Goal: Task Accomplishment & Management: Use online tool/utility

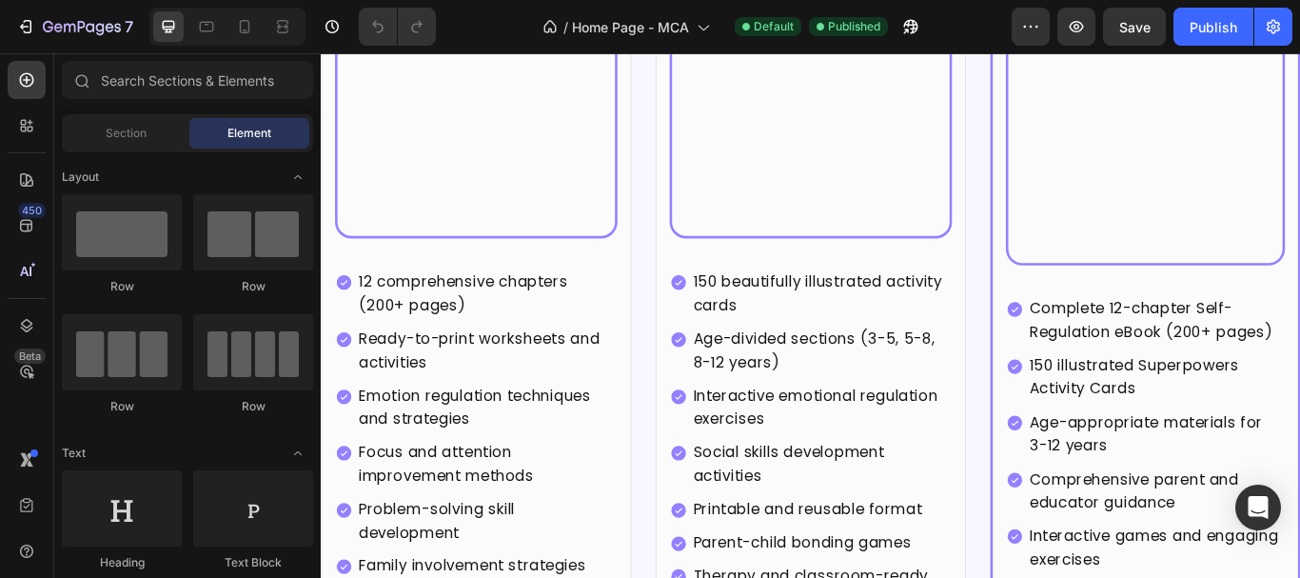
scroll to position [5330, 0]
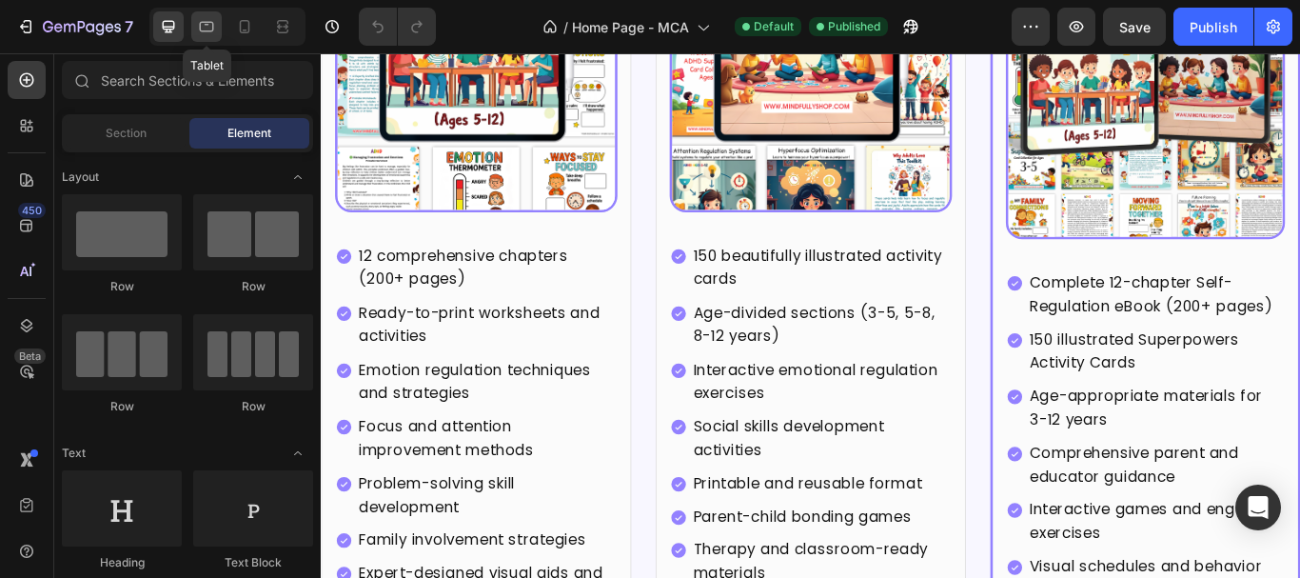
click at [213, 27] on icon at bounding box center [207, 27] width 14 height 10
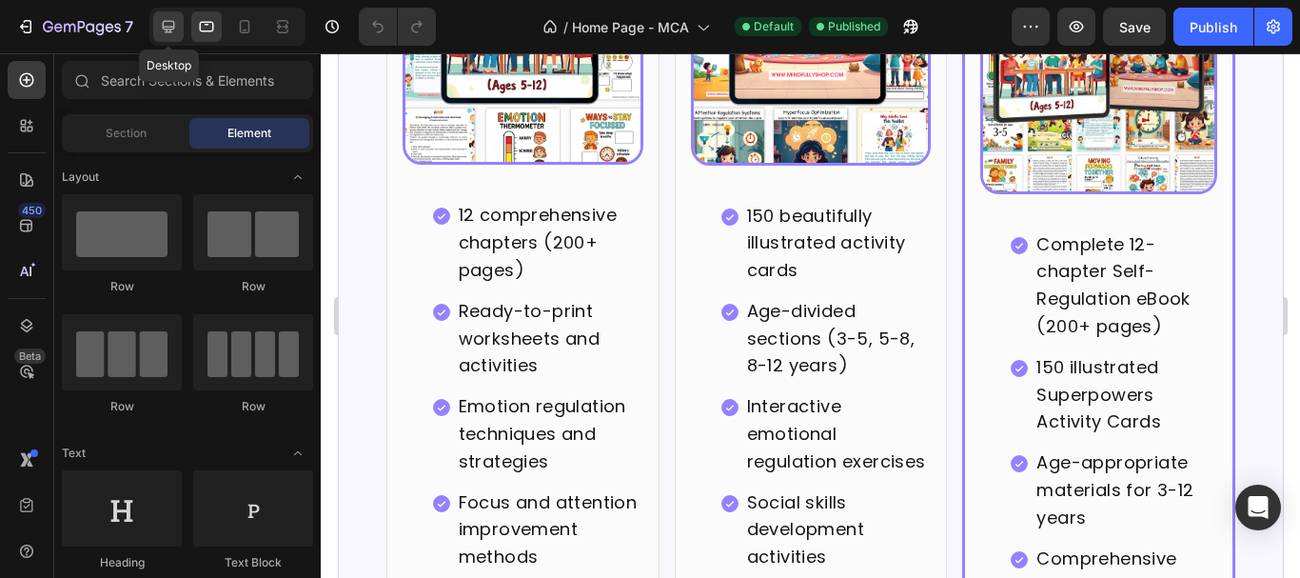
click at [171, 16] on div at bounding box center [168, 26] width 30 height 30
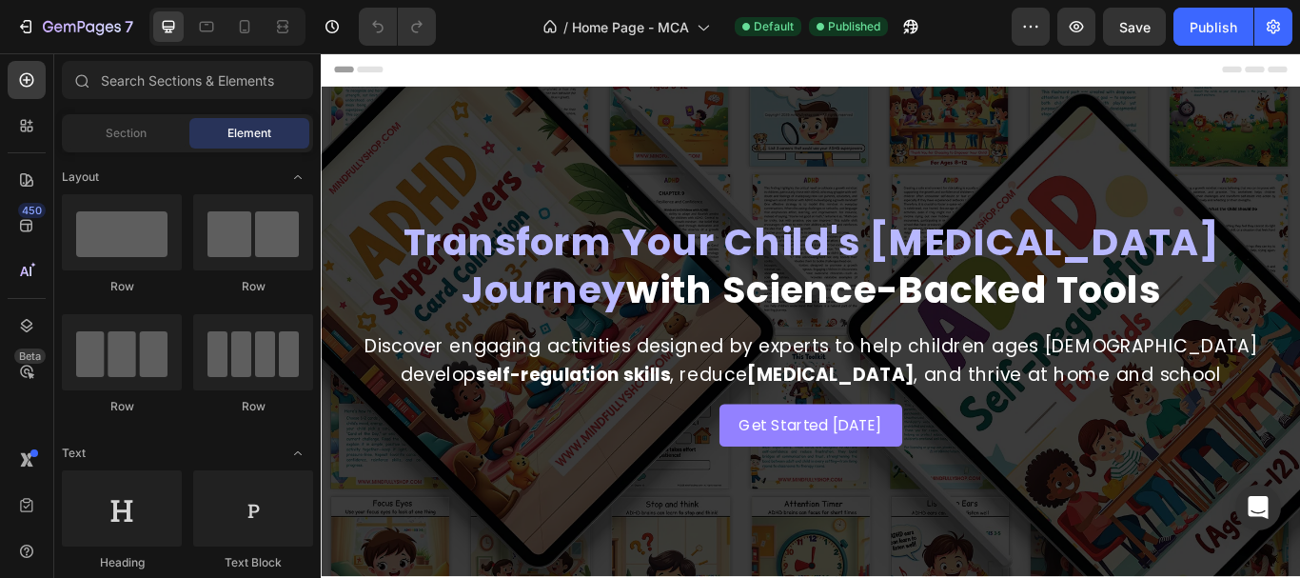
click at [890, 493] on p "Get Started [DATE]" at bounding box center [892, 488] width 168 height 28
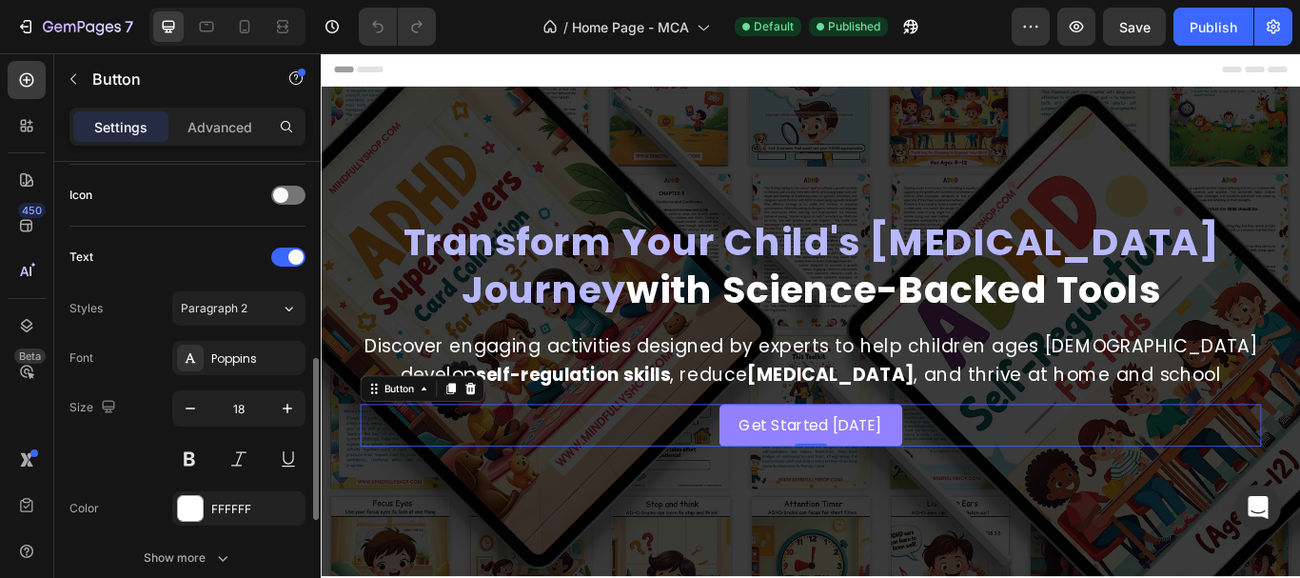
scroll to position [761, 0]
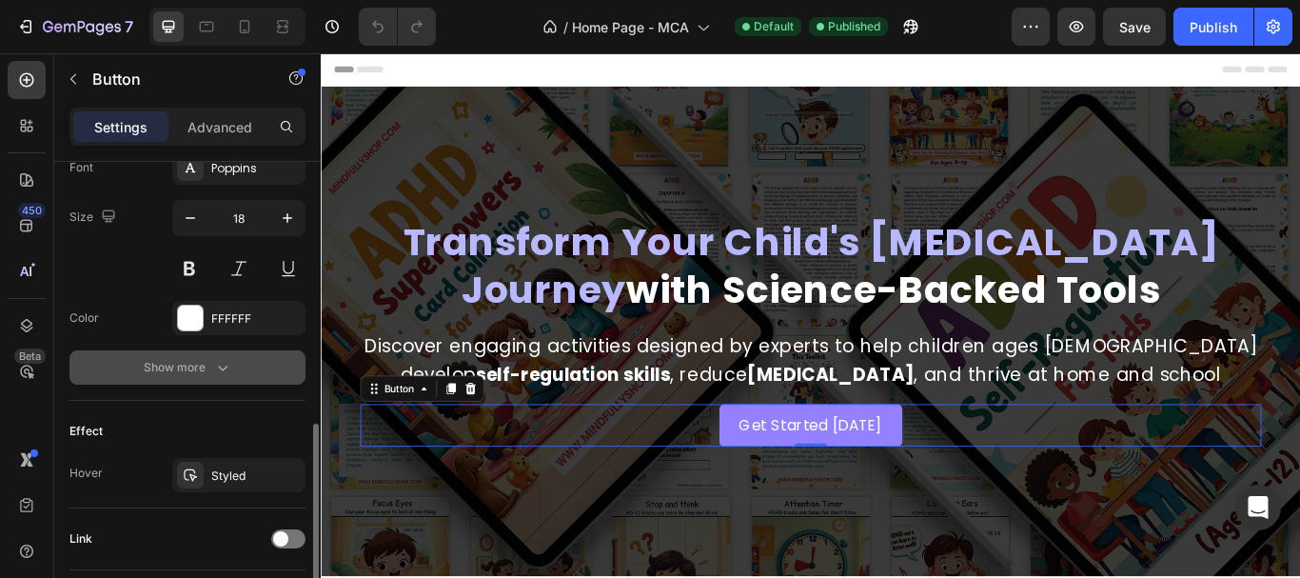
click at [182, 368] on div "Show more" at bounding box center [188, 367] width 89 height 19
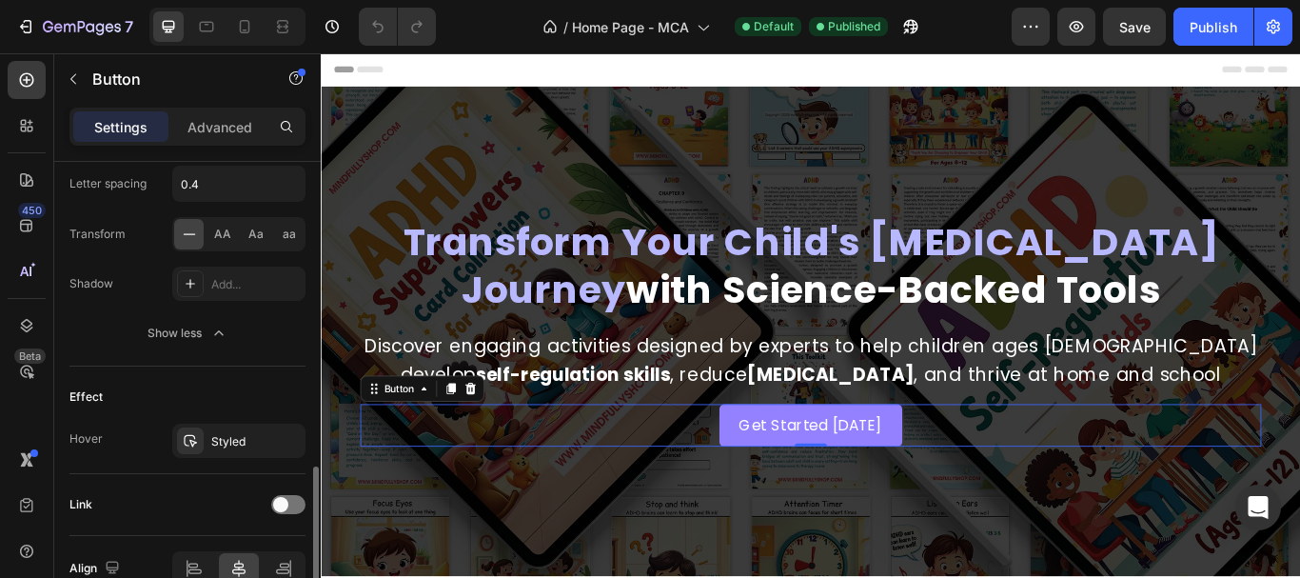
scroll to position [1146, 0]
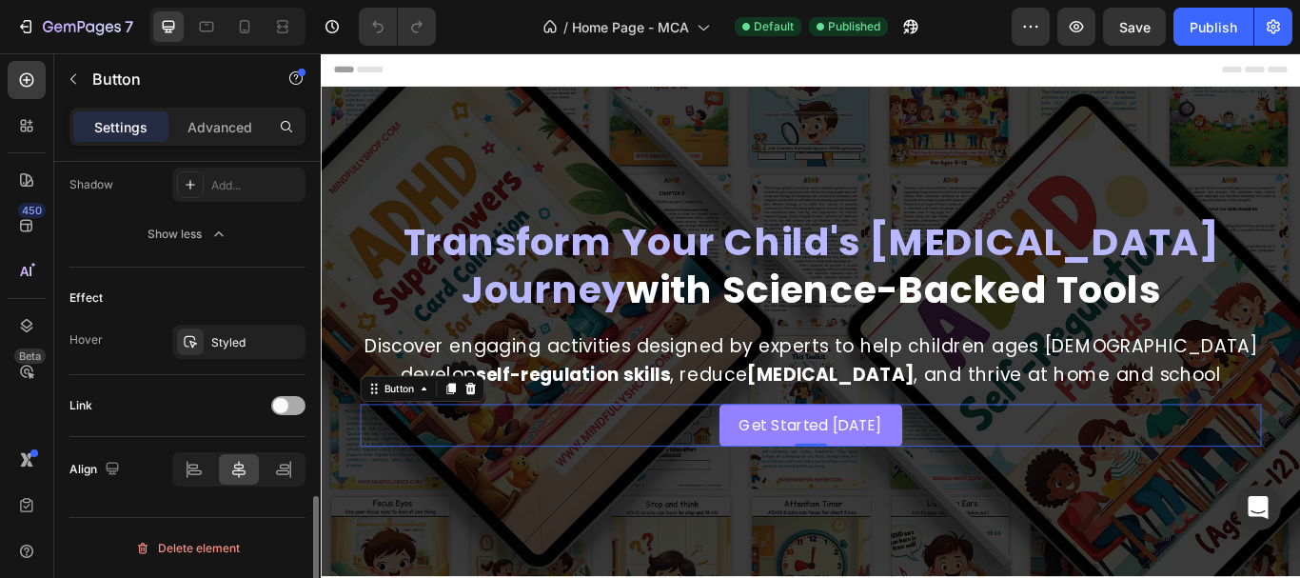
click at [281, 413] on div at bounding box center [288, 405] width 34 height 19
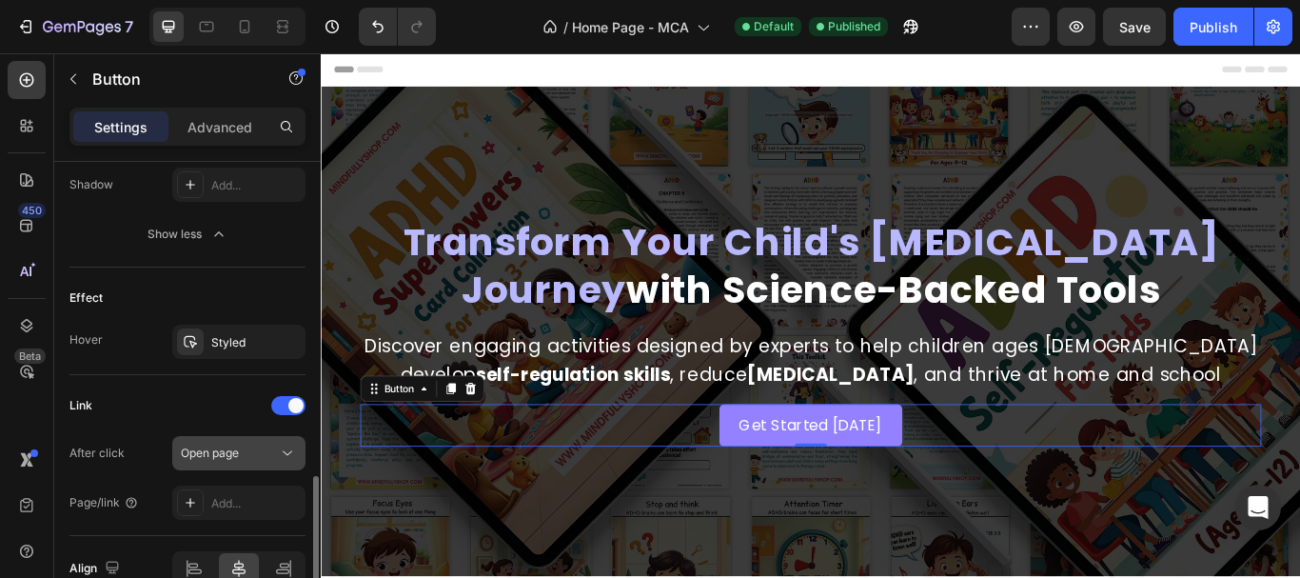
click at [265, 447] on div "Open page" at bounding box center [229, 452] width 97 height 17
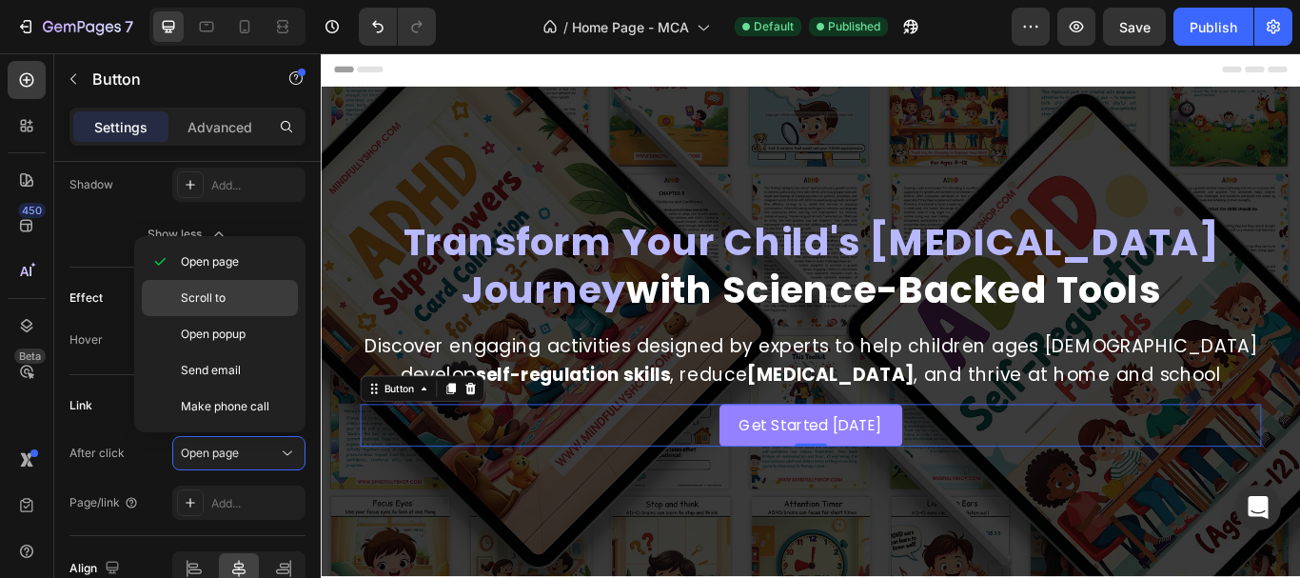
click at [242, 292] on p "Scroll to" at bounding box center [235, 297] width 108 height 17
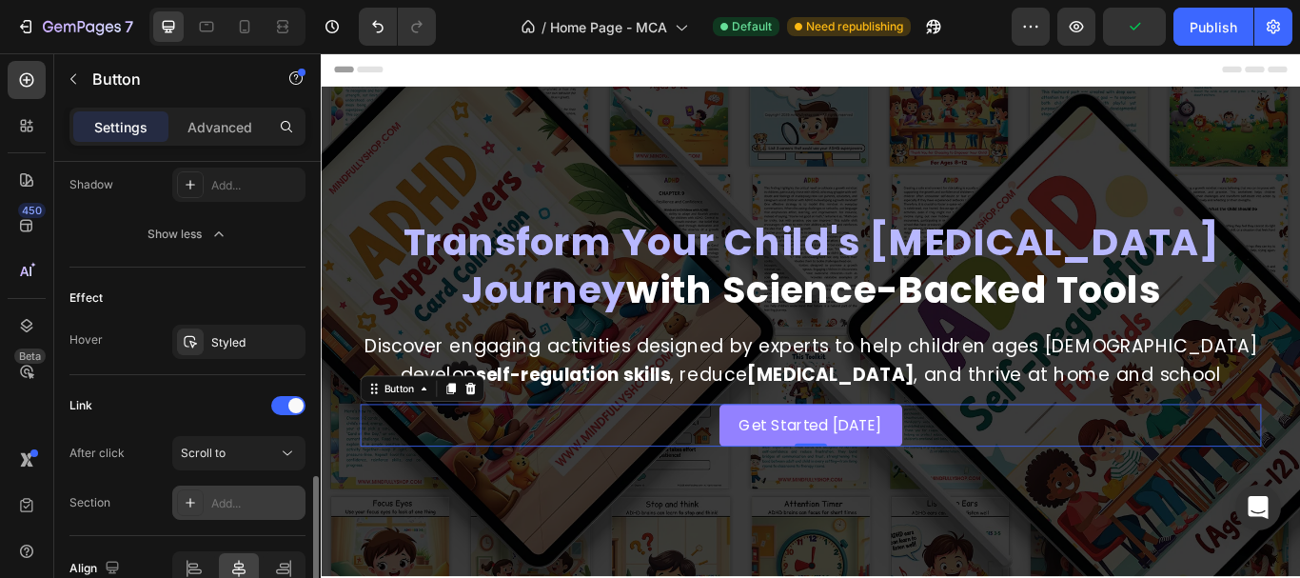
click at [224, 510] on div "Add..." at bounding box center [255, 503] width 89 height 17
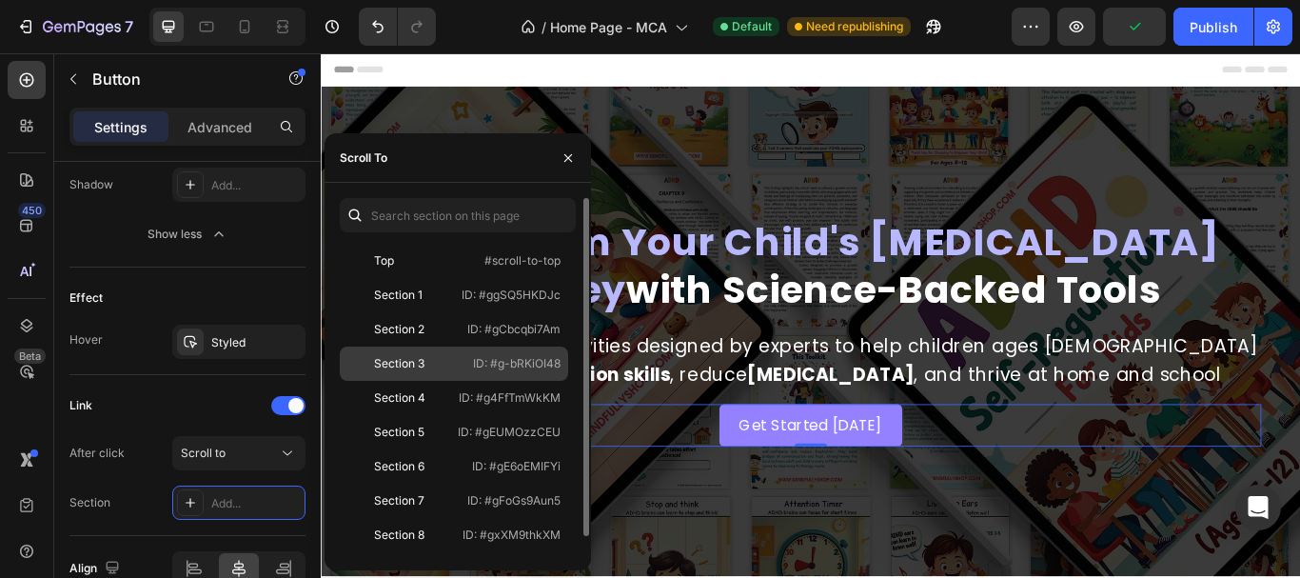
click at [508, 368] on p "ID: #g-bRKiOI48" at bounding box center [517, 363] width 88 height 17
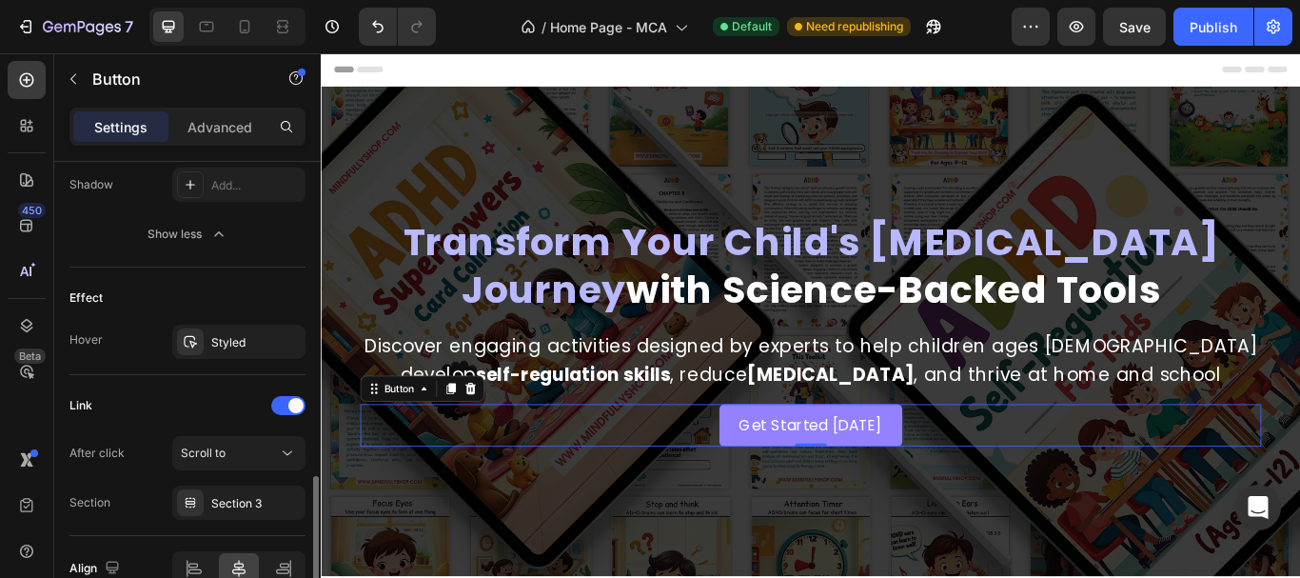
click at [222, 387] on div "Link After click Scroll to Section Section 3" at bounding box center [187, 455] width 236 height 161
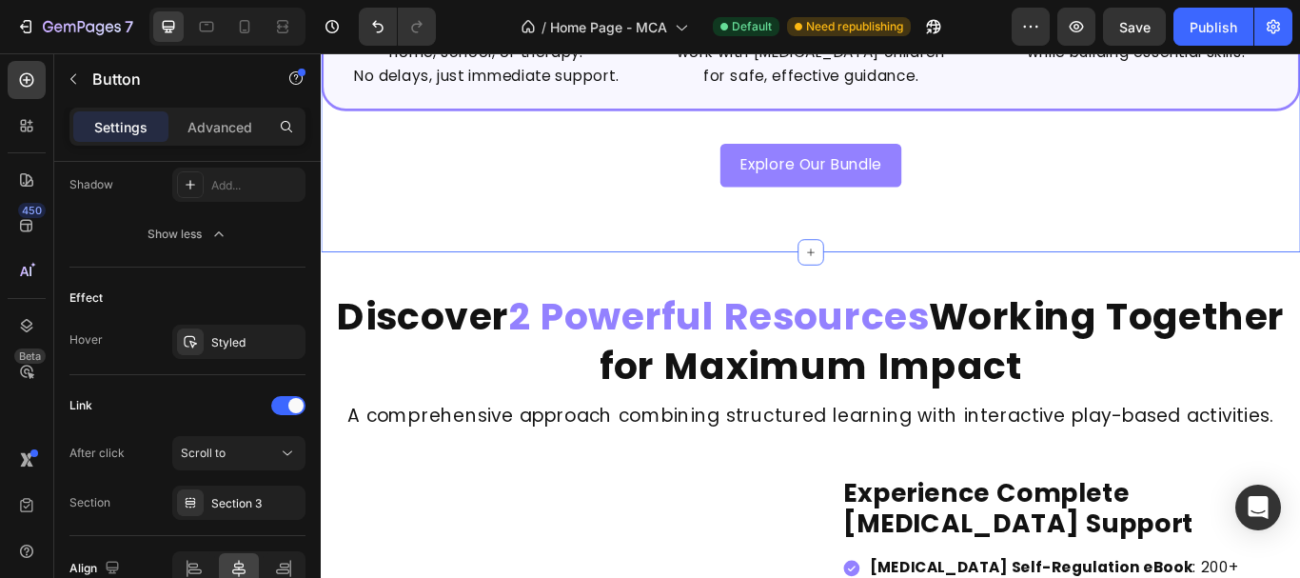
scroll to position [1047, 0]
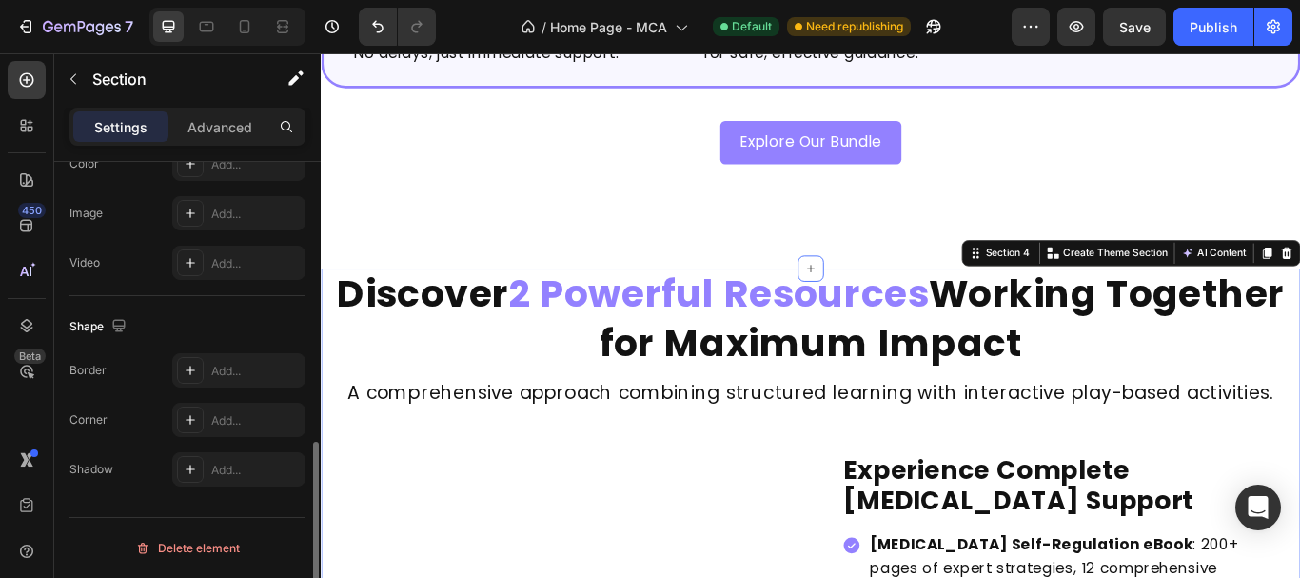
scroll to position [0, 0]
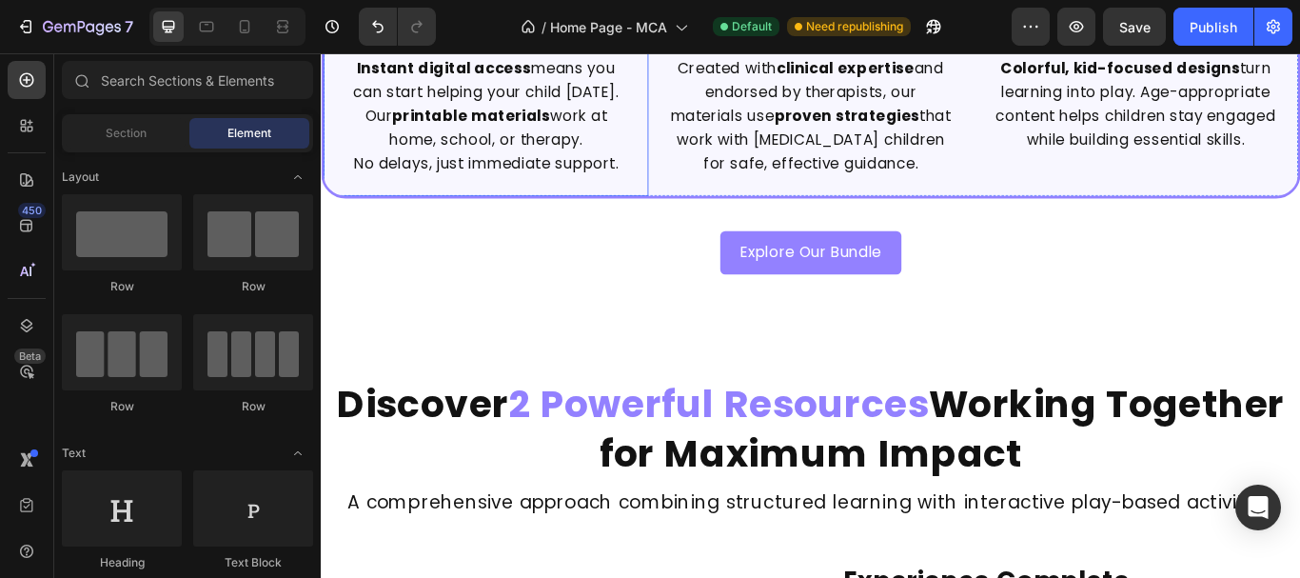
scroll to position [952, 0]
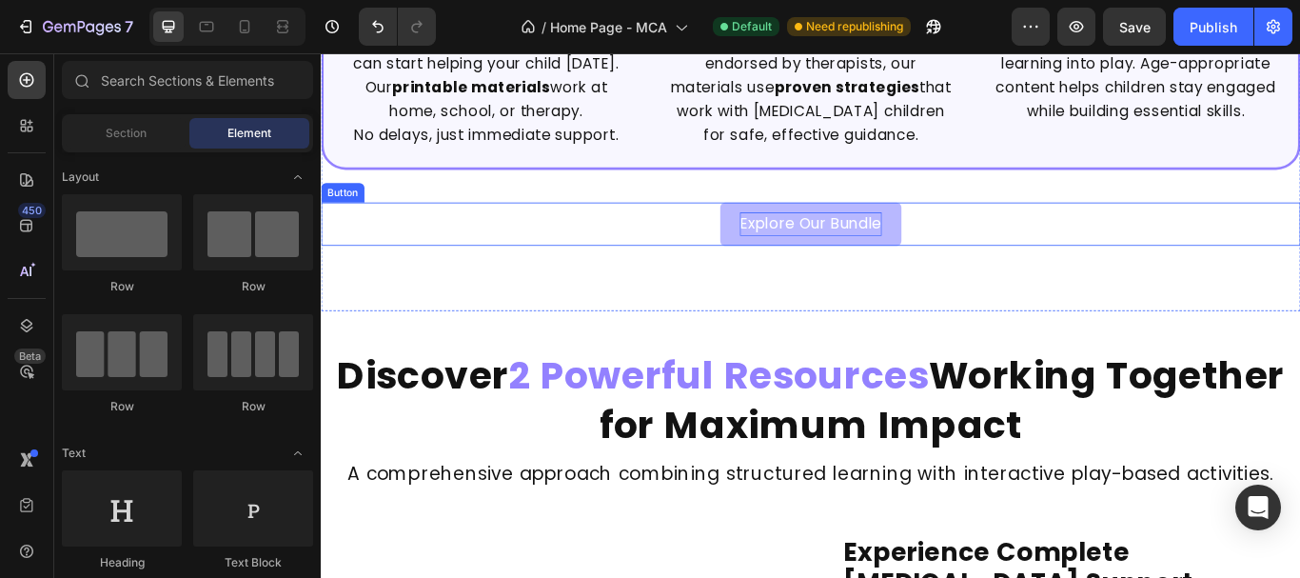
click at [809, 266] on p "Explore Our Bundle" at bounding box center [891, 253] width 165 height 28
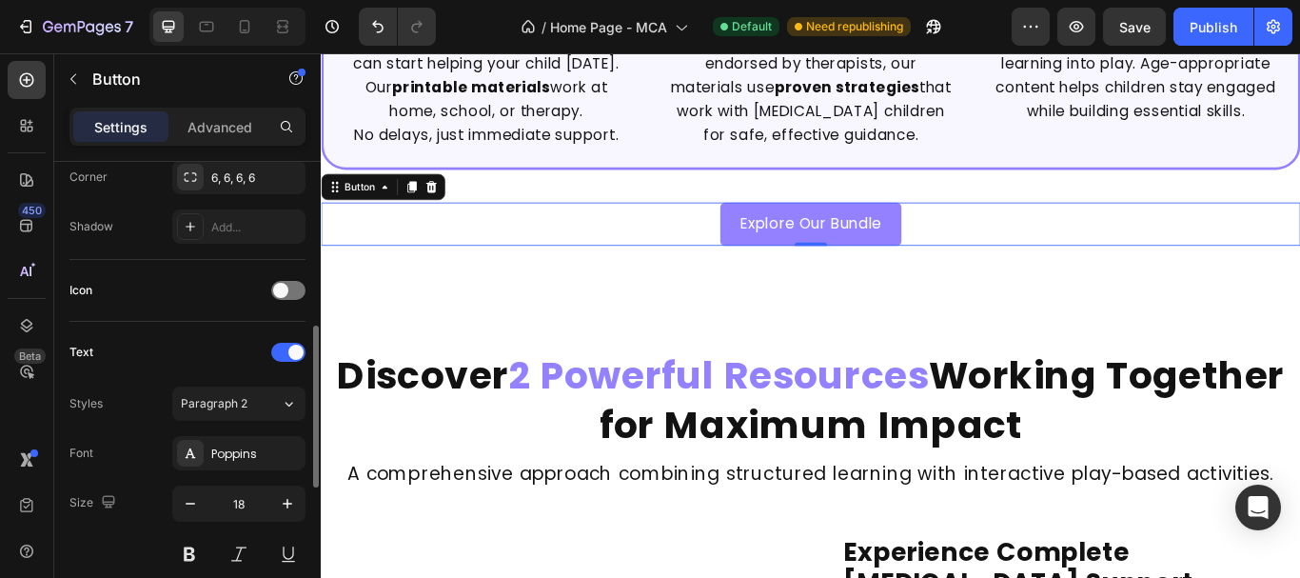
scroll to position [761, 0]
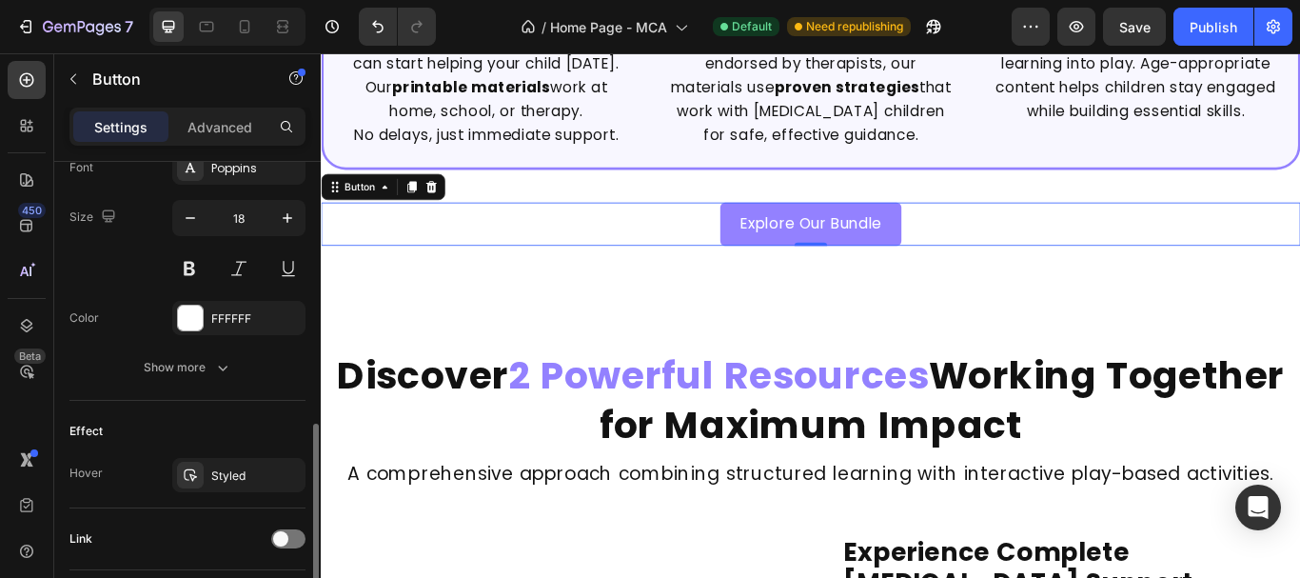
click at [168, 356] on button "Show more" at bounding box center [187, 367] width 236 height 34
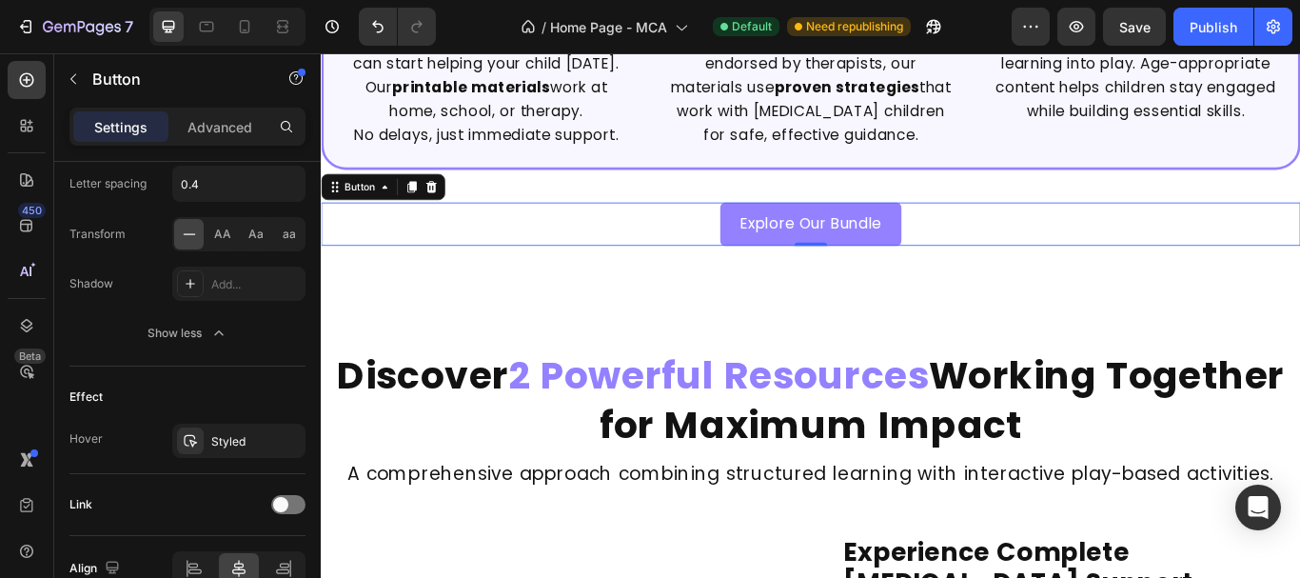
scroll to position [1146, 0]
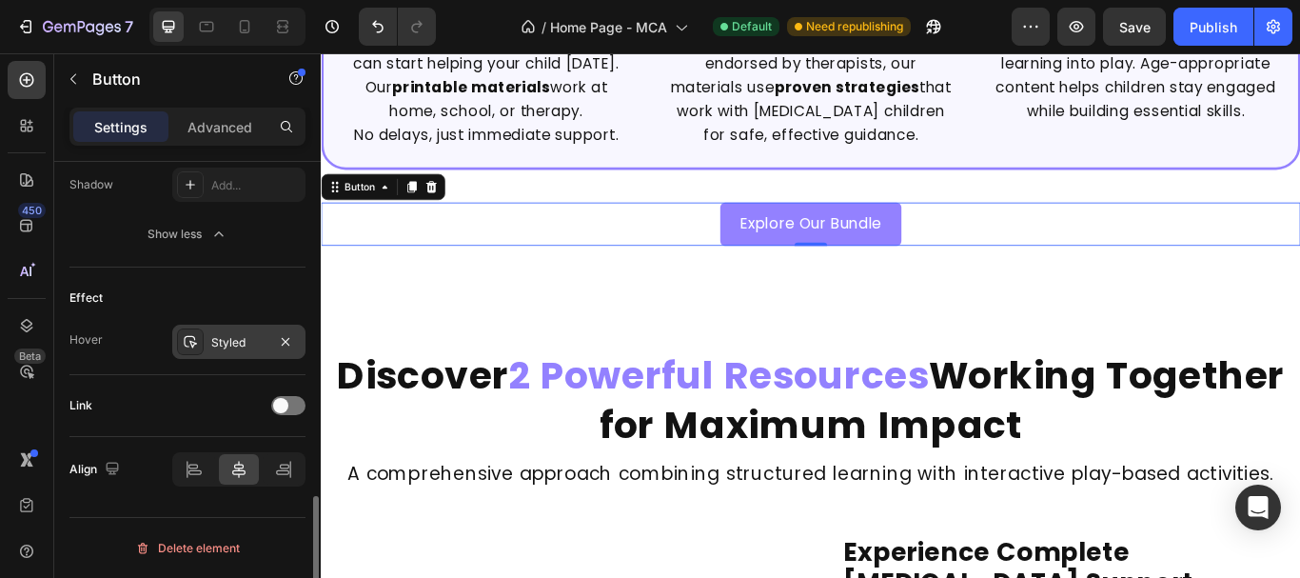
click at [239, 335] on div "Styled" at bounding box center [238, 342] width 55 height 17
click at [231, 280] on div "Effect Hover Styled" at bounding box center [187, 321] width 236 height 108
click at [283, 401] on span at bounding box center [280, 405] width 15 height 15
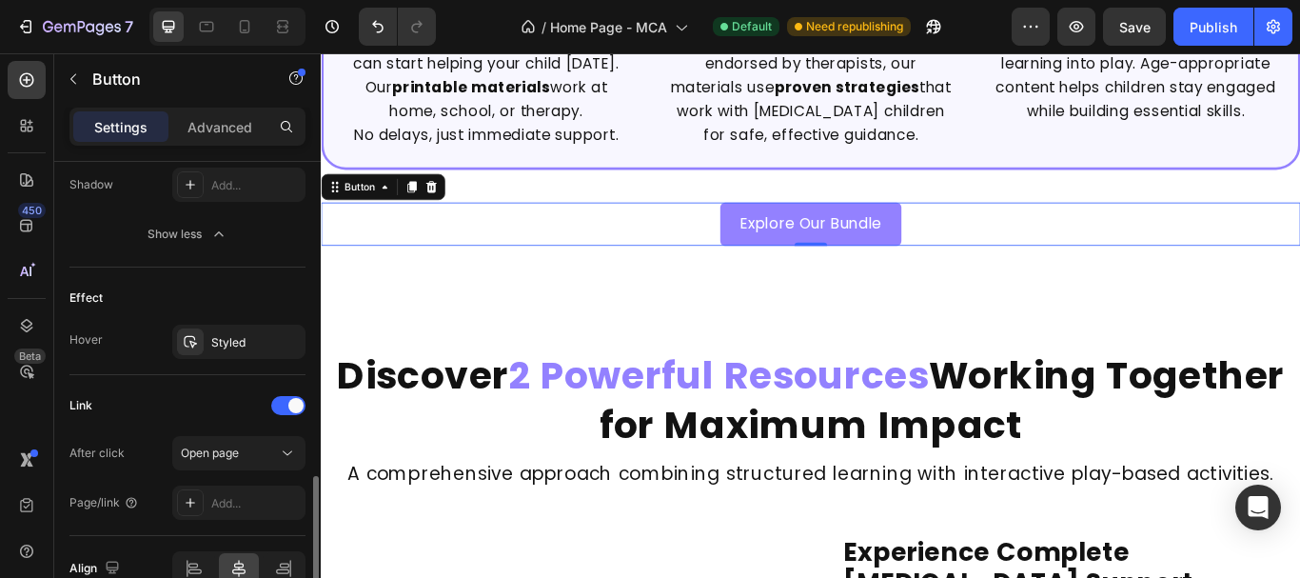
scroll to position [1245, 0]
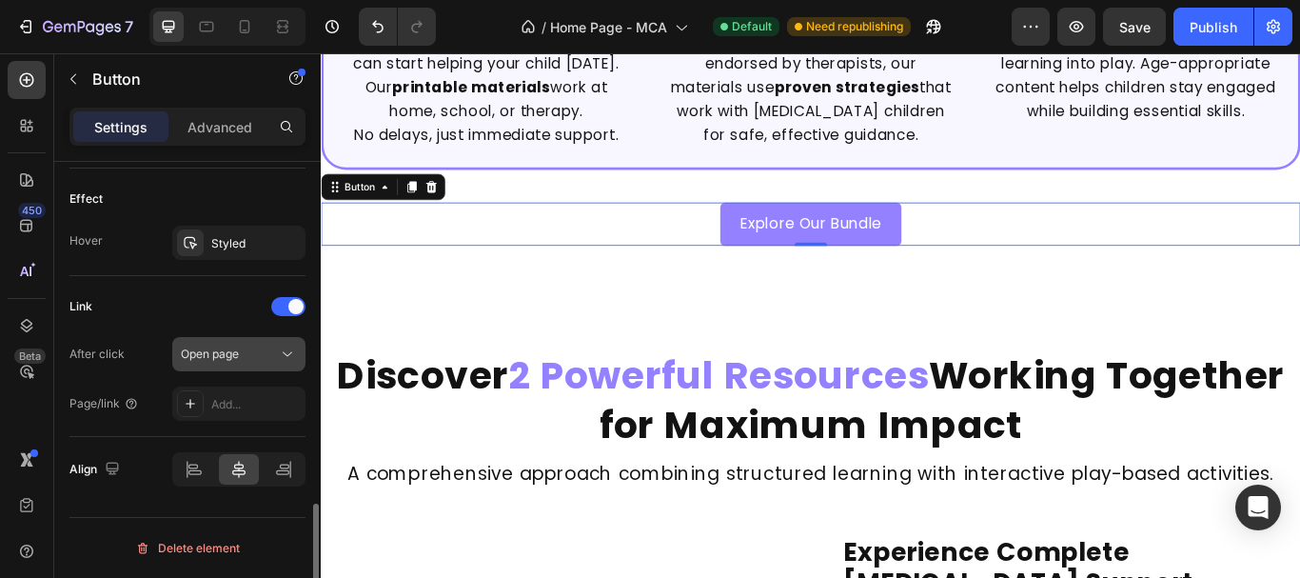
click at [230, 344] on button "Open page" at bounding box center [238, 354] width 133 height 34
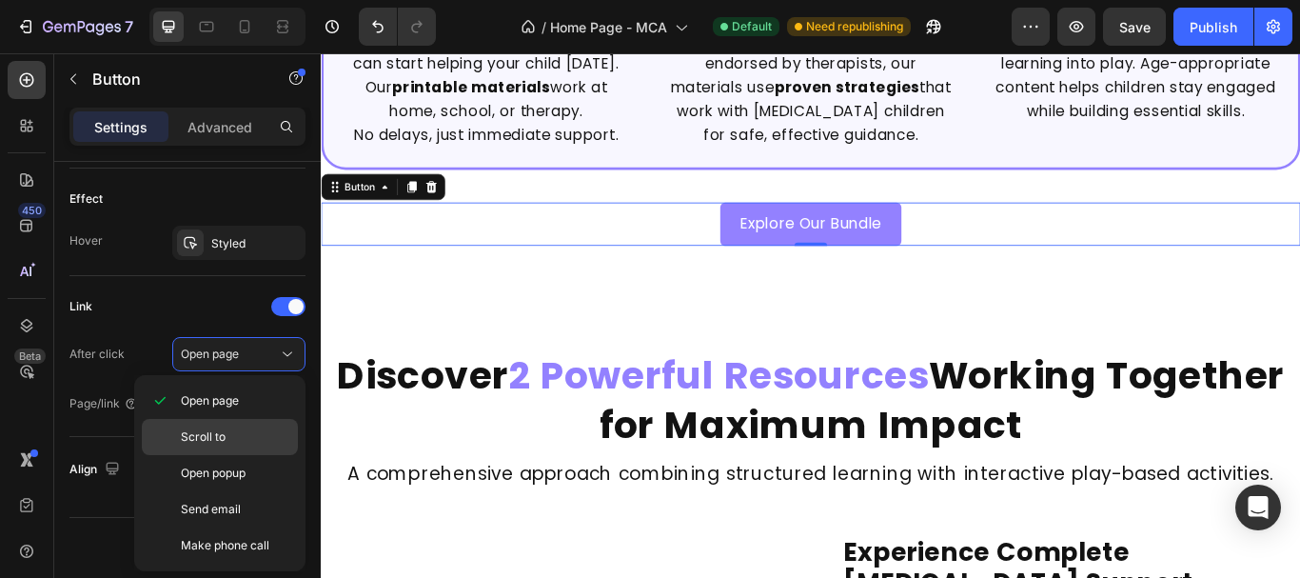
click at [230, 455] on div "Scroll to" at bounding box center [220, 473] width 156 height 36
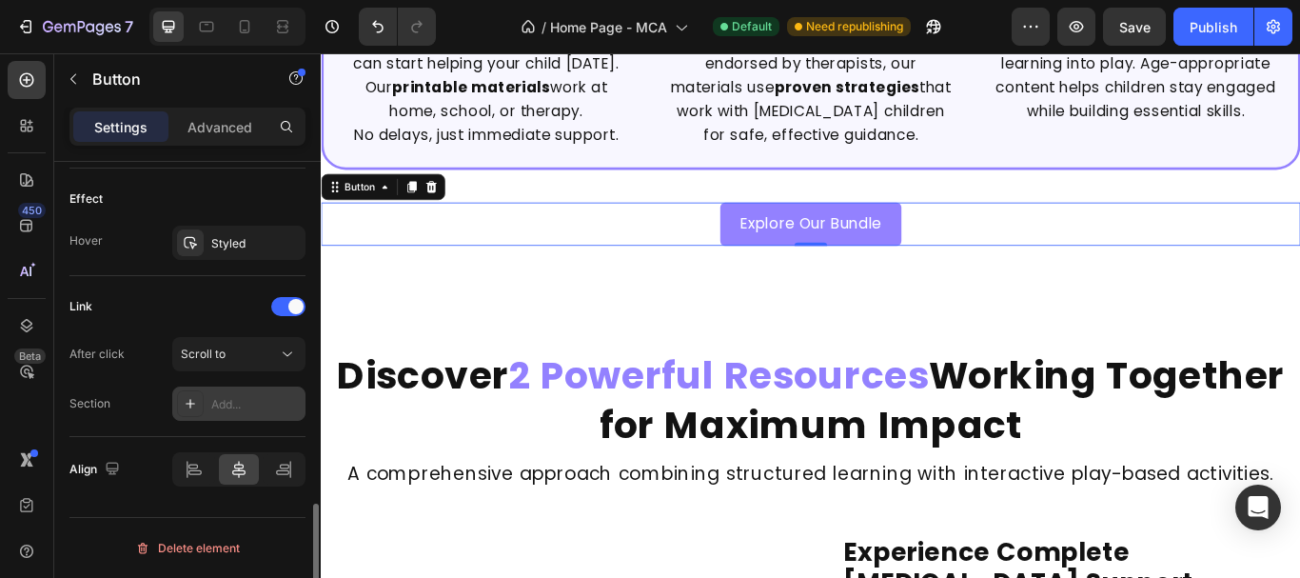
click at [230, 404] on div "Add..." at bounding box center [255, 404] width 89 height 17
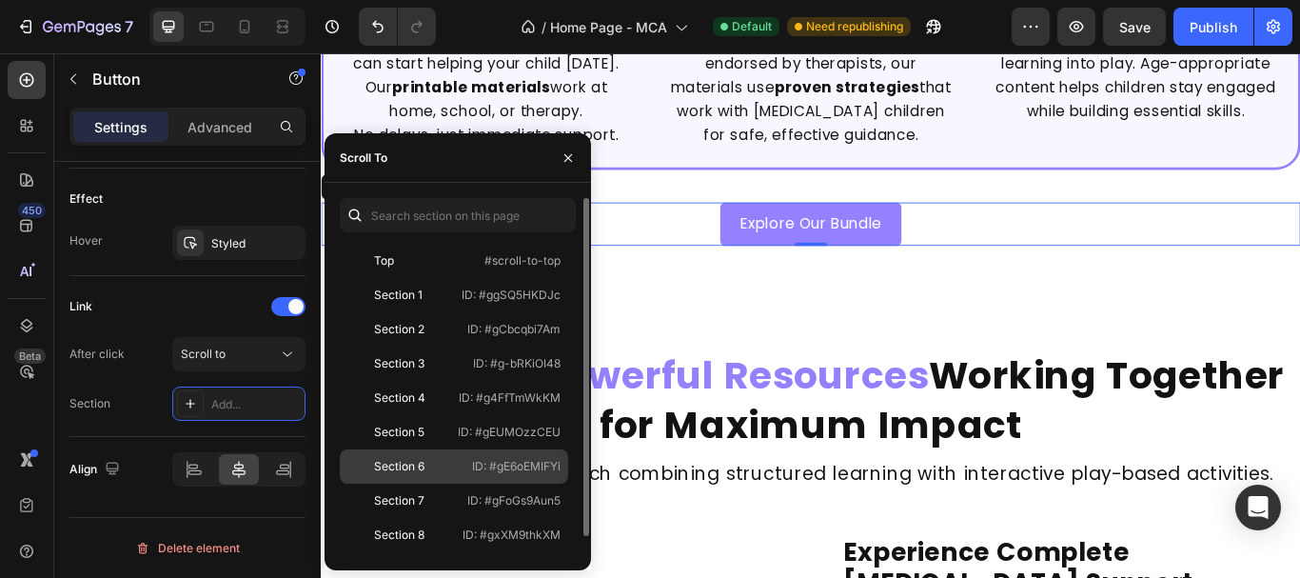
click at [496, 459] on p "ID: #gE6oEMIFYi" at bounding box center [516, 466] width 89 height 17
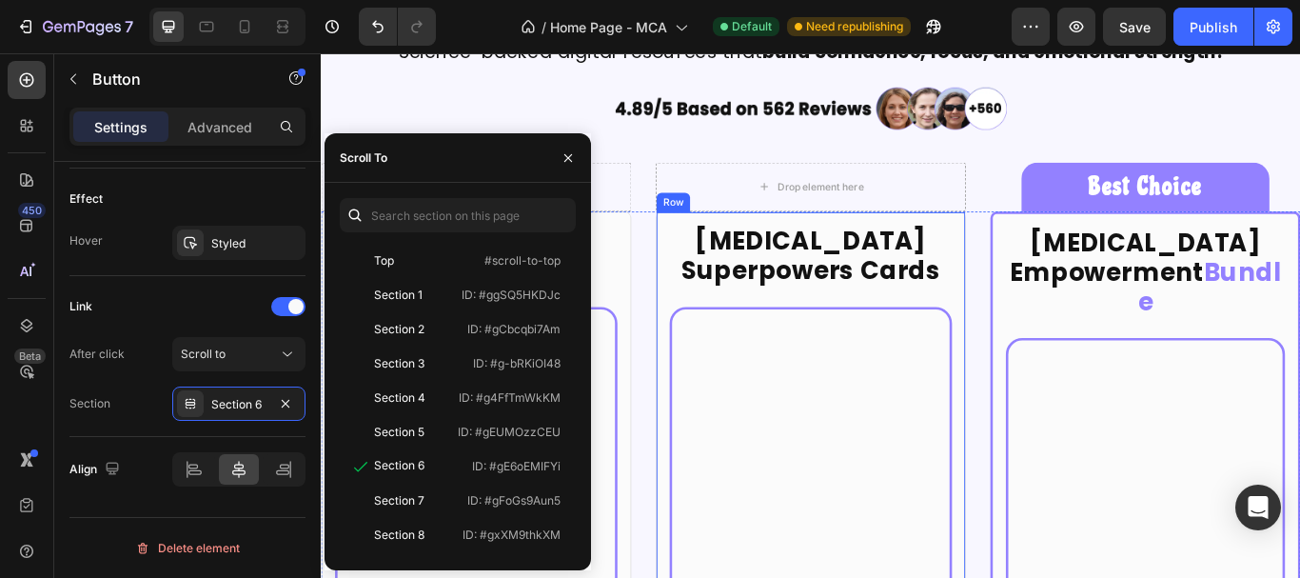
scroll to position [4378, 0]
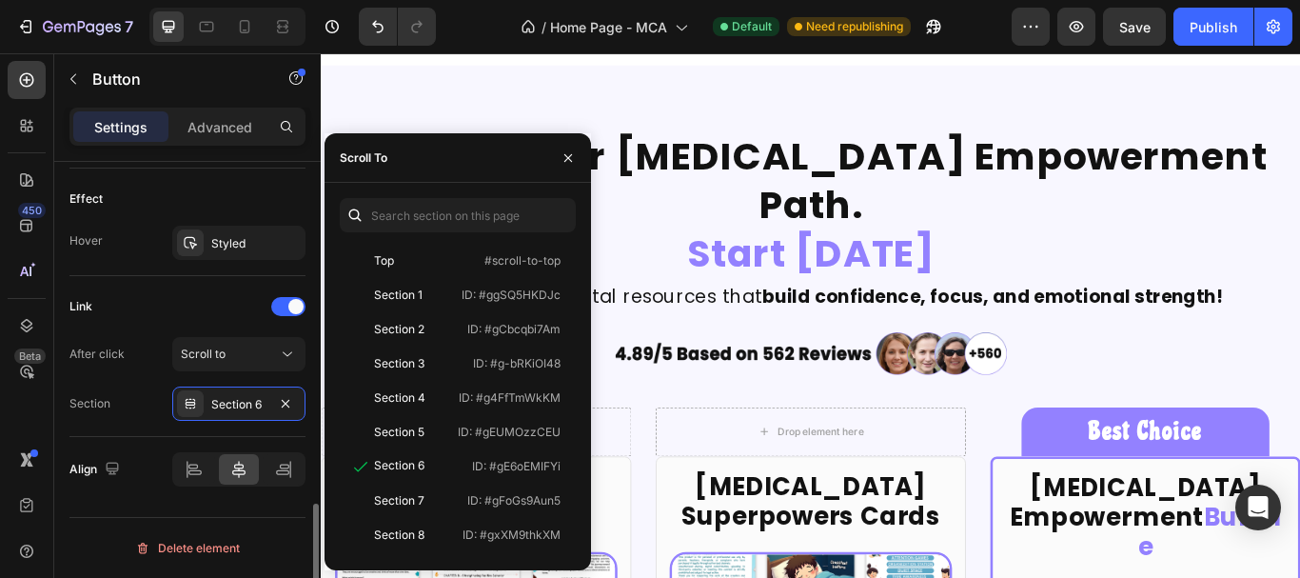
click at [172, 287] on div "Link After click Scroll to Section Section 6" at bounding box center [187, 356] width 236 height 161
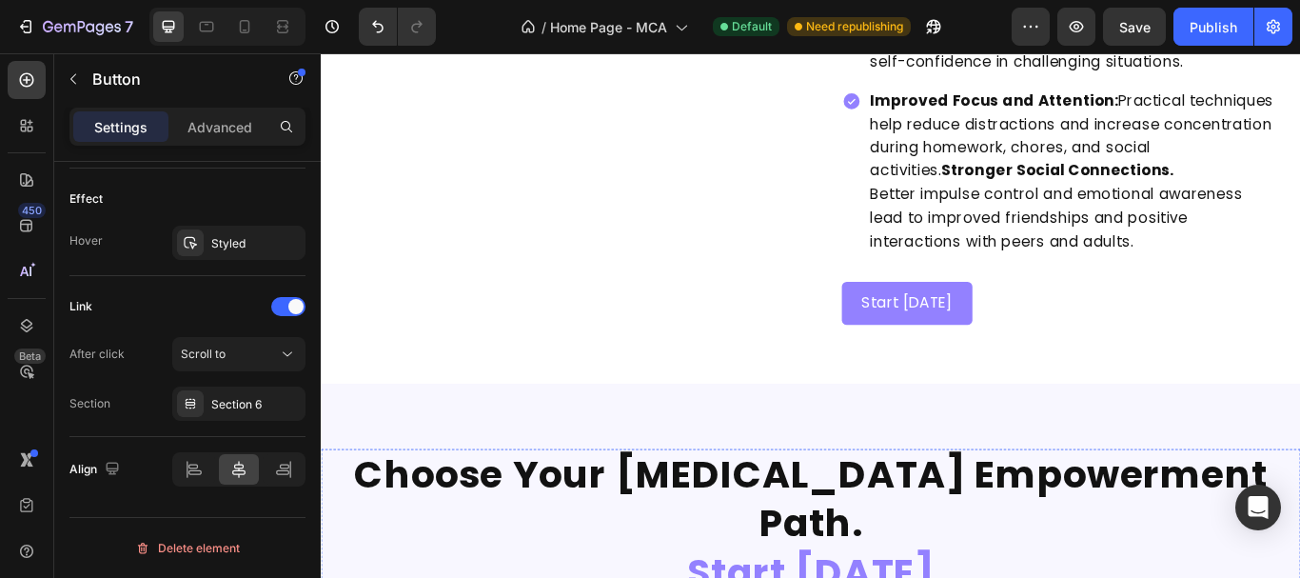
scroll to position [3997, 0]
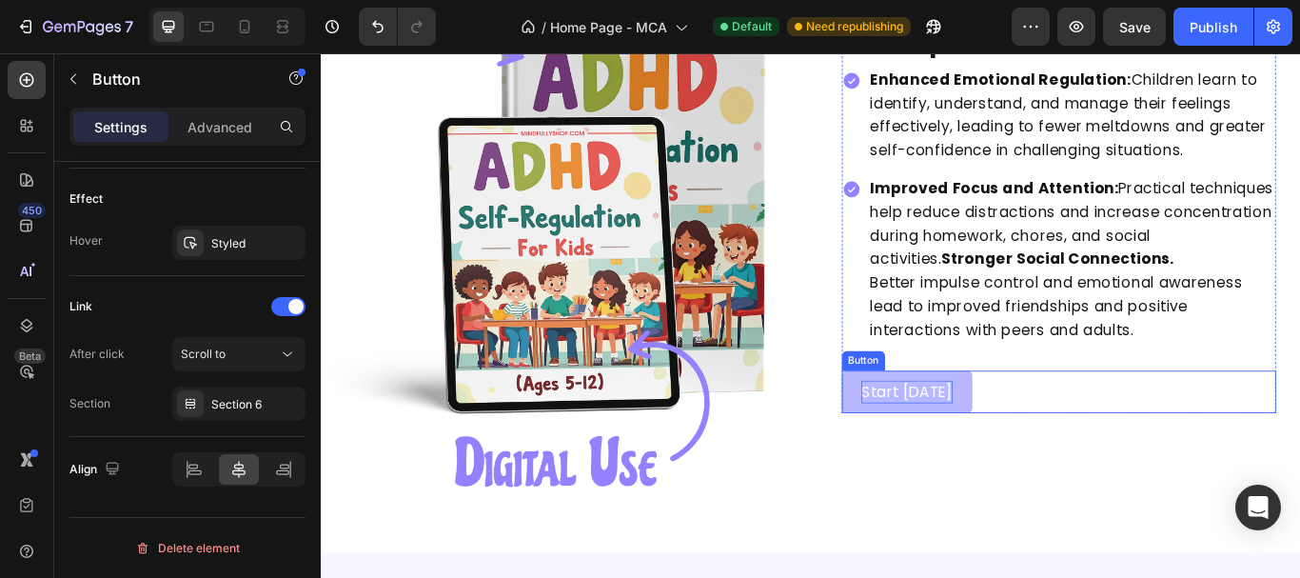
click at [951, 453] on p "Start [DATE]" at bounding box center [1005, 449] width 108 height 28
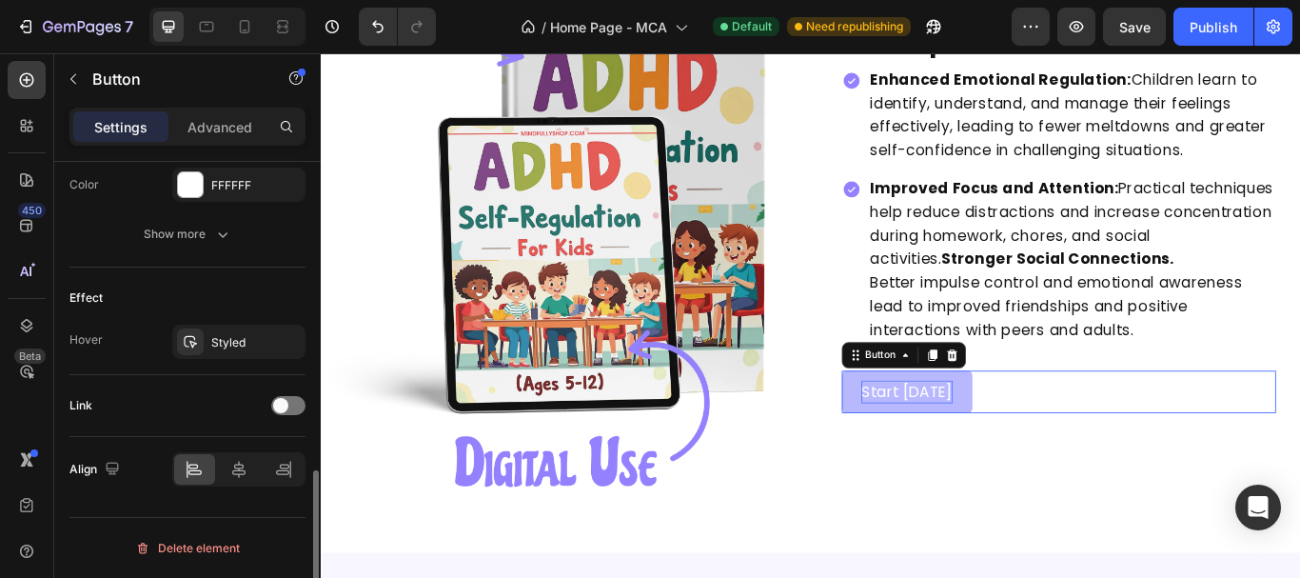
scroll to position [895, 0]
click at [288, 405] on div at bounding box center [288, 405] width 34 height 19
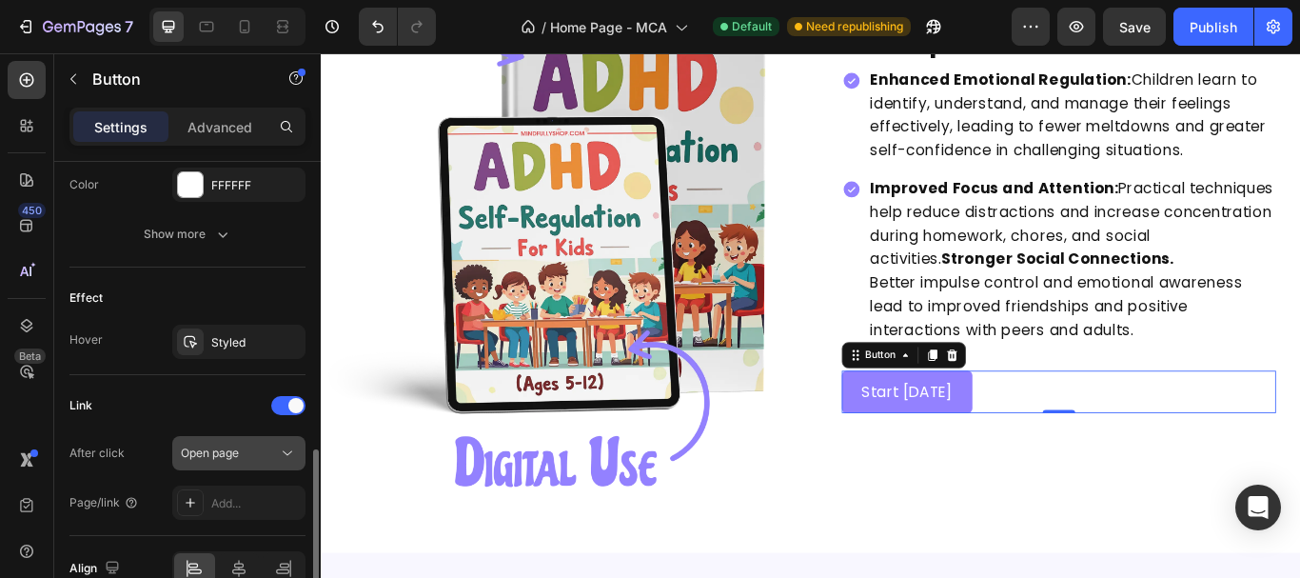
click at [239, 446] on span "Open page" at bounding box center [210, 452] width 58 height 14
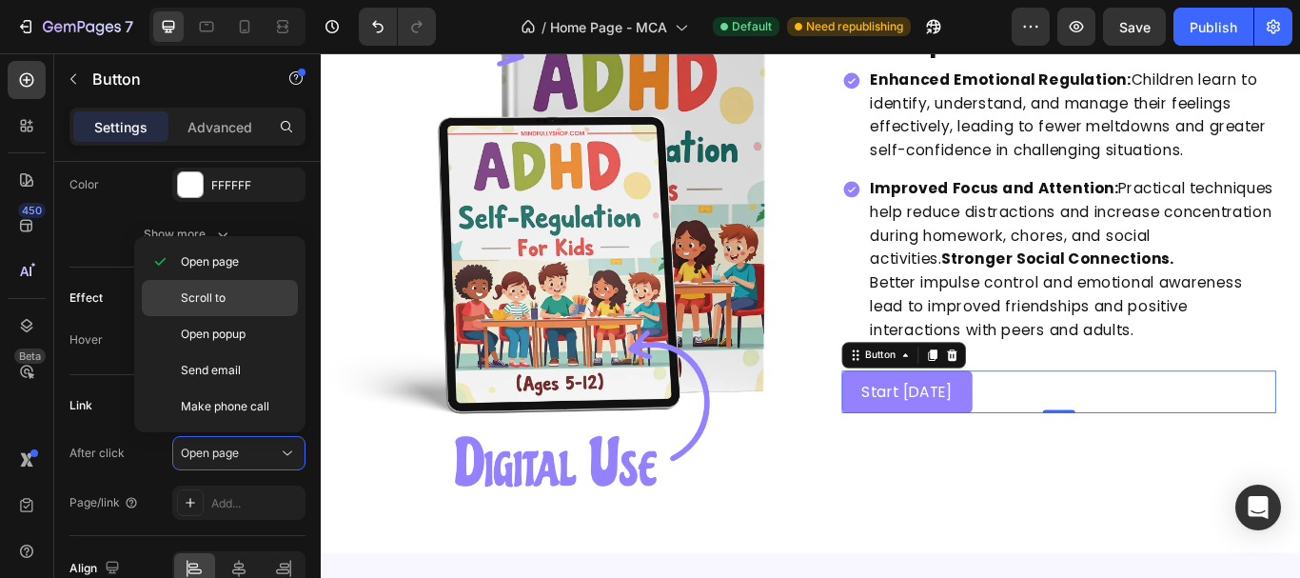
click at [231, 294] on p "Scroll to" at bounding box center [235, 297] width 108 height 17
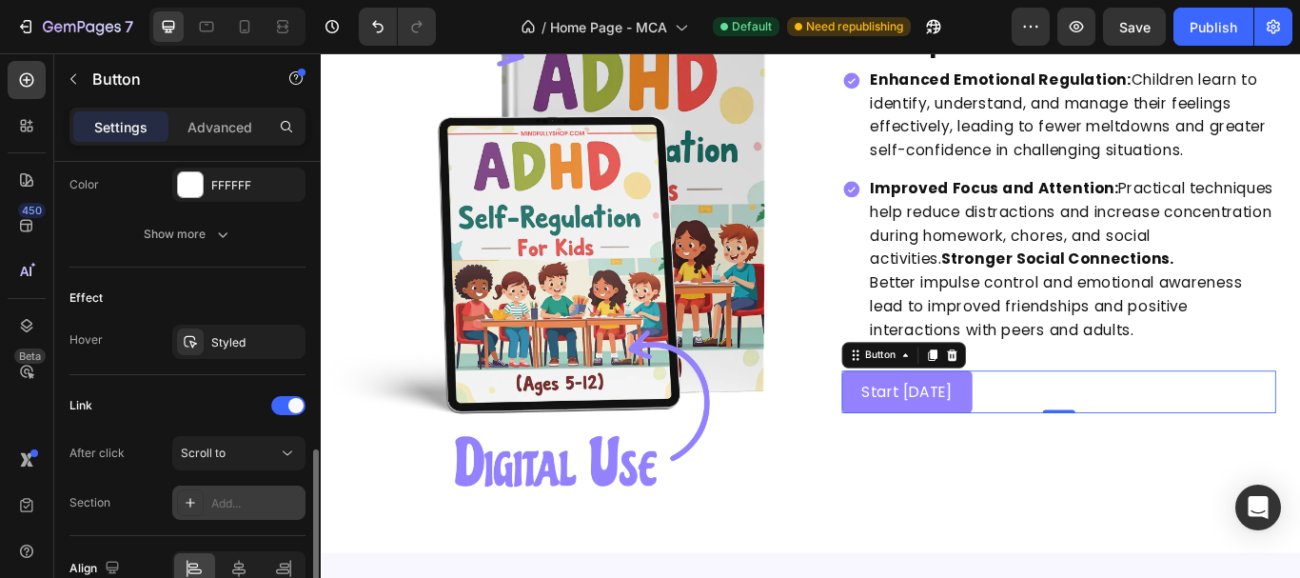
click at [227, 504] on div "Add..." at bounding box center [255, 503] width 89 height 17
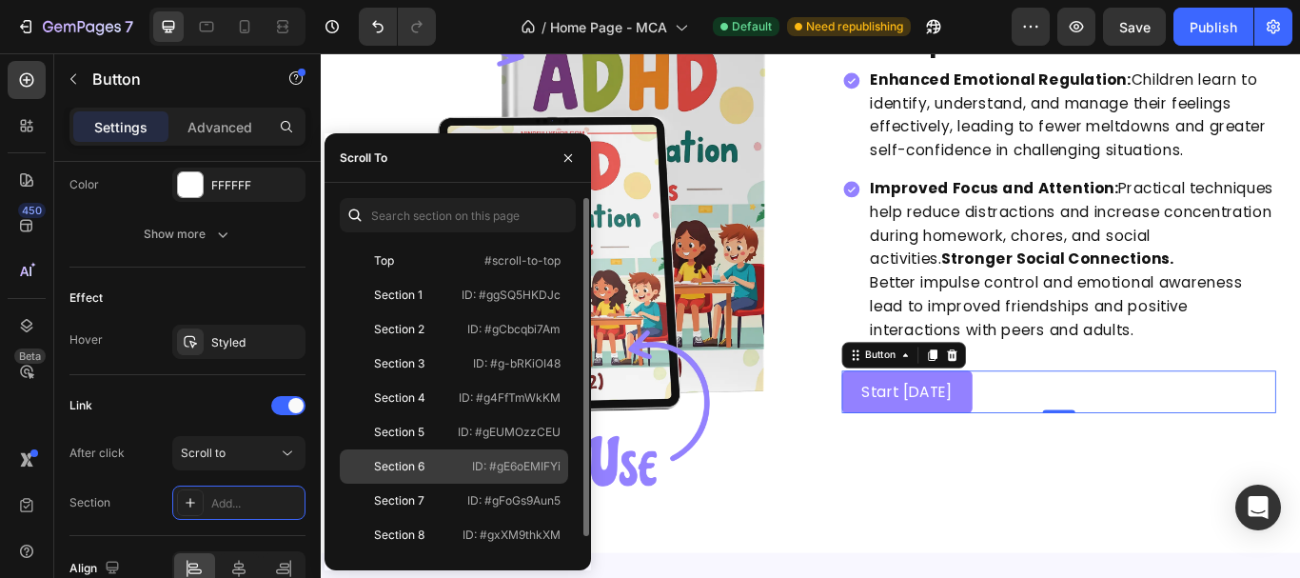
click at [558, 463] on p "ID: #gE6oEMIFYi" at bounding box center [516, 466] width 89 height 17
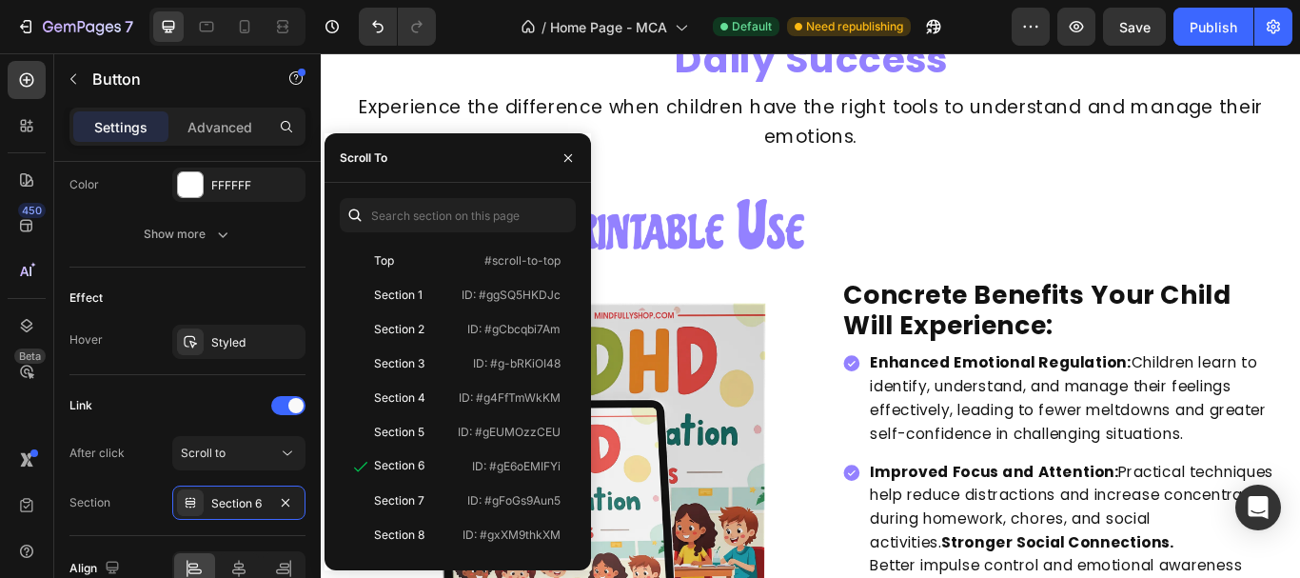
scroll to position [2950, 0]
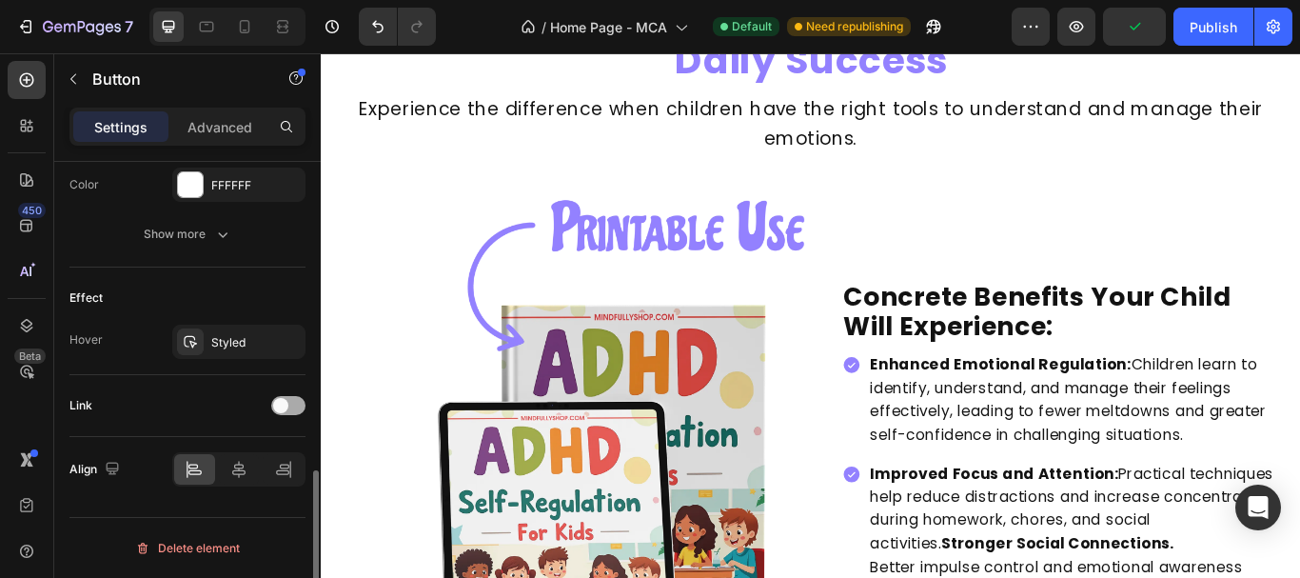
click at [288, 411] on div at bounding box center [288, 405] width 34 height 19
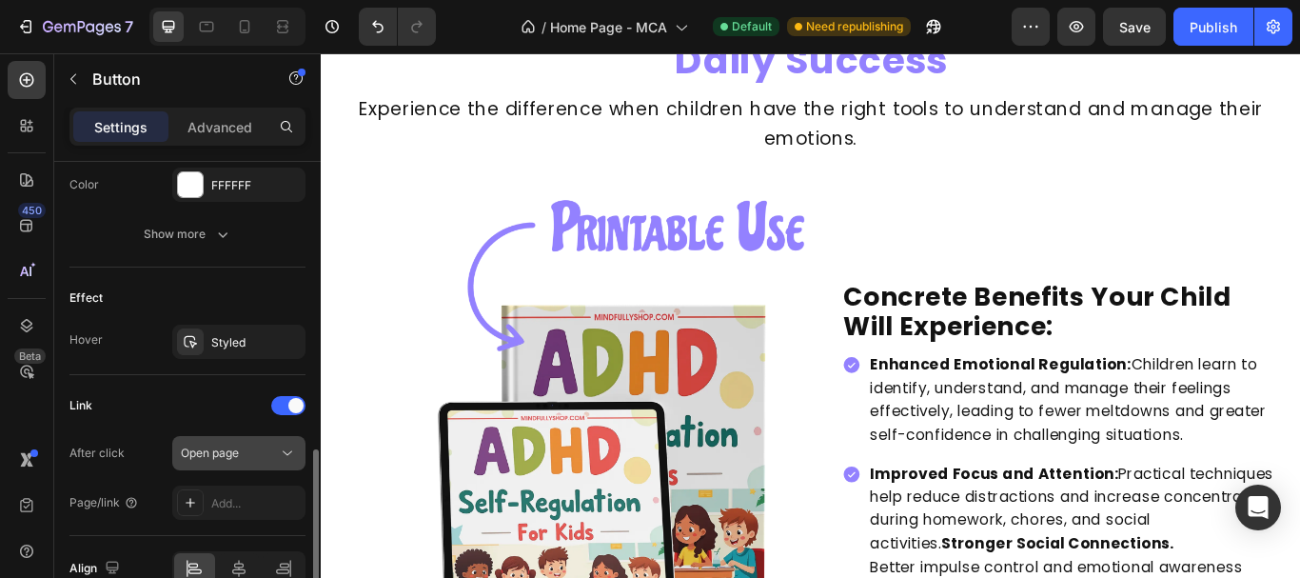
click at [227, 465] on button "Open page" at bounding box center [238, 453] width 133 height 34
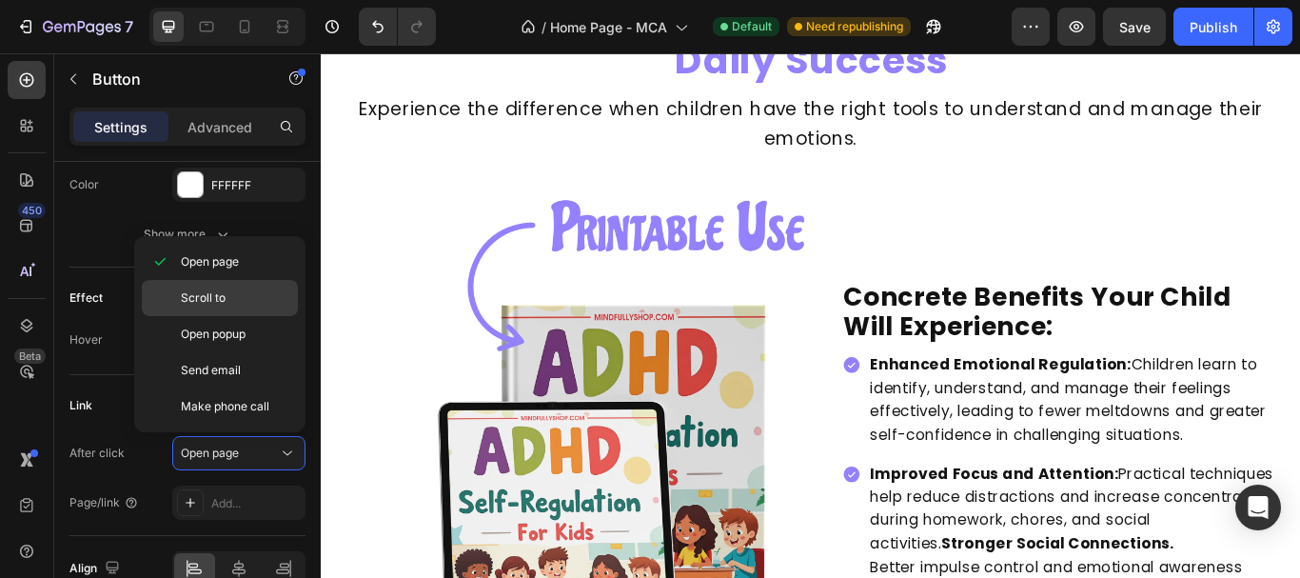
click at [245, 302] on p "Scroll to" at bounding box center [235, 297] width 108 height 17
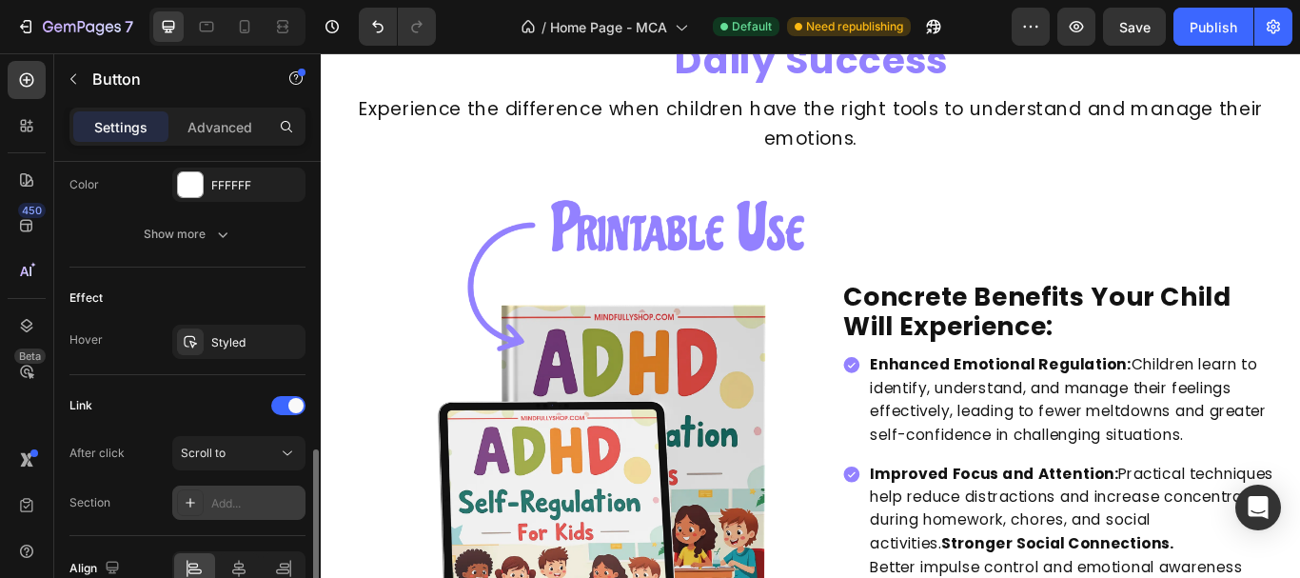
click at [257, 506] on div "Add..." at bounding box center [255, 503] width 89 height 17
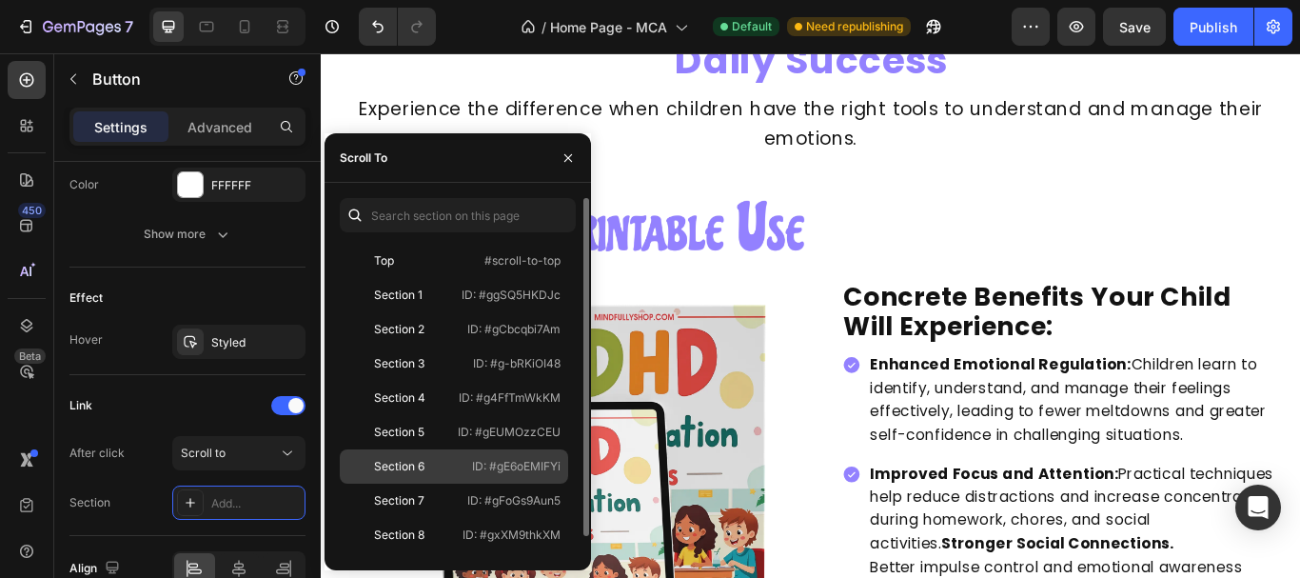
click at [443, 459] on div "Section 6" at bounding box center [402, 466] width 110 height 17
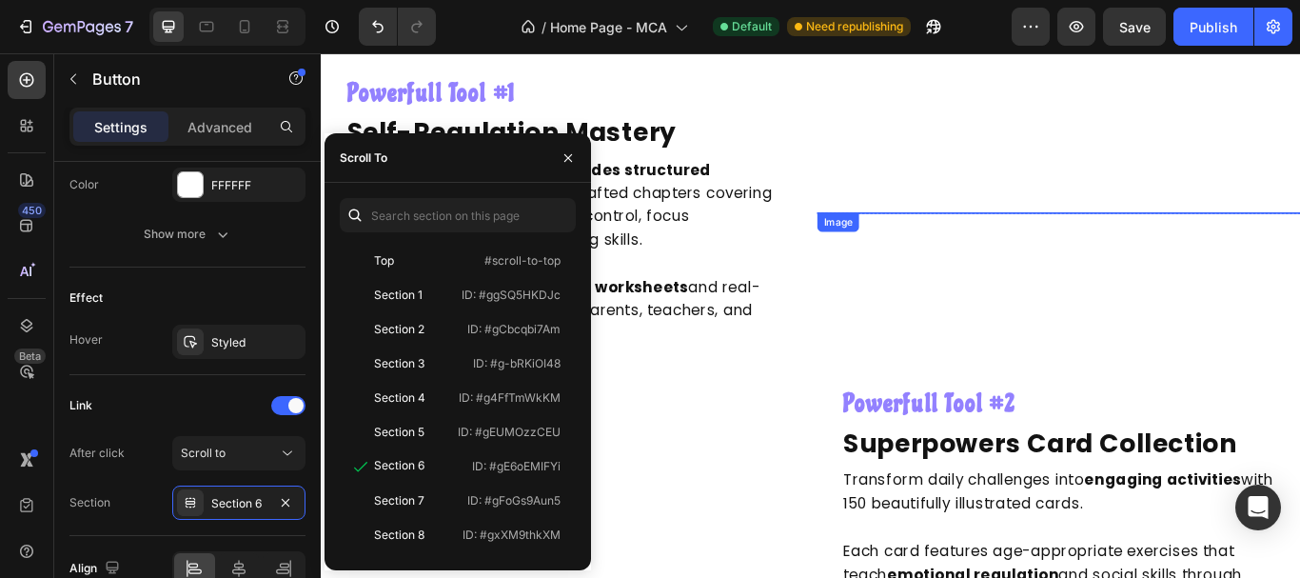
scroll to position [1808, 0]
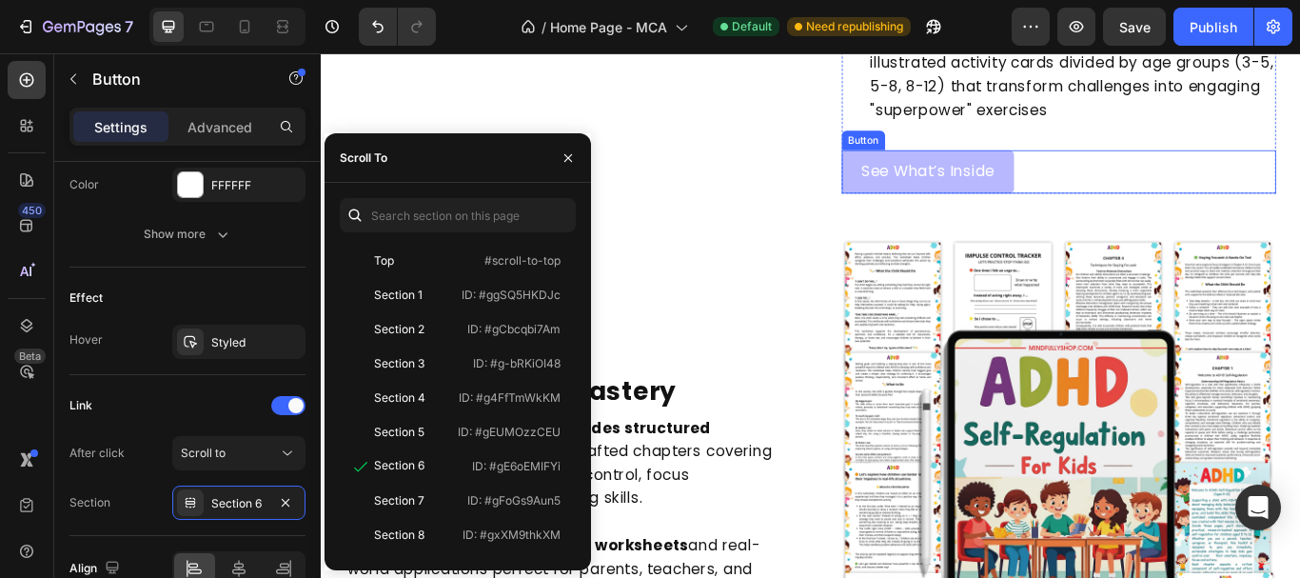
click at [934, 217] on button "See What’s Inside" at bounding box center [1029, 192] width 202 height 50
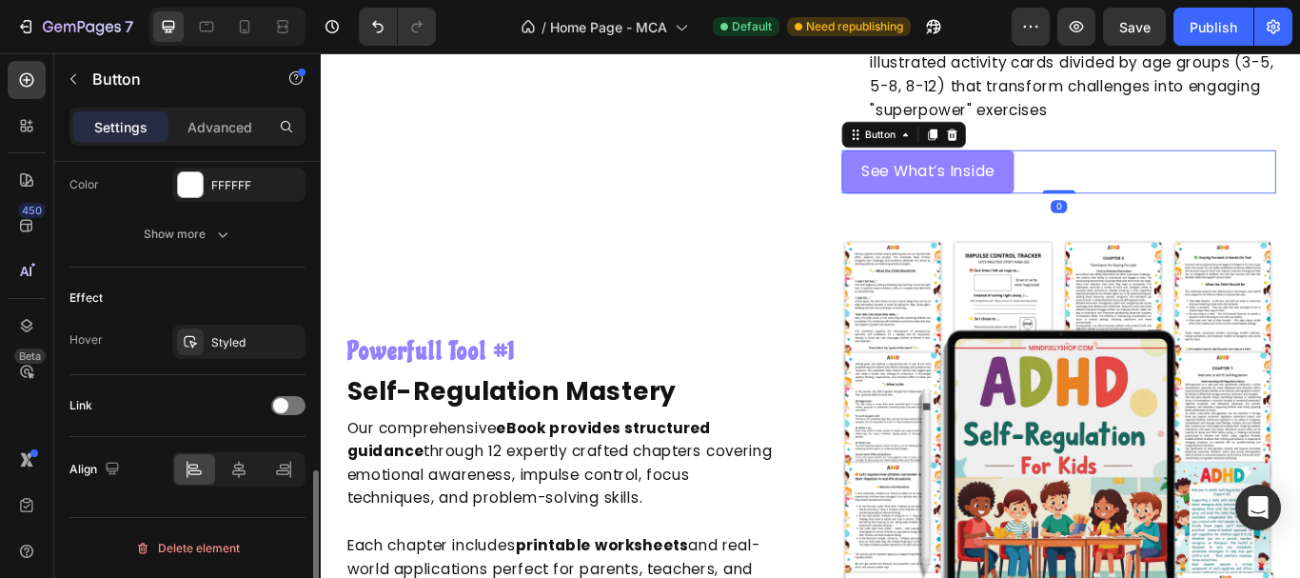
click at [295, 415] on div "Link" at bounding box center [187, 405] width 236 height 30
click at [292, 401] on div at bounding box center [288, 405] width 34 height 19
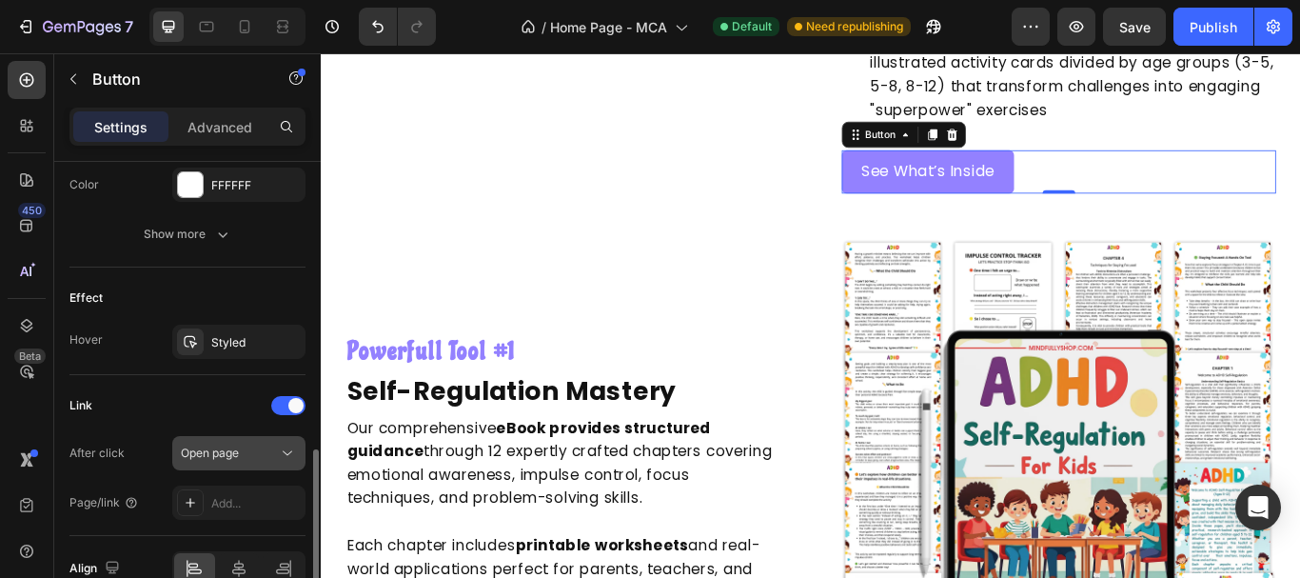
click at [260, 451] on div "Open page" at bounding box center [229, 452] width 97 height 17
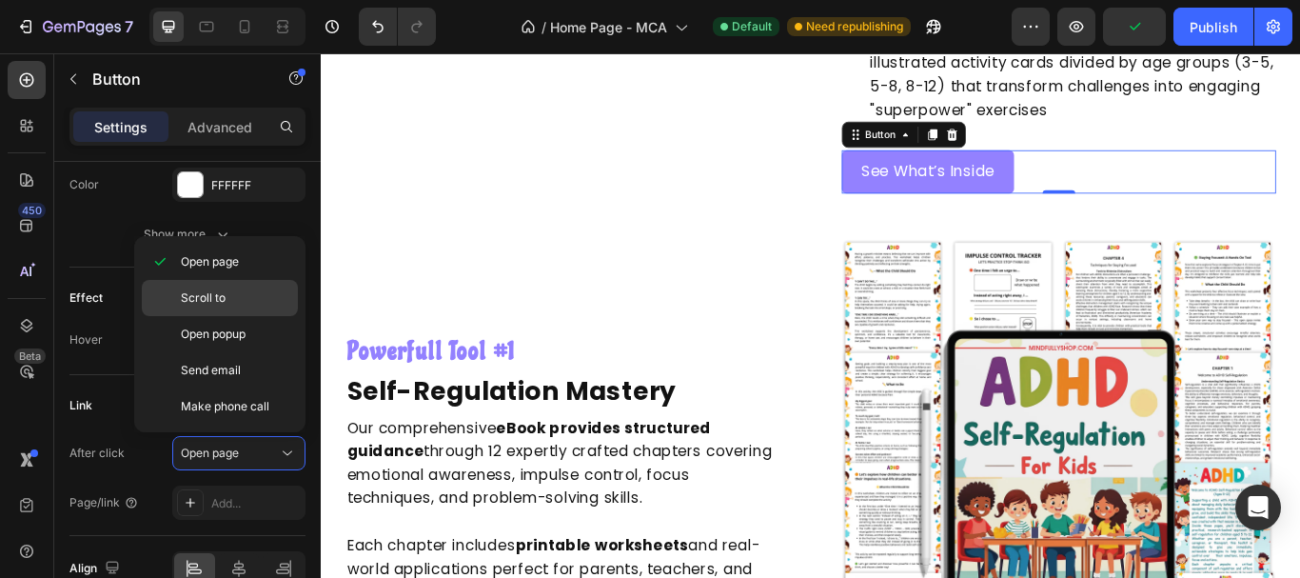
click at [233, 298] on p "Scroll to" at bounding box center [235, 297] width 108 height 17
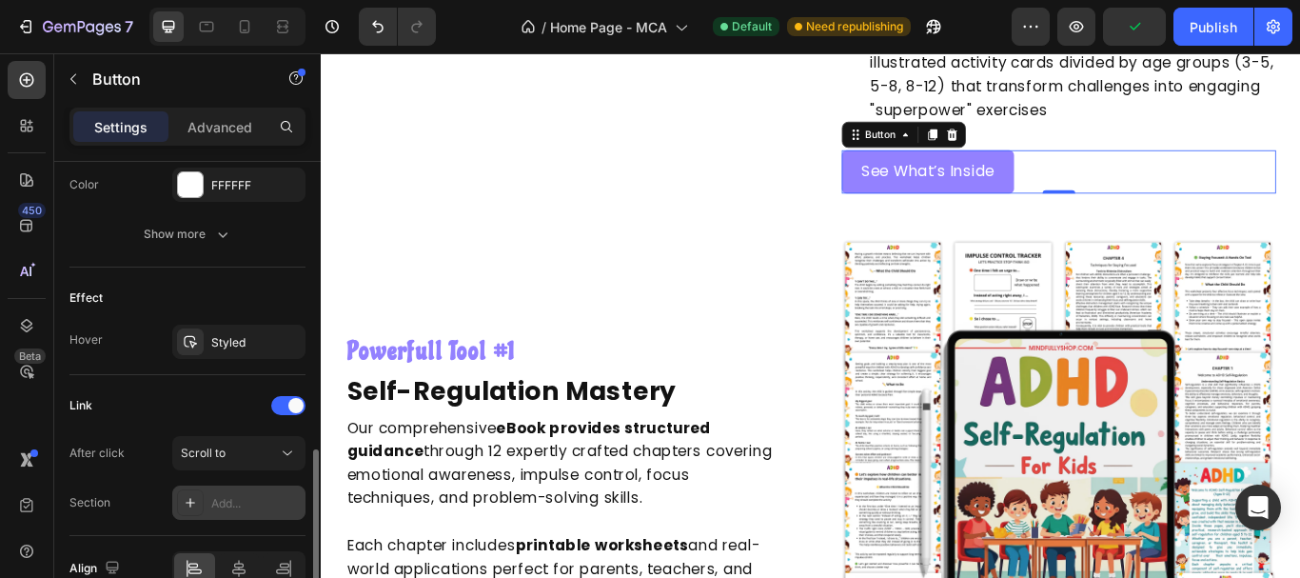
click at [242, 497] on div "Add..." at bounding box center [255, 503] width 89 height 17
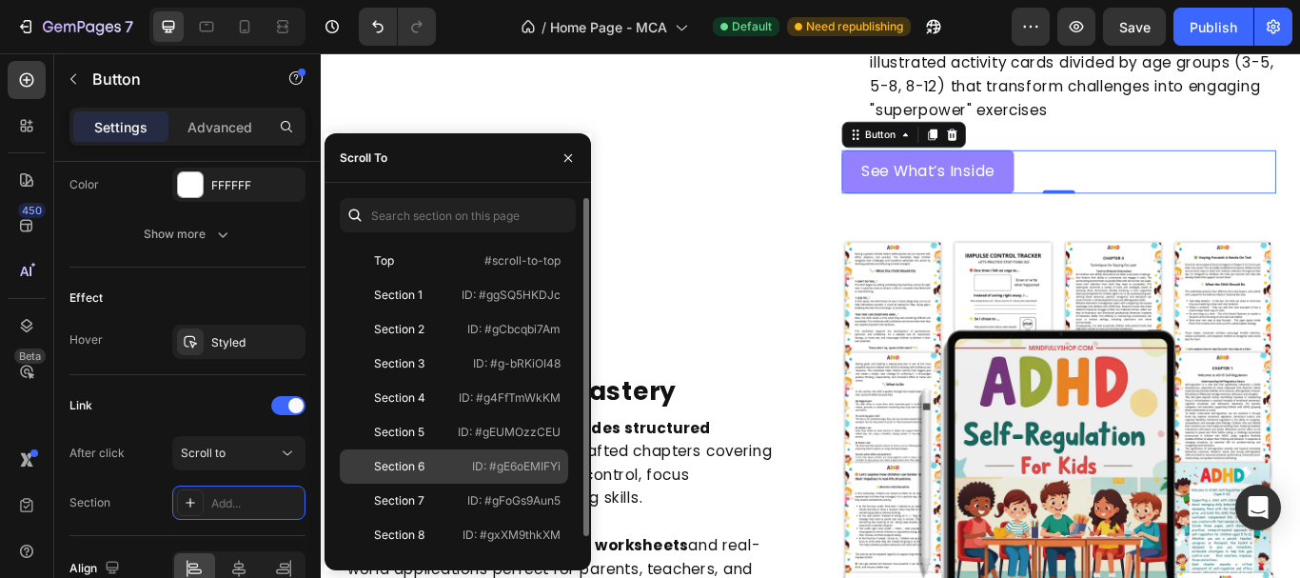
click at [489, 463] on p "ID: #gE6oEMIFYi" at bounding box center [516, 466] width 89 height 17
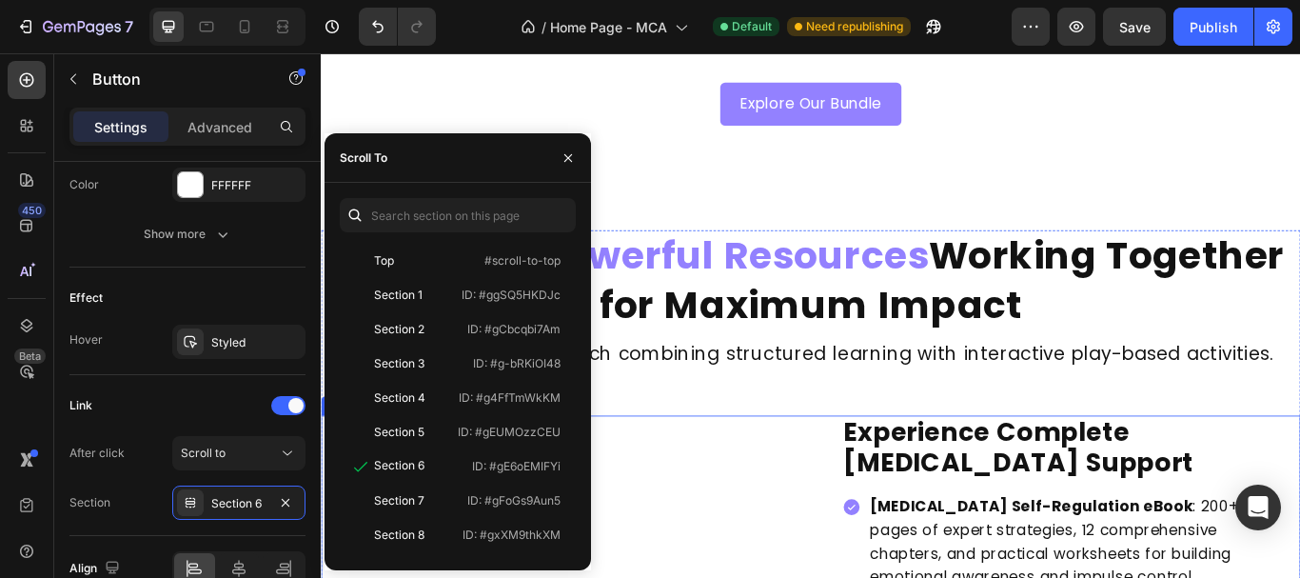
scroll to position [711, 0]
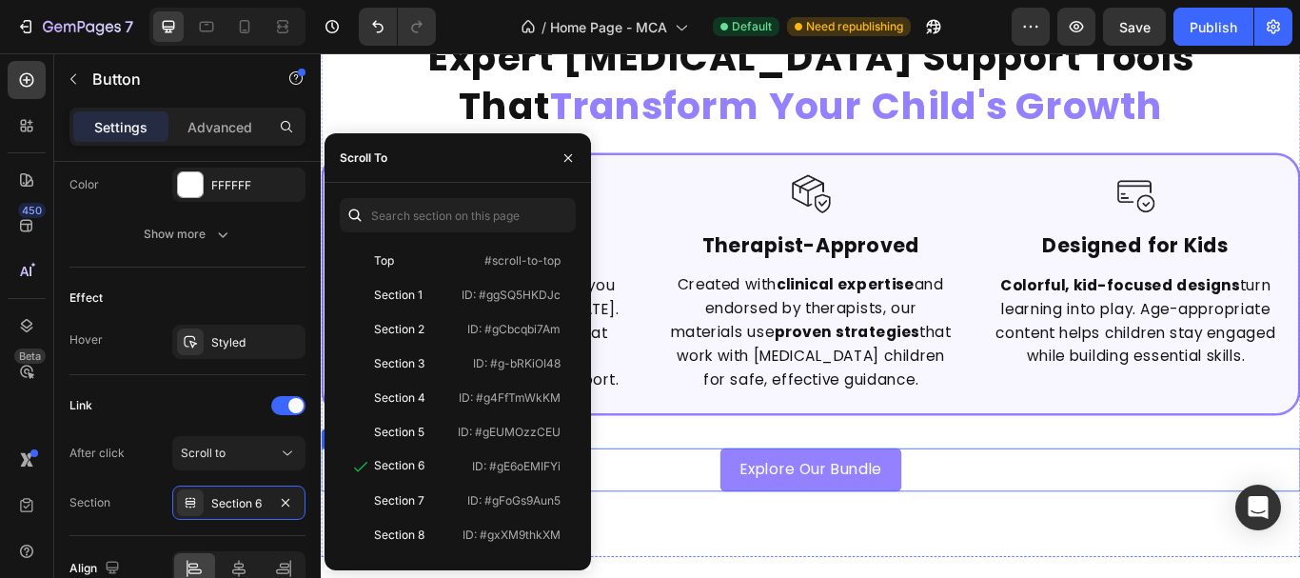
click at [750, 526] on div "Explore Our Bundle Button" at bounding box center [892, 539] width 1142 height 50
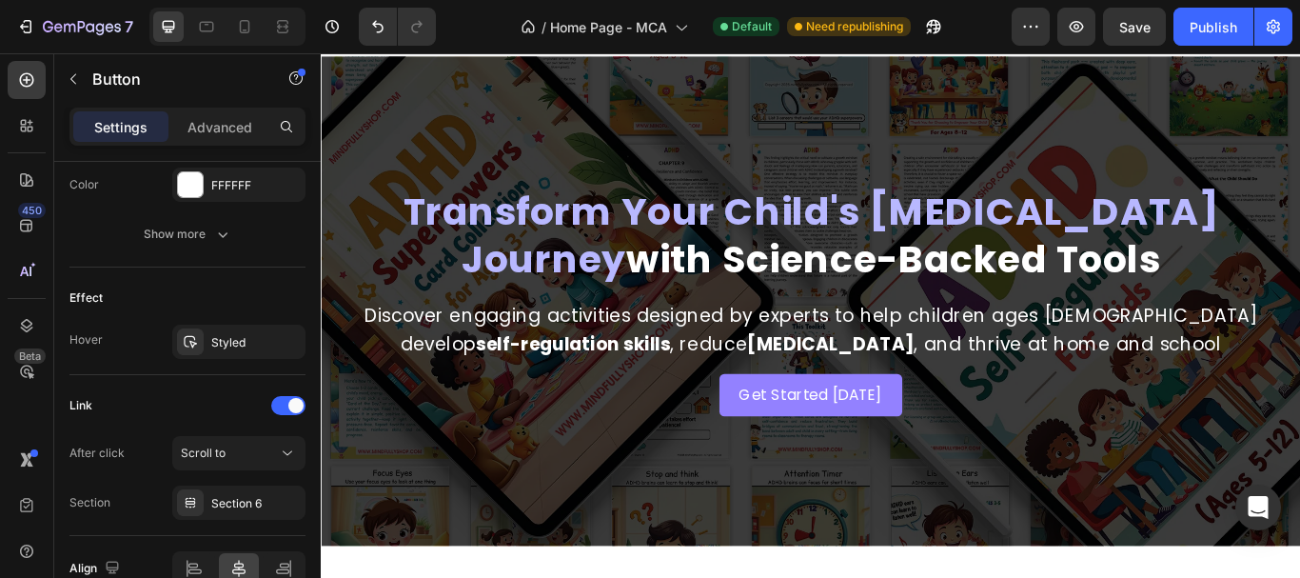
scroll to position [0, 0]
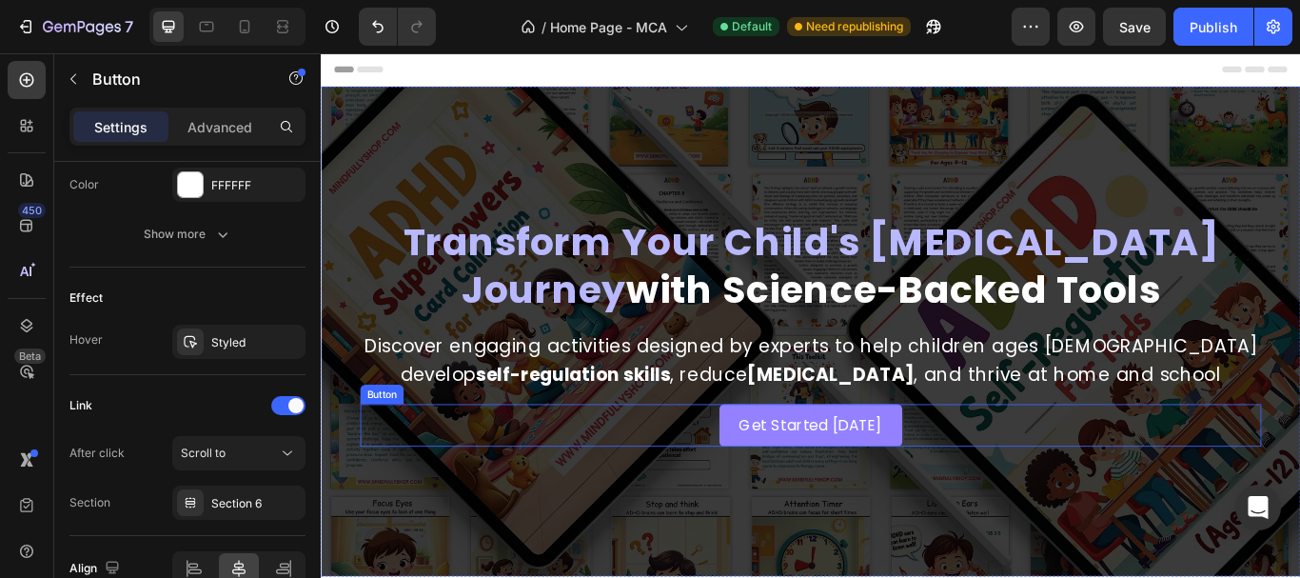
click at [744, 486] on div "Get Started Today Button" at bounding box center [891, 488] width 1051 height 50
click at [235, 18] on icon at bounding box center [244, 26] width 19 height 19
type input "17"
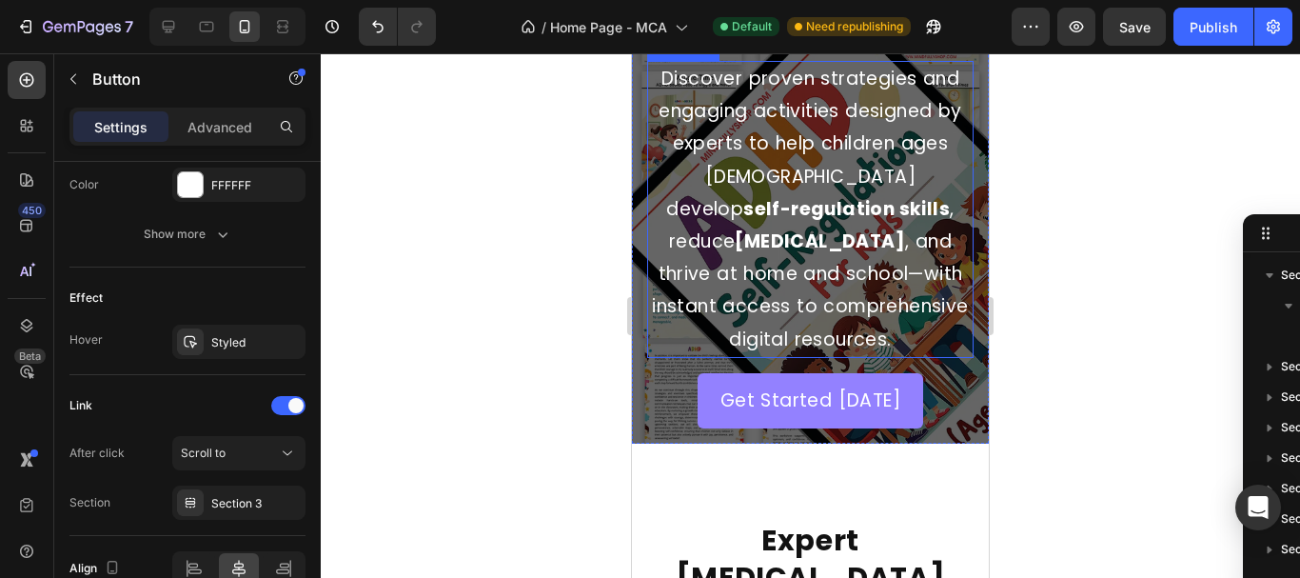
scroll to position [476, 0]
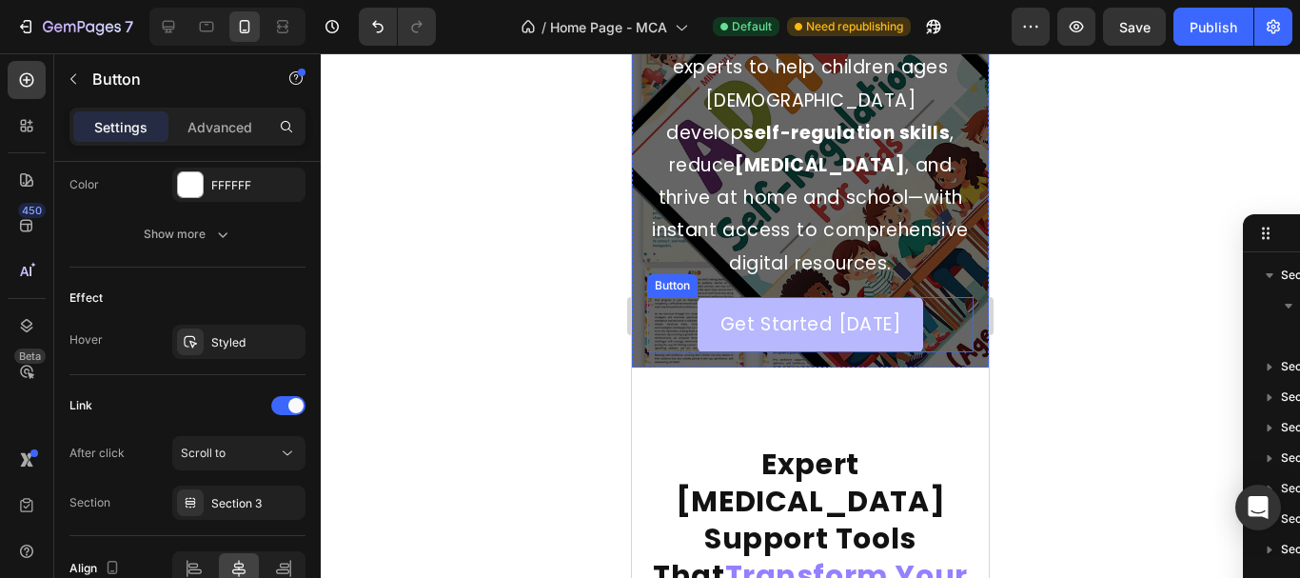
click at [713, 297] on button "Get Started [DATE]" at bounding box center [811, 324] width 226 height 55
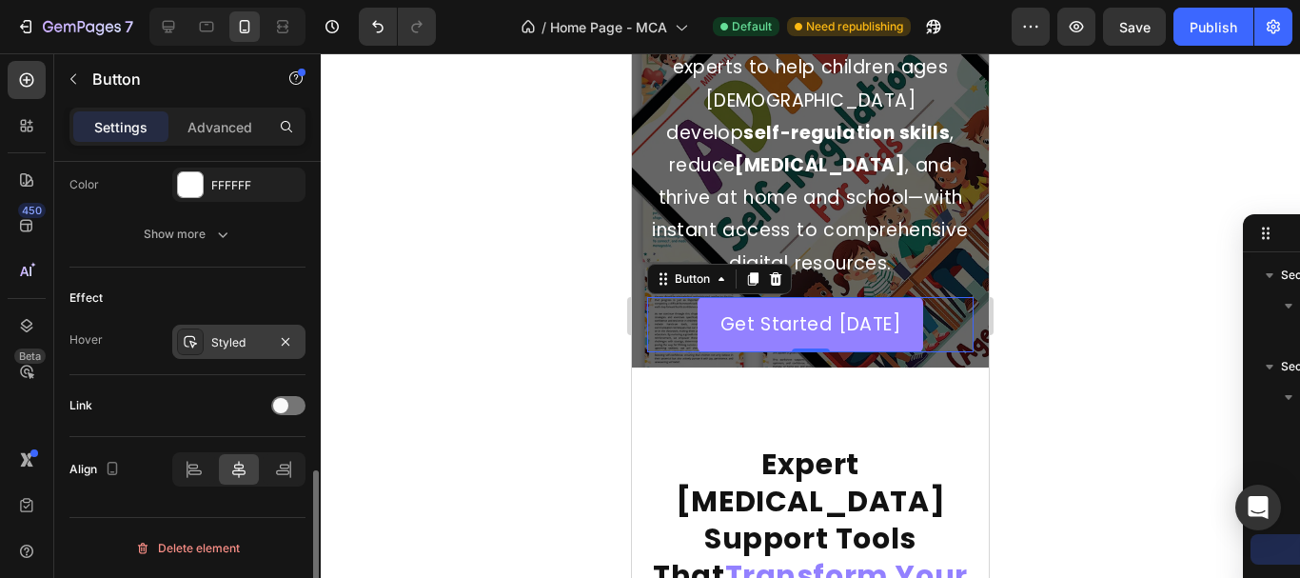
click at [227, 345] on div "Styled" at bounding box center [238, 342] width 55 height 17
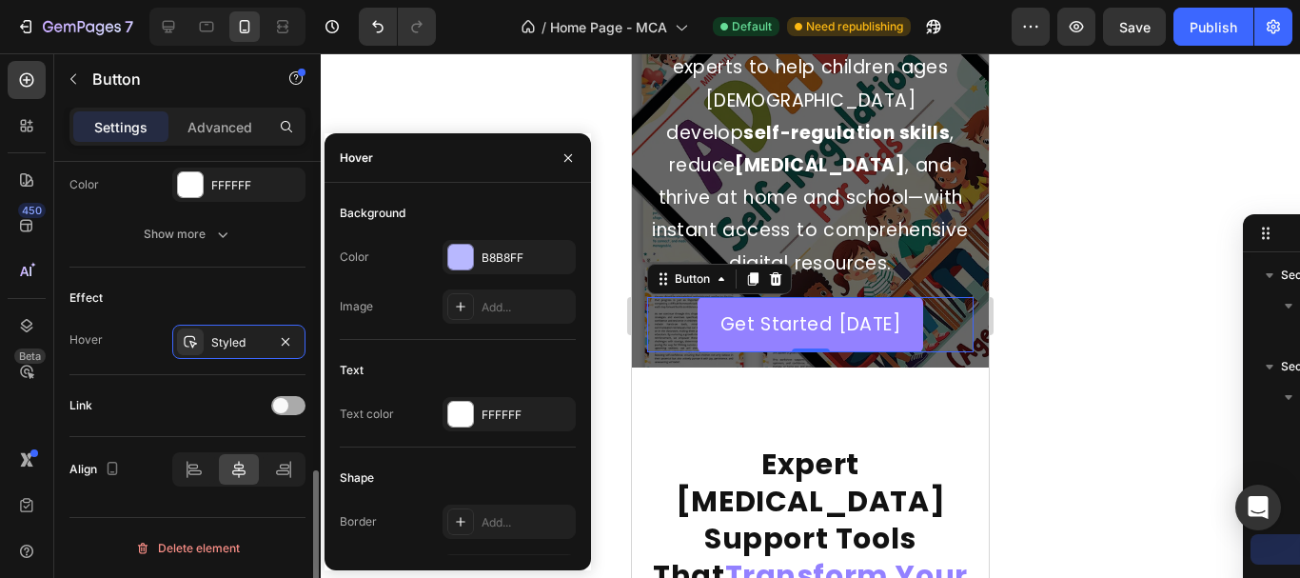
click at [290, 407] on div at bounding box center [288, 405] width 34 height 19
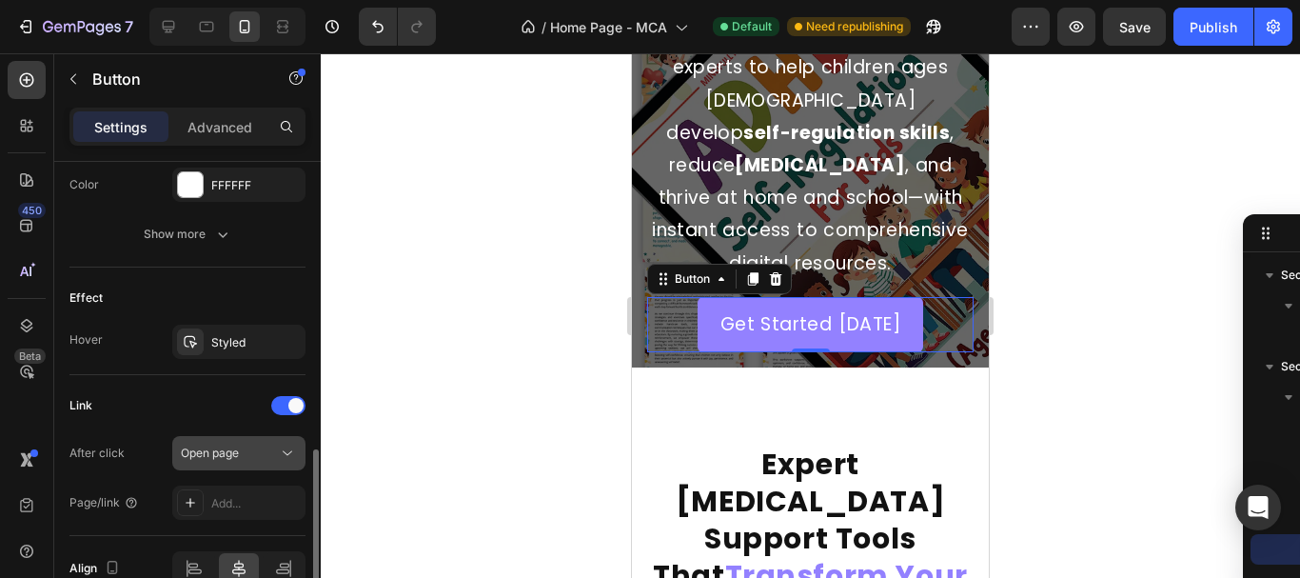
click at [248, 459] on div "Open page" at bounding box center [229, 452] width 97 height 17
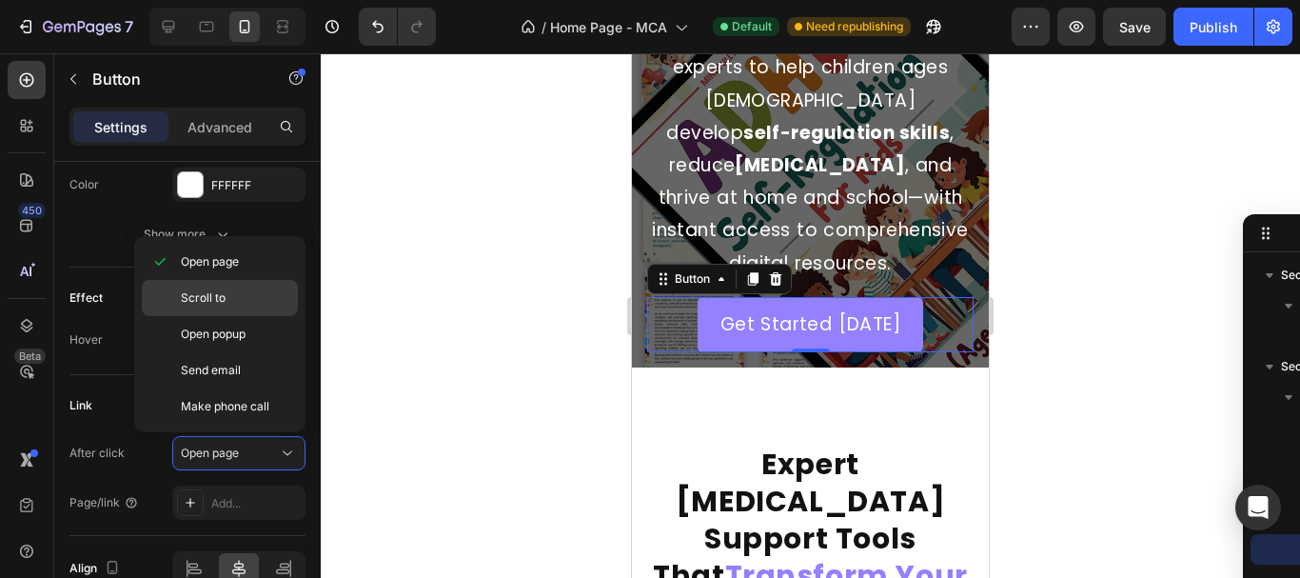
click at [240, 298] on p "Scroll to" at bounding box center [235, 297] width 108 height 17
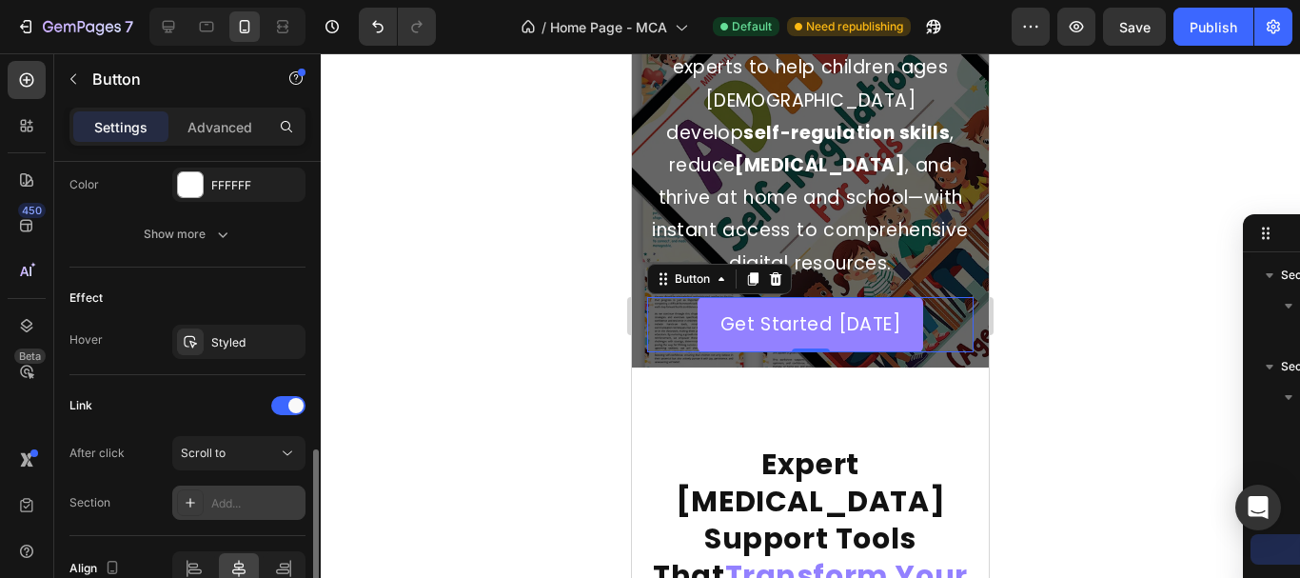
click at [219, 495] on div "Add..." at bounding box center [255, 503] width 89 height 17
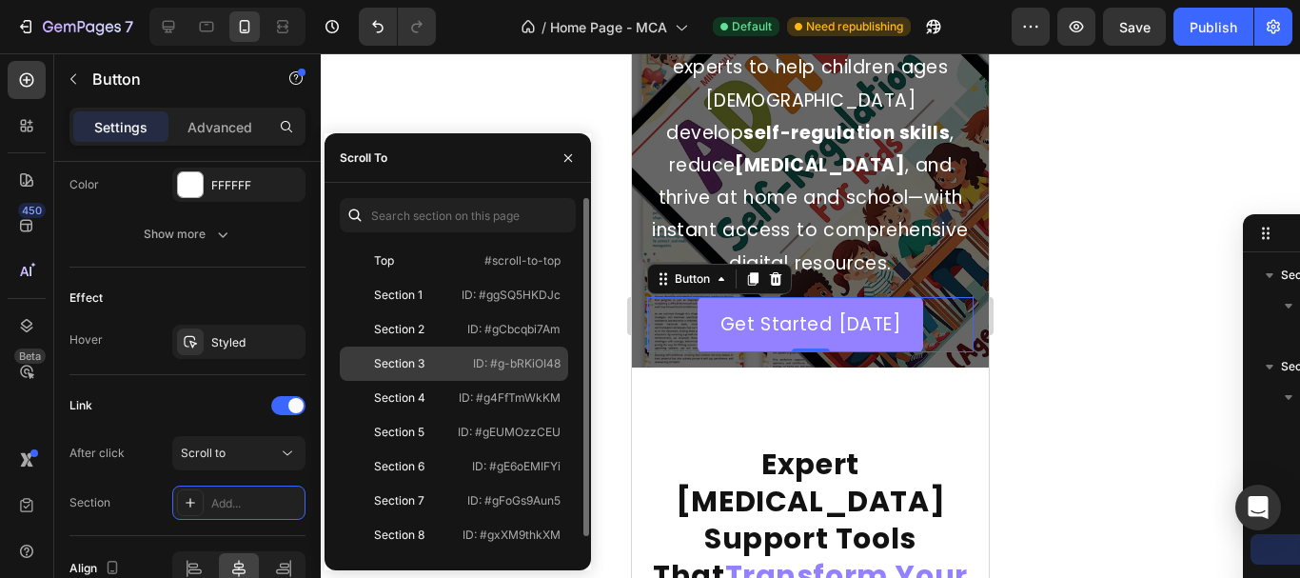
click at [464, 381] on div "Section 3 ID: #g-bRKiOI48" at bounding box center [454, 398] width 228 height 34
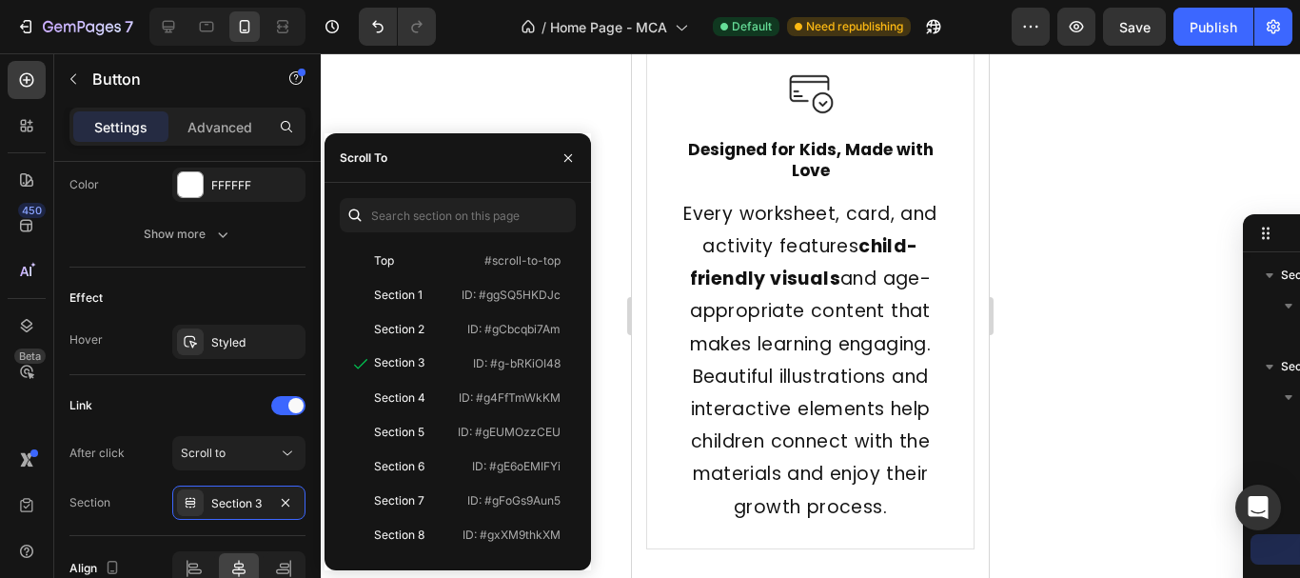
scroll to position [2379, 0]
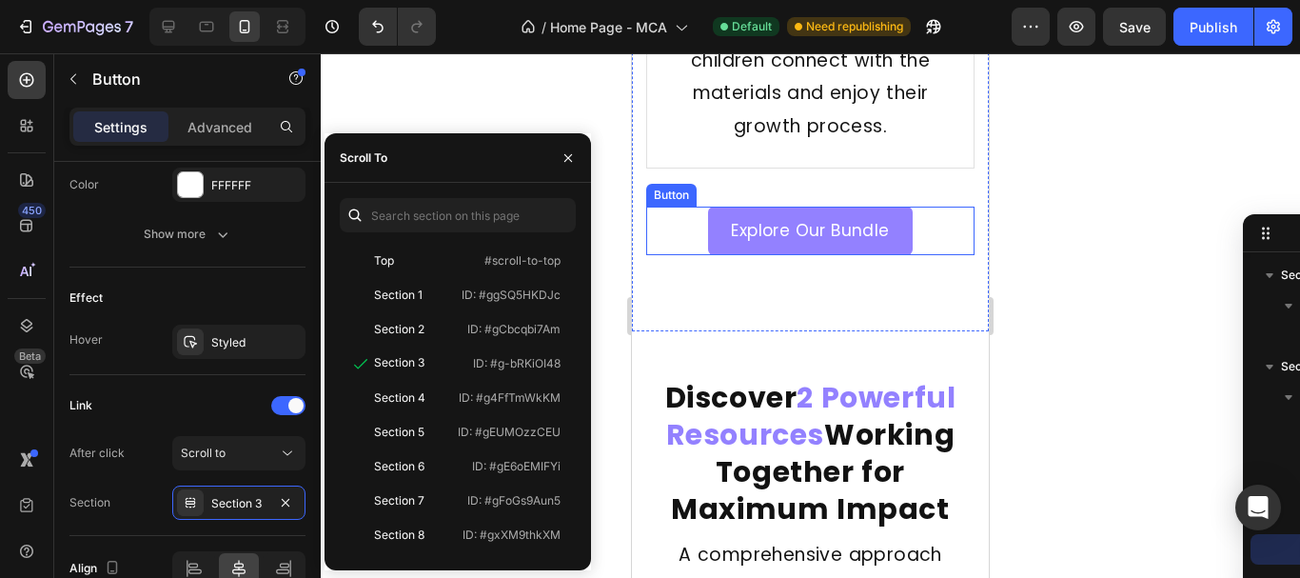
click at [695, 207] on div "Explore Our Bundle Button" at bounding box center [810, 231] width 328 height 49
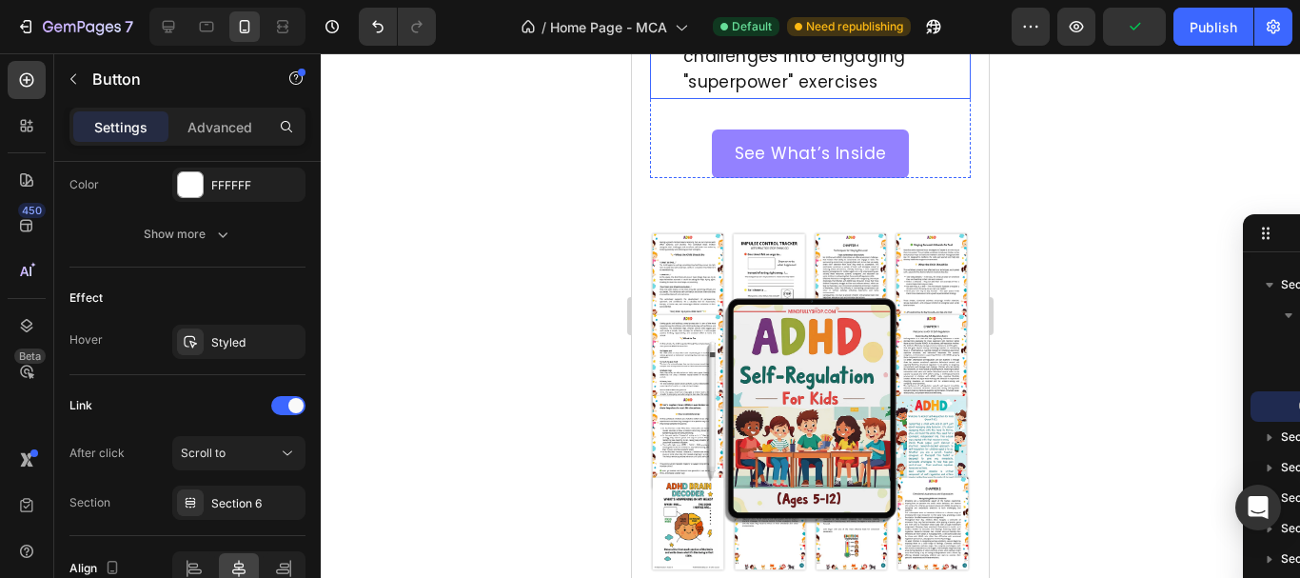
scroll to position [3807, 0]
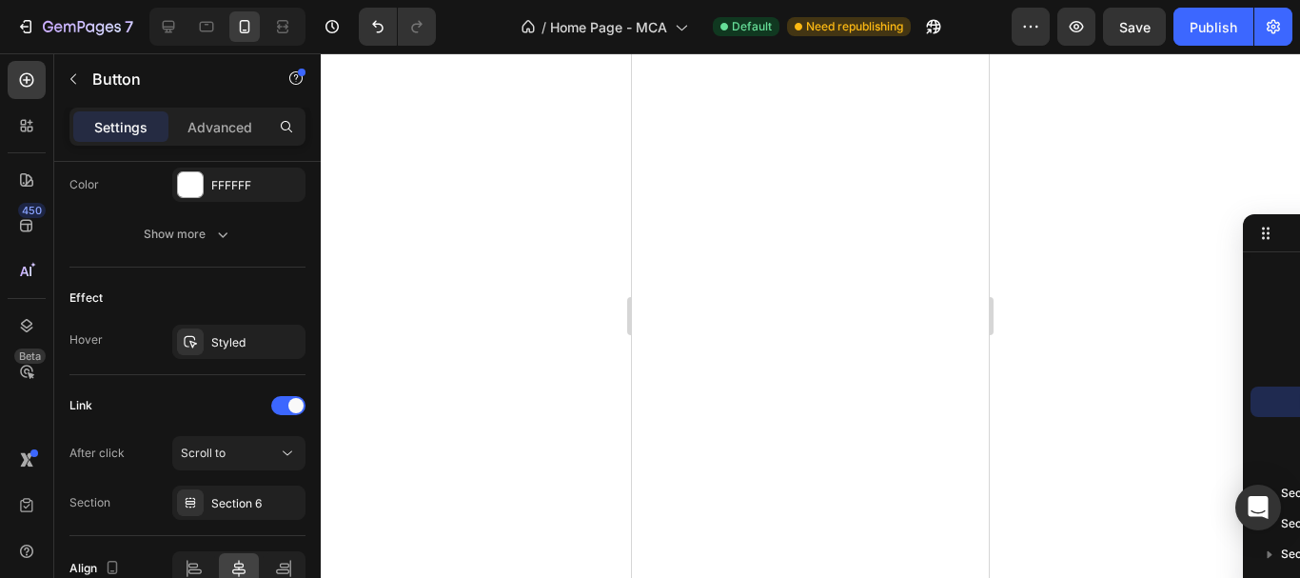
scroll to position [5425, 0]
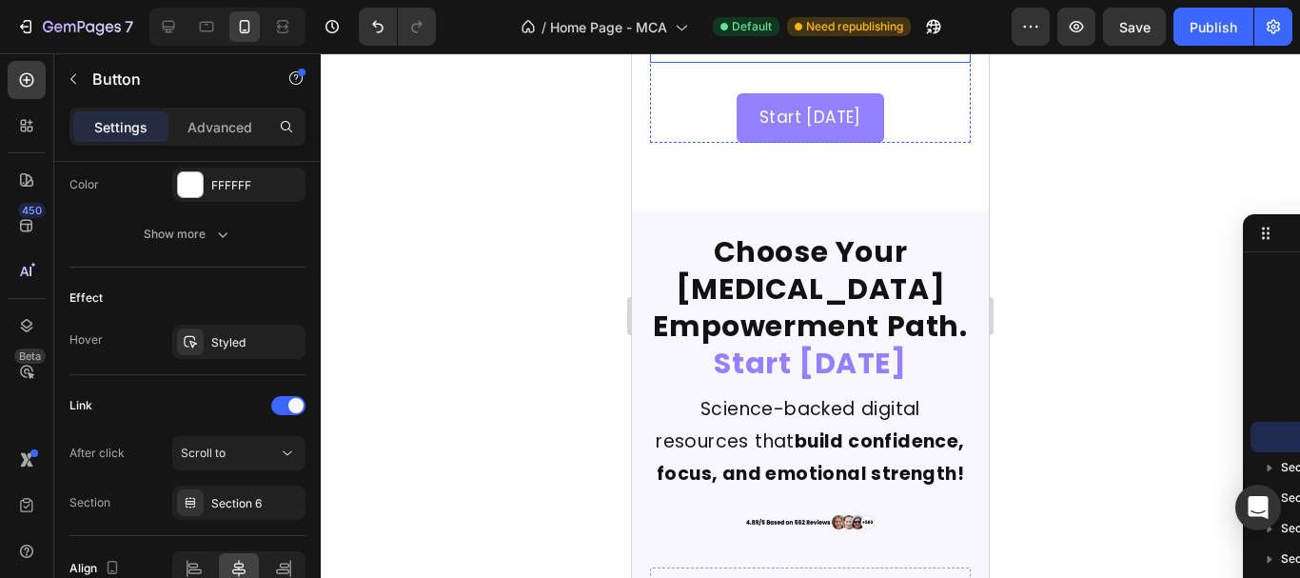
scroll to position [7043, 0]
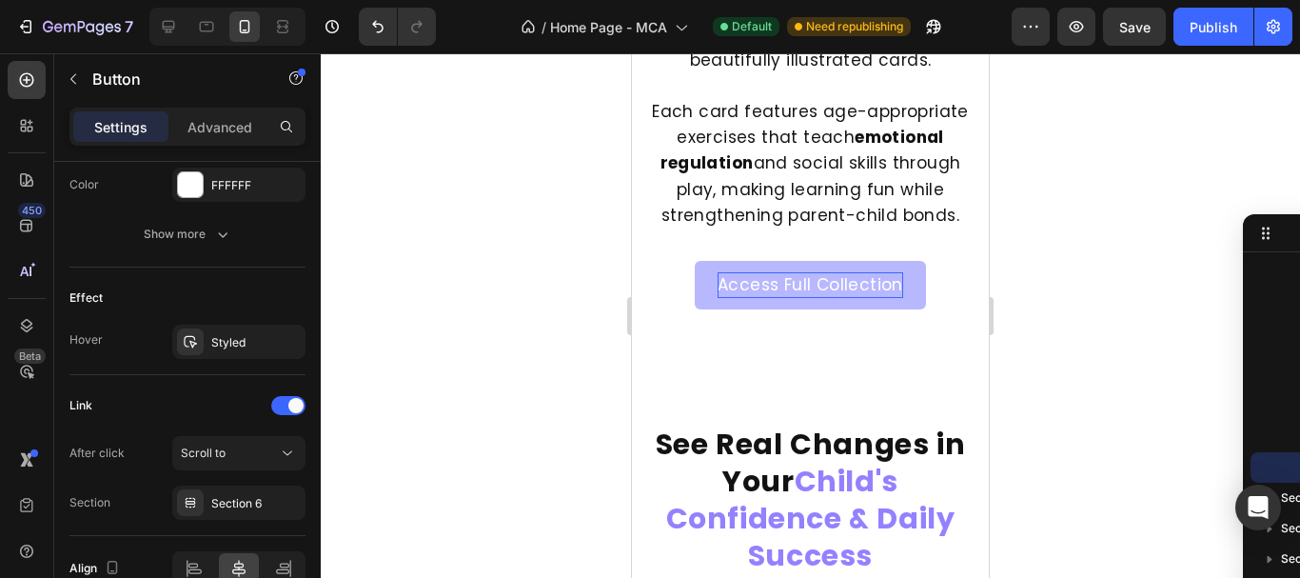
scroll to position [5242, 0]
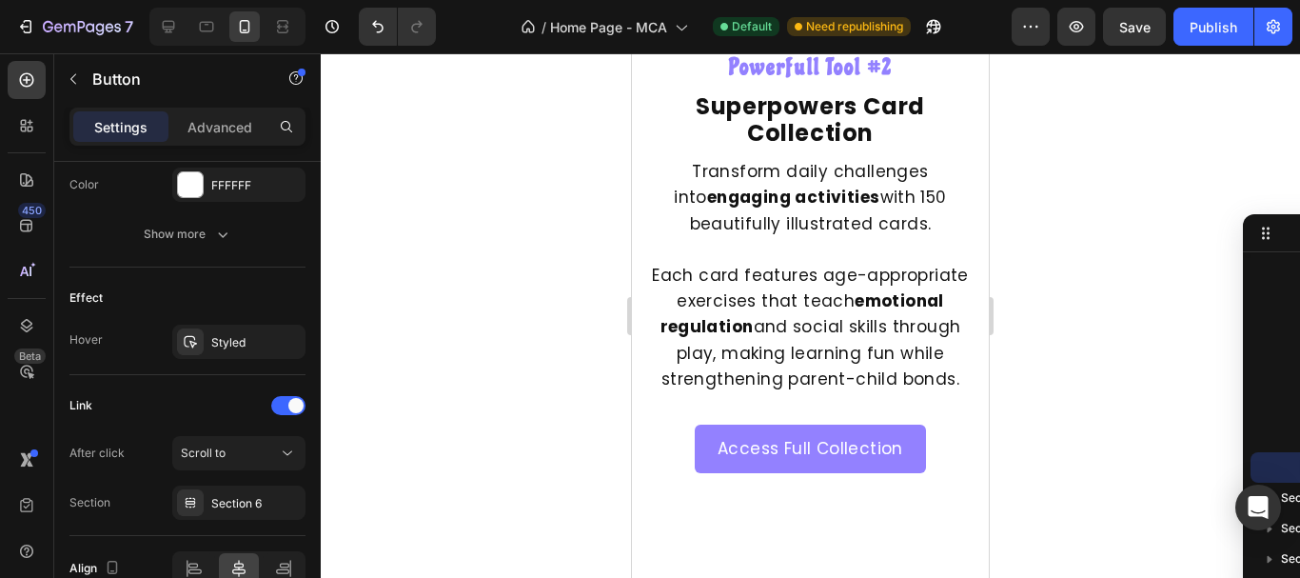
drag, startPoint x: 1269, startPoint y: 371, endPoint x: 1297, endPoint y: 275, distance: 100.3
click at [1155, 221] on div "Section 1 Column Hero Banner Section 2 Column Hero Banner Column Heading Text B…" at bounding box center [810, 315] width 979 height 524
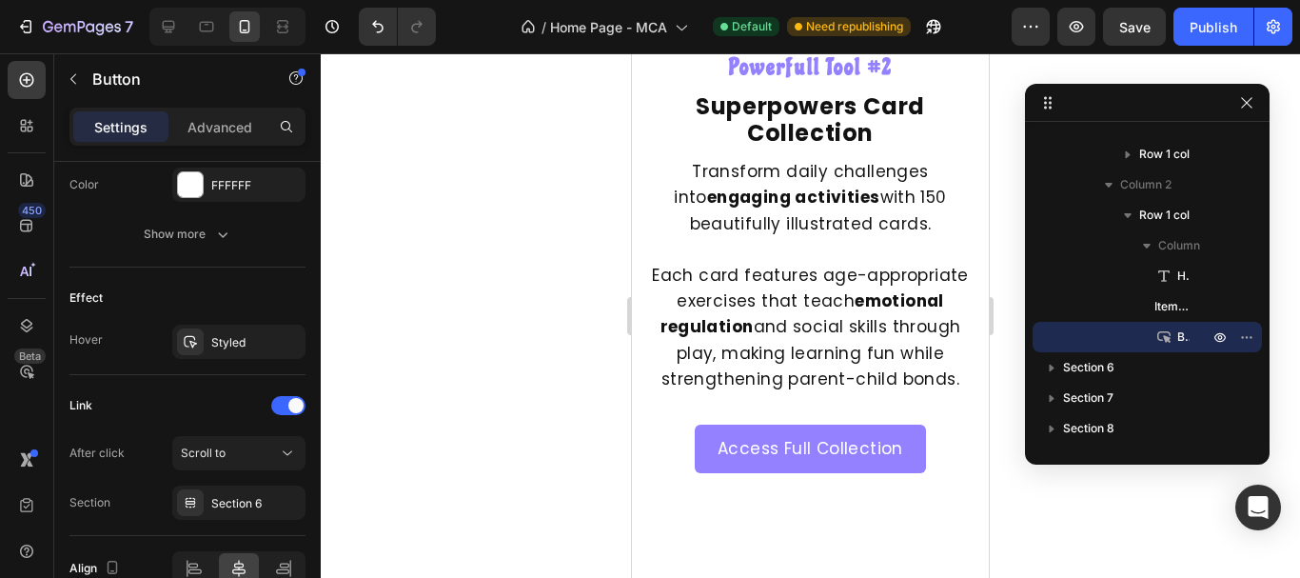
drag, startPoint x: 1280, startPoint y: 233, endPoint x: 1249, endPoint y: 98, distance: 138.7
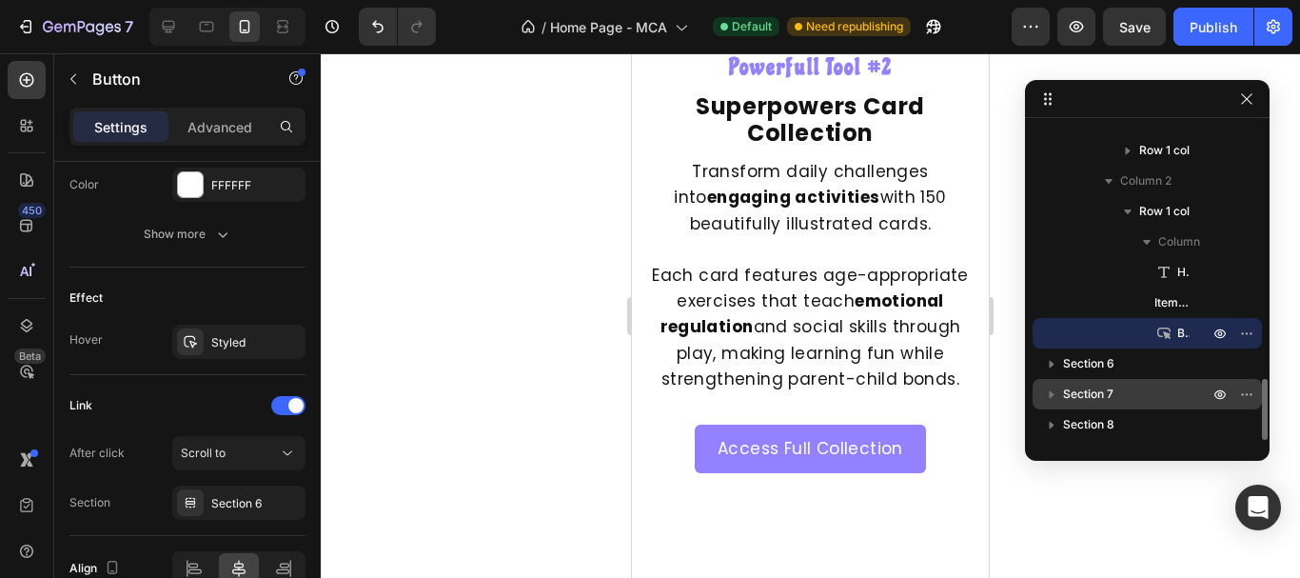
click at [1106, 405] on div "Section 7" at bounding box center [1147, 394] width 214 height 30
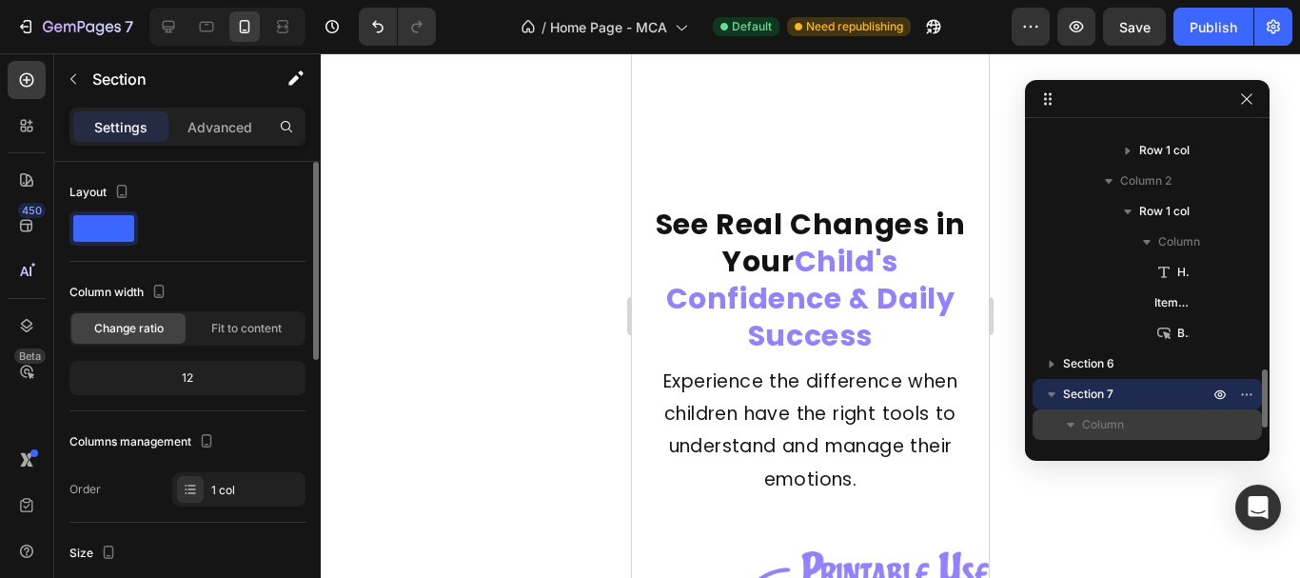
scroll to position [6530, 0]
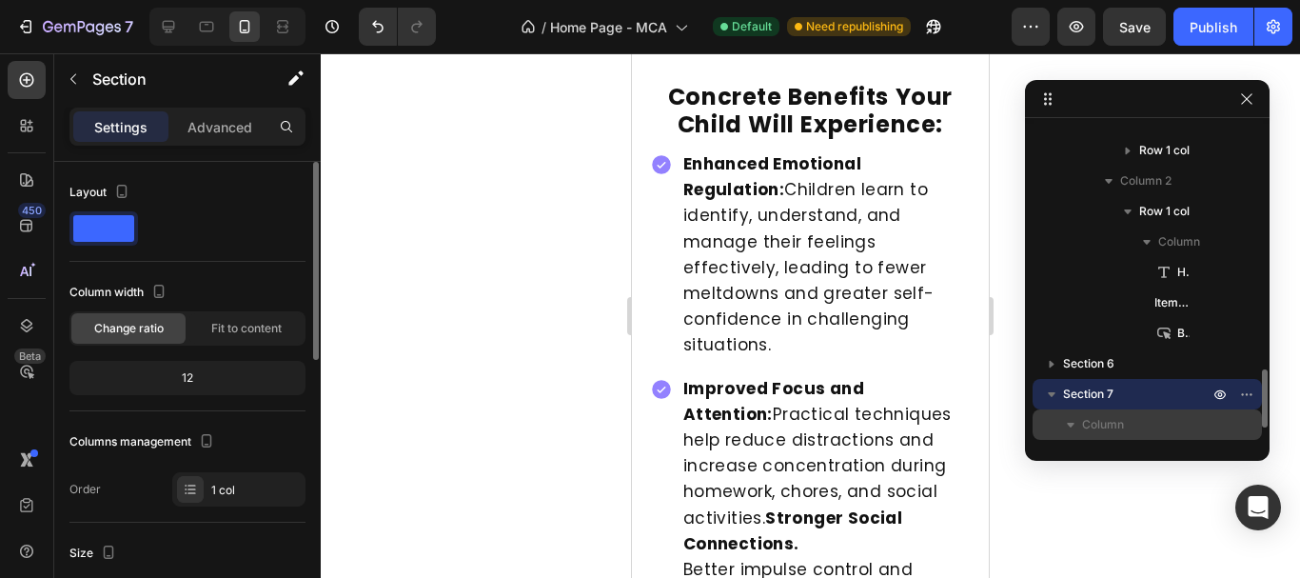
click at [1108, 424] on span "Column" at bounding box center [1103, 424] width 42 height 19
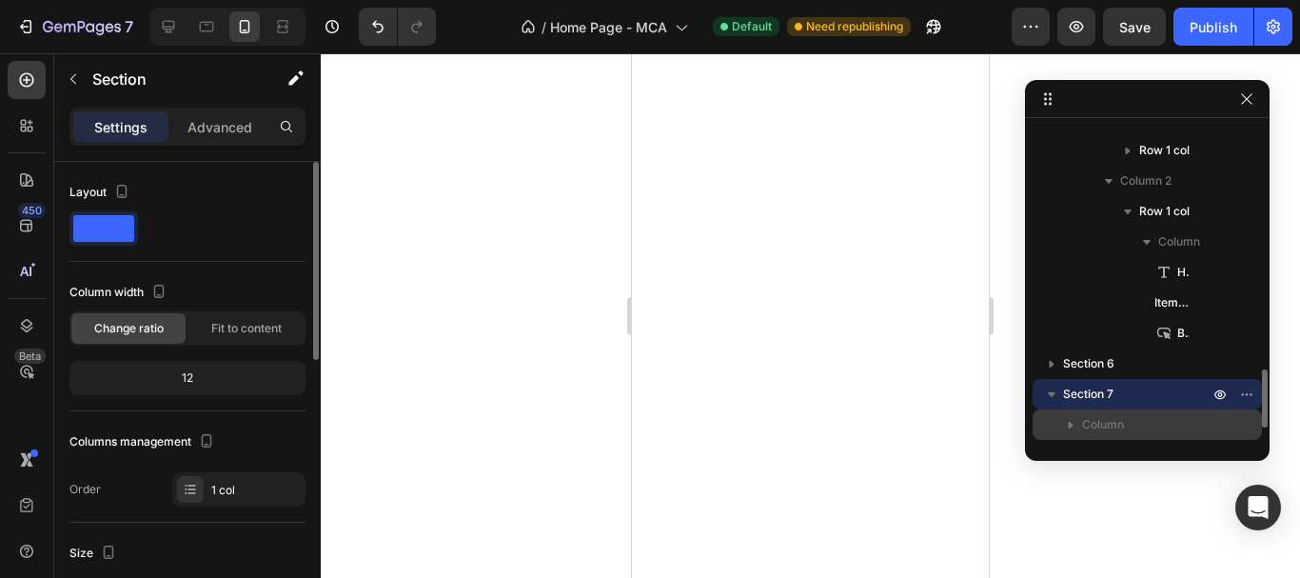
scroll to position [11704, 0]
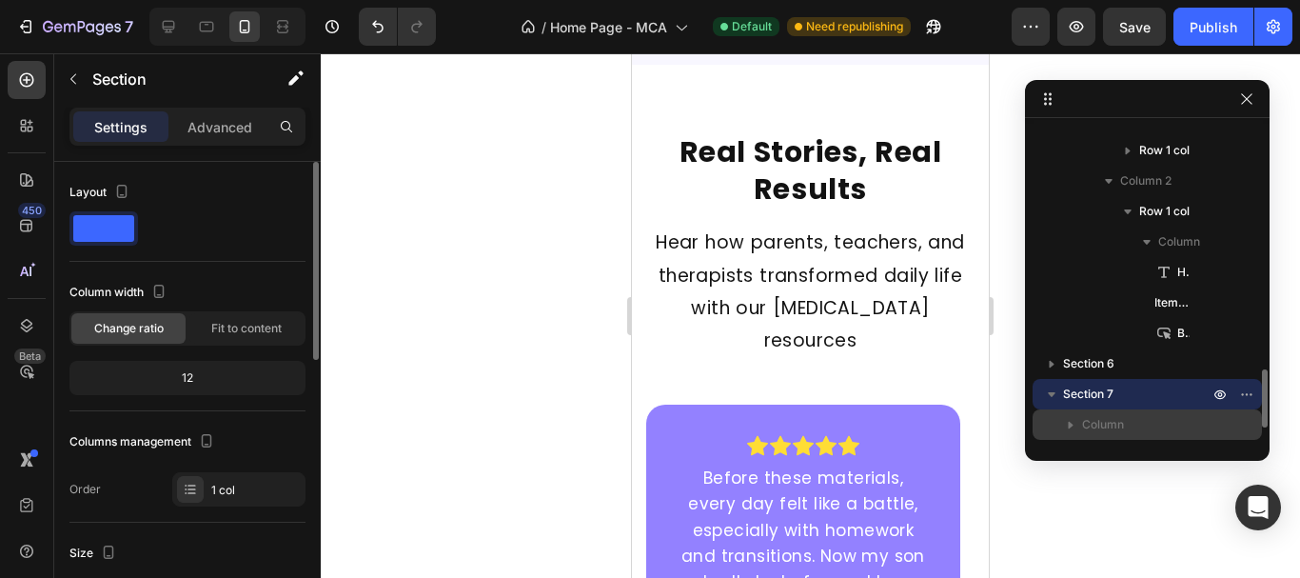
click at [1108, 424] on span "Column" at bounding box center [1103, 424] width 42 height 19
click at [1096, 414] on div "Column" at bounding box center [1147, 424] width 214 height 30
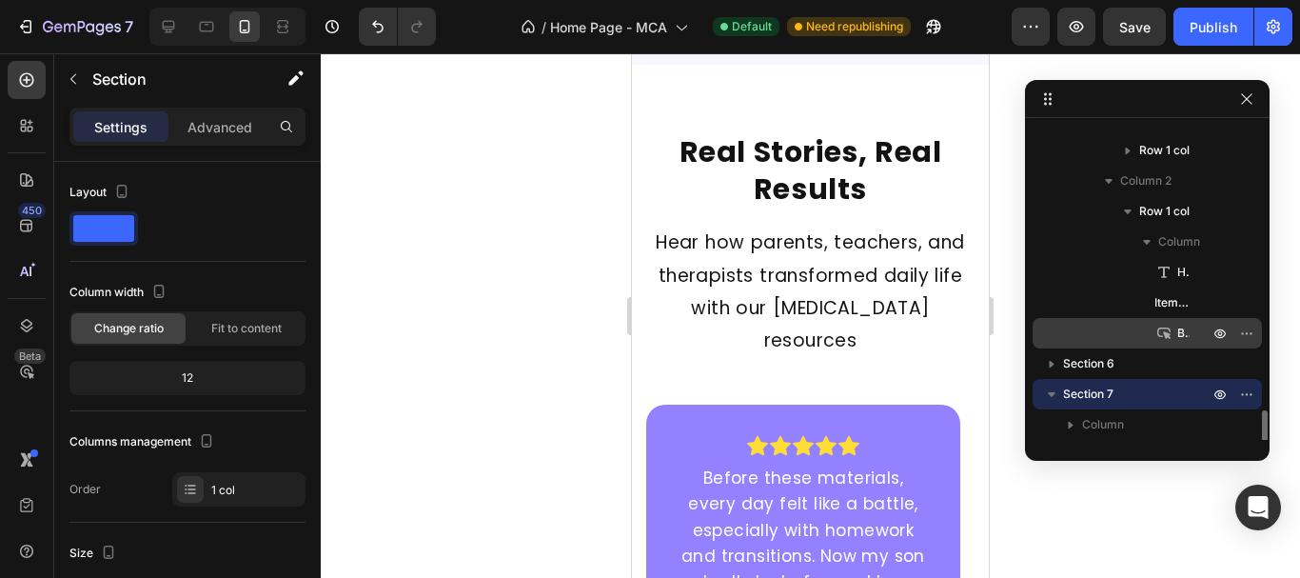
scroll to position [1331, 0]
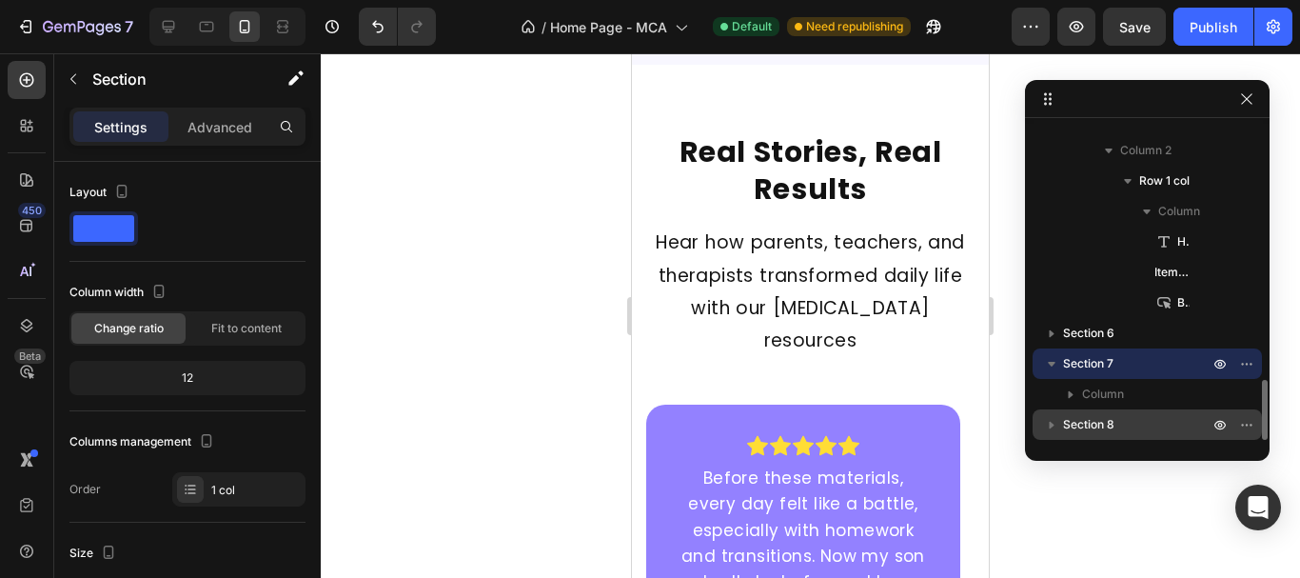
click at [1102, 425] on span "Section 8" at bounding box center [1088, 424] width 51 height 19
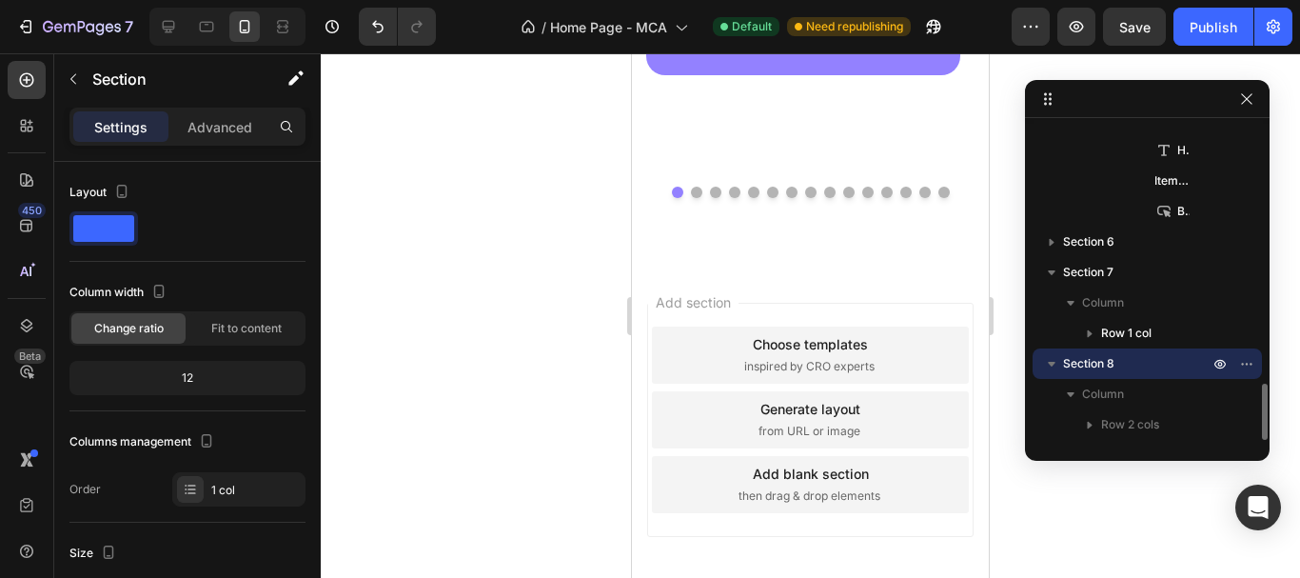
scroll to position [12665, 0]
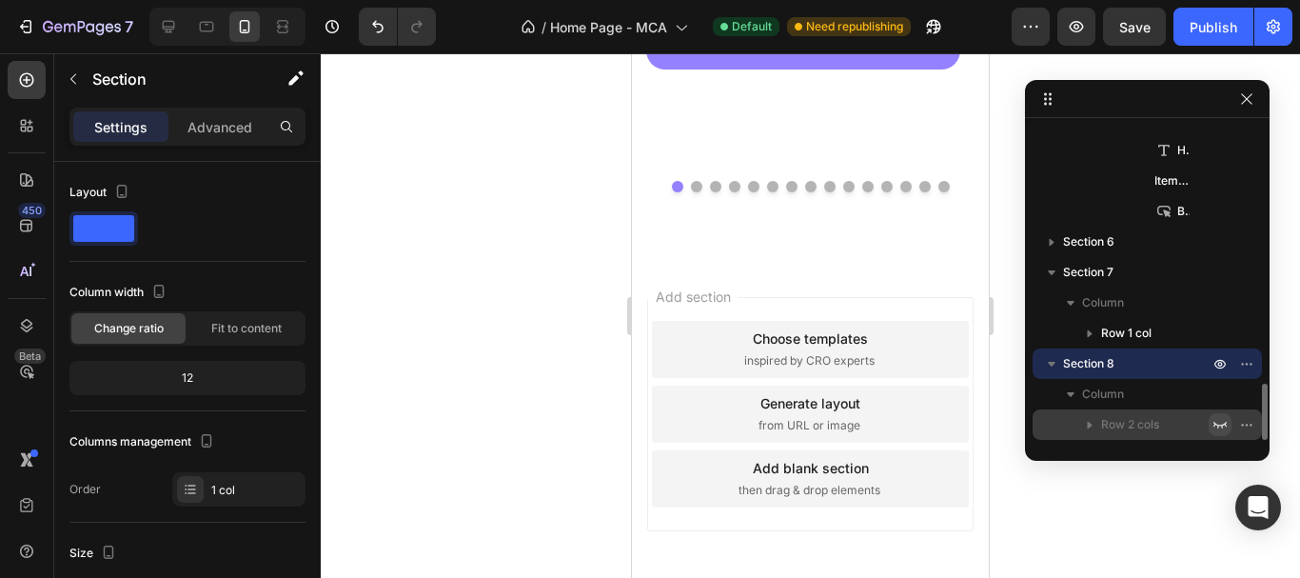
click at [1213, 424] on icon "button" at bounding box center [1219, 424] width 15 height 15
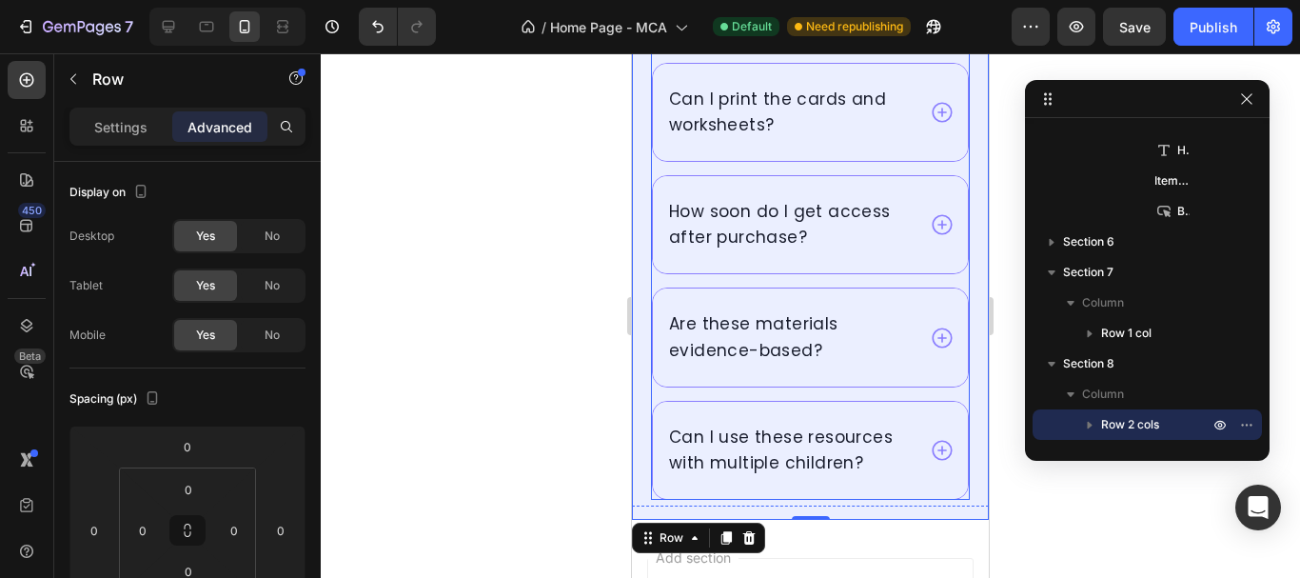
scroll to position [13808, 0]
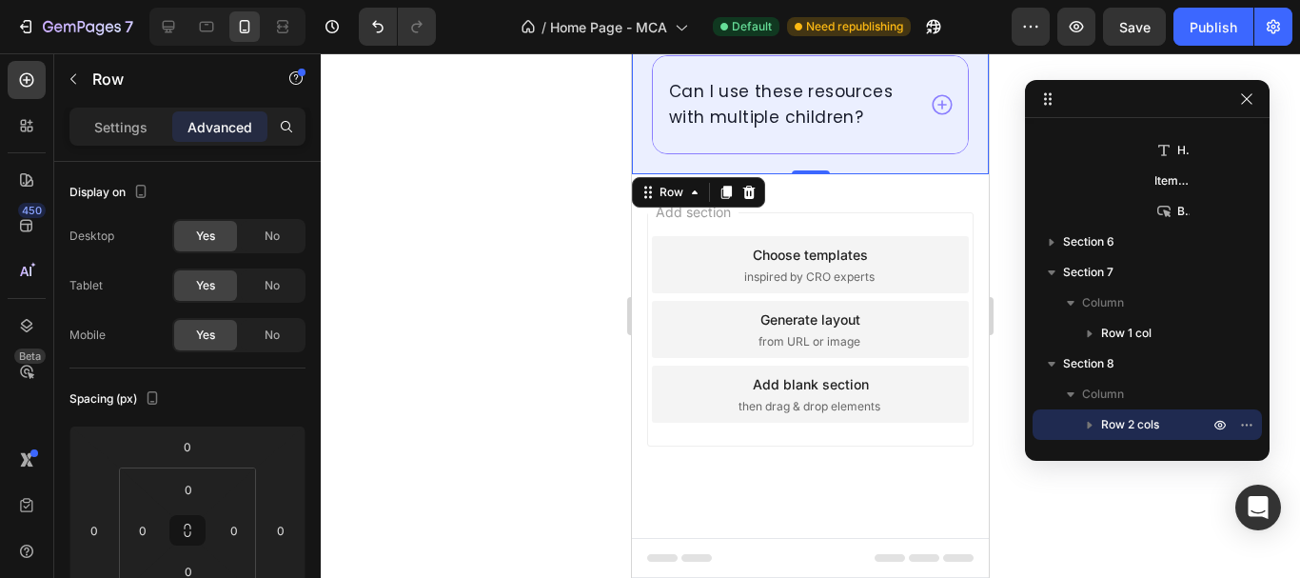
click at [527, 267] on div at bounding box center [810, 315] width 979 height 524
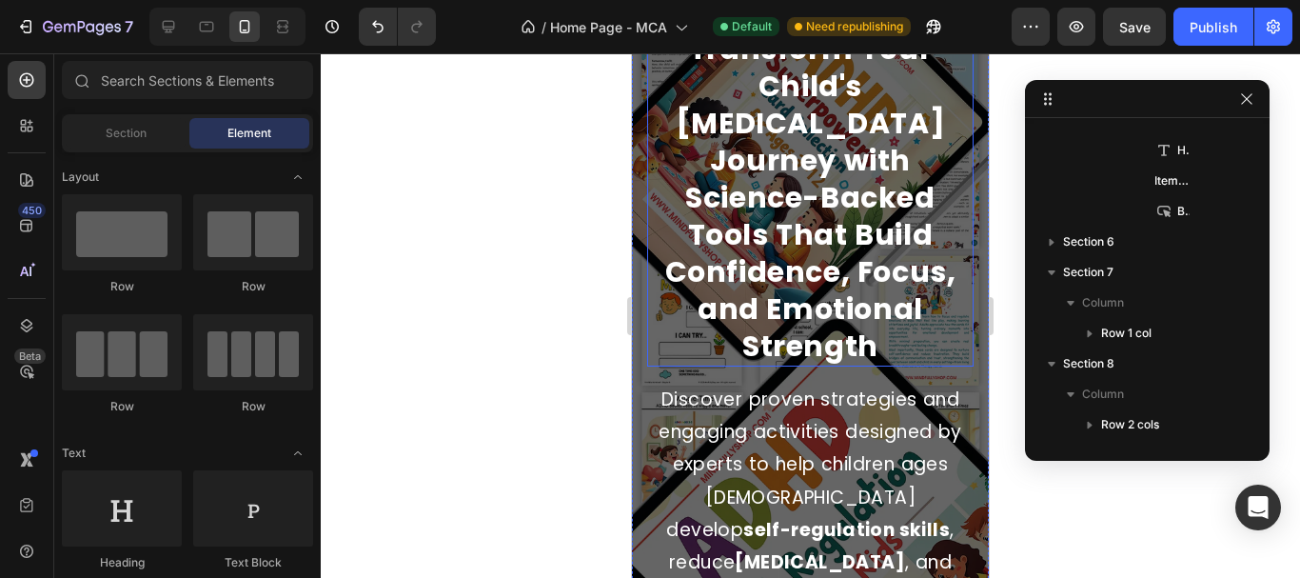
scroll to position [0, 0]
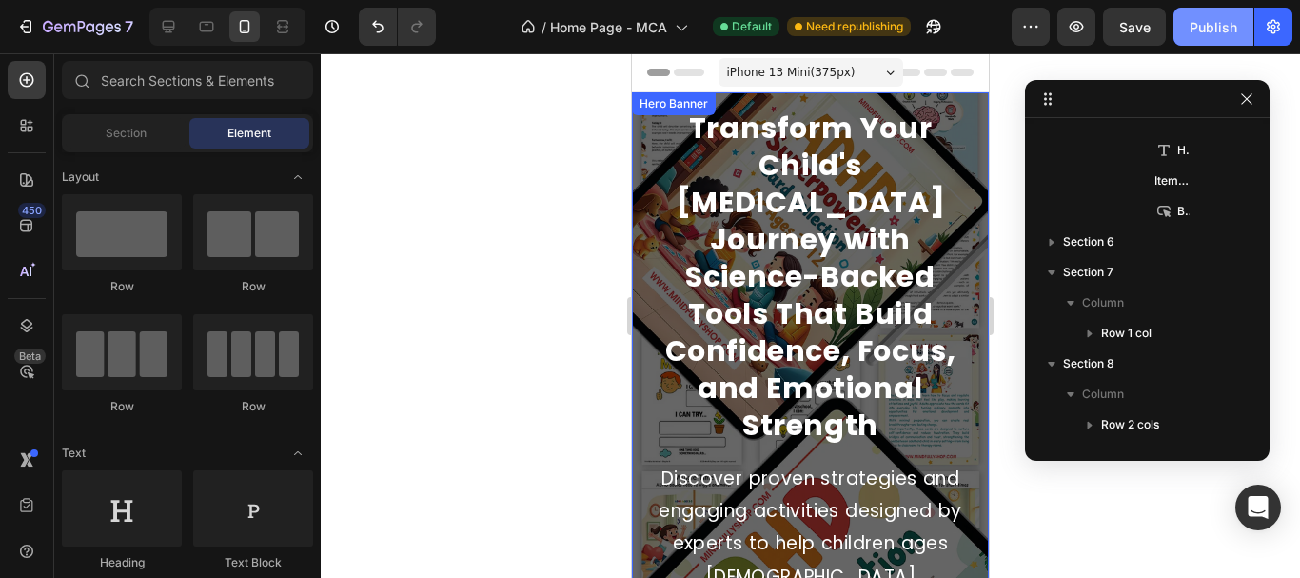
click at [1221, 28] on div "Publish" at bounding box center [1214, 27] width 48 height 20
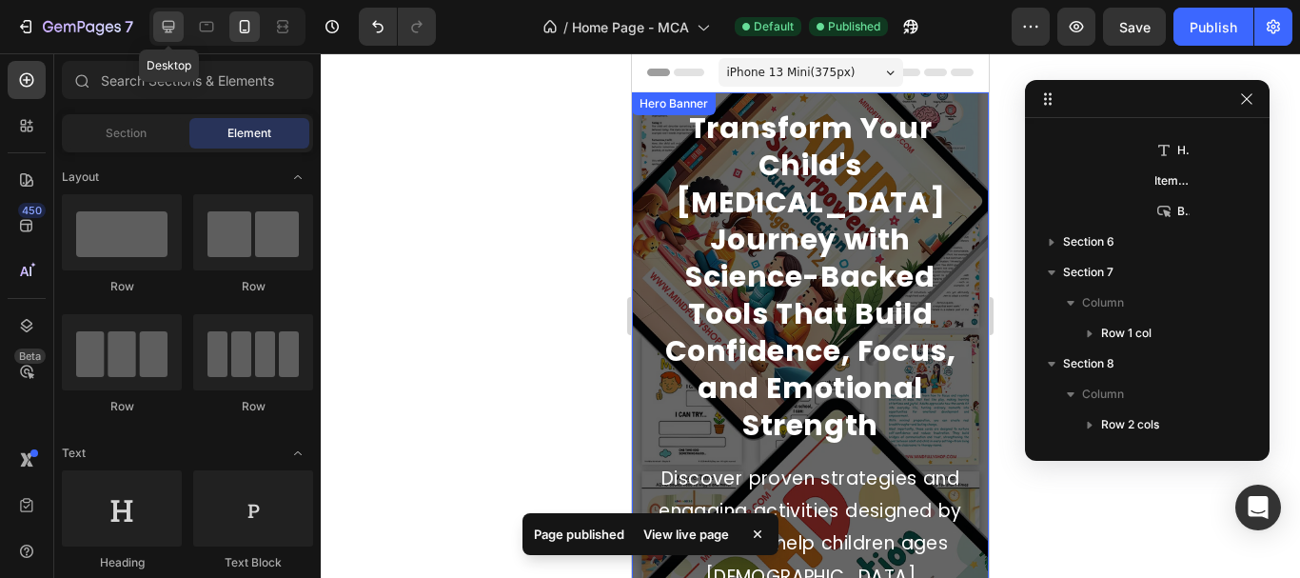
click at [168, 15] on div at bounding box center [168, 26] width 30 height 30
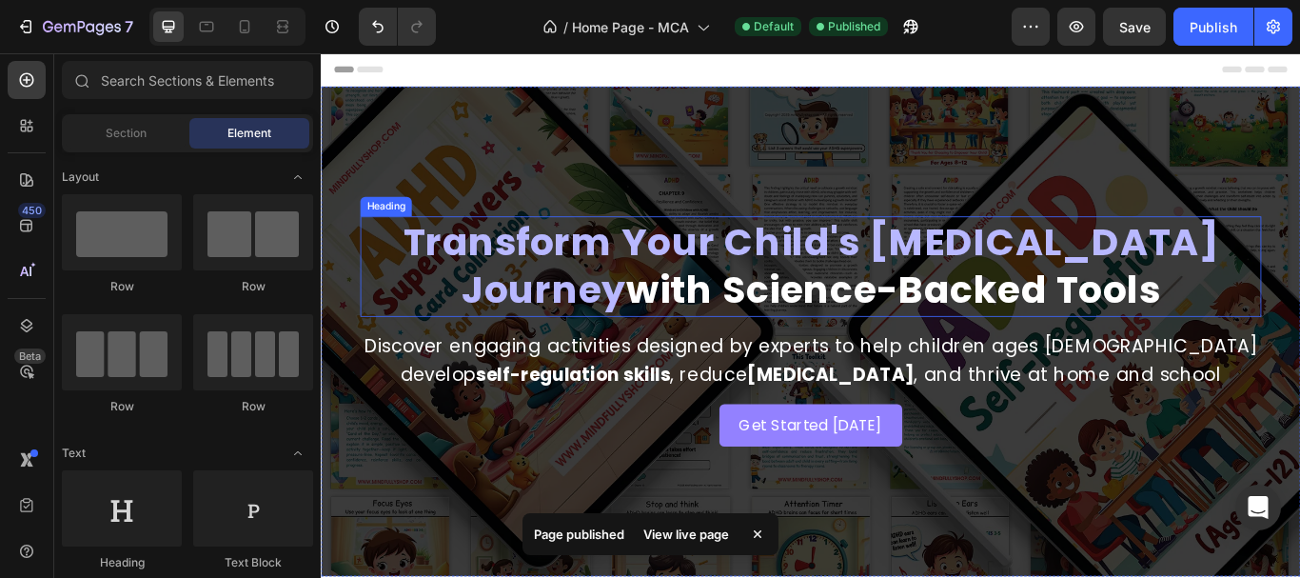
click at [416, 271] on strong "Transform Your Child's [MEDICAL_DATA] Journey" at bounding box center [891, 302] width 951 height 118
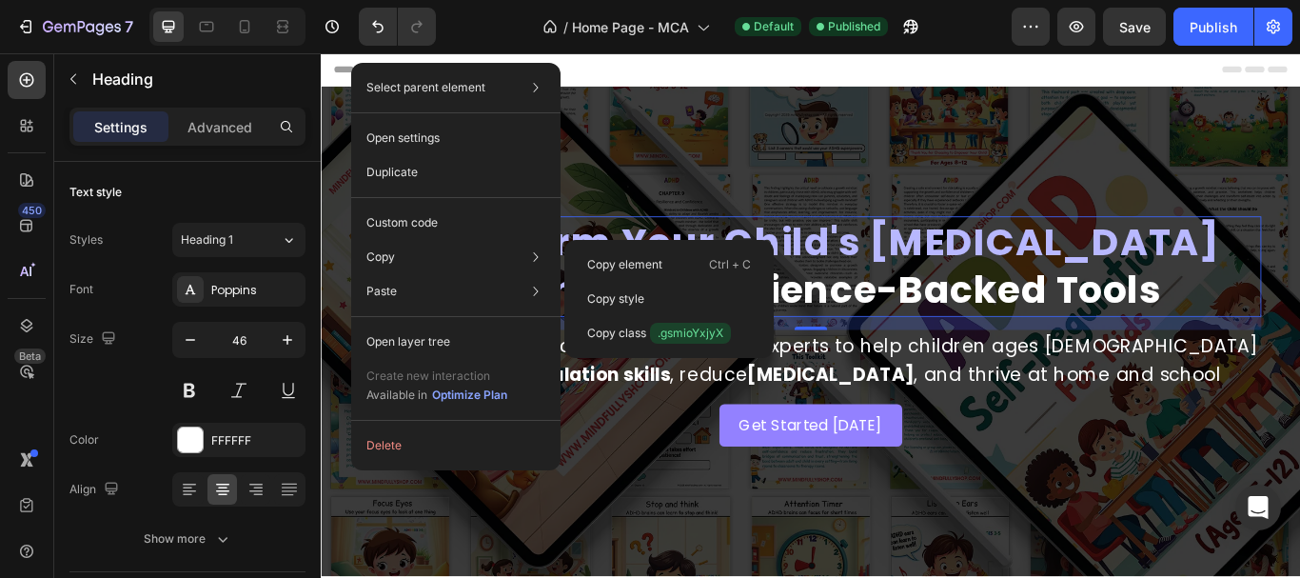
click at [434, 249] on div "Copy Copy element Ctrl + C Copy style Copy class .gsmioYxjyX" at bounding box center [456, 257] width 194 height 34
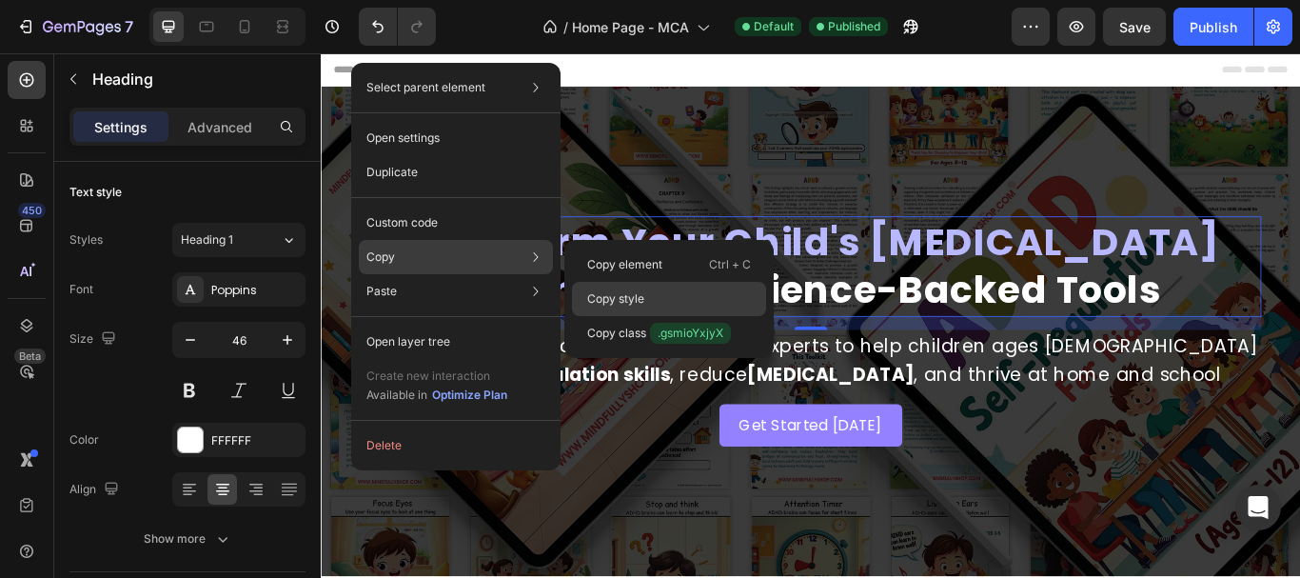
click at [628, 293] on p "Copy style" at bounding box center [615, 298] width 57 height 17
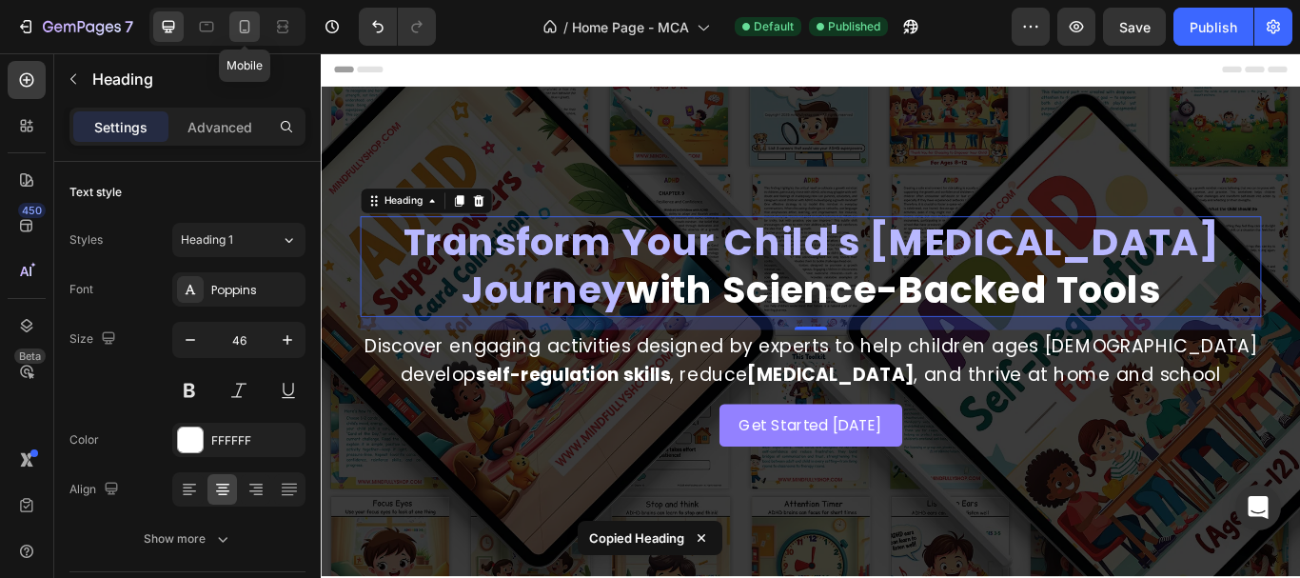
click at [245, 23] on icon at bounding box center [244, 26] width 19 height 19
type input "30"
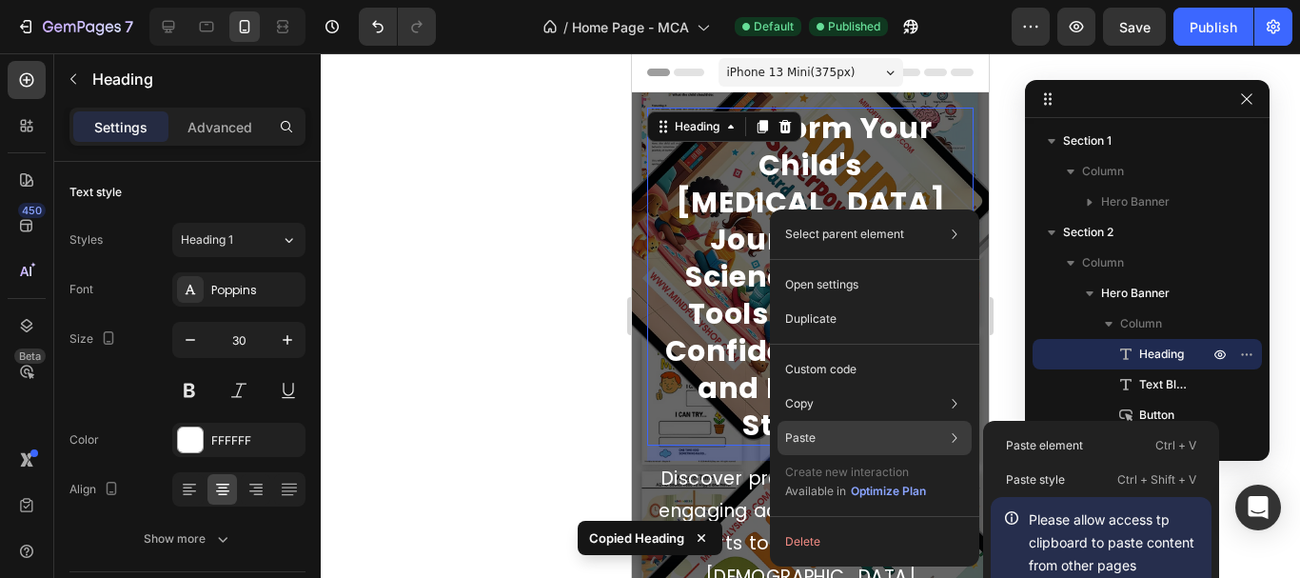
click at [858, 449] on div "Paste Paste element Ctrl + V Paste style Ctrl + Shift + V Please allow access t…" at bounding box center [875, 438] width 194 height 34
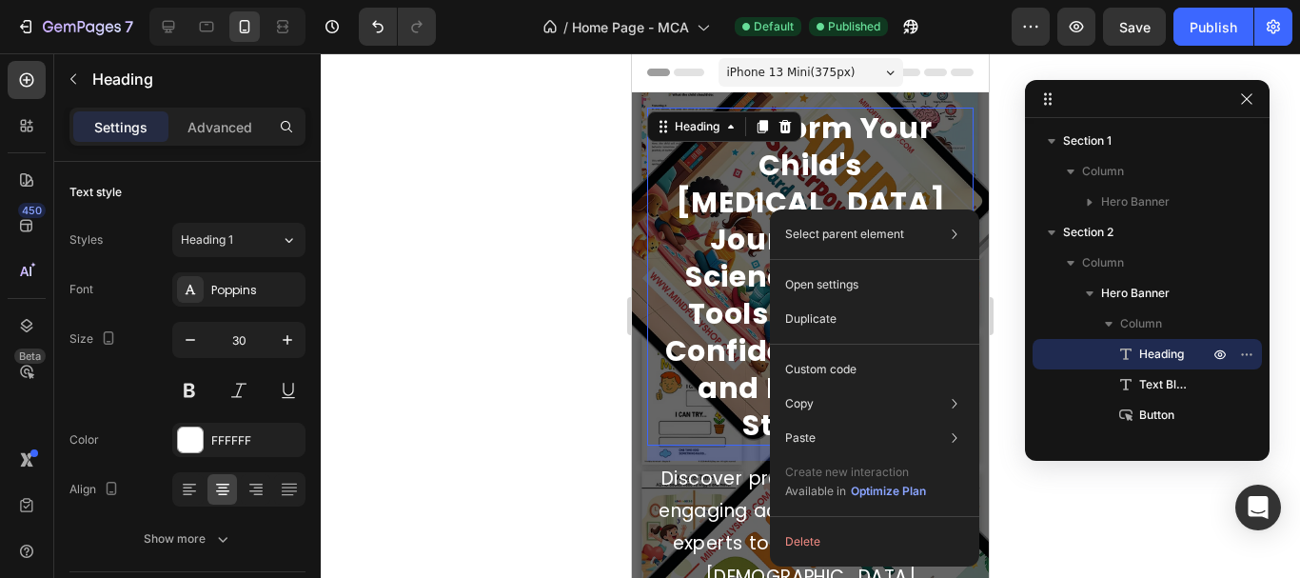
click at [720, 254] on h2 "Transform Your Child's ADHD Journey with Science-Backed Tools That Build Confid…" at bounding box center [810, 277] width 326 height 338
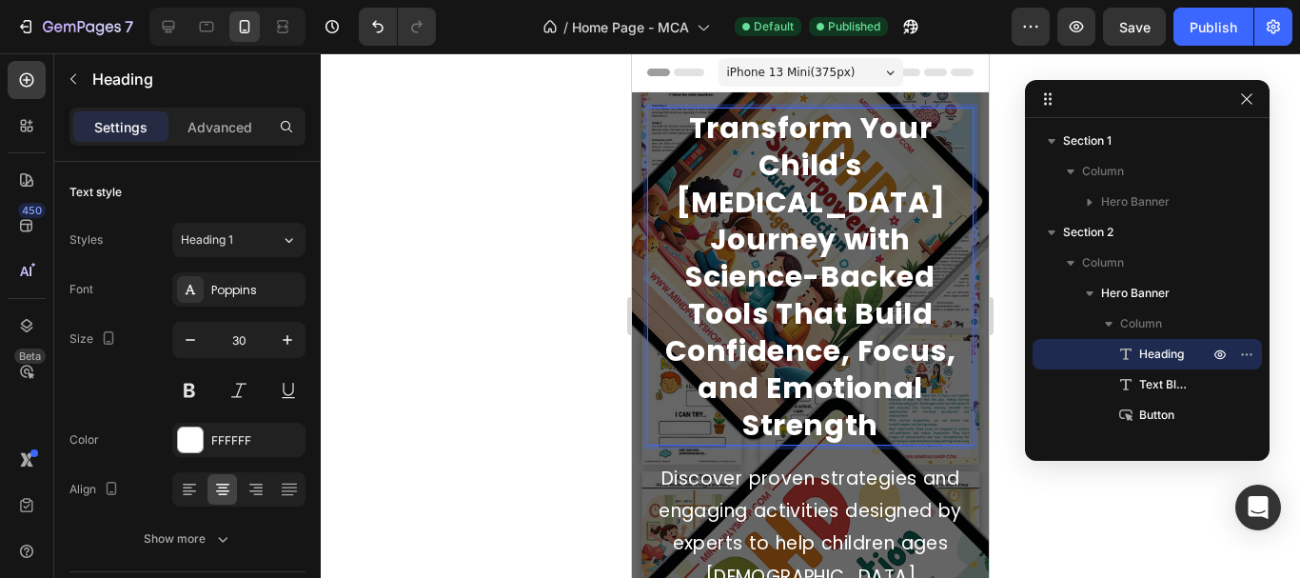
drag, startPoint x: 758, startPoint y: 290, endPoint x: 668, endPoint y: 276, distance: 90.6
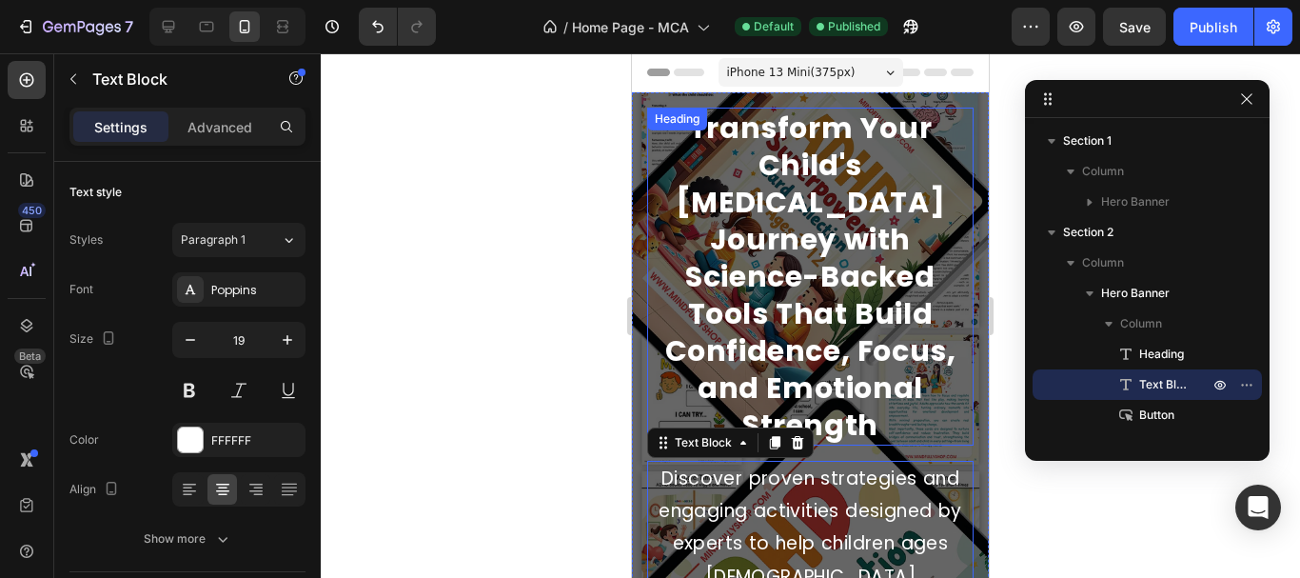
click at [811, 263] on p "Transform Your Child's ADHD Journey with Science-Backed Tools That Build Confid…" at bounding box center [810, 276] width 323 height 334
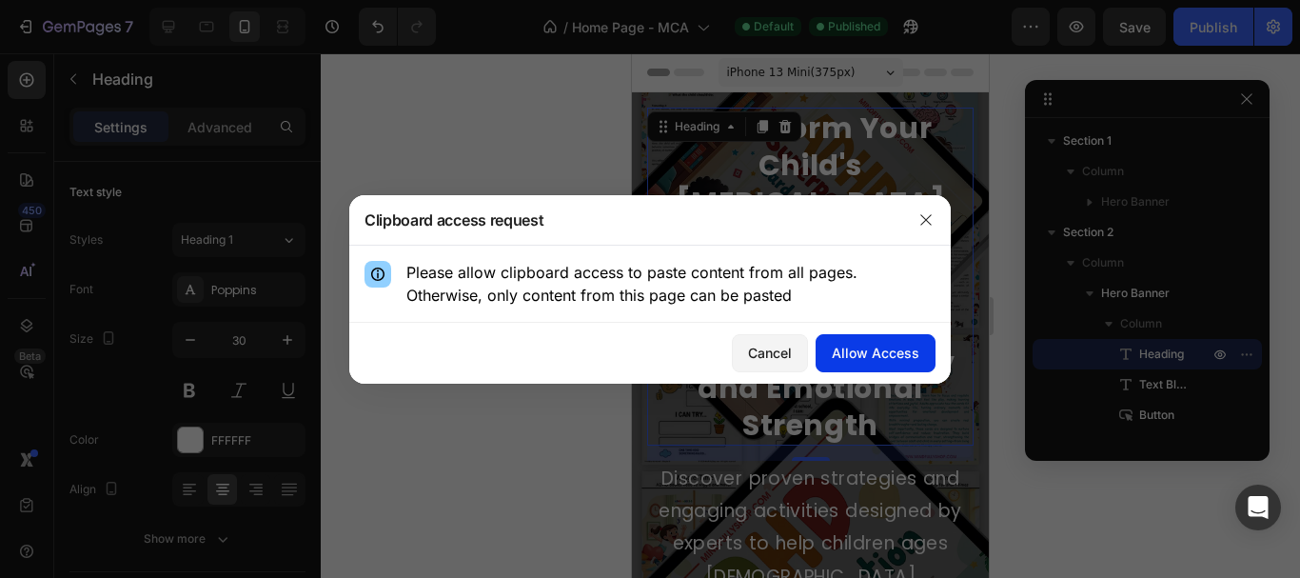
click at [866, 356] on div "Allow Access" at bounding box center [876, 353] width 88 height 20
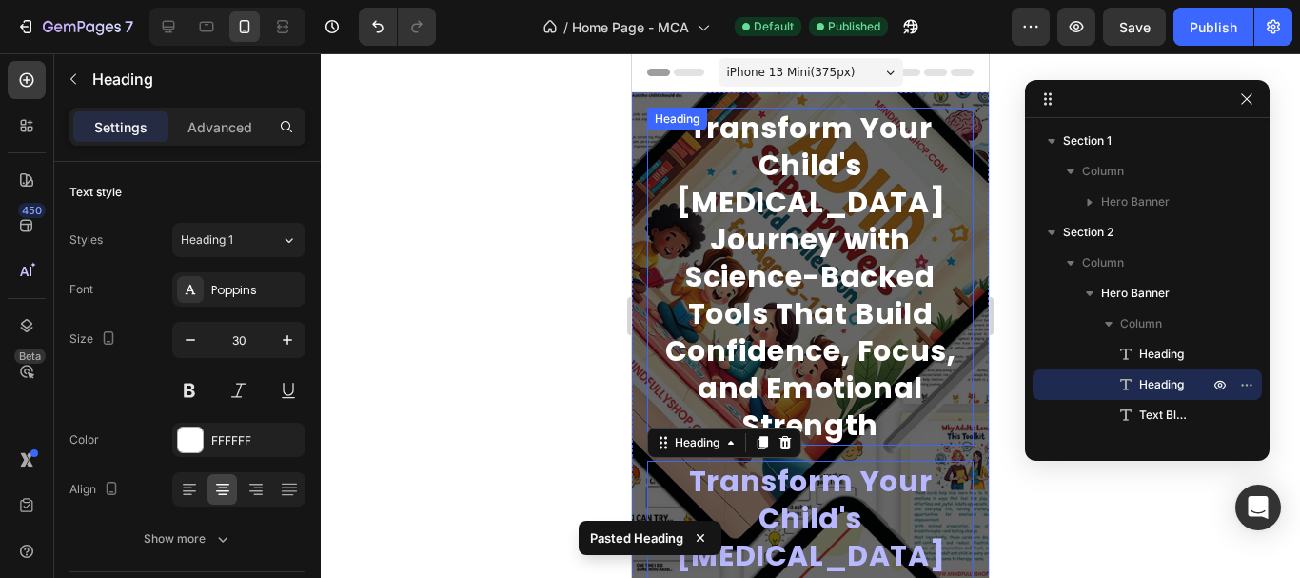
click at [850, 275] on p "Transform Your Child's ADHD Journey with Science-Backed Tools That Build Confid…" at bounding box center [810, 276] width 323 height 334
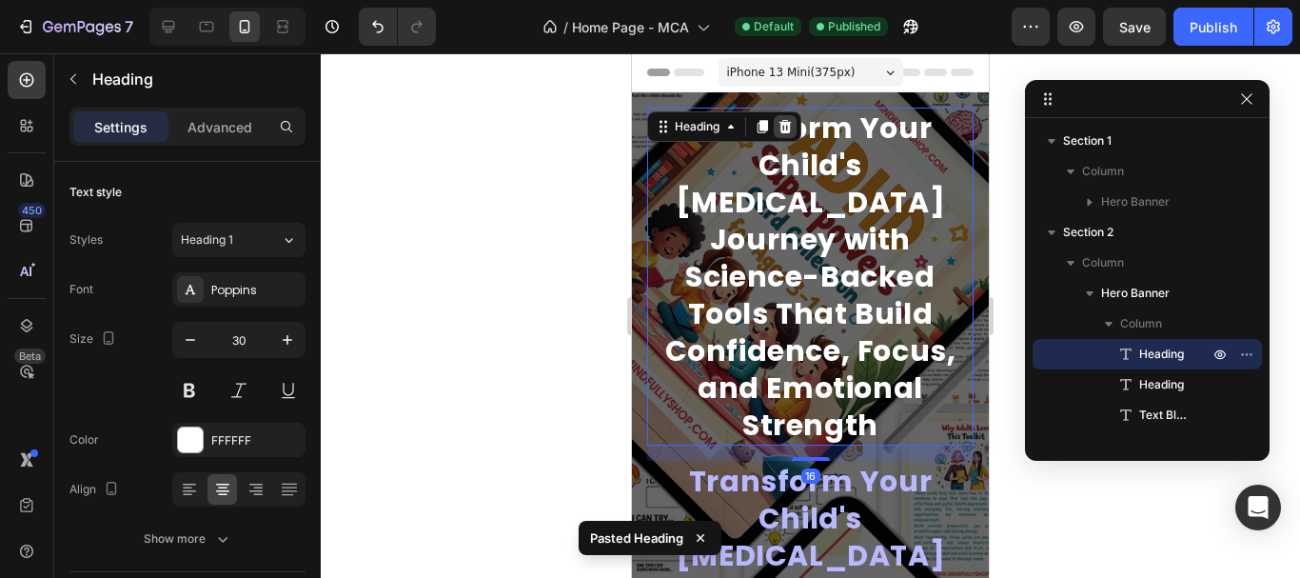
click at [786, 133] on icon at bounding box center [785, 126] width 12 height 13
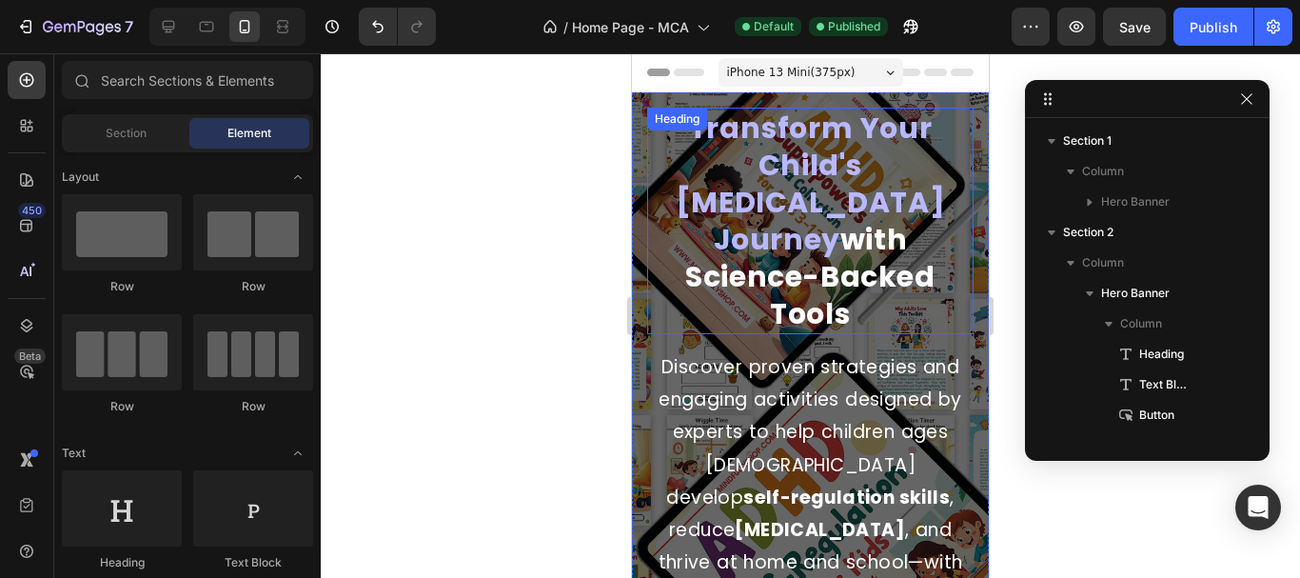
click at [730, 237] on strong "with Science-Backed Tools" at bounding box center [809, 276] width 249 height 115
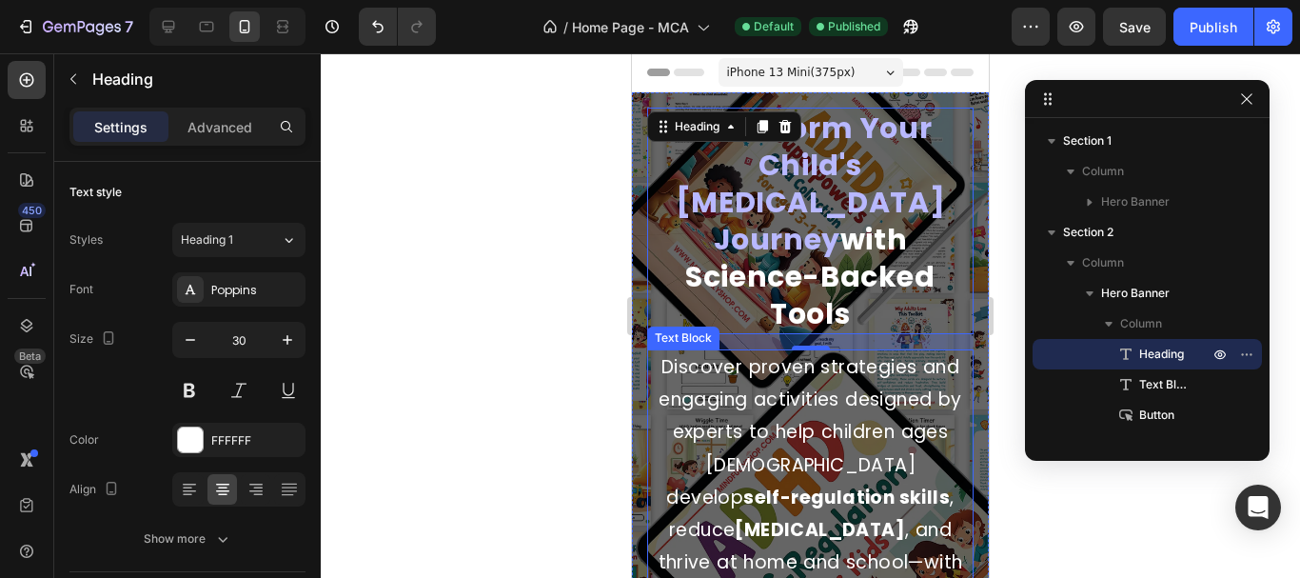
click at [756, 438] on p "Discover proven strategies and engaging activities designed by experts to help …" at bounding box center [810, 497] width 323 height 293
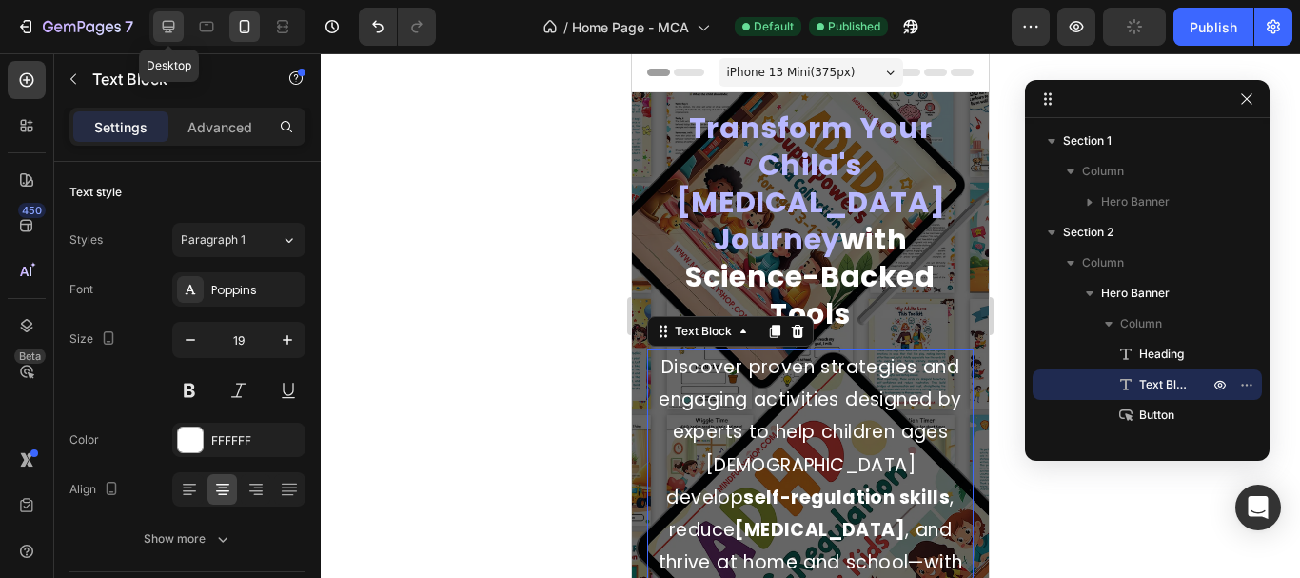
click at [153, 15] on div at bounding box center [168, 26] width 30 height 30
type input "22"
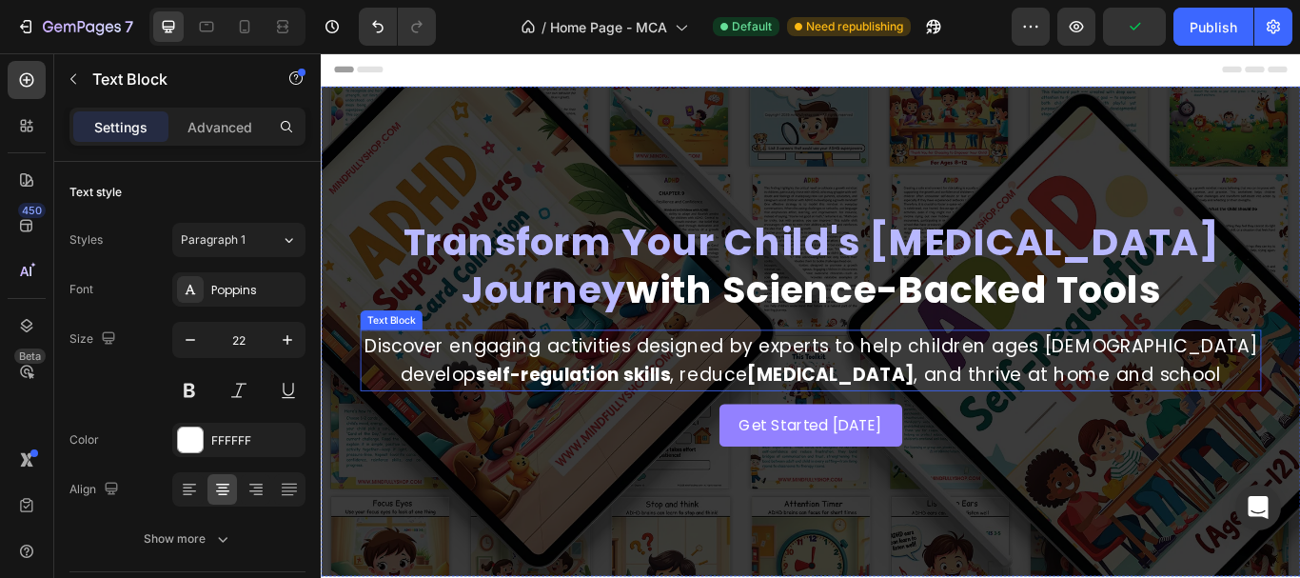
click at [898, 405] on p "Discover engaging activities designed by experts to help children ages 5-12 dev…" at bounding box center [891, 411] width 1047 height 67
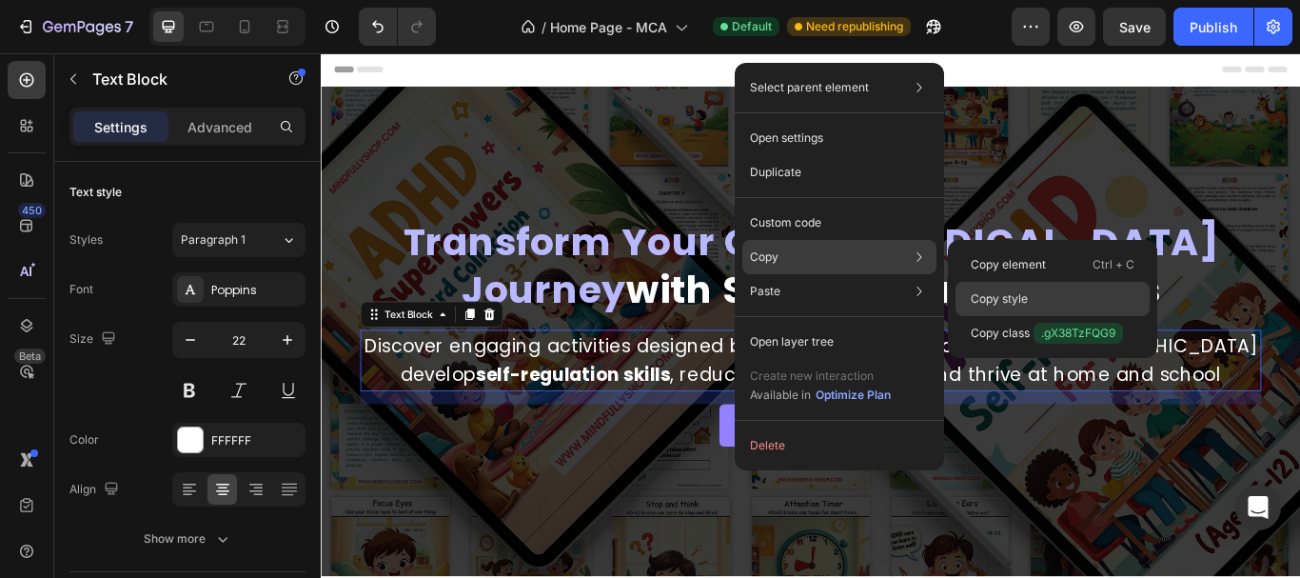
click at [1042, 316] on div "Copy style" at bounding box center [1053, 333] width 194 height 34
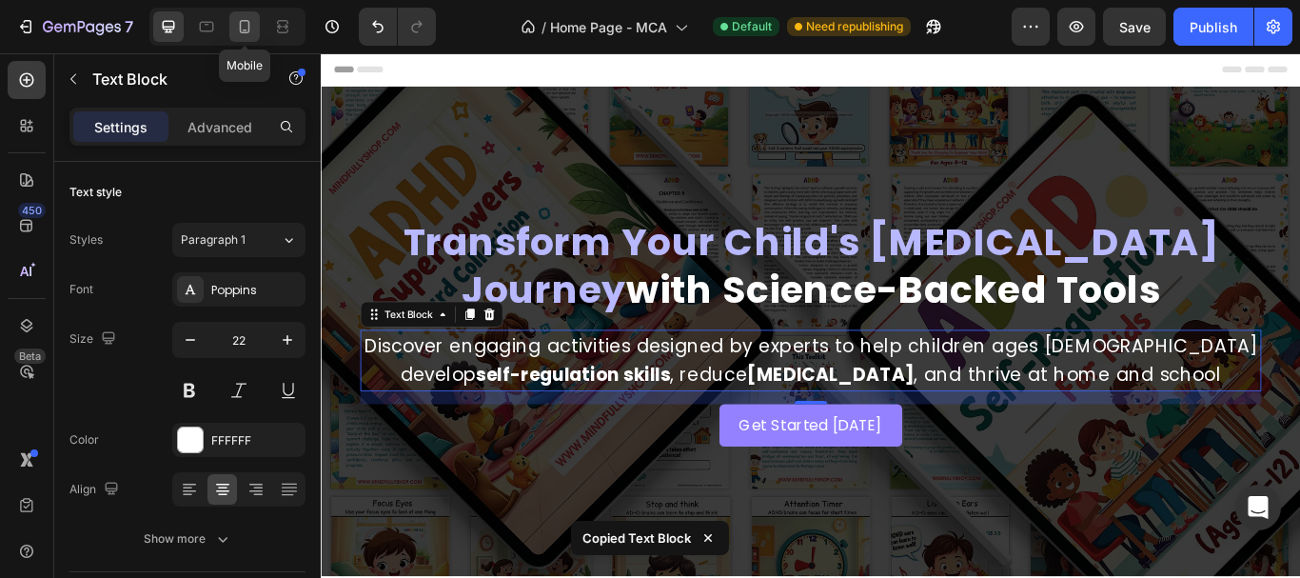
click at [238, 23] on icon at bounding box center [244, 26] width 19 height 19
type input "19"
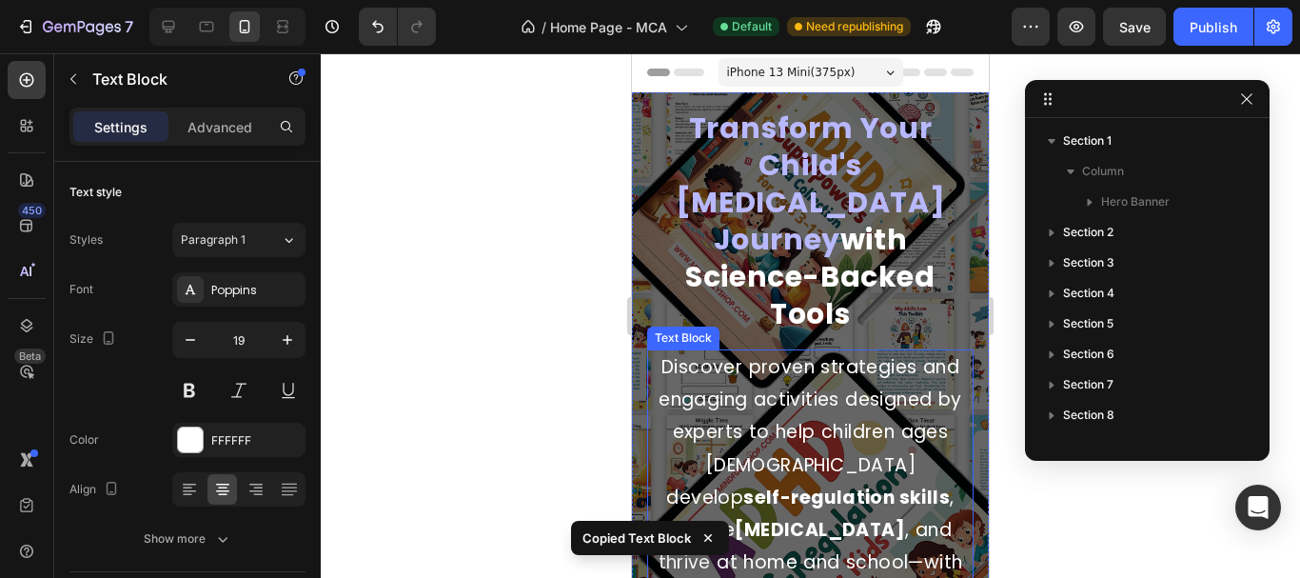
click at [775, 428] on p "Discover proven strategies and engaging activities designed by experts to help …" at bounding box center [810, 497] width 323 height 293
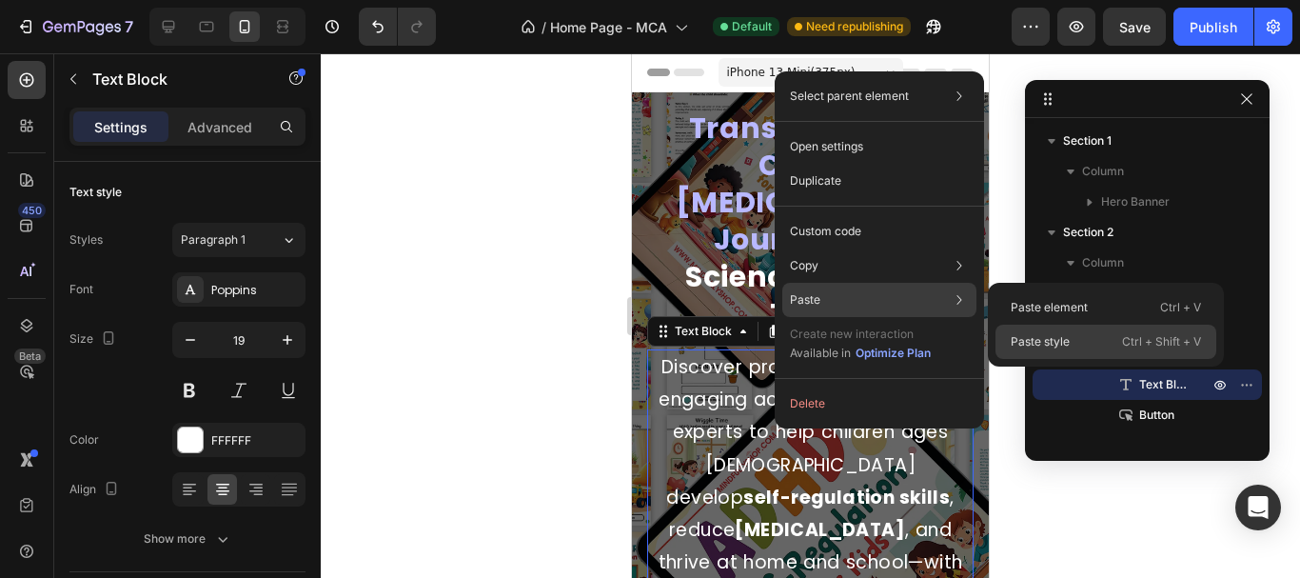
click at [1054, 333] on p "Paste style" at bounding box center [1040, 341] width 59 height 17
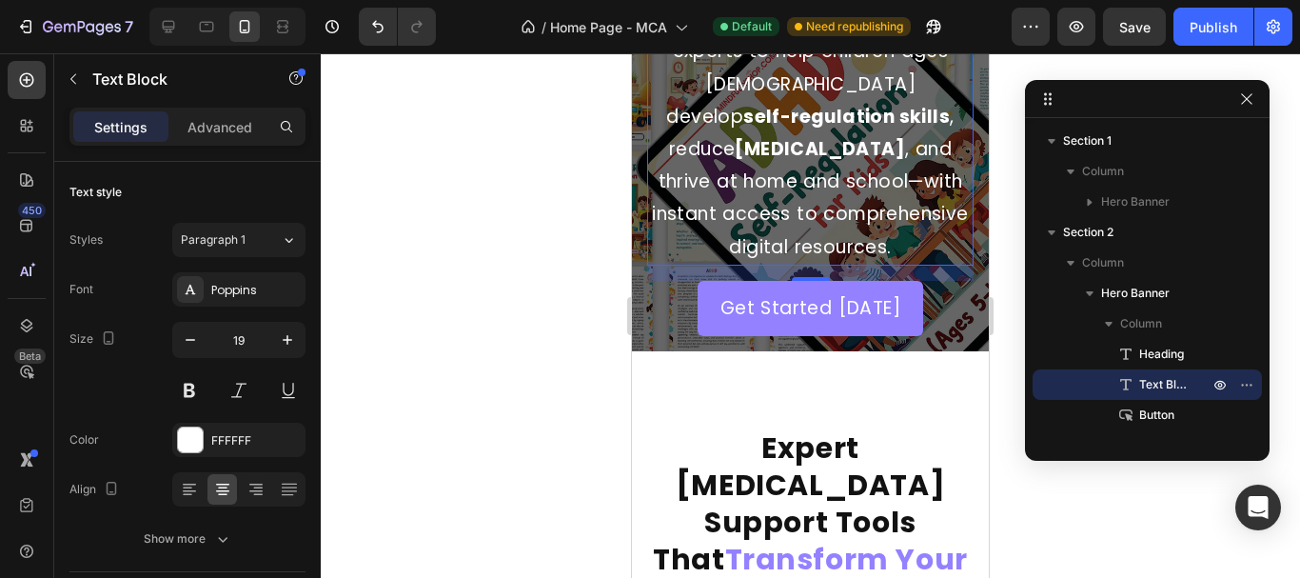
scroll to position [571, 0]
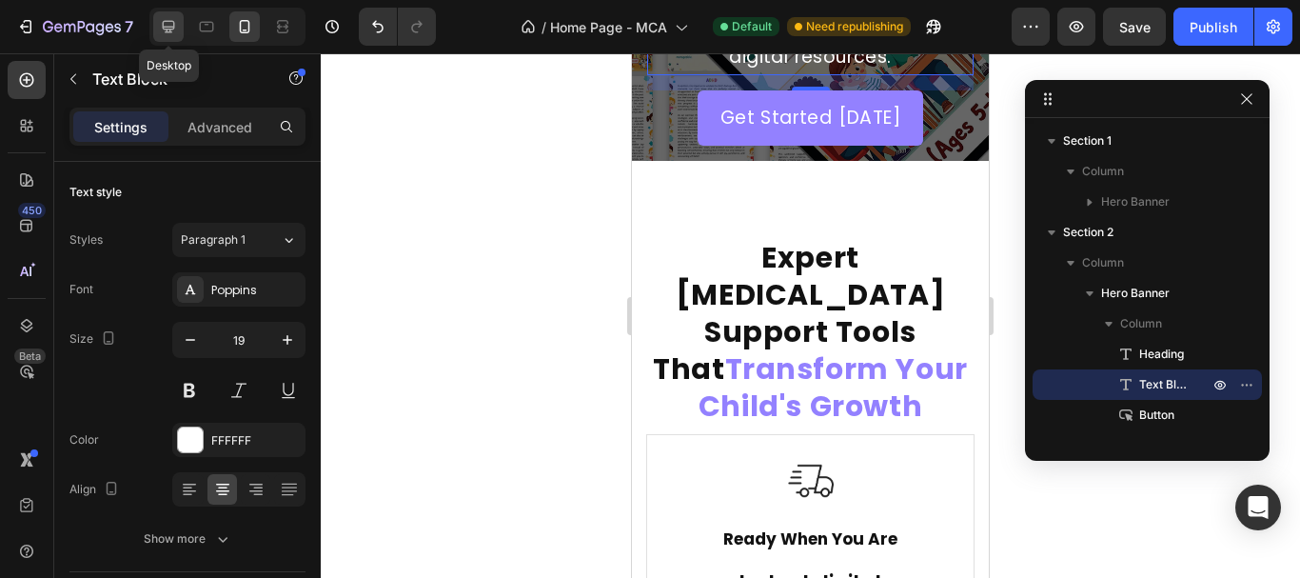
click at [164, 37] on div at bounding box center [168, 26] width 30 height 30
type input "22"
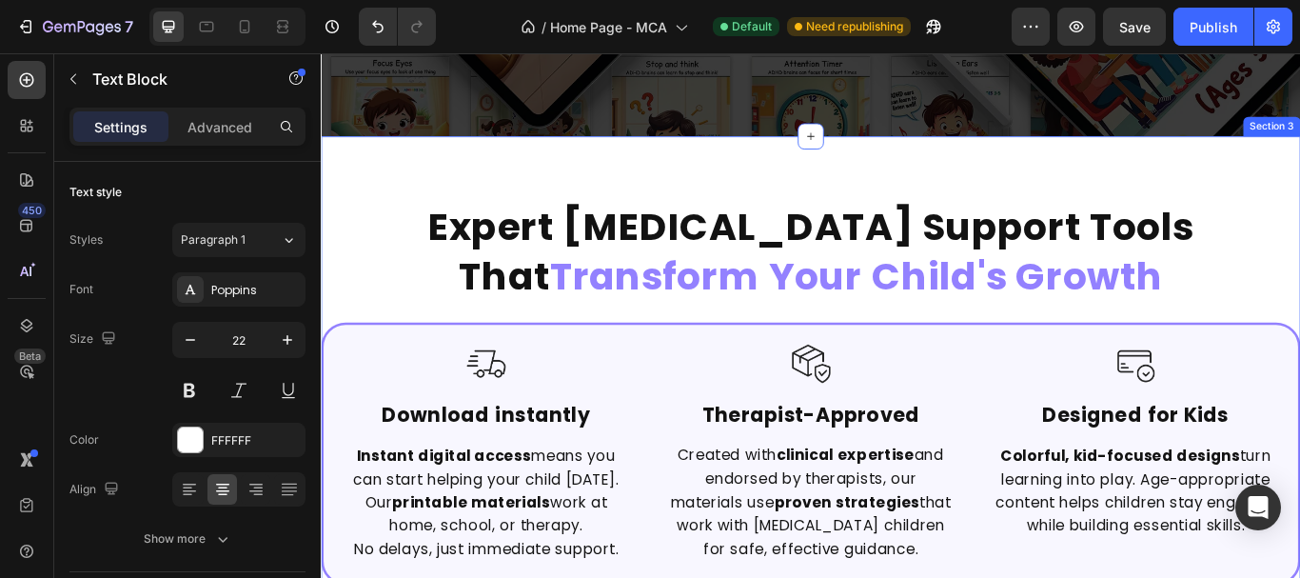
scroll to position [571, 0]
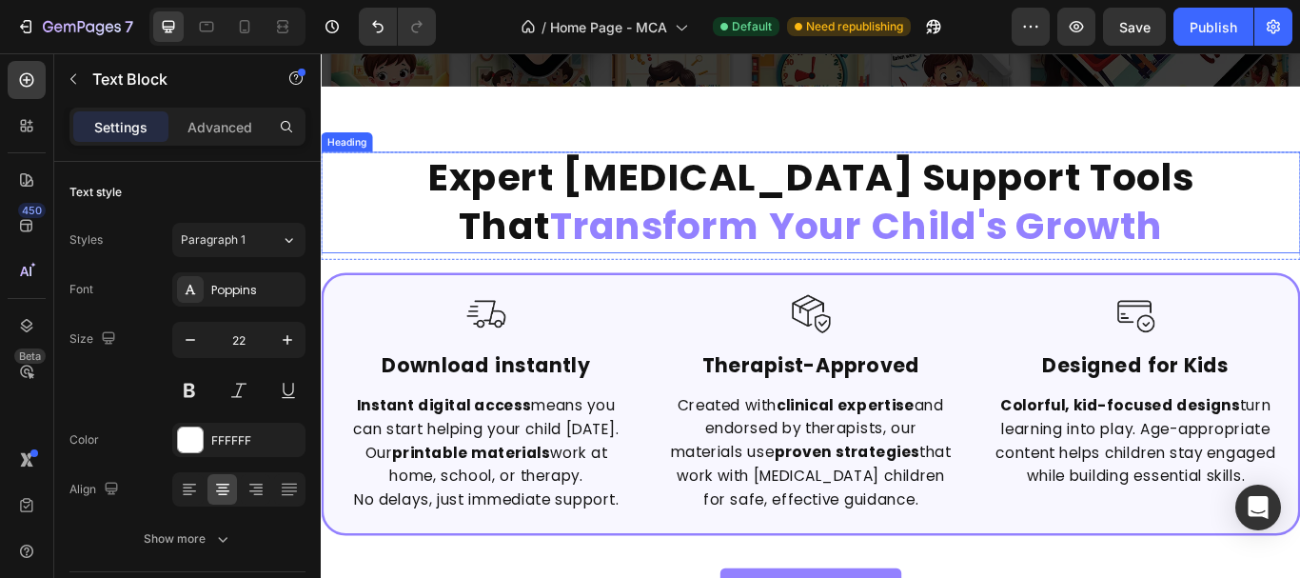
click at [810, 238] on strong "Transform Your Child's Growth" at bounding box center [945, 255] width 714 height 61
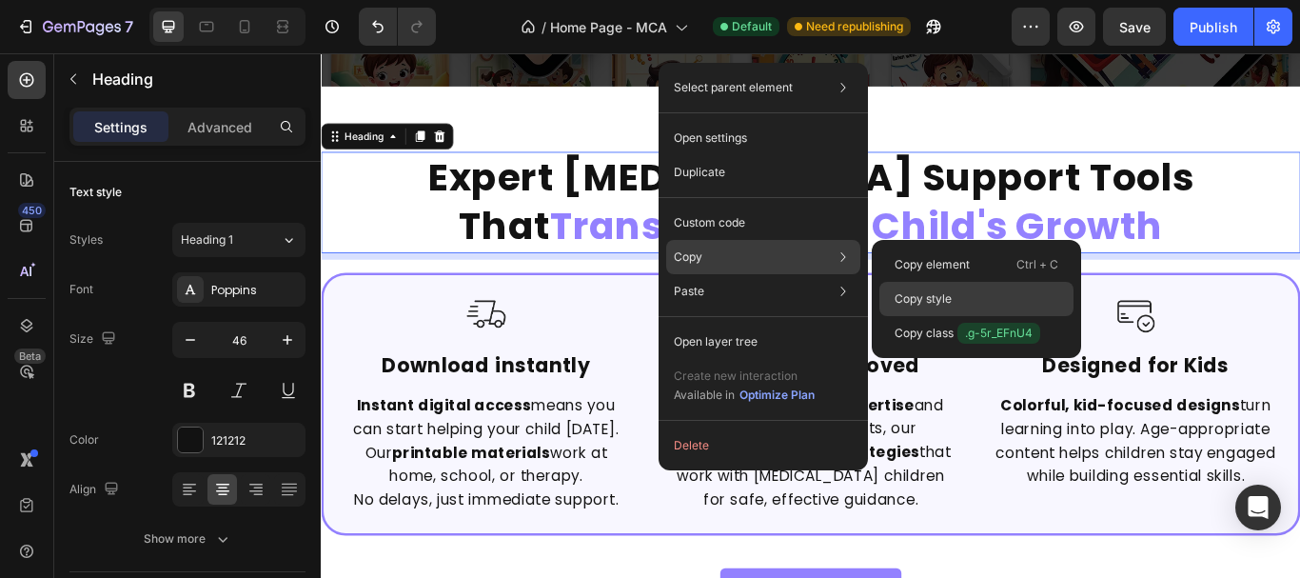
click at [976, 316] on div "Copy style" at bounding box center [976, 333] width 194 height 34
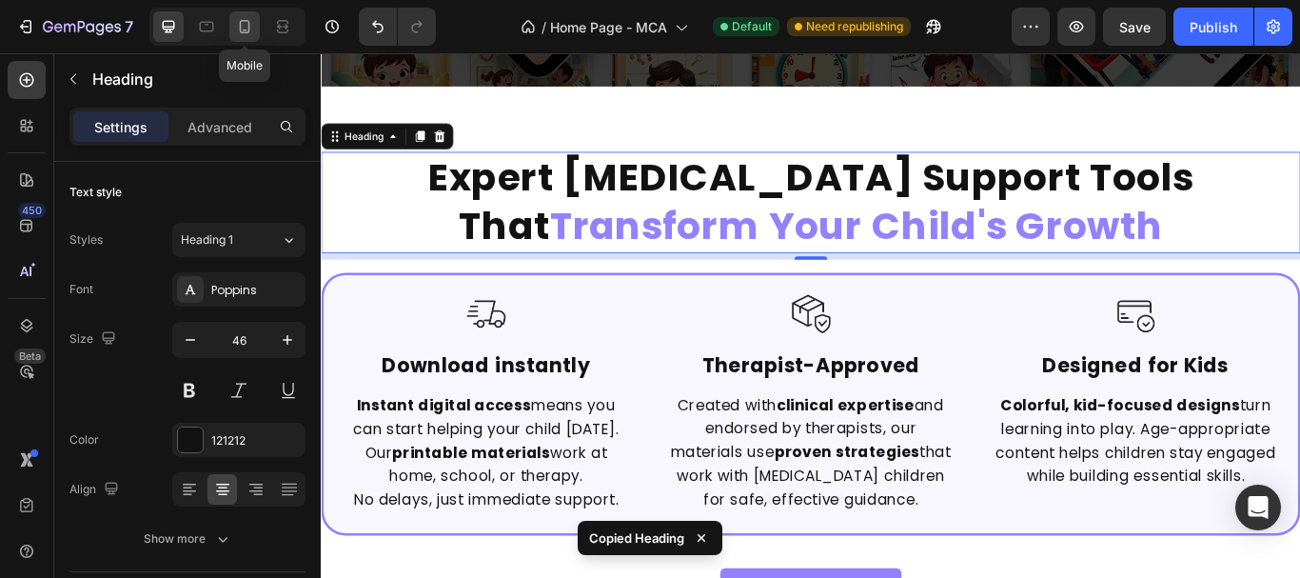
click at [240, 30] on icon at bounding box center [245, 26] width 10 height 13
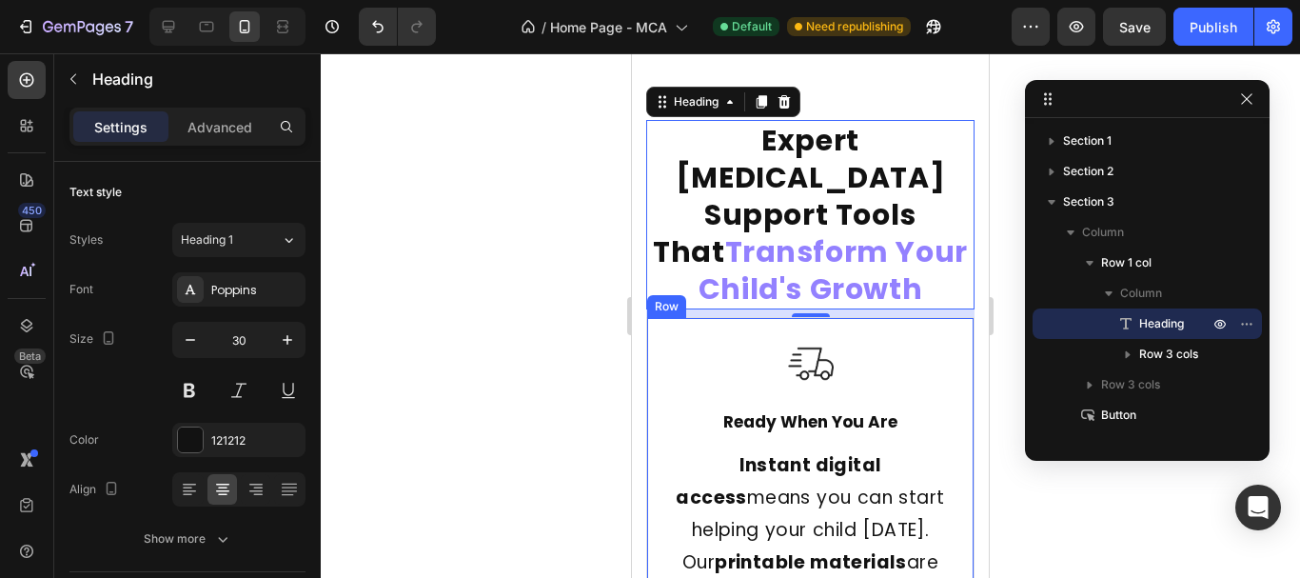
scroll to position [936, 0]
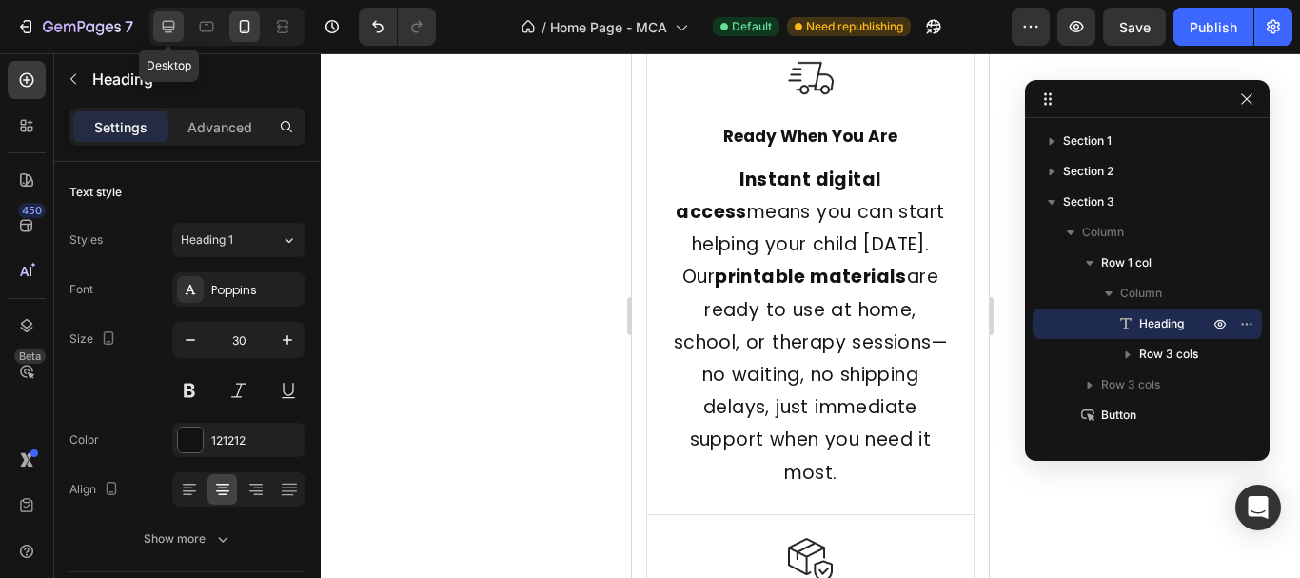
click at [165, 29] on icon at bounding box center [169, 27] width 12 height 12
type input "46"
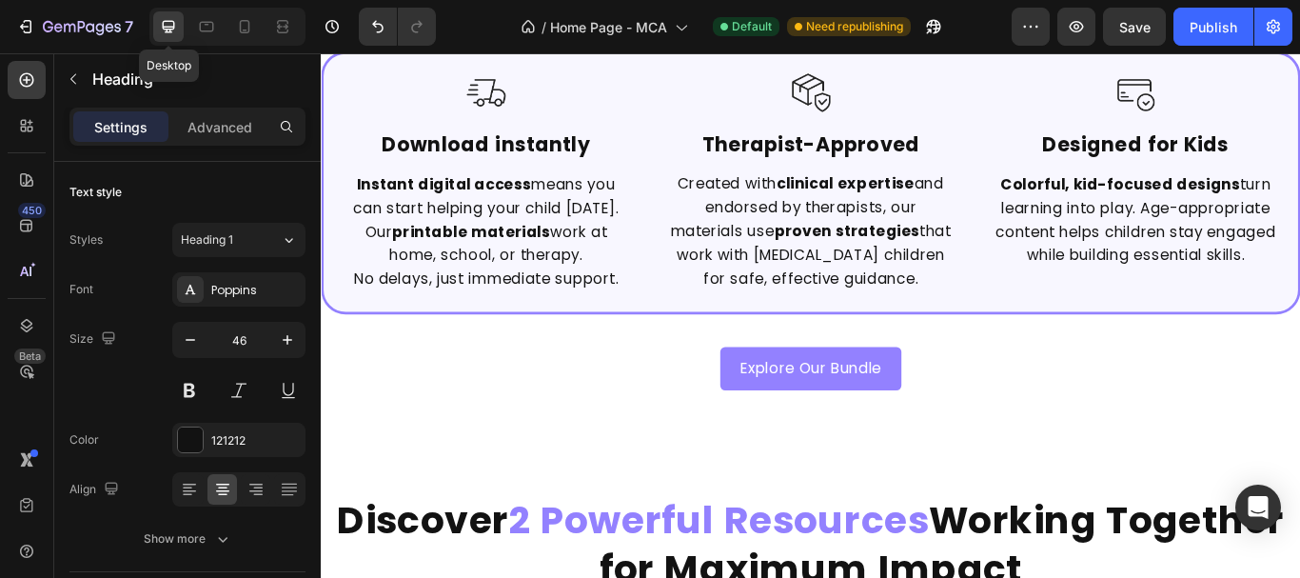
scroll to position [651, 0]
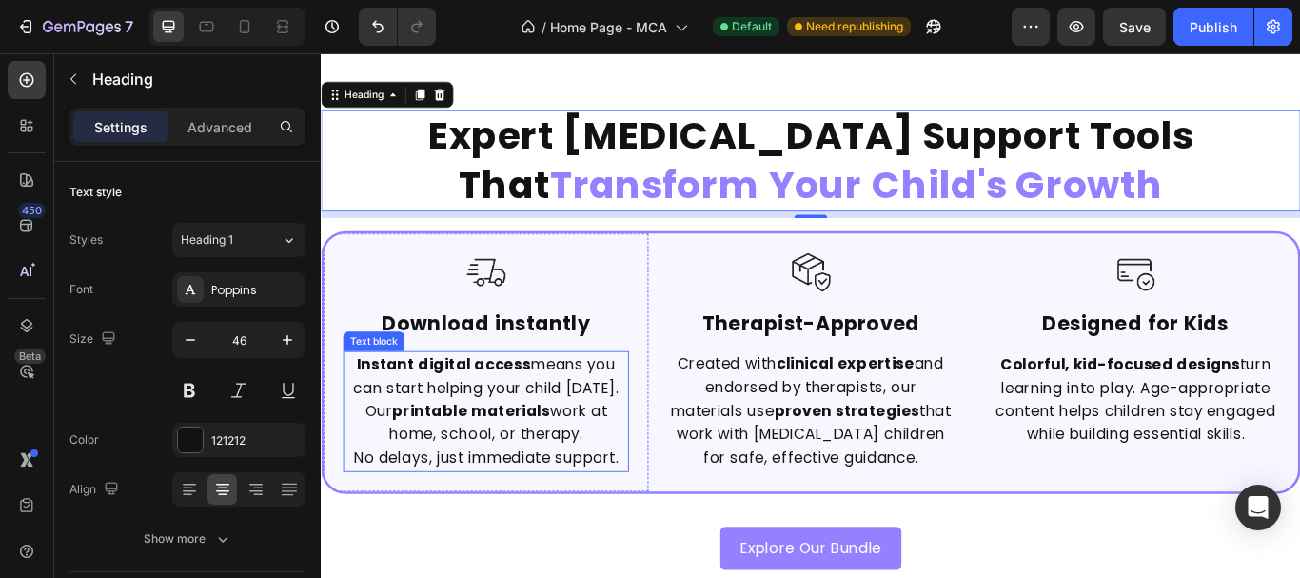
click at [532, 495] on p "Instant digital access means you can start helping your child today. Our printa…" at bounding box center [512, 457] width 329 height 109
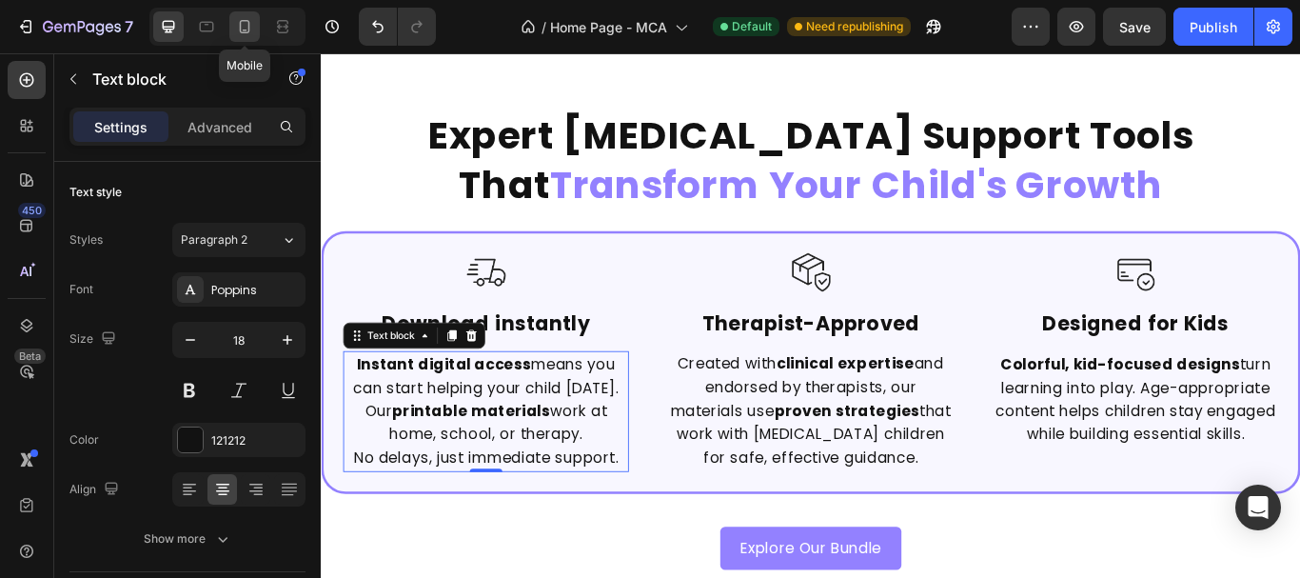
click at [233, 17] on div at bounding box center [244, 26] width 30 height 30
type input "17"
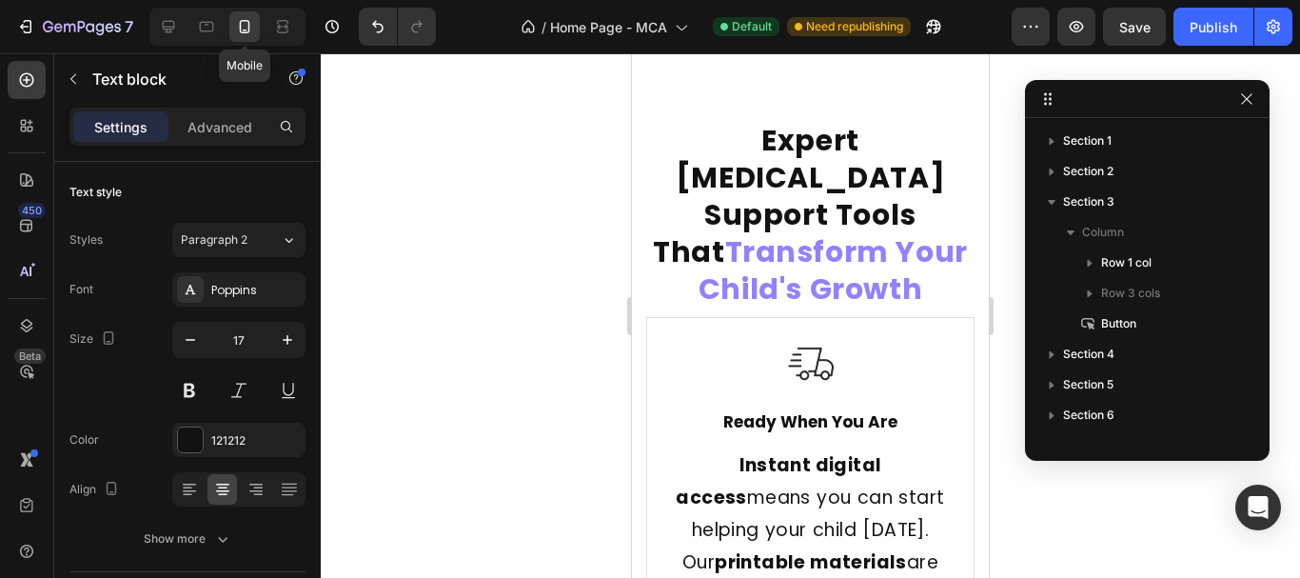
scroll to position [584, 0]
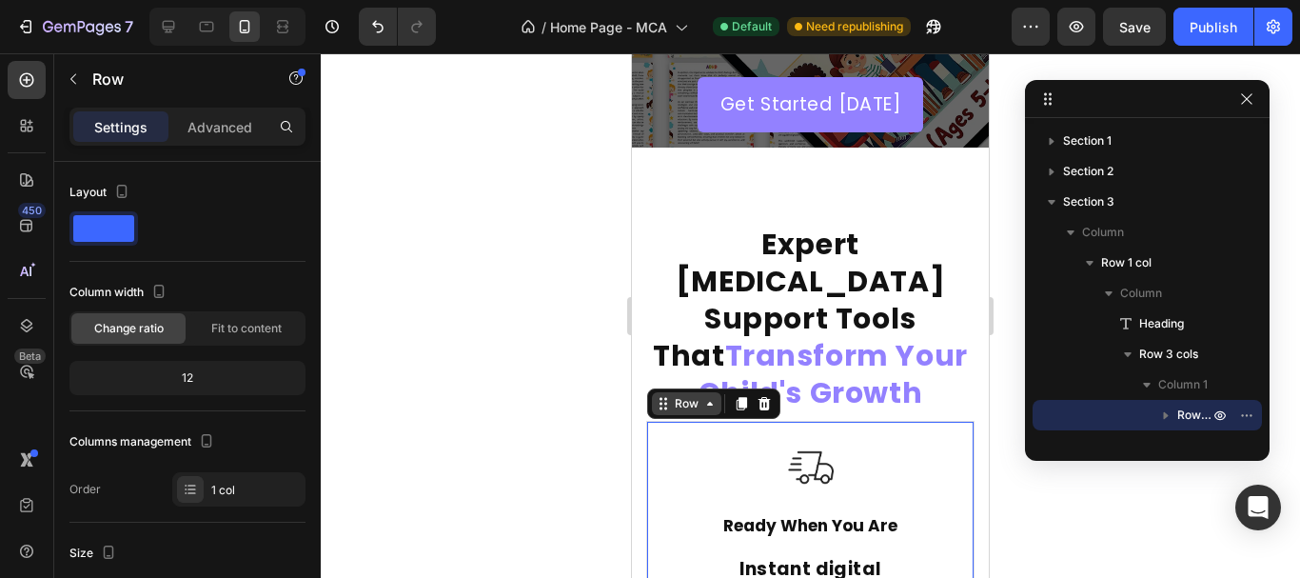
click at [674, 395] on div "Row" at bounding box center [686, 403] width 31 height 17
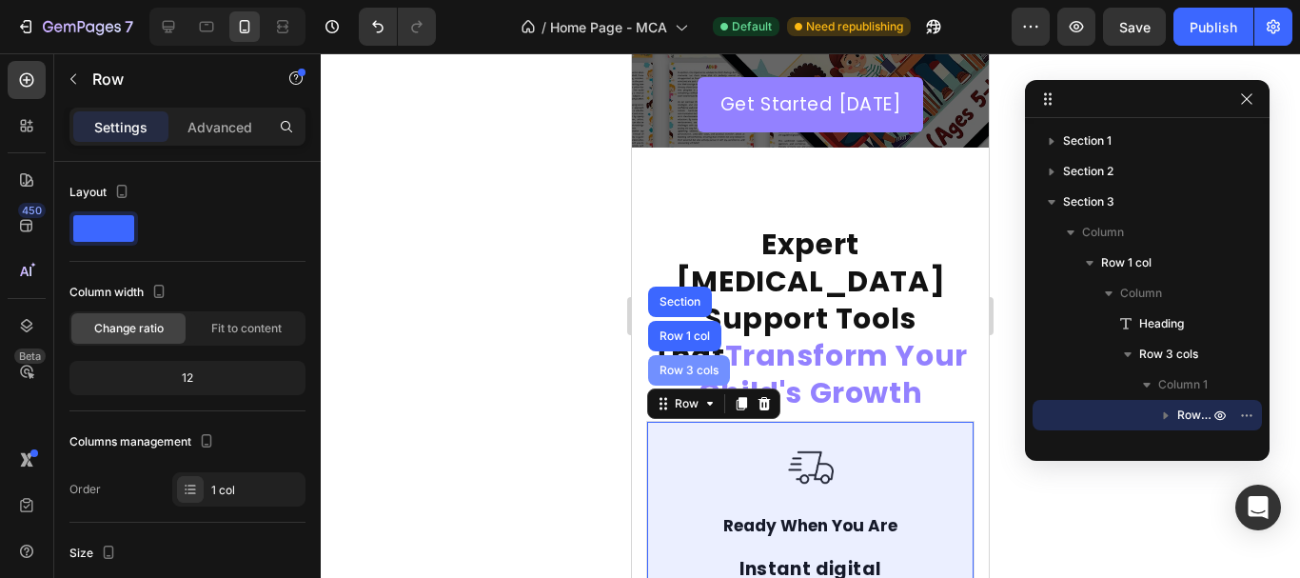
click at [674, 365] on div "Row 3 cols" at bounding box center [689, 370] width 67 height 11
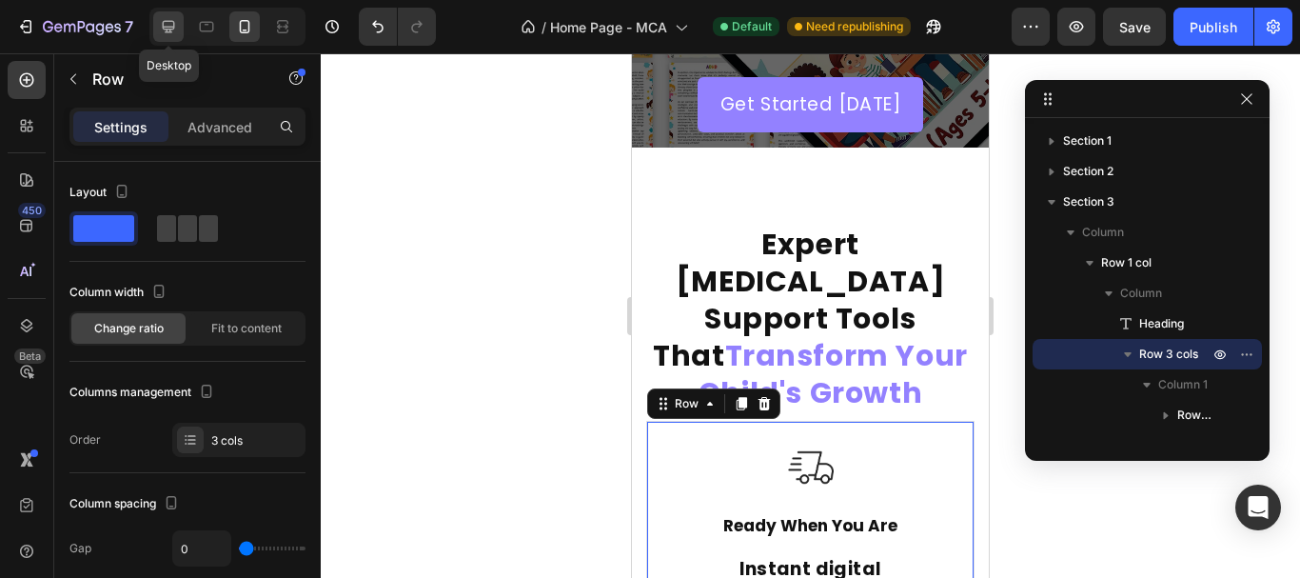
click at [168, 30] on icon at bounding box center [169, 27] width 12 height 12
type input "1200"
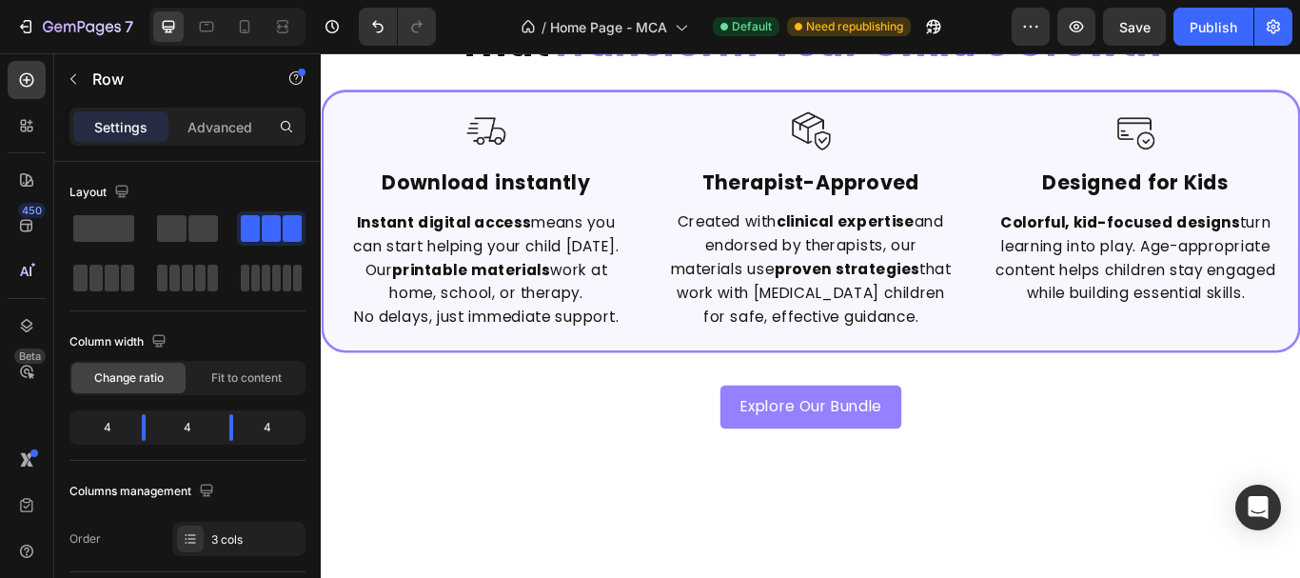
scroll to position [137, 0]
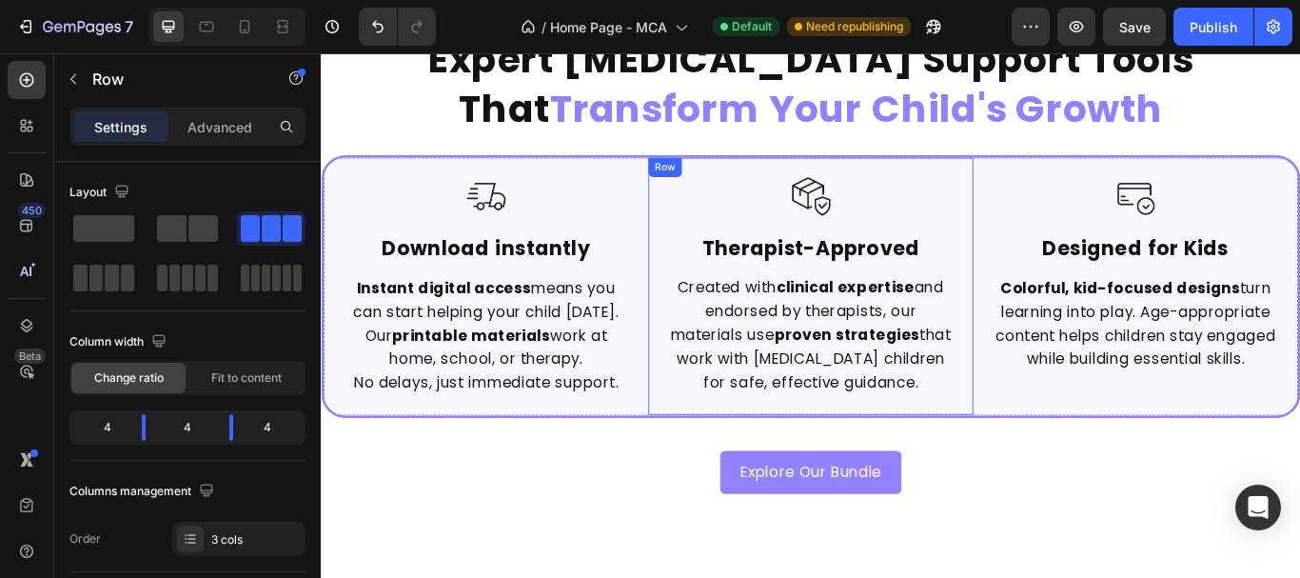
click at [712, 199] on div "Image Therapist-Approved Text Block Created with clinical expertise and endorse…" at bounding box center [891, 325] width 379 height 301
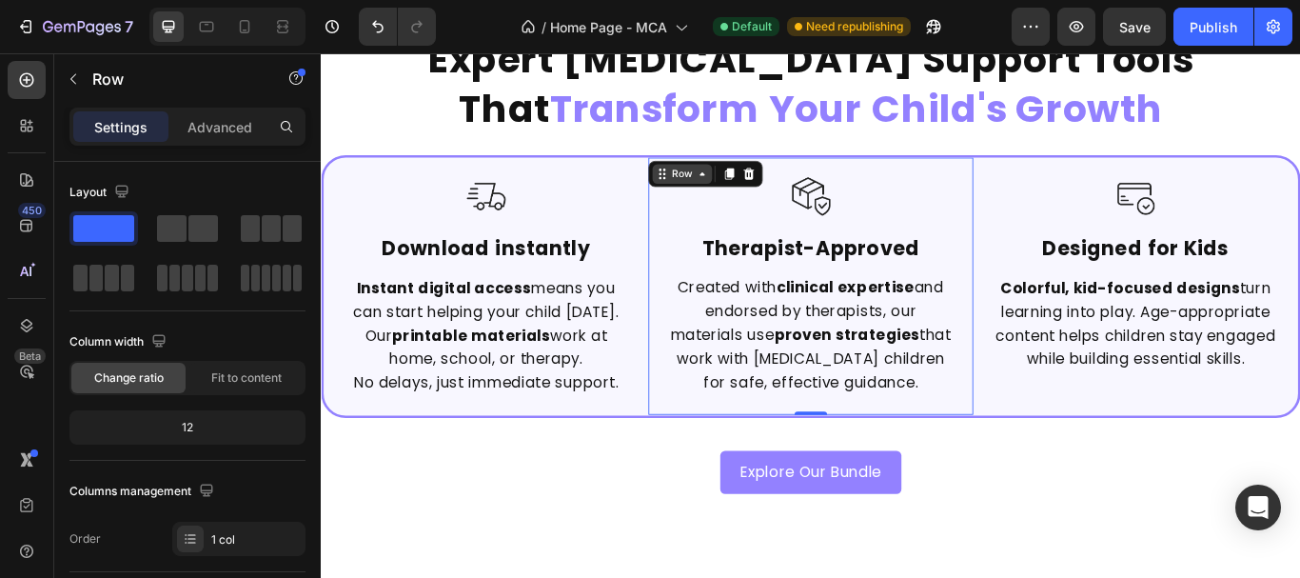
click at [726, 197] on div "Row" at bounding box center [741, 194] width 31 height 17
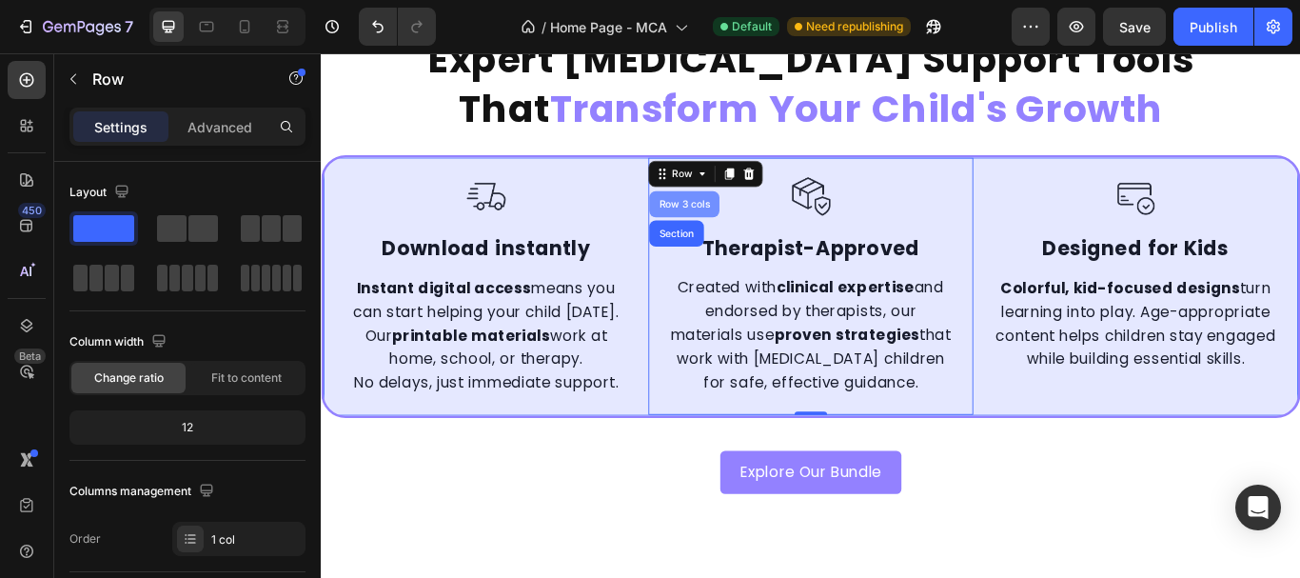
click at [725, 236] on div "Row 3 cols" at bounding box center [744, 229] width 82 height 30
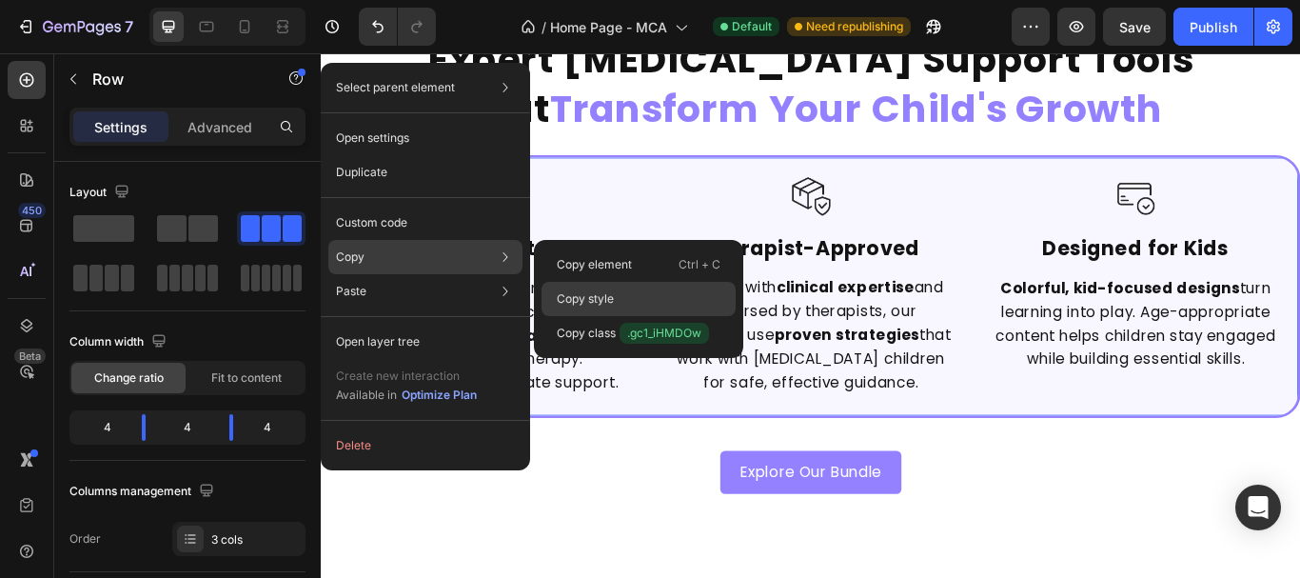
click at [621, 316] on div "Copy style" at bounding box center [639, 333] width 194 height 34
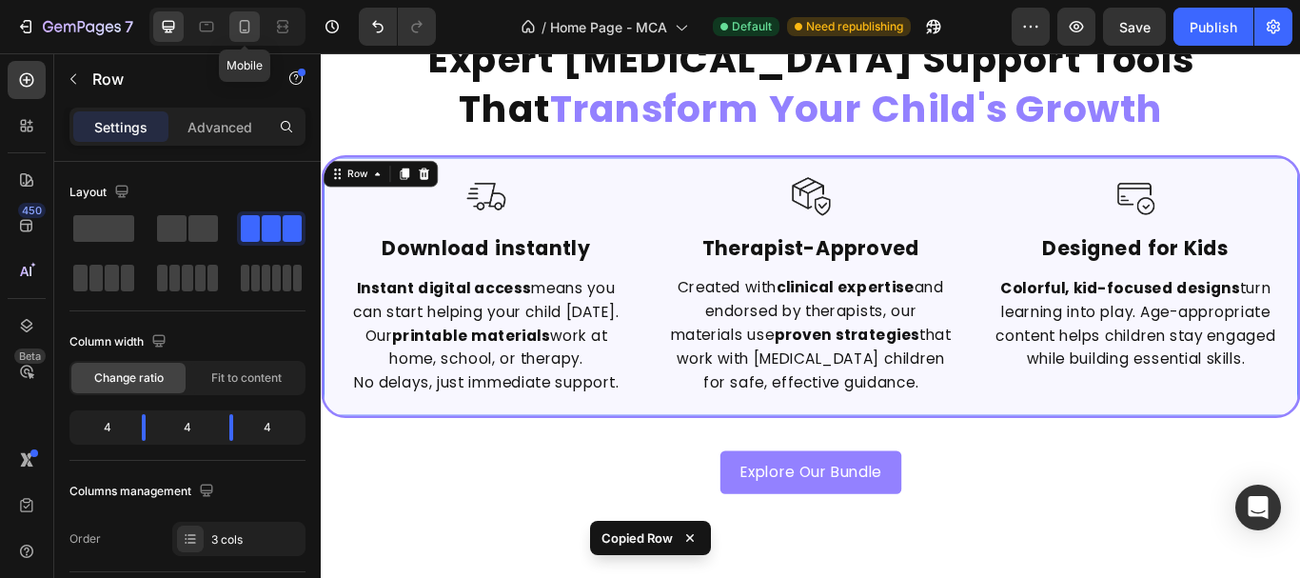
drag, startPoint x: 244, startPoint y: 32, endPoint x: 401, endPoint y: 339, distance: 344.3
click at [244, 32] on icon at bounding box center [245, 26] width 10 height 13
type input "100%"
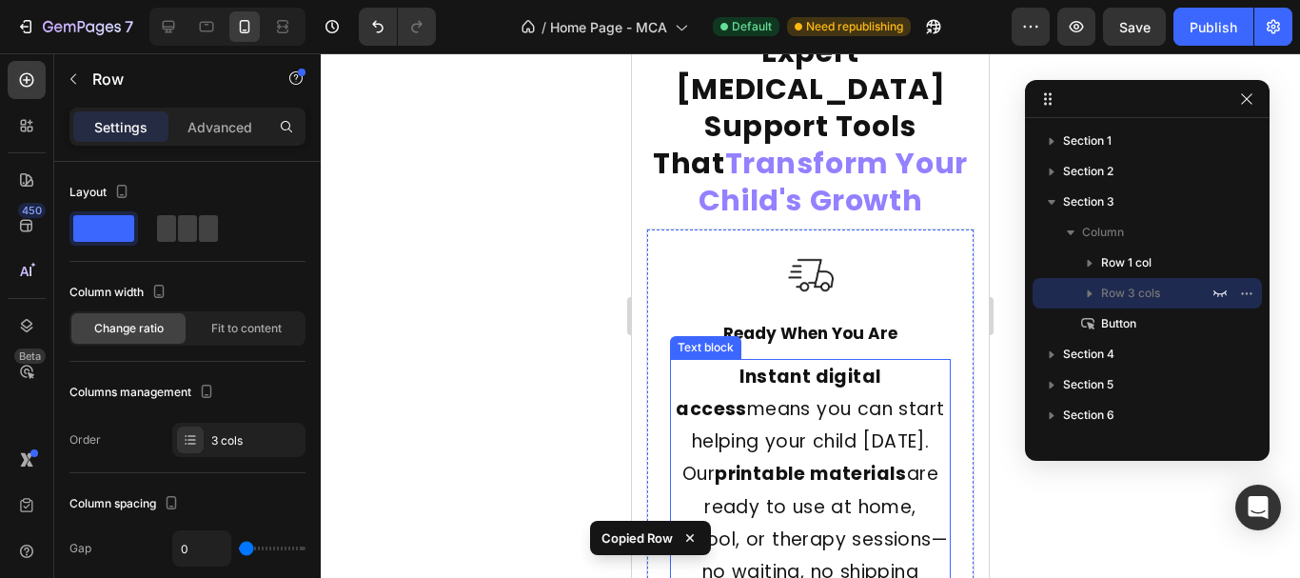
scroll to position [70, 0]
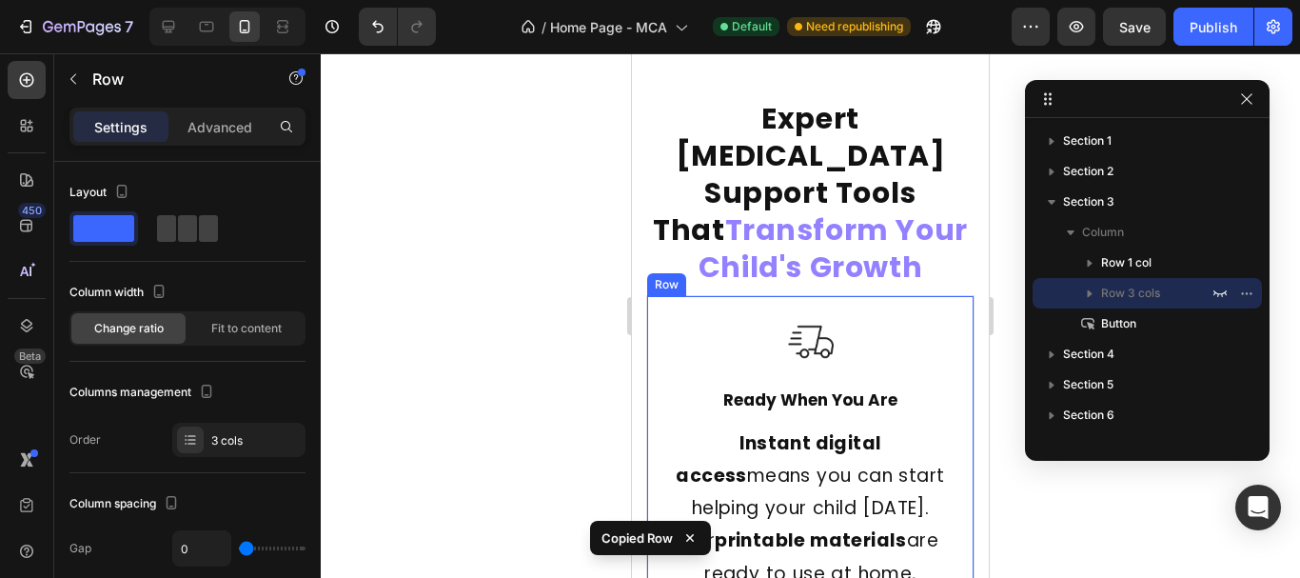
click at [662, 276] on div "Row" at bounding box center [666, 284] width 31 height 17
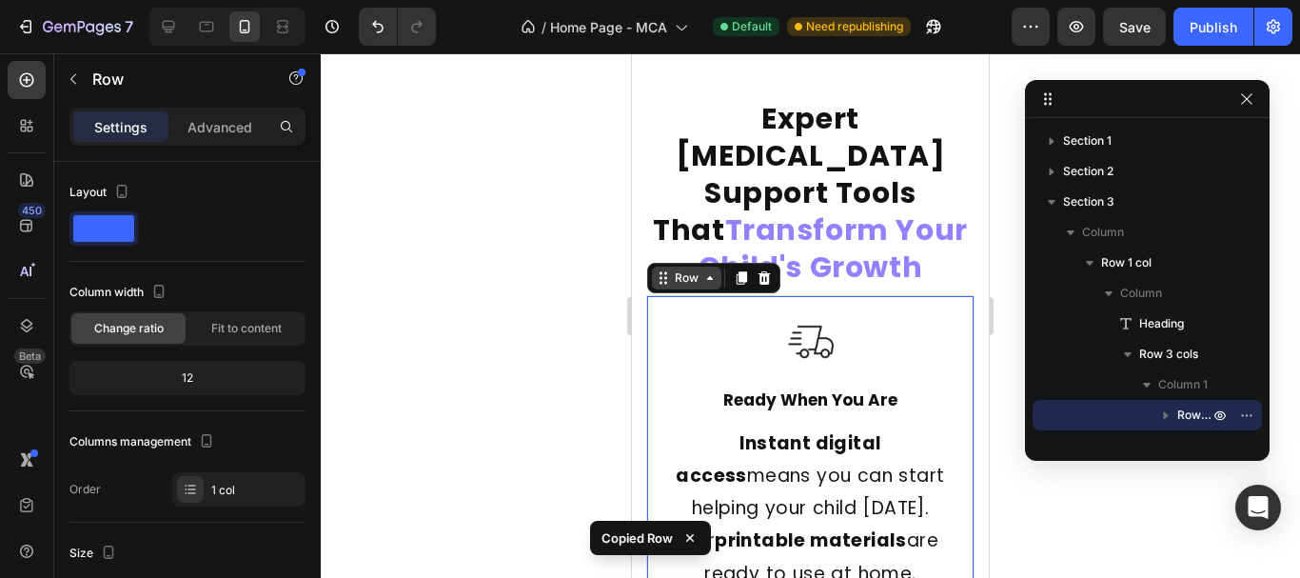
click at [690, 269] on div "Row" at bounding box center [686, 277] width 31 height 17
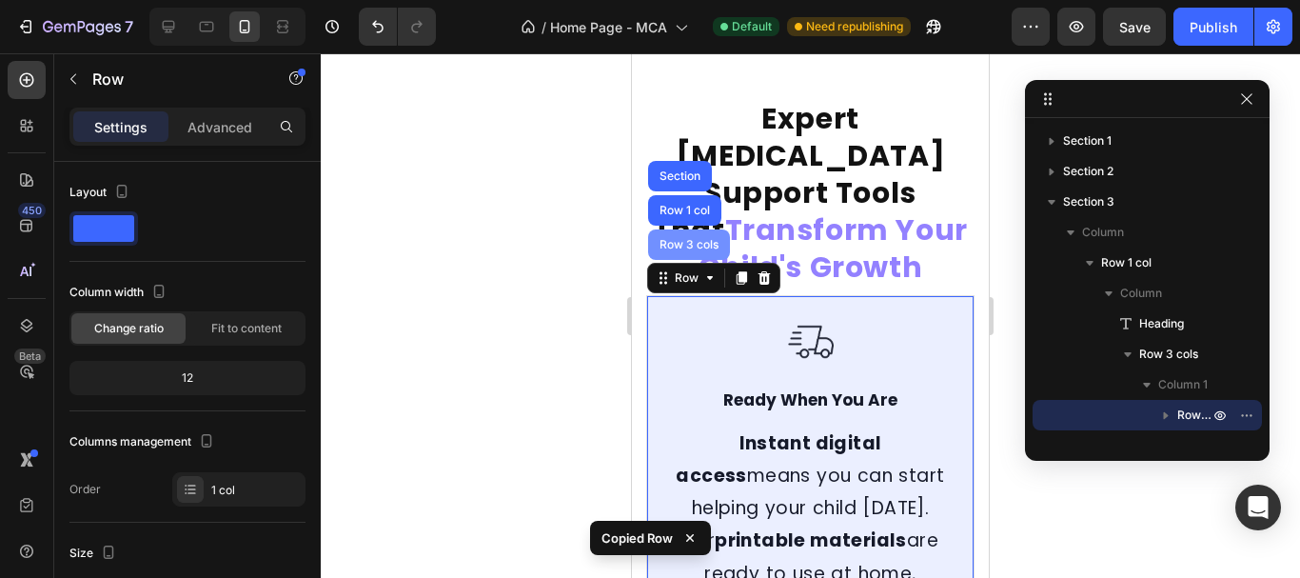
click at [682, 229] on div "Row 3 cols" at bounding box center [689, 244] width 82 height 30
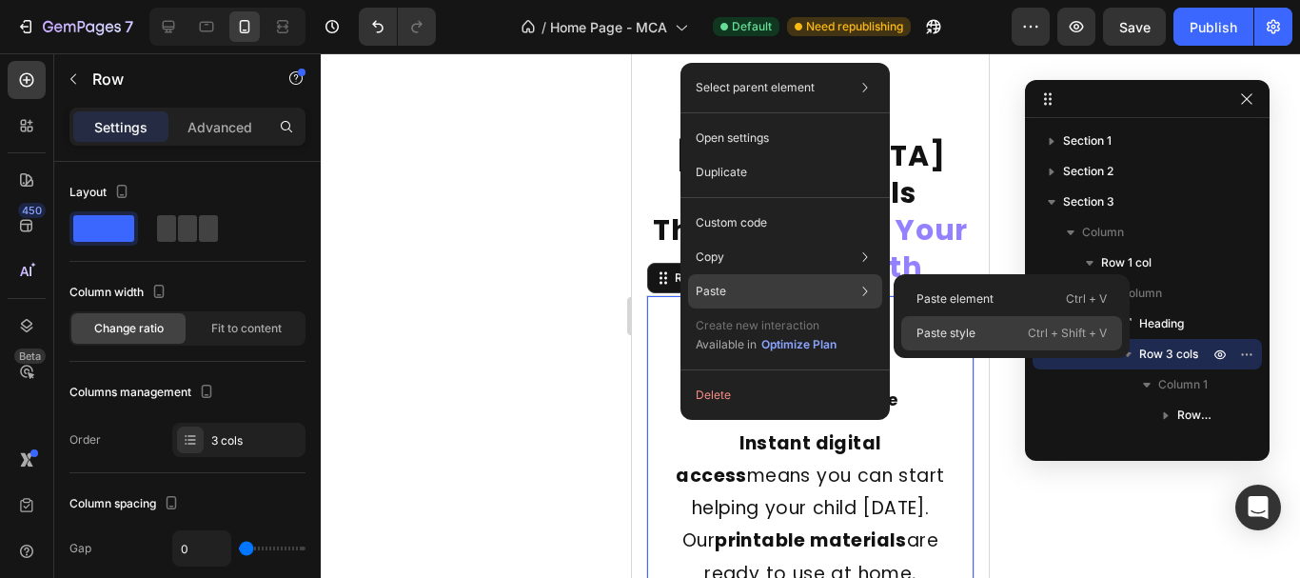
click at [993, 336] on div "Paste style Ctrl + Shift + V" at bounding box center [1011, 333] width 221 height 34
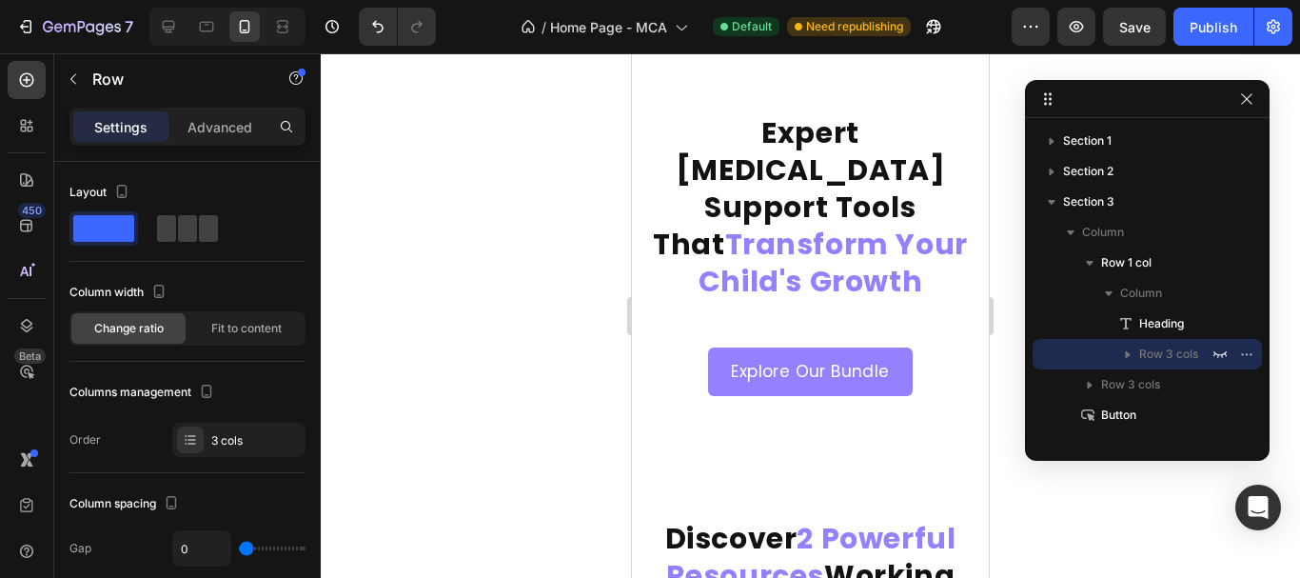
scroll to position [571, 0]
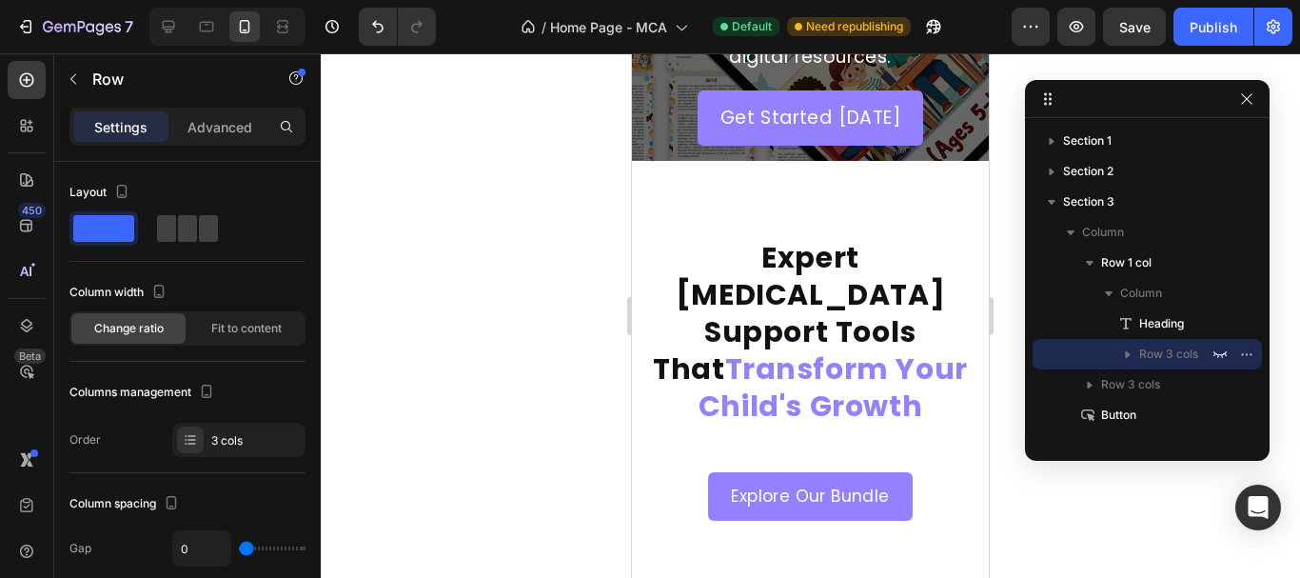
drag, startPoint x: 420, startPoint y: 336, endPoint x: 219, endPoint y: 51, distance: 348.3
click at [411, 338] on div at bounding box center [810, 315] width 979 height 524
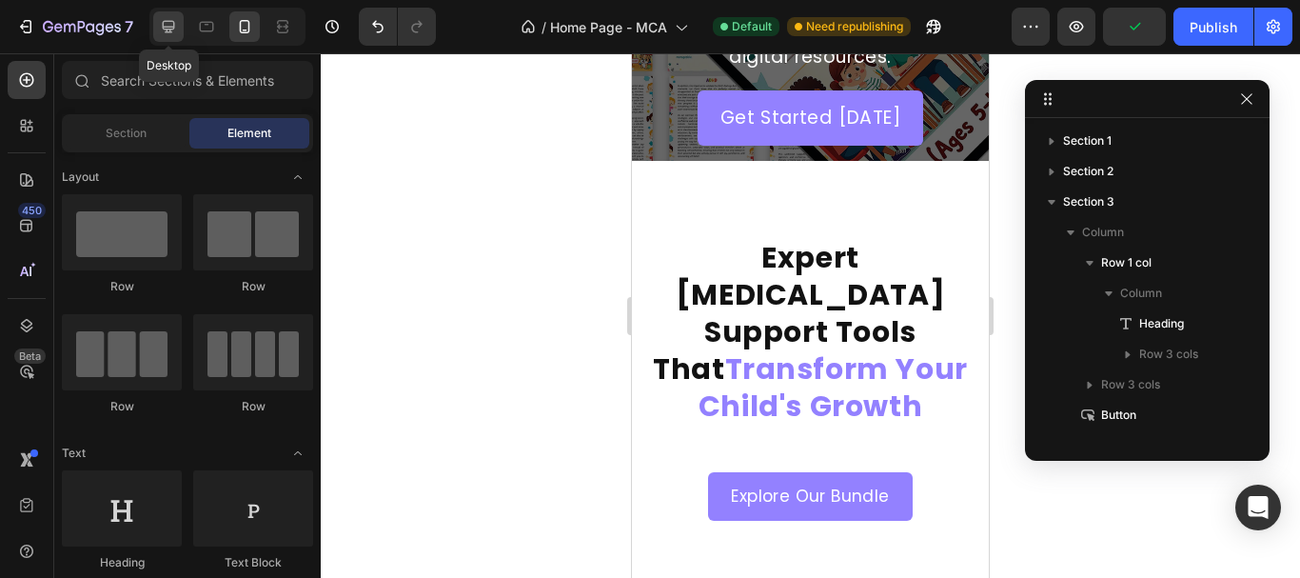
click at [162, 38] on div at bounding box center [168, 26] width 30 height 30
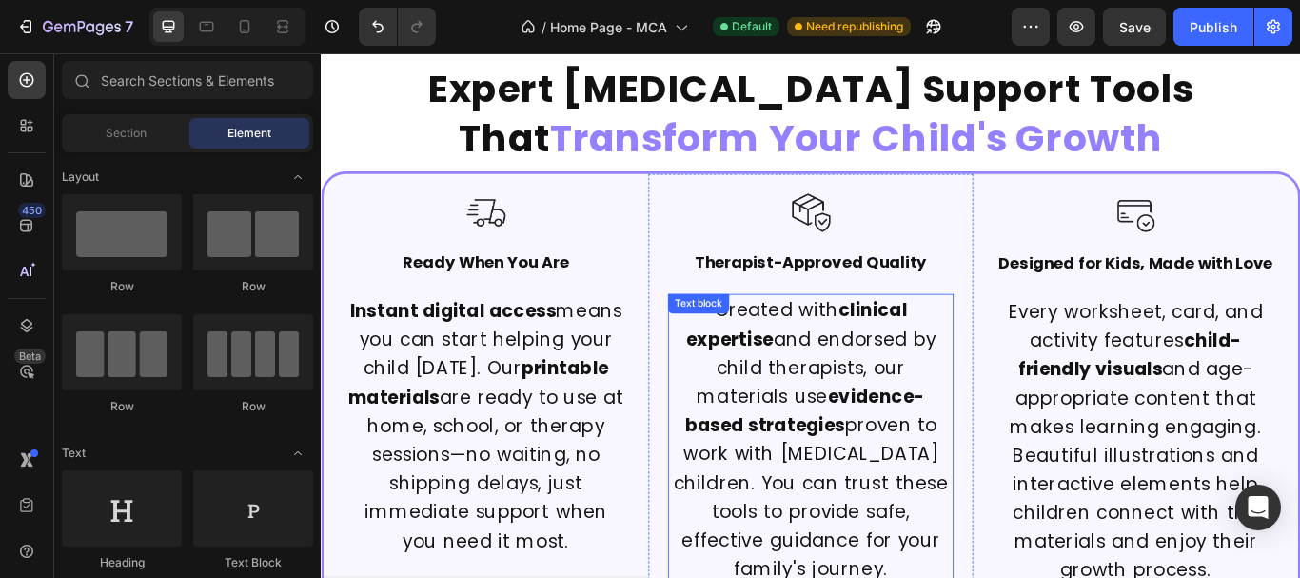
scroll to position [666, 0]
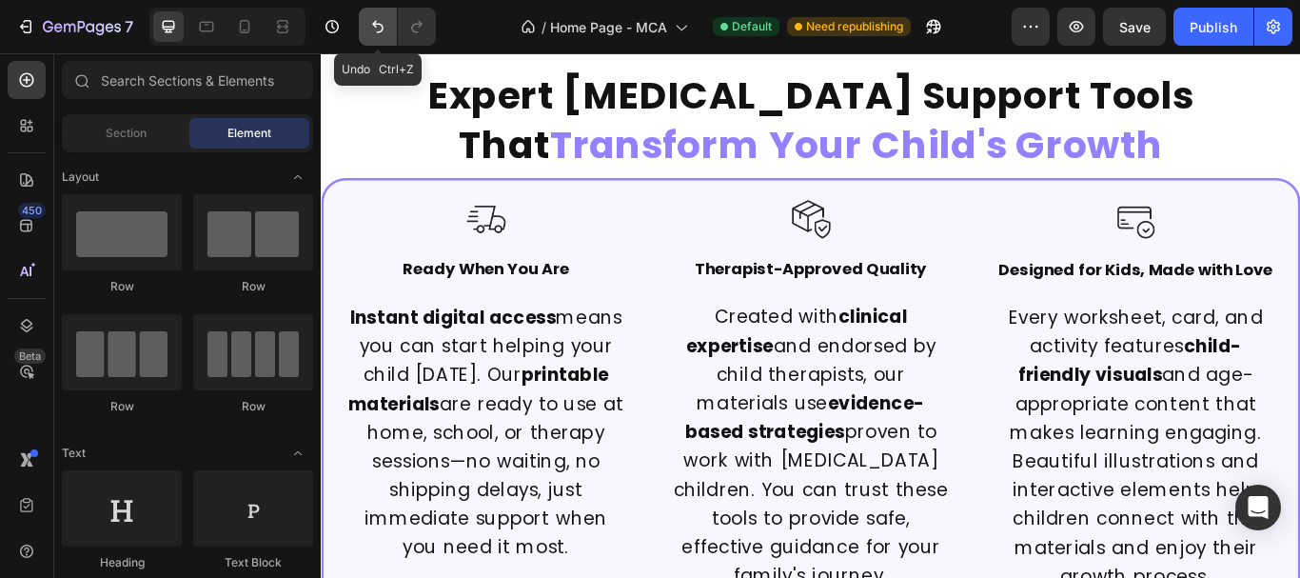
click at [384, 38] on button "Undo/Redo" at bounding box center [378, 27] width 38 height 38
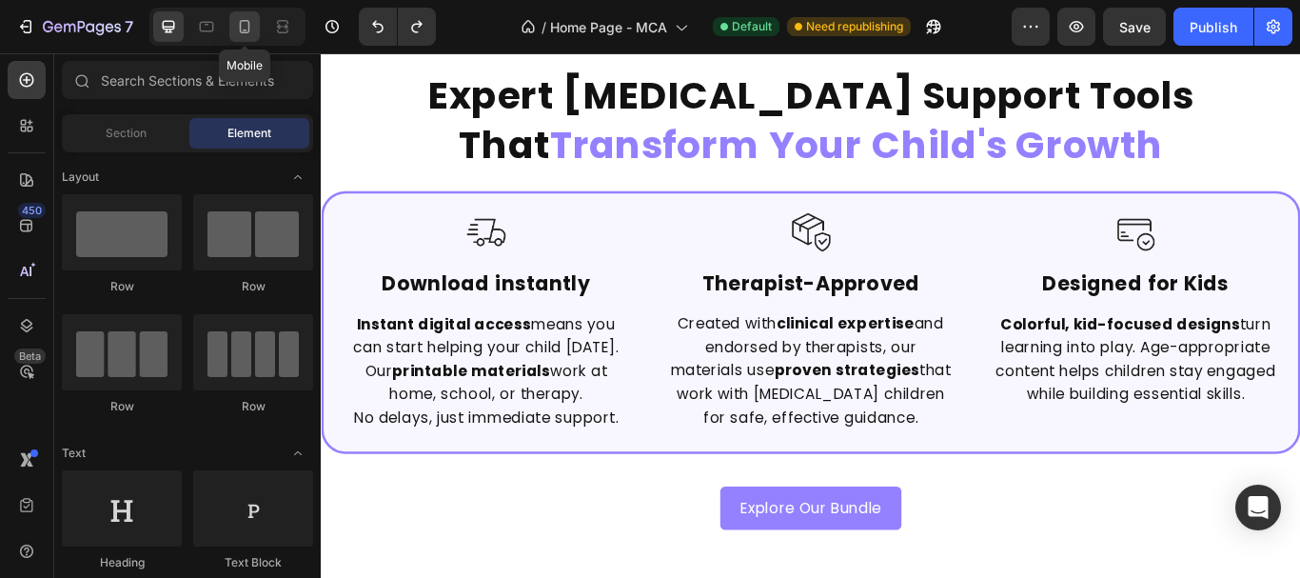
click at [238, 38] on div at bounding box center [244, 26] width 30 height 30
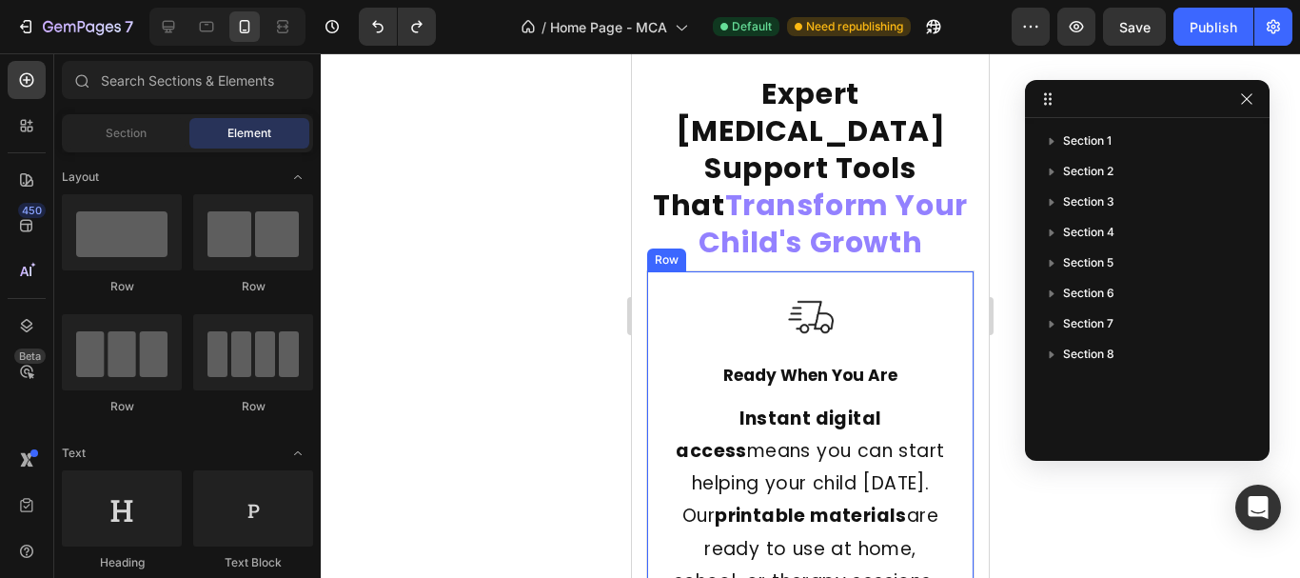
click at [708, 271] on div "Image Ready When You Are Text Block Instant digital access means you can start …" at bounding box center [810, 512] width 326 height 483
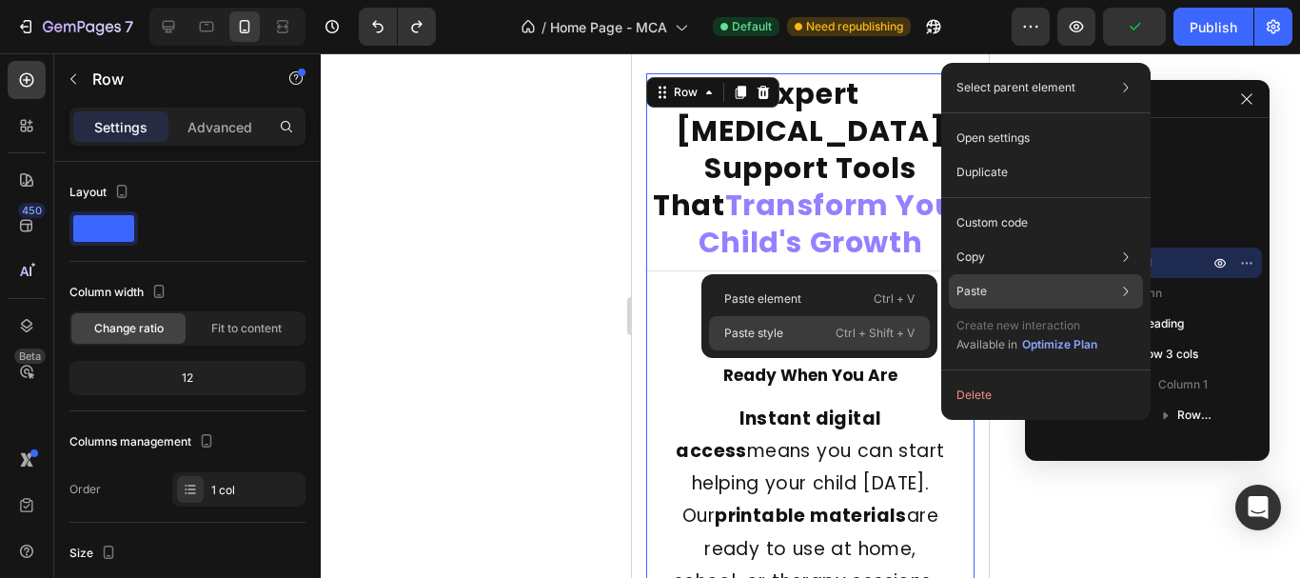
click at [818, 342] on div "Paste style Ctrl + Shift + V" at bounding box center [819, 333] width 221 height 34
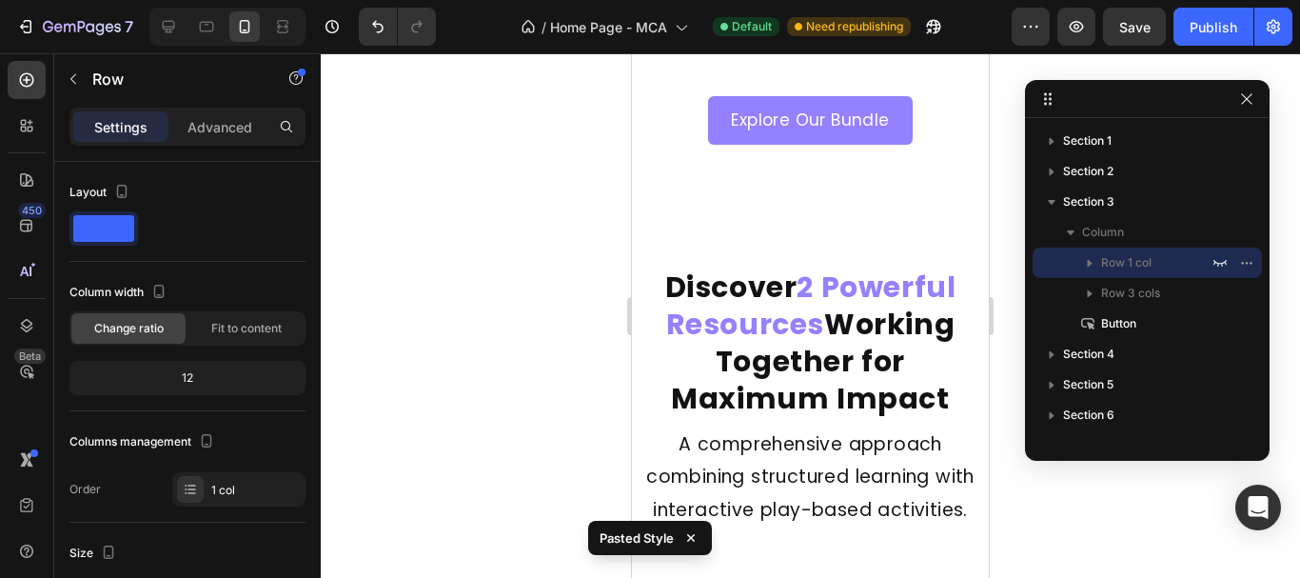
scroll to position [952, 0]
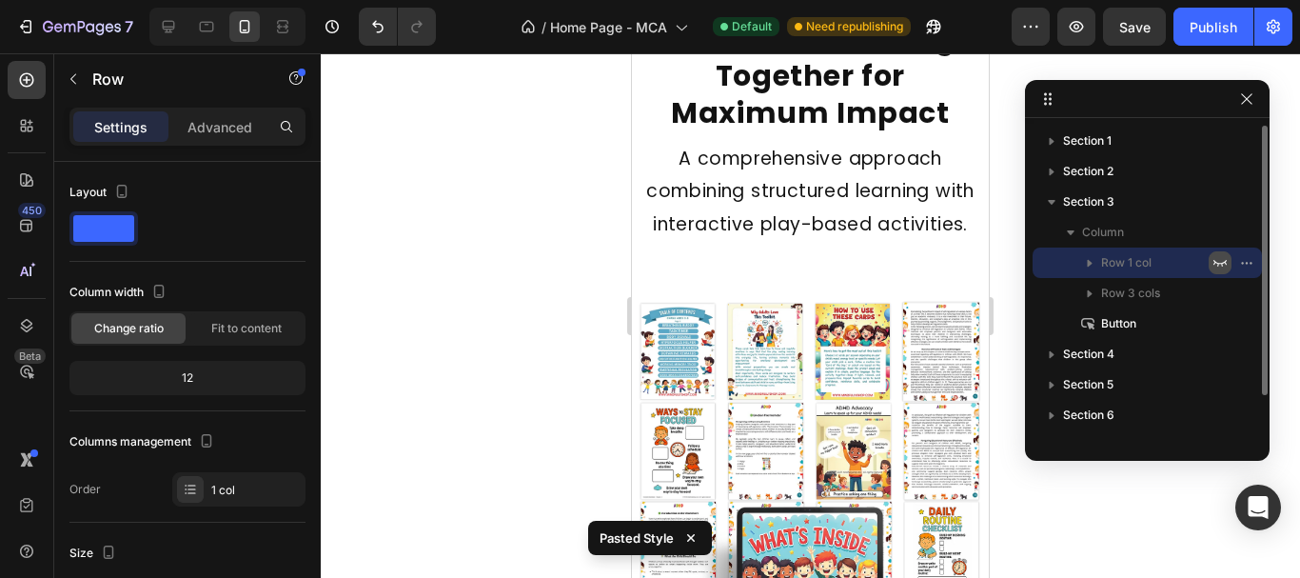
click at [1220, 262] on icon "button" at bounding box center [1219, 262] width 15 height 15
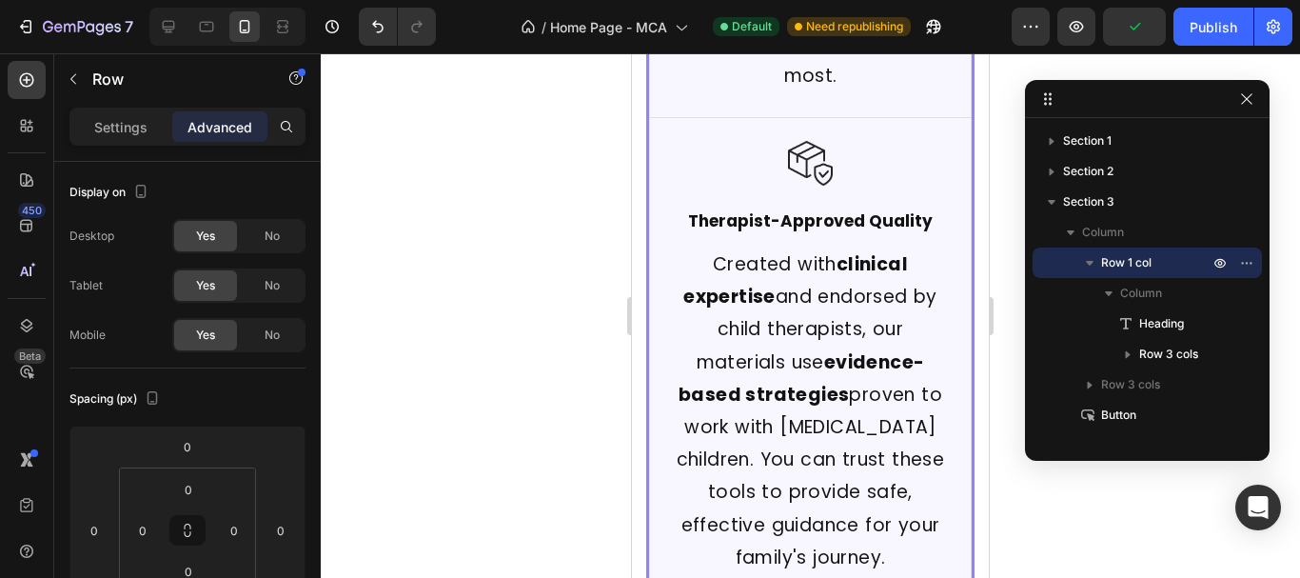
scroll to position [1332, 0]
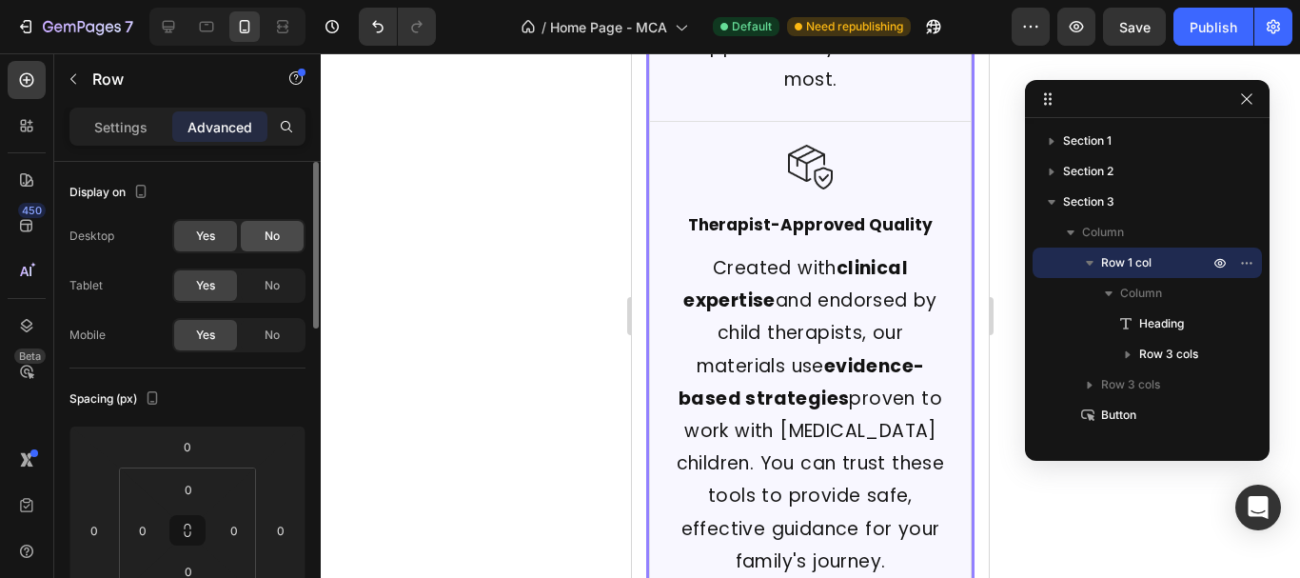
click at [279, 236] on span "No" at bounding box center [272, 235] width 15 height 17
click at [269, 287] on span "No" at bounding box center [272, 285] width 15 height 17
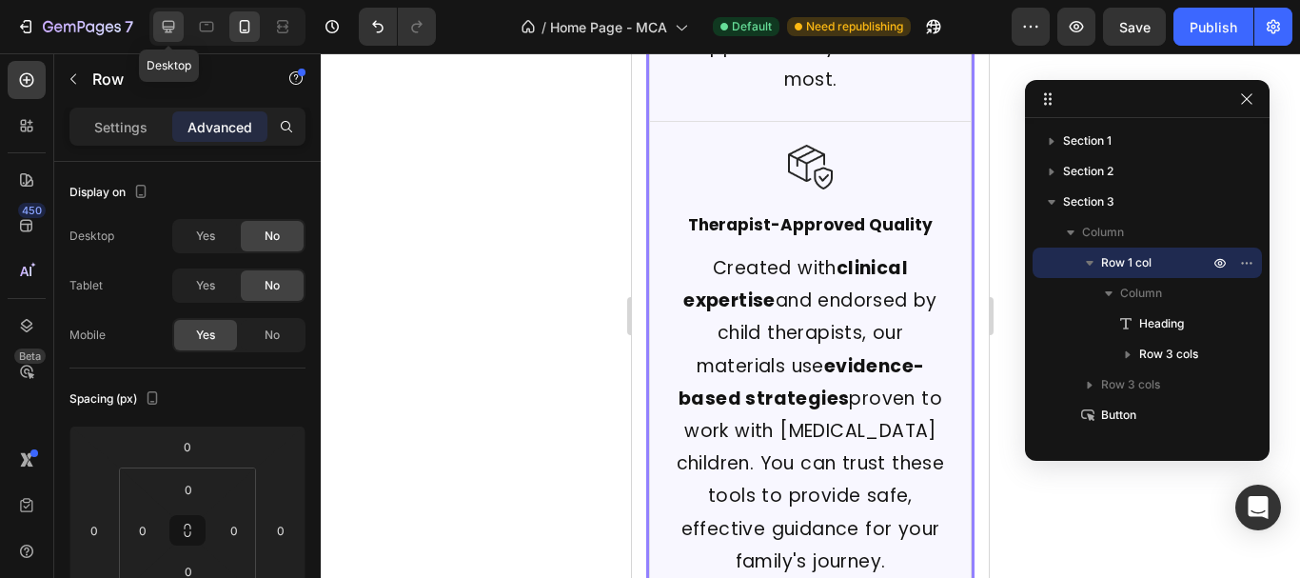
click at [176, 21] on icon at bounding box center [168, 26] width 19 height 19
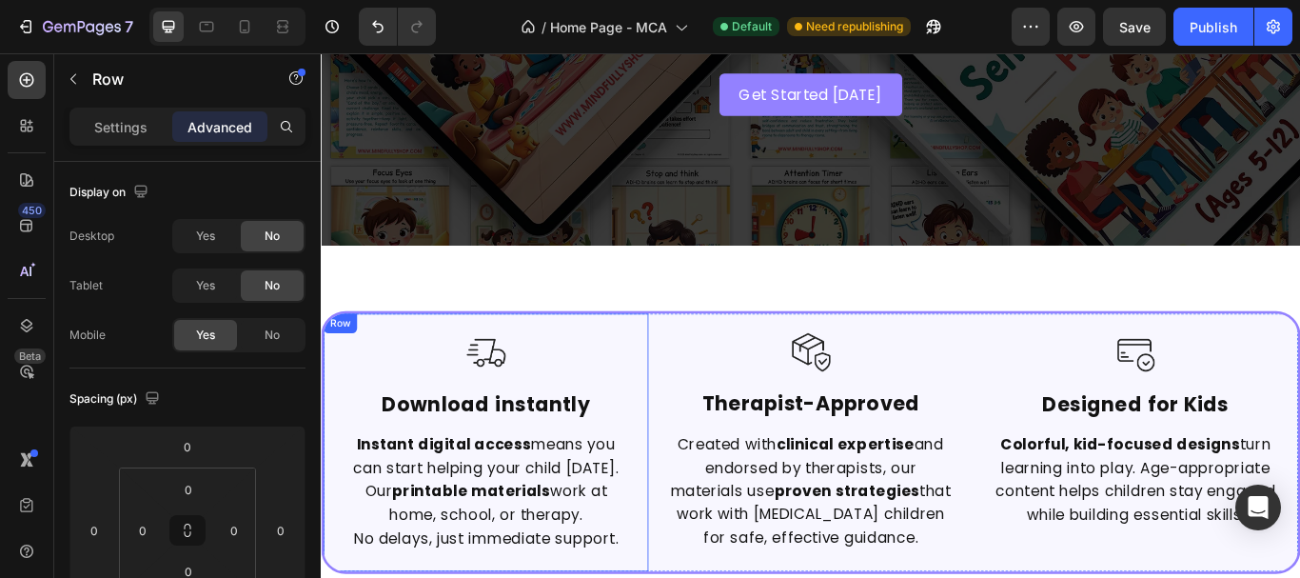
scroll to position [286, 0]
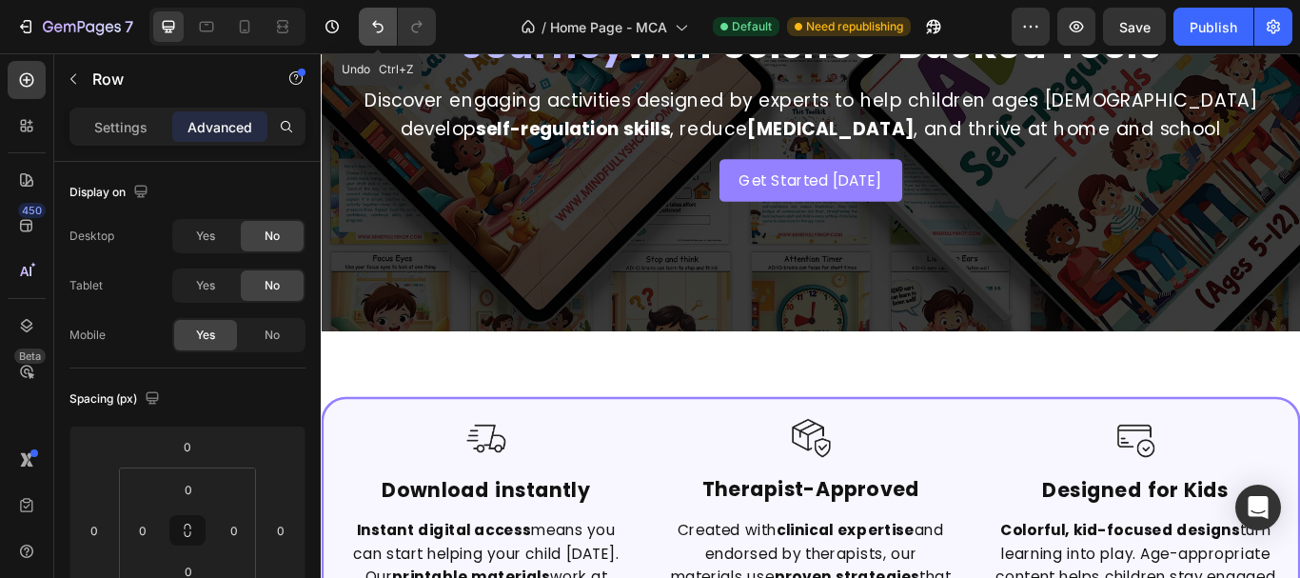
click at [386, 24] on icon "Undo/Redo" at bounding box center [377, 26] width 19 height 19
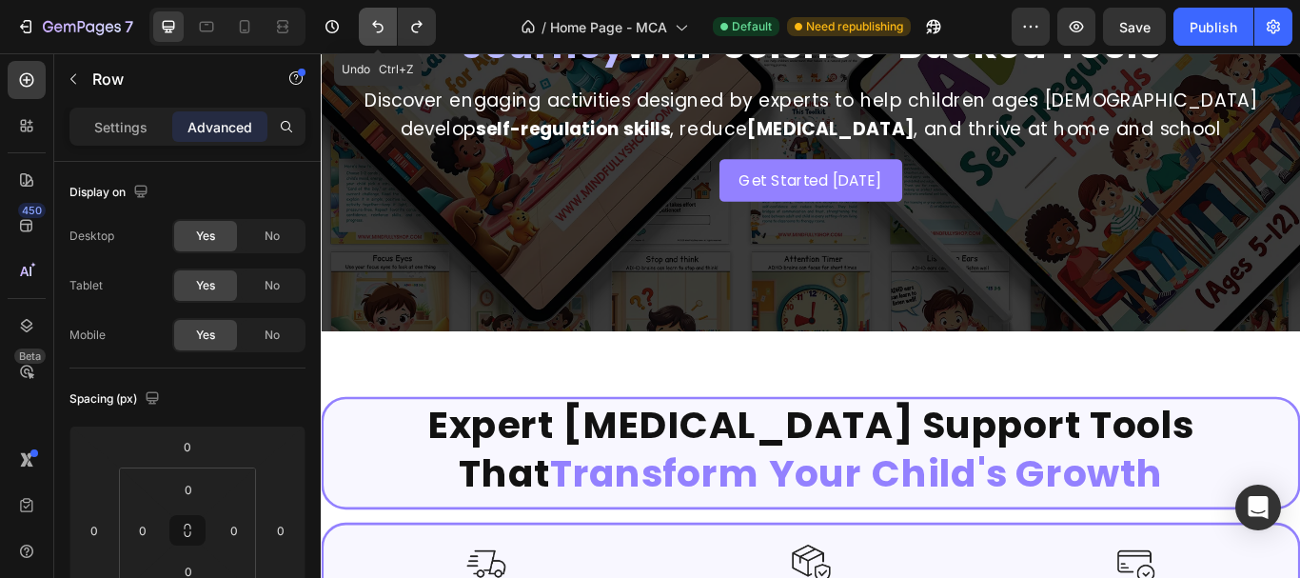
click at [386, 24] on icon "Undo/Redo" at bounding box center [377, 26] width 19 height 19
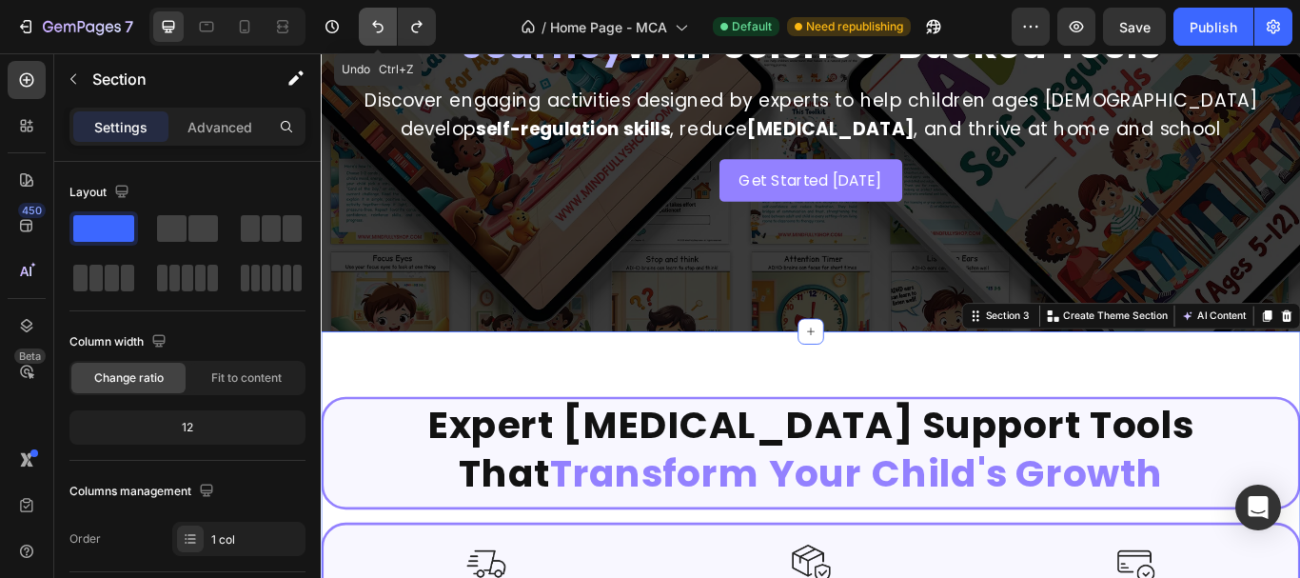
click at [371, 30] on icon "Undo/Redo" at bounding box center [377, 26] width 19 height 19
click at [369, 34] on icon "Undo/Redo" at bounding box center [377, 26] width 19 height 19
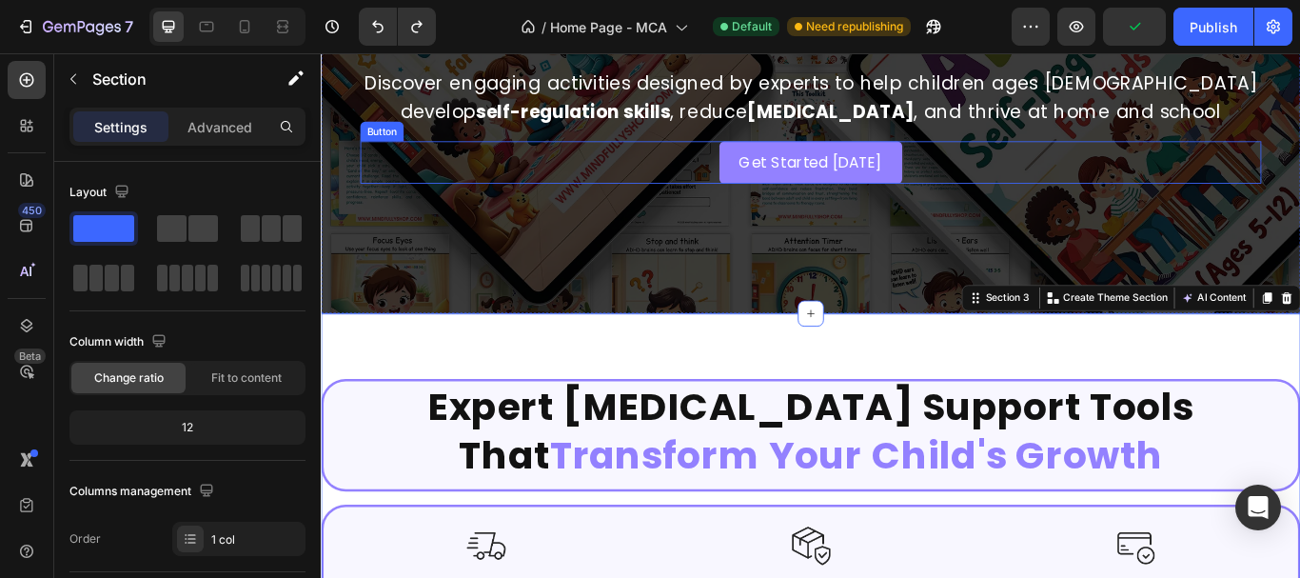
scroll to position [381, 0]
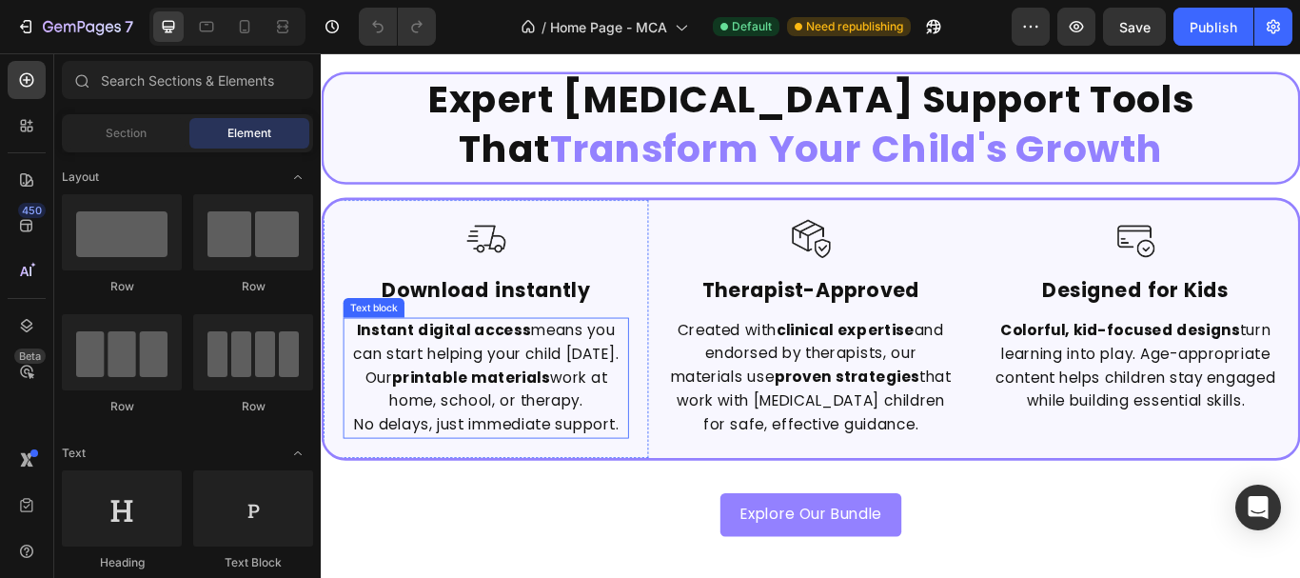
scroll to position [666, 0]
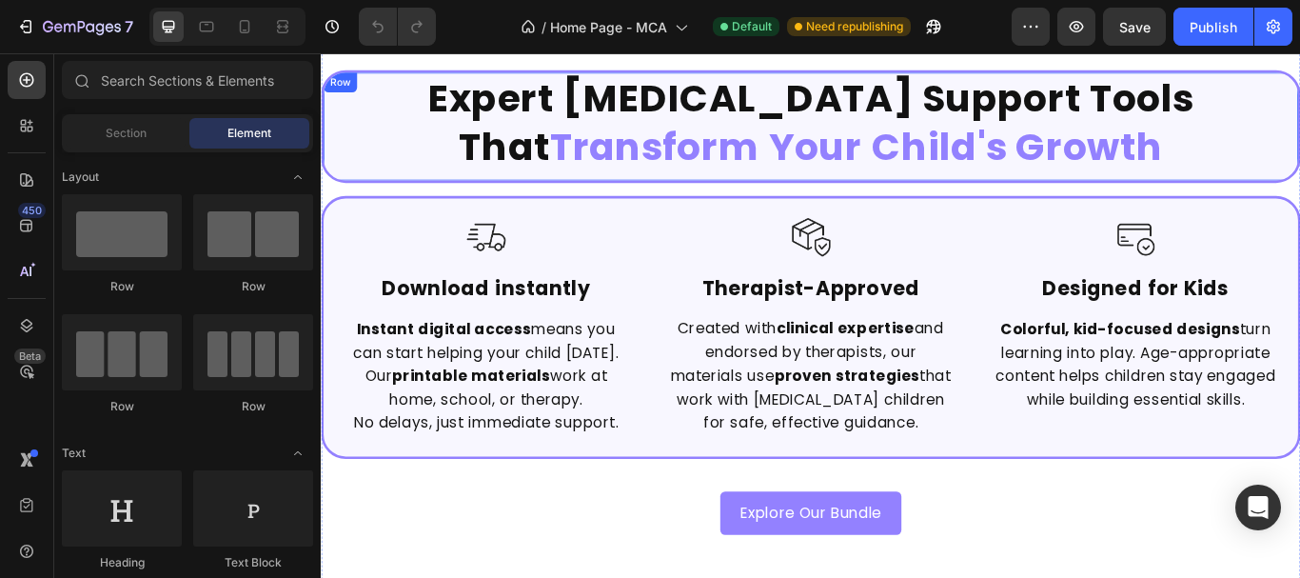
click at [633, 199] on div "Expert [MEDICAL_DATA] Support Tools That Transform Your Child's Growth Heading …" at bounding box center [892, 139] width 1136 height 126
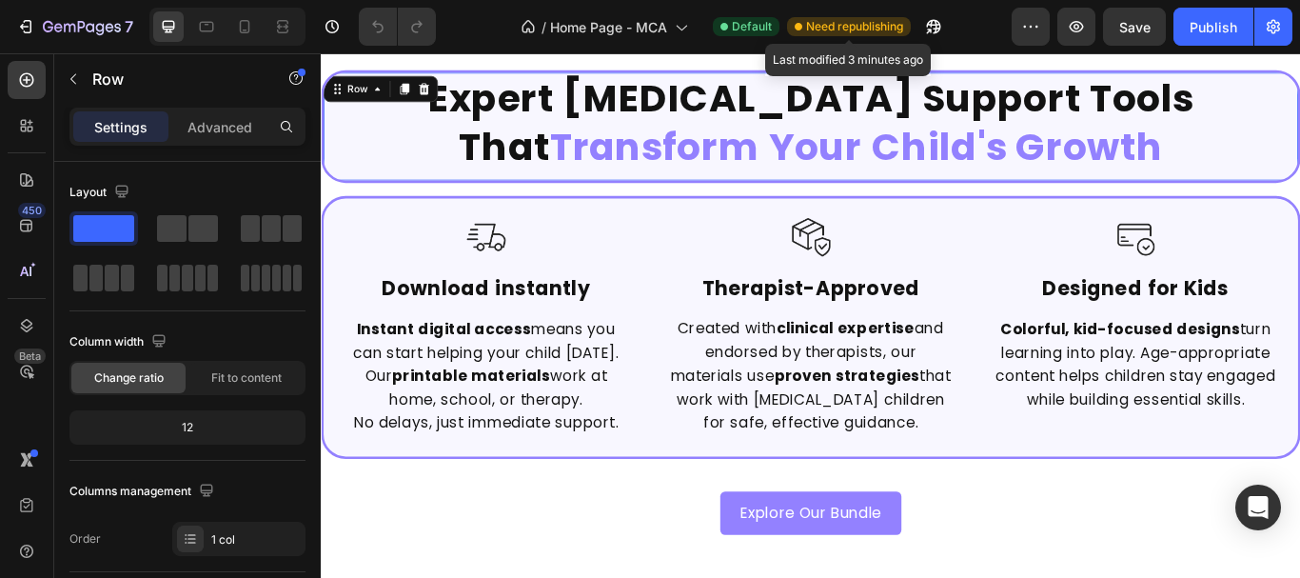
click at [842, 30] on span "Need republishing" at bounding box center [854, 26] width 97 height 17
click at [590, 188] on h2 "Expert [MEDICAL_DATA] Support Tools That Transform Your Child's Growth" at bounding box center [892, 135] width 1136 height 118
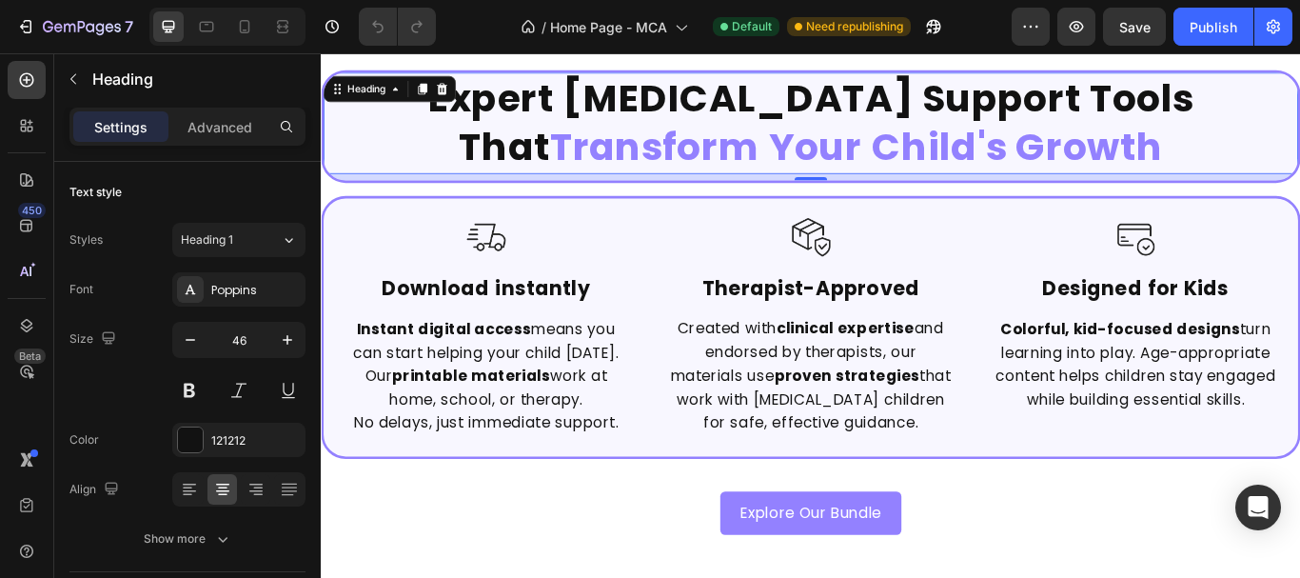
click at [586, 199] on div "8" at bounding box center [892, 198] width 1136 height 8
click at [387, 46] on div "7 Undo Ctrl+Z / Home Page - MCA Default Need republishing Preview Save Publish" at bounding box center [650, 27] width 1300 height 54
click at [391, 47] on div "7 / Home Page - MCA Default Need republishing Preview Save Publish" at bounding box center [650, 27] width 1300 height 54
click at [424, 168] on h2 "Expert ADHD Support Tools That Transform Your Child's Growth" at bounding box center [892, 135] width 1136 height 118
click at [406, 203] on div "Expert ADHD Support Tools That Transform Your Child's Growth Heading 8 Image Re…" at bounding box center [892, 138] width 1142 height 131
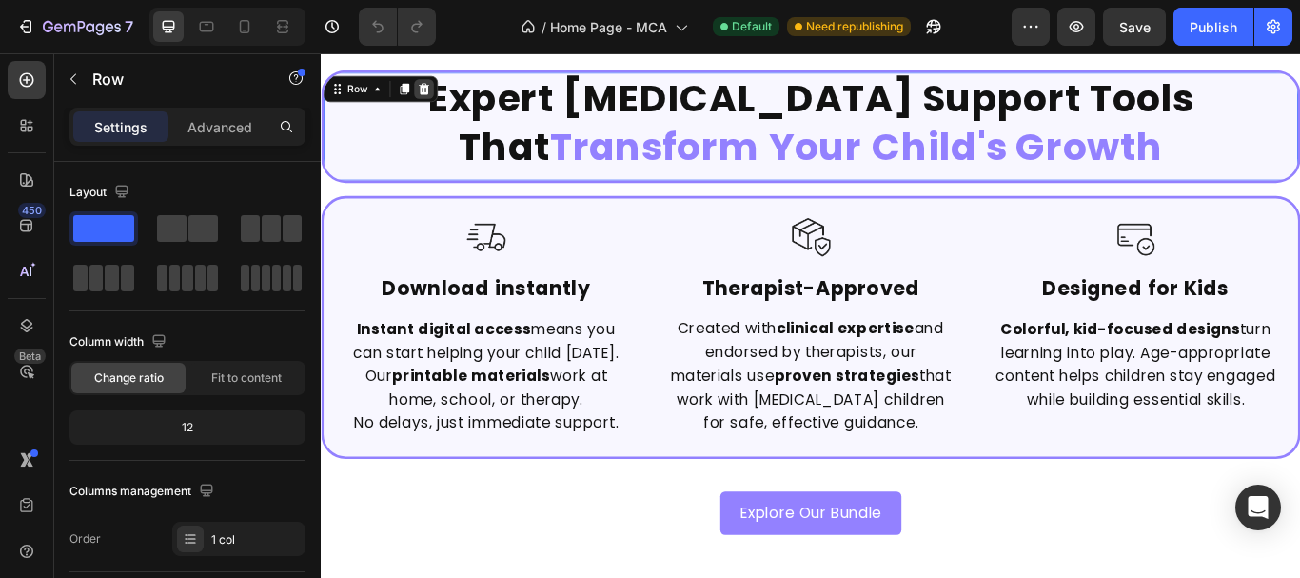
click at [436, 101] on icon at bounding box center [441, 95] width 12 height 13
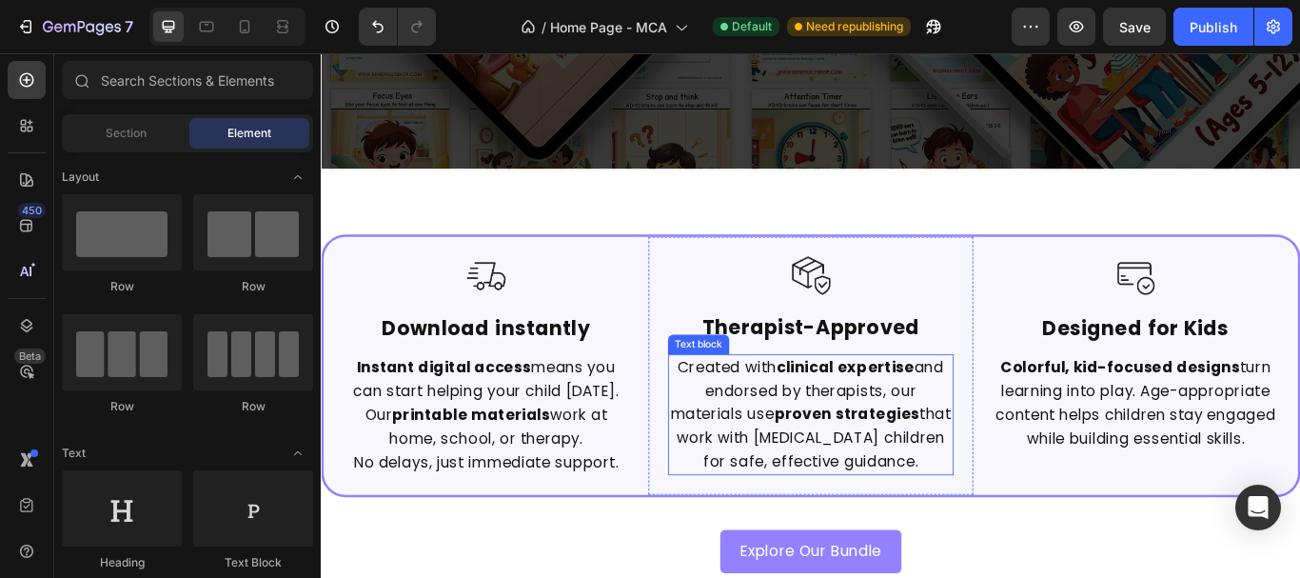
scroll to position [381, 0]
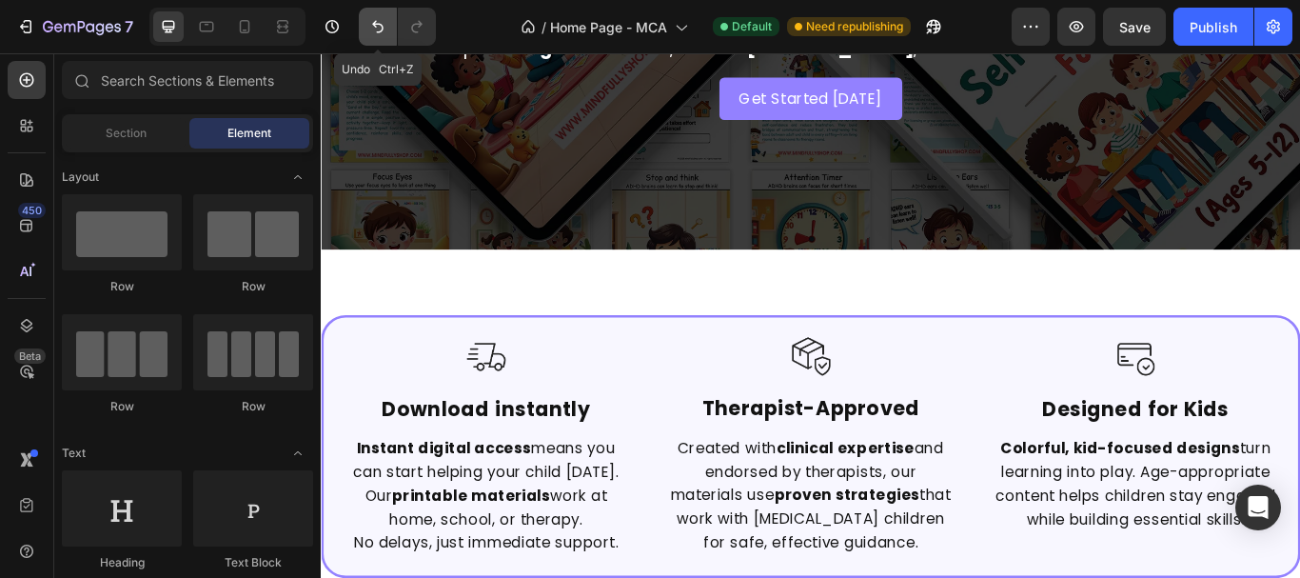
click at [366, 37] on button "Undo/Redo" at bounding box center [378, 27] width 38 height 38
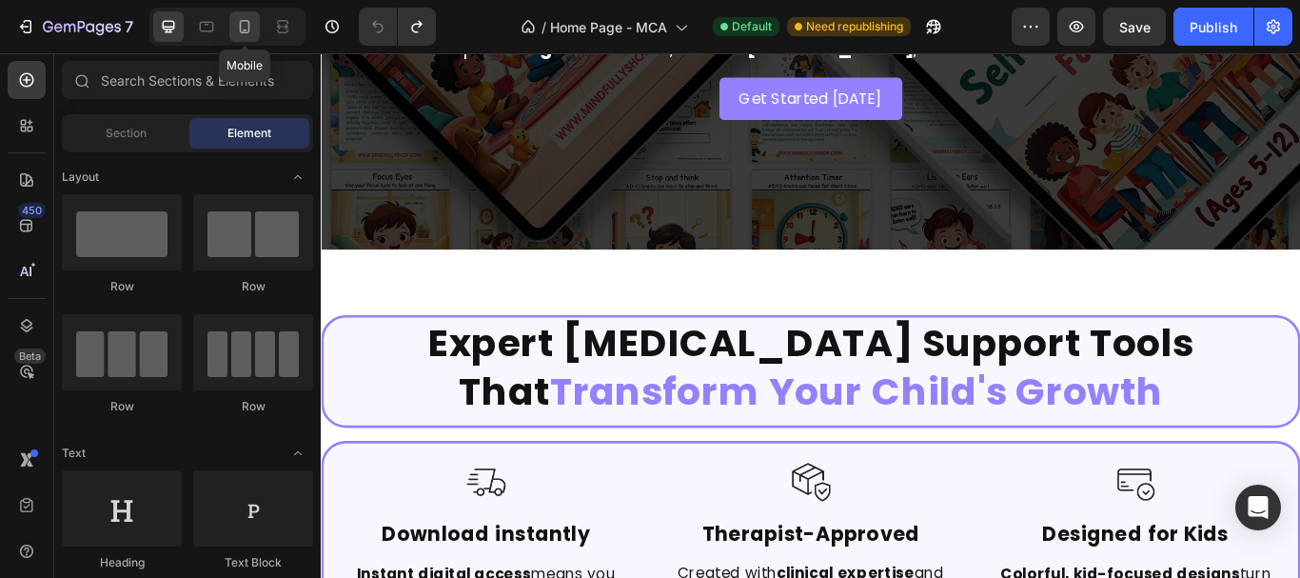
click at [230, 20] on div at bounding box center [244, 26] width 30 height 30
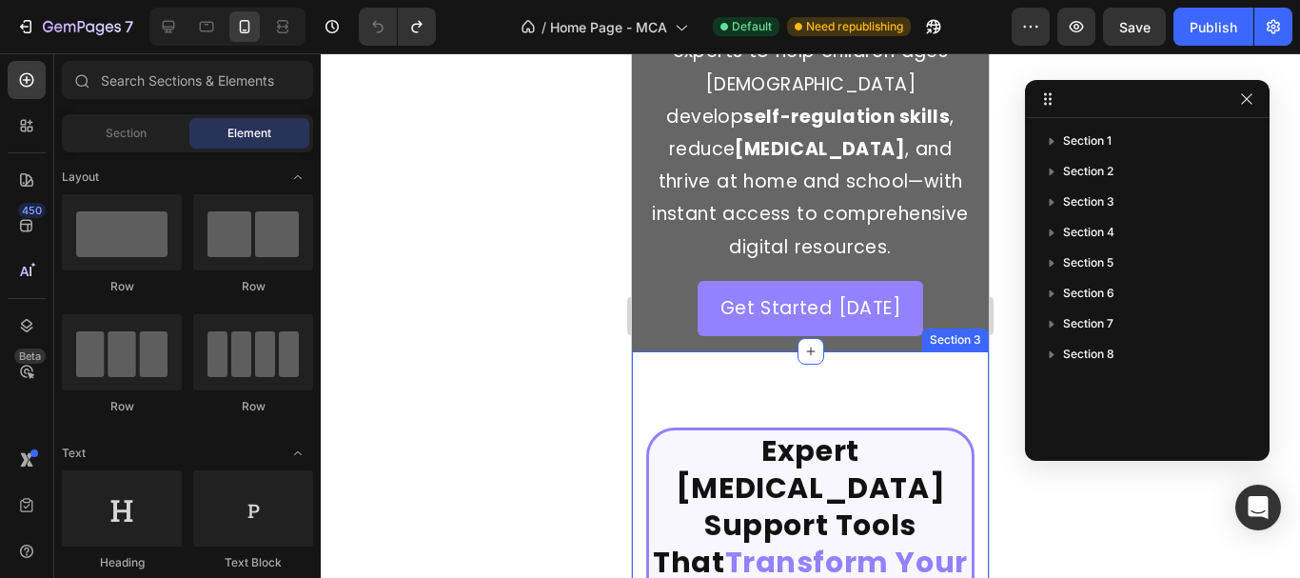
scroll to position [666, 0]
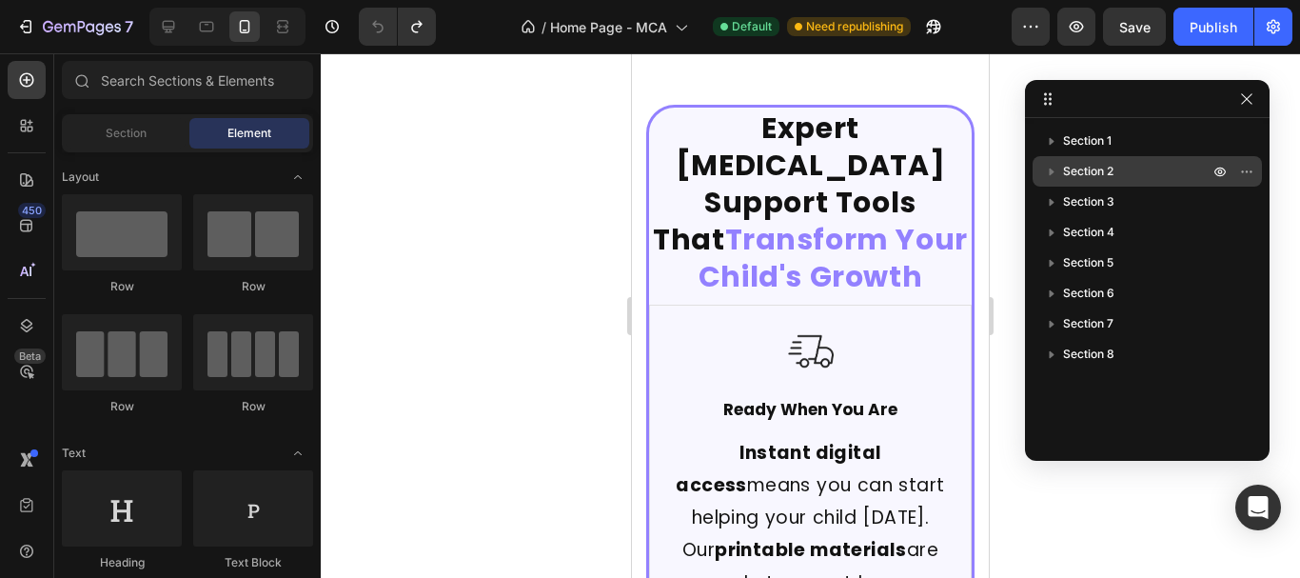
click at [1078, 162] on span "Section 2" at bounding box center [1088, 171] width 50 height 19
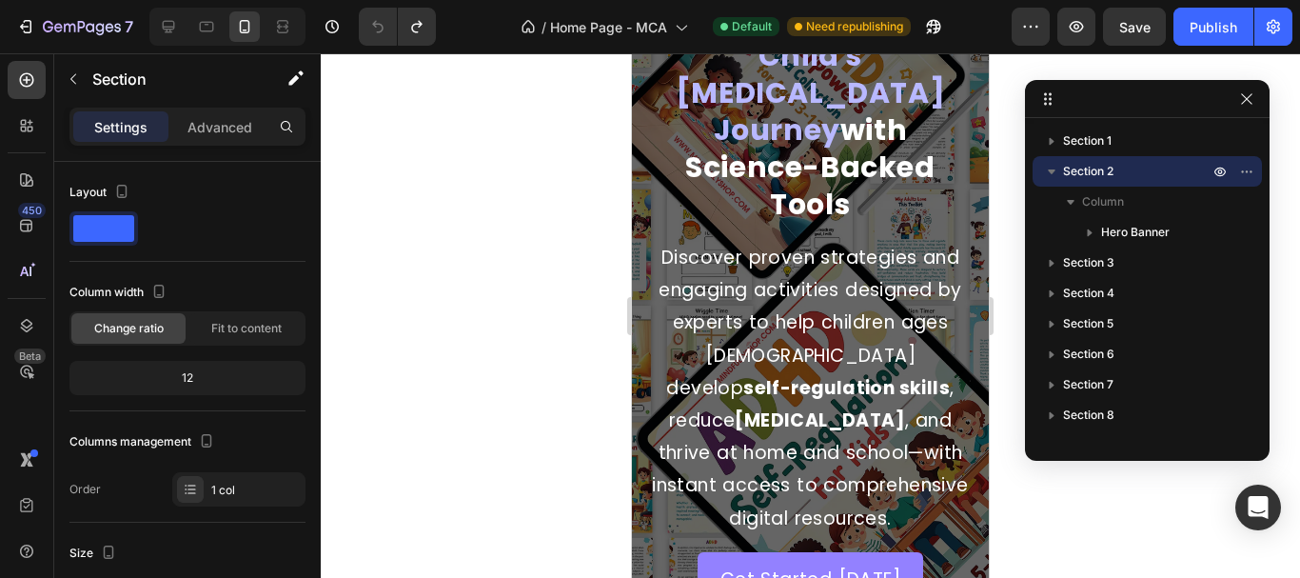
scroll to position [95, 0]
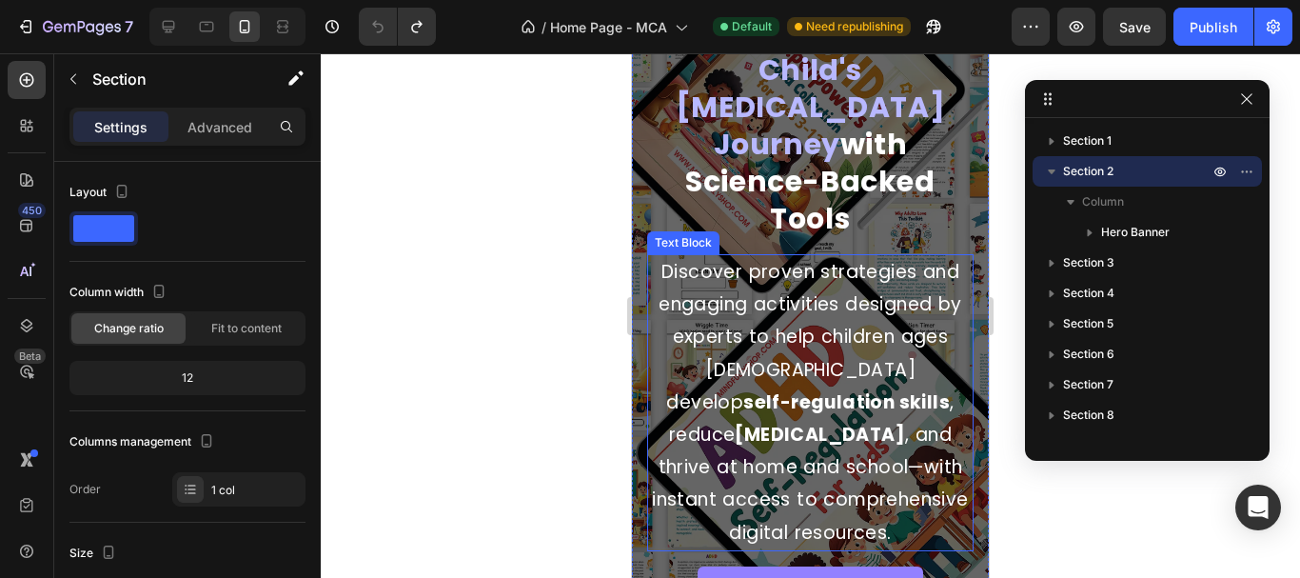
click at [723, 364] on p "Discover proven strategies and engaging activities designed by experts to help …" at bounding box center [810, 402] width 323 height 293
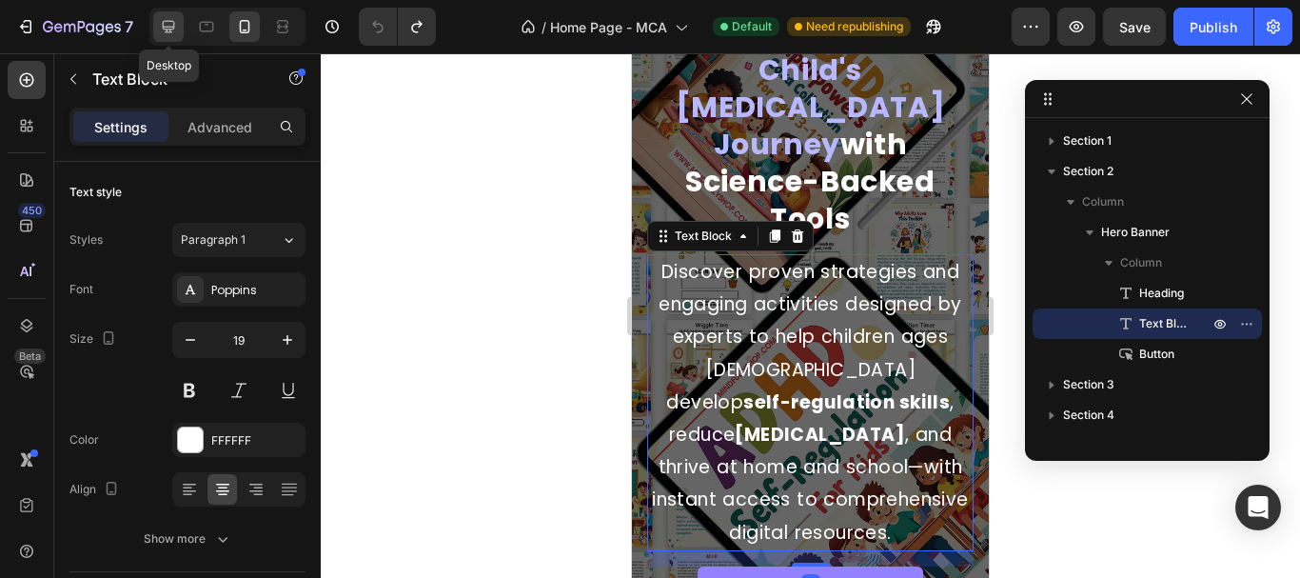
click at [175, 40] on div at bounding box center [168, 26] width 30 height 30
type input "22"
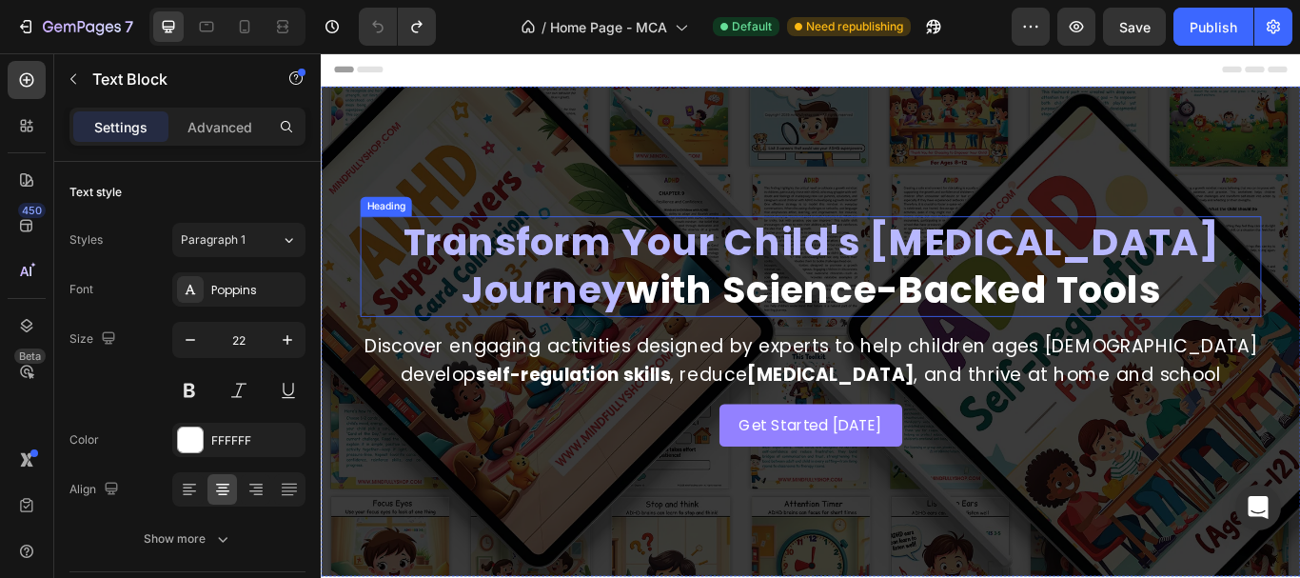
scroll to position [286, 0]
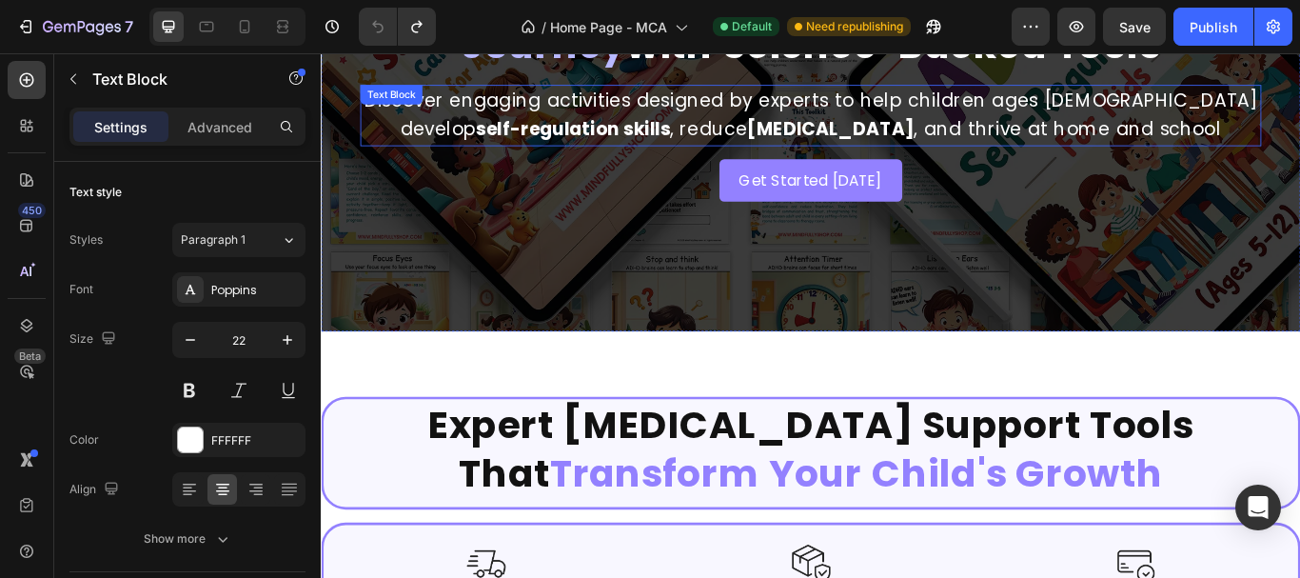
click at [725, 109] on p "Discover engaging activities designed by experts to help children ages 5-12 dev…" at bounding box center [891, 125] width 1047 height 67
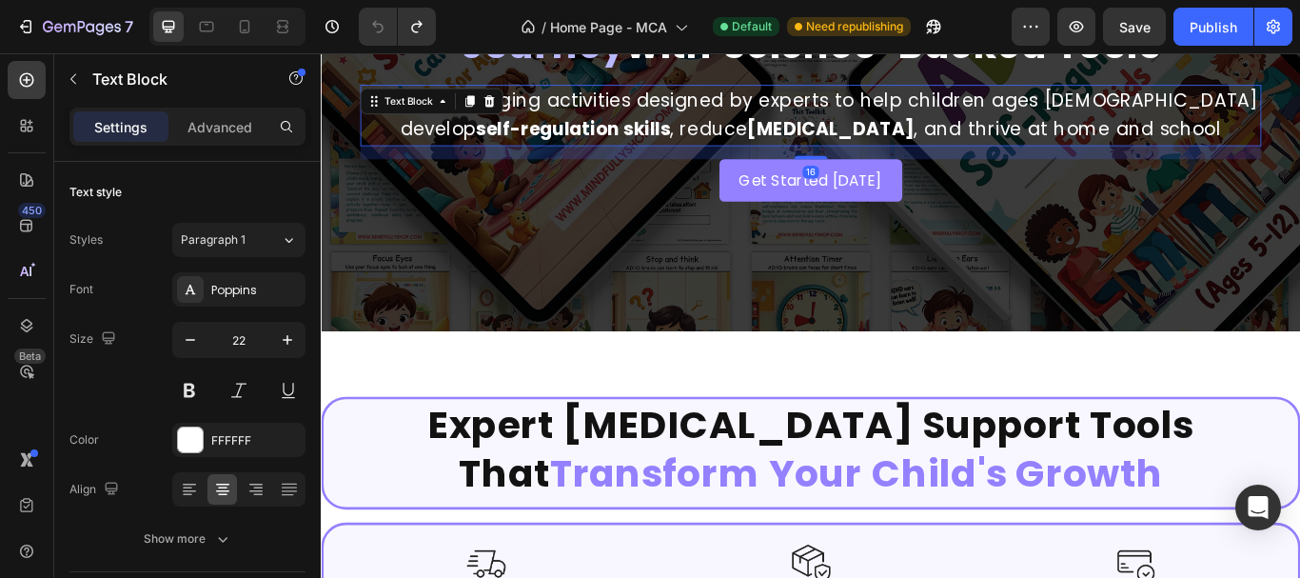
click at [725, 109] on p "Discover engaging activities designed by experts to help children ages 5-12 dev…" at bounding box center [891, 125] width 1047 height 67
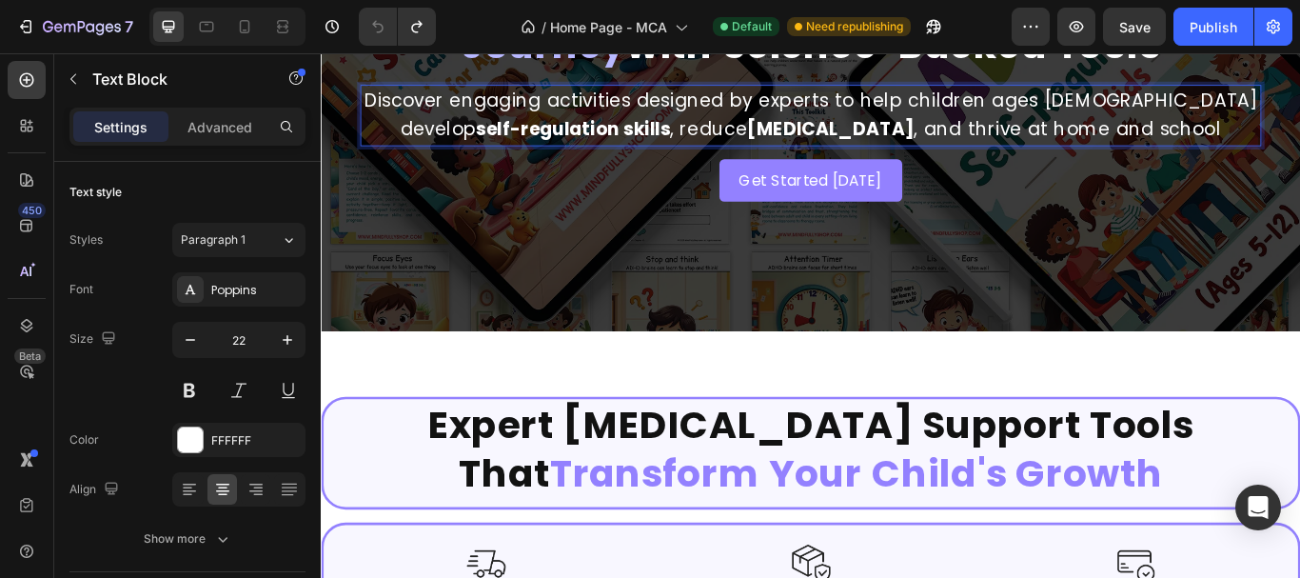
drag, startPoint x: 725, startPoint y: 109, endPoint x: 600, endPoint y: 148, distance: 131.5
click at [600, 148] on strong "self-regulation skills" at bounding box center [615, 143] width 227 height 30
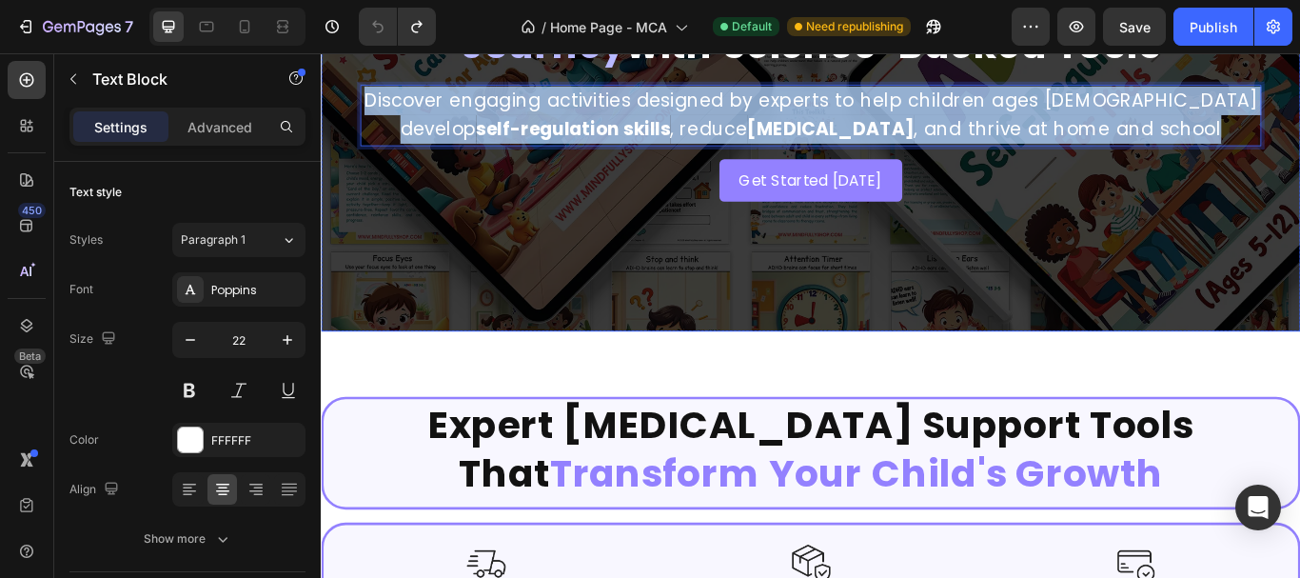
copy p "Discover engaging activities designed by experts to help children ages 5-12 dev…"
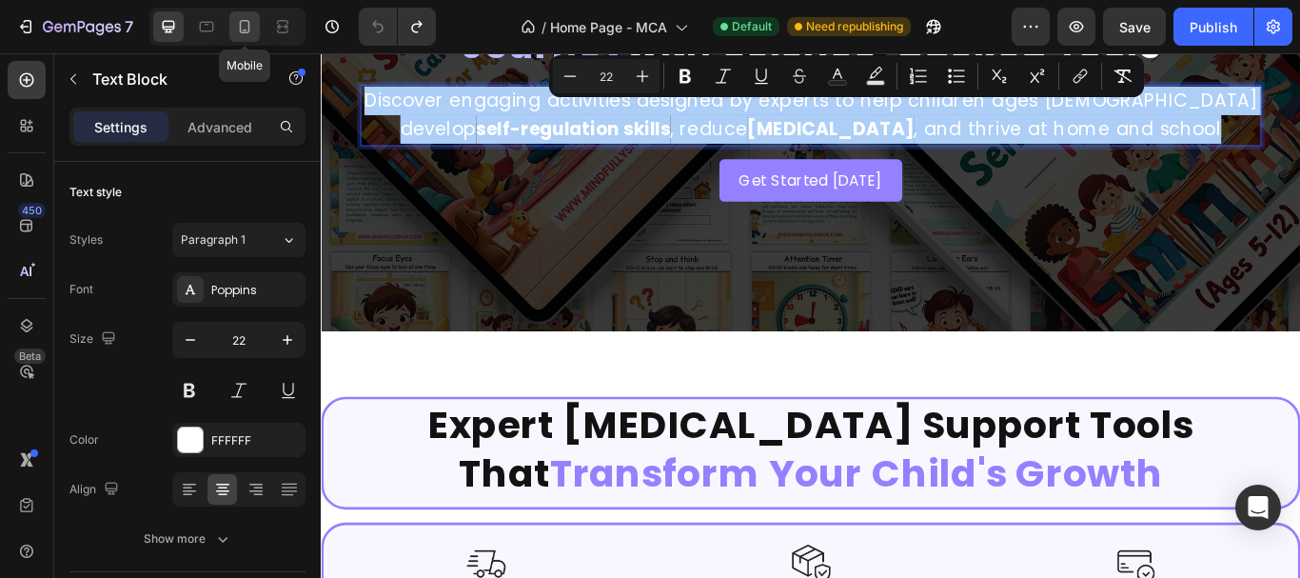
click at [240, 24] on icon at bounding box center [245, 26] width 10 height 13
type input "19"
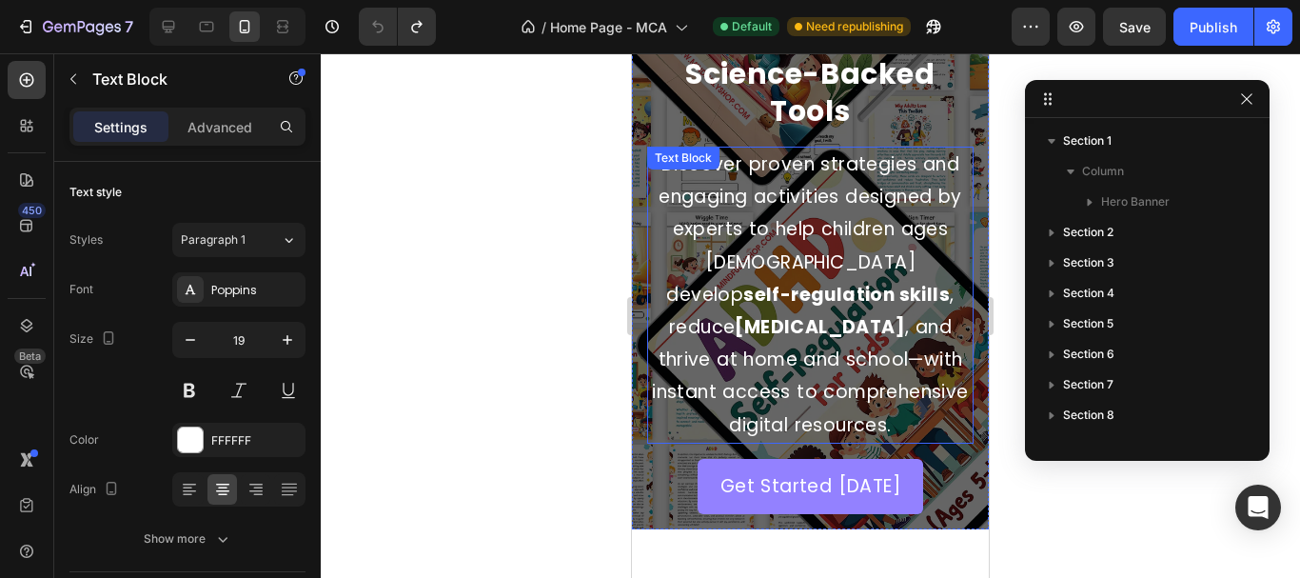
scroll to position [190, 0]
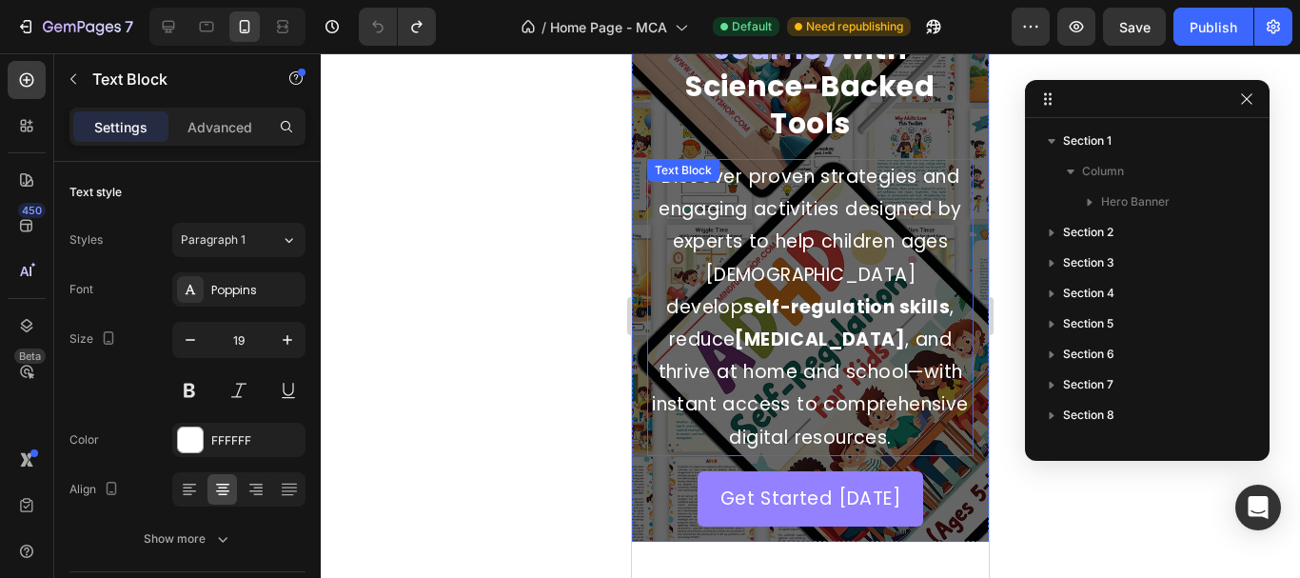
click at [787, 294] on strong "self-regulation skills" at bounding box center [846, 307] width 207 height 26
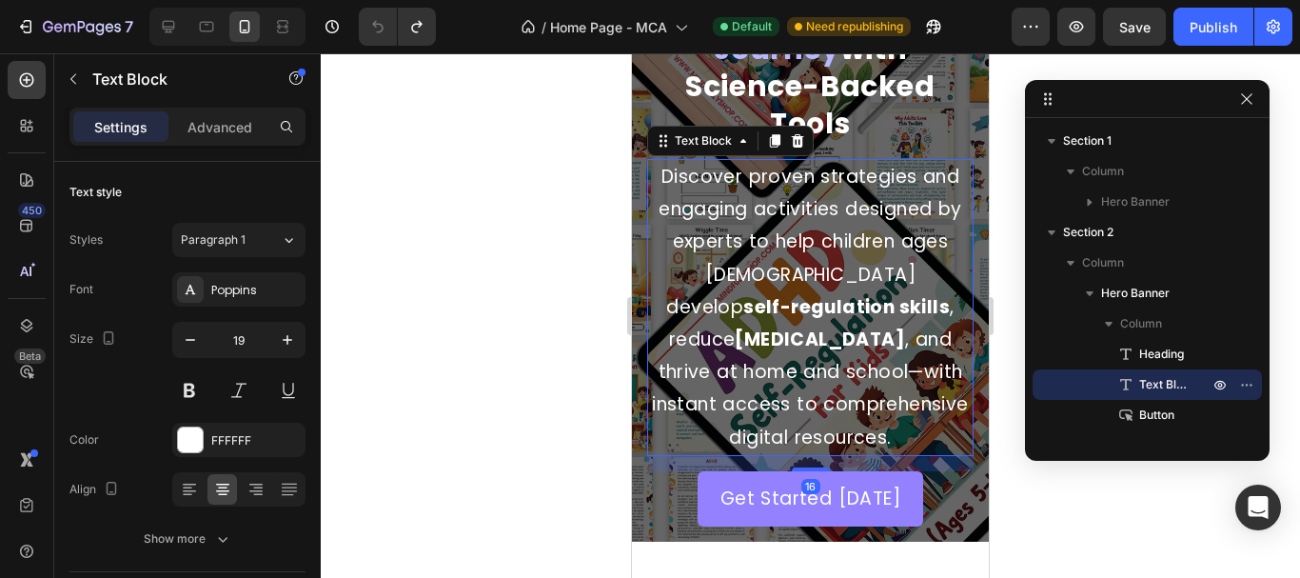
click at [787, 294] on strong "self-regulation skills" at bounding box center [846, 307] width 207 height 26
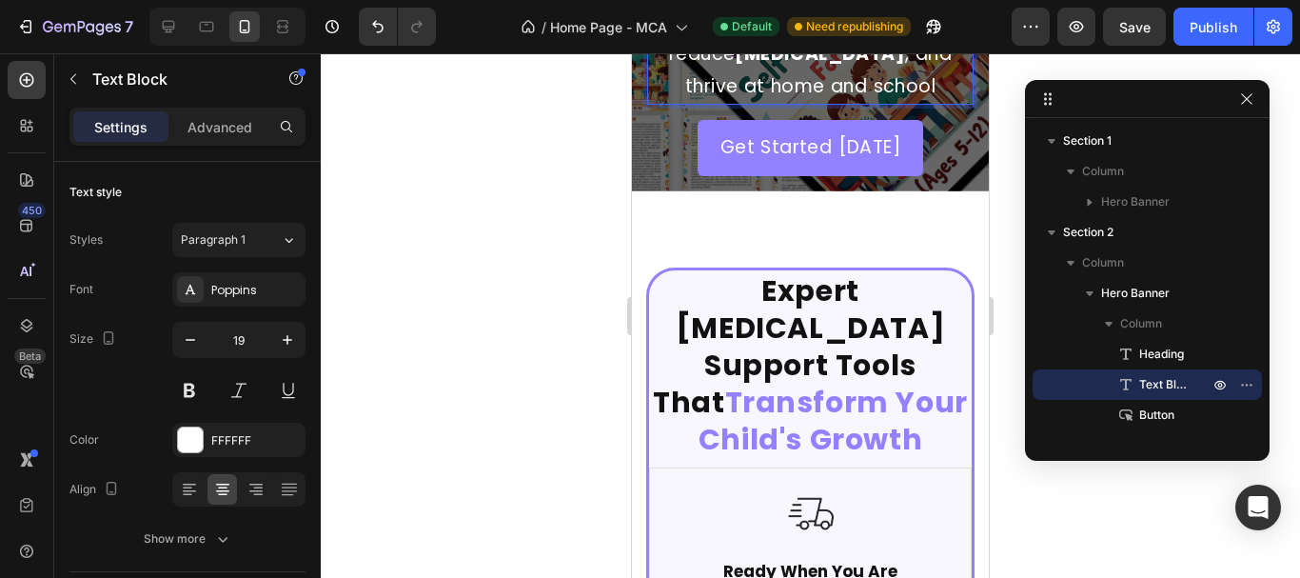
scroll to position [571, 0]
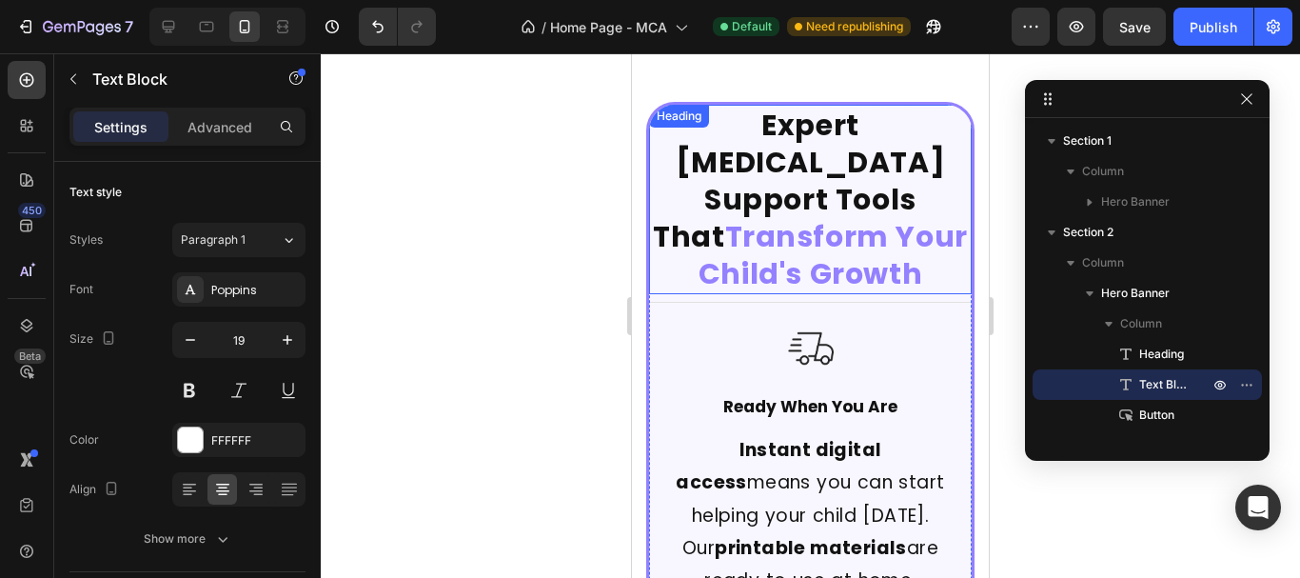
click at [700, 250] on strong "Transform Your Child's Growth" at bounding box center [833, 255] width 269 height 78
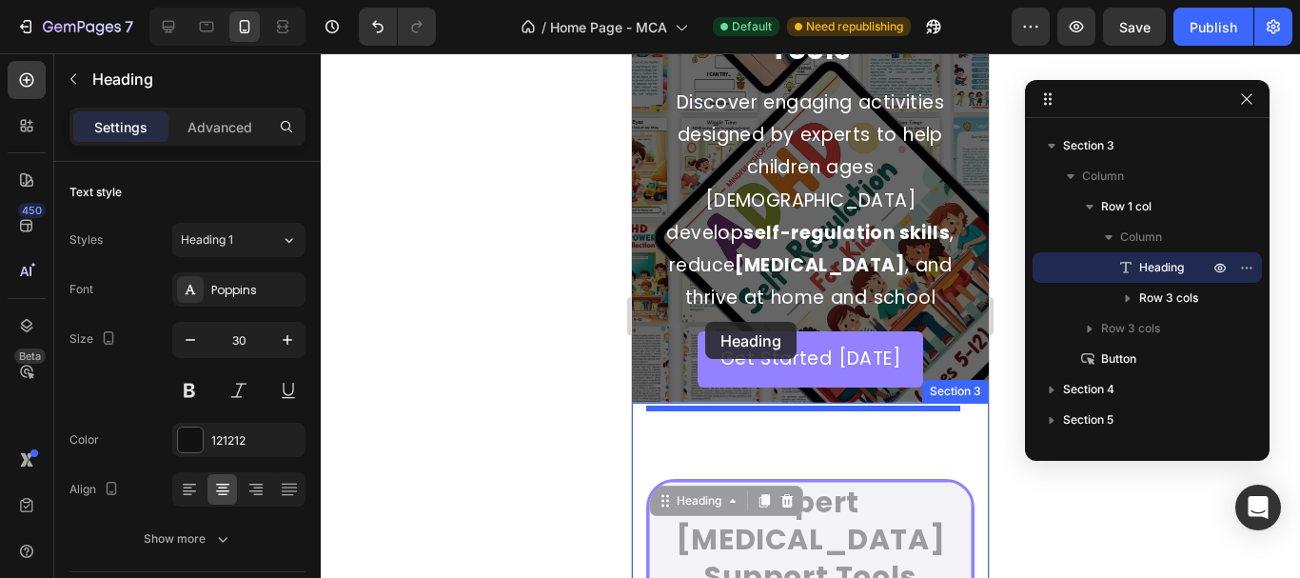
scroll to position [251, 0]
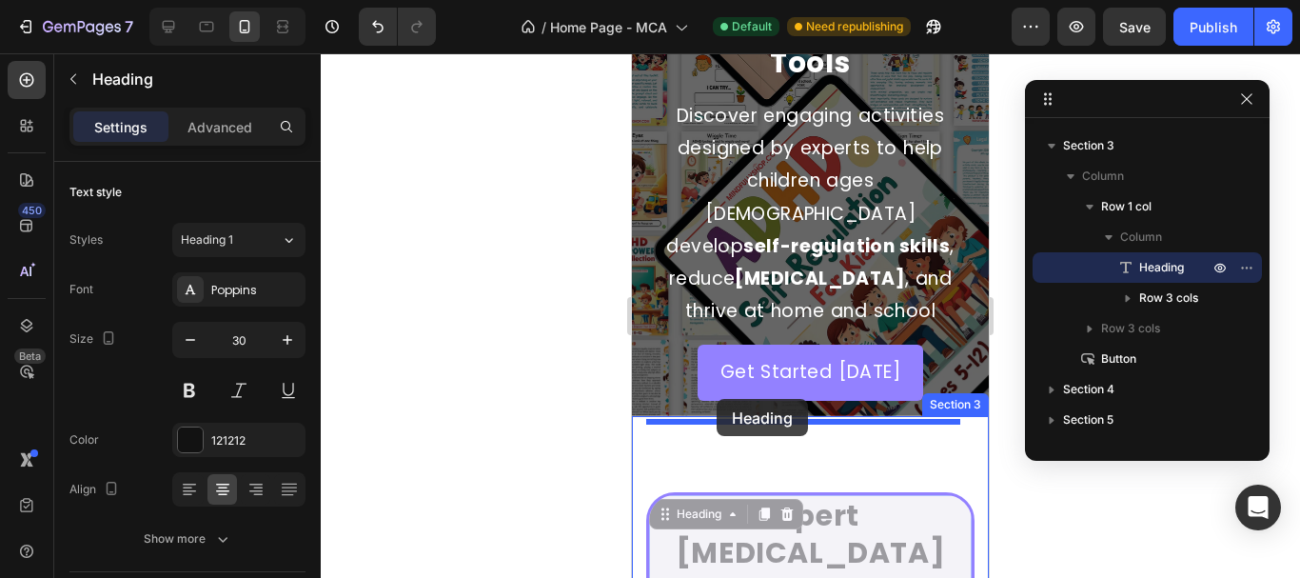
drag, startPoint x: 691, startPoint y: 125, endPoint x: 717, endPoint y: 399, distance: 275.3
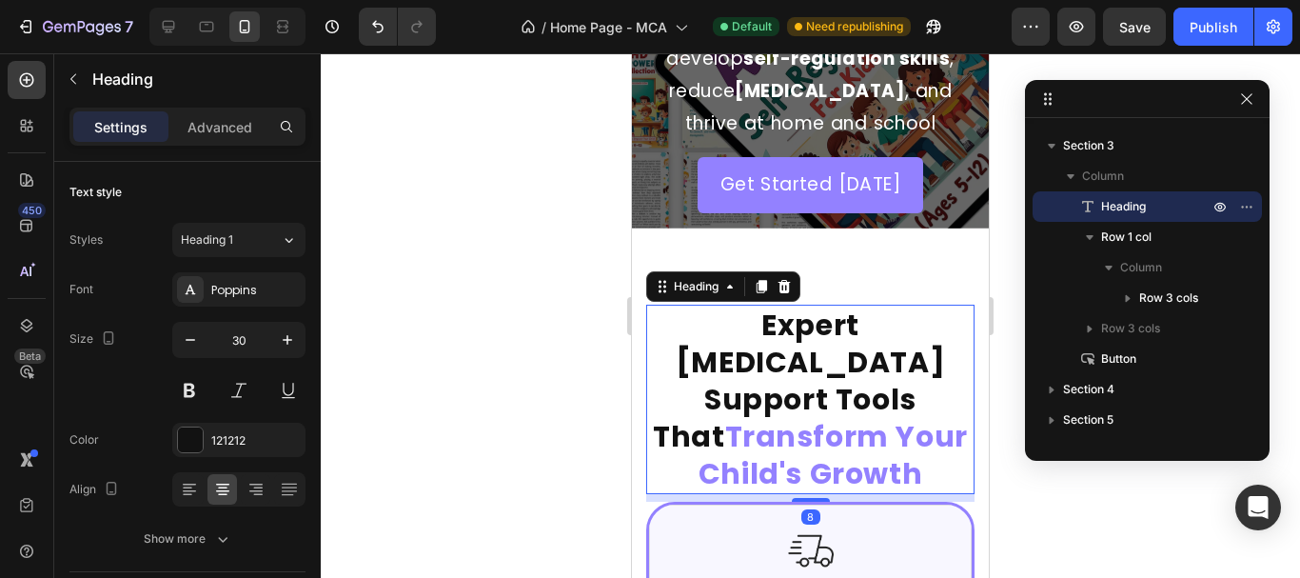
scroll to position [537, 0]
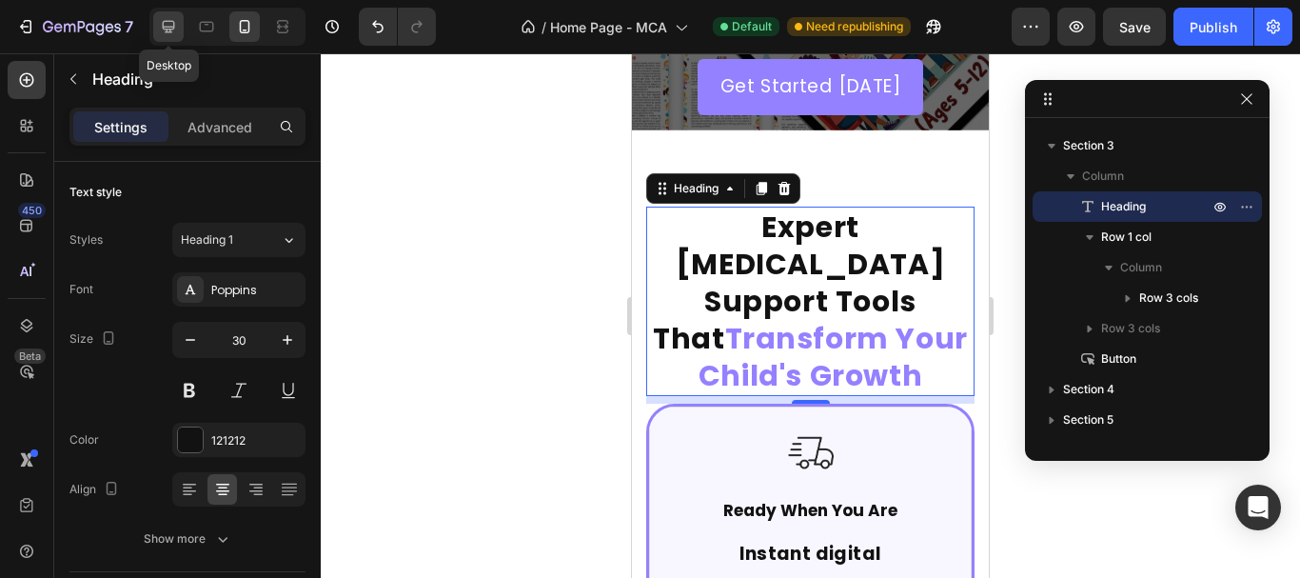
click at [168, 31] on icon at bounding box center [169, 27] width 12 height 12
type input "46"
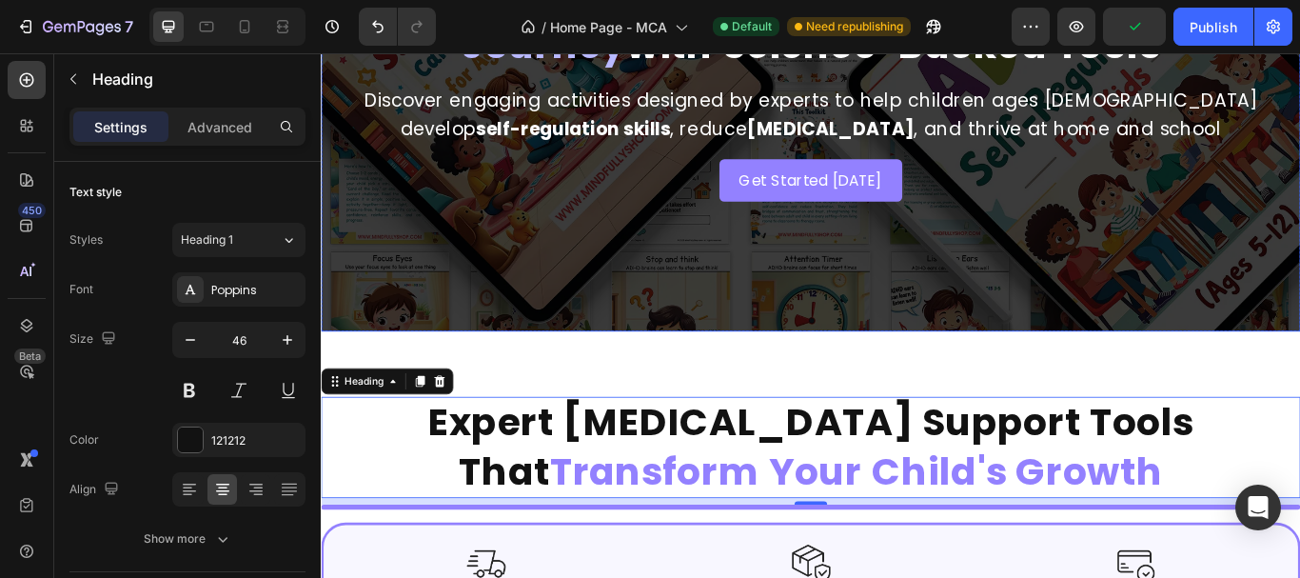
scroll to position [476, 0]
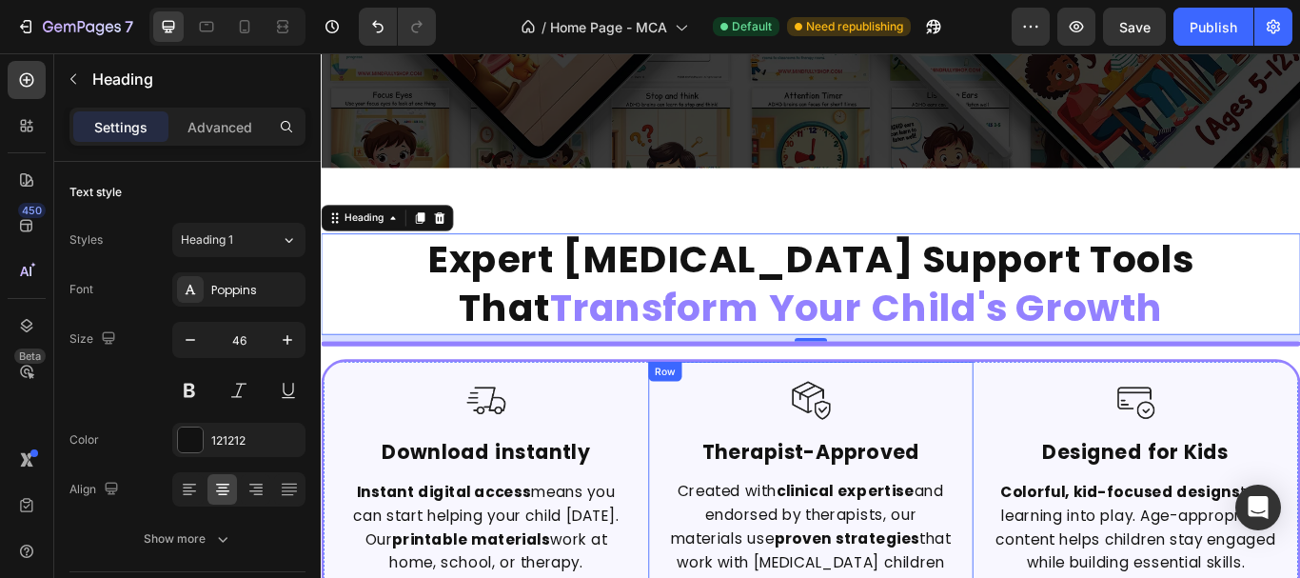
click at [1064, 421] on div "Image Therapist-Approved Text Block Created with clinical expertise and endorse…" at bounding box center [891, 563] width 379 height 301
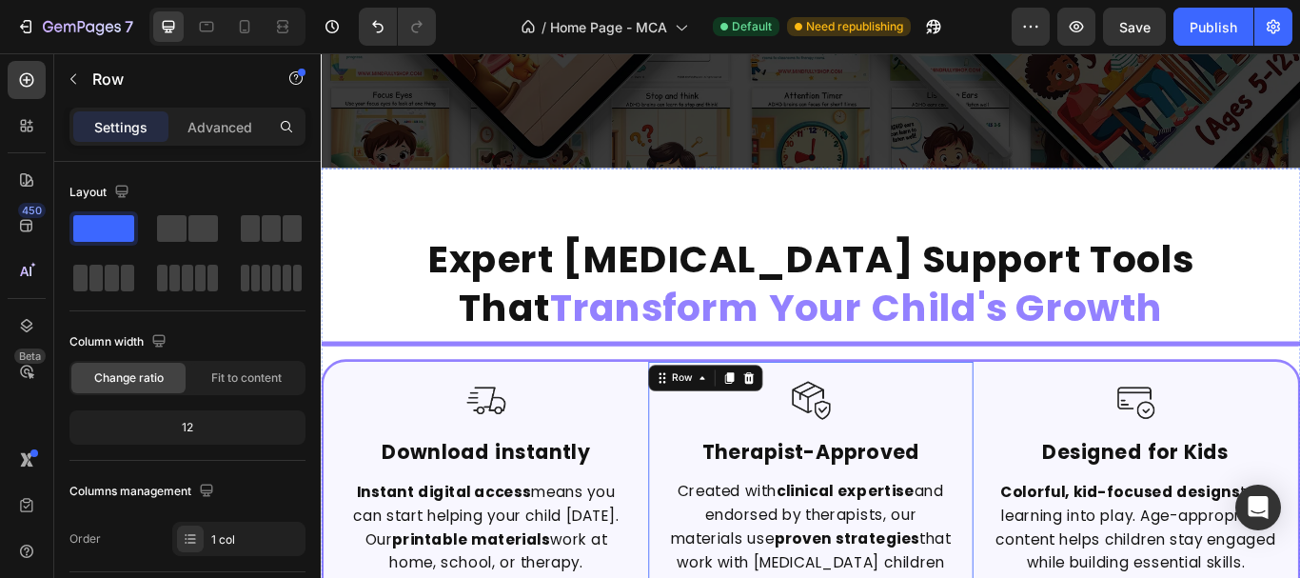
click at [1024, 391] on div "Image Ready When You Are Text Block Instant digital access means you can start …" at bounding box center [892, 392] width 1142 height 6
click at [1010, 392] on div "Image Ready When You Are Text Block Instant digital access means you can start …" at bounding box center [892, 392] width 1142 height 6
click at [246, 43] on div at bounding box center [227, 27] width 156 height 38
click at [242, 38] on div at bounding box center [244, 26] width 30 height 30
type input "100%"
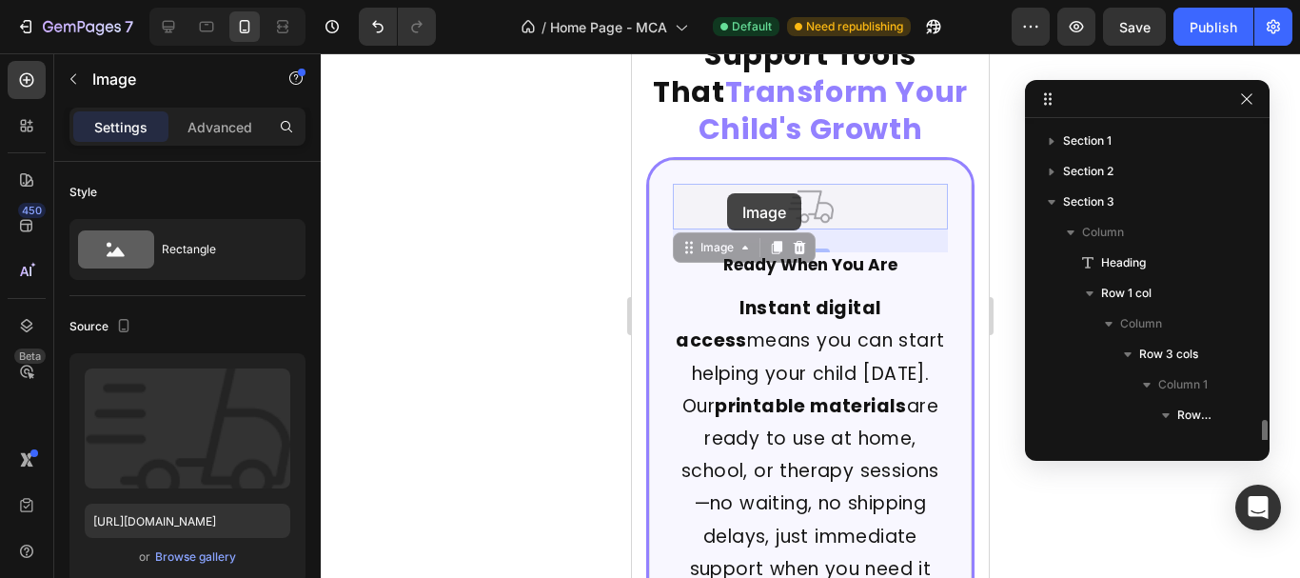
scroll to position [208, 0]
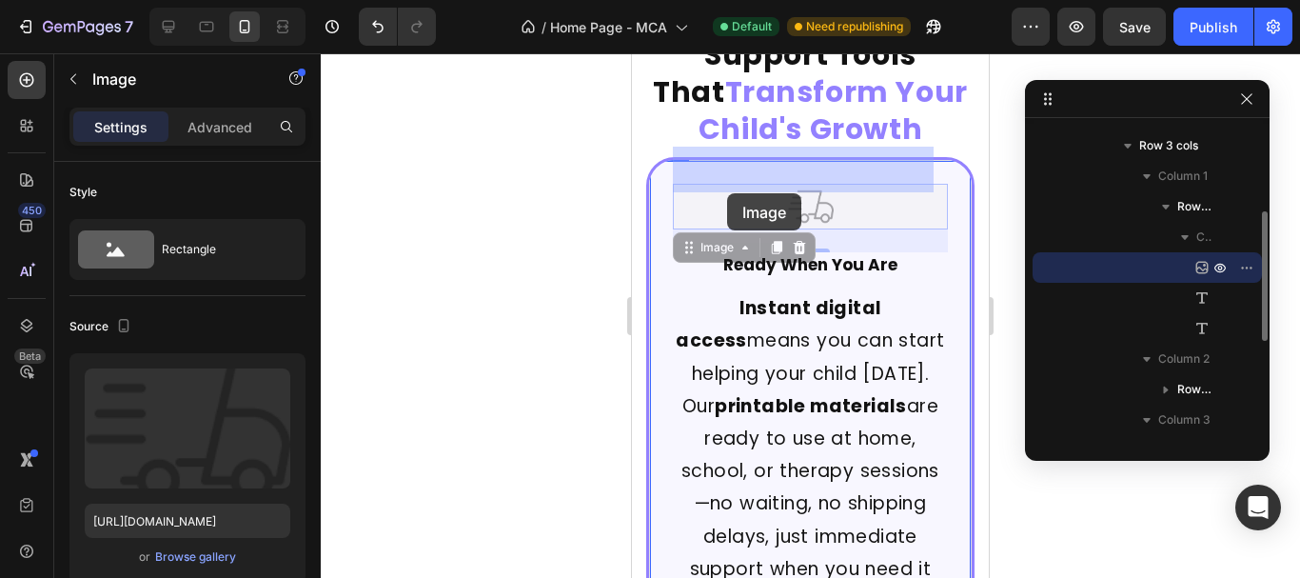
drag, startPoint x: 727, startPoint y: 151, endPoint x: 727, endPoint y: 187, distance: 36.2
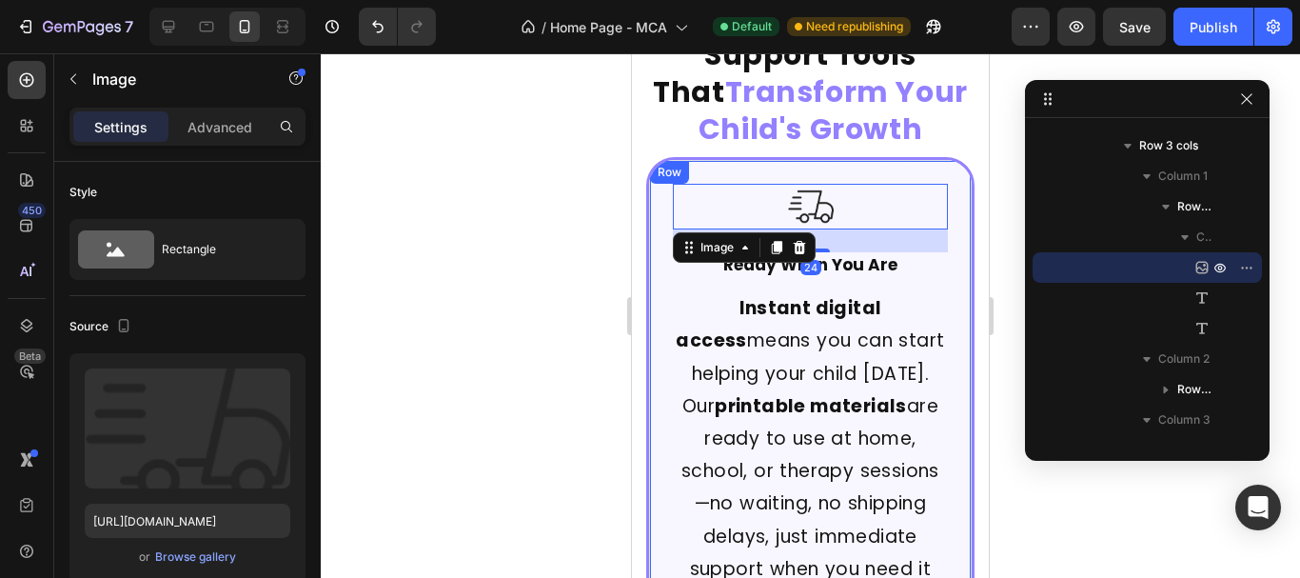
click at [719, 161] on div "Image 24 Ready When You Are Text Block Instant digital access means you can sta…" at bounding box center [810, 402] width 321 height 483
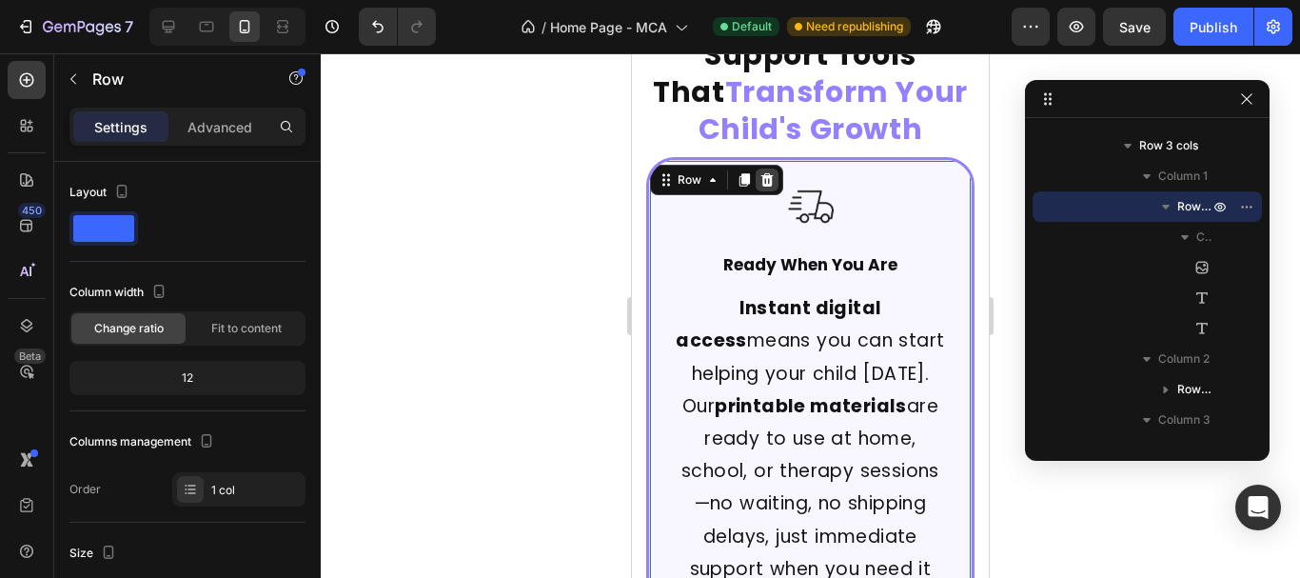
click at [772, 172] on icon at bounding box center [766, 179] width 15 height 15
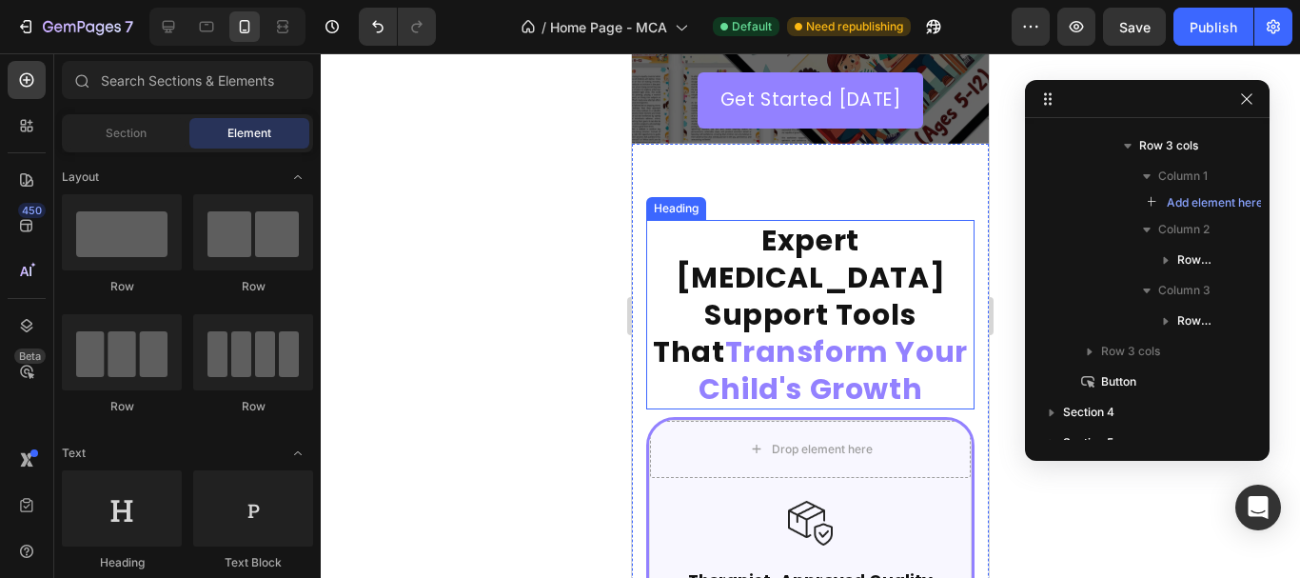
scroll to position [522, 0]
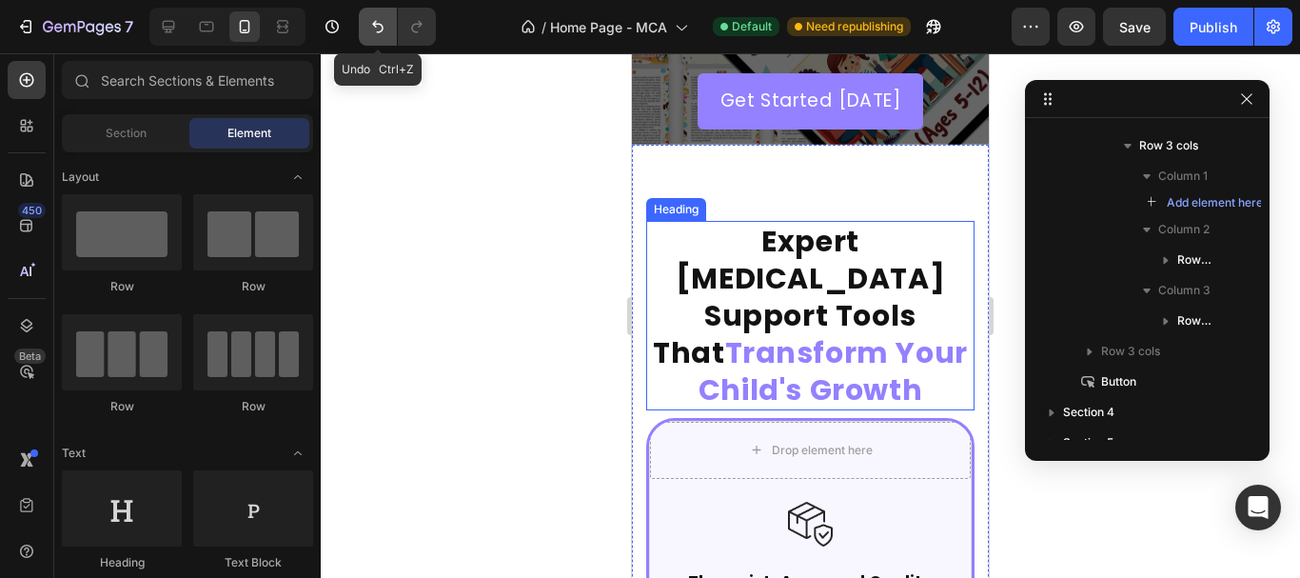
click at [380, 36] on button "Undo/Redo" at bounding box center [378, 27] width 38 height 38
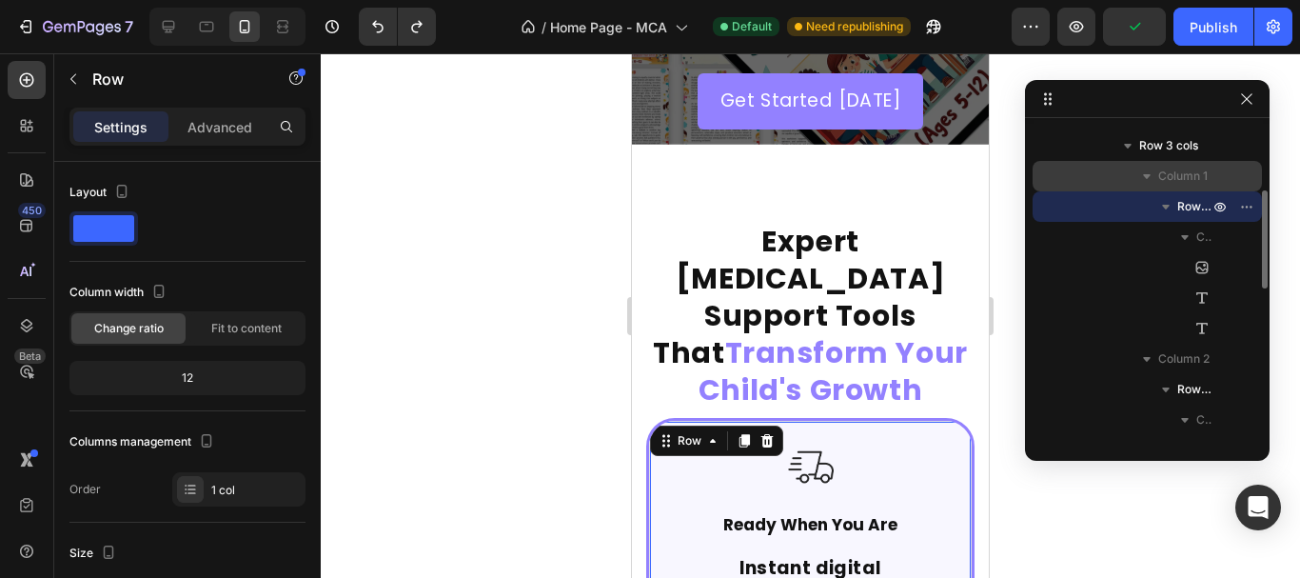
click at [1196, 171] on span "Column 1" at bounding box center [1182, 176] width 49 height 19
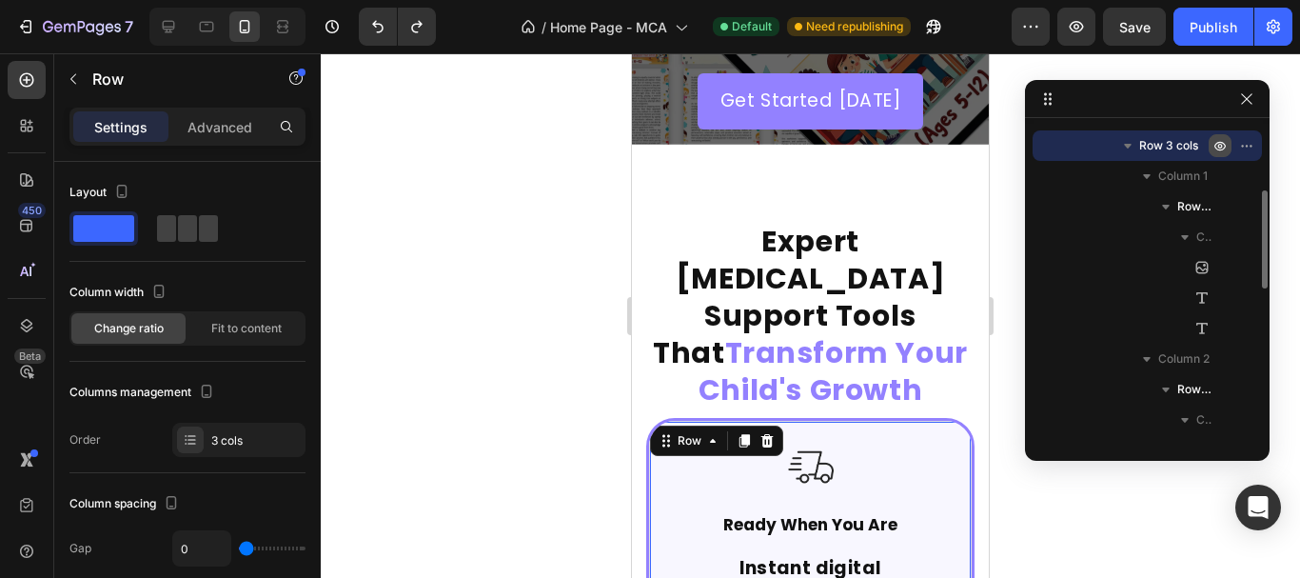
click at [1214, 136] on button "button" at bounding box center [1220, 145] width 23 height 23
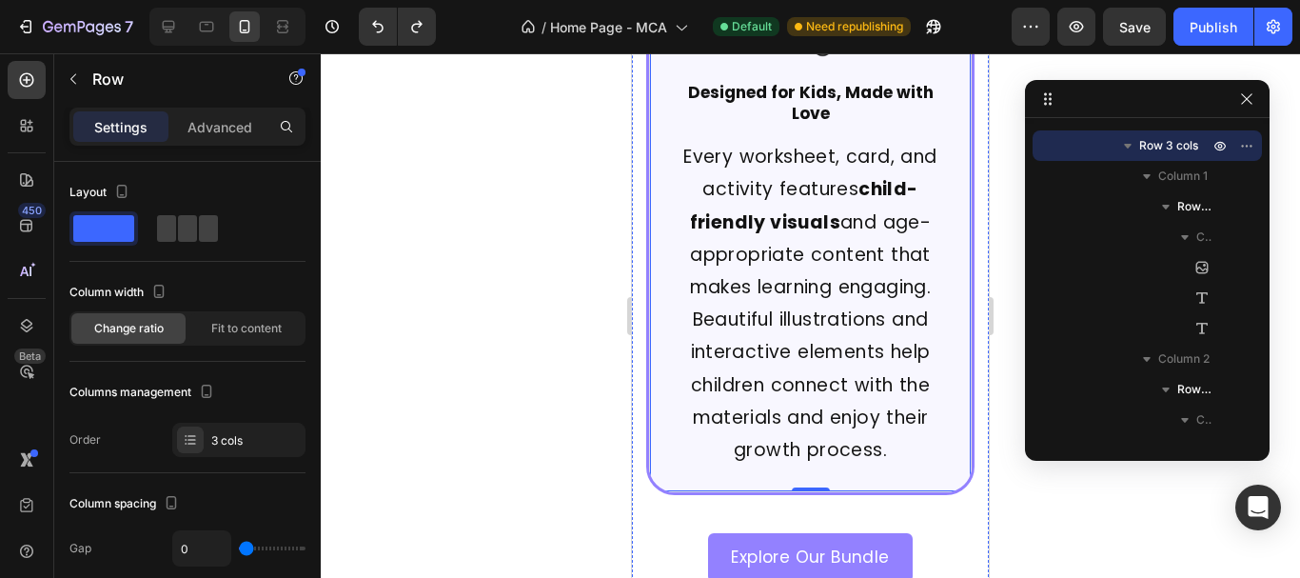
scroll to position [1855, 0]
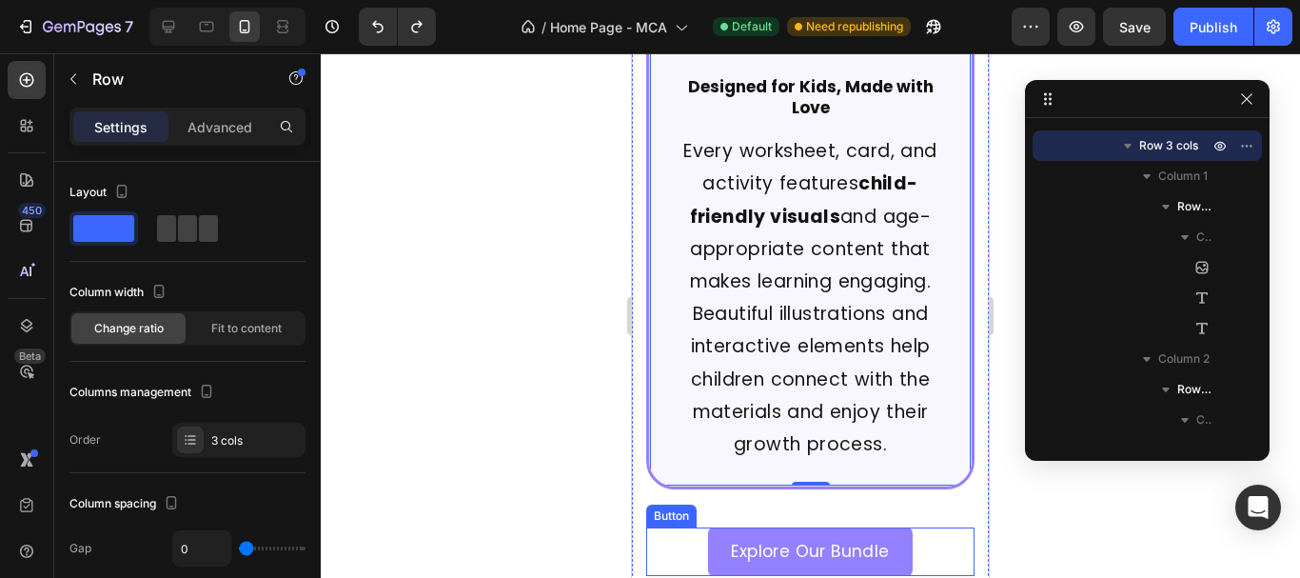
click at [651, 507] on div "Button" at bounding box center [671, 515] width 43 height 17
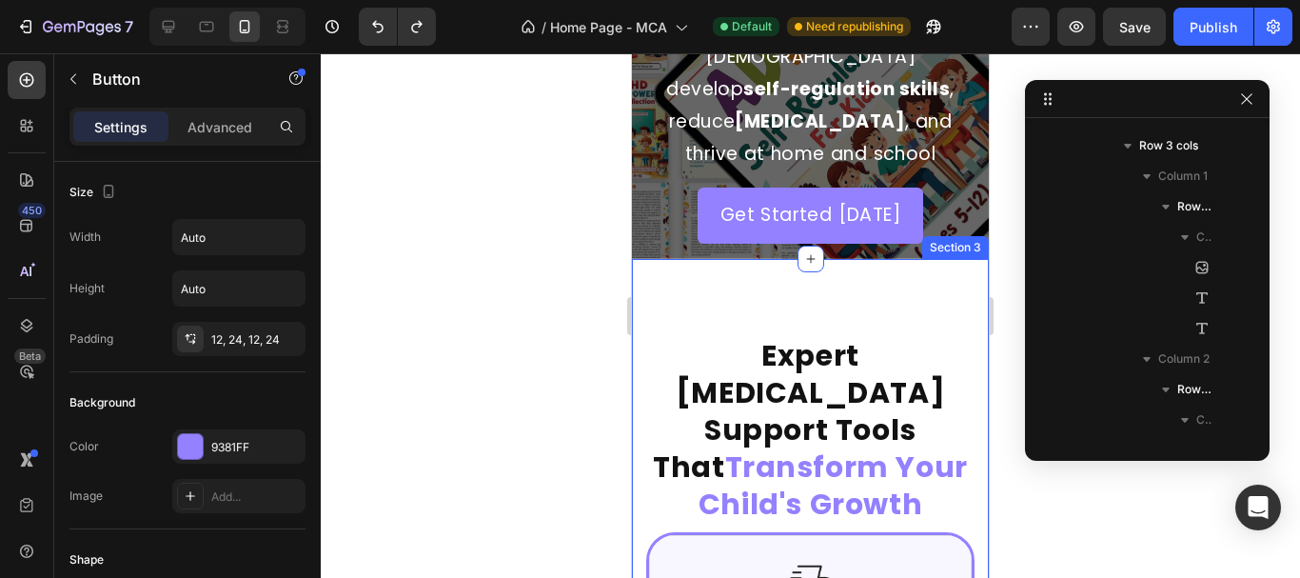
scroll to position [332, 0]
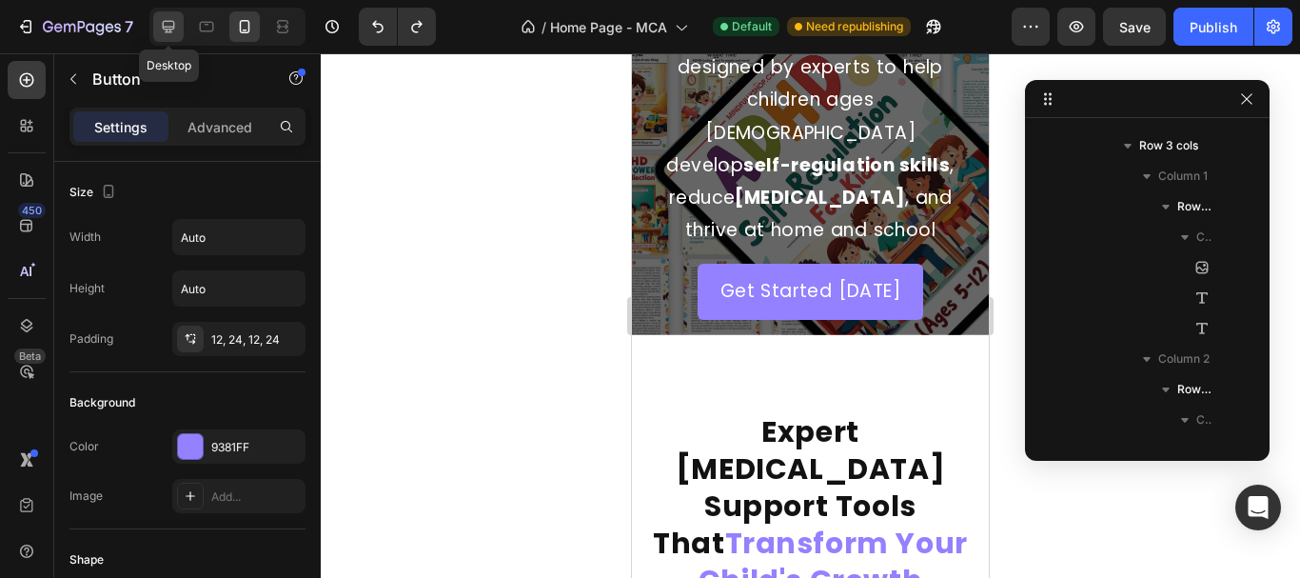
click at [163, 28] on icon at bounding box center [169, 27] width 12 height 12
type input "18"
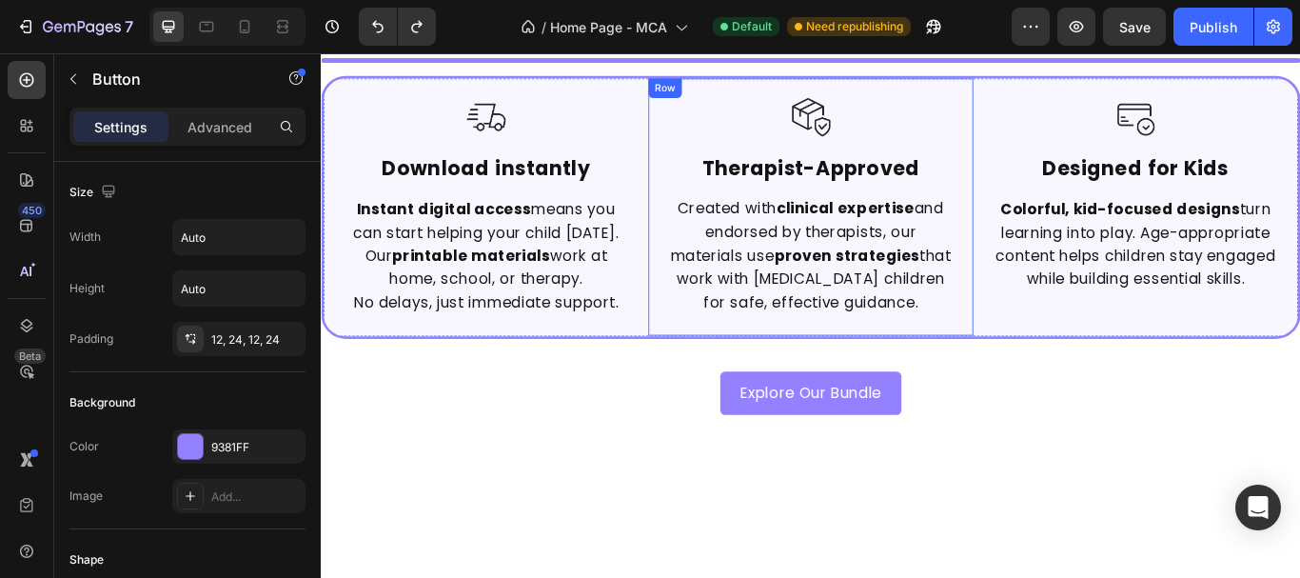
scroll to position [666, 0]
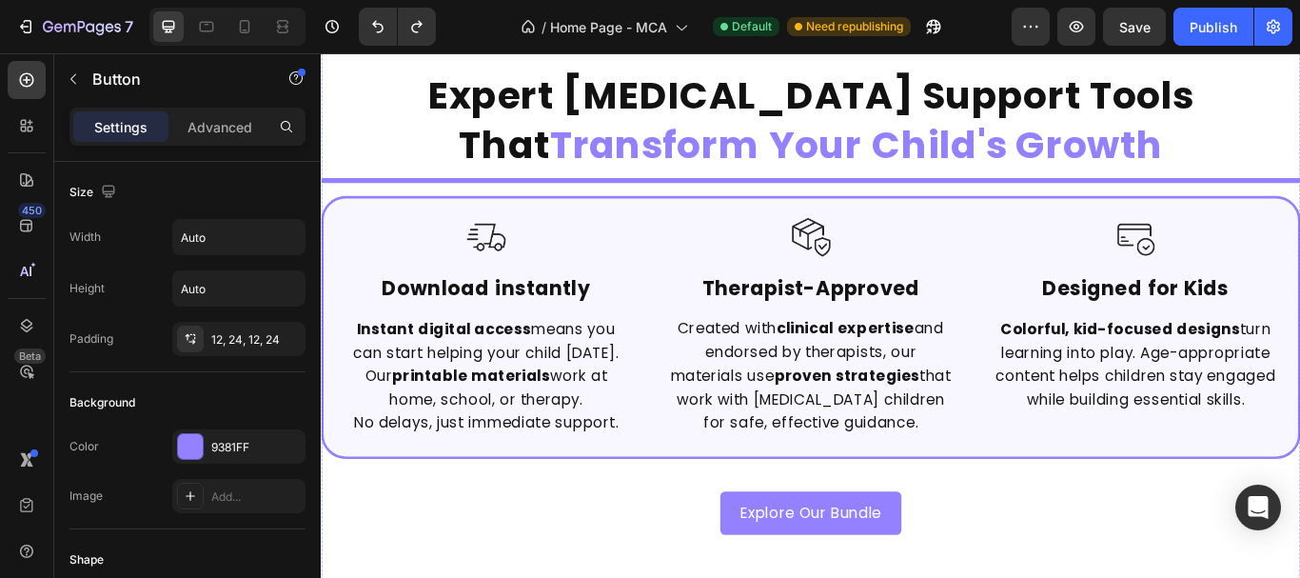
click at [382, 199] on div "Image Ready When You Are Text Block Instant digital access means you can start …" at bounding box center [892, 202] width 1142 height 6
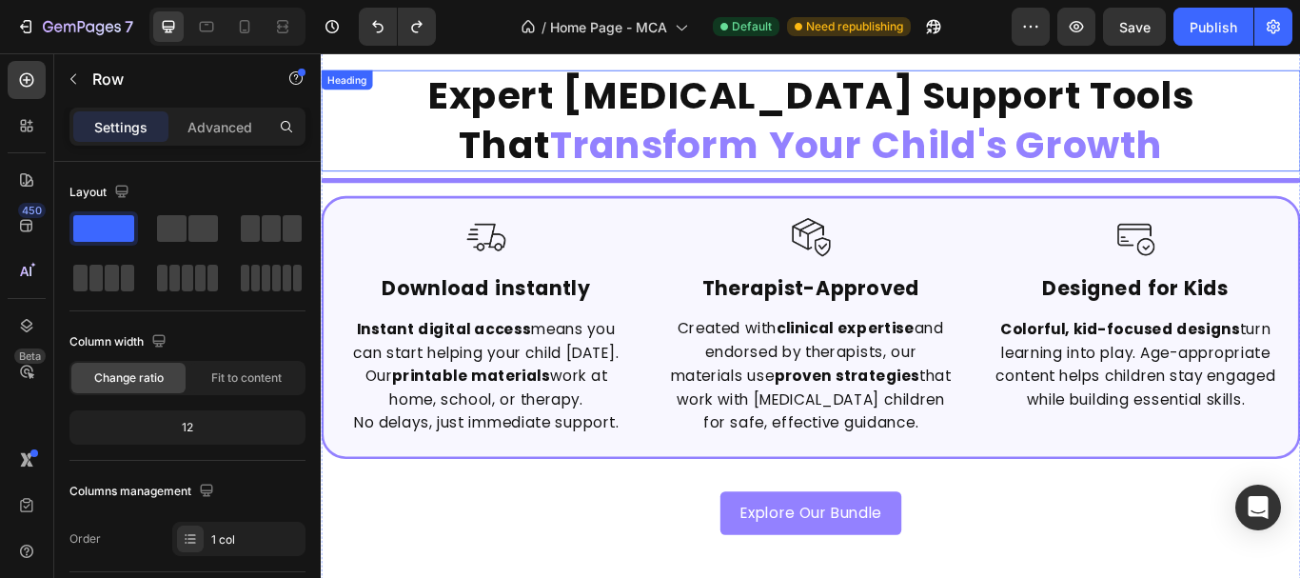
click at [403, 170] on h2 "Expert ADHD Support Tools That Transform Your Child's Growth" at bounding box center [892, 132] width 1142 height 118
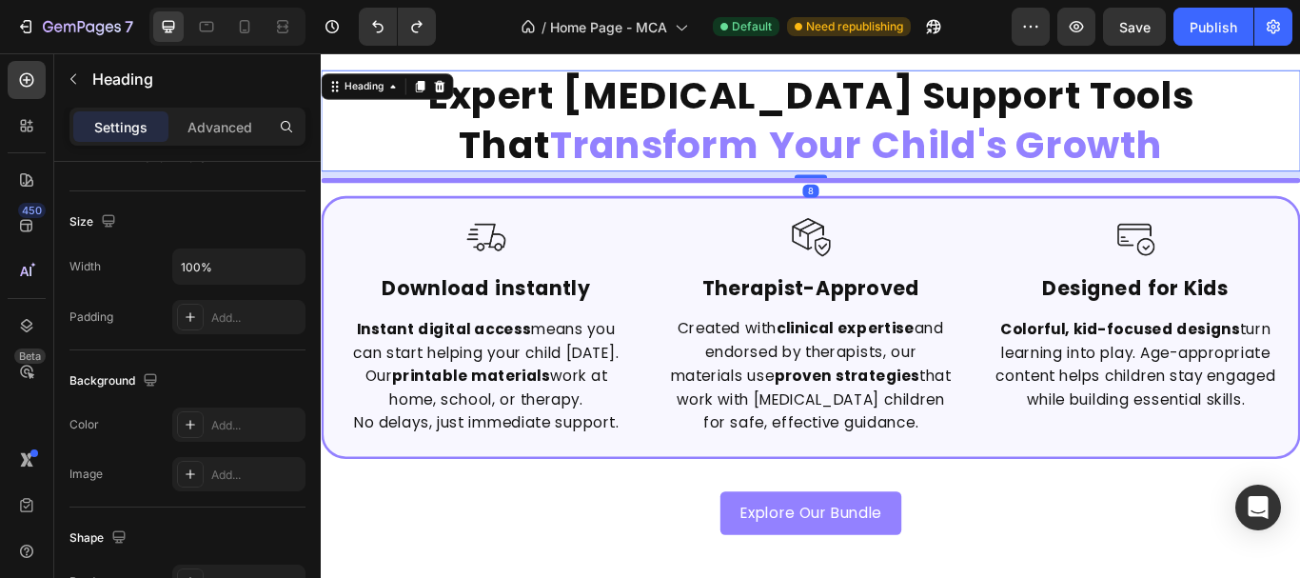
scroll to position [761, 0]
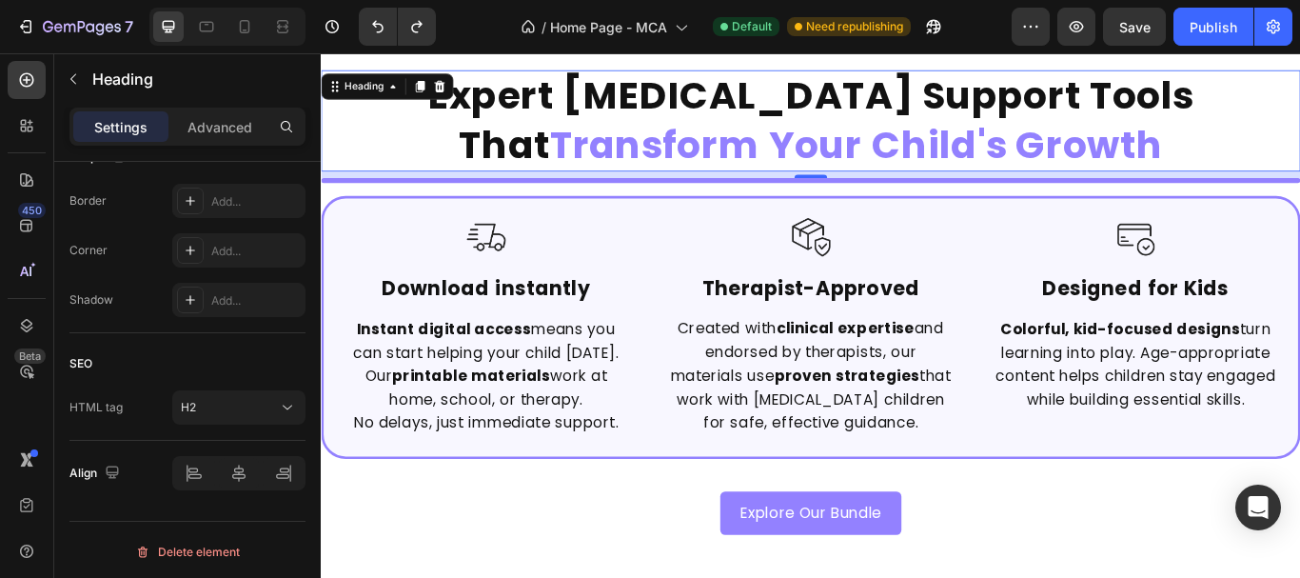
click at [235, 147] on div "Settings Advanced" at bounding box center [187, 135] width 266 height 54
click at [222, 131] on p "Advanced" at bounding box center [219, 127] width 65 height 20
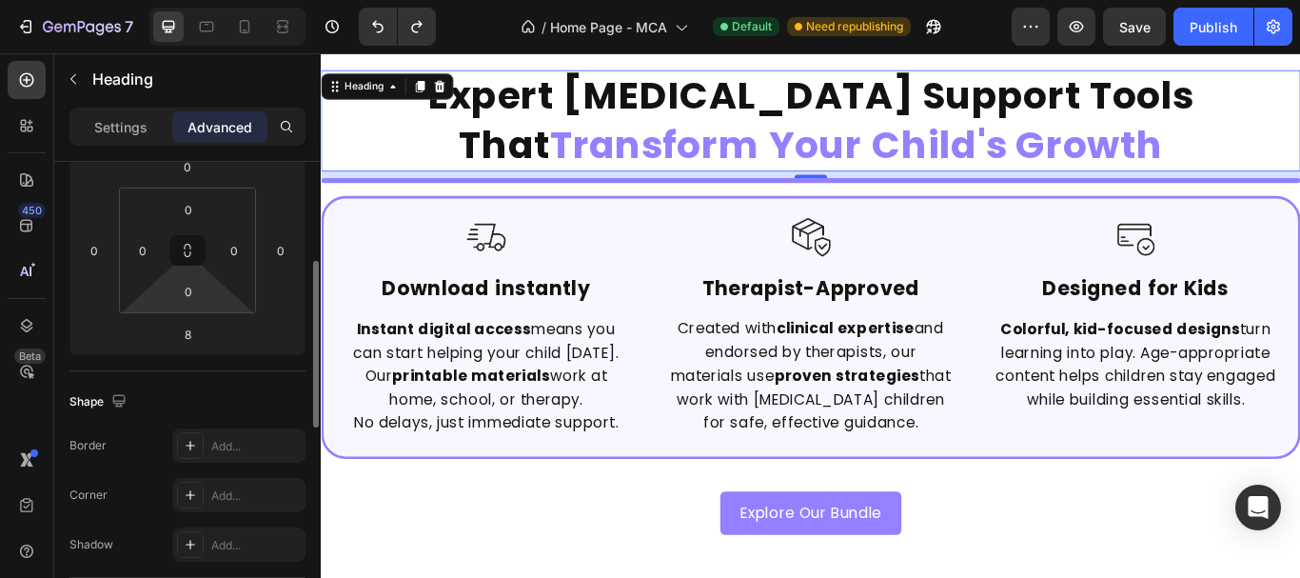
scroll to position [0, 0]
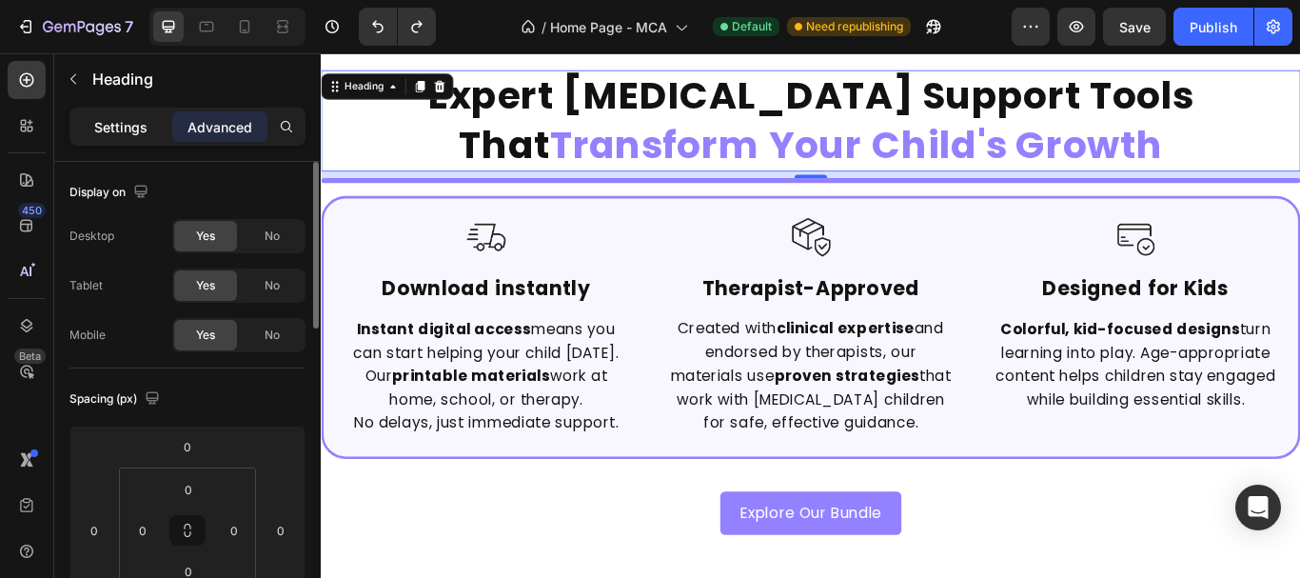
click at [128, 118] on p "Settings" at bounding box center [120, 127] width 53 height 20
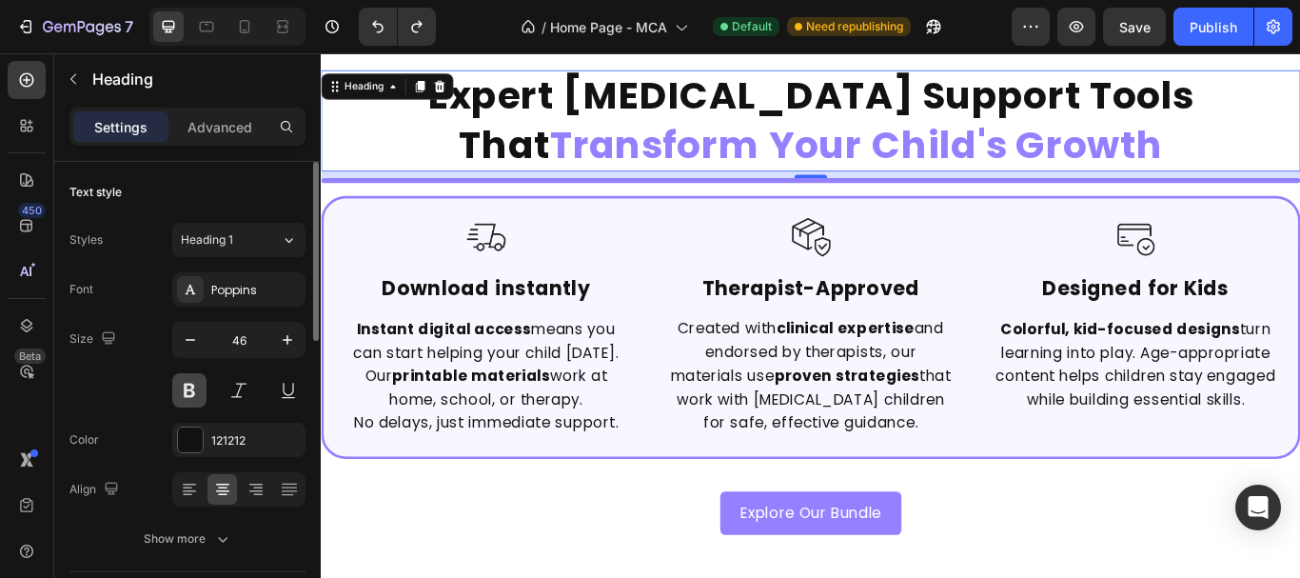
scroll to position [286, 0]
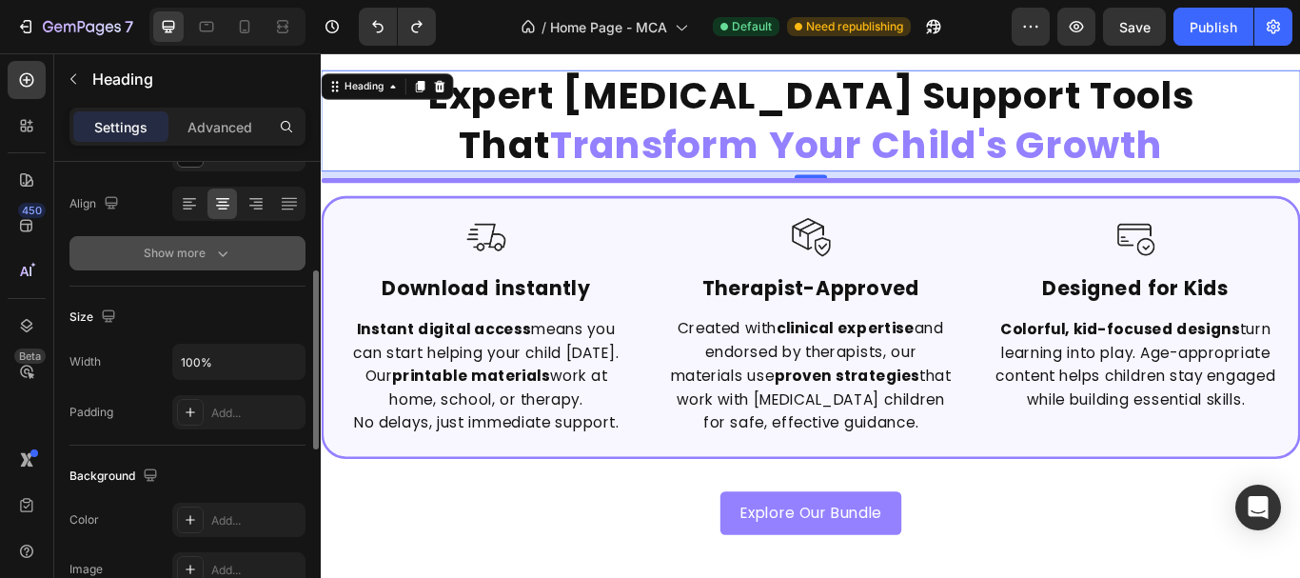
click at [226, 243] on button "Show more" at bounding box center [187, 253] width 236 height 34
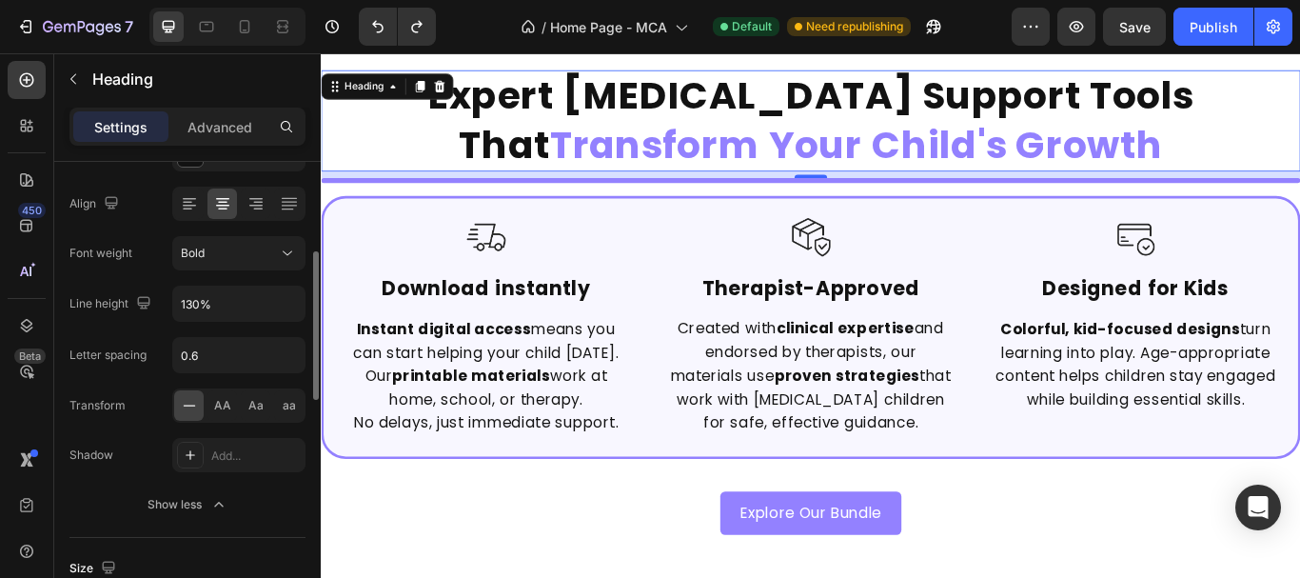
click at [187, 409] on icon at bounding box center [189, 405] width 19 height 19
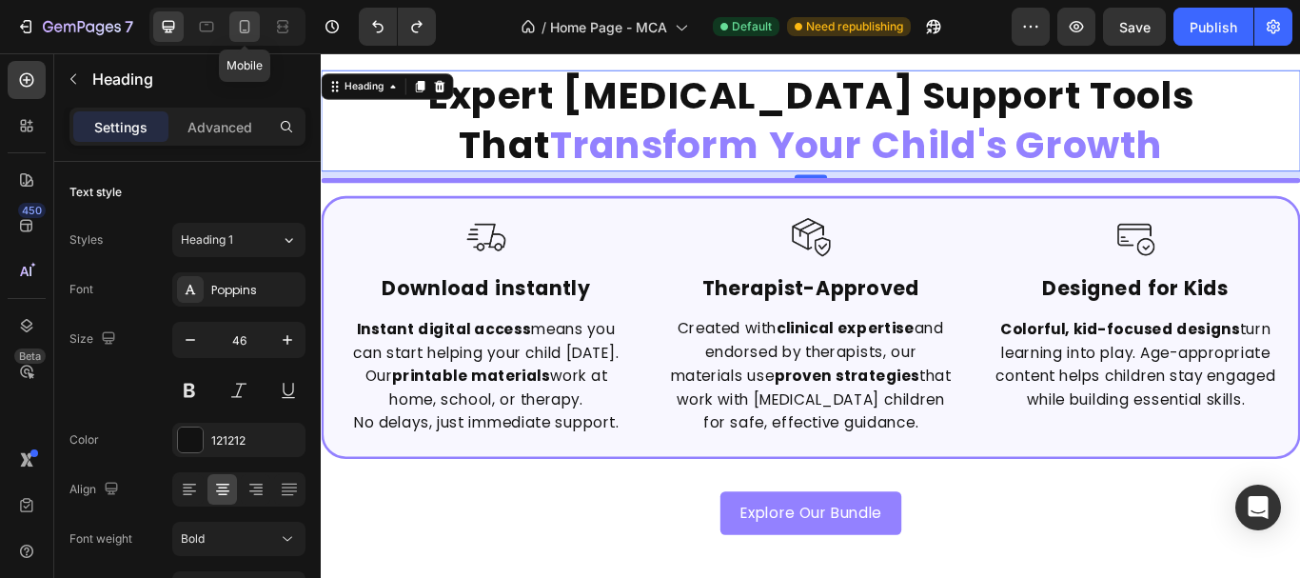
click at [260, 30] on div at bounding box center [244, 26] width 30 height 30
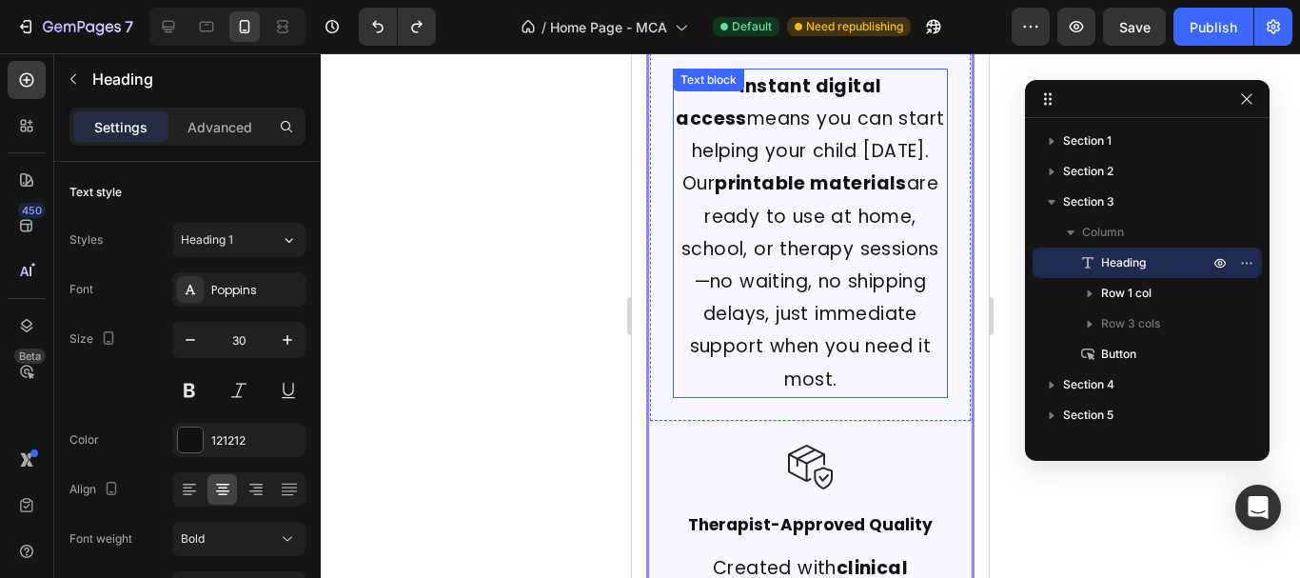
scroll to position [905, 0]
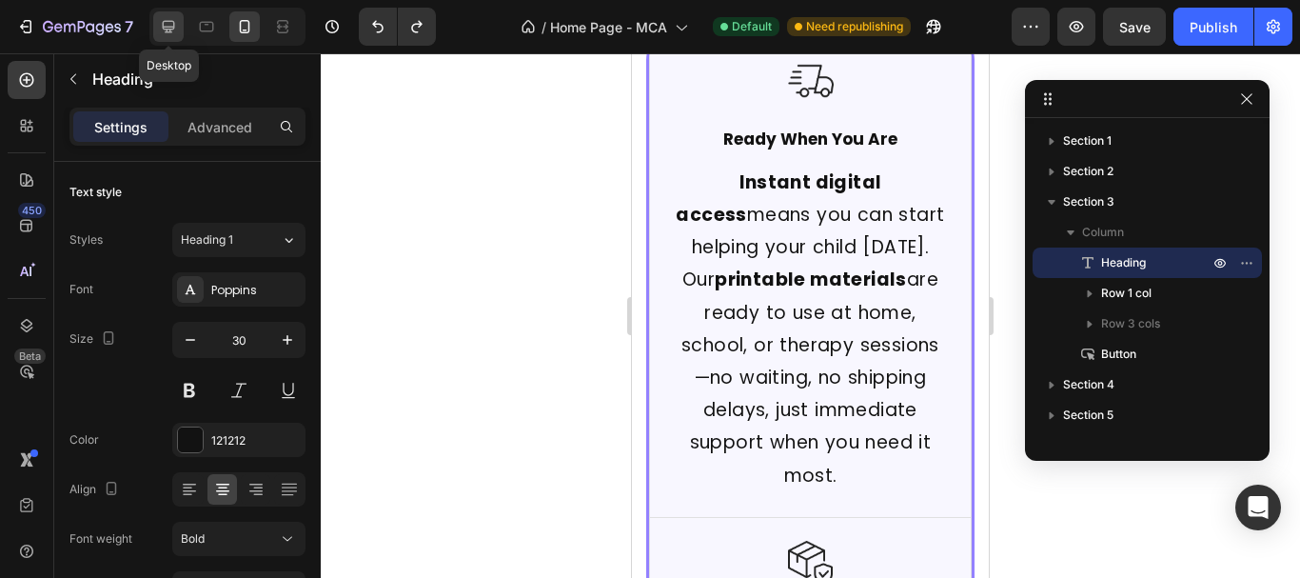
click at [157, 36] on div at bounding box center [168, 26] width 30 height 30
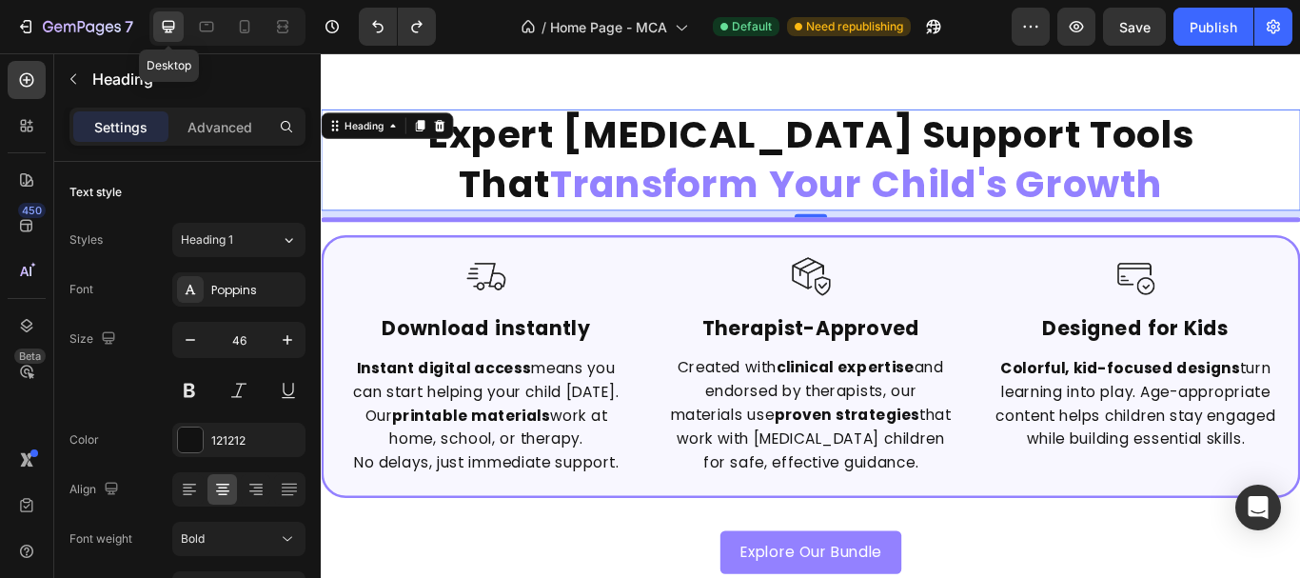
scroll to position [620, 0]
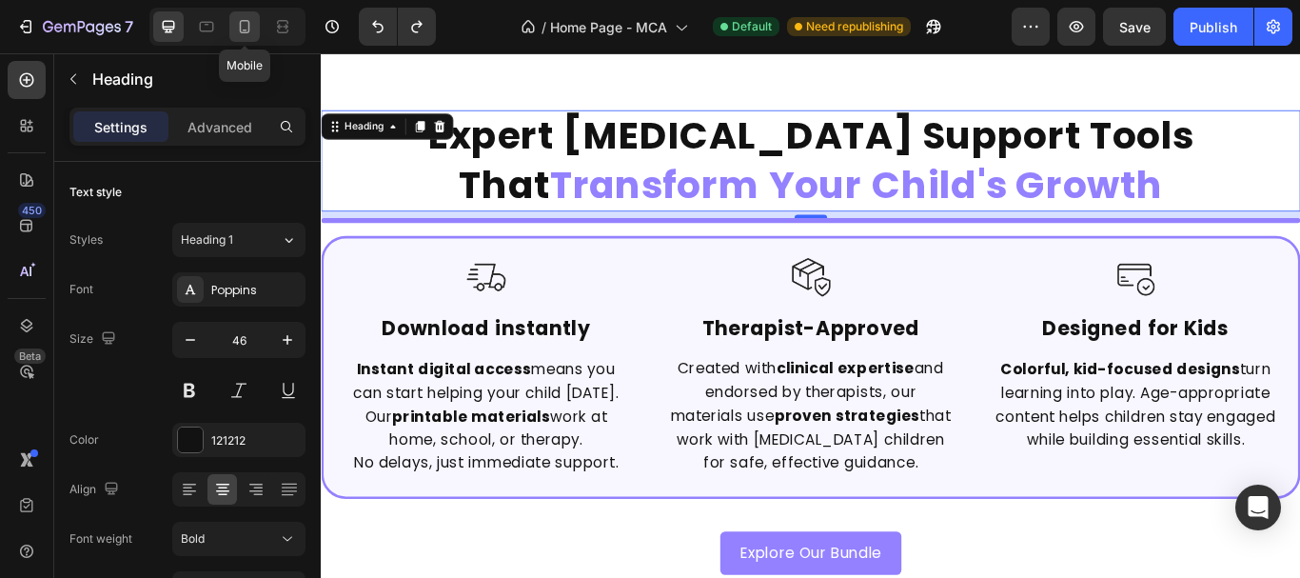
click at [246, 22] on icon at bounding box center [244, 26] width 19 height 19
type input "30"
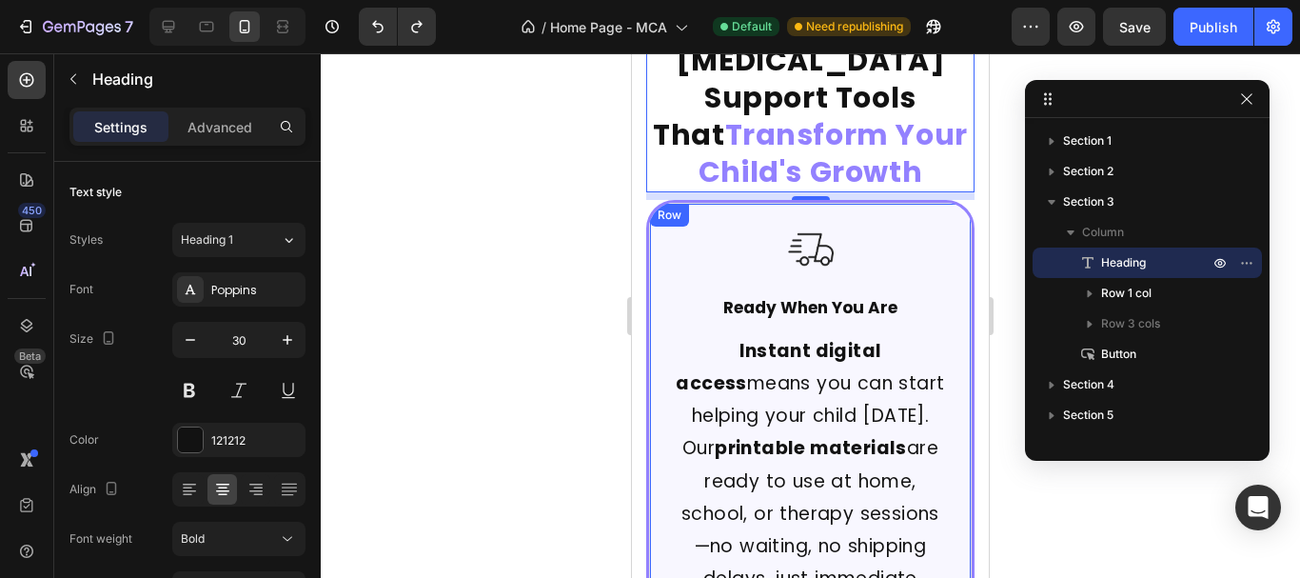
scroll to position [810, 0]
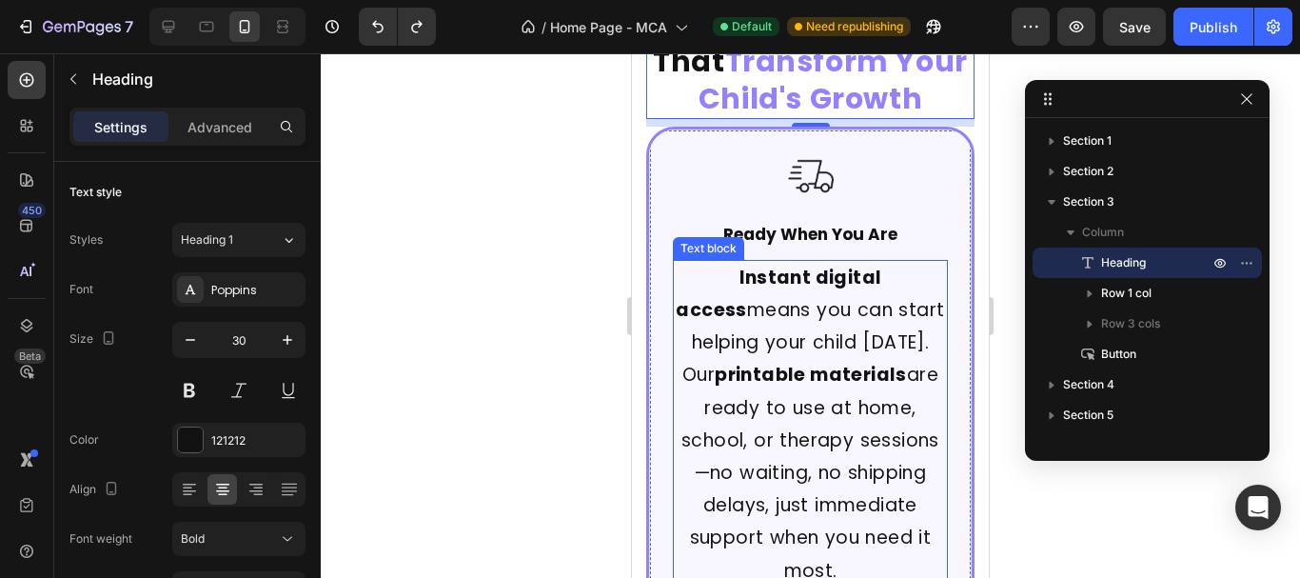
click at [814, 447] on p "Instant digital access means you can start helping your child today. Our printa…" at bounding box center [810, 424] width 271 height 325
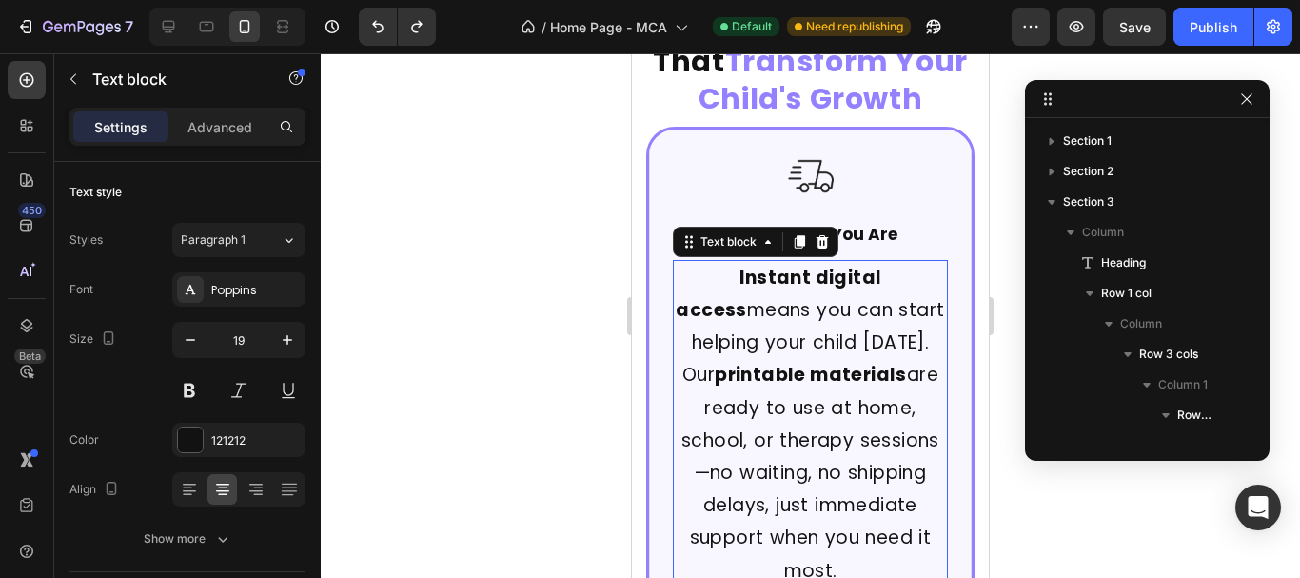
scroll to position [1191, 0]
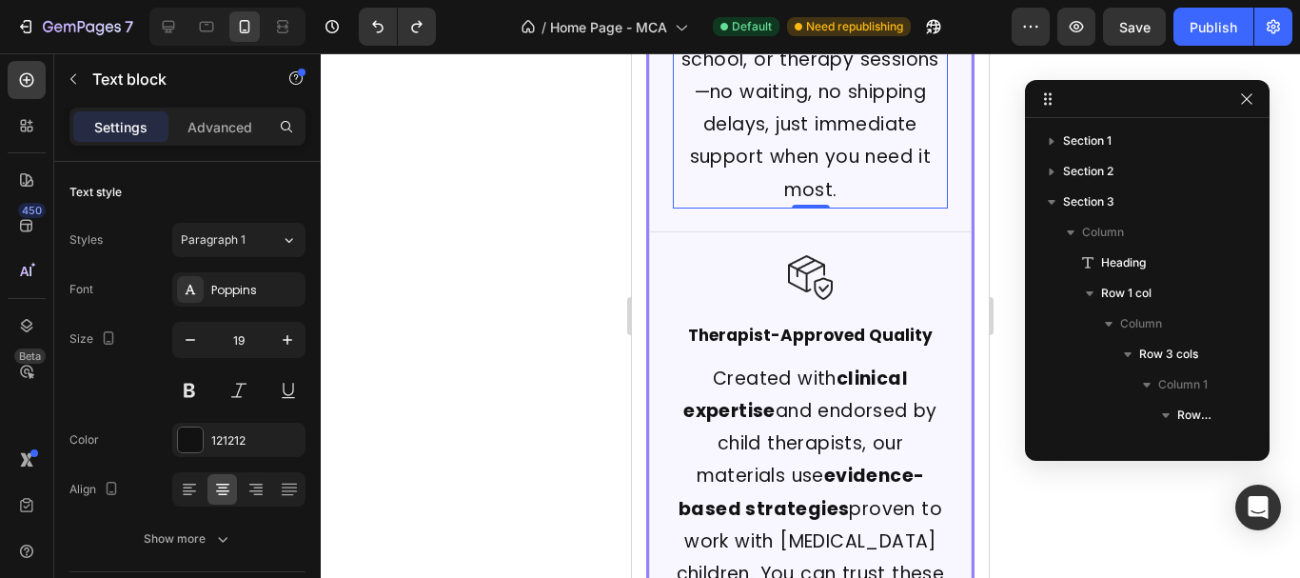
click at [814, 447] on p "Created with clinical expertise and endorsed by child therapists, our materials…" at bounding box center [810, 525] width 271 height 325
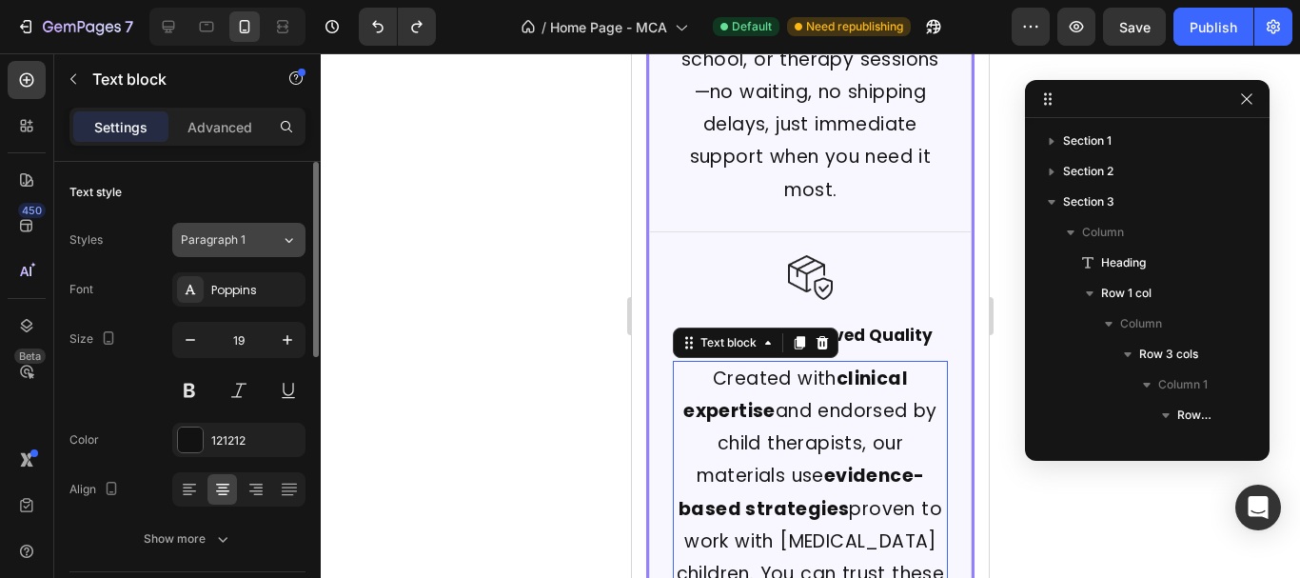
click at [251, 231] on div "Paragraph 1" at bounding box center [219, 239] width 77 height 17
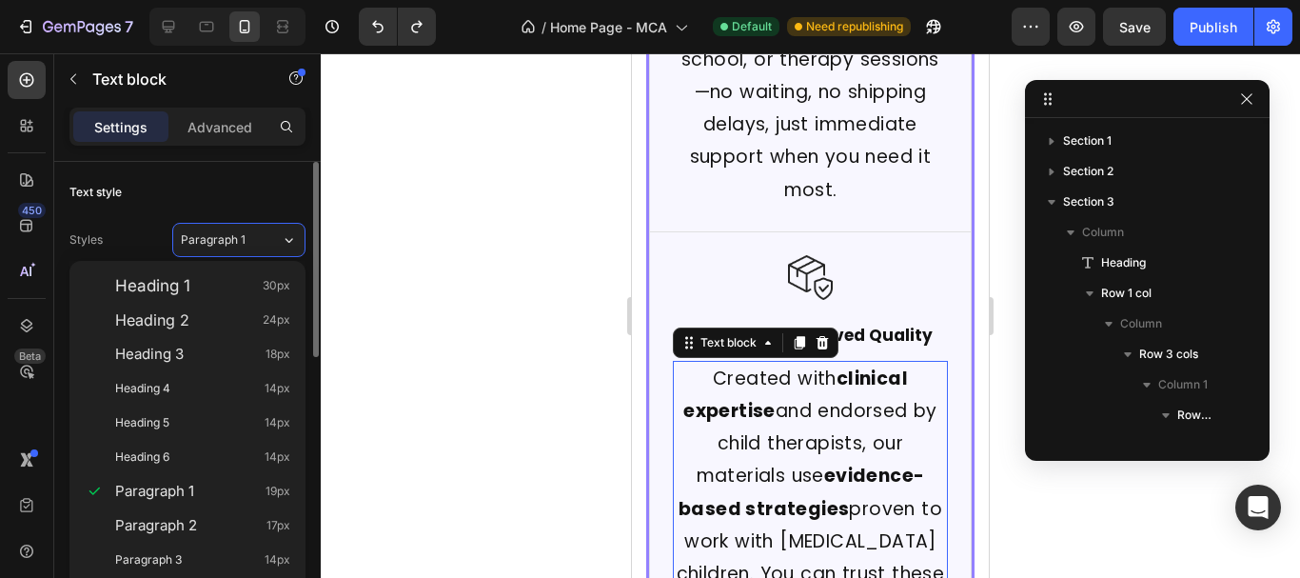
click at [259, 186] on div "Text style" at bounding box center [187, 192] width 236 height 30
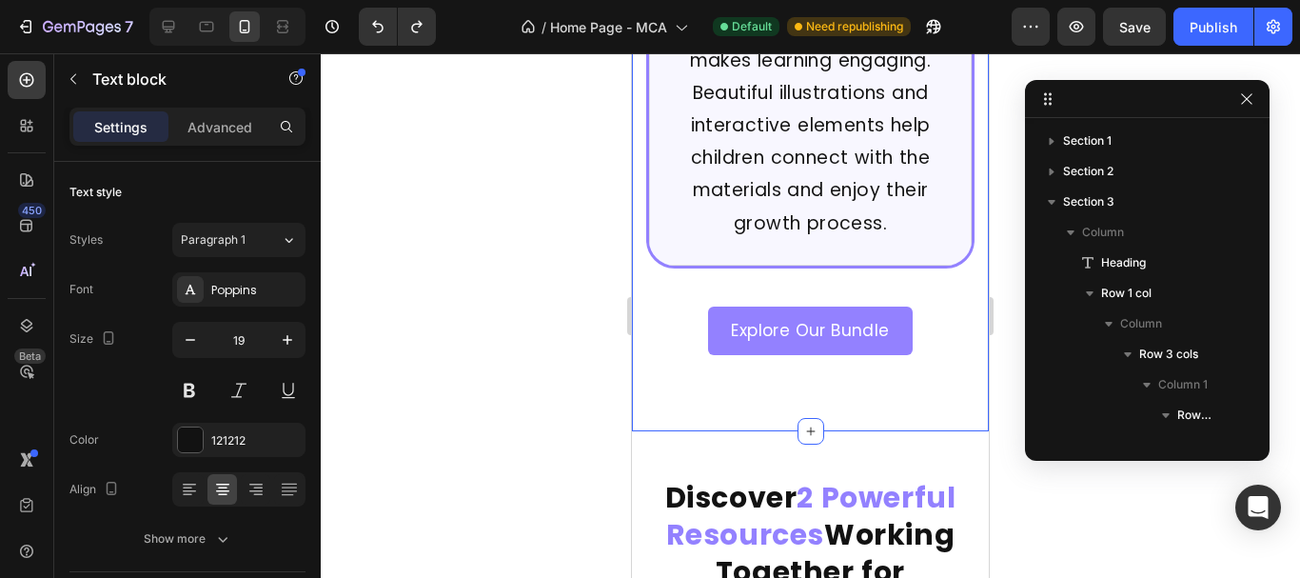
scroll to position [2523, 0]
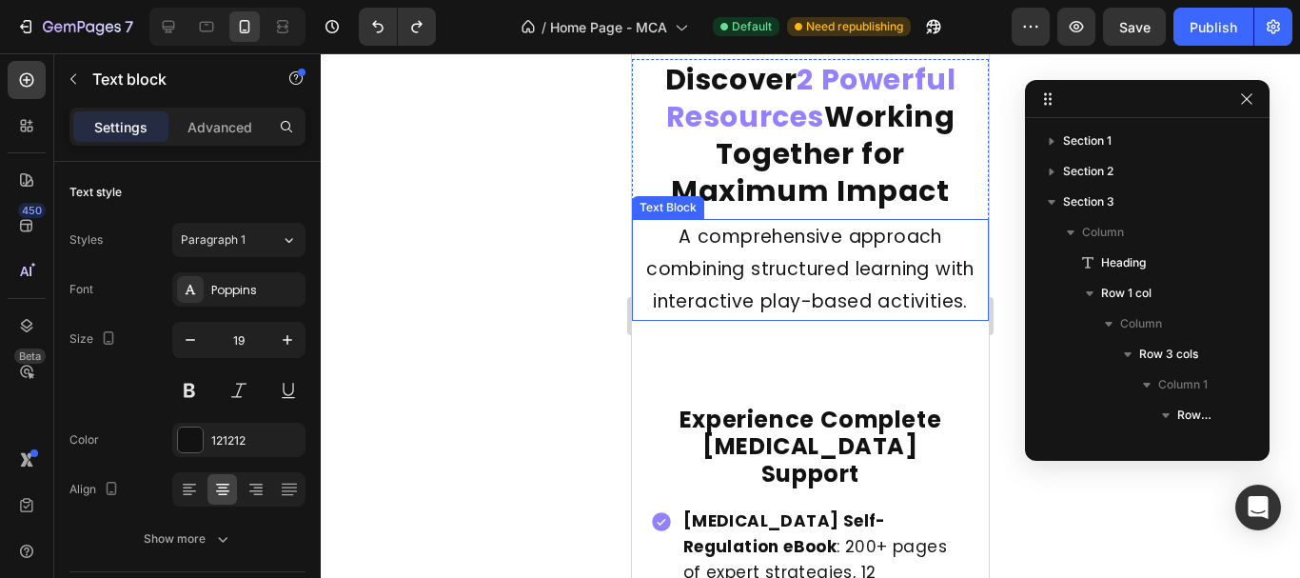
click at [800, 259] on p "A comprehensive approach combining structured learning with interactive play-ba…" at bounding box center [810, 270] width 353 height 98
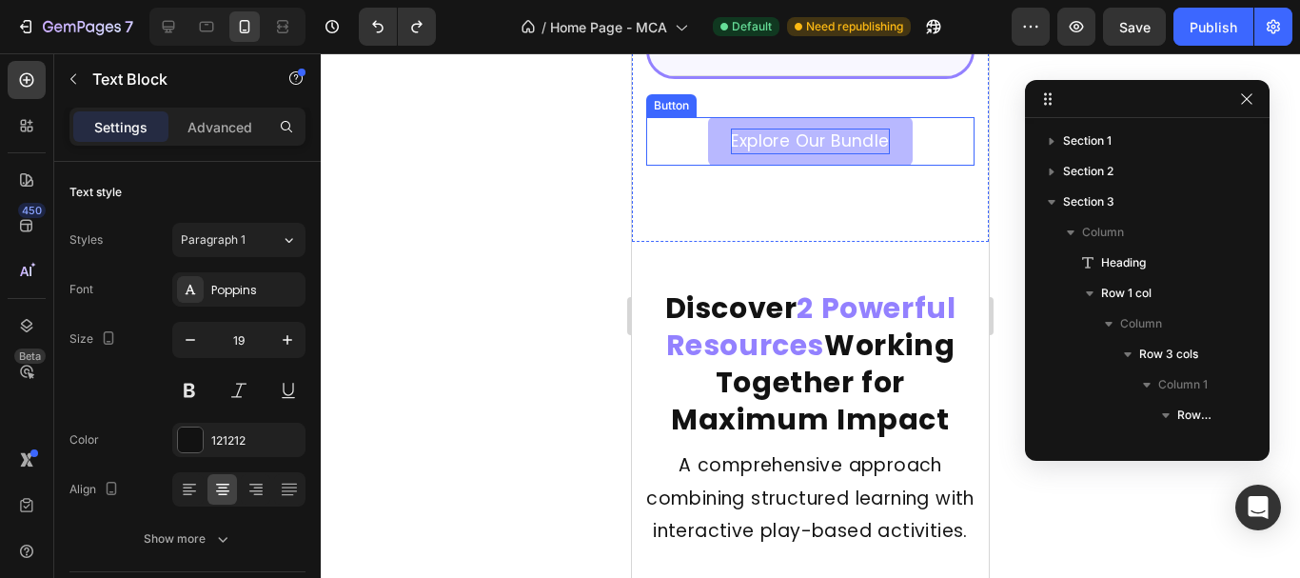
scroll to position [2284, 0]
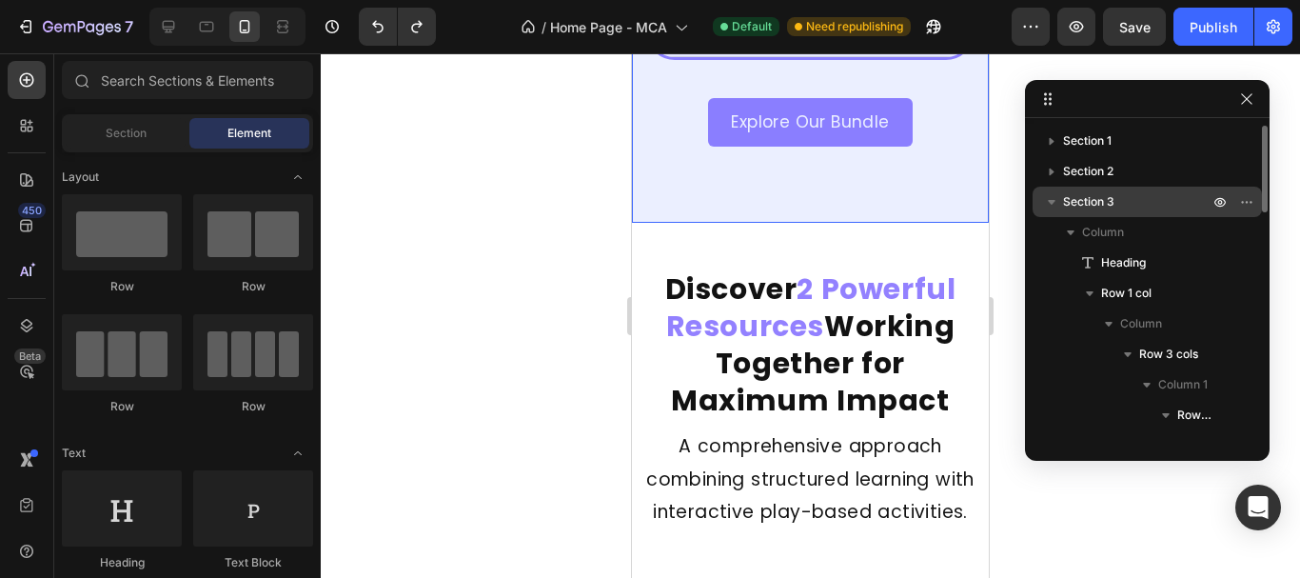
click at [1092, 200] on span "Section 3" at bounding box center [1088, 201] width 51 height 19
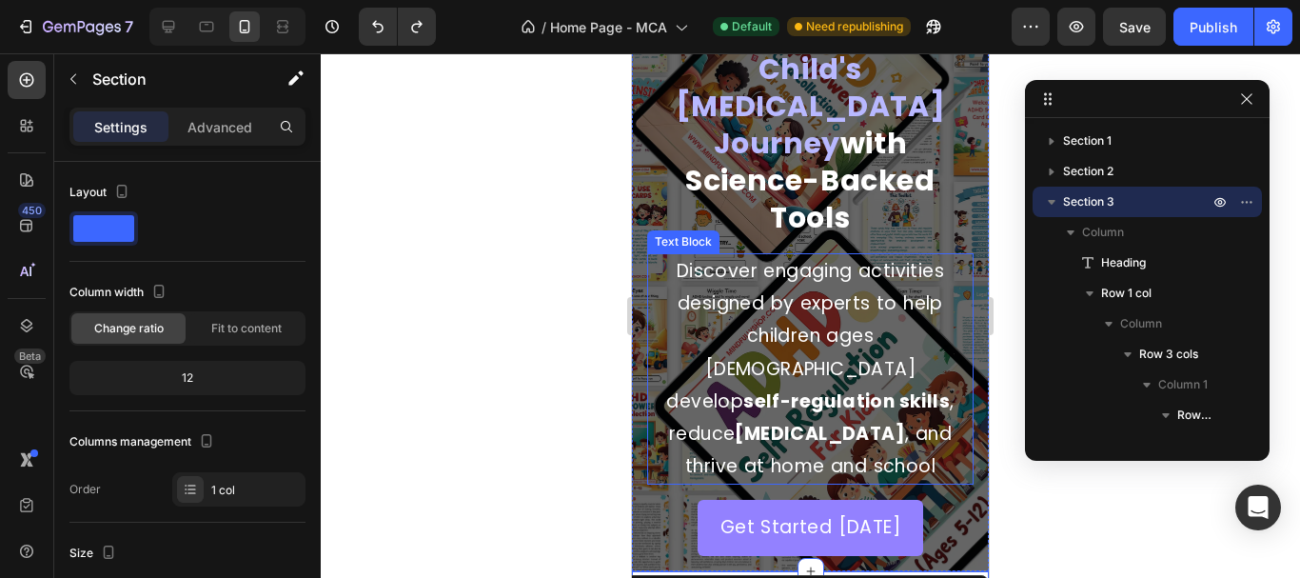
scroll to position [0, 0]
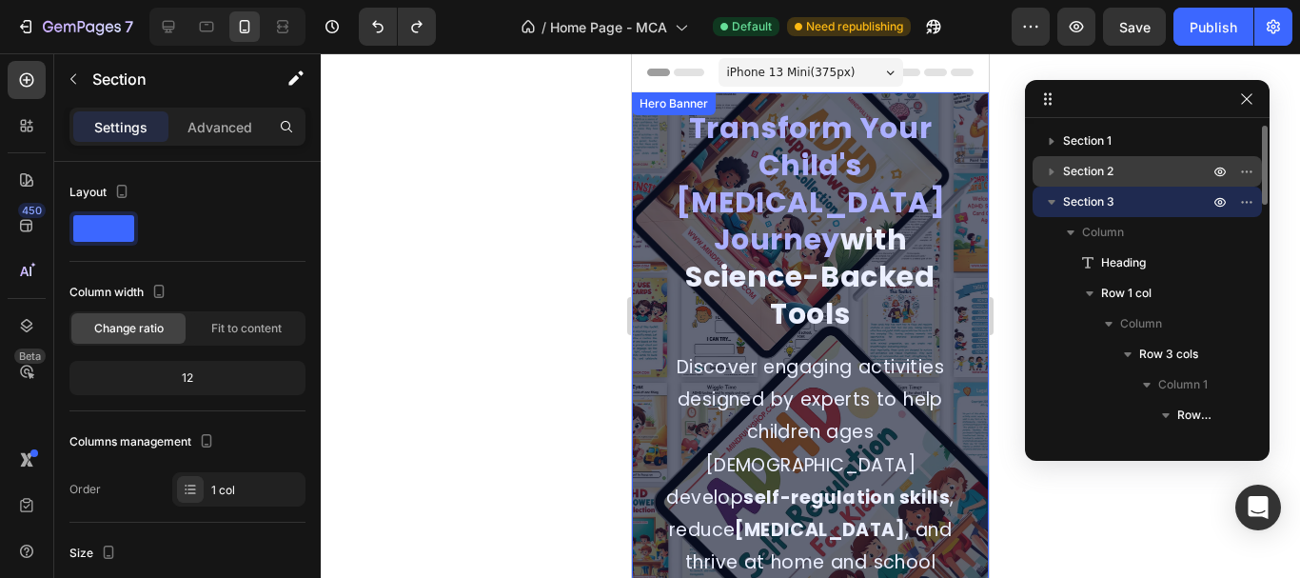
click at [1178, 171] on p "Section 2" at bounding box center [1137, 171] width 149 height 19
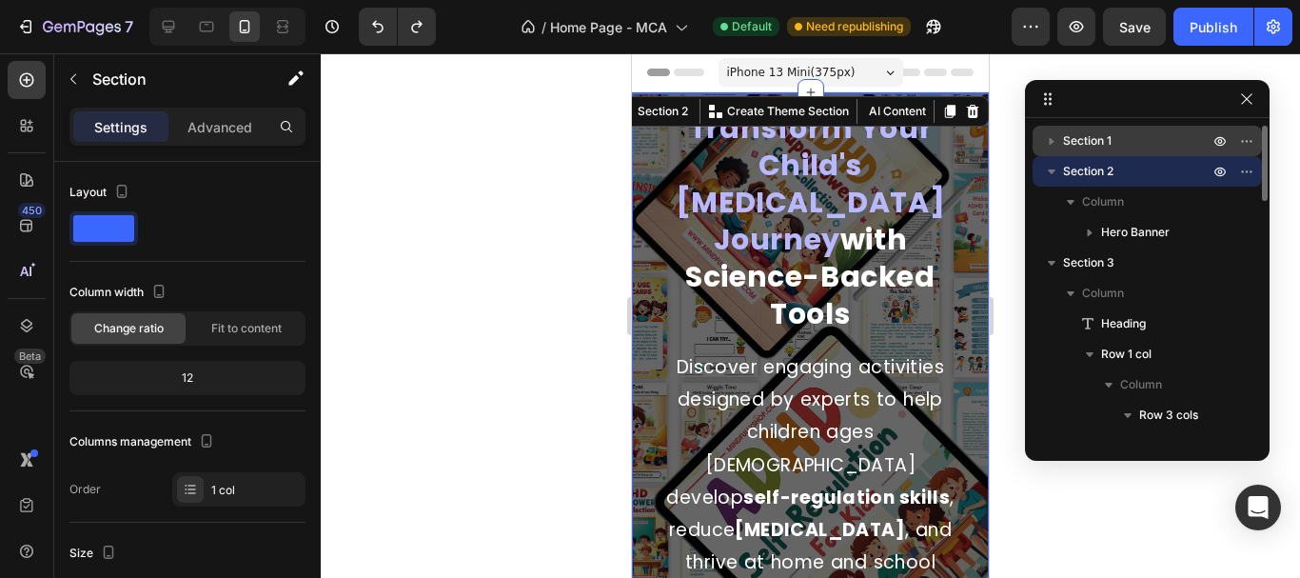
click at [1157, 136] on p "Section 1" at bounding box center [1137, 140] width 149 height 19
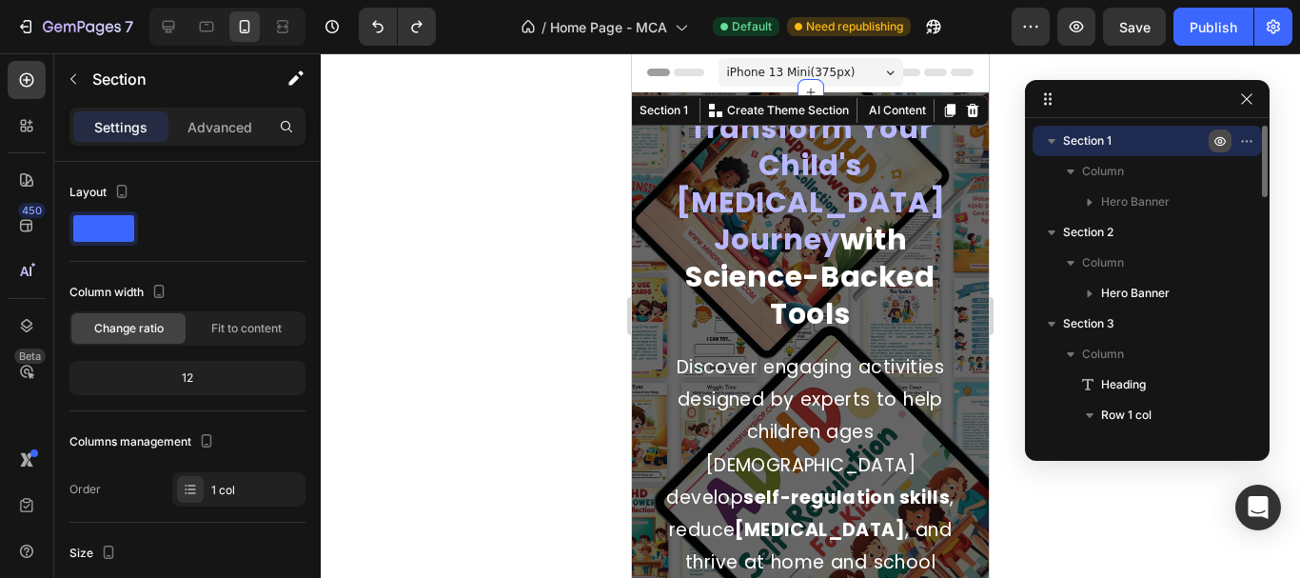
click at [1220, 139] on icon "button" at bounding box center [1219, 140] width 15 height 15
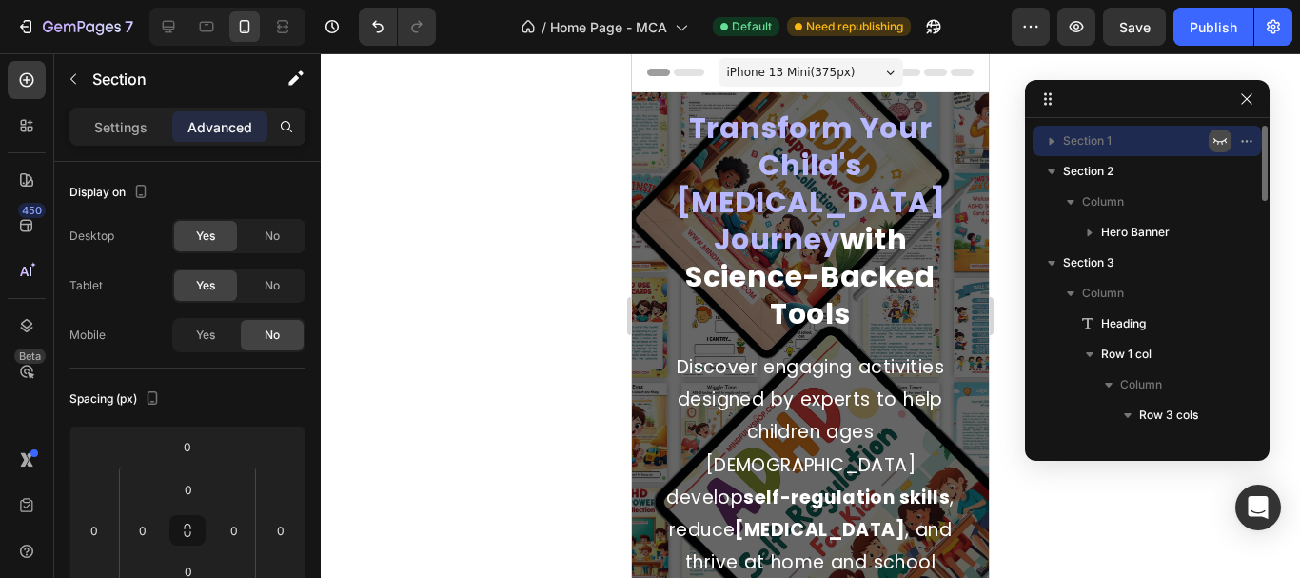
click at [1220, 139] on icon "button" at bounding box center [1219, 140] width 15 height 15
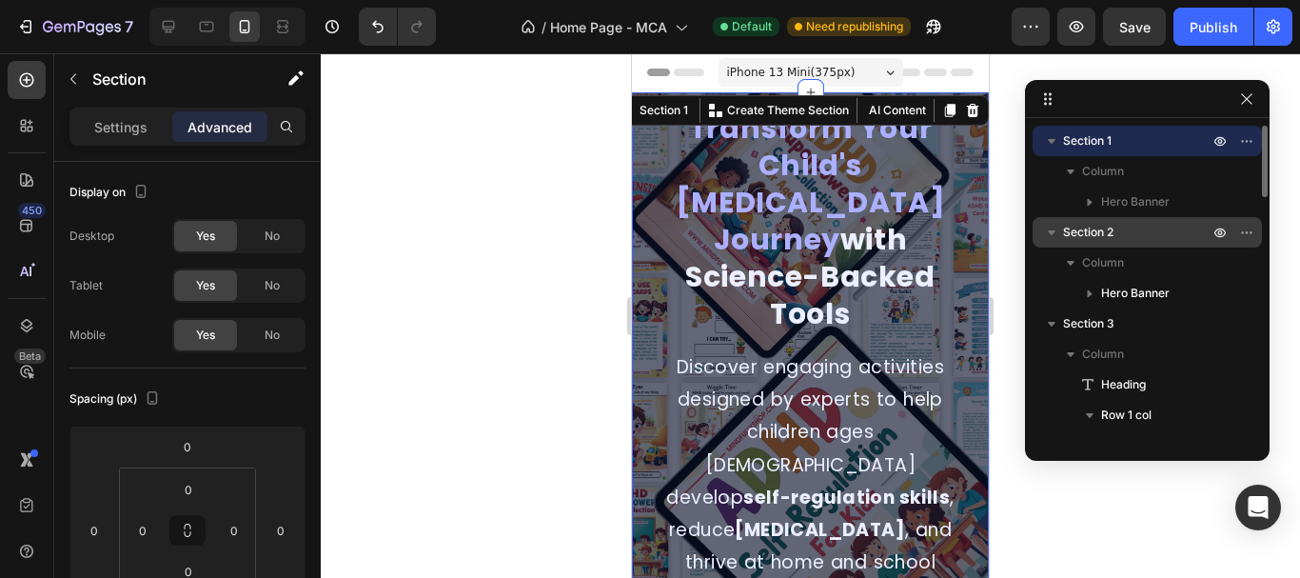
click at [1135, 231] on p "Section 2" at bounding box center [1137, 232] width 149 height 19
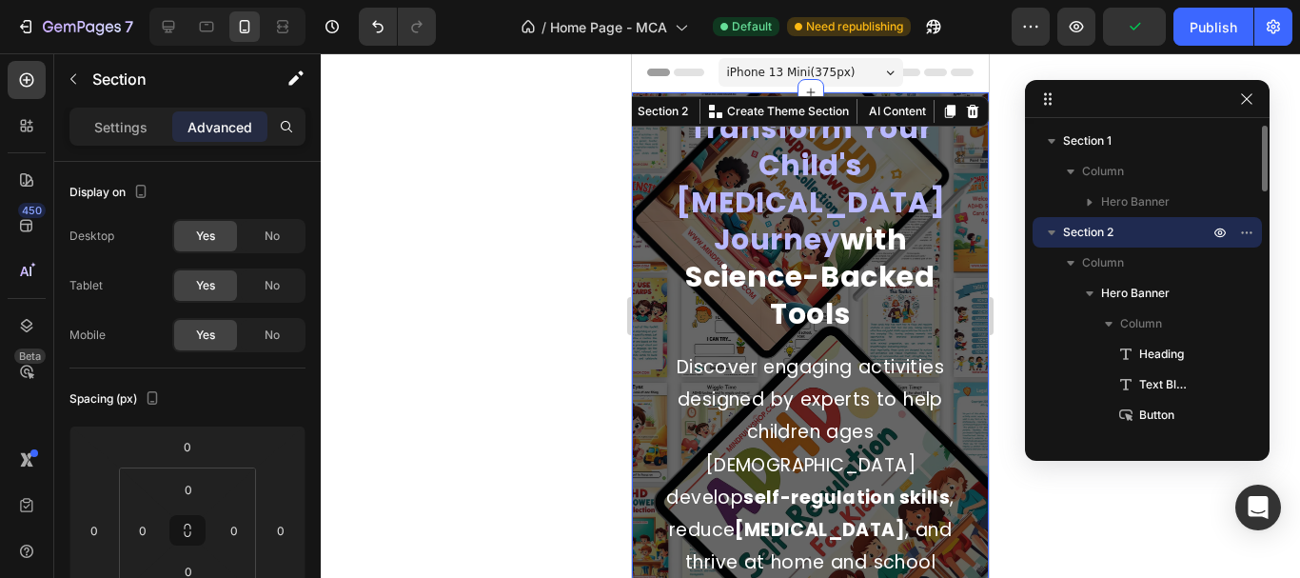
click at [1125, 235] on p "Section 2" at bounding box center [1137, 232] width 149 height 19
click at [1123, 234] on p "Section 2" at bounding box center [1137, 232] width 149 height 19
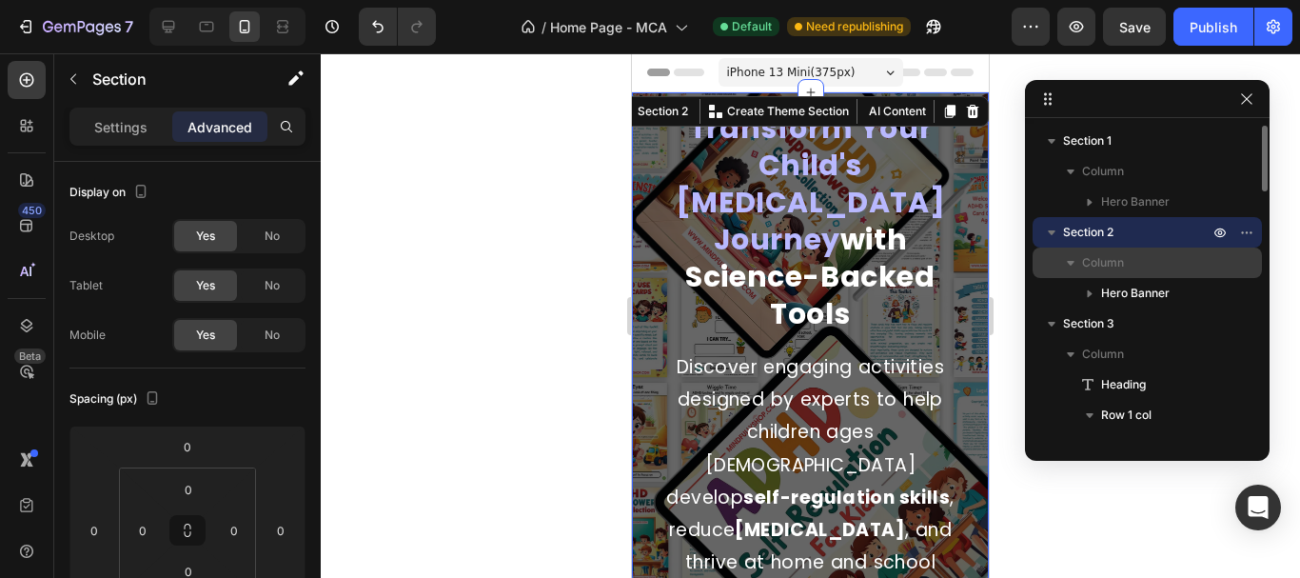
click at [1112, 253] on span "Column" at bounding box center [1103, 262] width 42 height 19
click at [1102, 258] on span "Column" at bounding box center [1103, 262] width 42 height 19
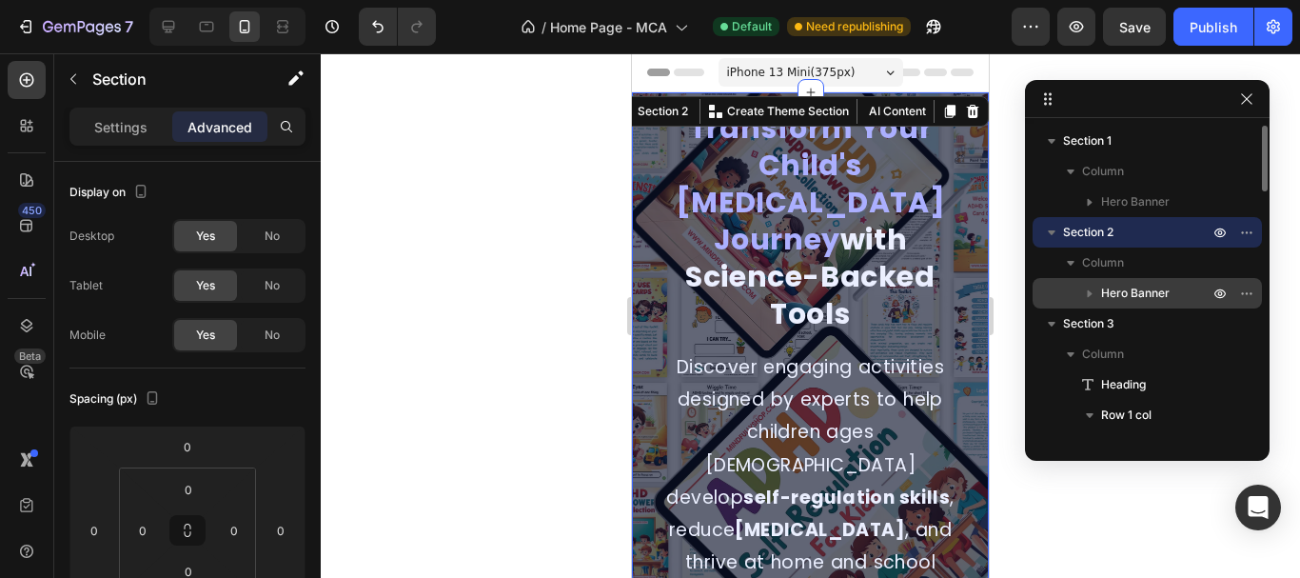
click at [1133, 279] on div "Hero Banner" at bounding box center [1147, 293] width 214 height 30
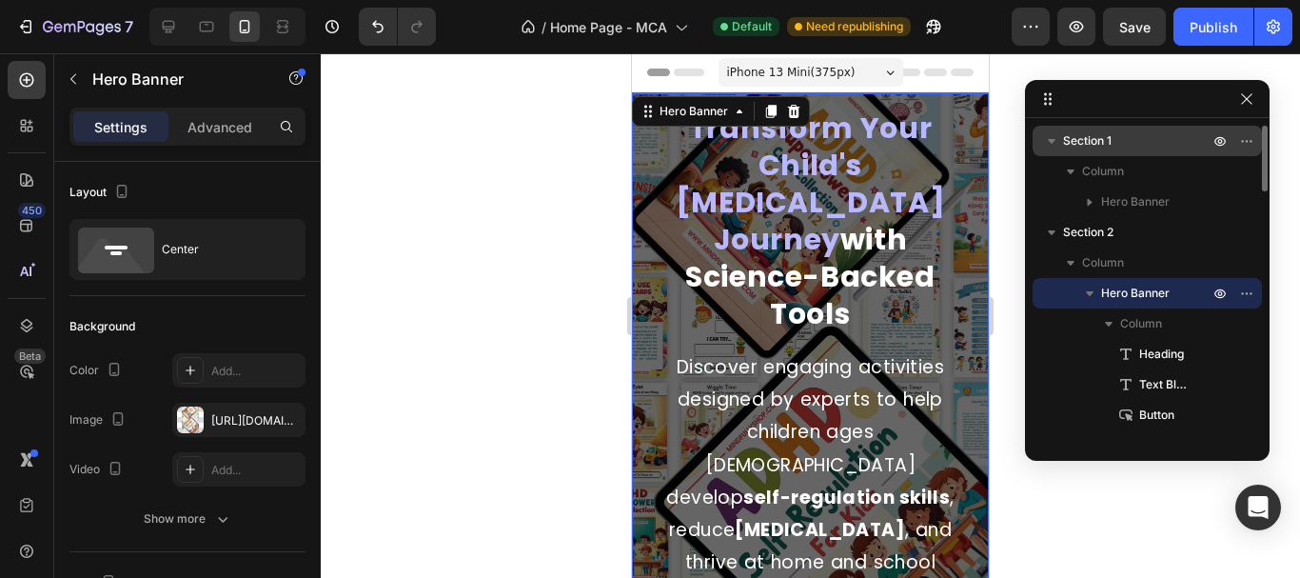
click at [1253, 140] on icon "button" at bounding box center [1246, 140] width 15 height 15
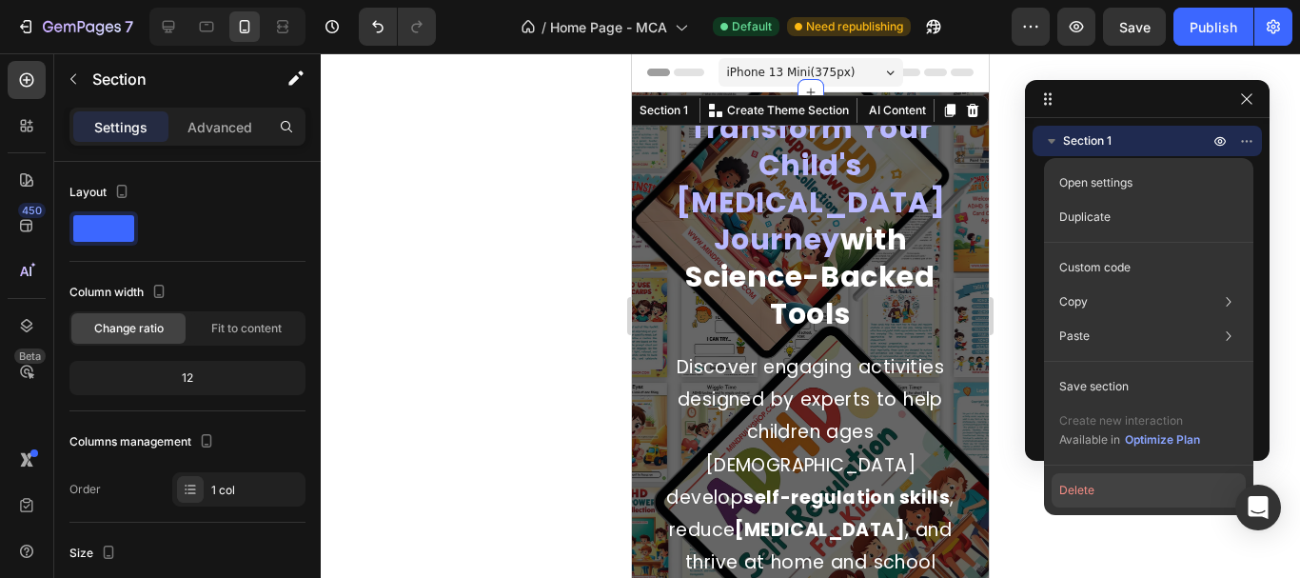
click at [1069, 483] on button "Delete" at bounding box center [1149, 490] width 194 height 34
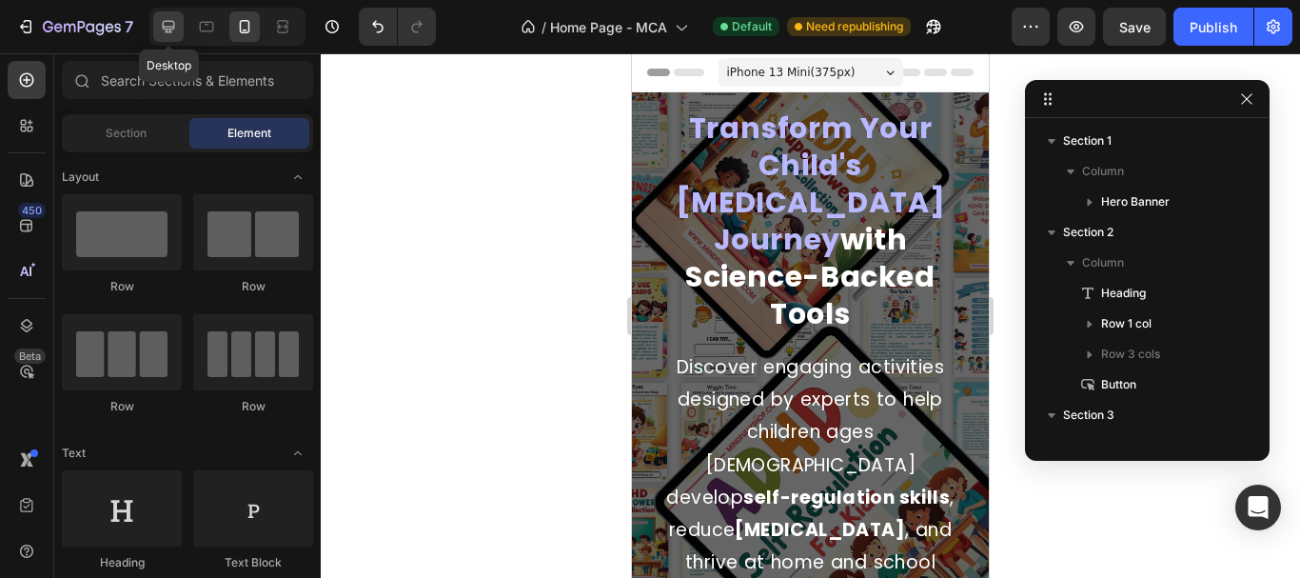
click at [161, 24] on icon at bounding box center [168, 26] width 19 height 19
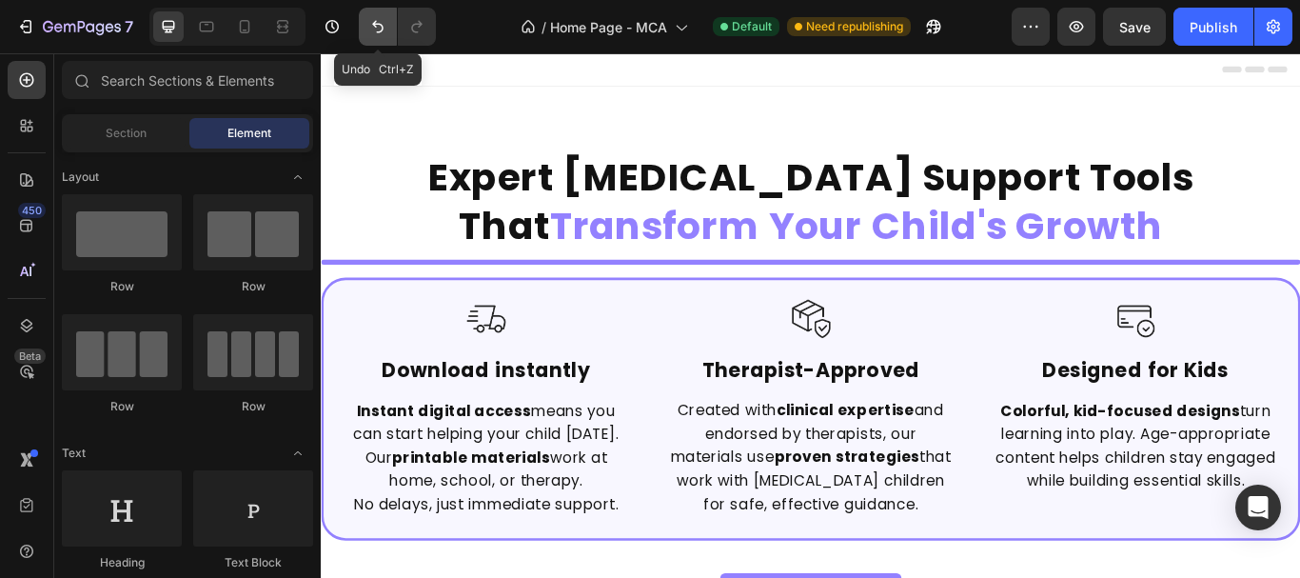
click at [375, 18] on icon "Undo/Redo" at bounding box center [377, 26] width 19 height 19
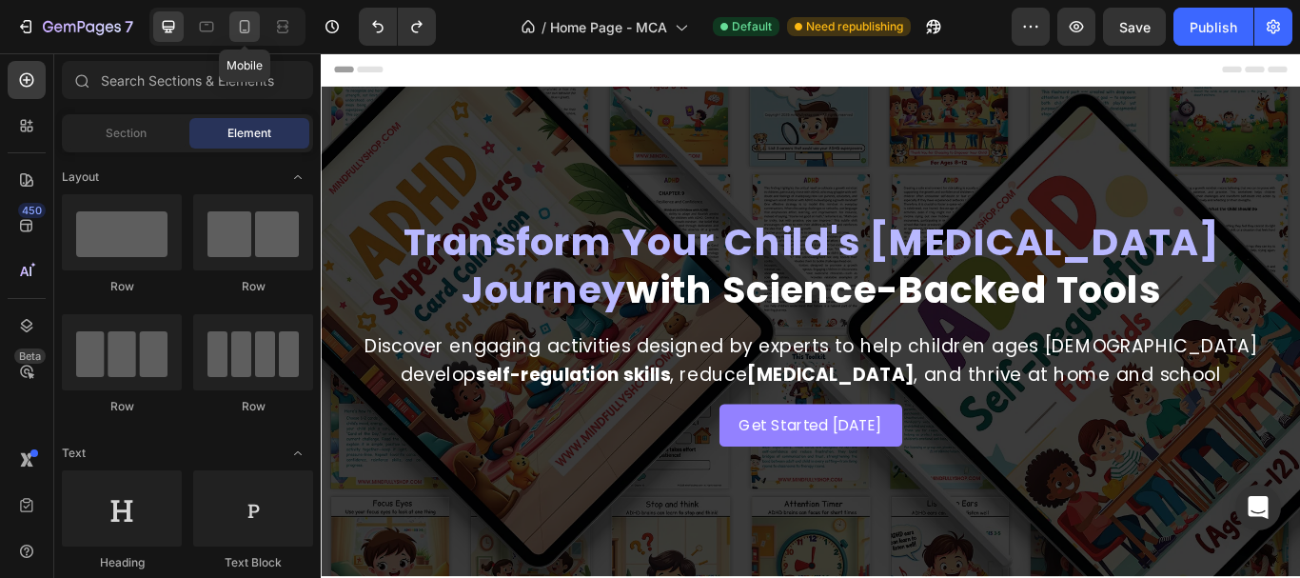
click at [238, 30] on icon at bounding box center [244, 26] width 19 height 19
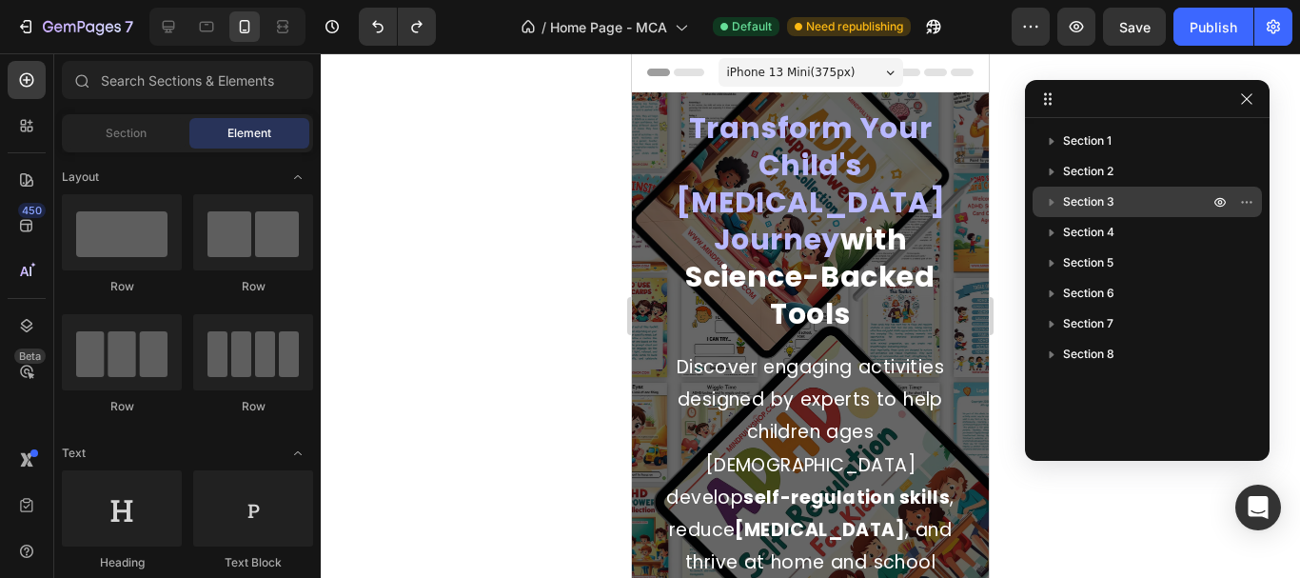
click at [1120, 197] on p "Section 3" at bounding box center [1137, 201] width 149 height 19
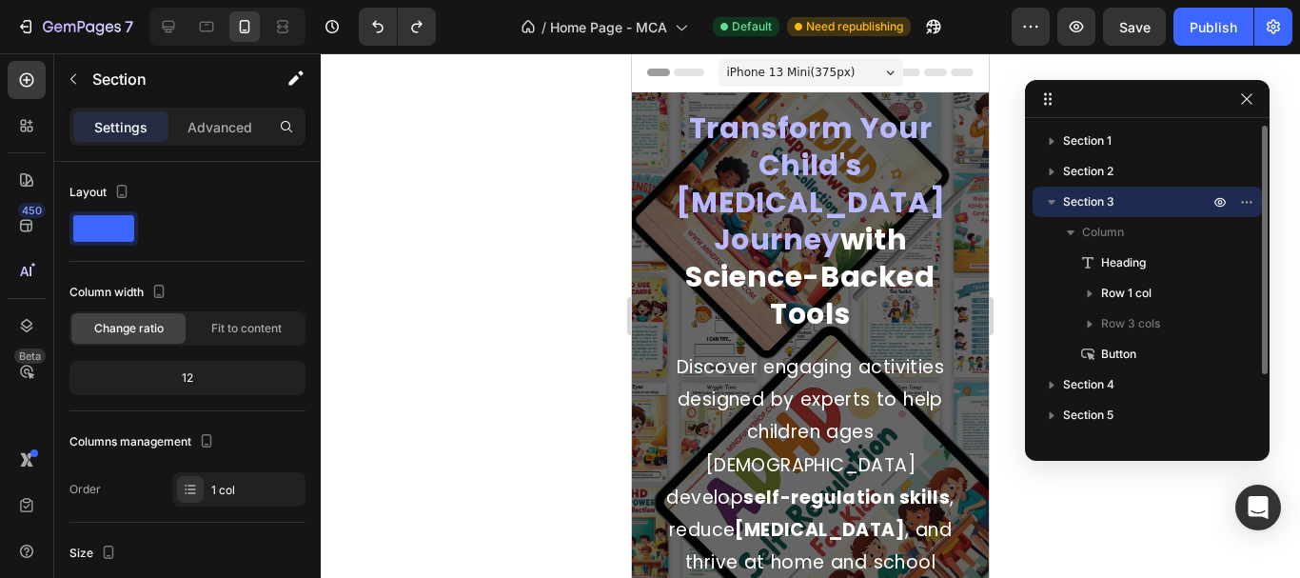
scroll to position [477, 0]
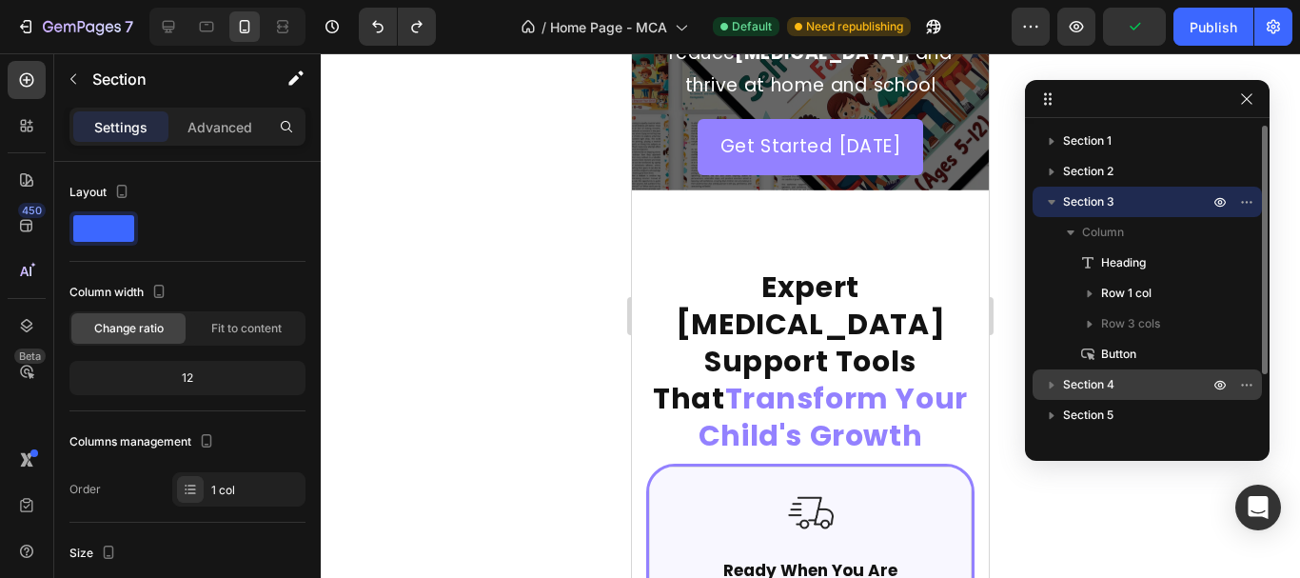
click at [1098, 387] on span "Section 4" at bounding box center [1088, 384] width 51 height 19
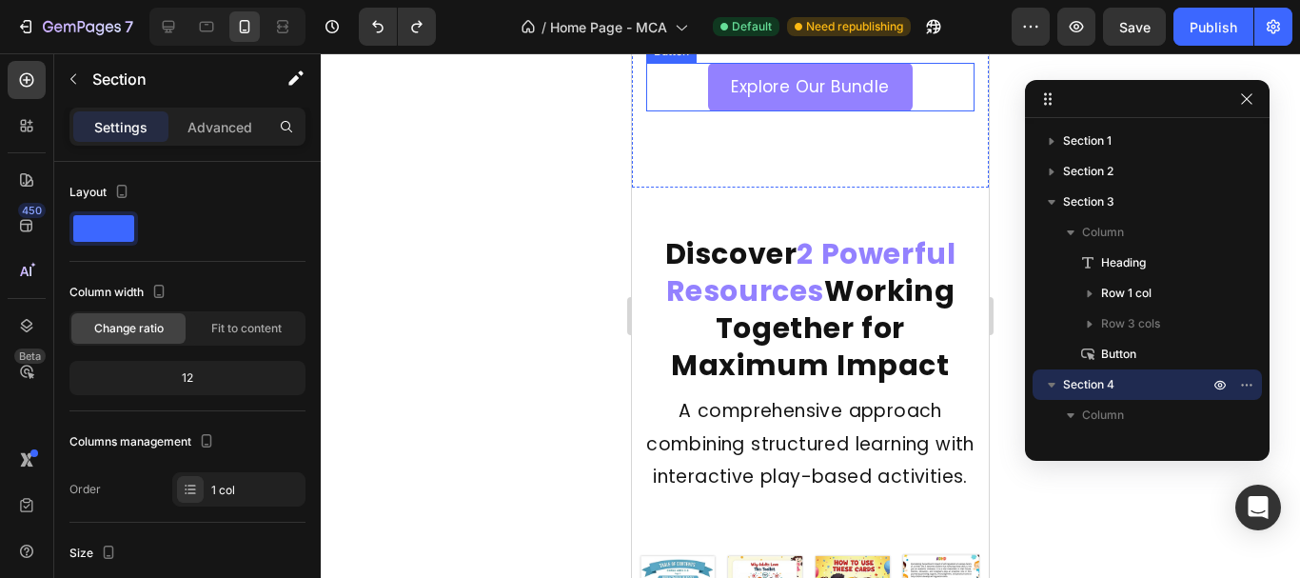
scroll to position [1920, 0]
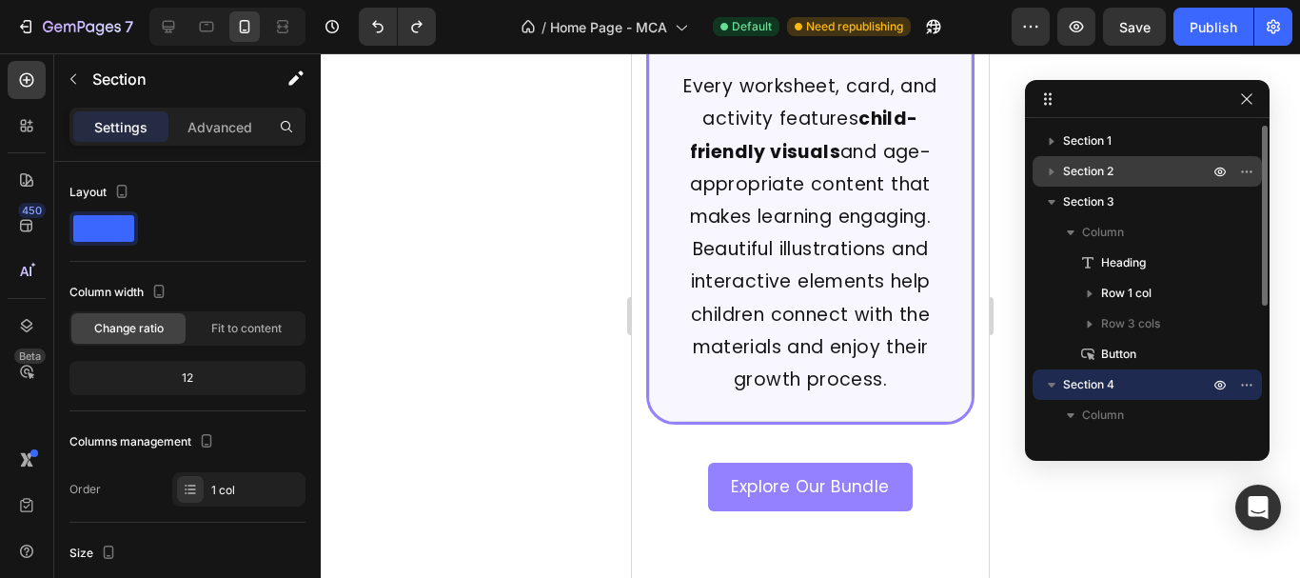
click at [1107, 182] on div "Section 2" at bounding box center [1147, 171] width 214 height 30
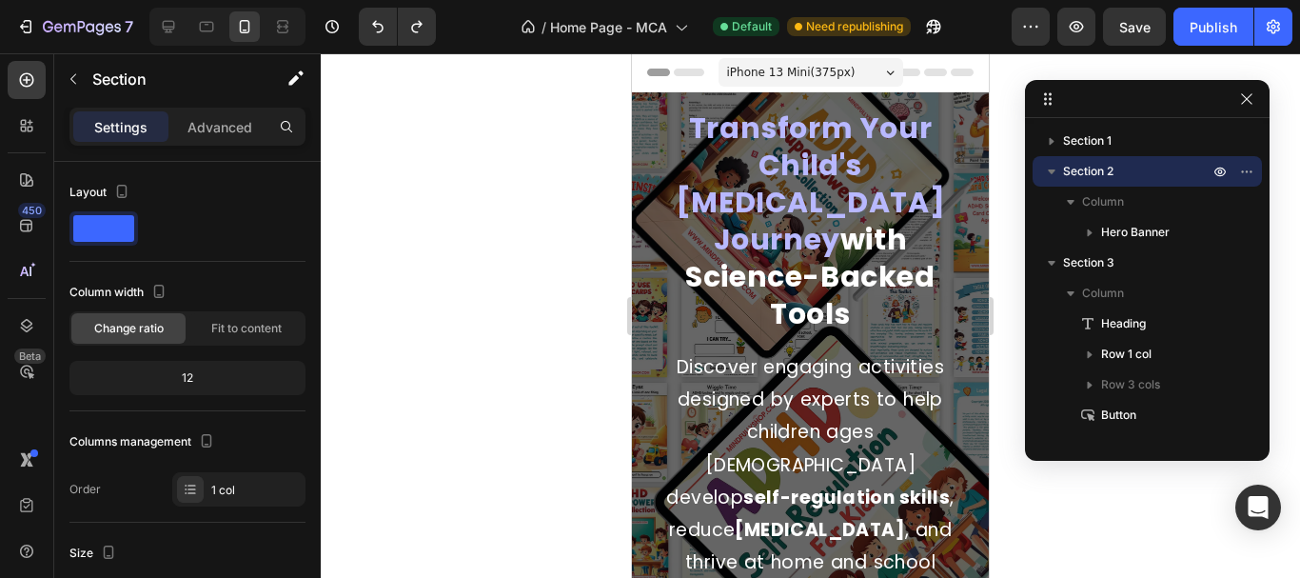
scroll to position [190, 0]
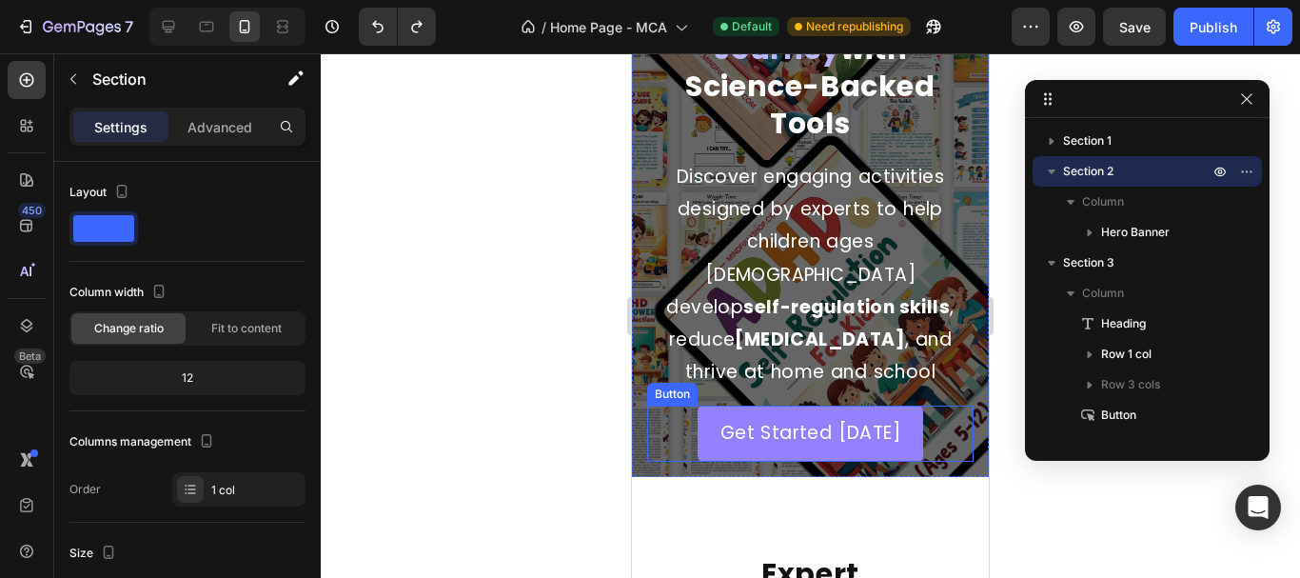
click at [720, 405] on link "Get Started [DATE]" at bounding box center [811, 432] width 226 height 55
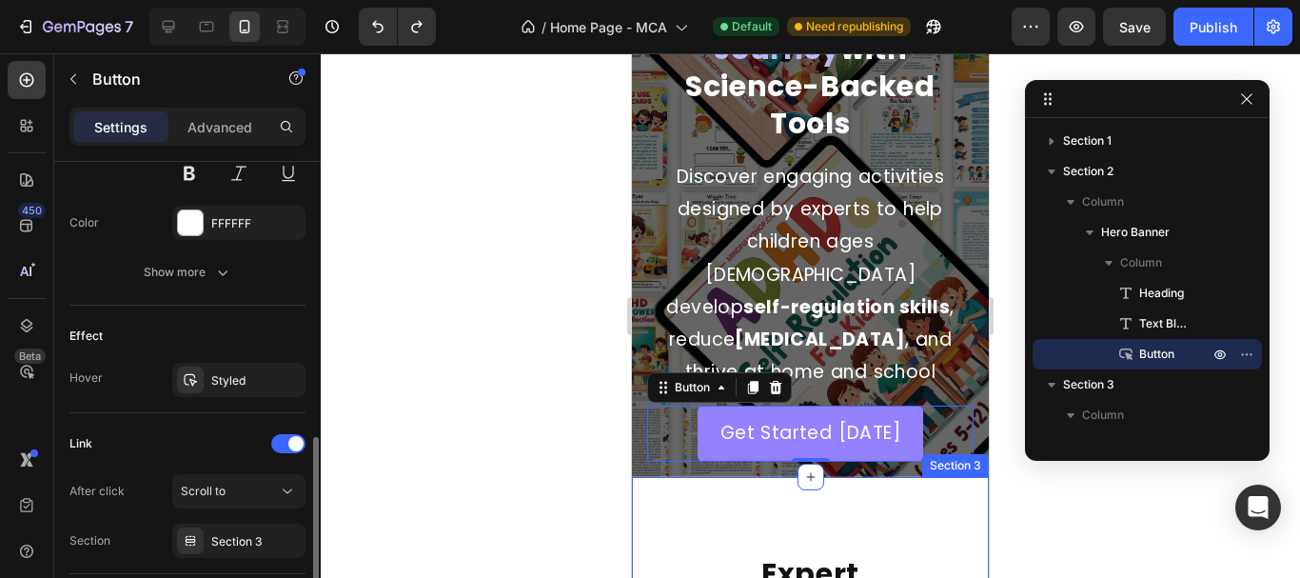
scroll to position [994, 0]
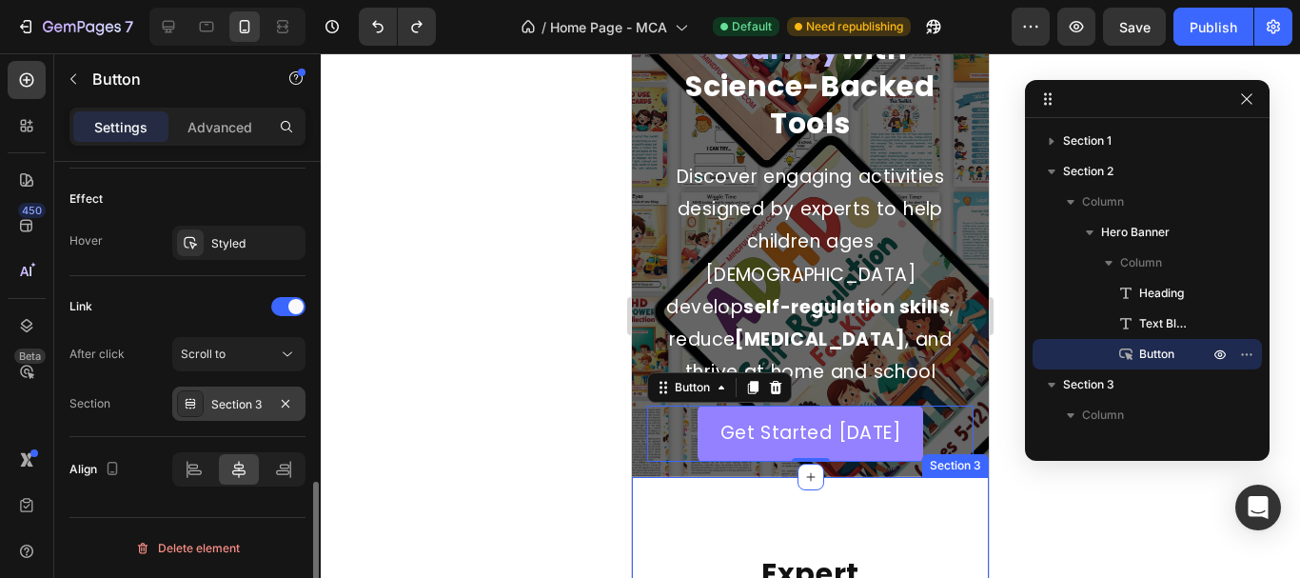
click at [246, 408] on div "Section 3" at bounding box center [238, 404] width 55 height 17
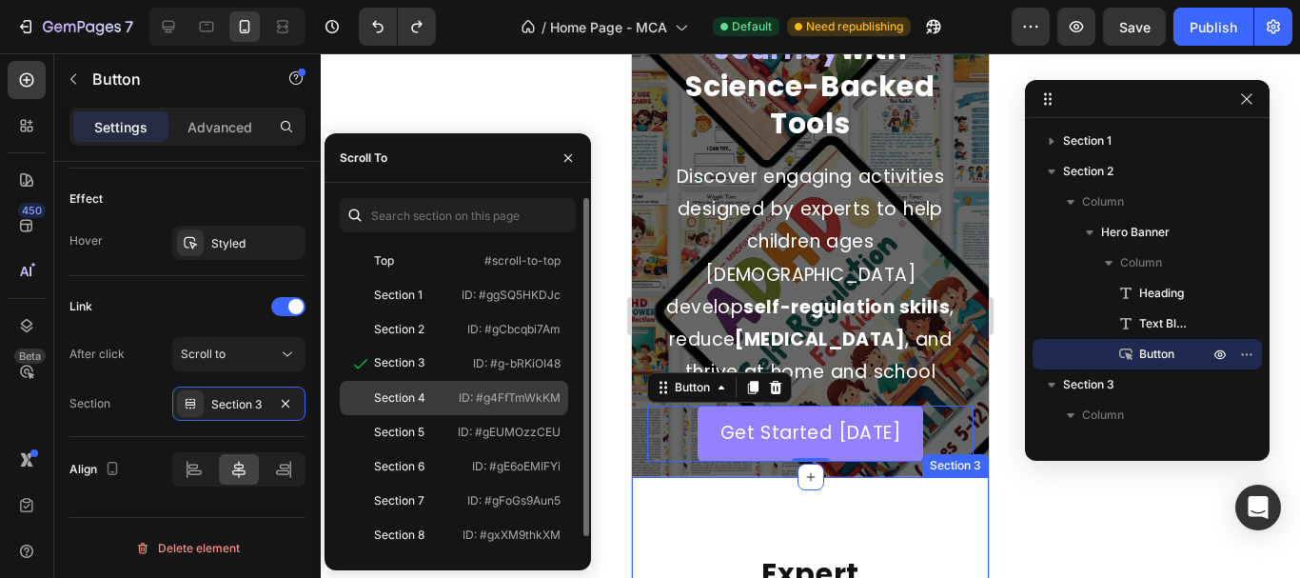
click at [473, 391] on p "ID: #g4FfTmWkKM" at bounding box center [510, 397] width 102 height 17
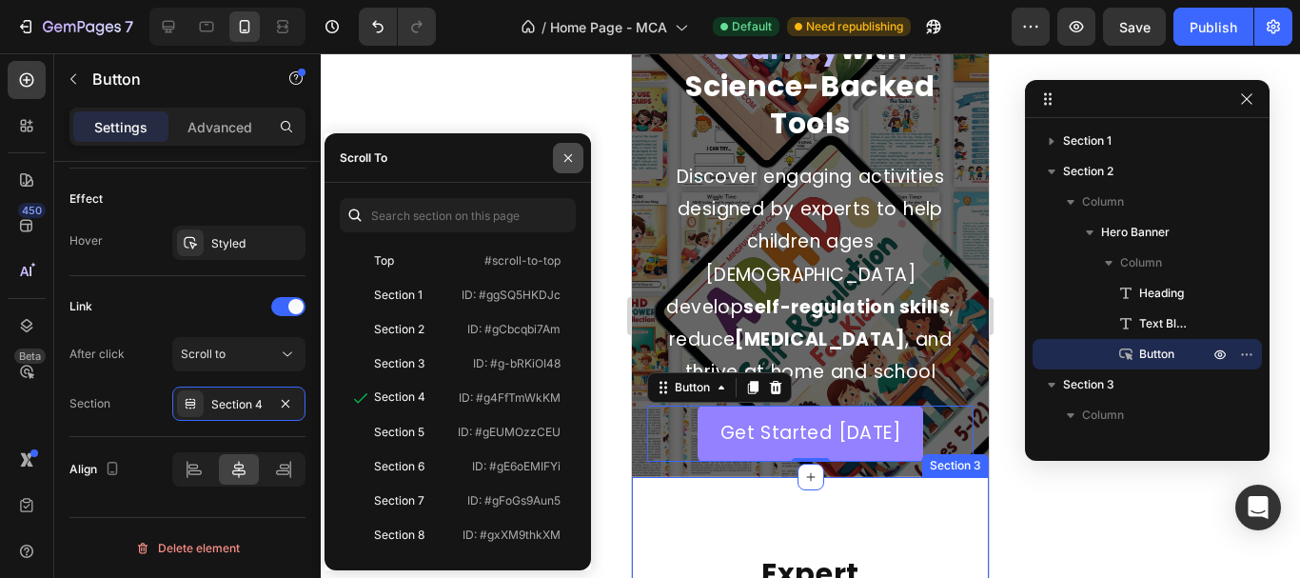
click at [566, 164] on icon "button" at bounding box center [568, 157] width 15 height 15
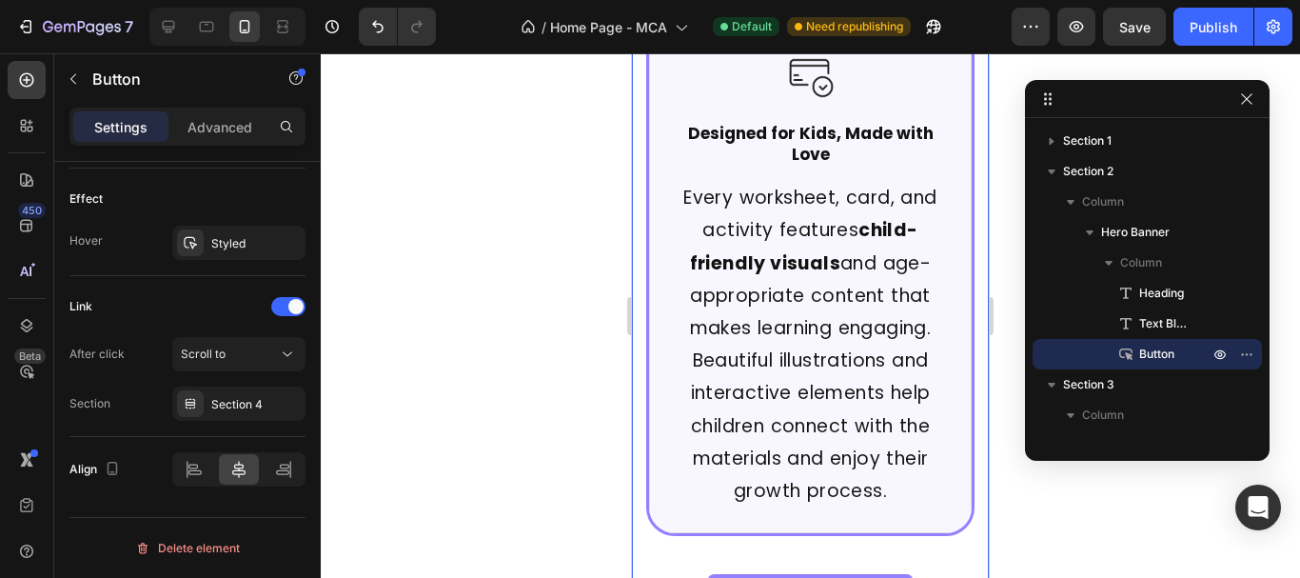
scroll to position [2189, 0]
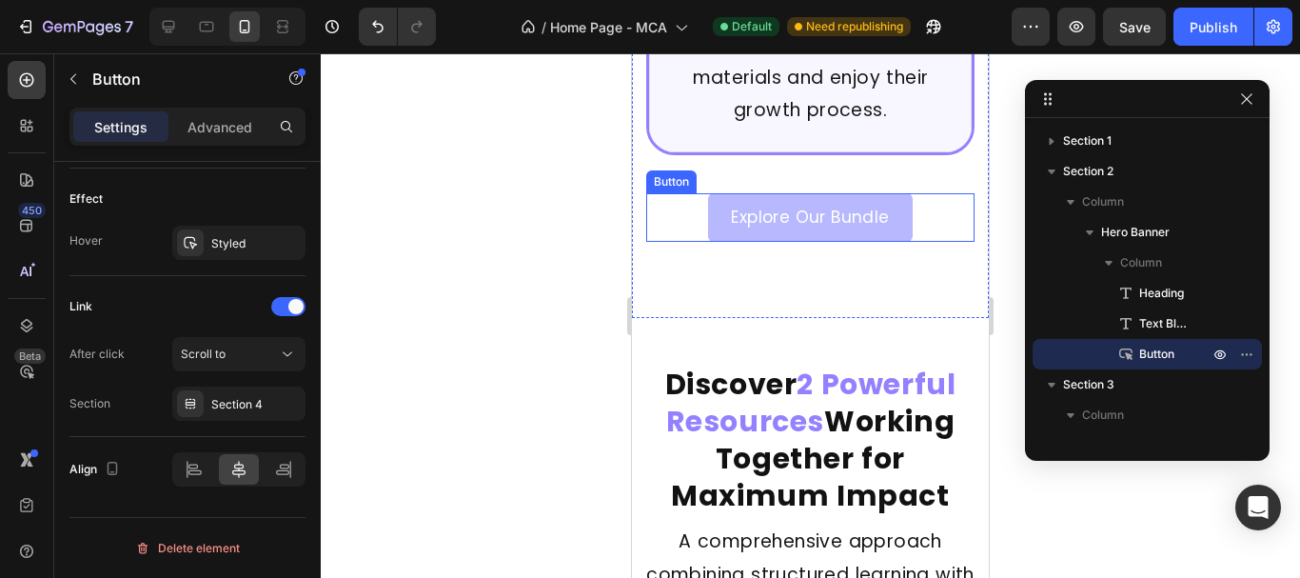
click at [709, 193] on link "Explore Our Bundle" at bounding box center [810, 217] width 204 height 49
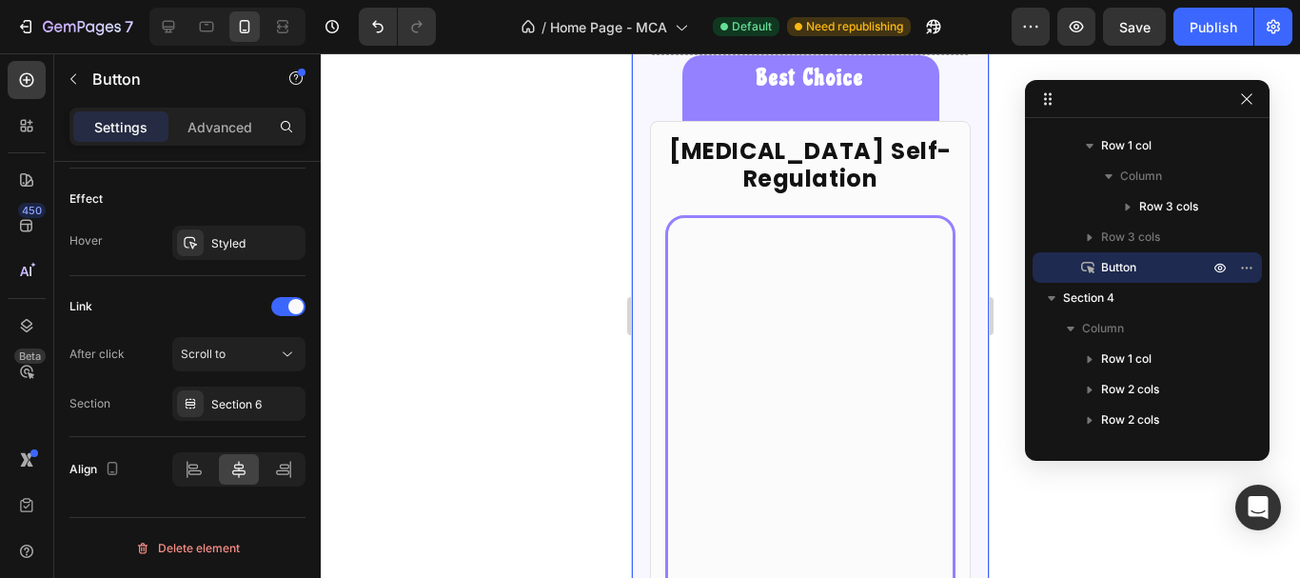
scroll to position [6757, 0]
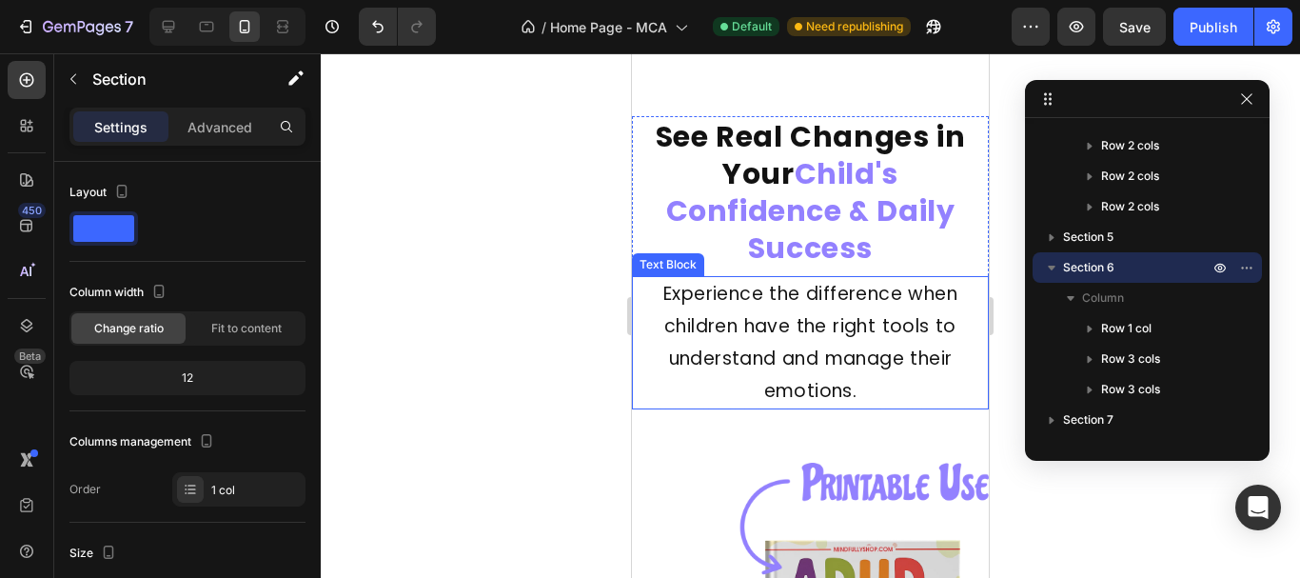
scroll to position [5425, 0]
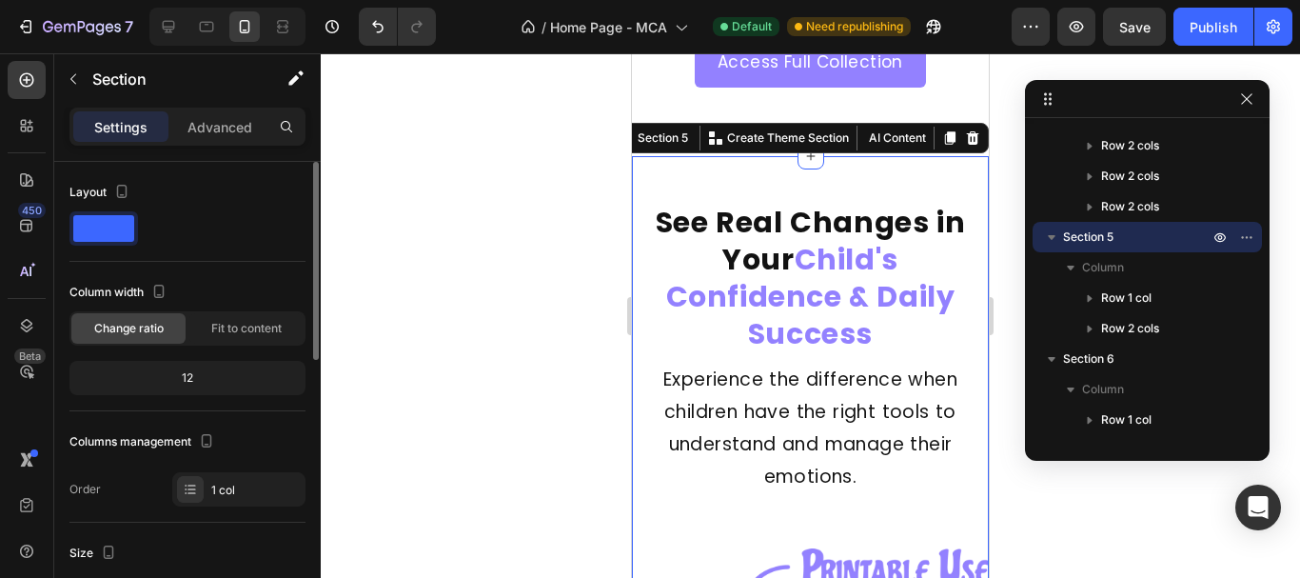
scroll to position [381, 0]
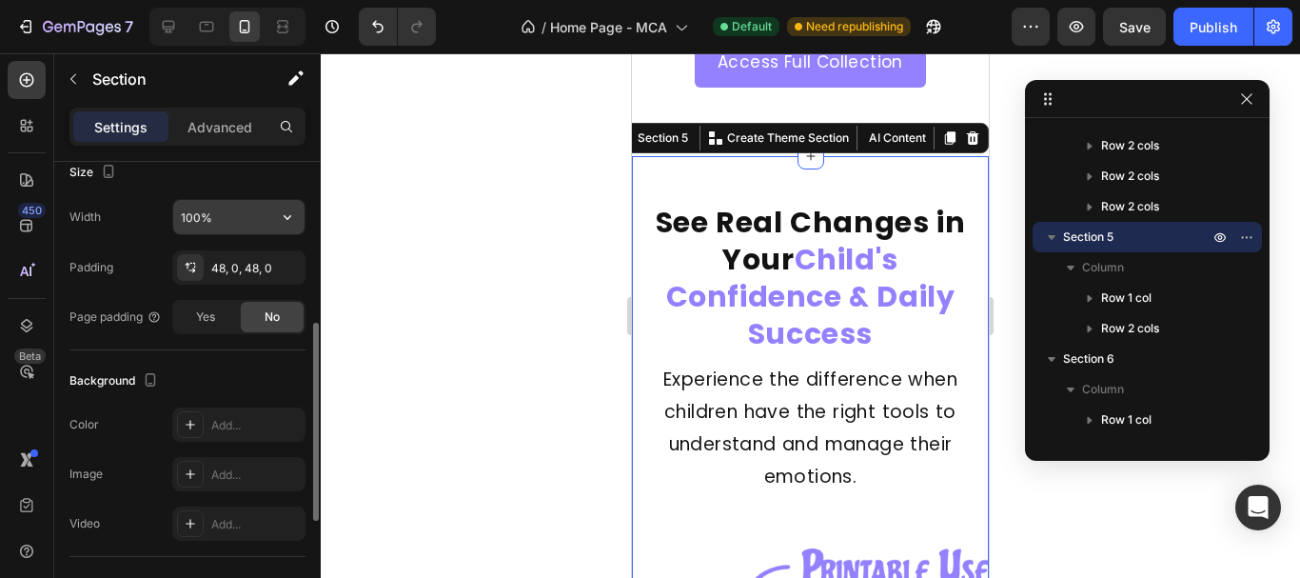
click at [211, 217] on input "100%" at bounding box center [238, 217] width 131 height 34
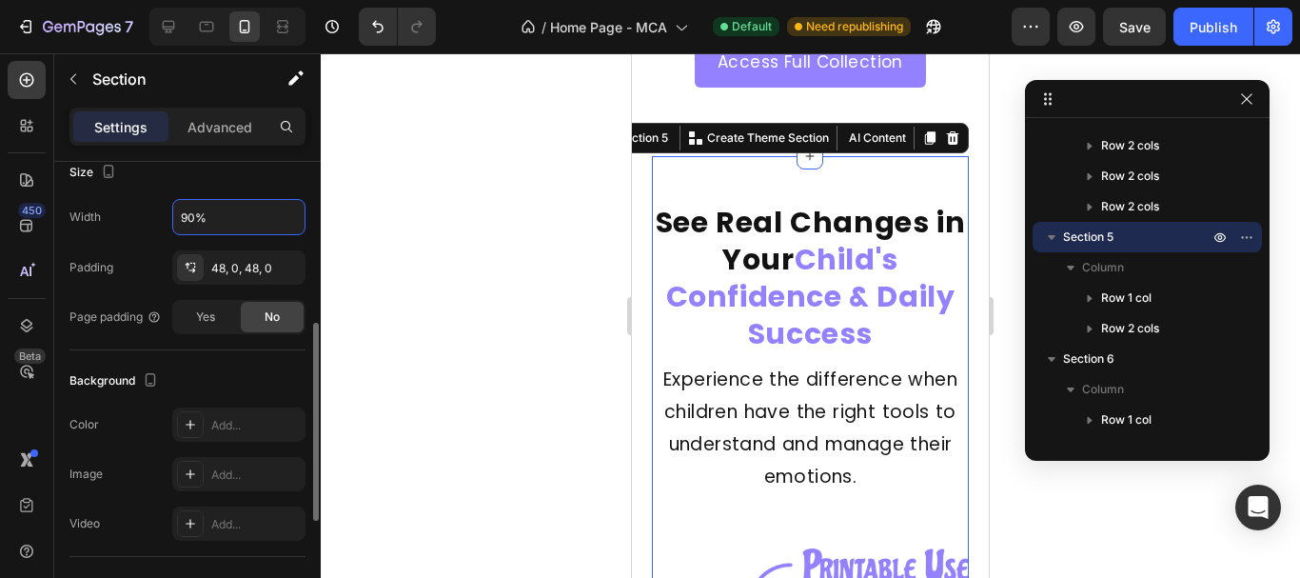
type input "90%"
click at [262, 177] on div "Size" at bounding box center [187, 172] width 236 height 30
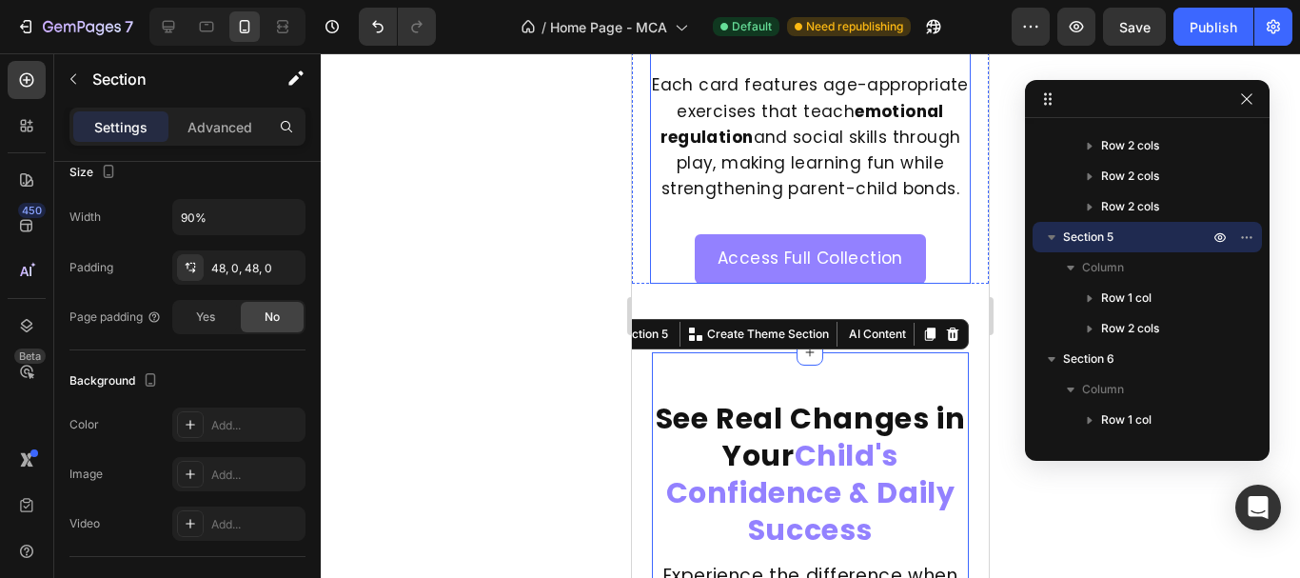
scroll to position [5044, 0]
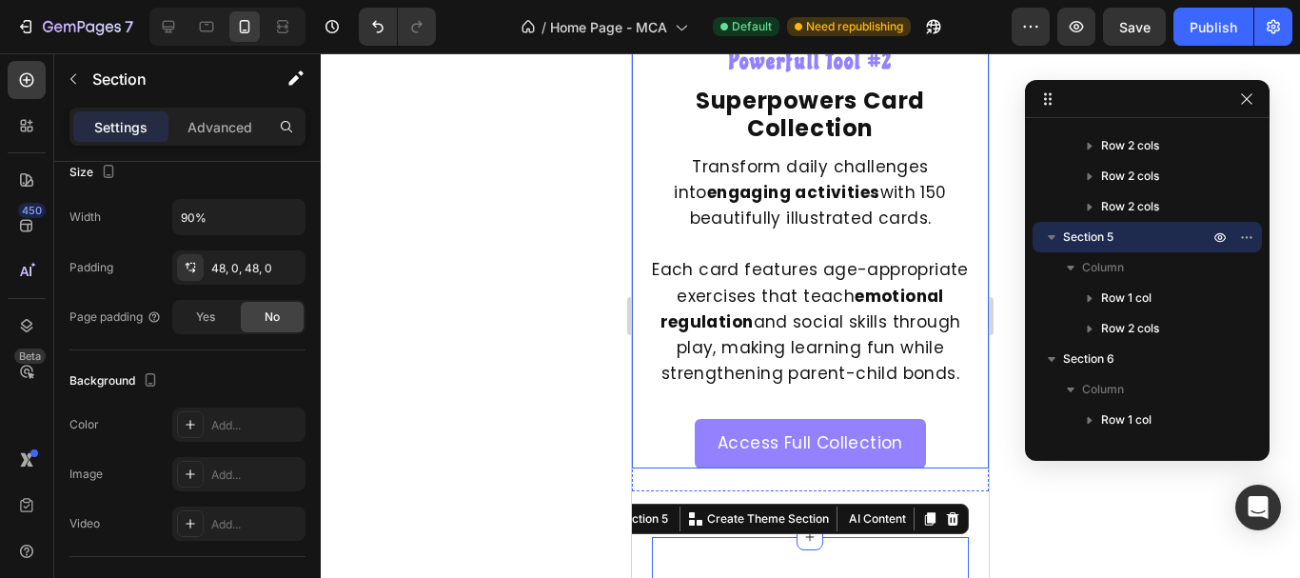
click at [638, 396] on div "Powerfull Tool #2 Heading Superpowers Card Collection Heading Transform daily c…" at bounding box center [810, 257] width 357 height 421
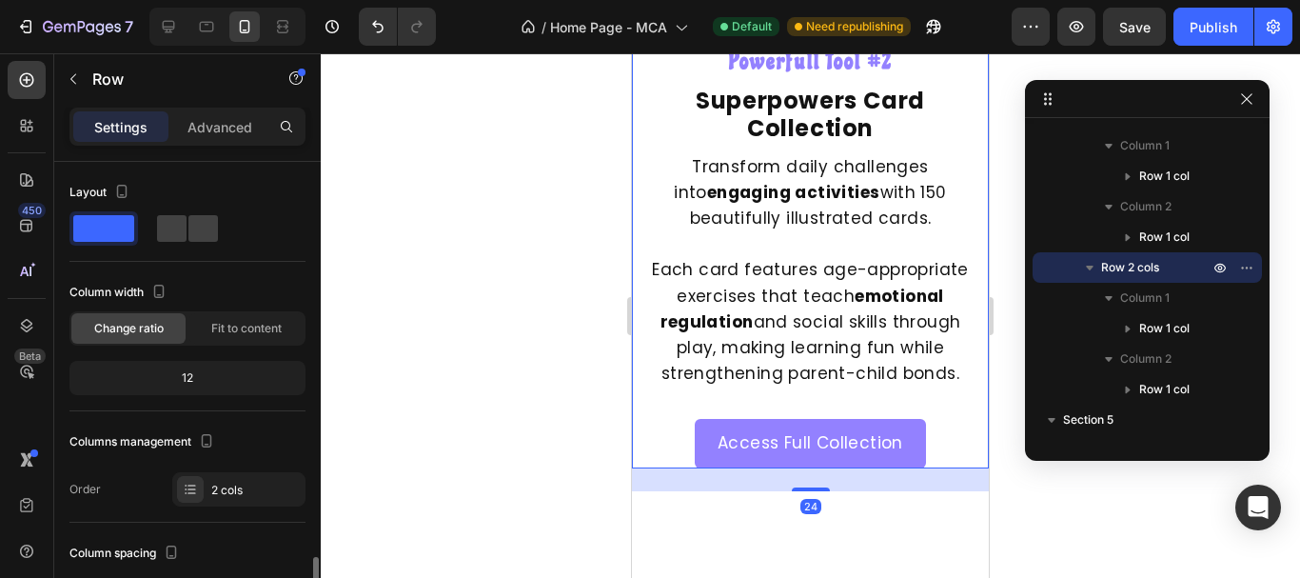
scroll to position [286, 0]
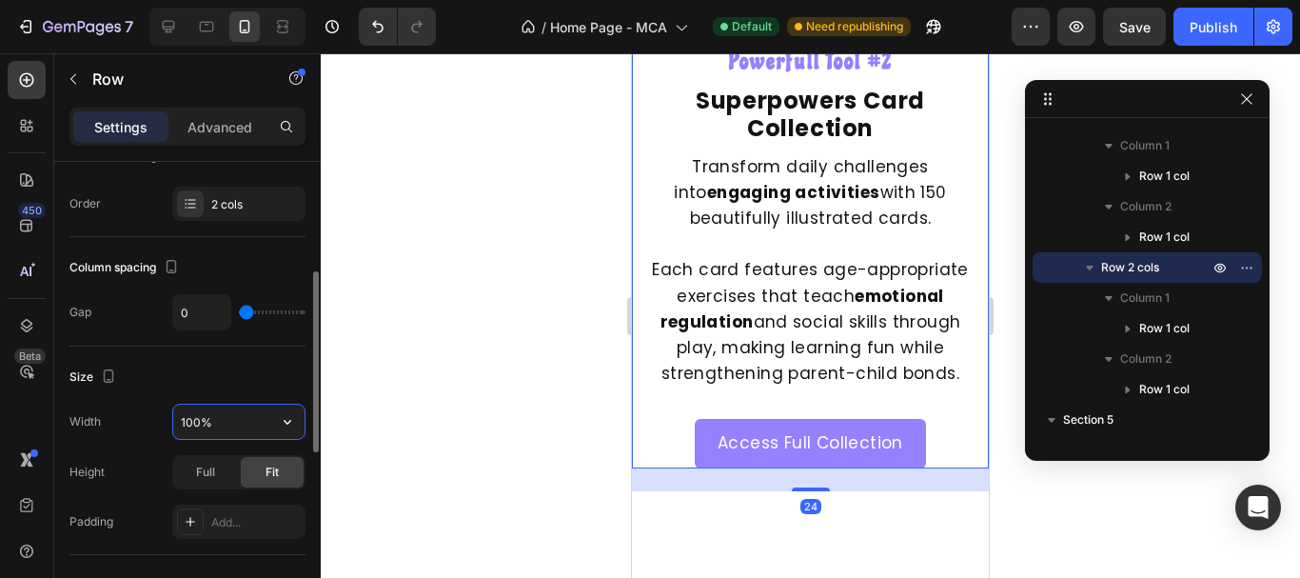
click at [231, 419] on input "100%" at bounding box center [238, 421] width 131 height 34
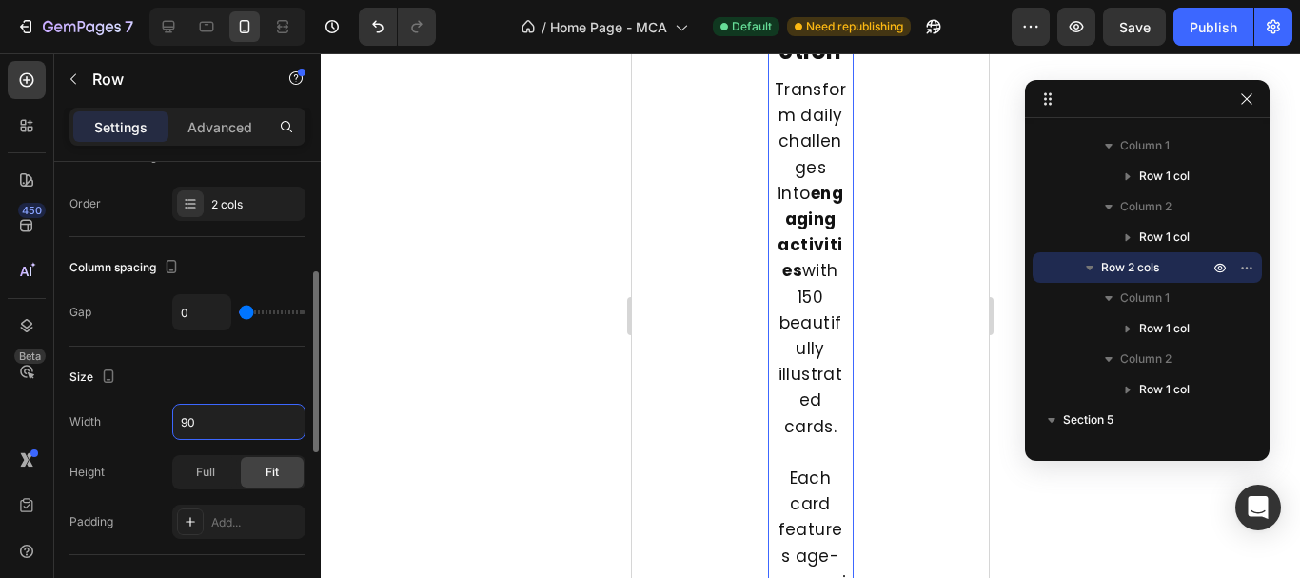
click at [380, 30] on icon "Undo/Redo" at bounding box center [377, 26] width 19 height 19
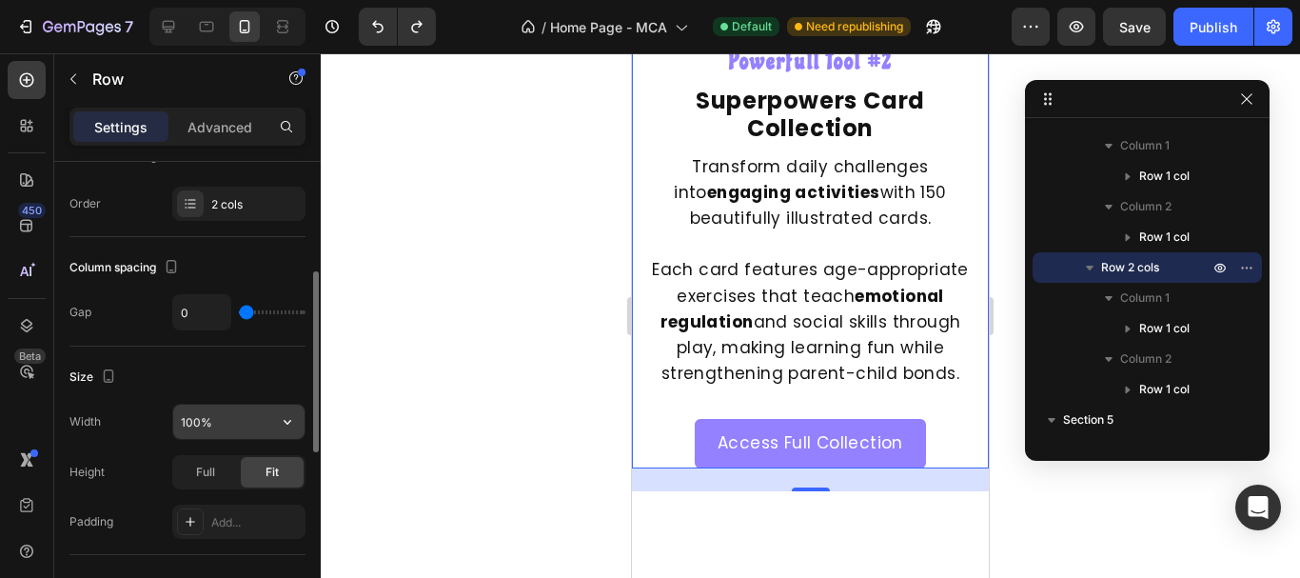
click at [196, 422] on input "100%" at bounding box center [238, 421] width 131 height 34
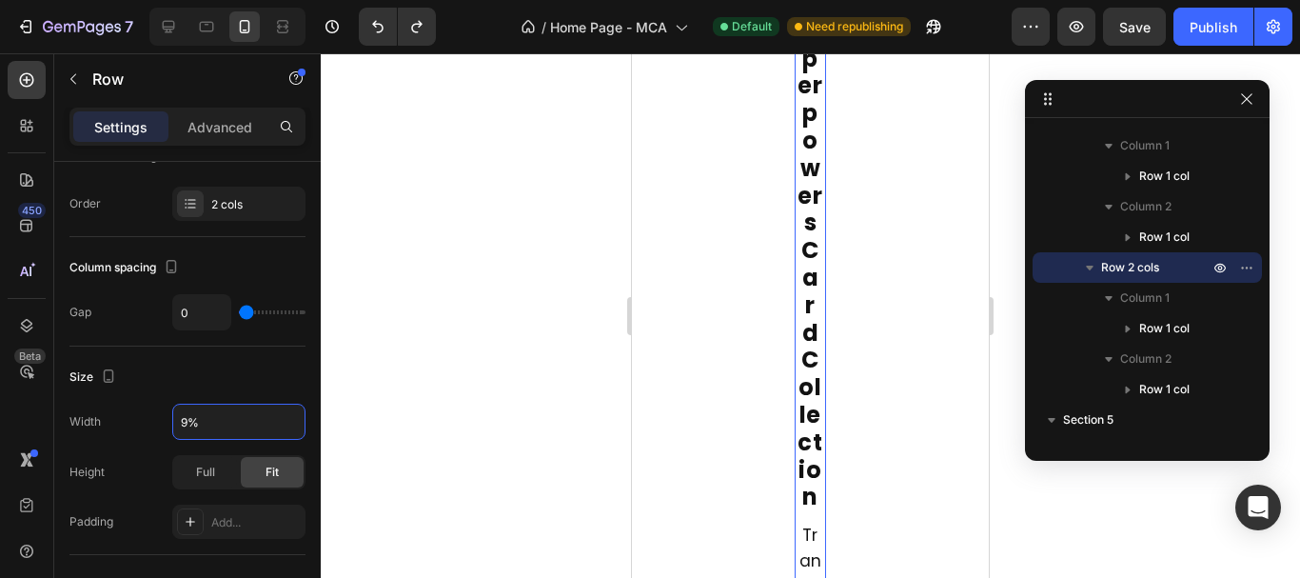
type input "90%"
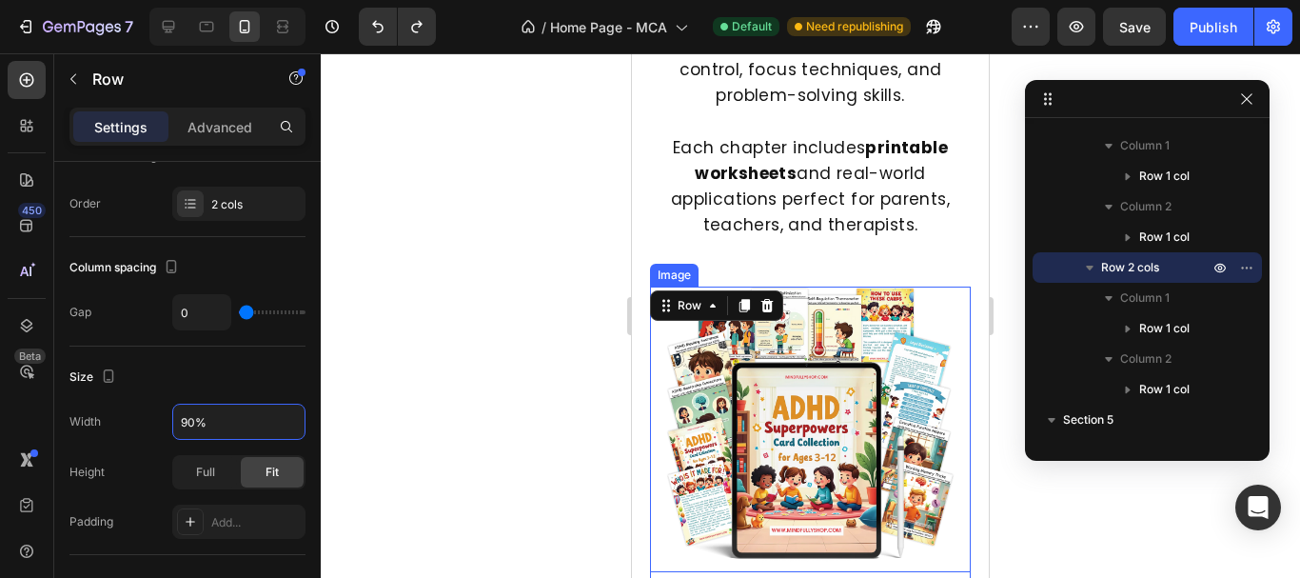
scroll to position [4092, 0]
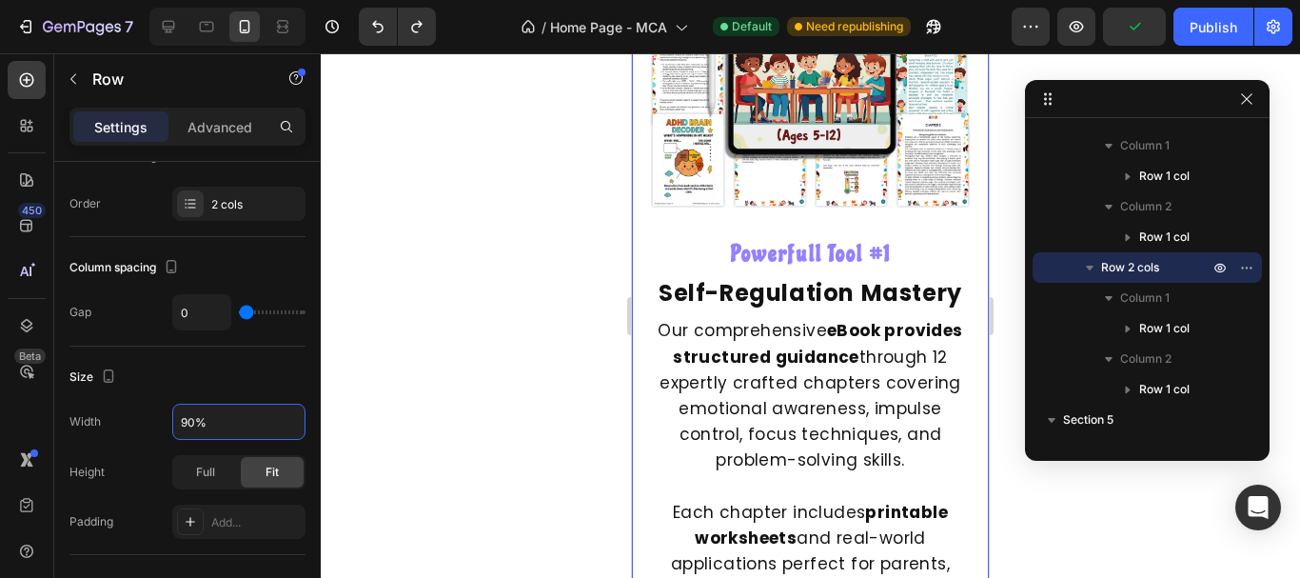
click at [645, 452] on div "Powerfull Tool #1 Heading Self-Regulation Mastery Heading Our comprehensive eBo…" at bounding box center [810, 422] width 357 height 366
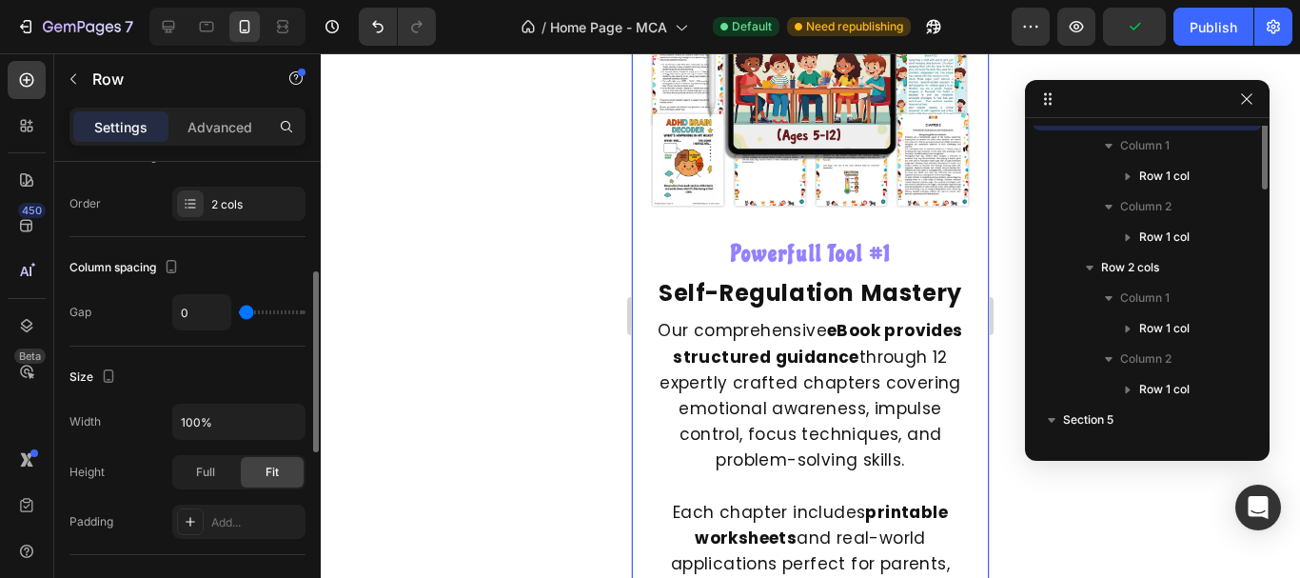
scroll to position [696, 0]
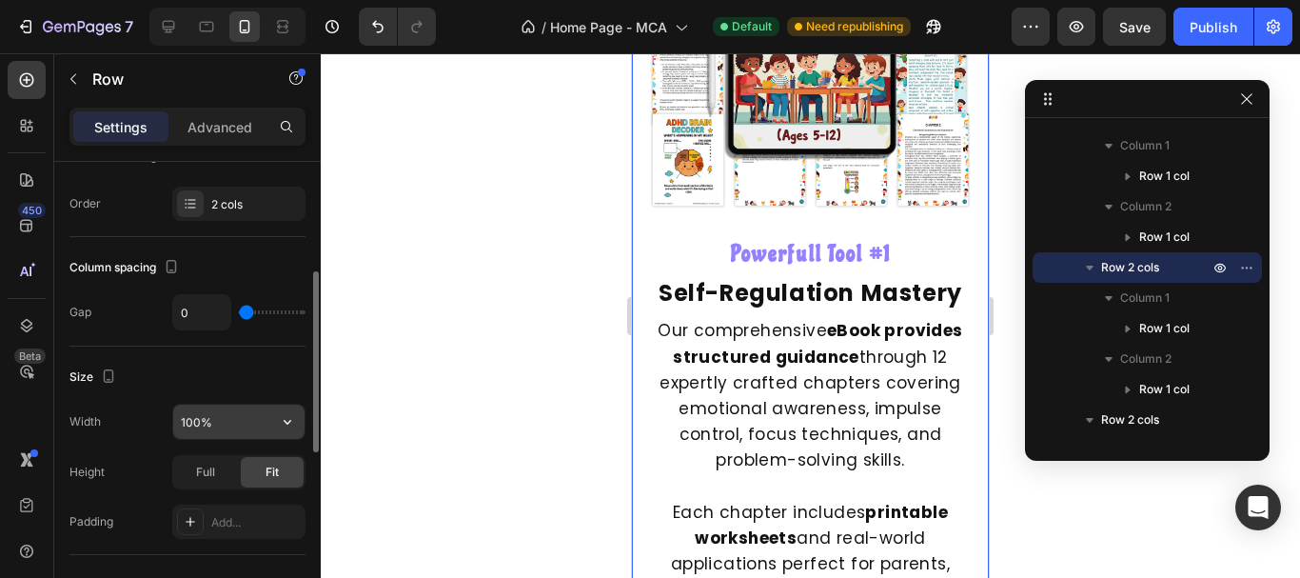
click at [197, 425] on input "100%" at bounding box center [238, 421] width 131 height 34
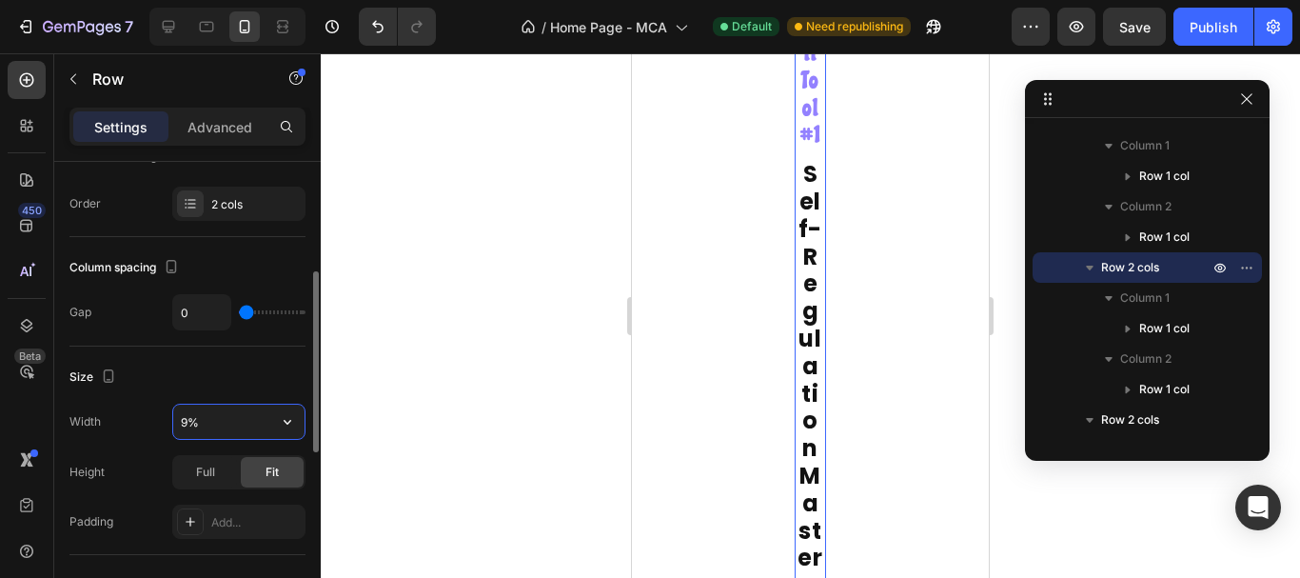
type input "90%"
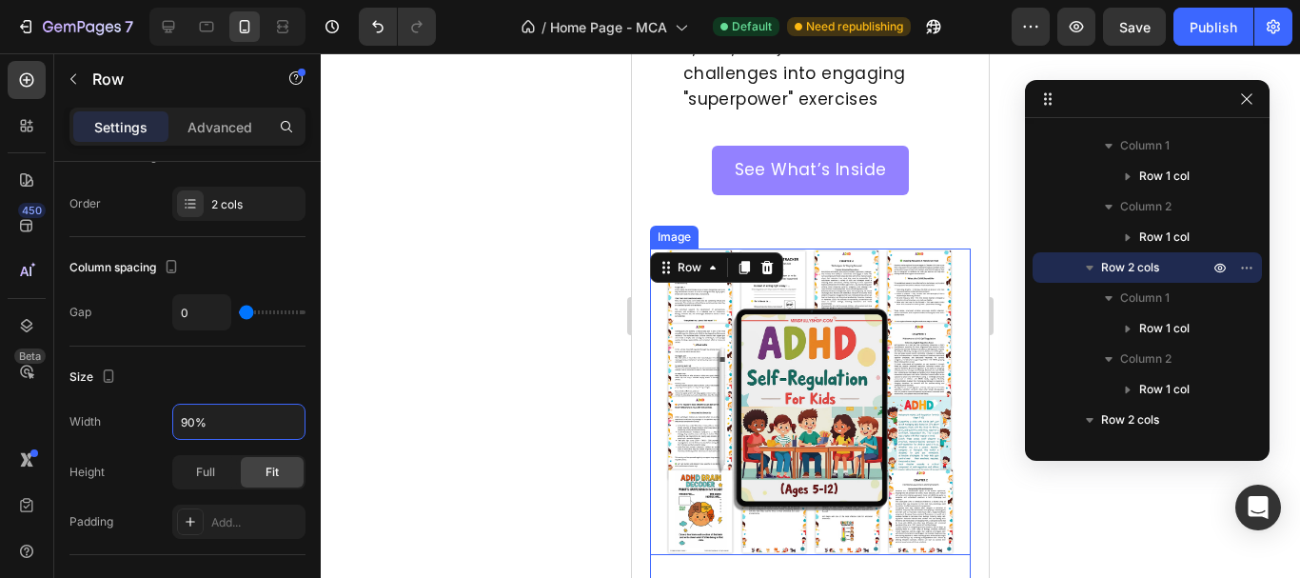
scroll to position [3426, 0]
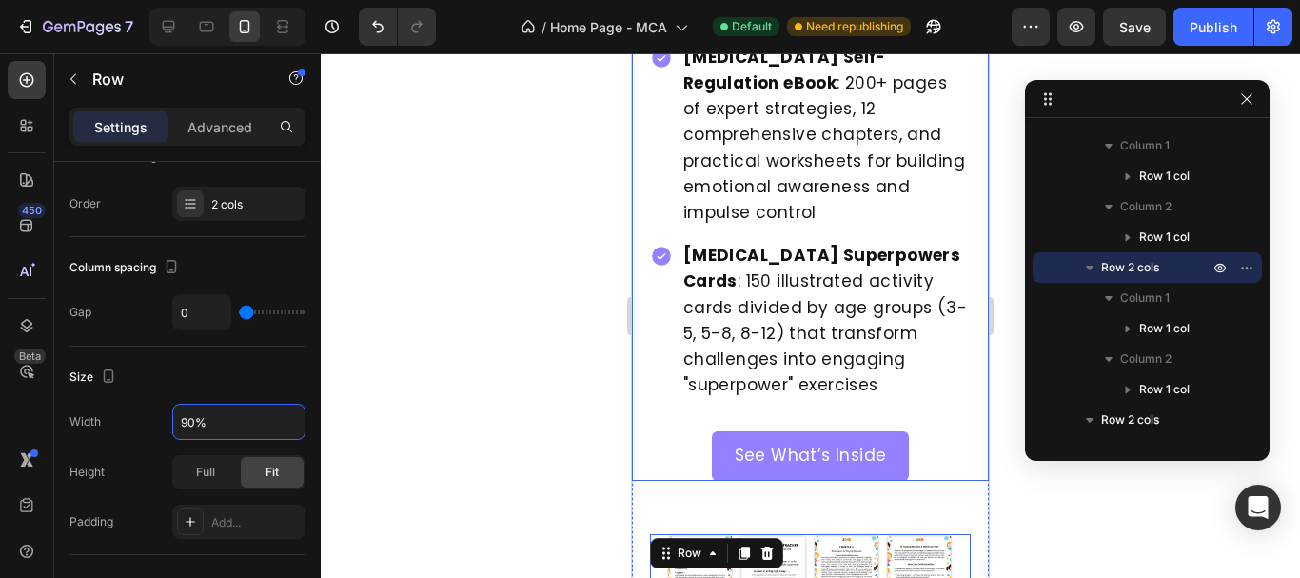
click at [638, 369] on div "Experience Complete ADHD Support Heading ADHD Self-Regulation eBook : 200+ page…" at bounding box center [810, 210] width 357 height 540
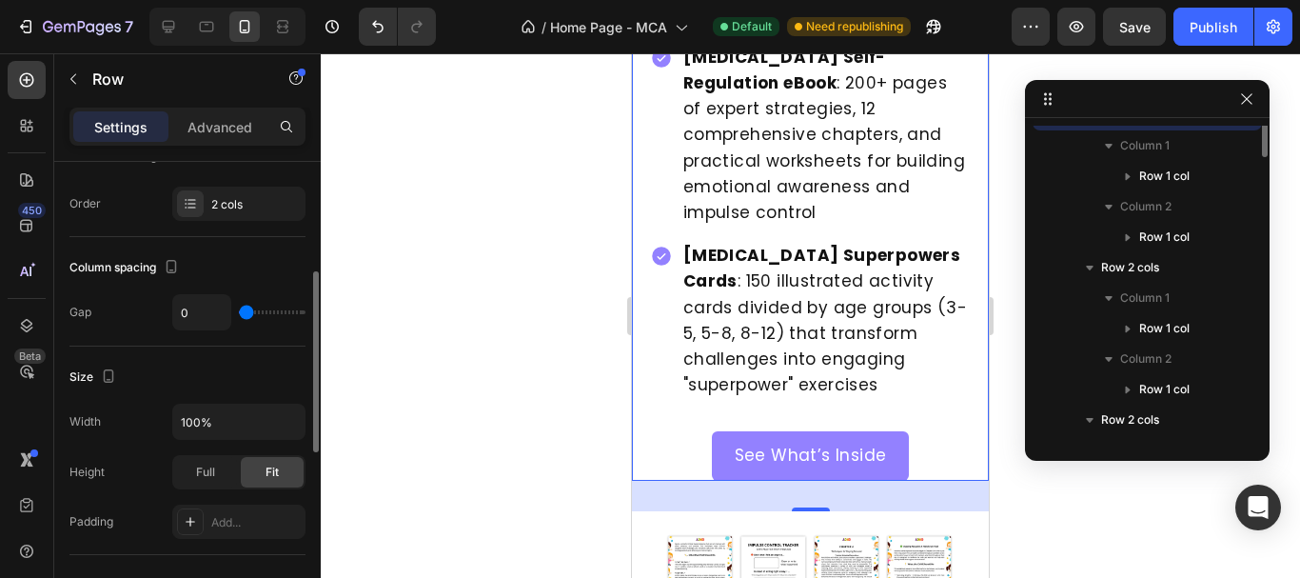
scroll to position [543, 0]
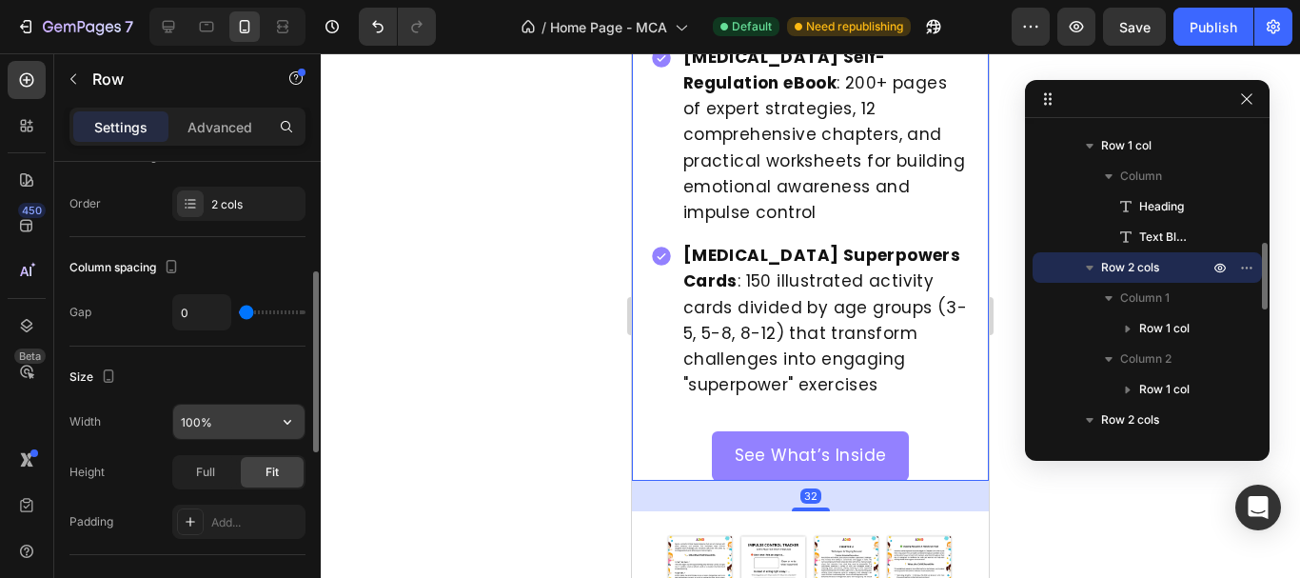
click at [202, 424] on input "100%" at bounding box center [238, 421] width 131 height 34
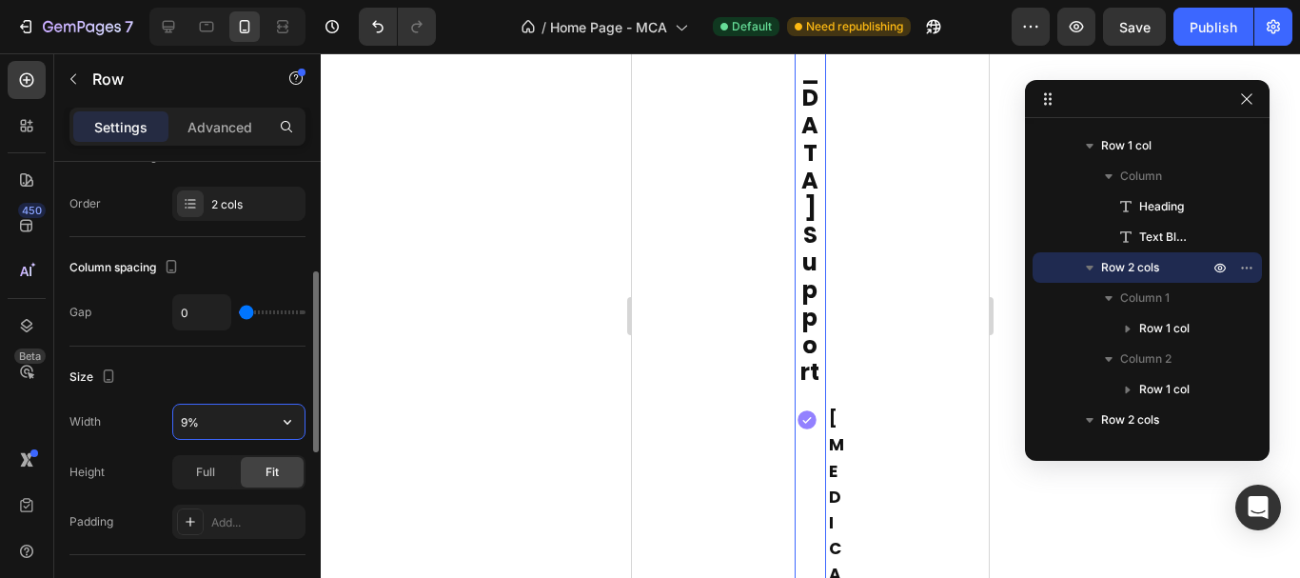
type input "90%"
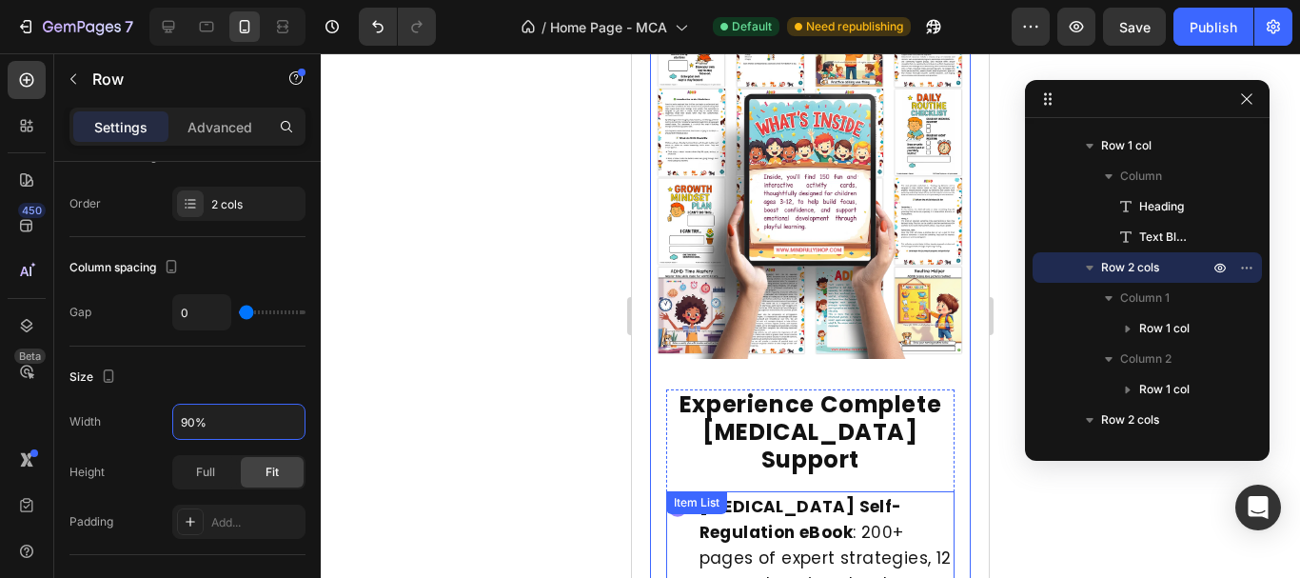
scroll to position [2570, 0]
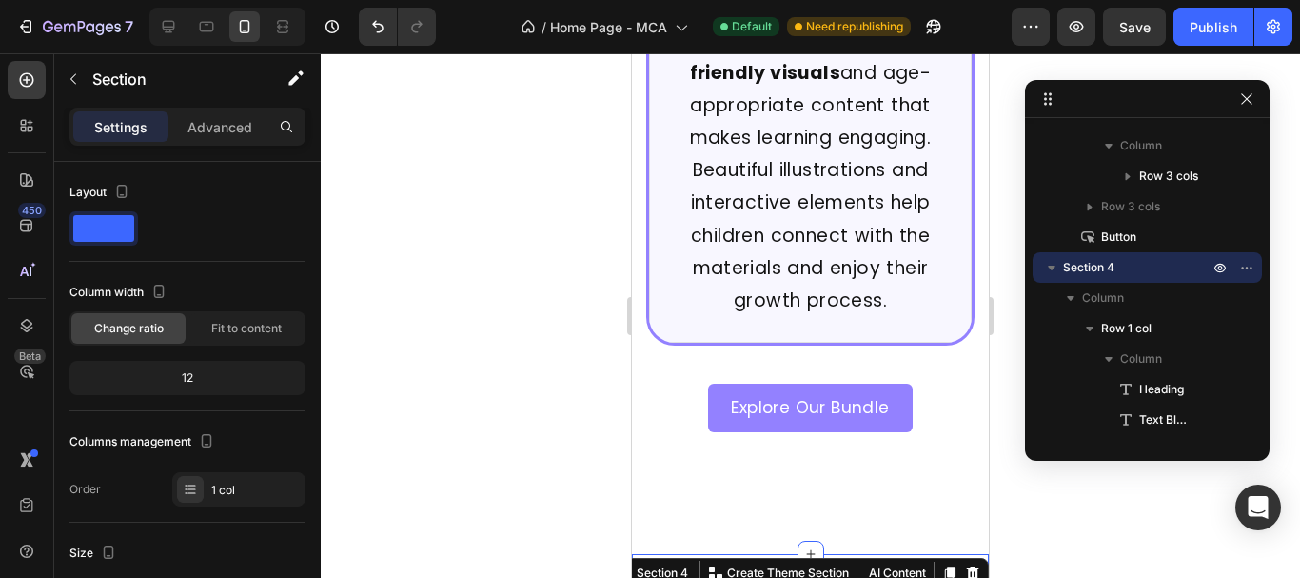
scroll to position [2379, 0]
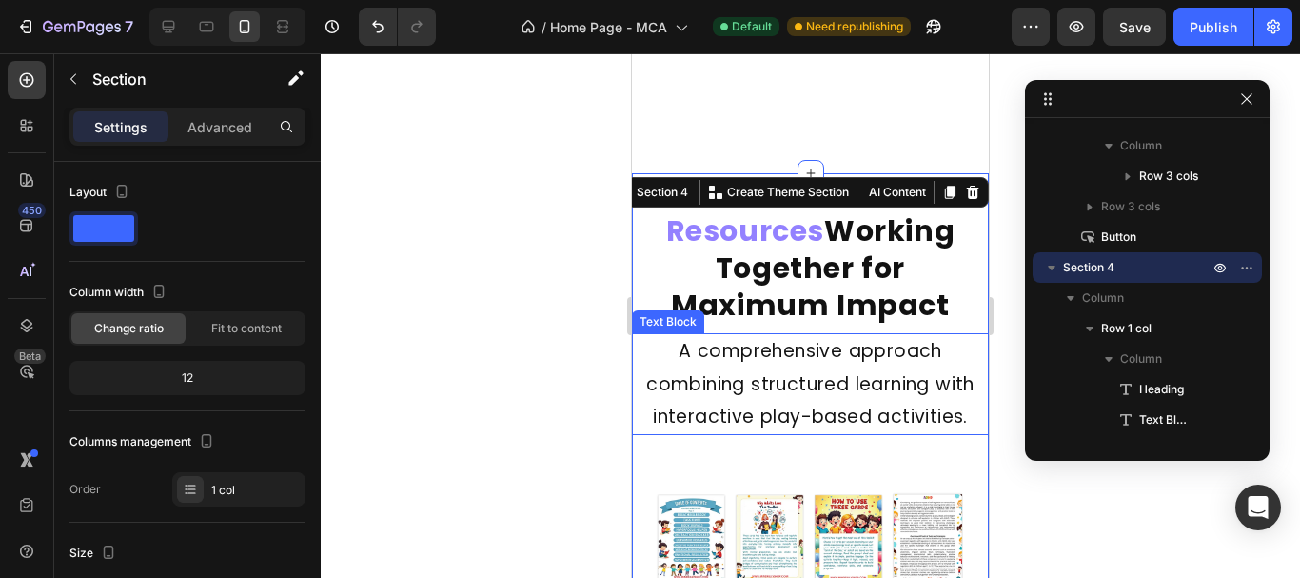
click at [755, 335] on p "A comprehensive approach combining structured learning with interactive play-ba…" at bounding box center [810, 384] width 353 height 98
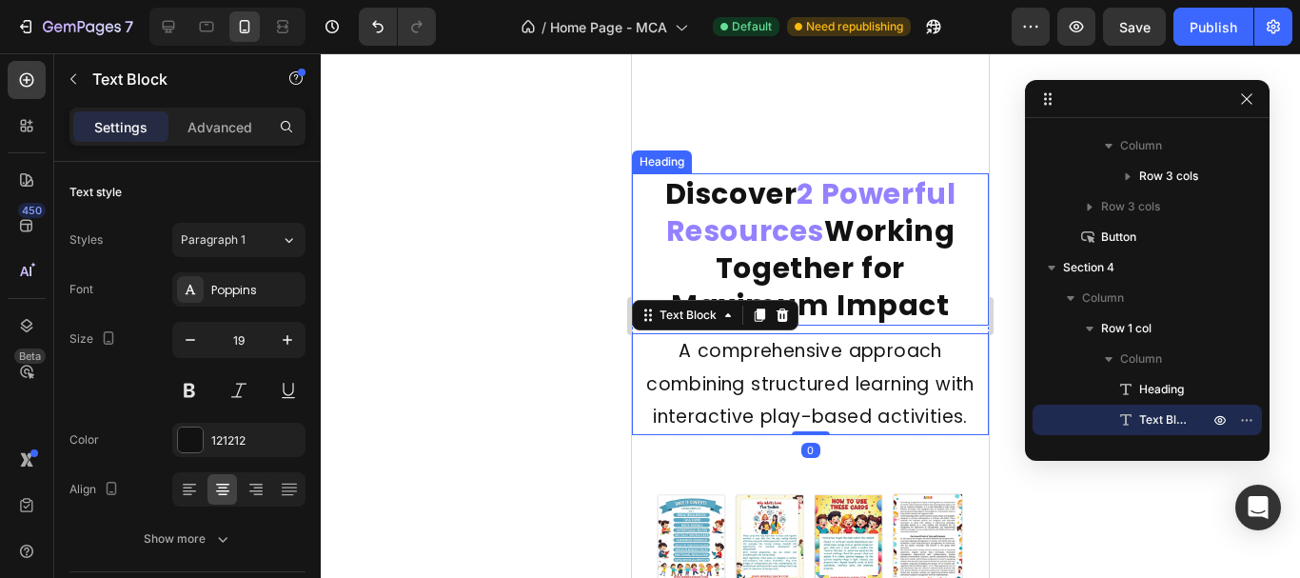
click at [877, 288] on strong "Working Together for Maximum Impact" at bounding box center [813, 267] width 284 height 115
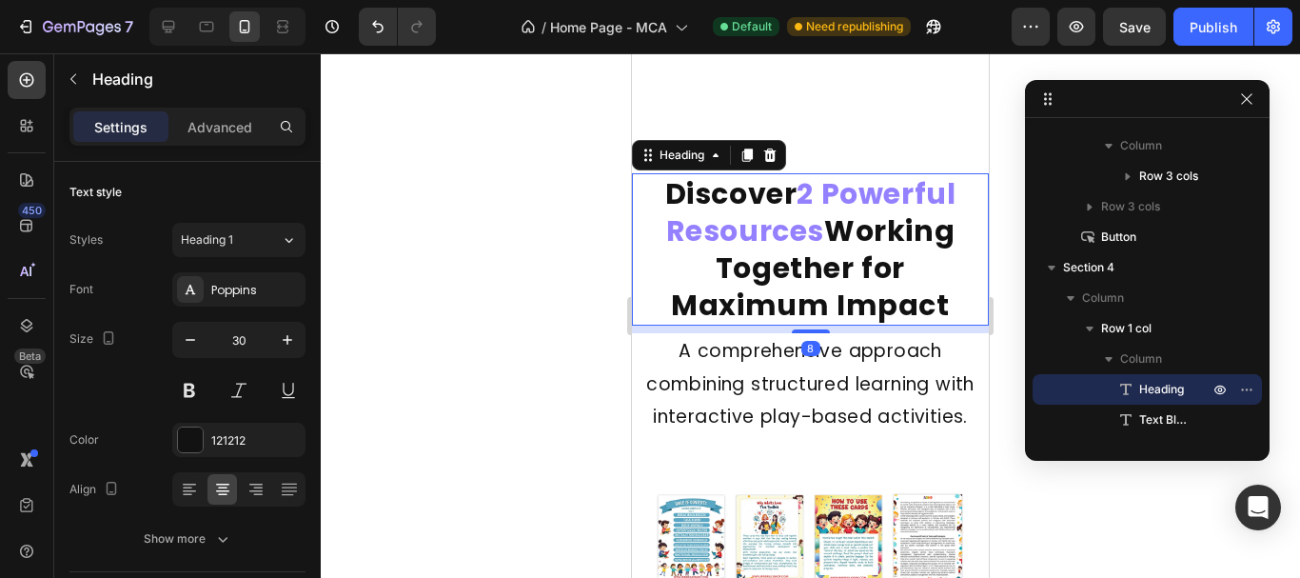
click at [877, 325] on div "8" at bounding box center [810, 329] width 357 height 8
click at [708, 356] on p "A comprehensive approach combining structured learning with interactive play-ba…" at bounding box center [810, 384] width 353 height 98
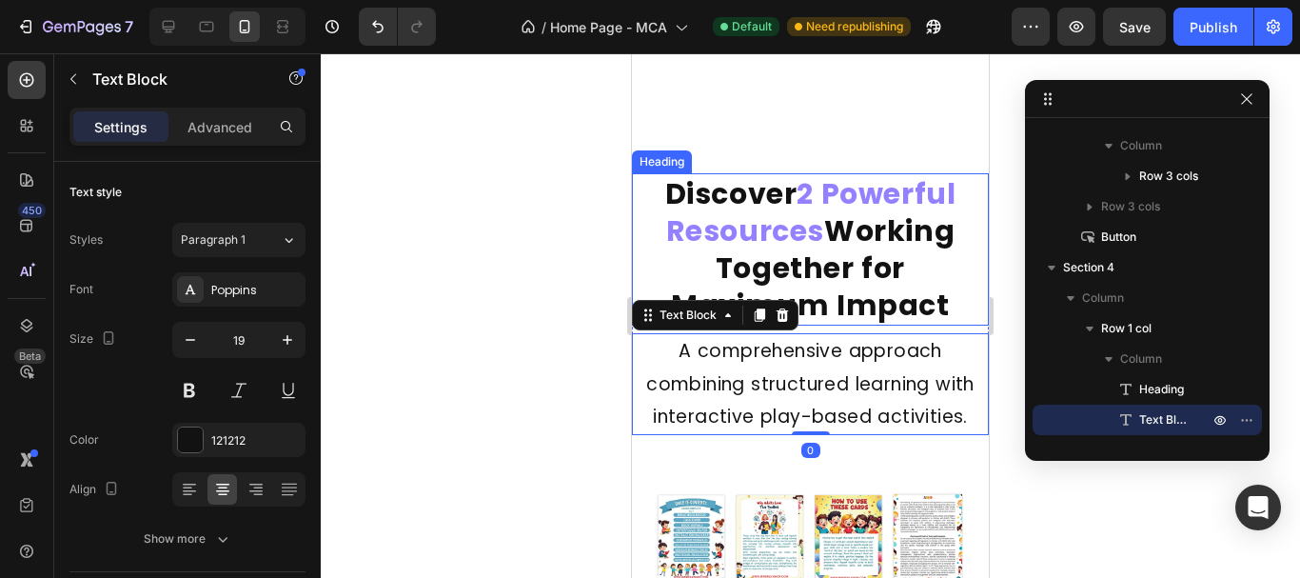
click at [853, 287] on strong "Working Together for Maximum Impact" at bounding box center [813, 267] width 284 height 115
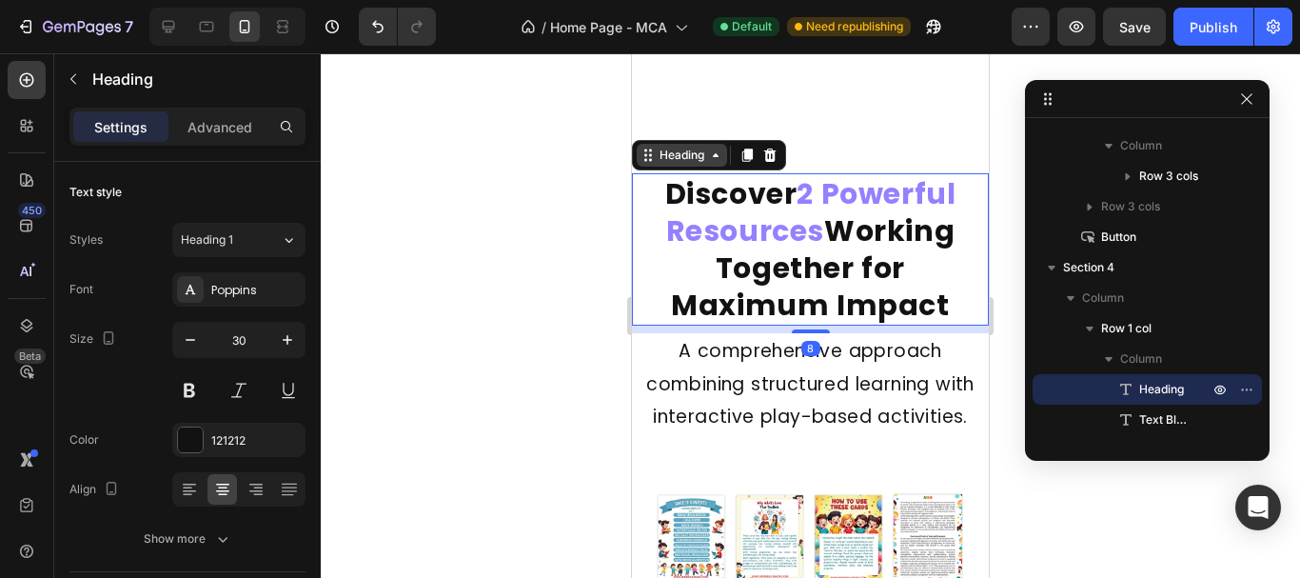
click at [700, 147] on div "Heading" at bounding box center [682, 155] width 52 height 17
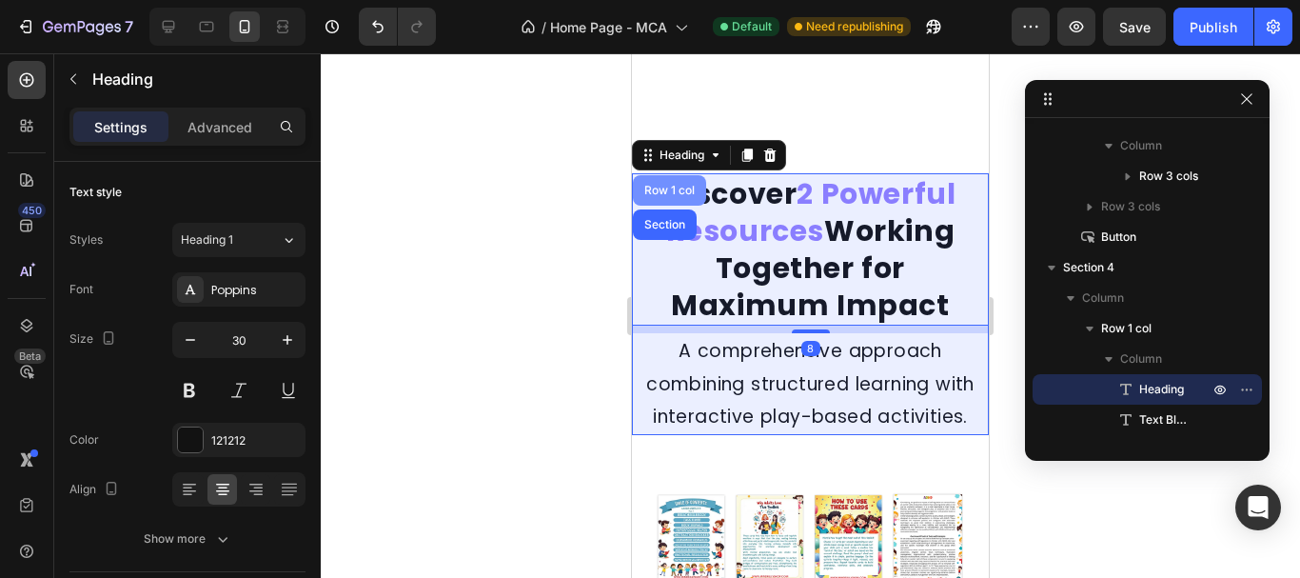
click at [659, 175] on div "Row 1 col" at bounding box center [669, 190] width 73 height 30
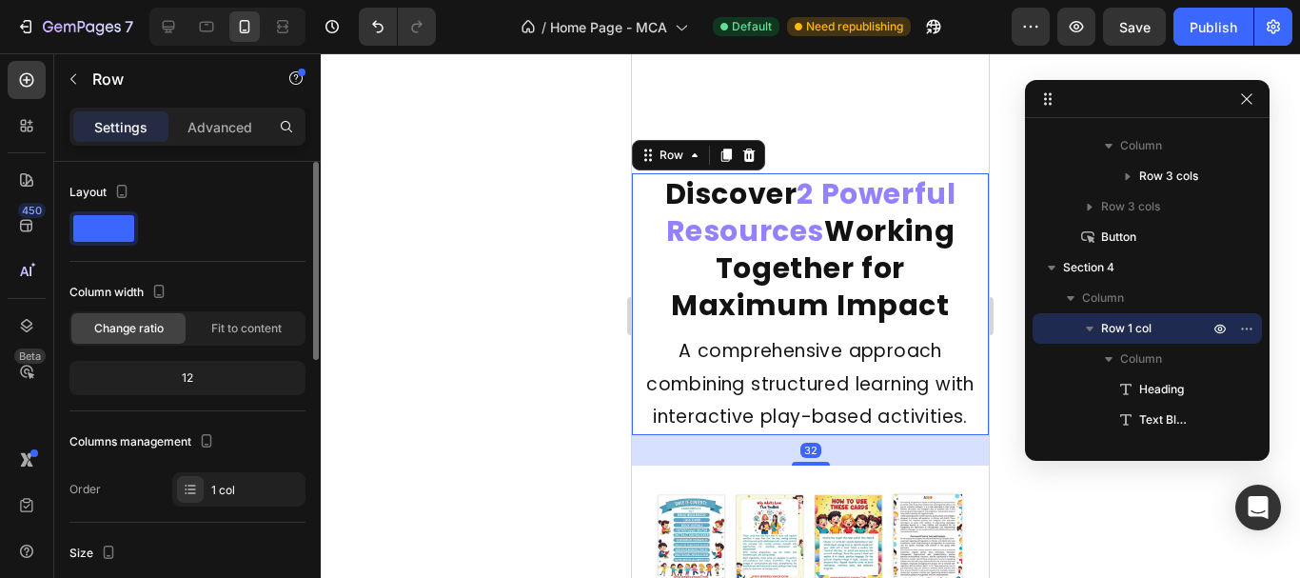
scroll to position [286, 0]
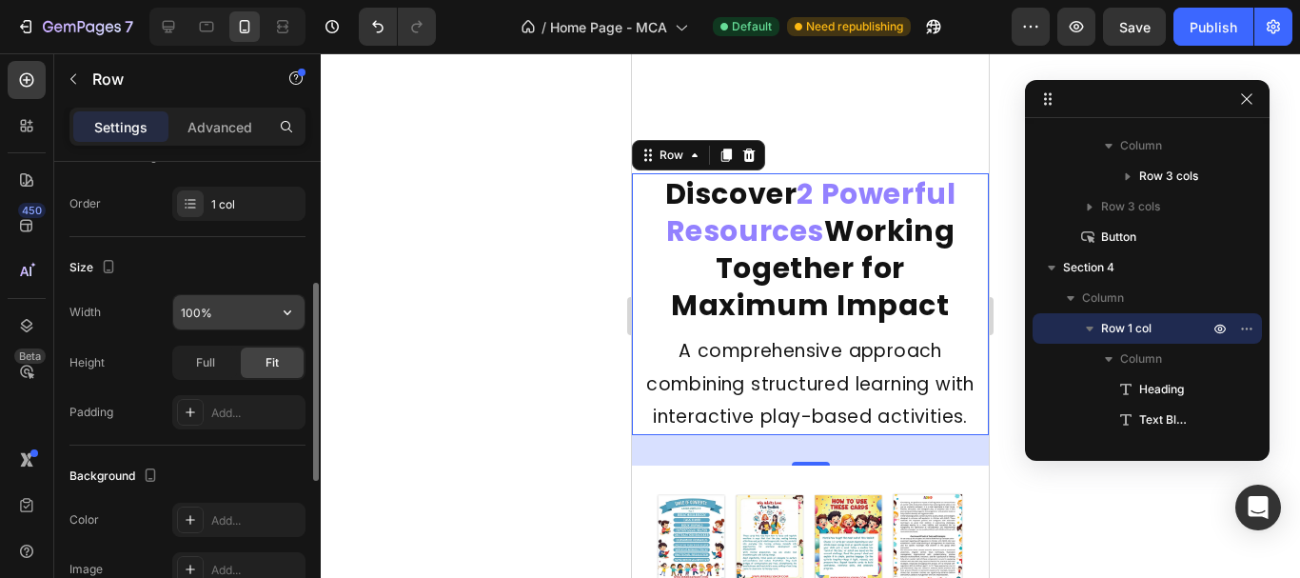
click at [195, 323] on input "100%" at bounding box center [238, 312] width 131 height 34
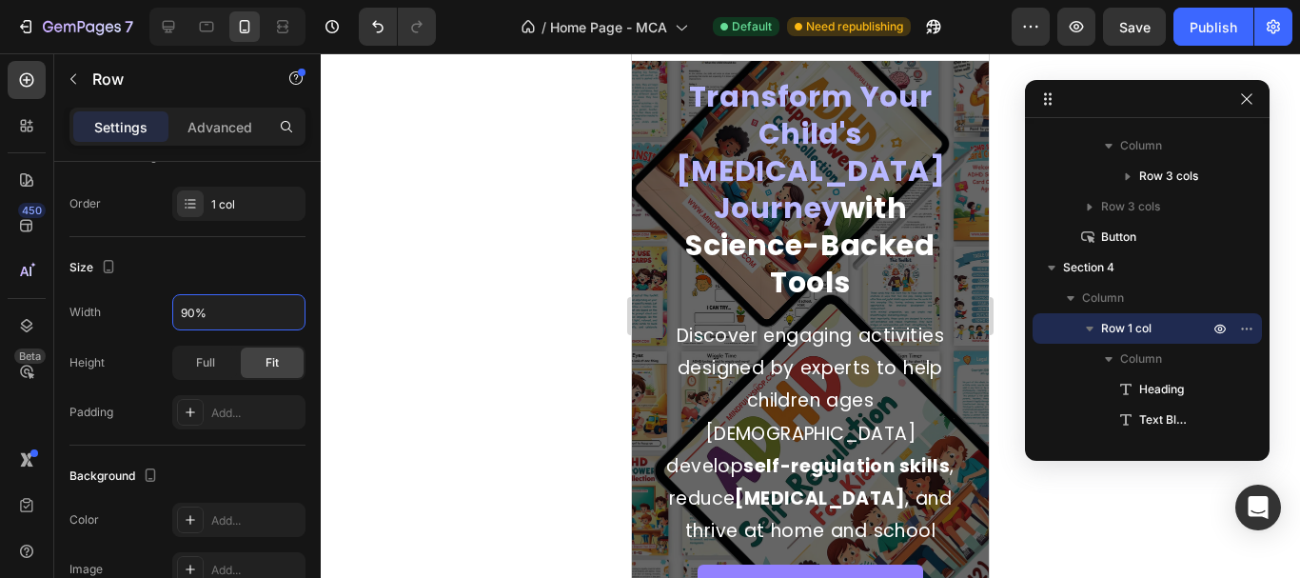
scroll to position [0, 0]
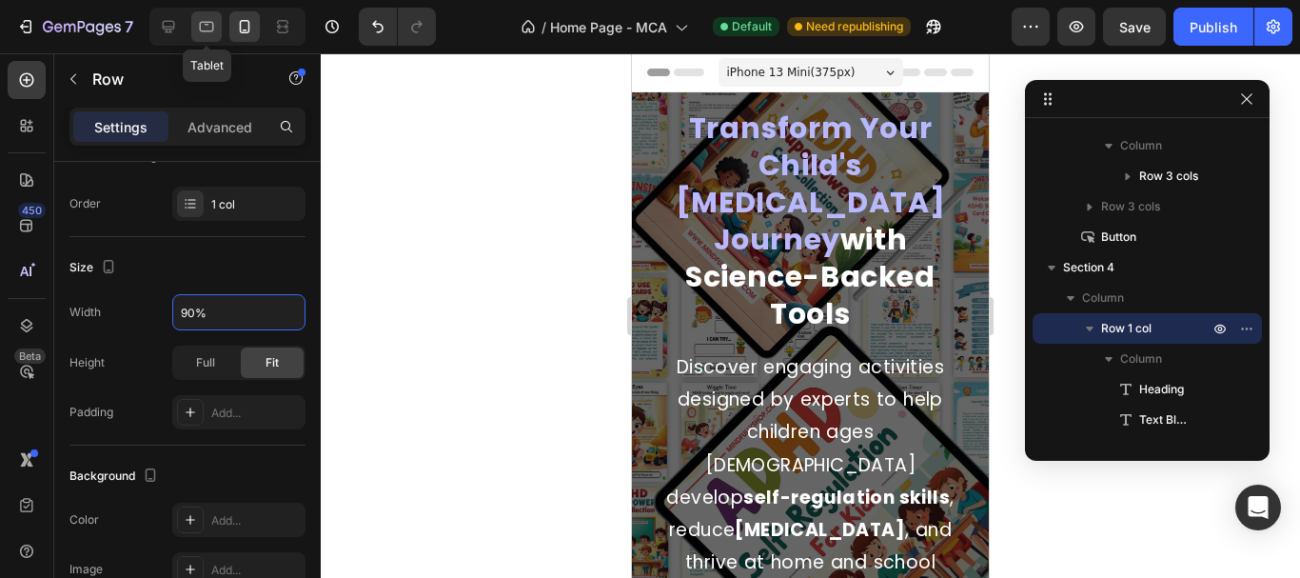
click at [195, 23] on div at bounding box center [206, 26] width 30 height 30
type input "100%"
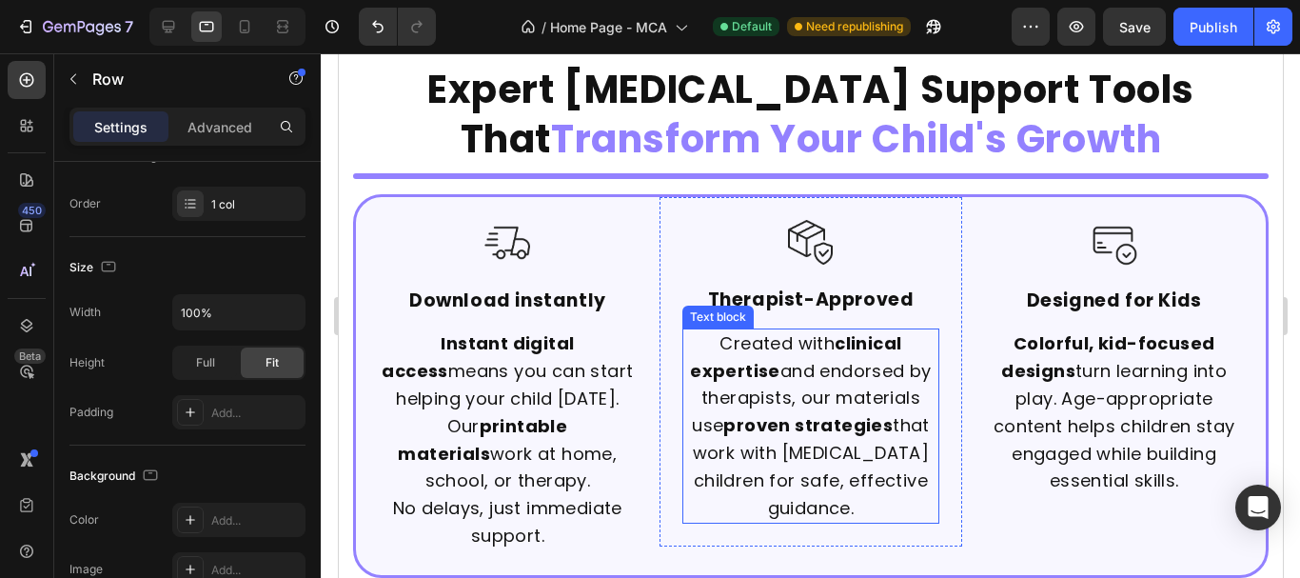
scroll to position [476, 0]
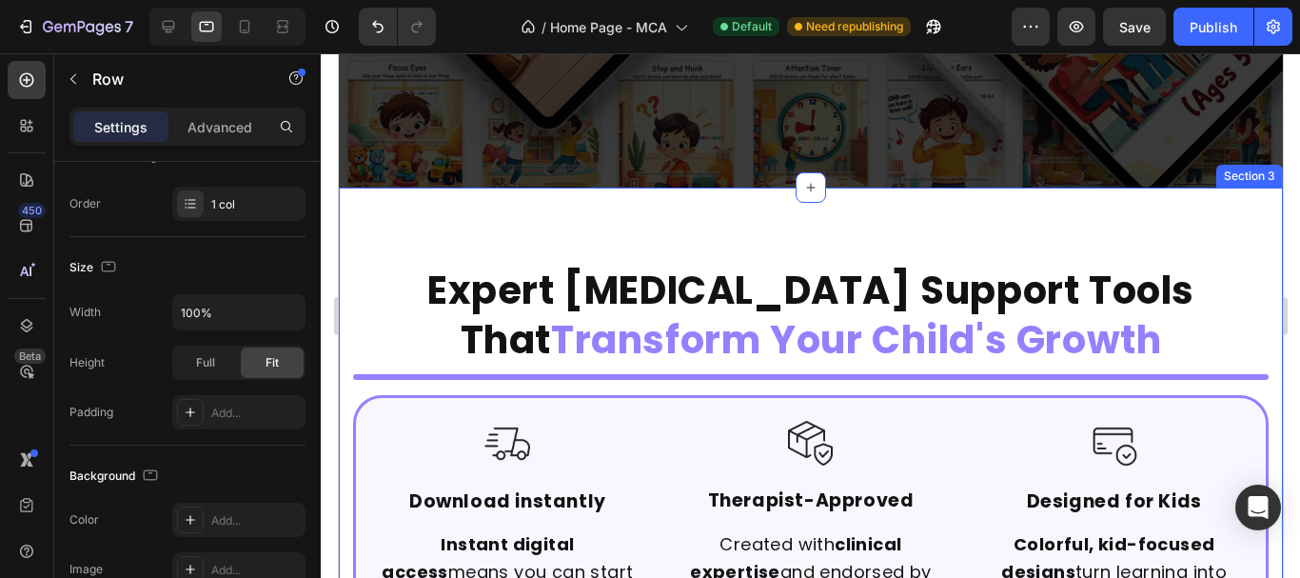
click at [584, 381] on div "Expert ADHD Support Tools That Transform Your Child's Growth Heading Image Read…" at bounding box center [810, 565] width 916 height 603
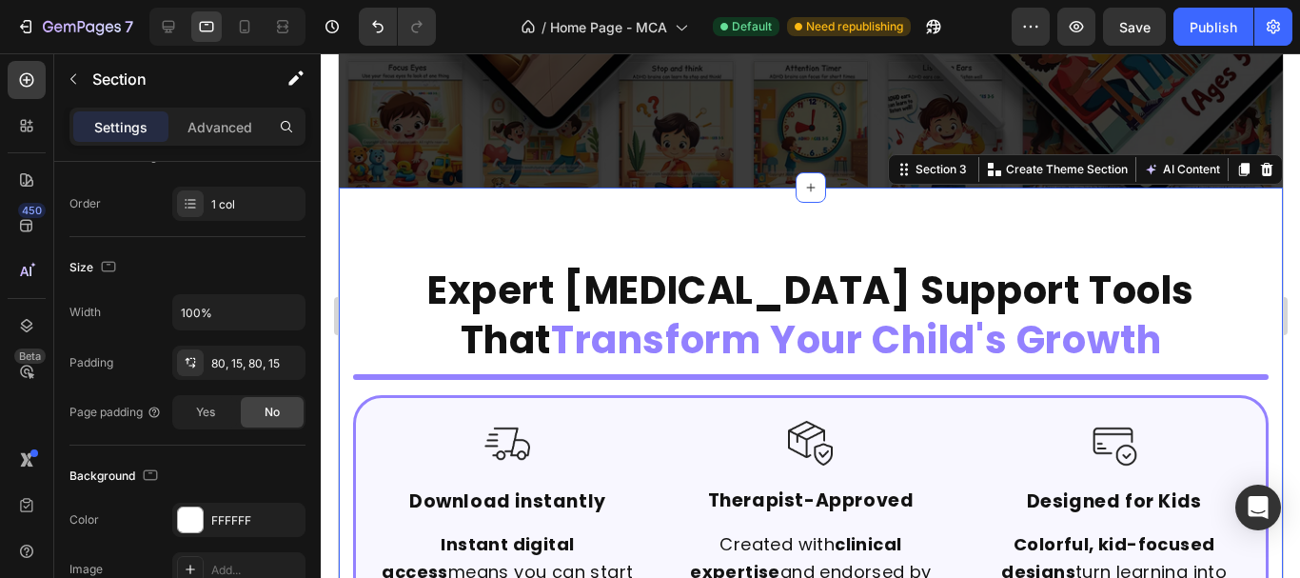
scroll to position [0, 0]
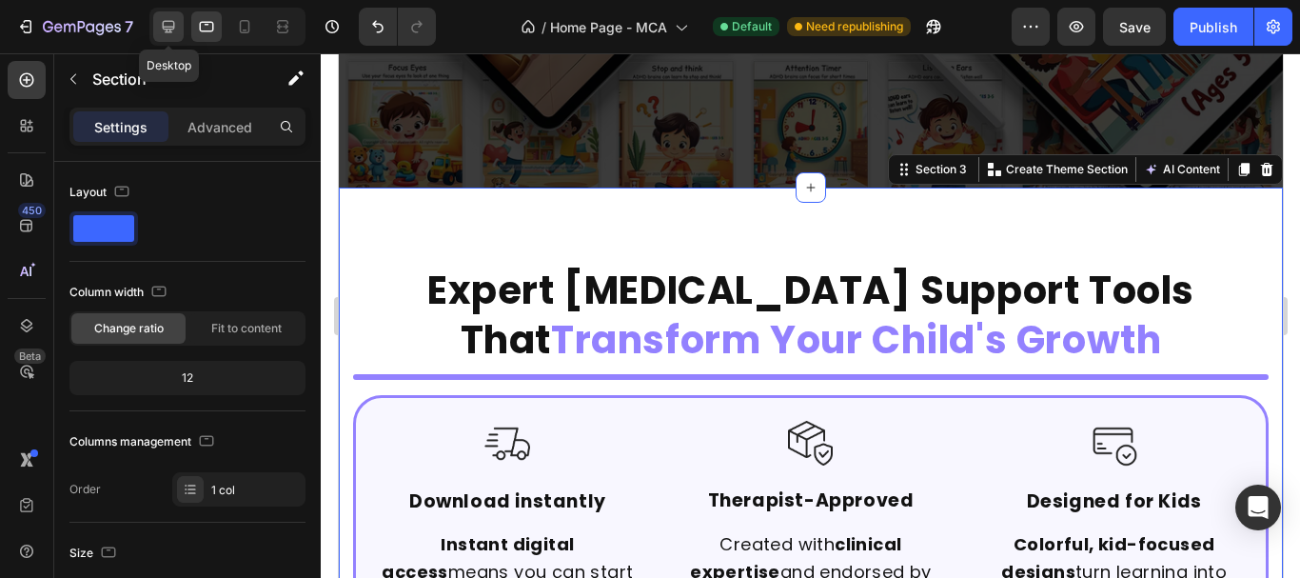
click at [163, 35] on icon at bounding box center [168, 26] width 19 height 19
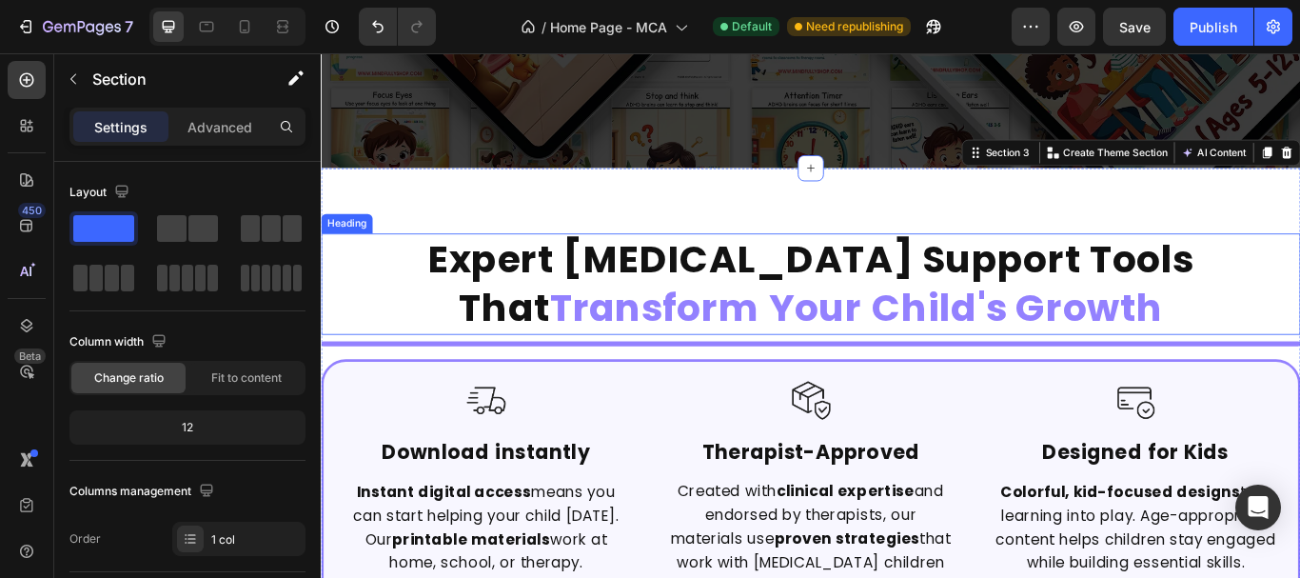
scroll to position [543, 0]
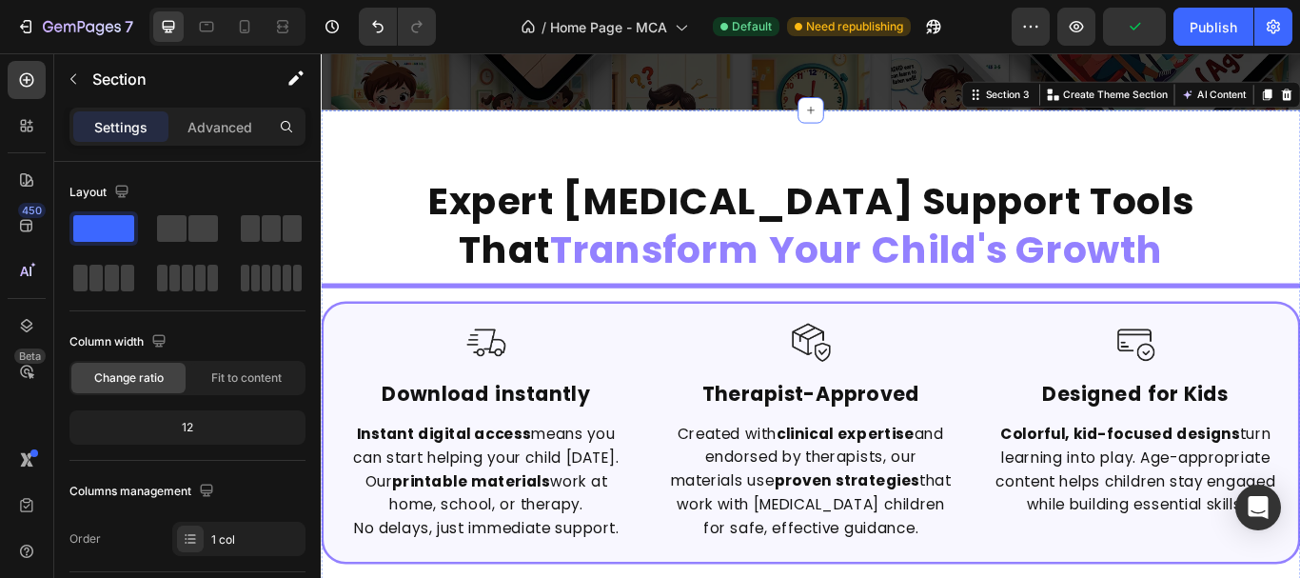
click at [350, 323] on div "Image Ready When You Are Text Block Instant digital access means you can start …" at bounding box center [892, 325] width 1142 height 6
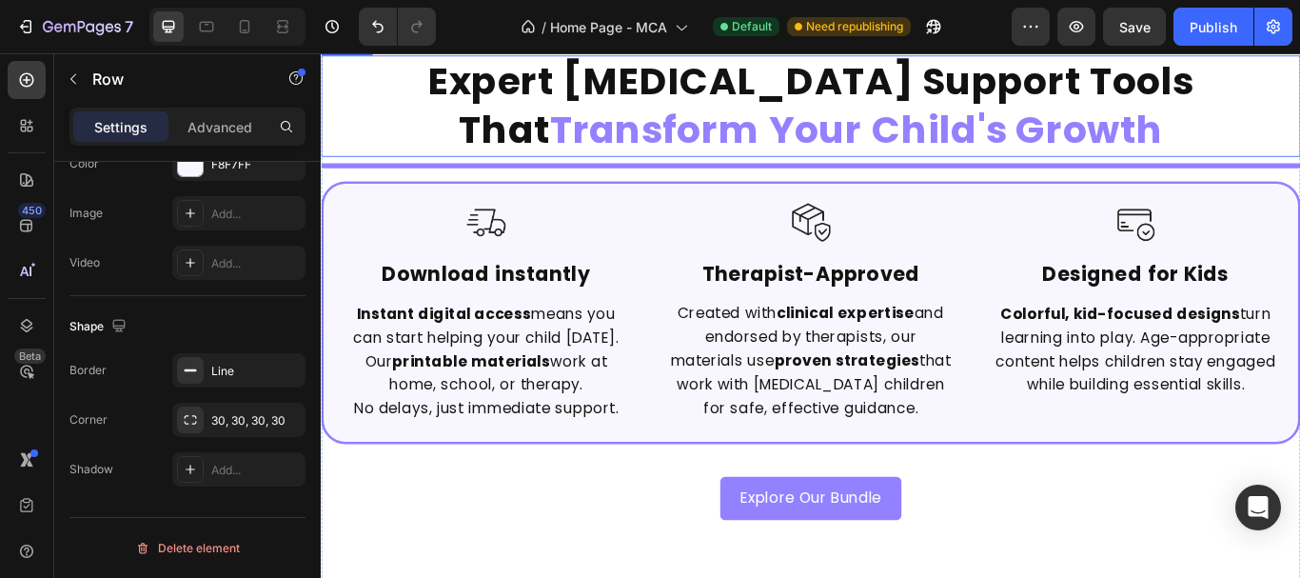
scroll to position [829, 0]
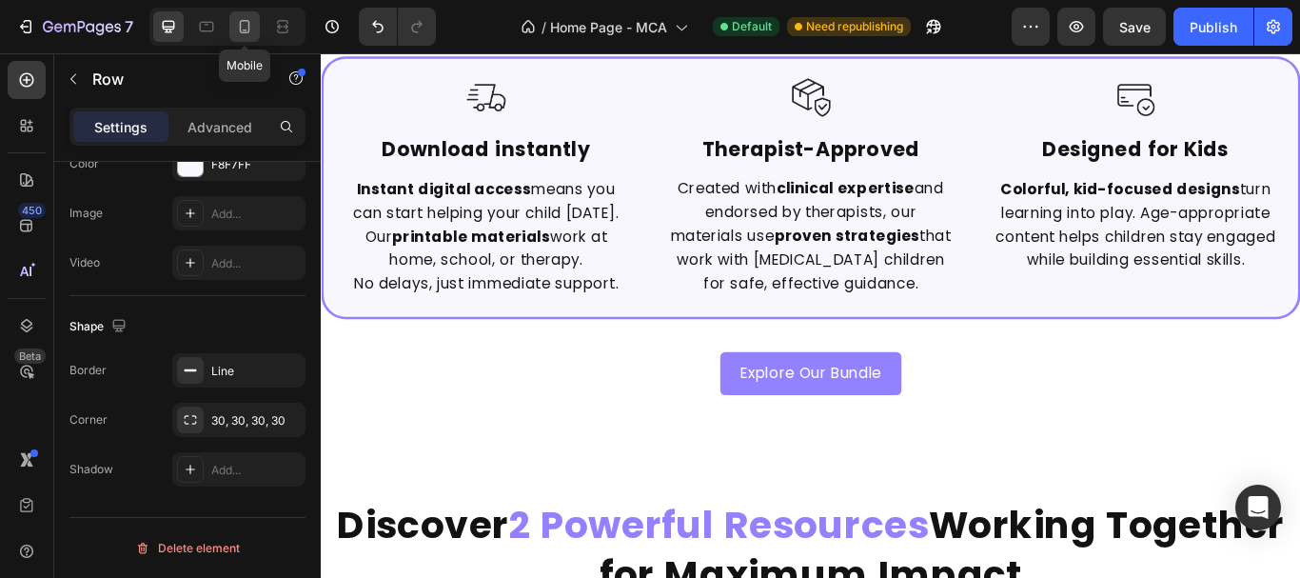
click at [240, 28] on icon at bounding box center [245, 26] width 10 height 13
type input "100%"
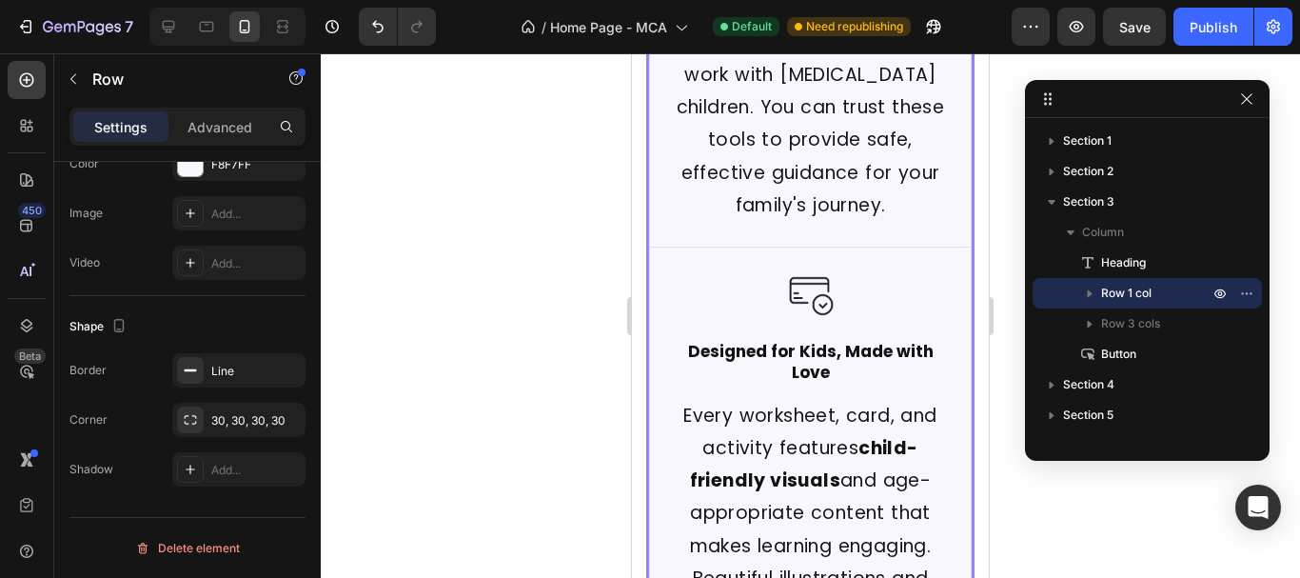
scroll to position [1731, 0]
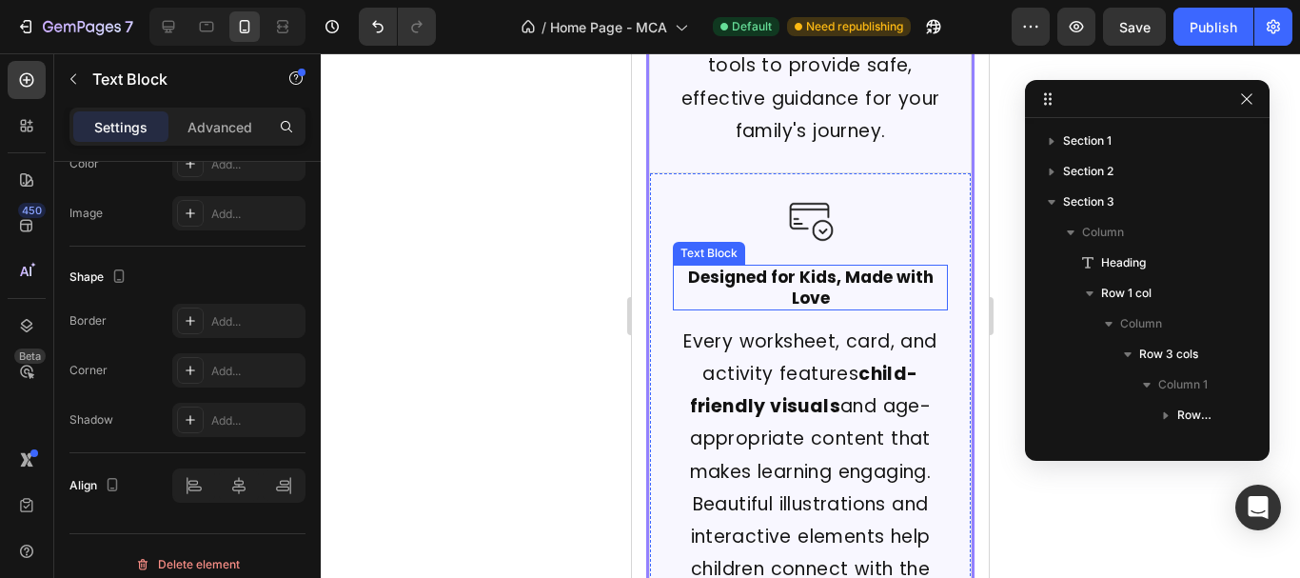
click at [811, 266] on strong "Designed for Kids, Made with Love" at bounding box center [811, 288] width 246 height 44
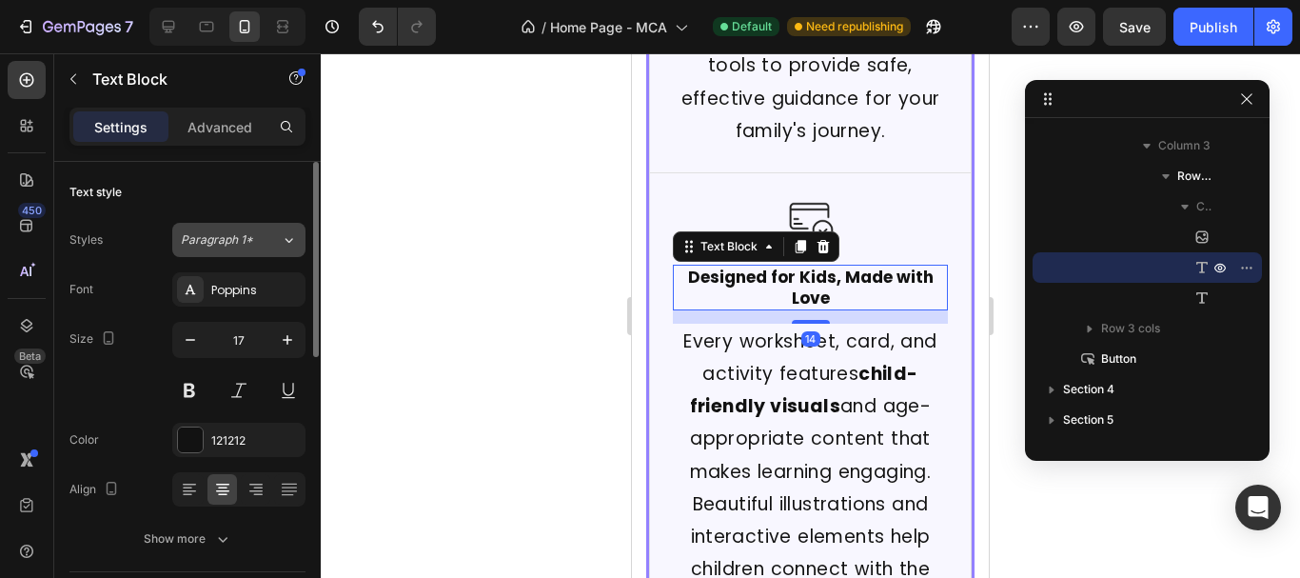
click at [254, 239] on div "Paragraph 1*" at bounding box center [219, 239] width 77 height 17
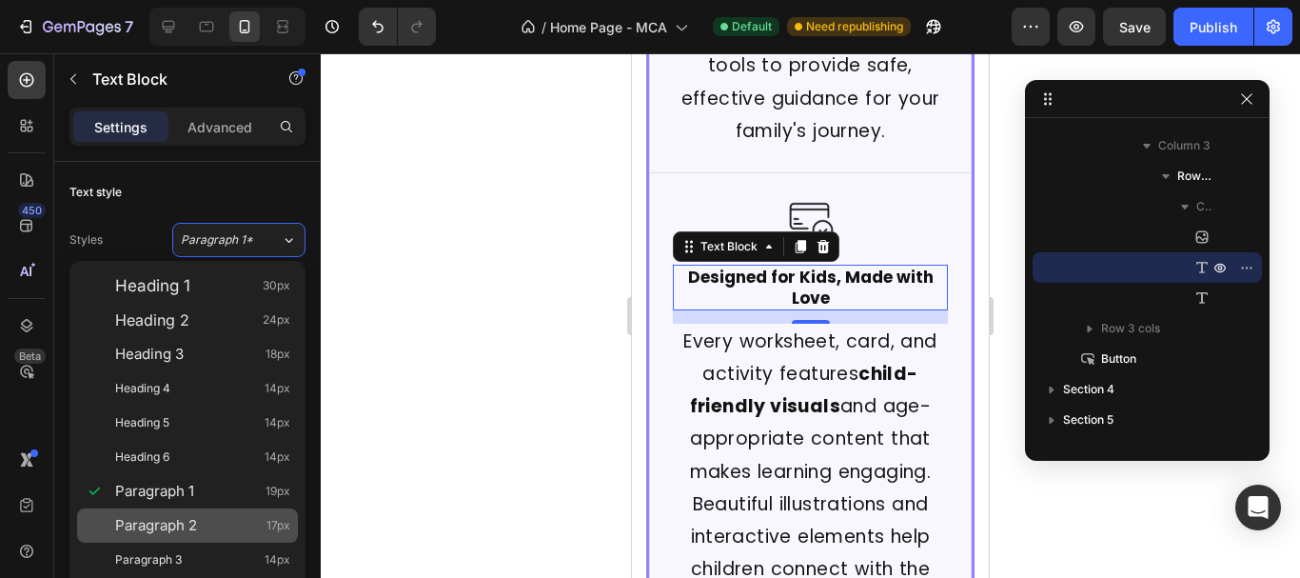
click at [183, 524] on span "Paragraph 2" at bounding box center [156, 525] width 82 height 19
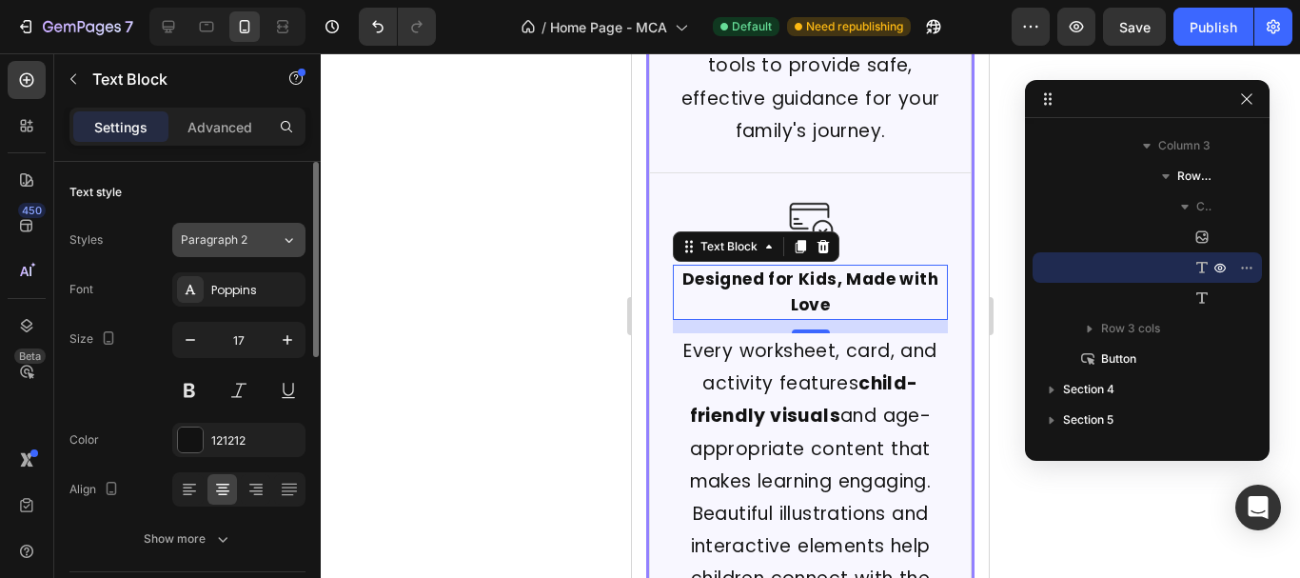
click at [246, 240] on span "Paragraph 2" at bounding box center [214, 239] width 67 height 17
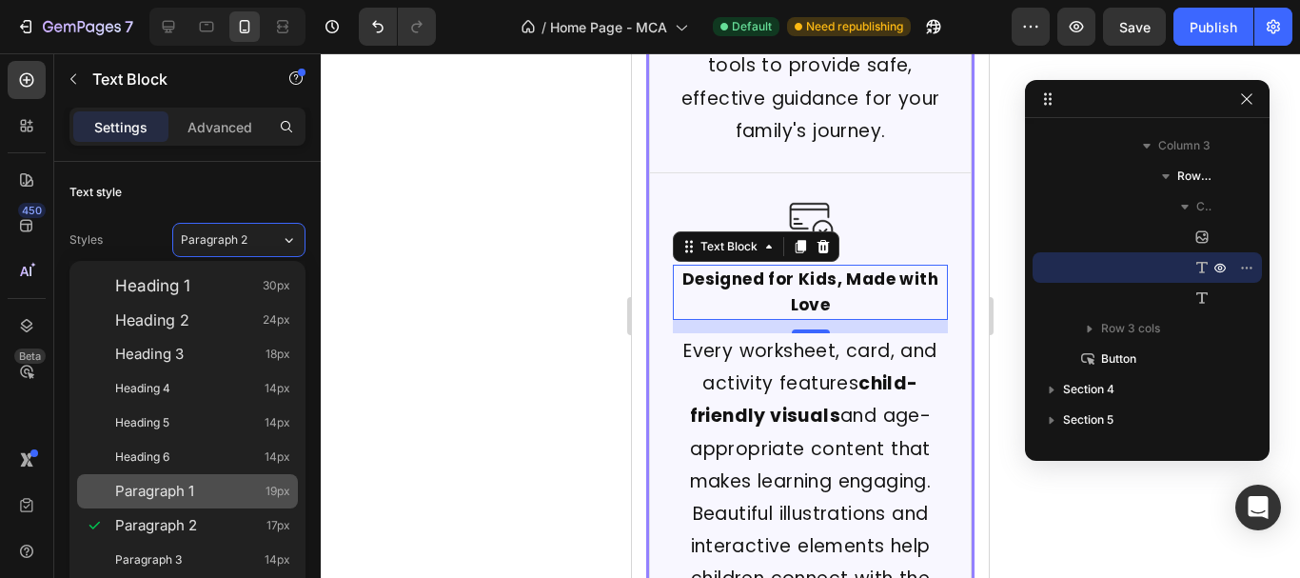
click at [208, 503] on div "Paragraph 1 19px" at bounding box center [187, 491] width 221 height 34
type input "19"
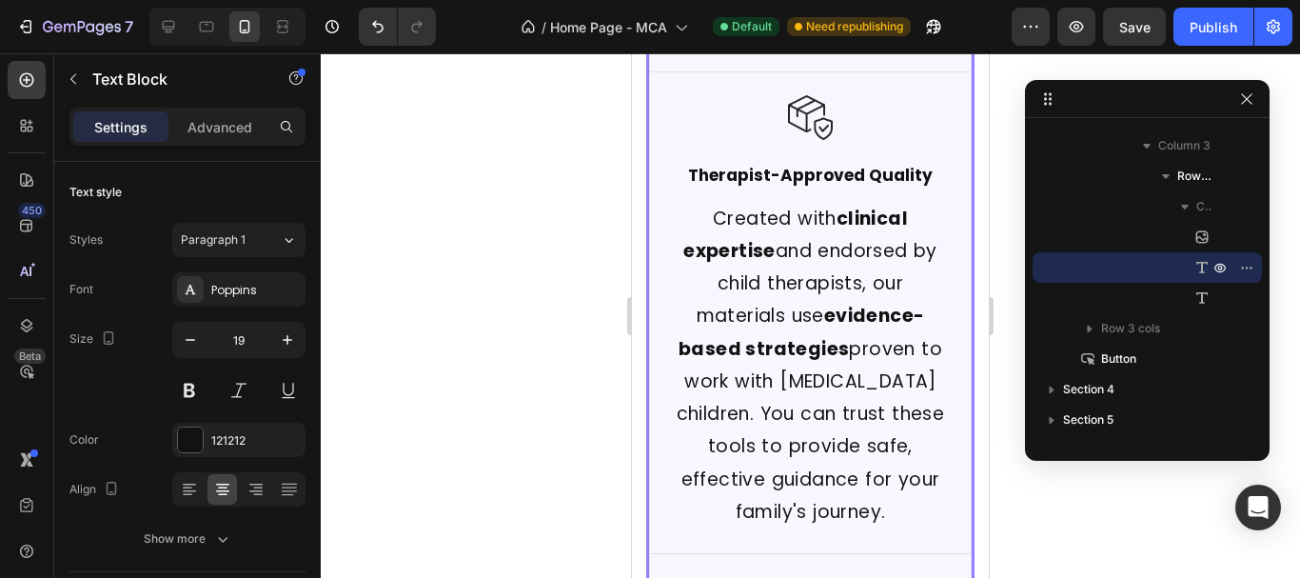
scroll to position [1065, 0]
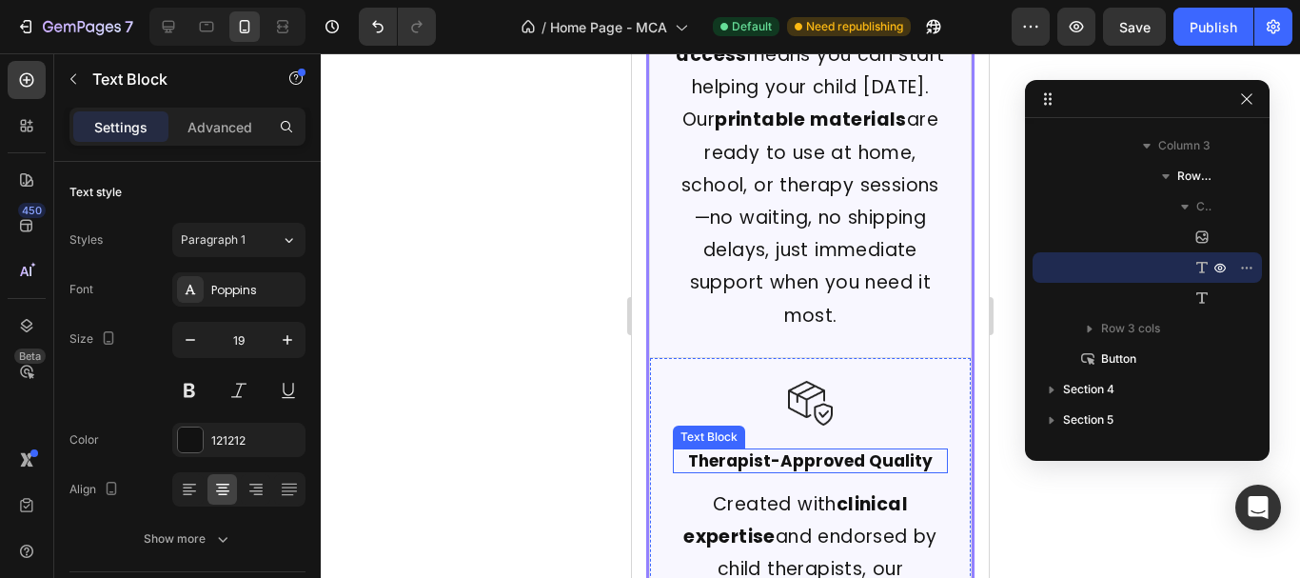
click at [741, 449] on strong "Therapist-Approved Quality" at bounding box center [810, 460] width 245 height 23
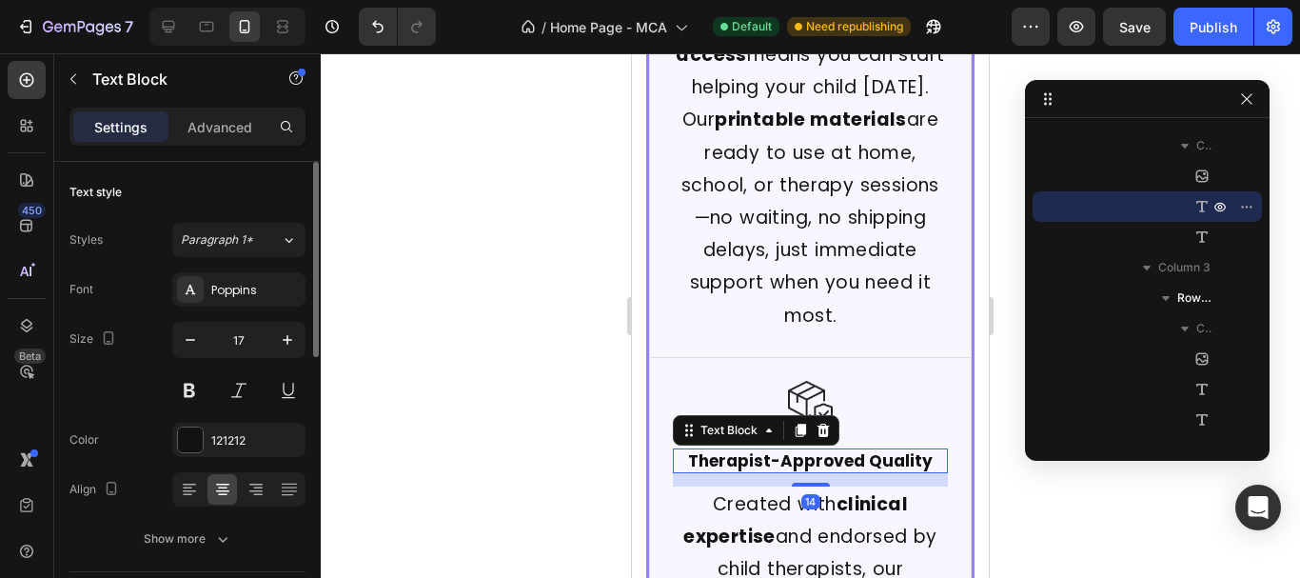
click at [200, 237] on span "Paragraph 1*" at bounding box center [217, 239] width 72 height 17
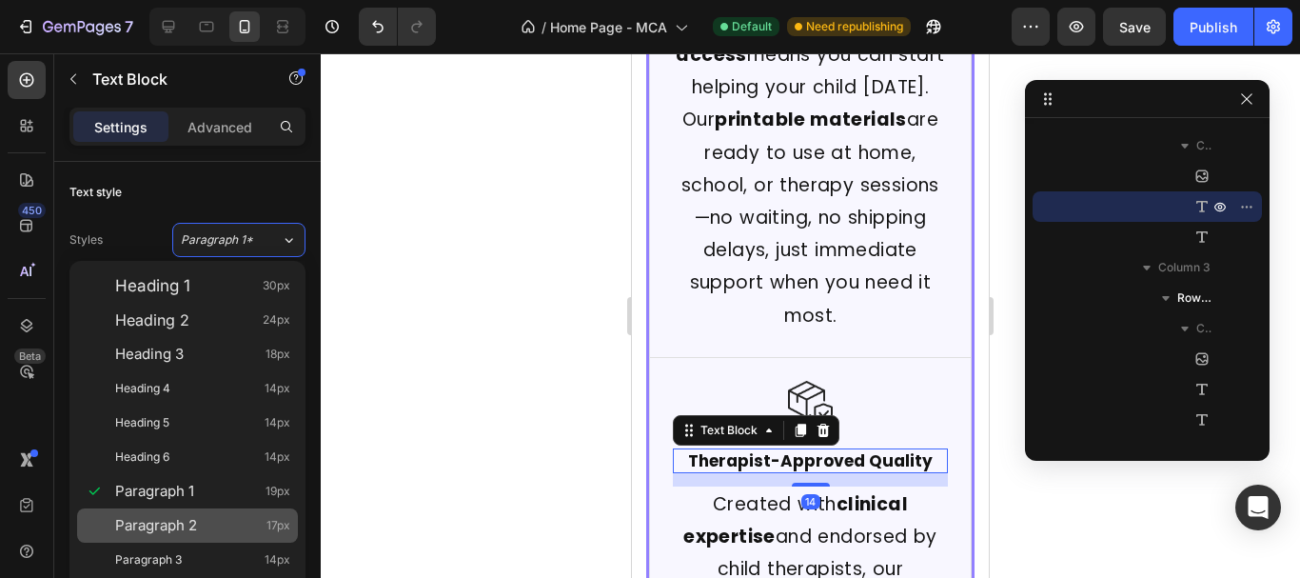
click at [185, 522] on span "Paragraph 2" at bounding box center [156, 525] width 82 height 19
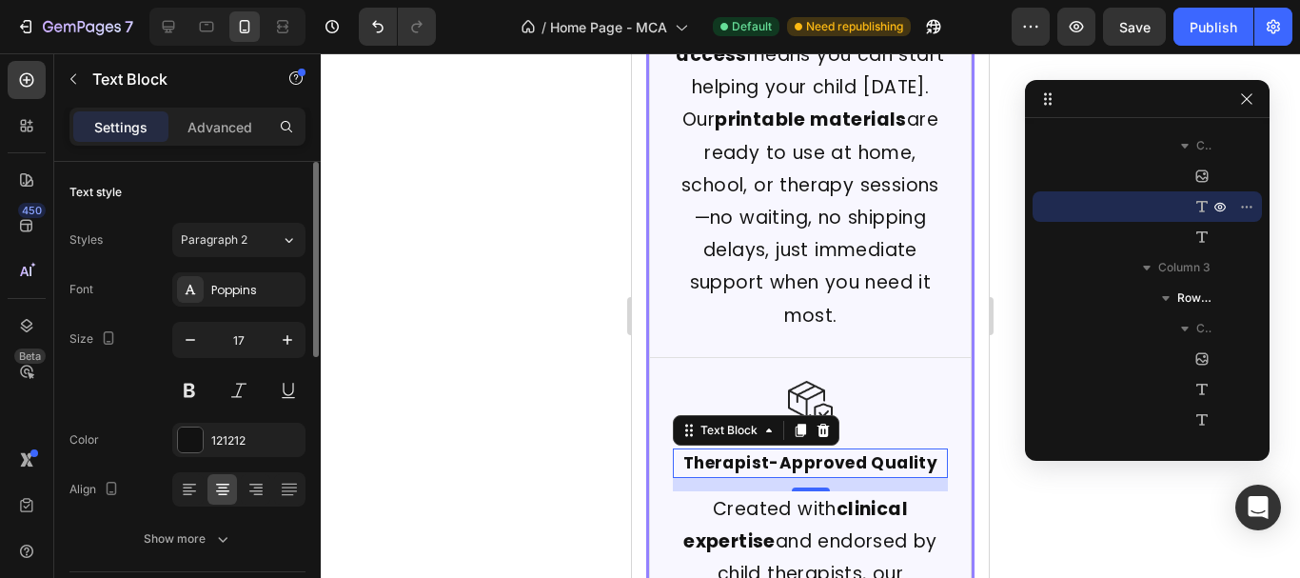
click at [244, 257] on div "Styles Paragraph 2 Font Poppins Size 17 Color 121212 Align Show more" at bounding box center [187, 389] width 236 height 333
click at [244, 251] on button "Paragraph 2" at bounding box center [238, 240] width 133 height 34
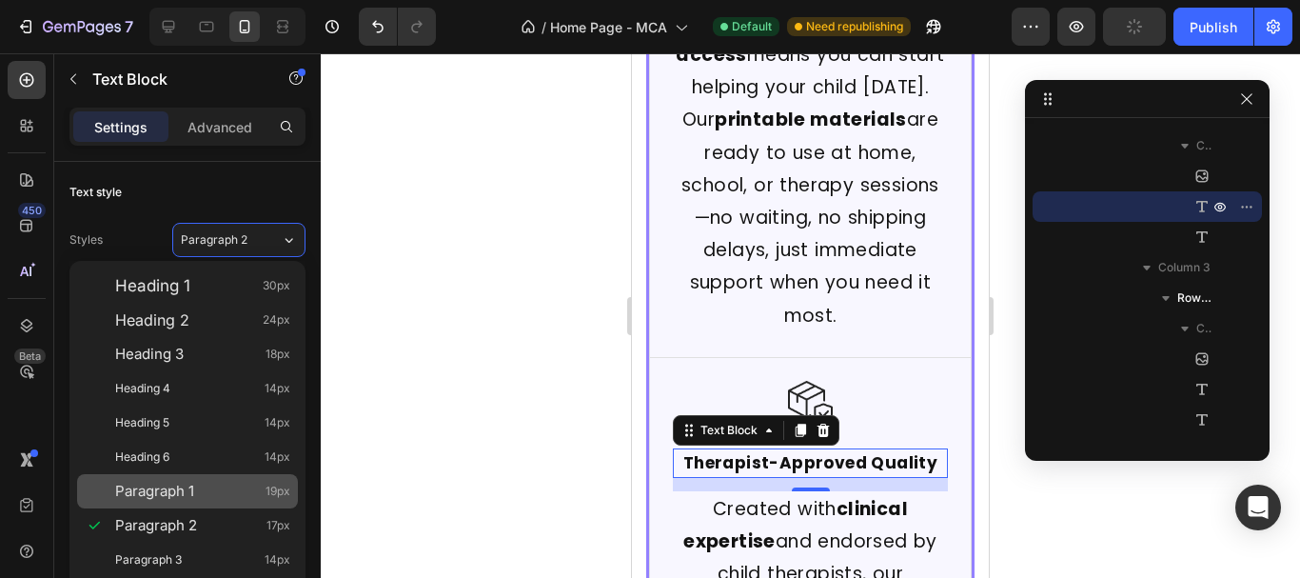
click at [190, 485] on span "Paragraph 1" at bounding box center [154, 491] width 79 height 19
type input "19"
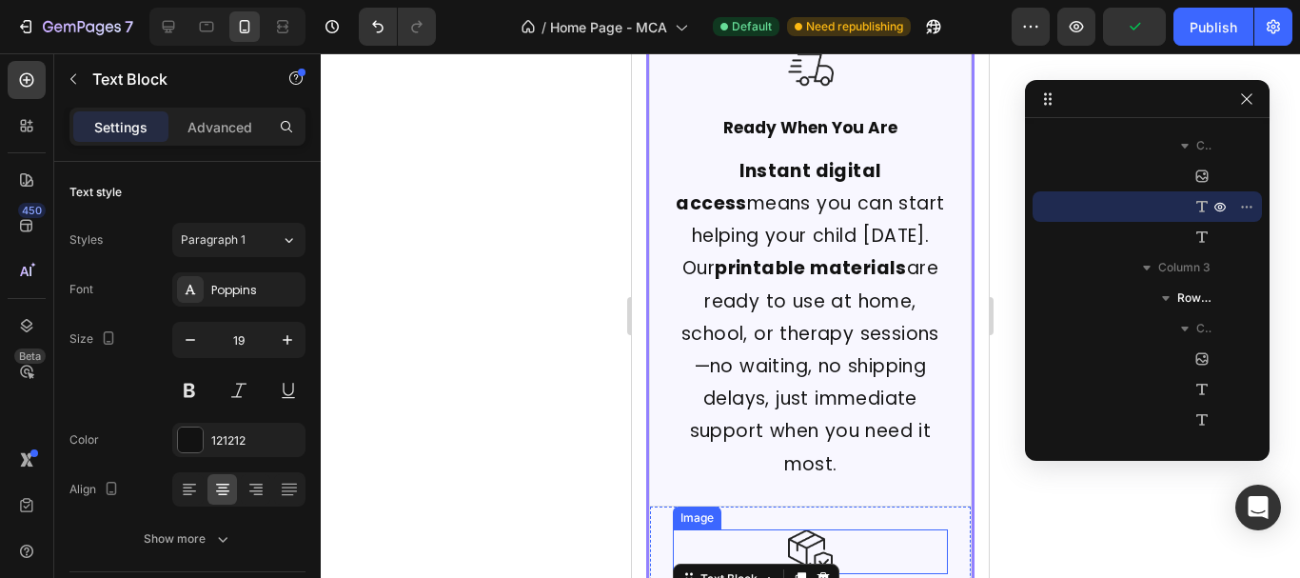
scroll to position [779, 0]
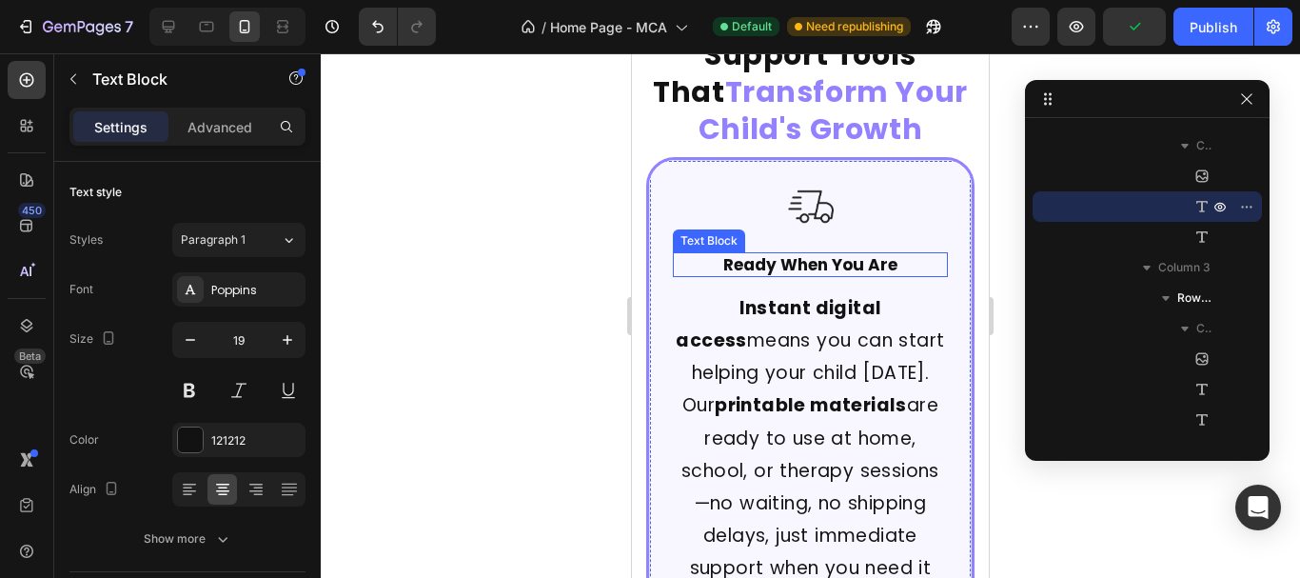
click at [838, 253] on strong "Ready When You Are" at bounding box center [810, 264] width 174 height 23
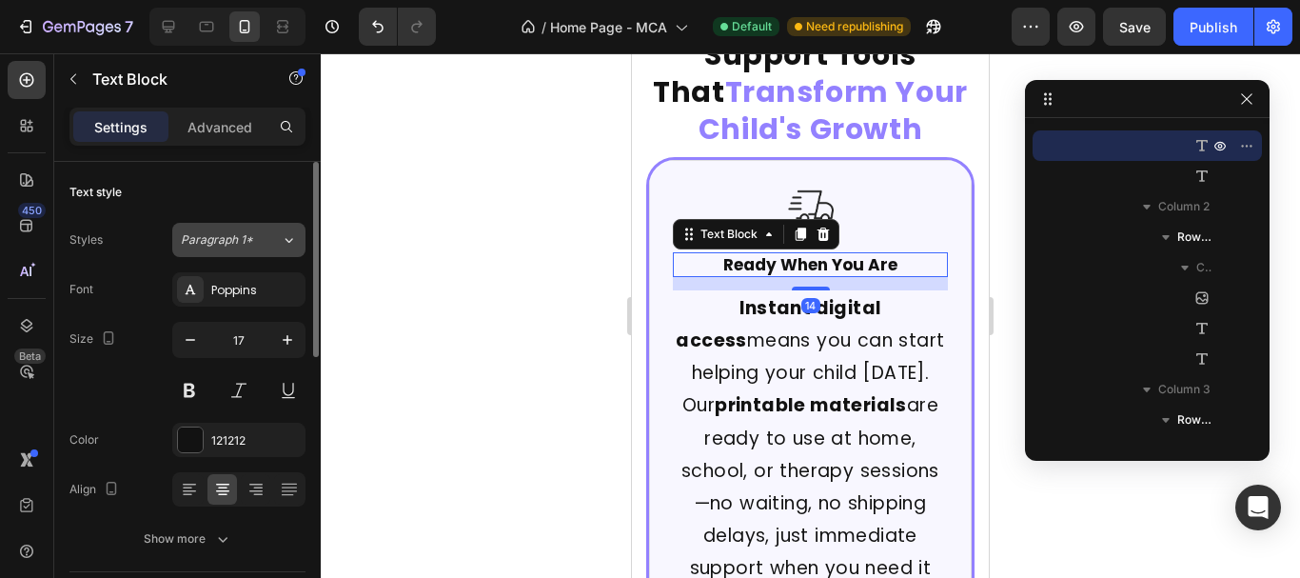
click at [233, 251] on button "Paragraph 1*" at bounding box center [238, 240] width 133 height 34
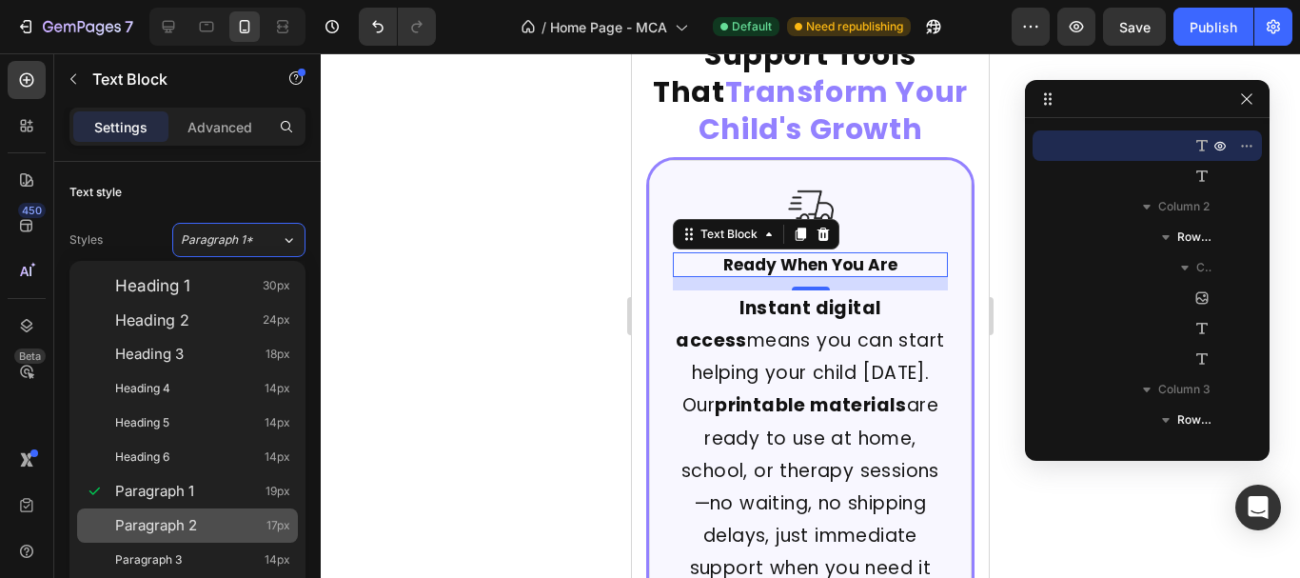
click at [194, 531] on span "Paragraph 2" at bounding box center [156, 525] width 82 height 19
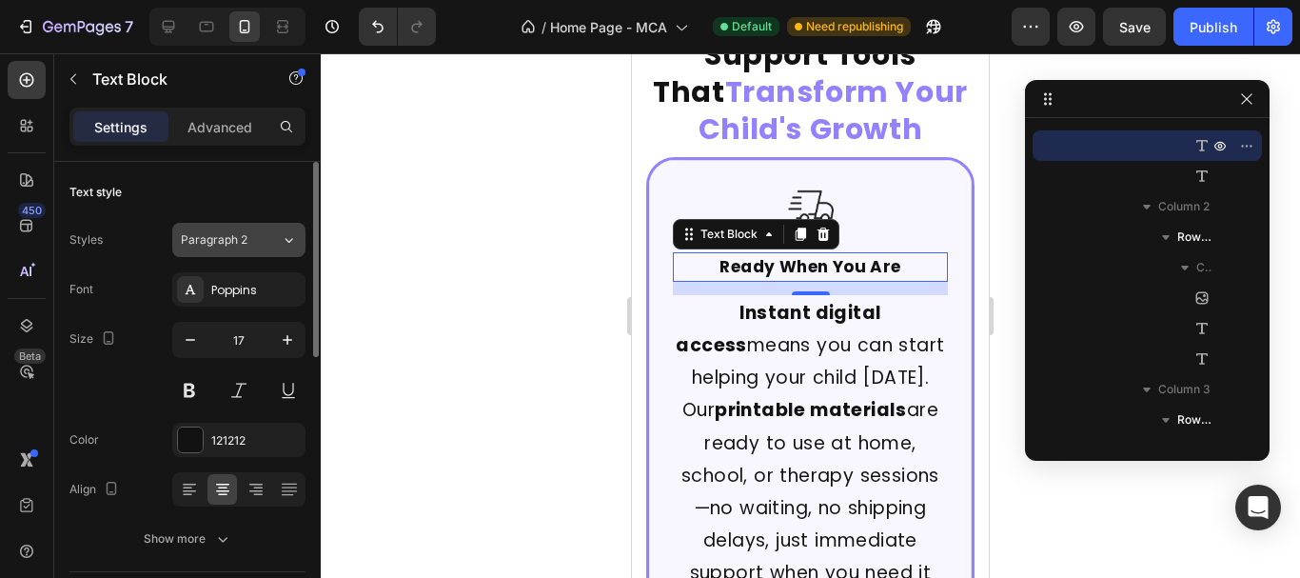
click at [237, 248] on button "Paragraph 2" at bounding box center [238, 240] width 133 height 34
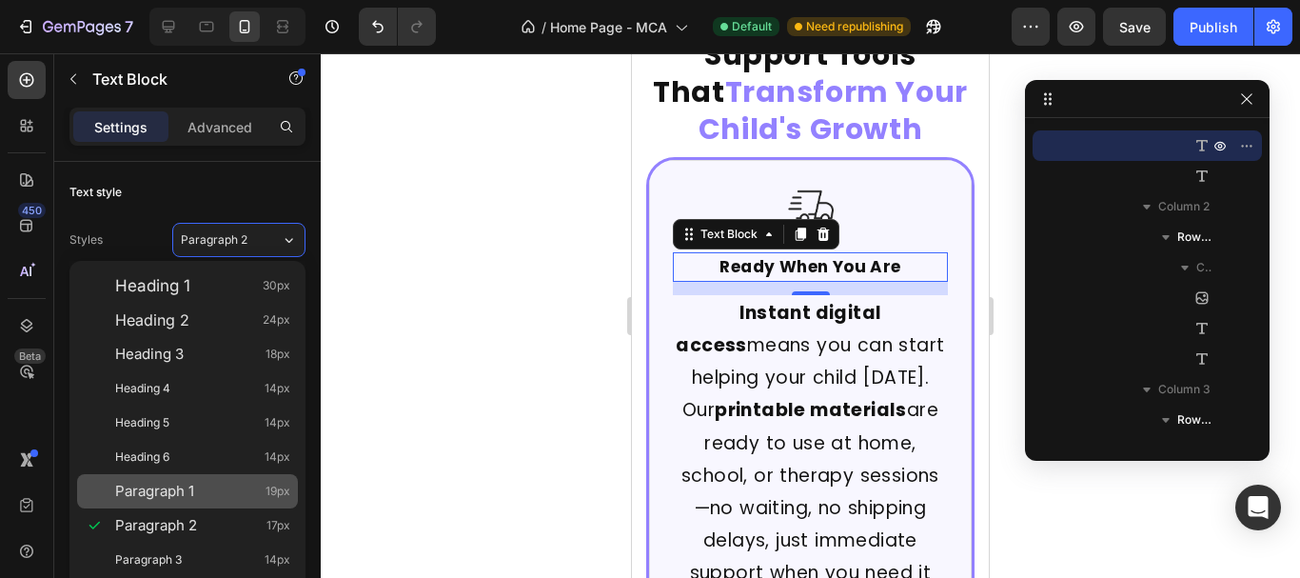
click at [190, 495] on span "Paragraph 1" at bounding box center [154, 491] width 79 height 19
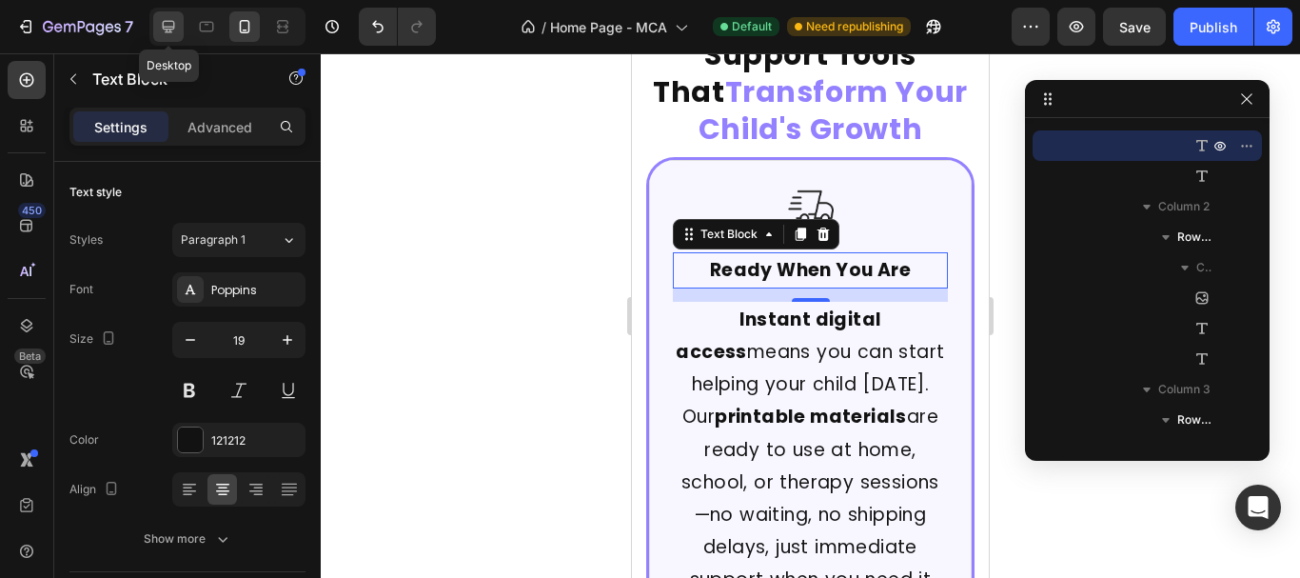
click at [160, 20] on icon at bounding box center [168, 26] width 19 height 19
type input "22"
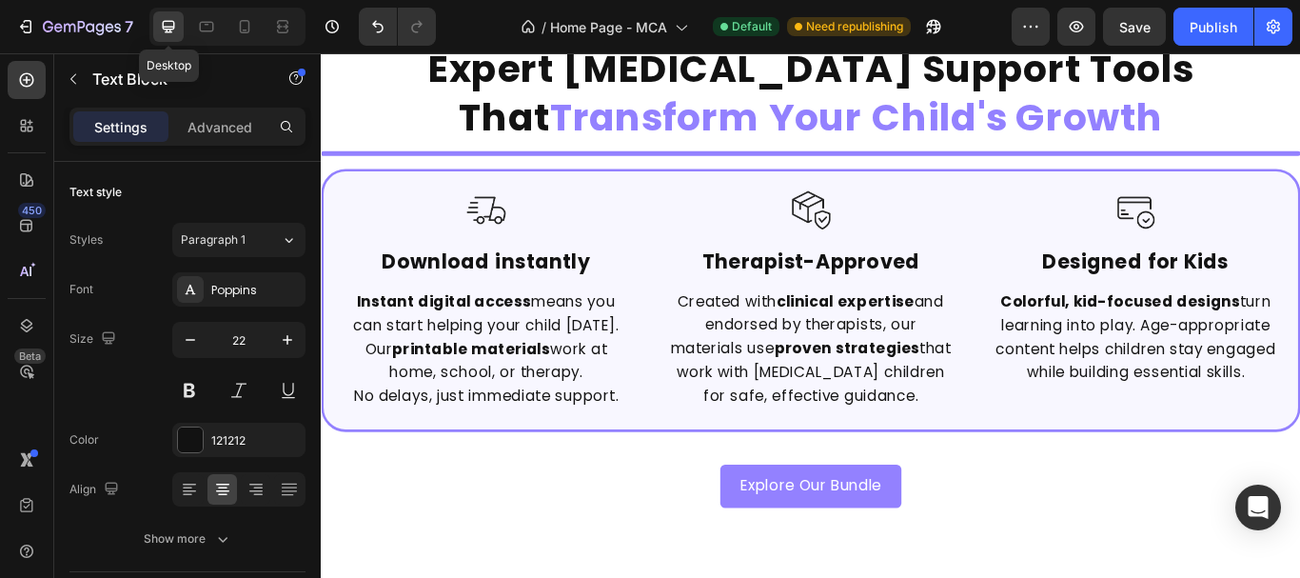
scroll to position [631, 0]
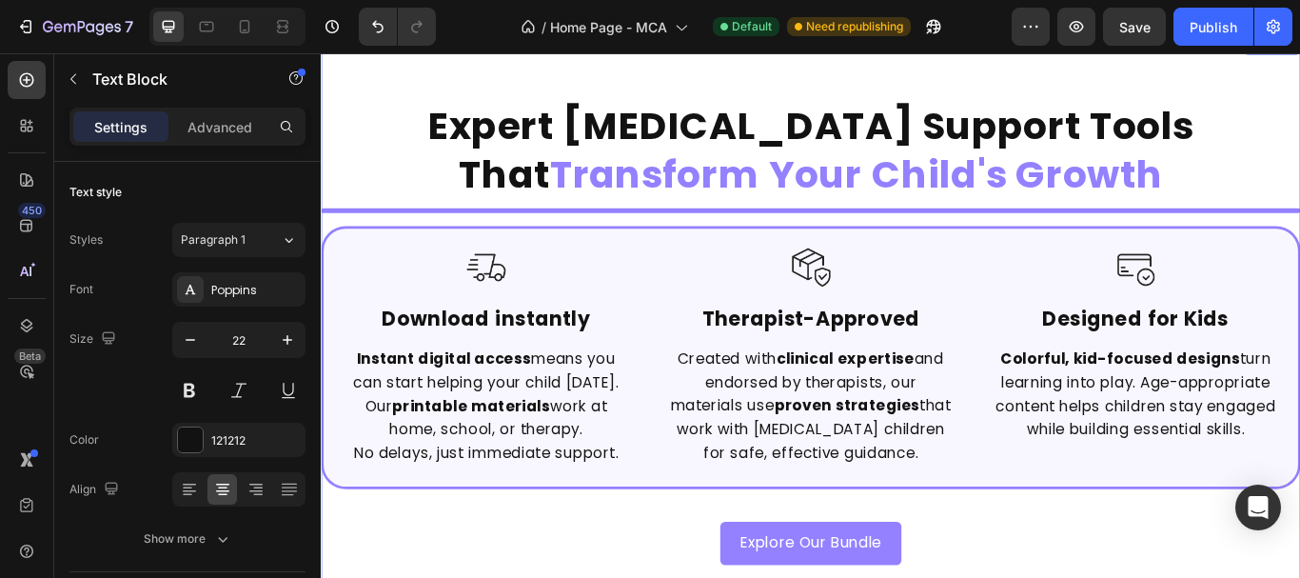
click at [553, 250] on div "Expert ADHD Support Tools That Transform Your Child's Growth Heading Image Read…" at bounding box center [892, 379] width 1142 height 542
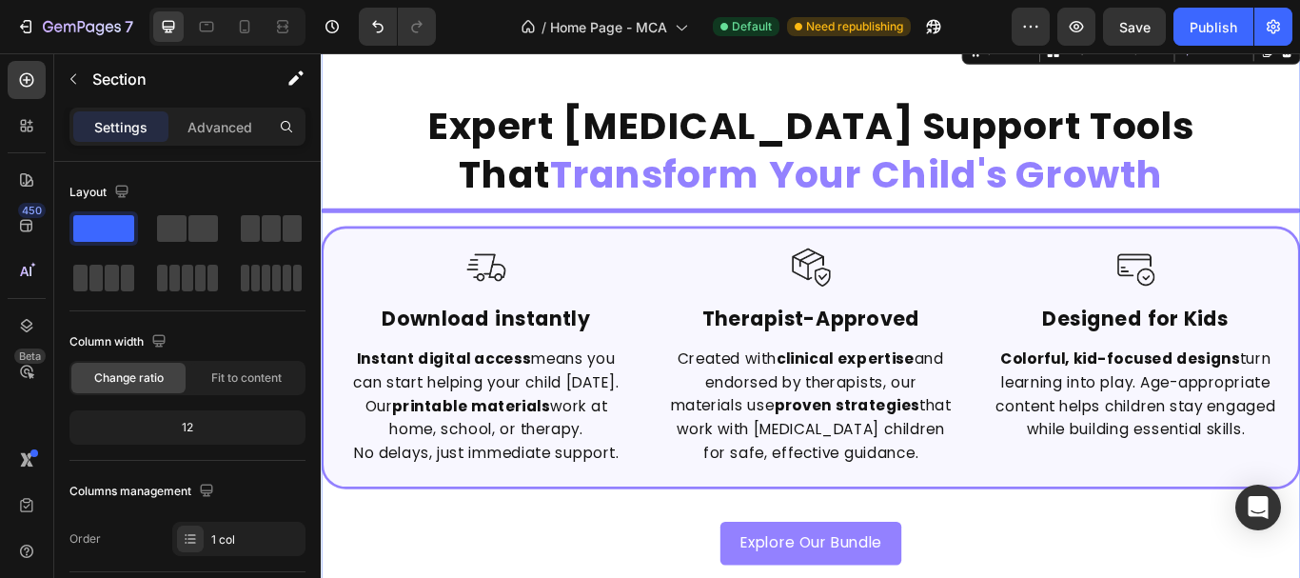
click at [382, 235] on div "Image Ready When You Are Text Block Instant digital access means you can start …" at bounding box center [892, 237] width 1142 height 6
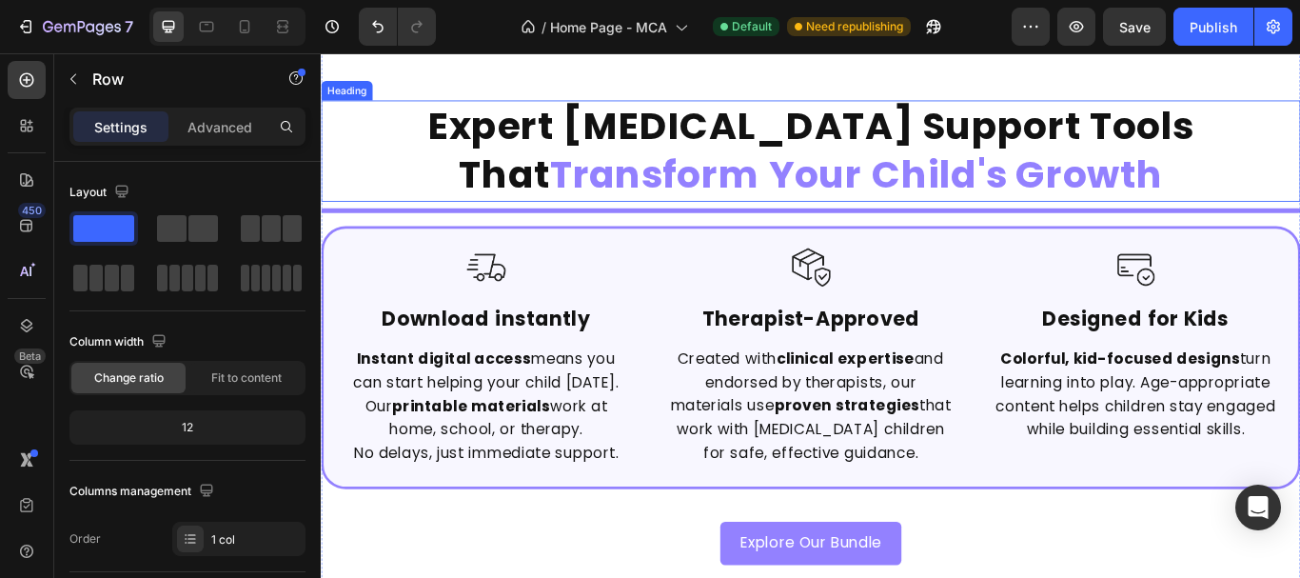
click at [488, 194] on h2 "Expert ADHD Support Tools That Transform Your Child's Growth" at bounding box center [892, 167] width 1142 height 118
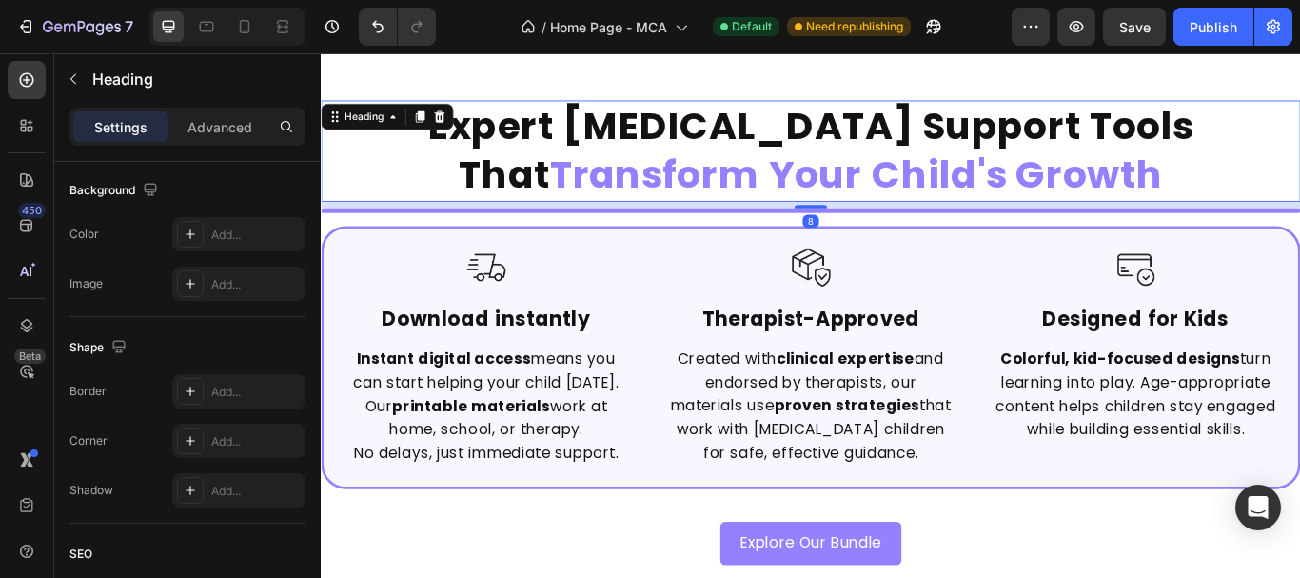
scroll to position [765, 0]
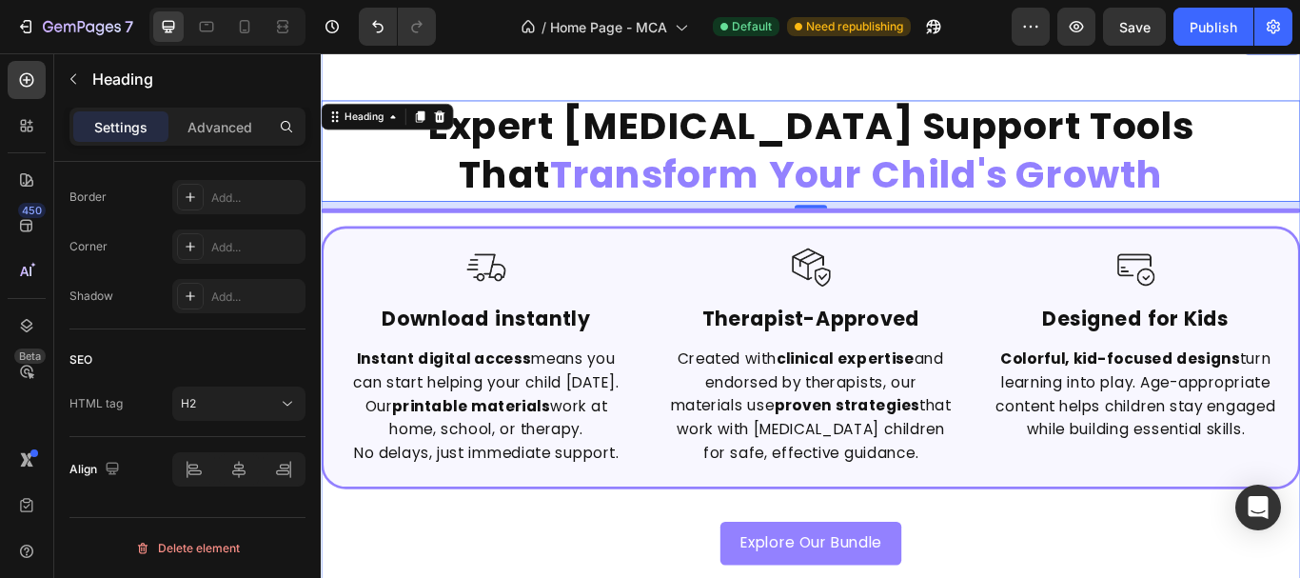
click at [513, 250] on div "Expert ADHD Support Tools That Transform Your Child's Growth Heading 8 Image Re…" at bounding box center [892, 379] width 1142 height 542
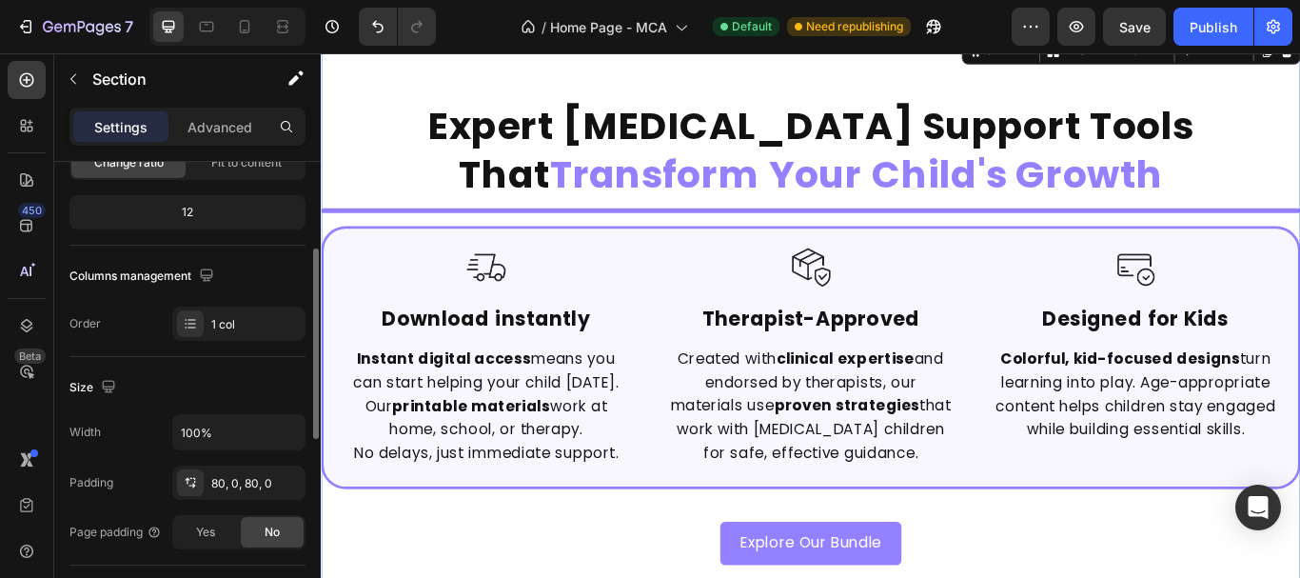
scroll to position [0, 0]
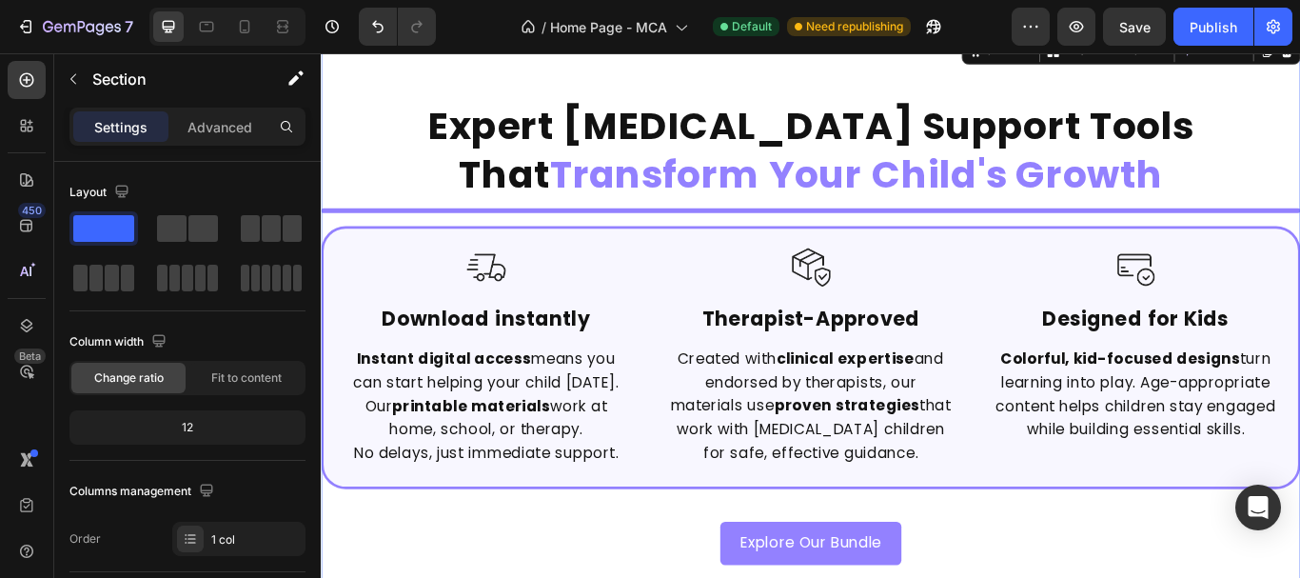
click at [410, 232] on div "Expert ADHD Support Tools That Transform Your Child's Growth Heading Image Read…" at bounding box center [892, 379] width 1142 height 542
click at [410, 236] on div "Expert ADHD Support Tools That Transform Your Child's Growth Heading Image Read…" at bounding box center [892, 379] width 1142 height 542
click at [411, 229] on div "Expert ADHD Support Tools That Transform Your Child's Growth Heading Image Read…" at bounding box center [892, 379] width 1142 height 542
click at [402, 246] on div "Expert ADHD Support Tools That Transform Your Child's Growth Heading Image Read…" at bounding box center [892, 379] width 1142 height 542
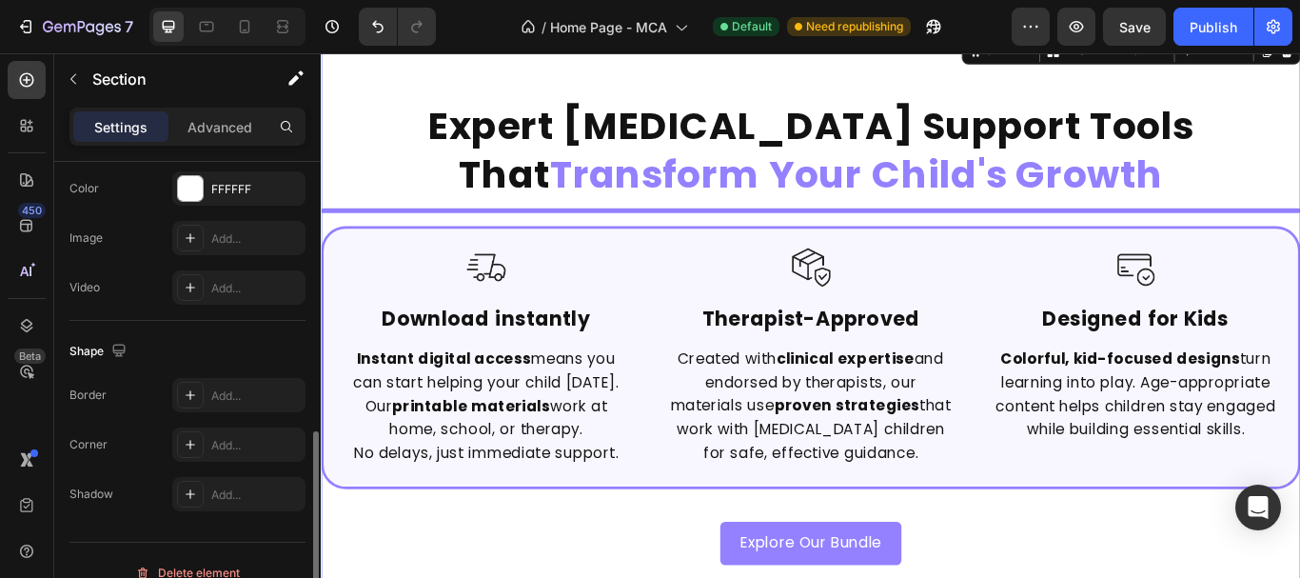
scroll to position [691, 0]
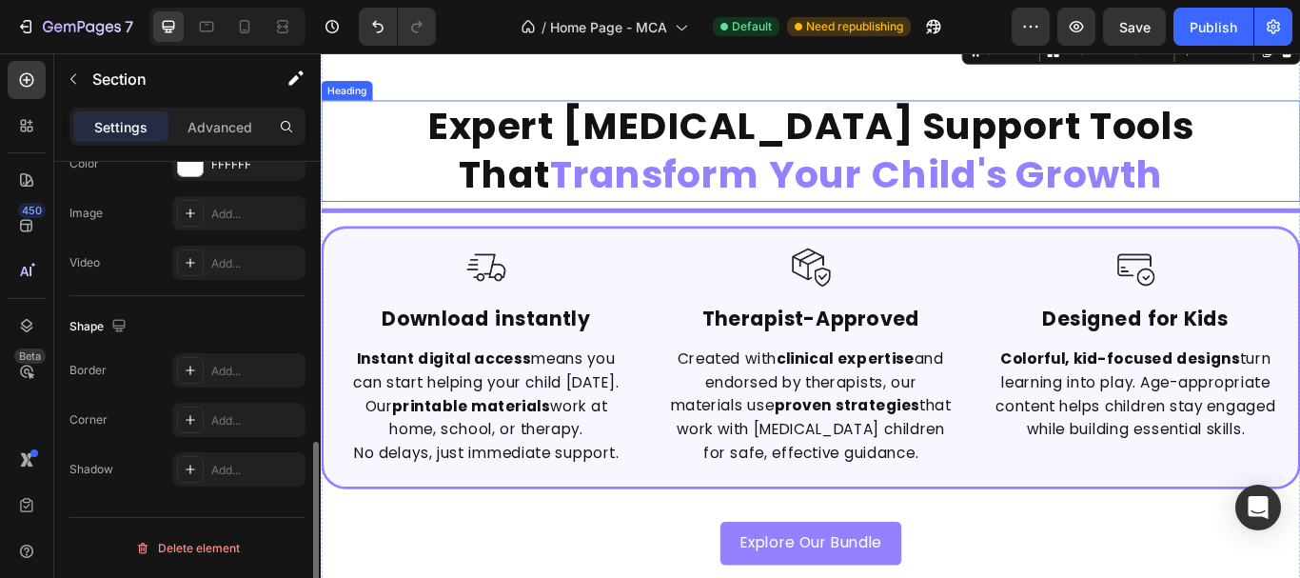
click at [457, 189] on h2 "Expert ADHD Support Tools That Transform Your Child's Growth" at bounding box center [892, 167] width 1142 height 118
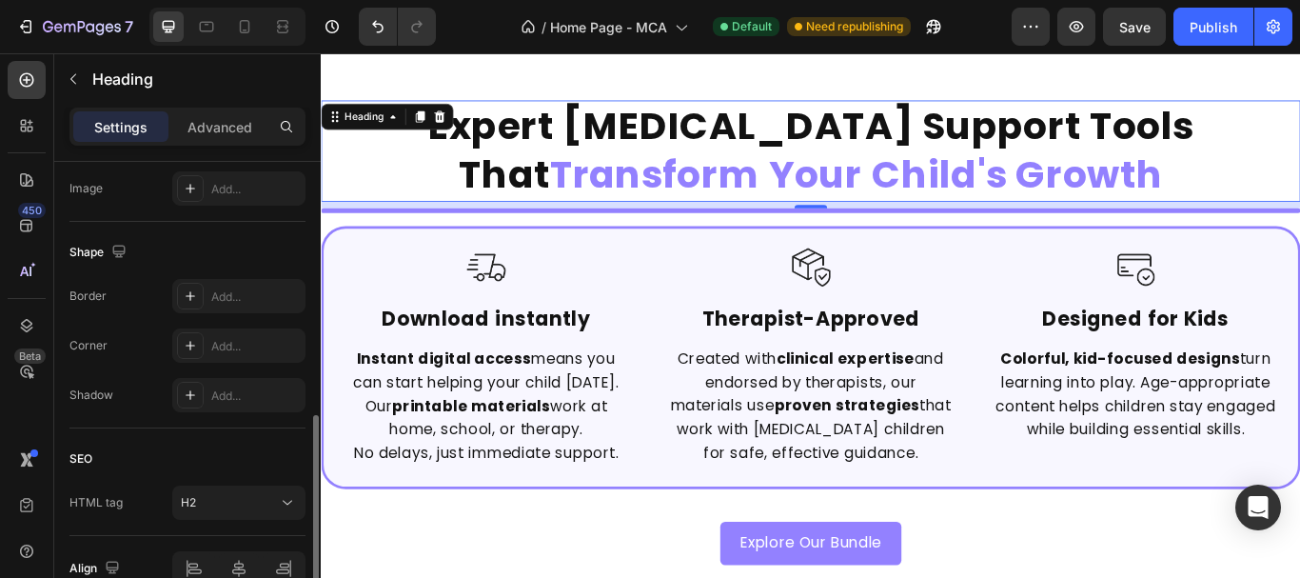
scroll to position [761, 0]
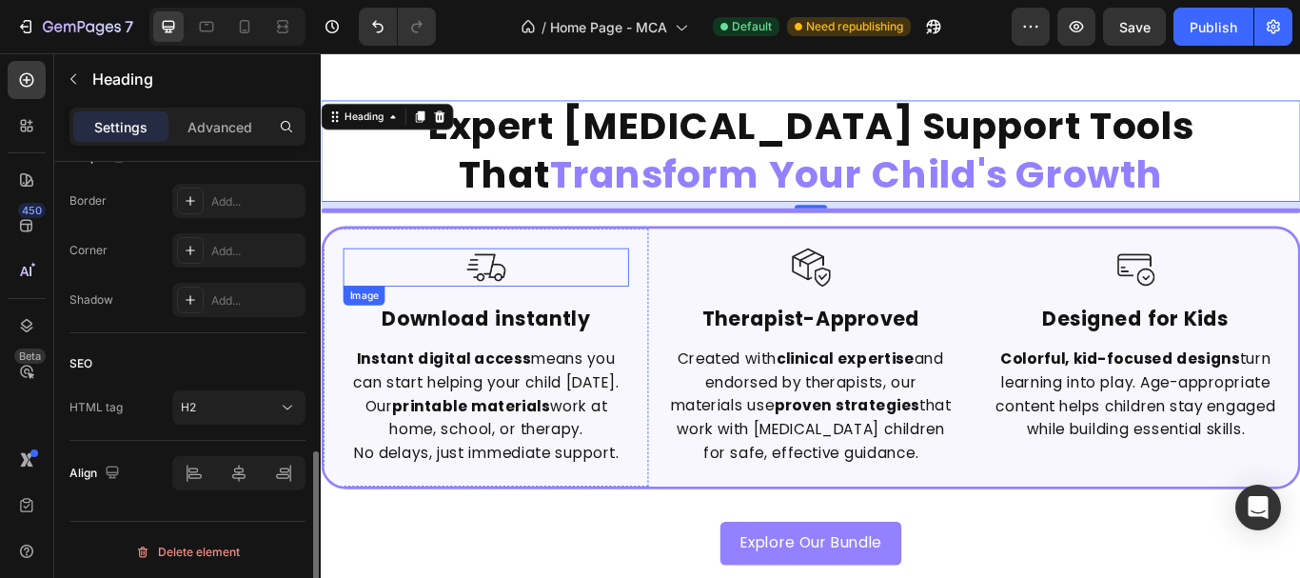
click at [464, 283] on div at bounding box center [512, 304] width 333 height 46
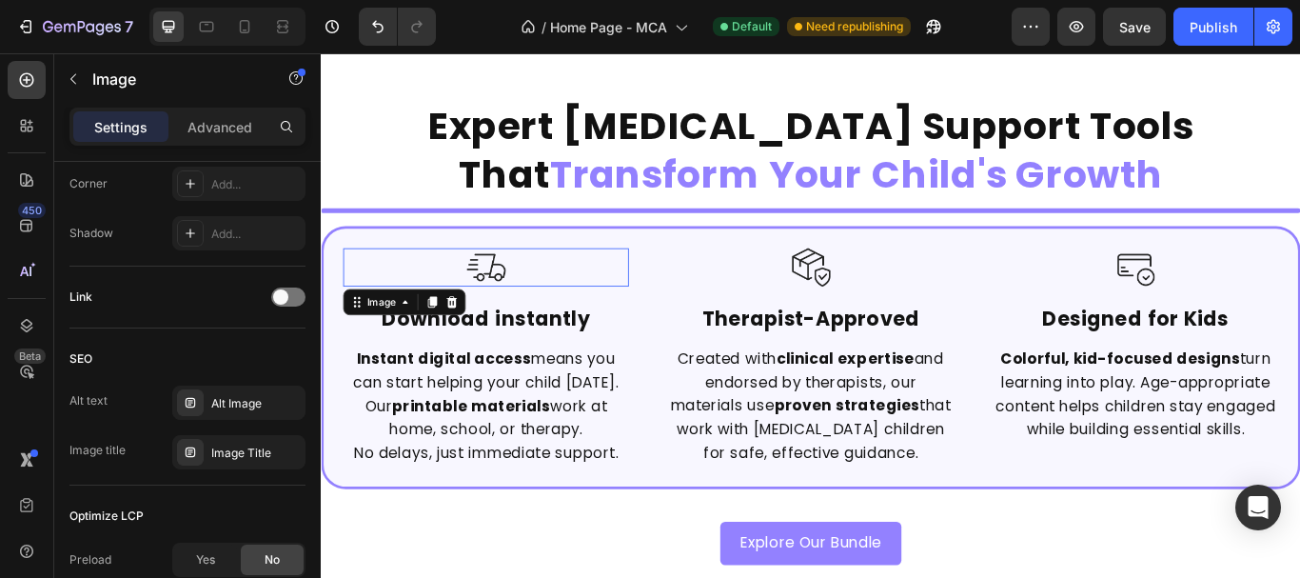
scroll to position [0, 0]
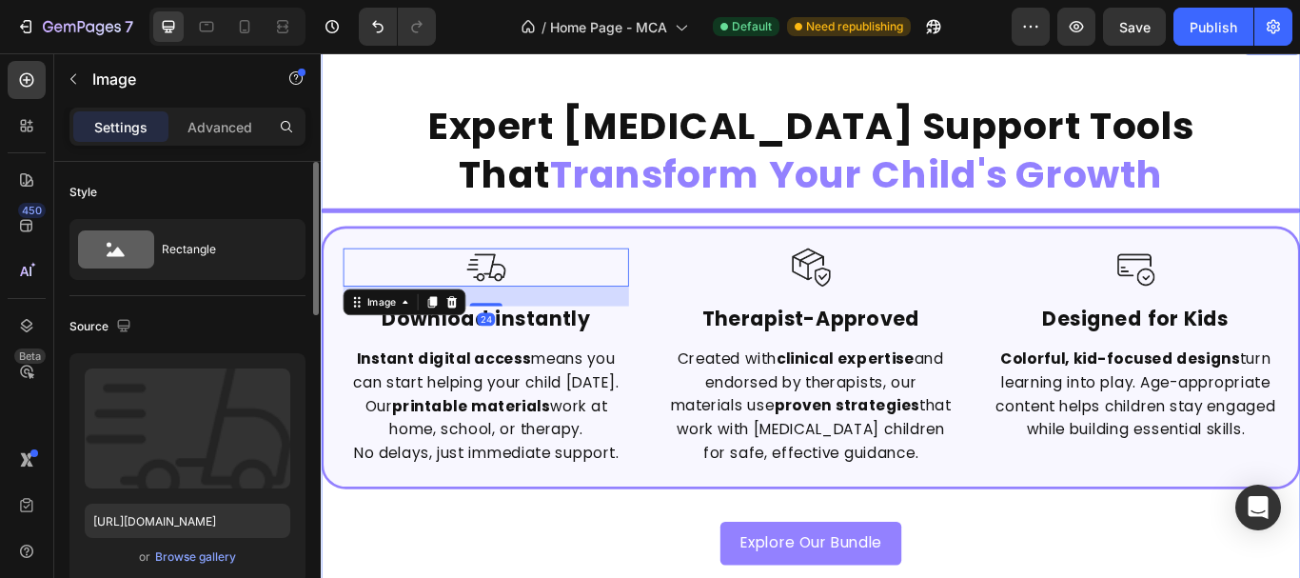
click at [386, 244] on div "Expert ADHD Support Tools That Transform Your Child's Growth Heading Image Read…" at bounding box center [892, 379] width 1142 height 542
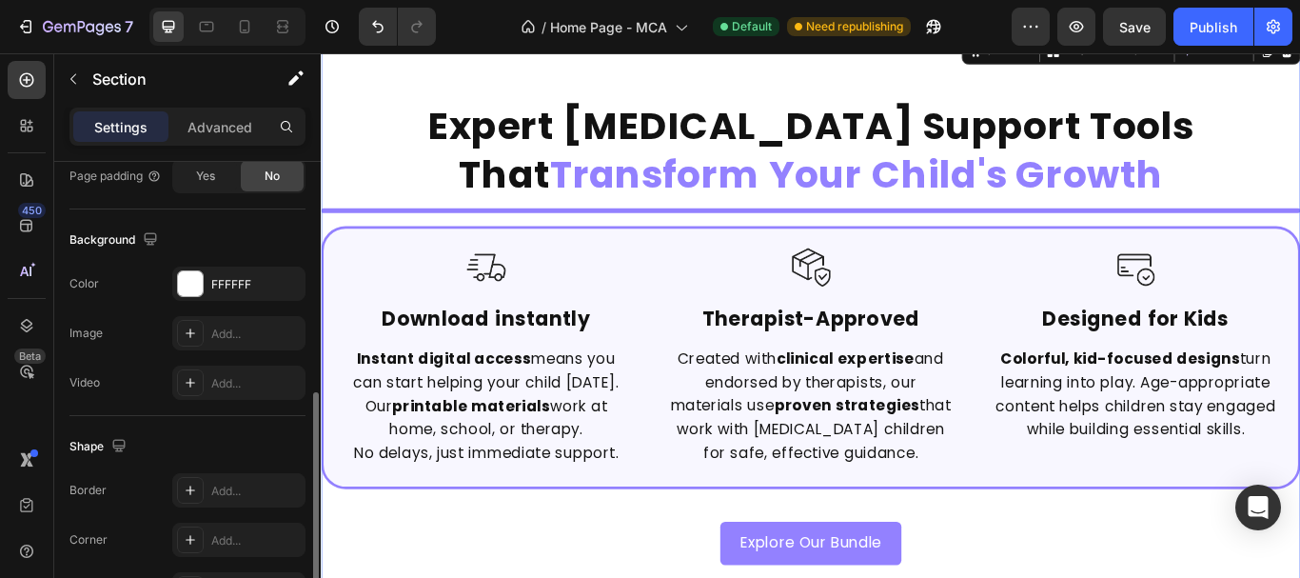
scroll to position [691, 0]
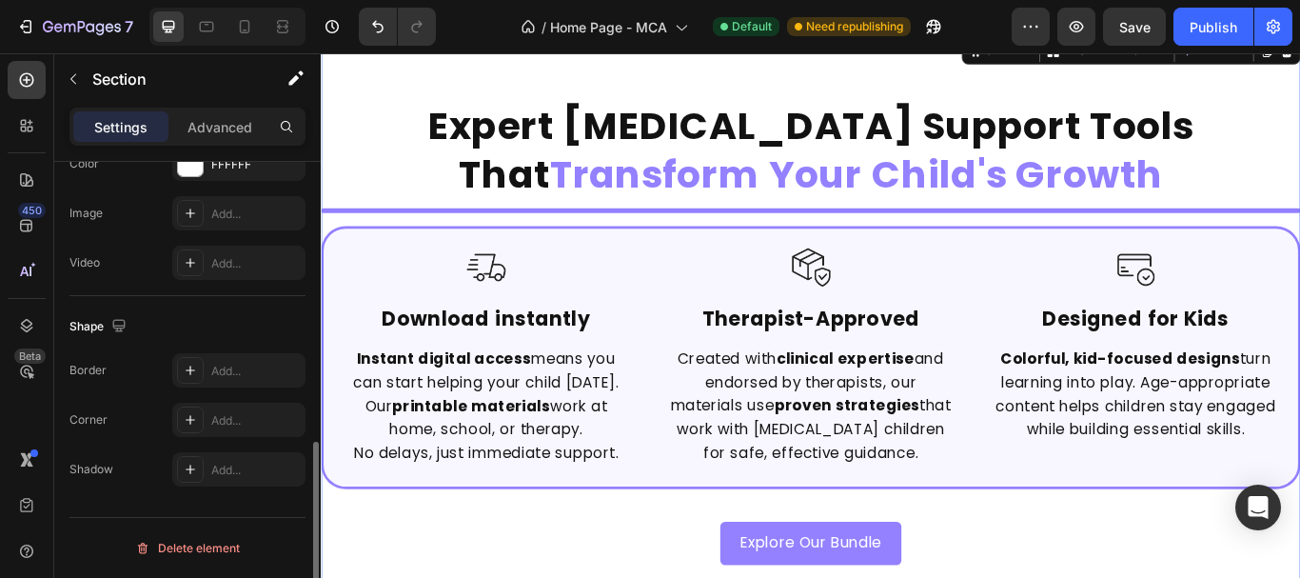
click at [433, 572] on div "Expert ADHD Support Tools That Transform Your Child's Growth Heading Image Read…" at bounding box center [892, 379] width 1142 height 542
click at [411, 246] on div "Expert ADHD Support Tools That Transform Your Child's Growth Heading Image Read…" at bounding box center [892, 379] width 1142 height 542
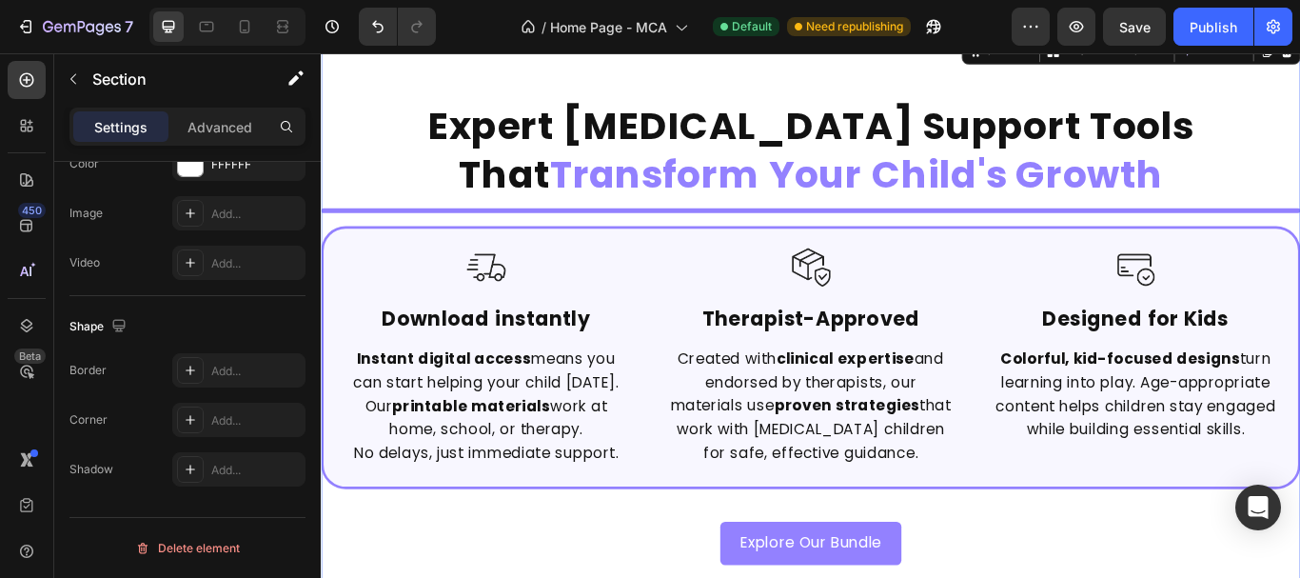
drag, startPoint x: 411, startPoint y: 246, endPoint x: 410, endPoint y: 261, distance: 15.3
click at [410, 261] on div "Expert ADHD Support Tools That Transform Your Child's Growth Heading Image Read…" at bounding box center [892, 379] width 1142 height 542
click at [678, 245] on div "Expert ADHD Support Tools That Transform Your Child's Growth Heading Image Read…" at bounding box center [892, 379] width 1142 height 542
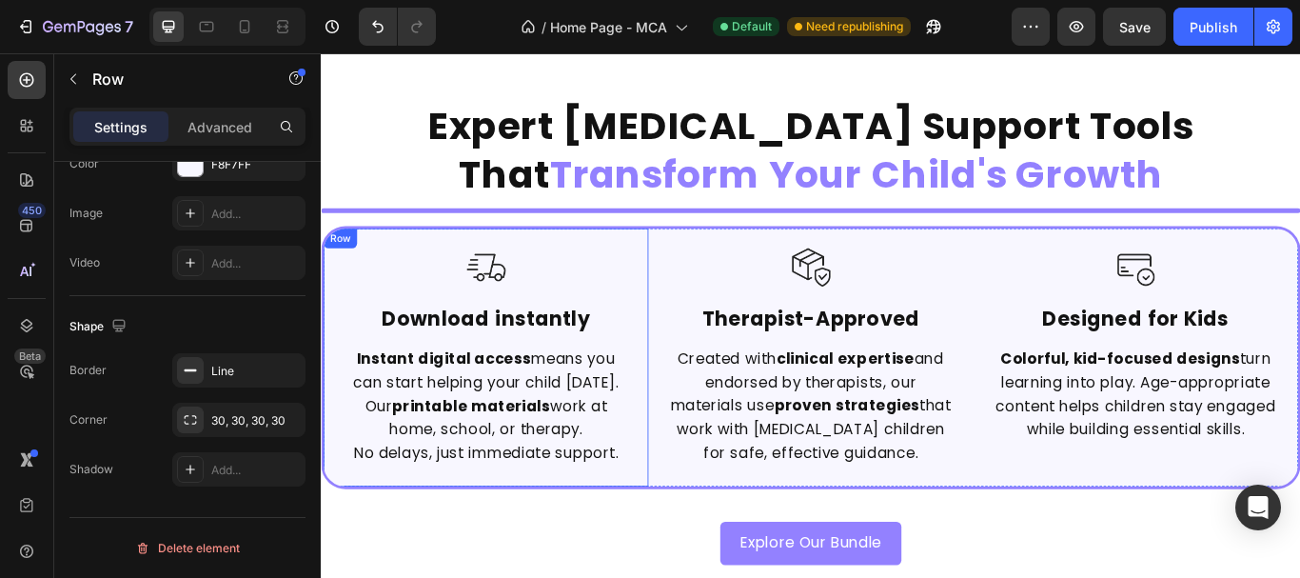
click at [676, 268] on div "Image Download instantly Text Block Instant digital access means you can start …" at bounding box center [513, 408] width 379 height 301
click at [373, 276] on div "Row" at bounding box center [362, 276] width 31 height 17
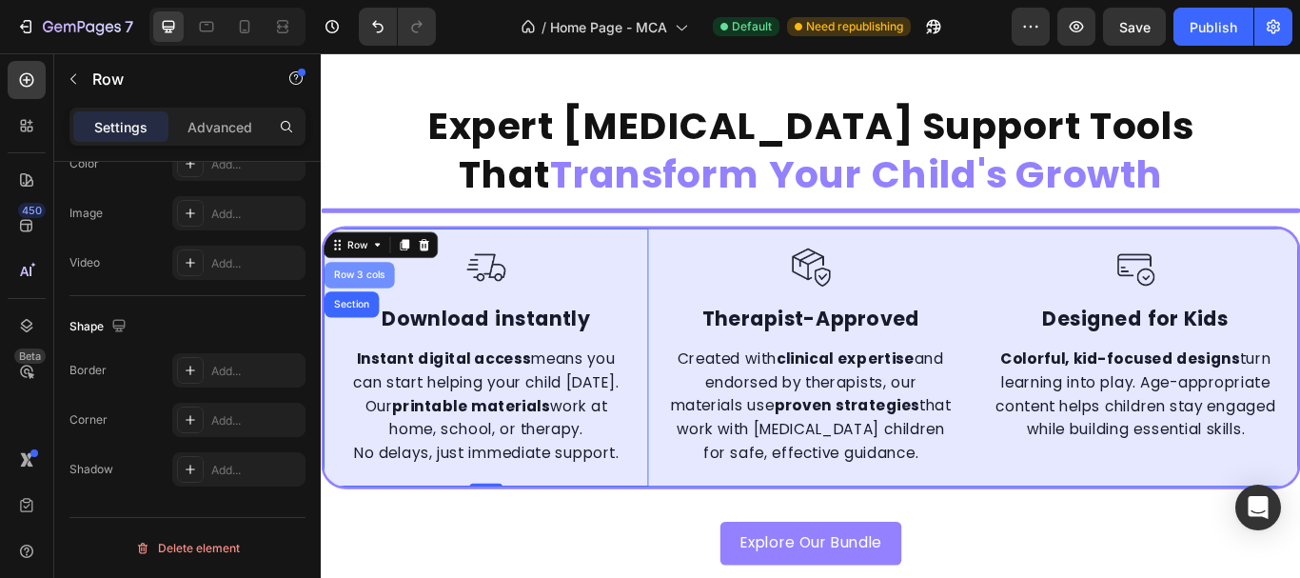
click at [360, 306] on div "Row 3 cols" at bounding box center [365, 311] width 67 height 11
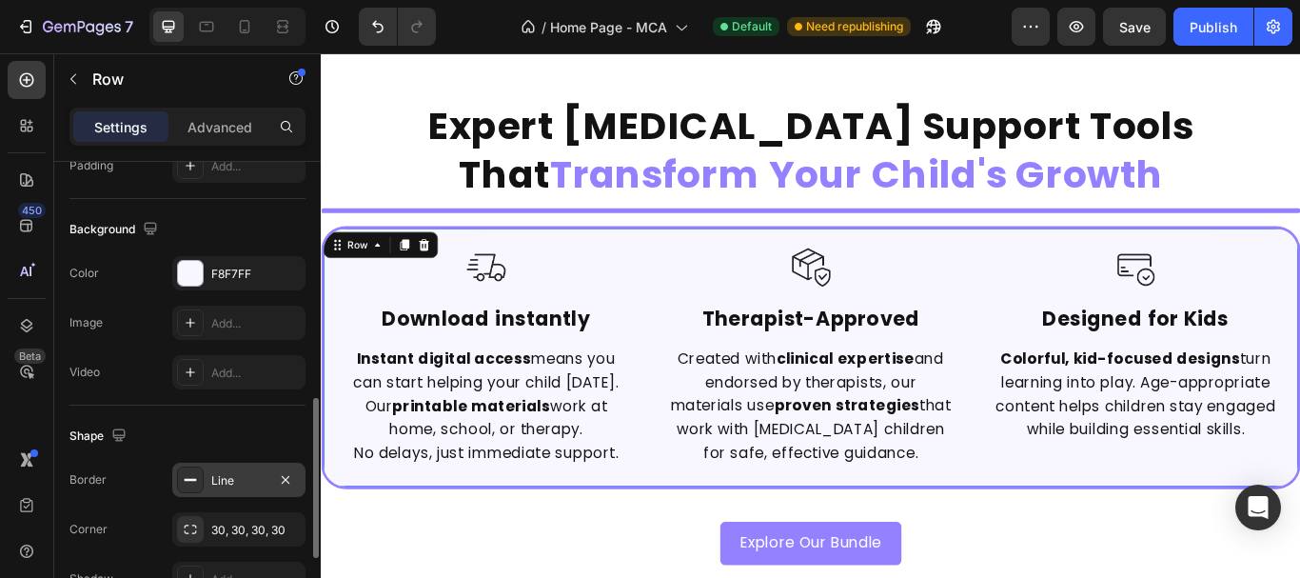
click at [211, 466] on div "Line" at bounding box center [238, 480] width 133 height 34
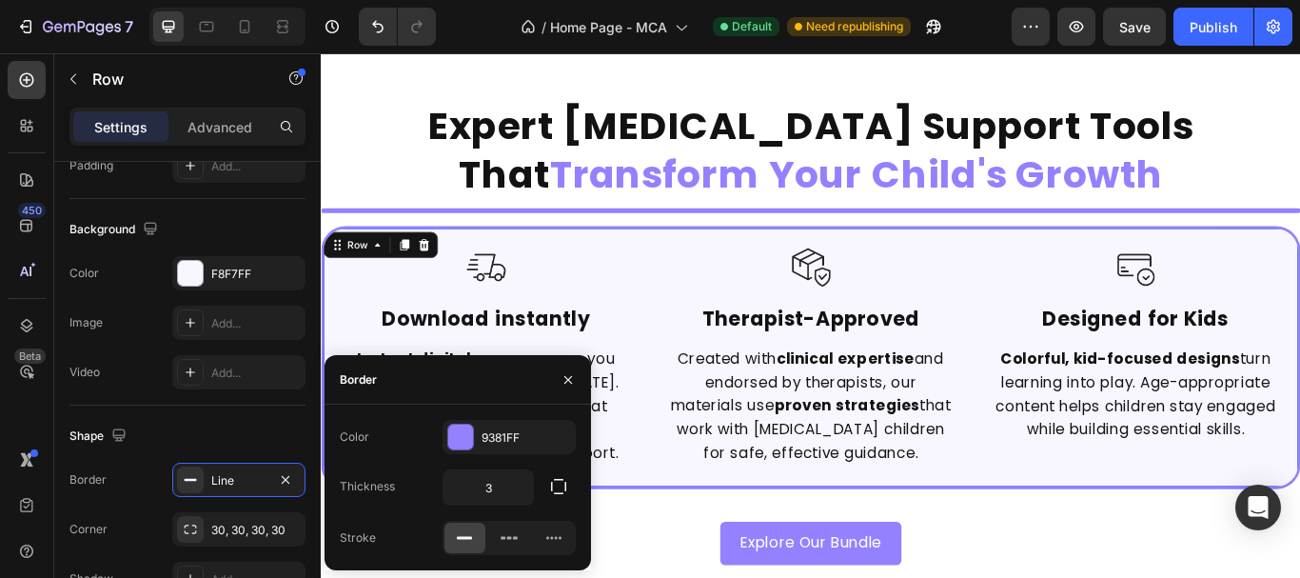
click at [464, 536] on icon at bounding box center [464, 537] width 19 height 19
click at [500, 535] on icon at bounding box center [509, 537] width 19 height 19
click at [463, 545] on icon at bounding box center [464, 537] width 19 height 19
click at [449, 235] on div "Image Ready When You Are Text Block Instant digital access means you can start …" at bounding box center [892, 237] width 1142 height 6
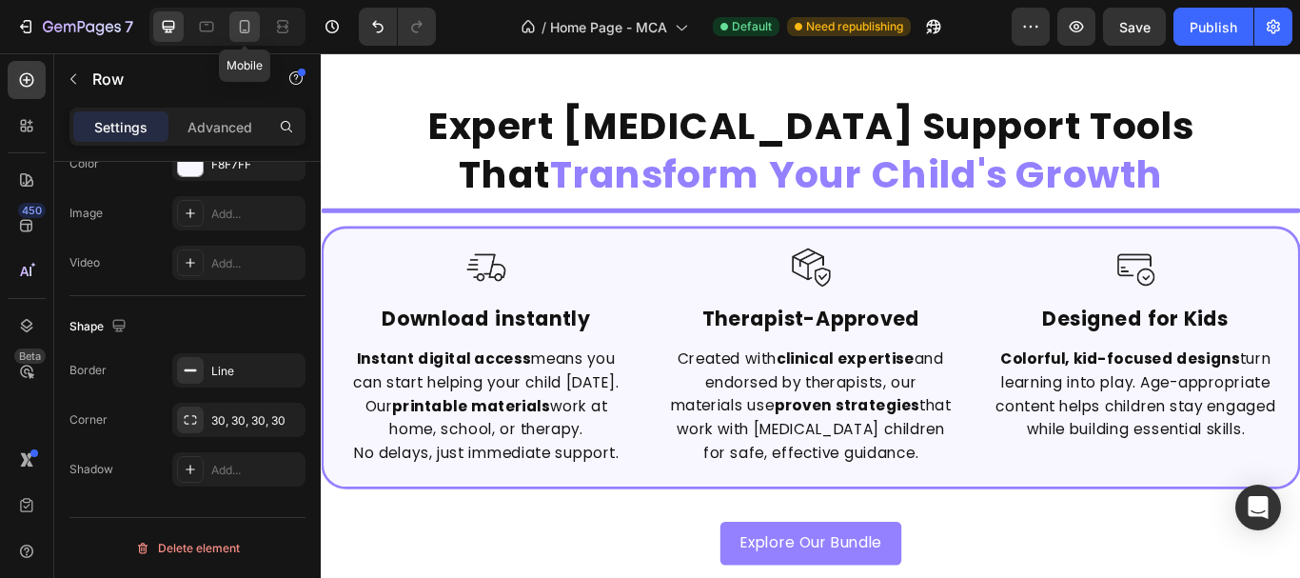
click at [246, 21] on icon at bounding box center [245, 26] width 10 height 13
type input "100%"
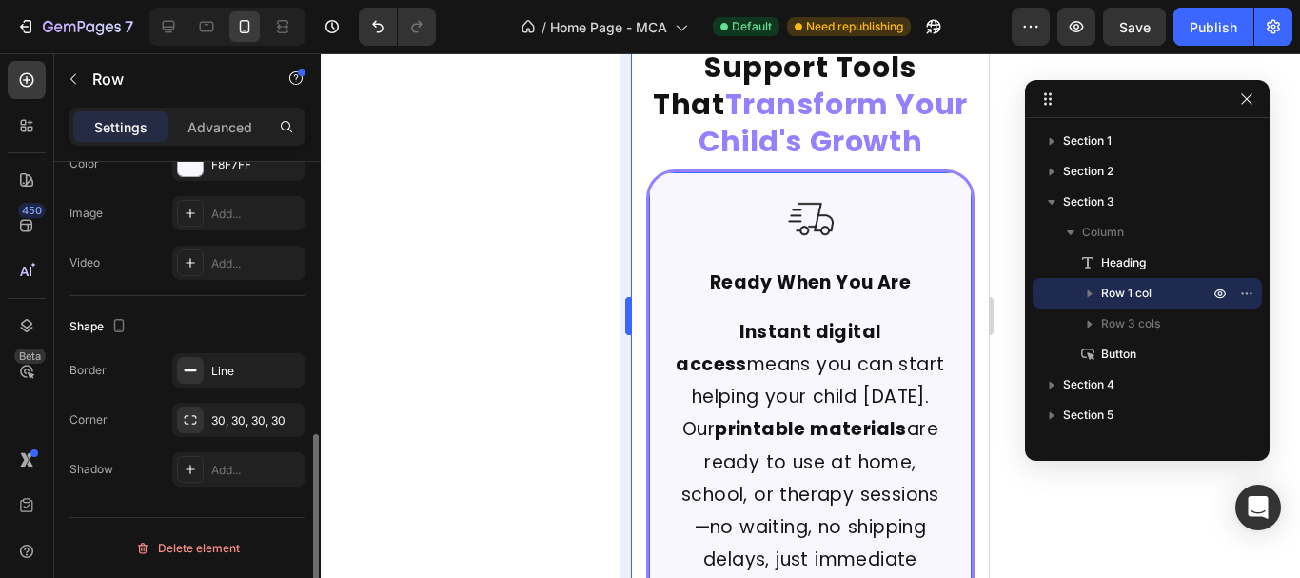
scroll to position [779, 0]
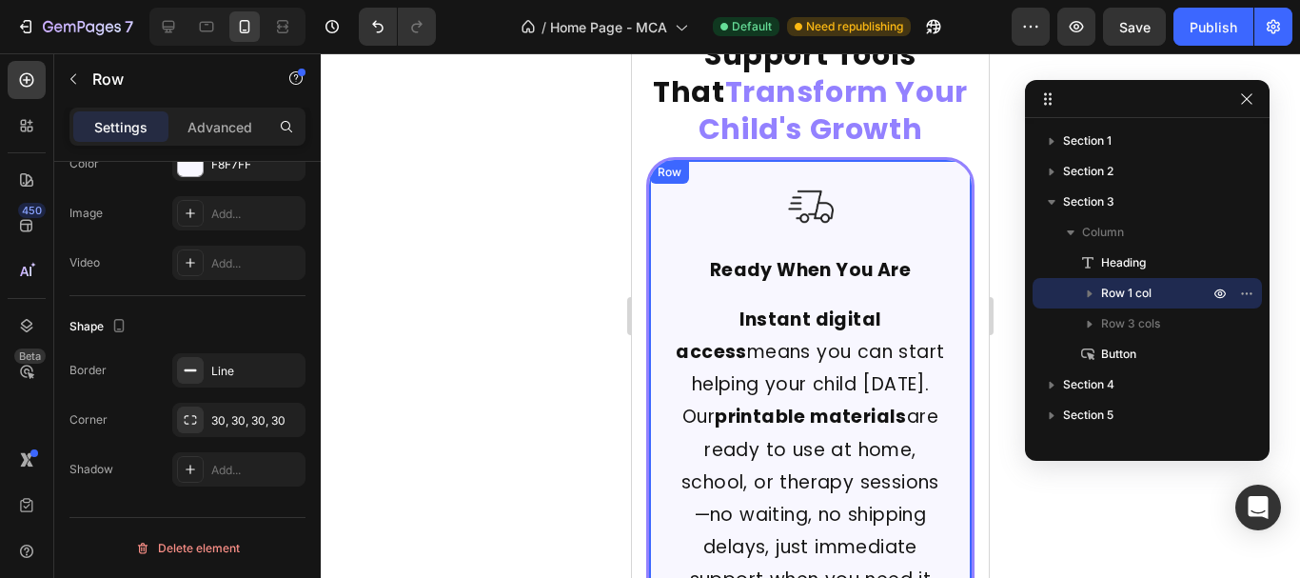
click at [684, 184] on div at bounding box center [810, 207] width 275 height 46
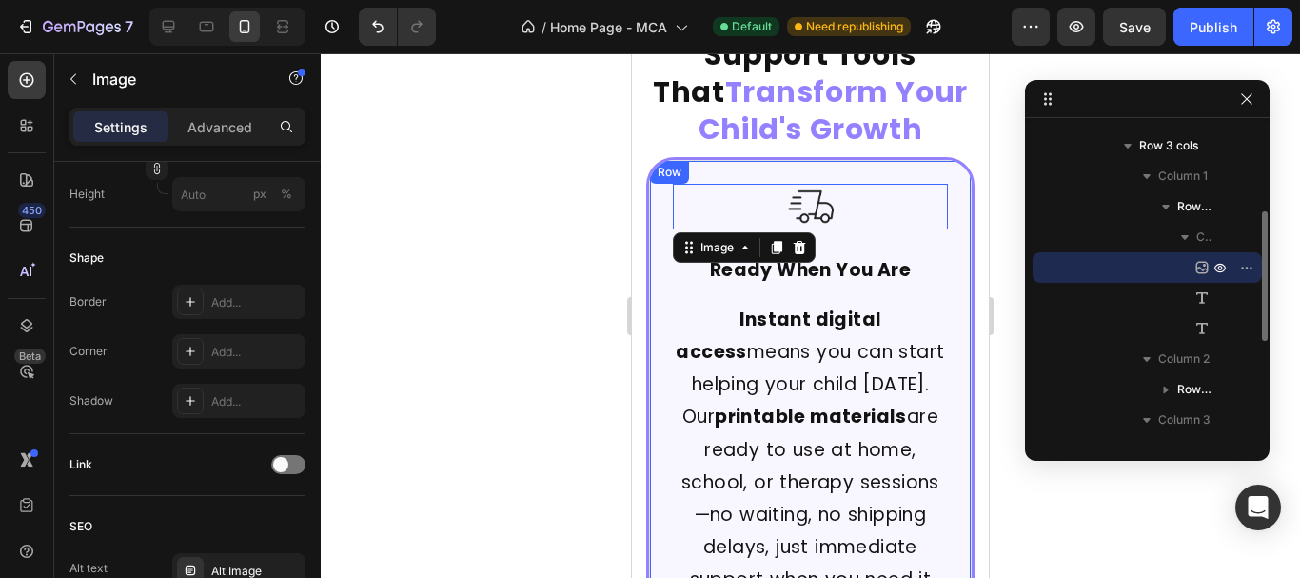
scroll to position [0, 0]
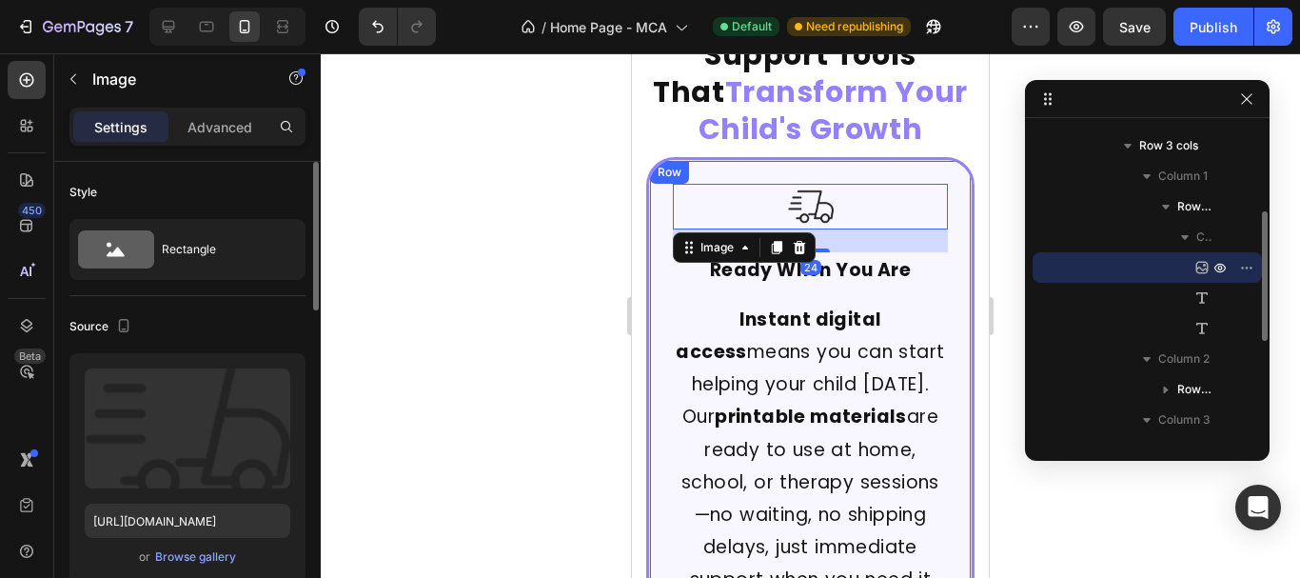
click at [672, 164] on div "Row" at bounding box center [669, 172] width 31 height 17
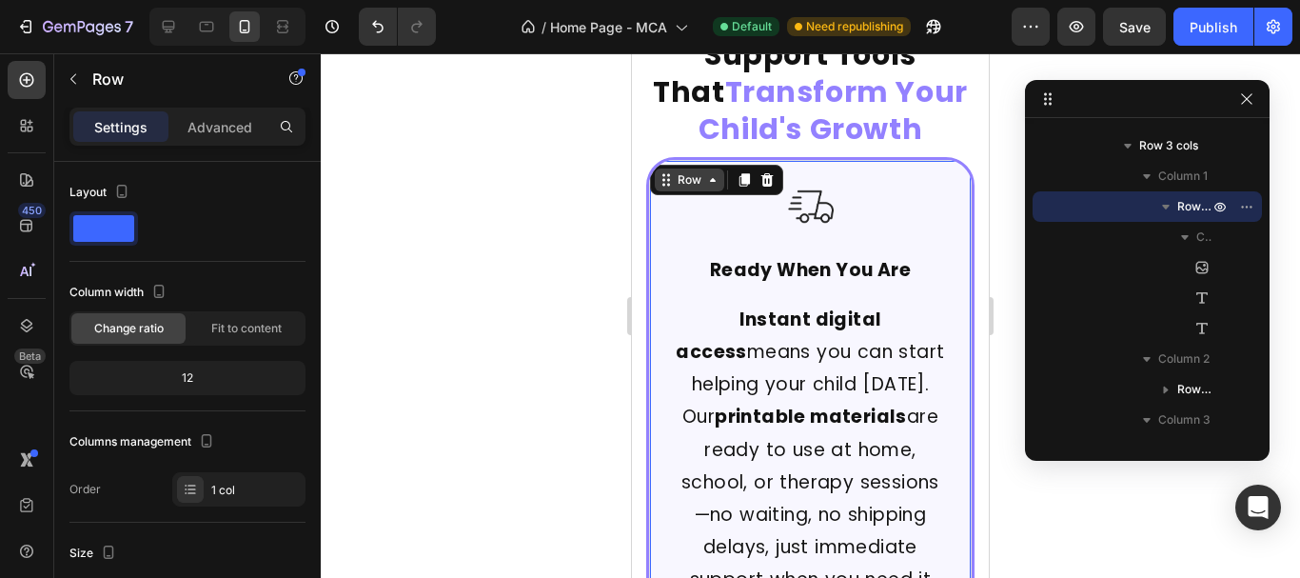
click at [698, 171] on div "Row" at bounding box center [689, 179] width 31 height 17
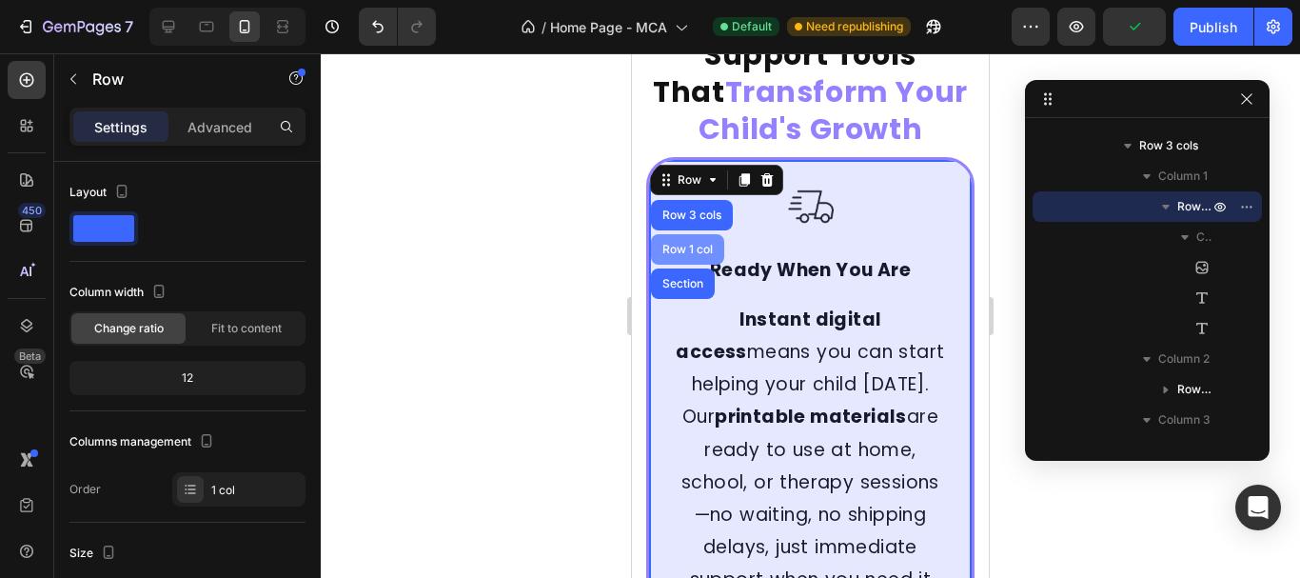
click at [688, 244] on div "Row 1 col" at bounding box center [688, 249] width 58 height 11
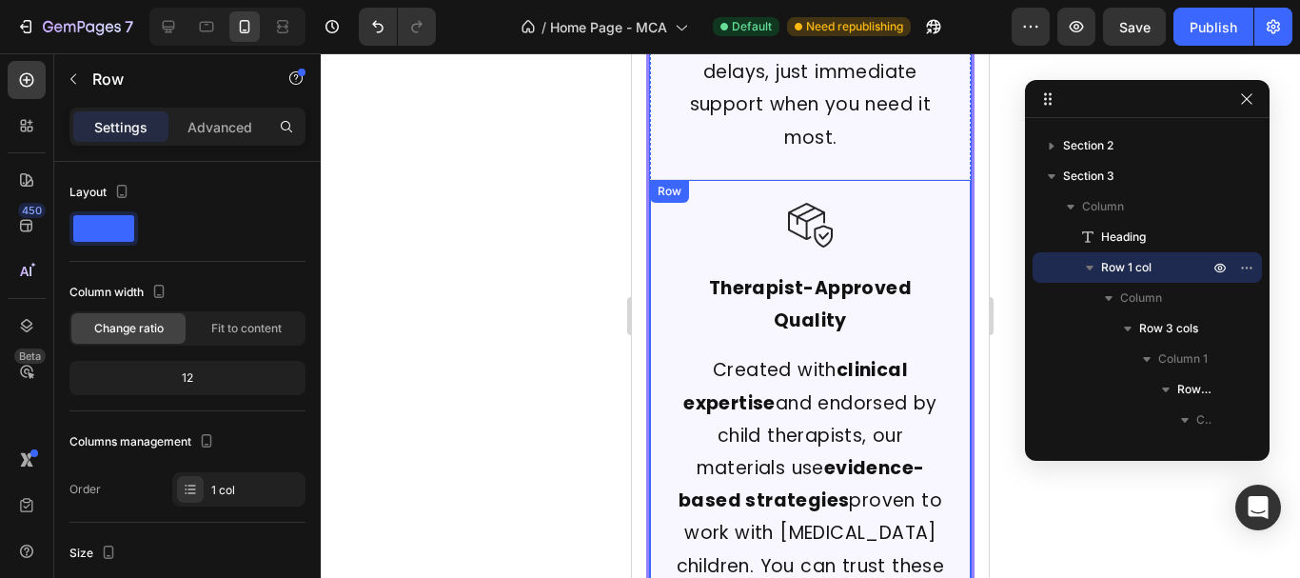
scroll to position [1065, 0]
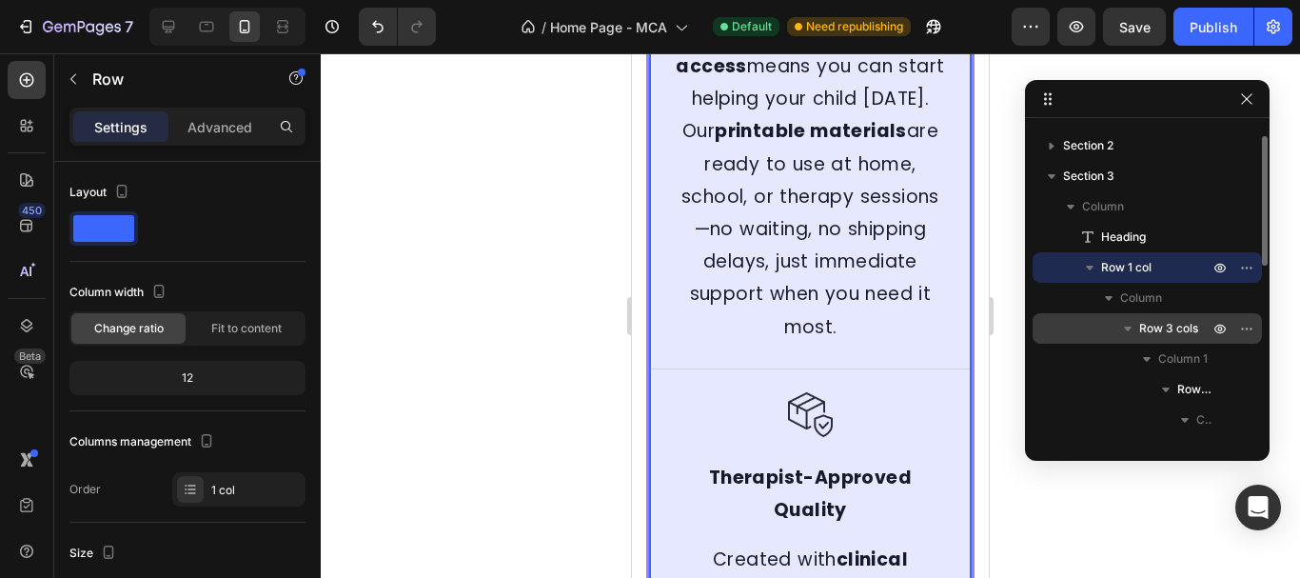
click at [1167, 333] on span "Row 3 cols" at bounding box center [1168, 328] width 59 height 19
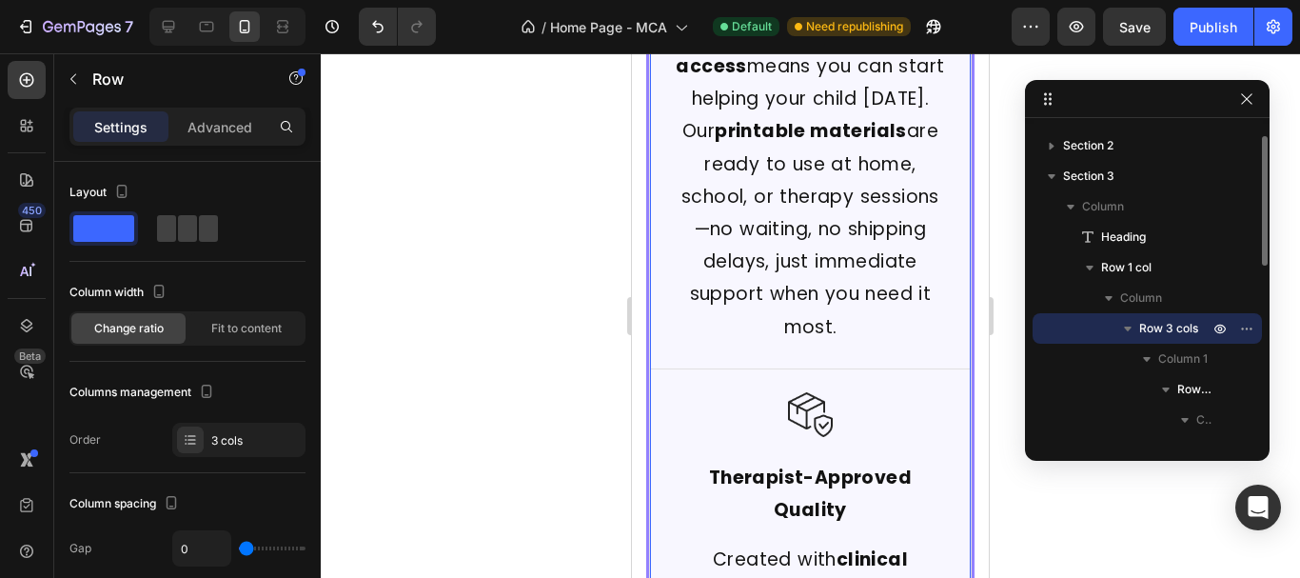
scroll to position [782, 0]
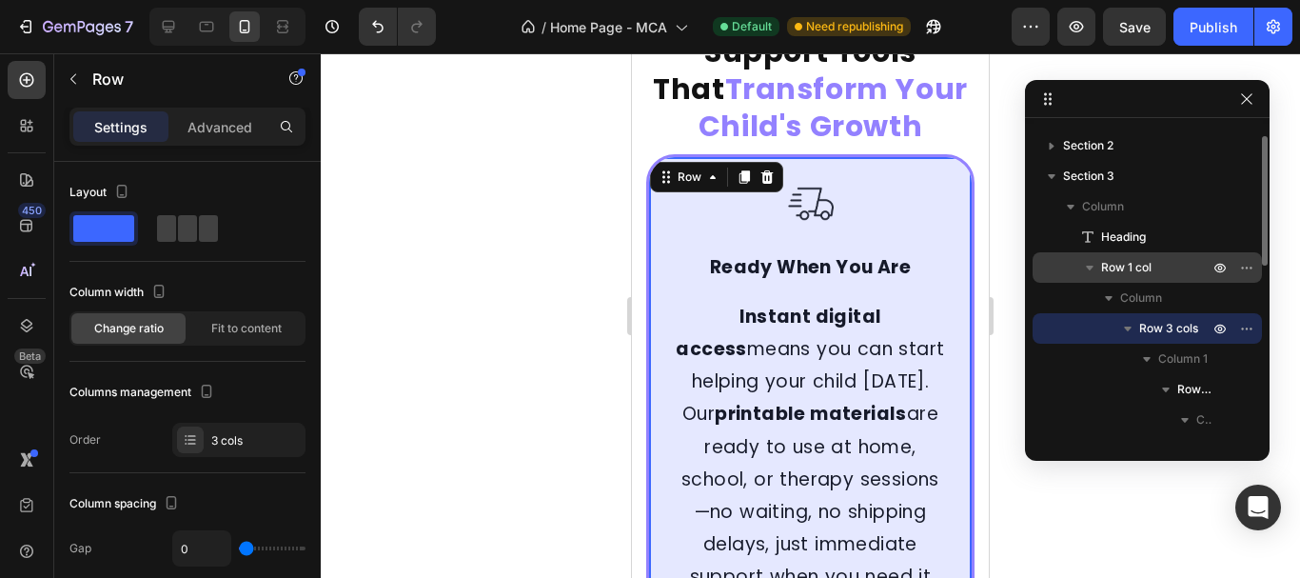
click at [1147, 266] on span "Row 1 col" at bounding box center [1126, 267] width 50 height 19
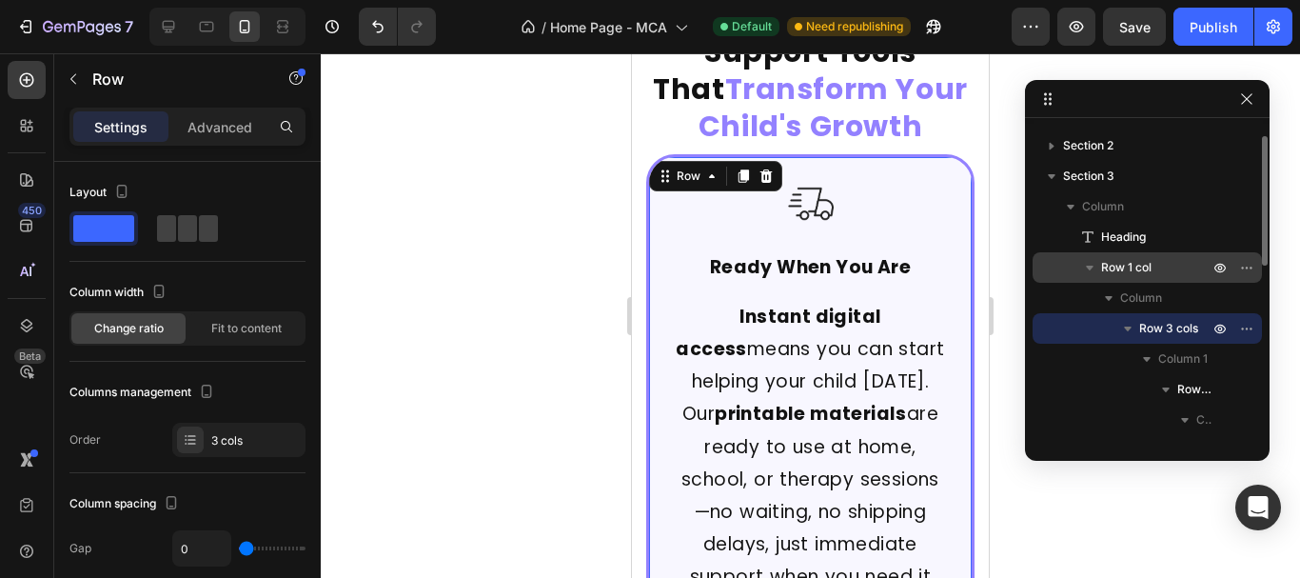
scroll to position [779, 0]
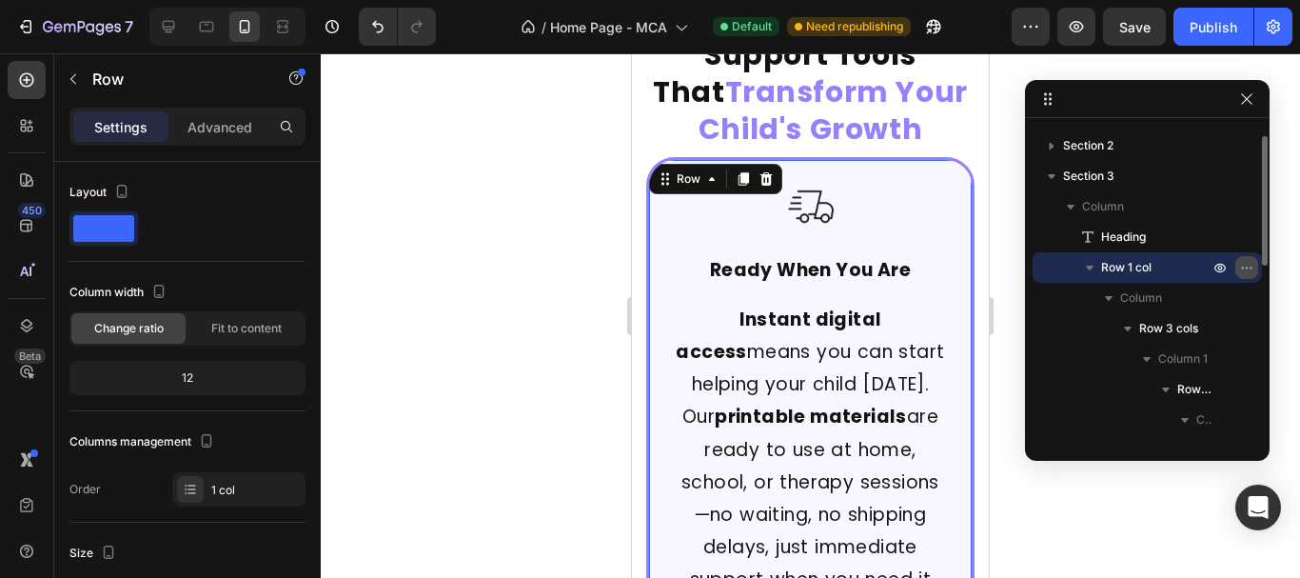
click at [1247, 270] on icon "button" at bounding box center [1246, 267] width 15 height 15
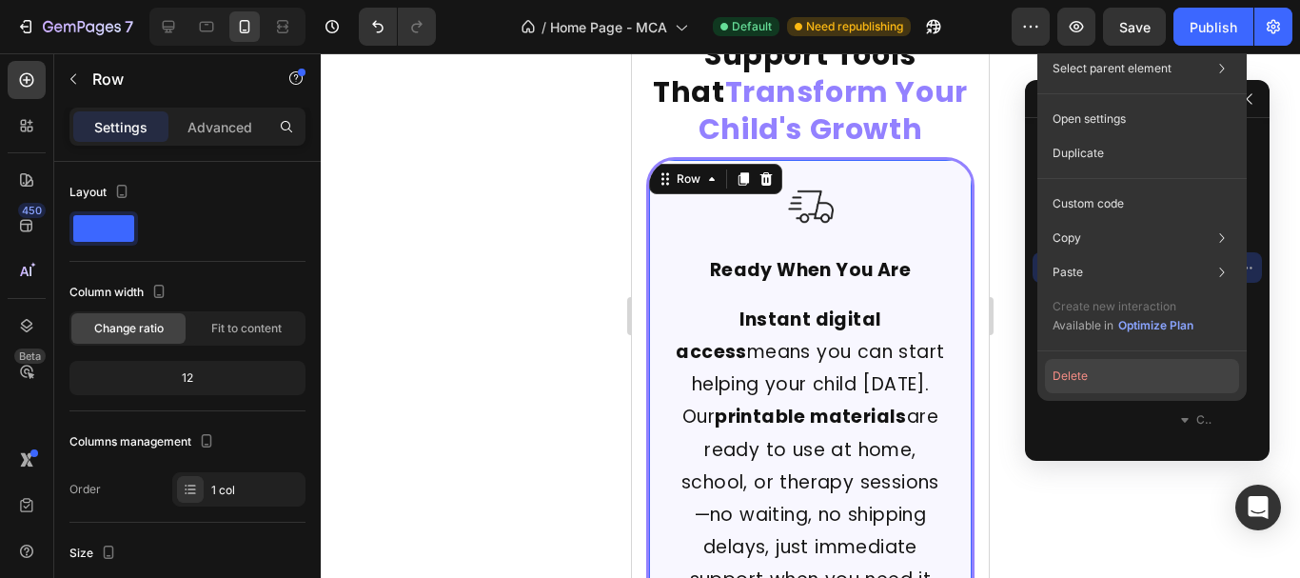
click at [1108, 376] on button "Delete" at bounding box center [1142, 376] width 194 height 34
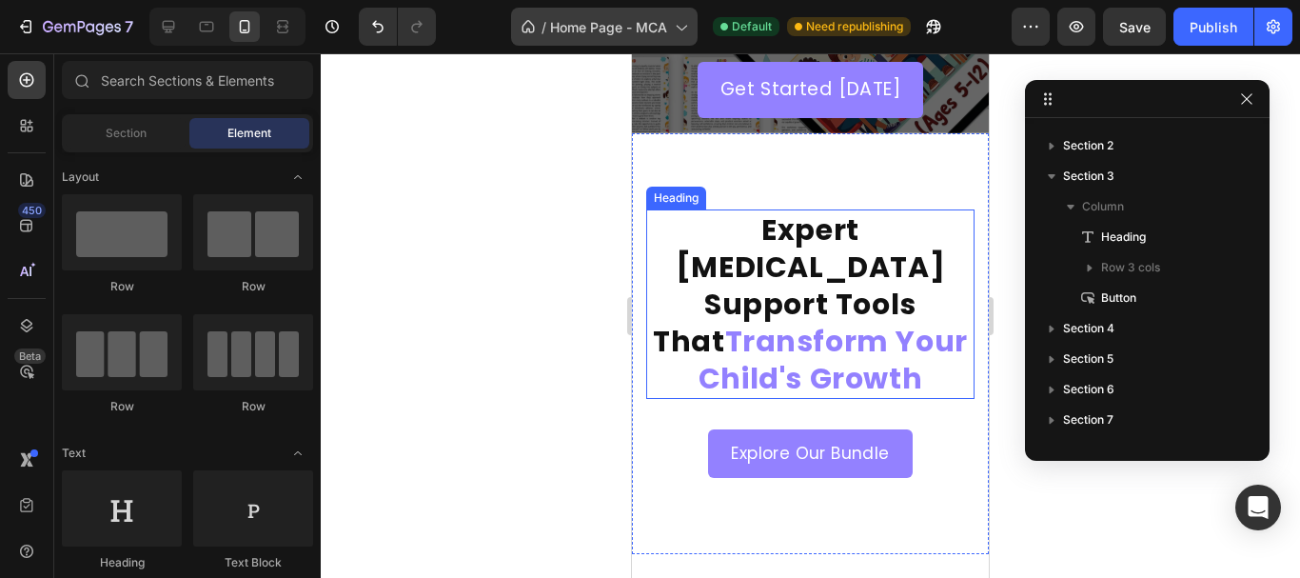
scroll to position [522, 0]
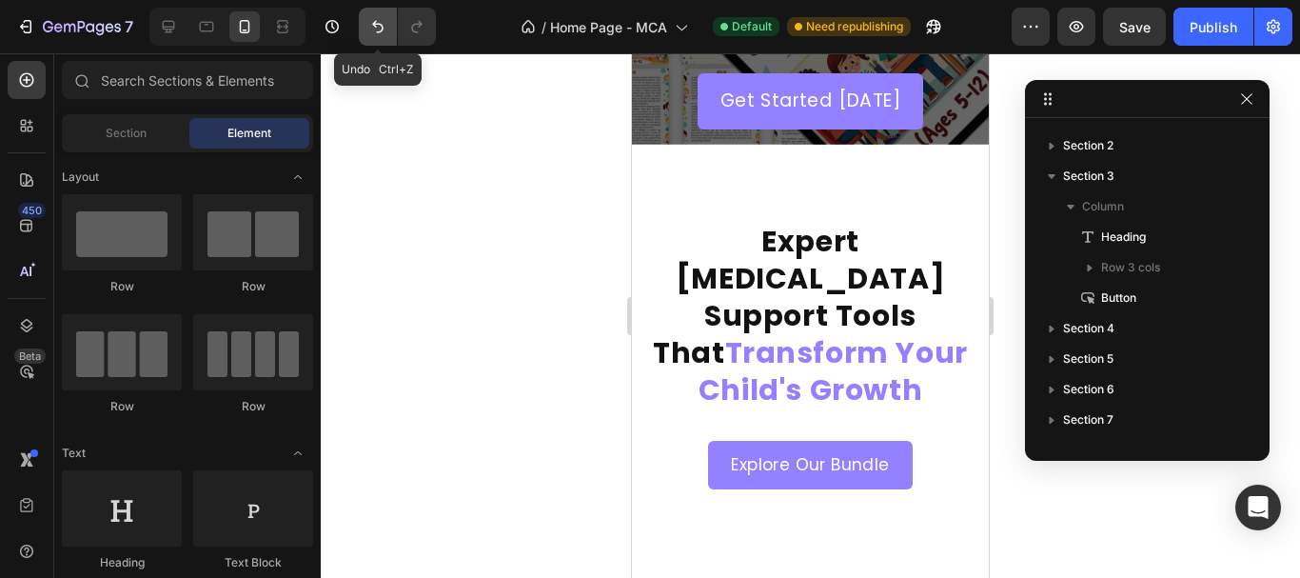
click at [369, 26] on icon "Undo/Redo" at bounding box center [377, 26] width 19 height 19
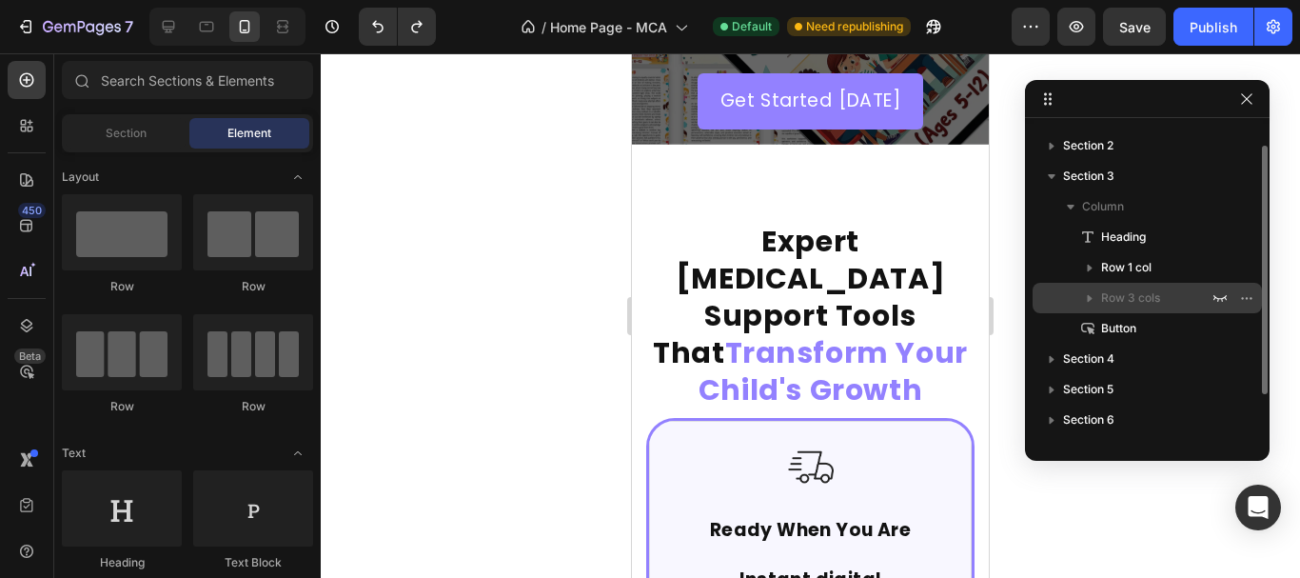
click at [1146, 293] on span "Row 3 cols" at bounding box center [1130, 297] width 59 height 19
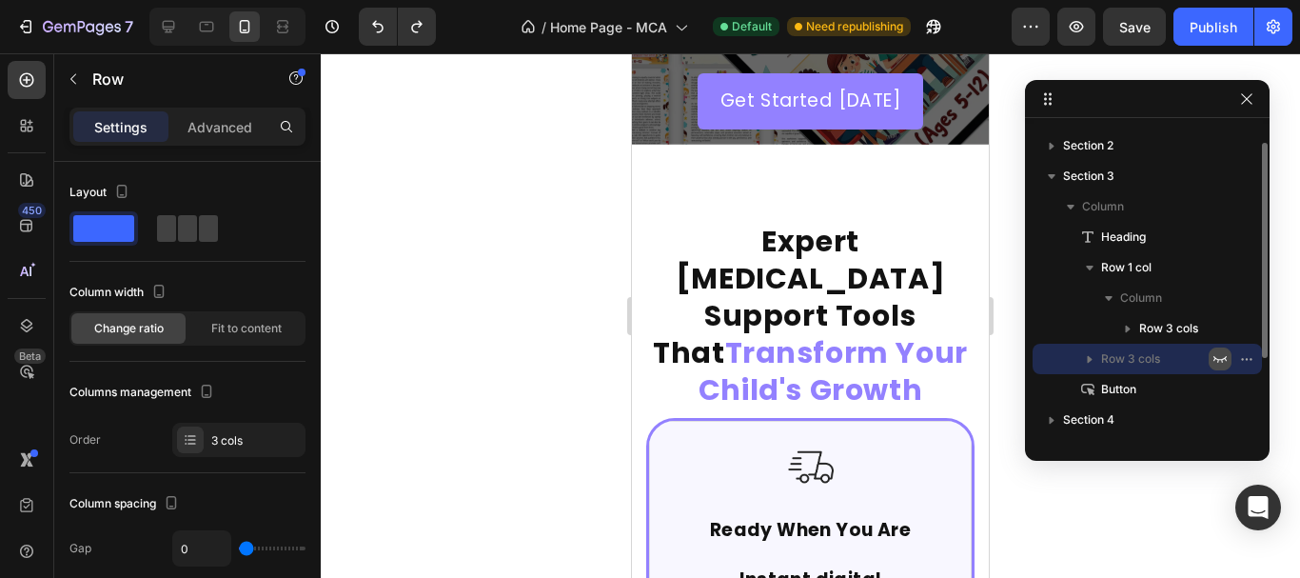
click at [1219, 357] on icon "button" at bounding box center [1219, 358] width 15 height 15
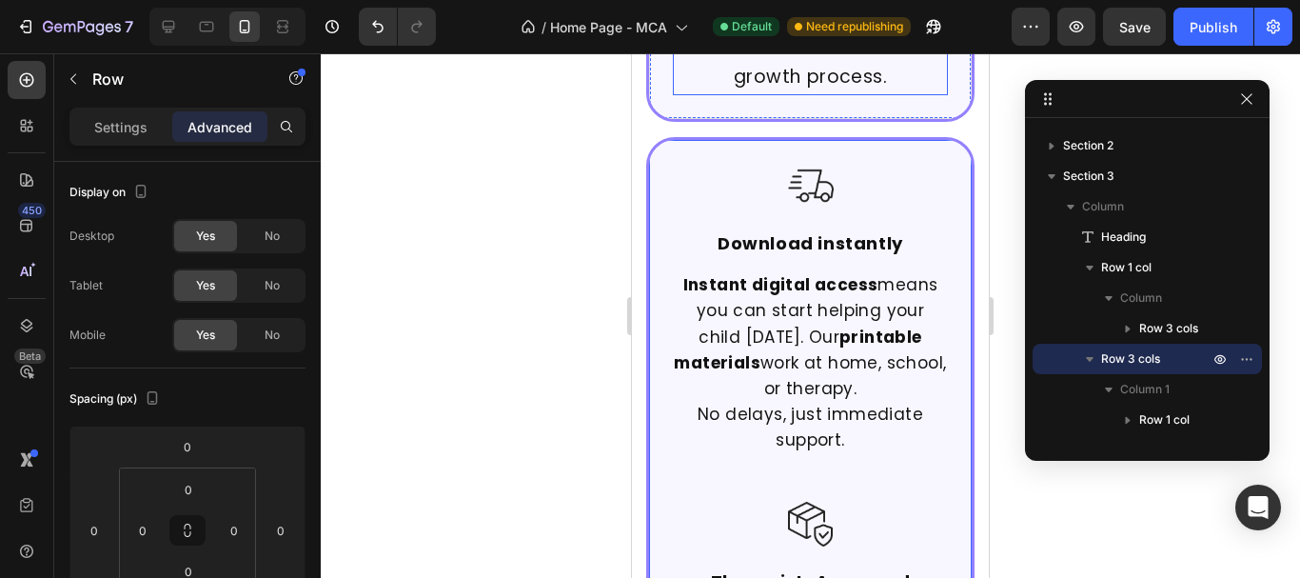
scroll to position [2331, 0]
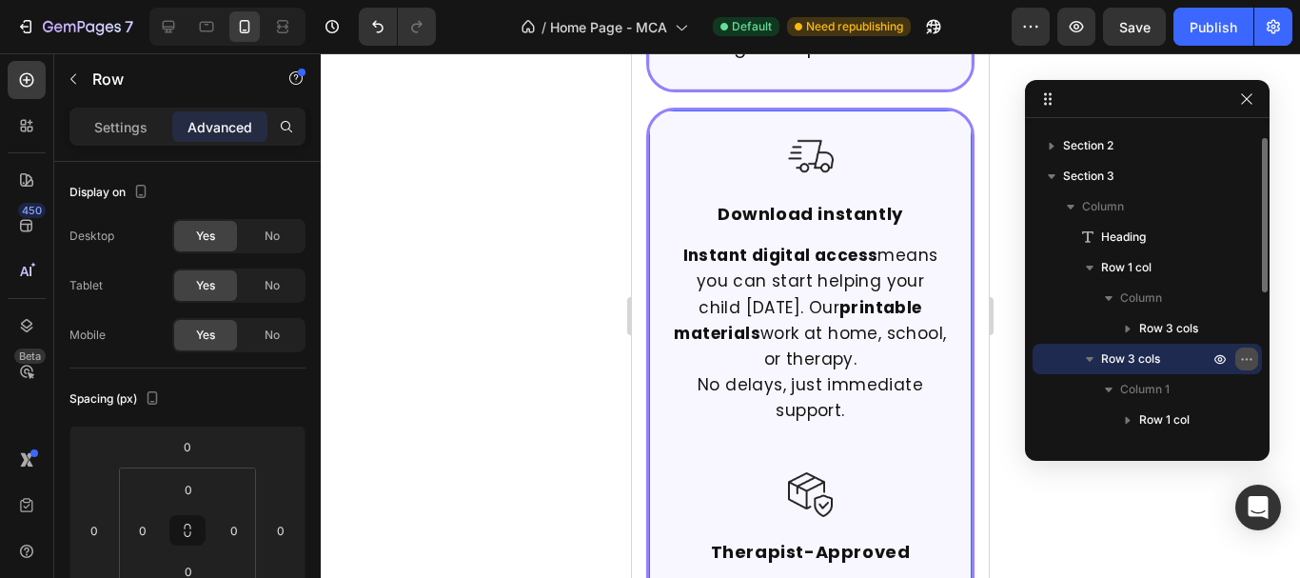
click at [1248, 355] on icon "button" at bounding box center [1246, 358] width 15 height 15
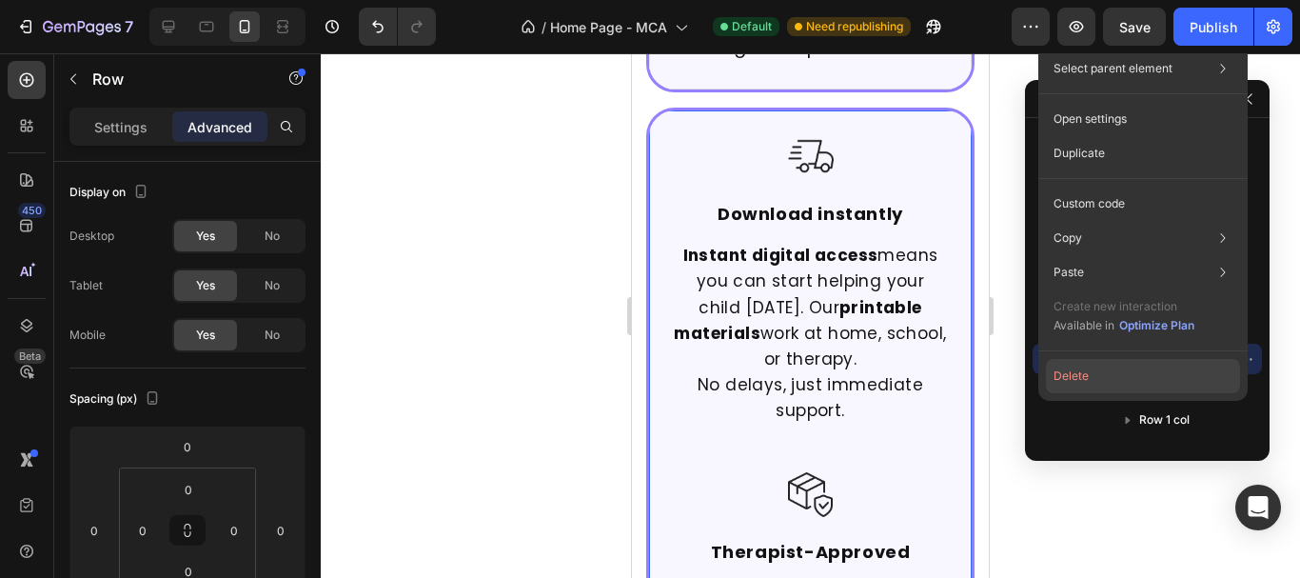
click at [1058, 360] on button "Delete" at bounding box center [1143, 376] width 194 height 34
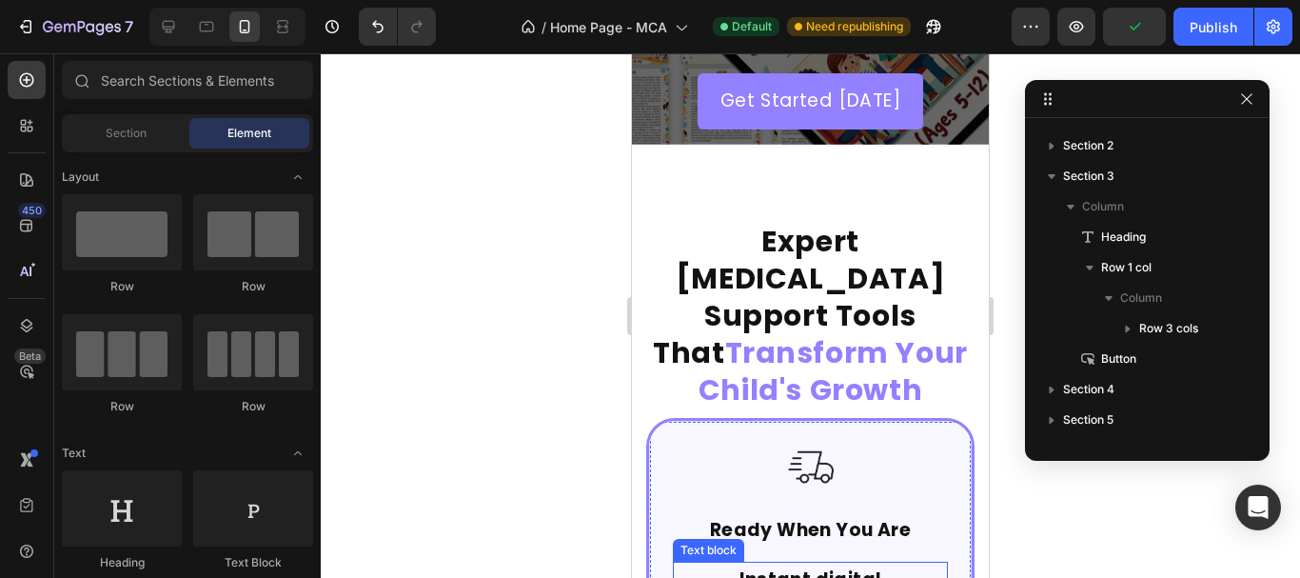
scroll to position [808, 0]
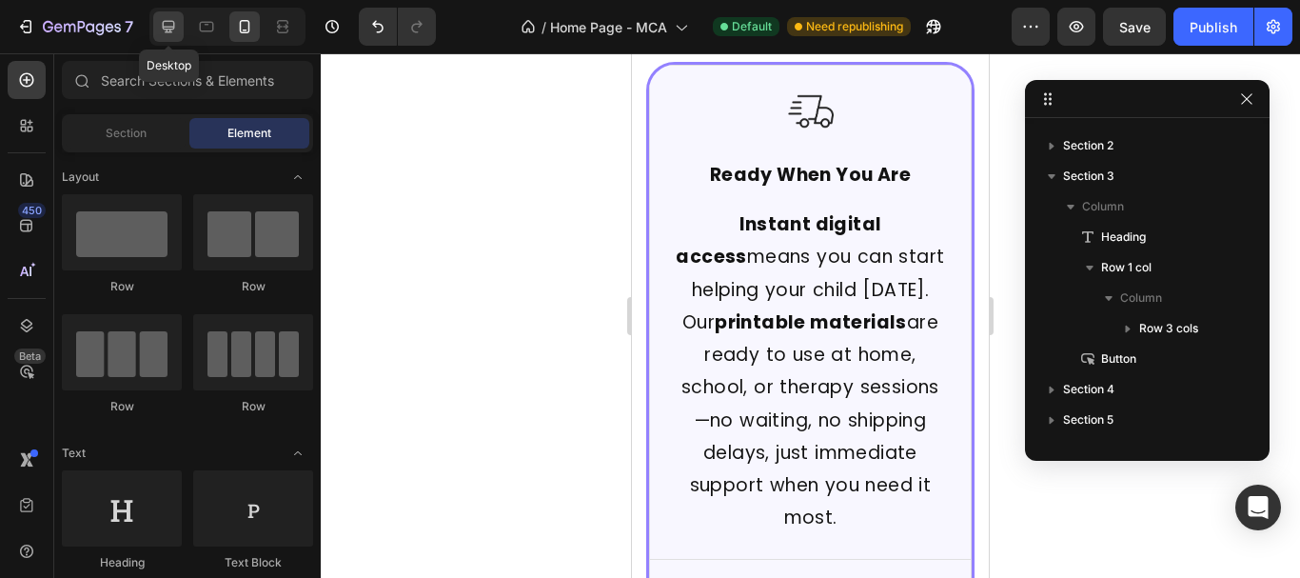
click at [175, 21] on icon at bounding box center [168, 26] width 19 height 19
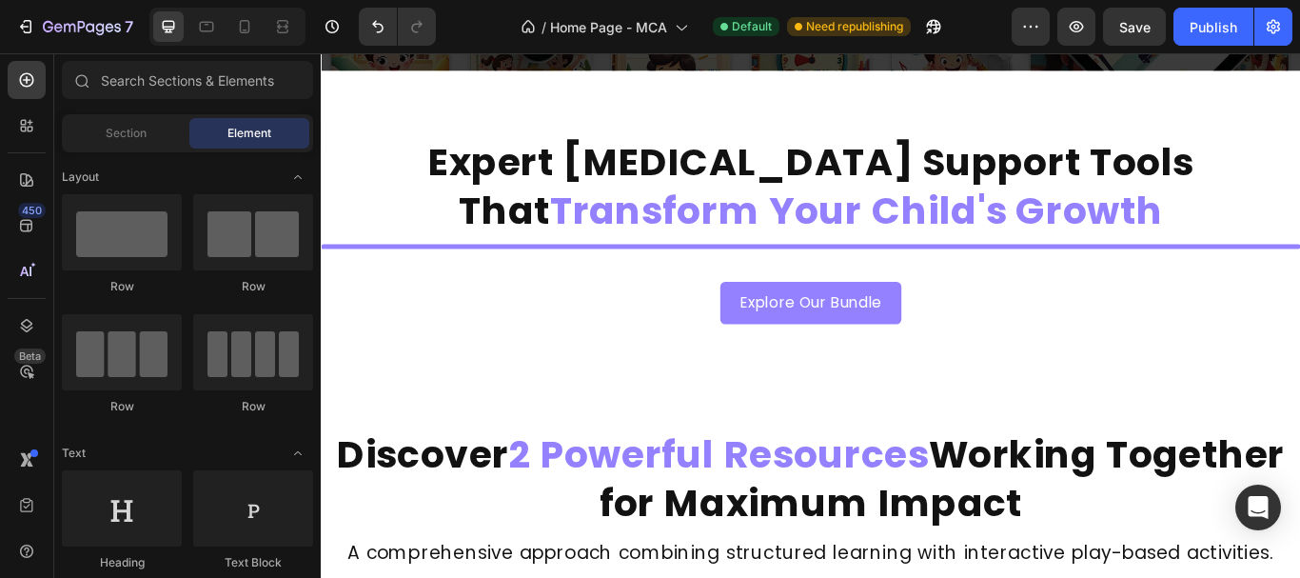
scroll to position [476, 0]
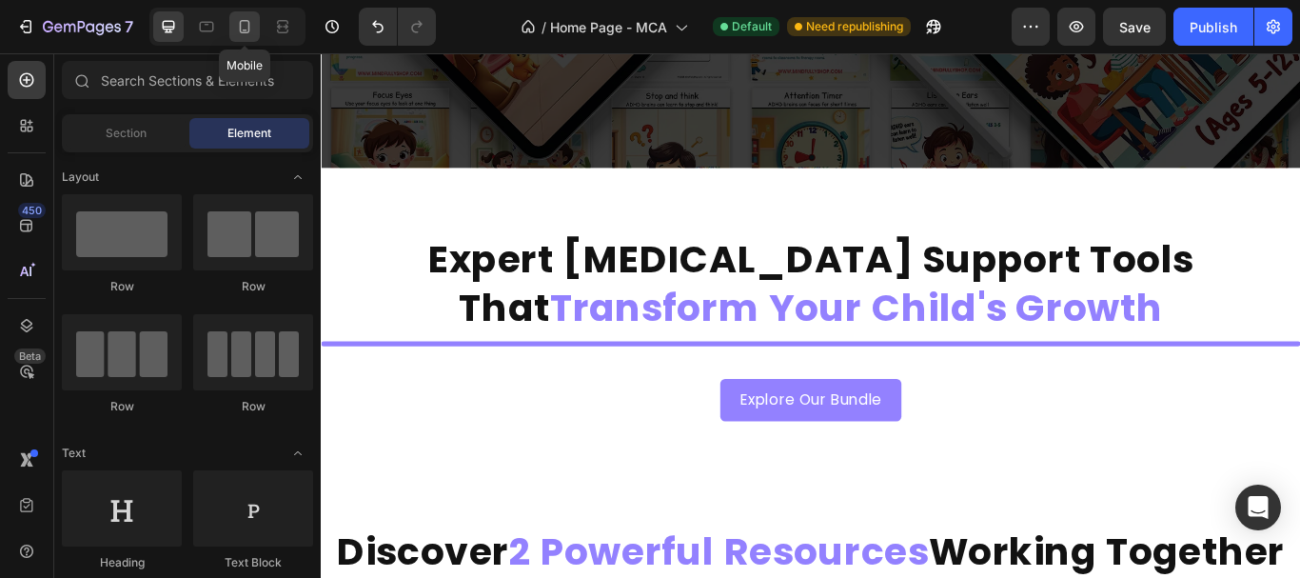
click at [238, 18] on icon at bounding box center [244, 26] width 19 height 19
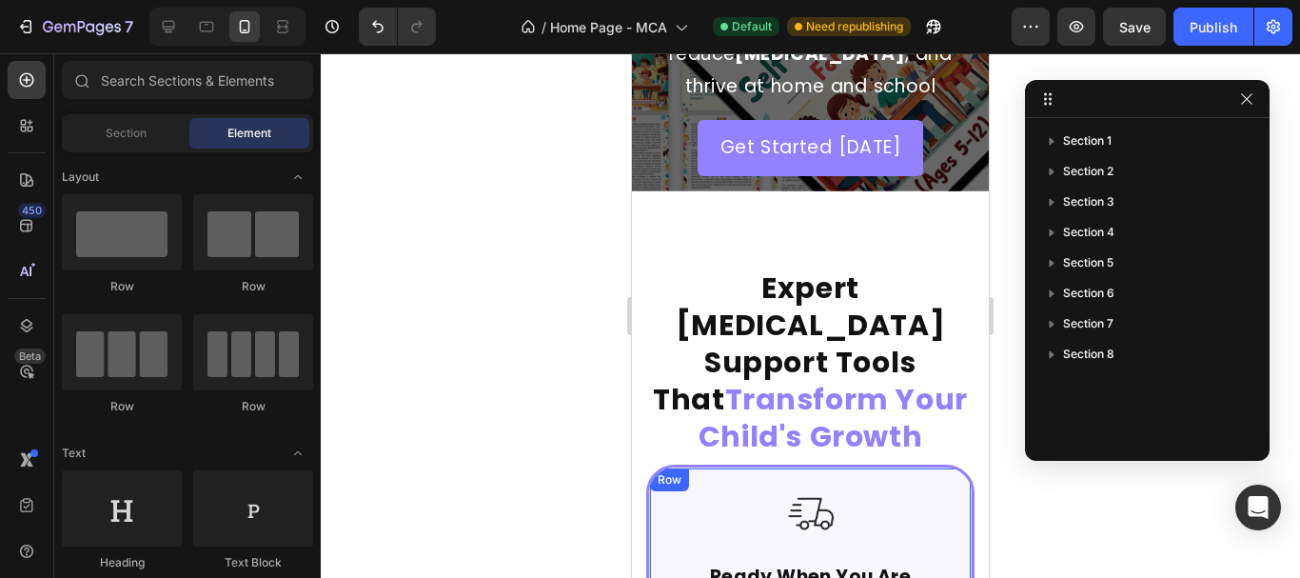
click at [678, 471] on div "Row" at bounding box center [669, 479] width 31 height 17
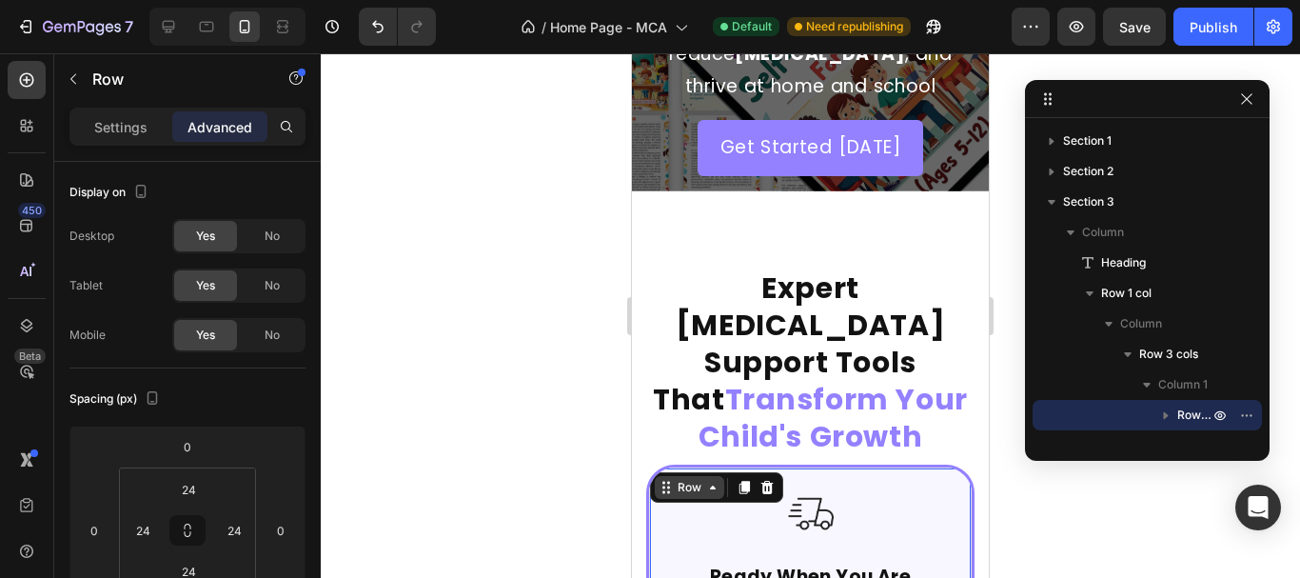
click at [681, 479] on div "Row" at bounding box center [689, 487] width 31 height 17
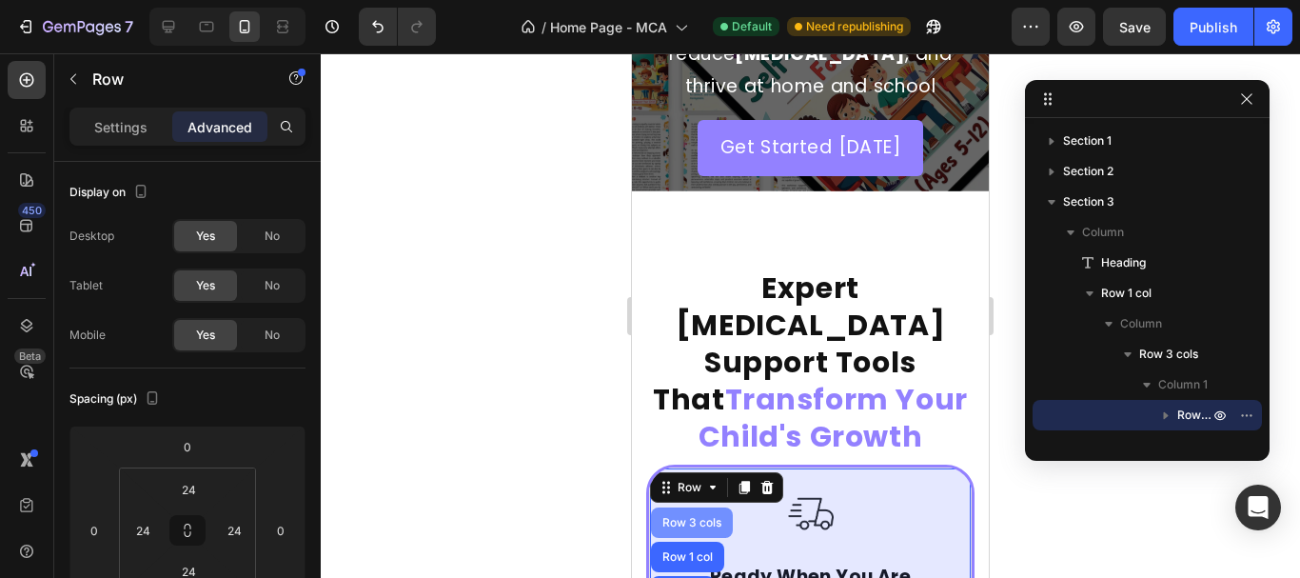
click at [680, 517] on div "Row 3 cols" at bounding box center [692, 522] width 67 height 11
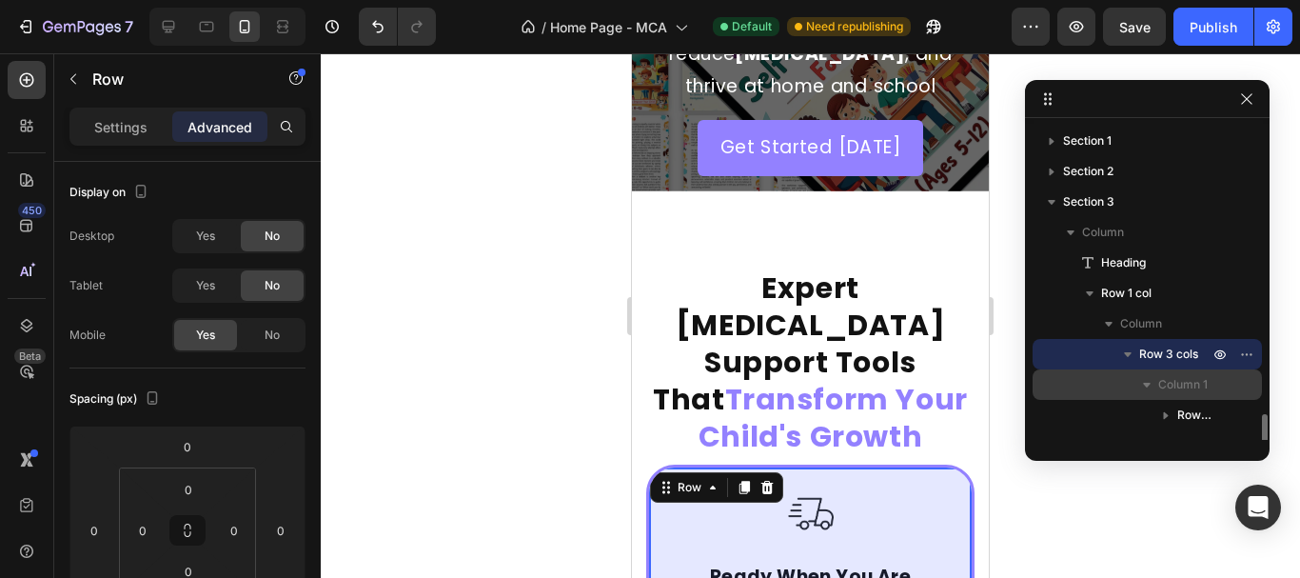
scroll to position [190, 0]
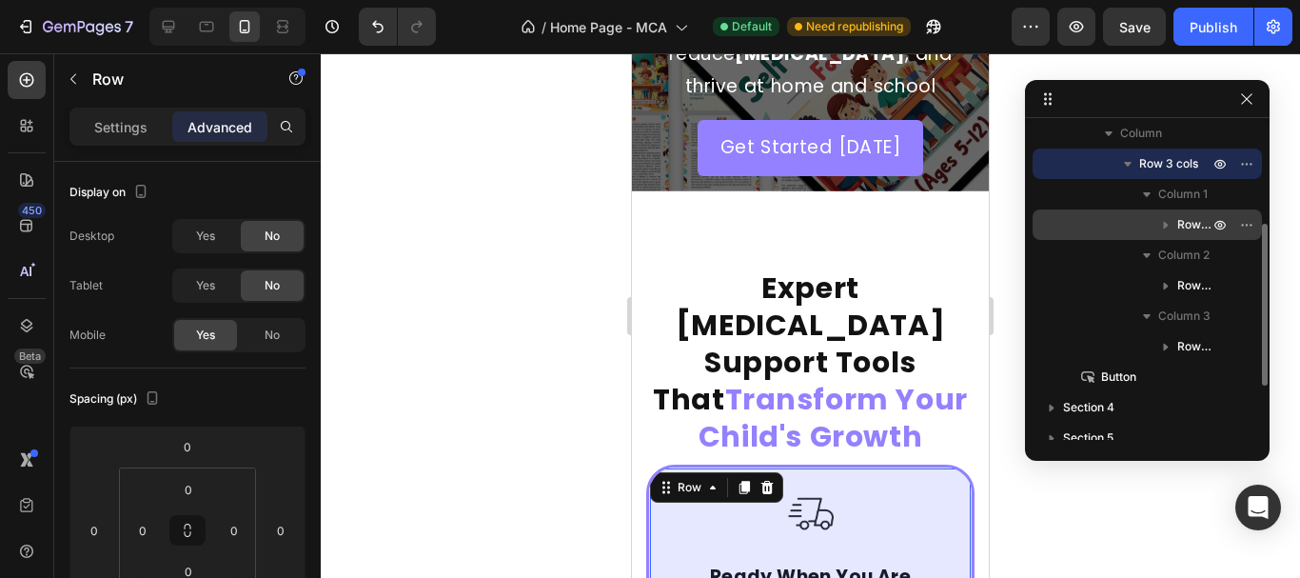
click at [1170, 220] on icon "button" at bounding box center [1165, 224] width 19 height 19
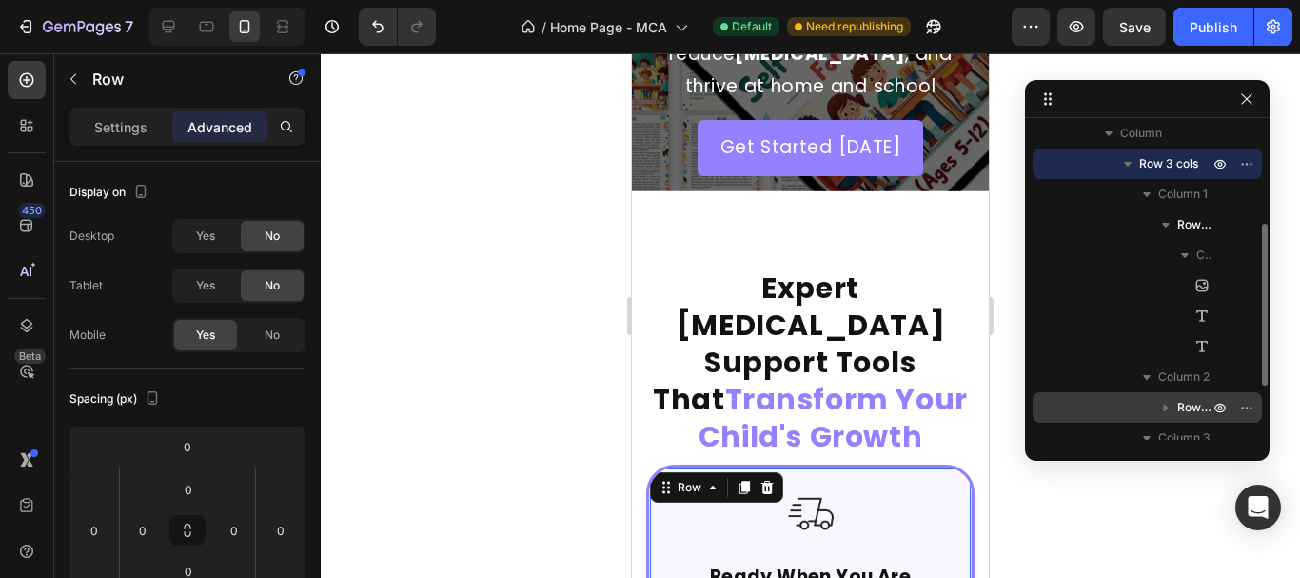
click at [1187, 399] on span "Row 1 col" at bounding box center [1194, 407] width 35 height 19
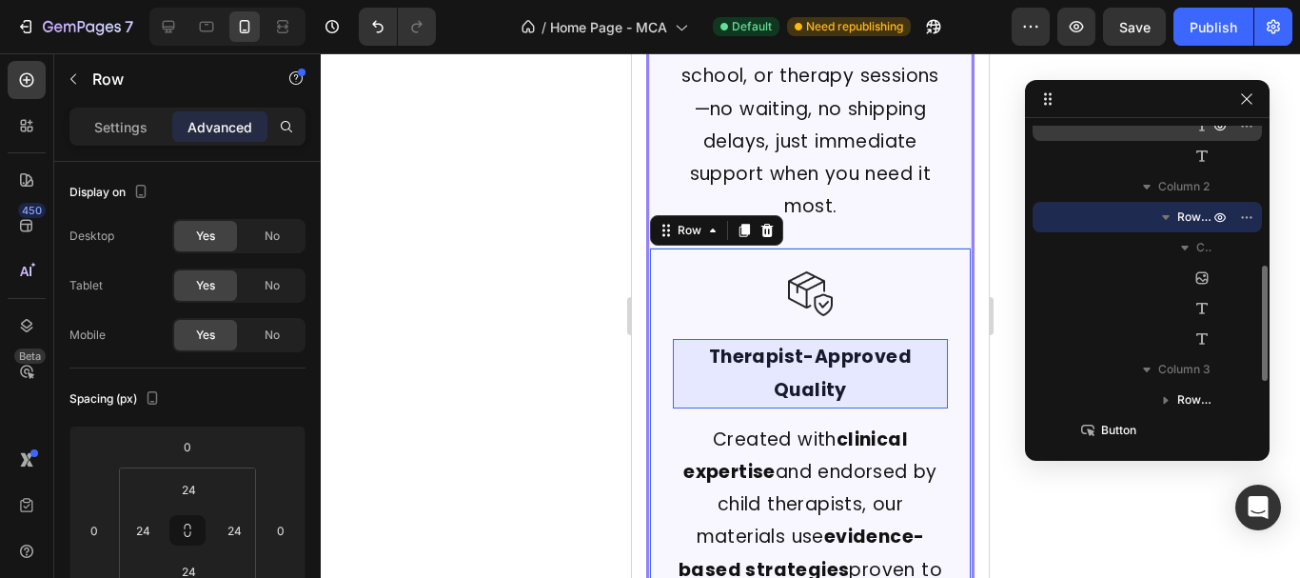
scroll to position [1211, 0]
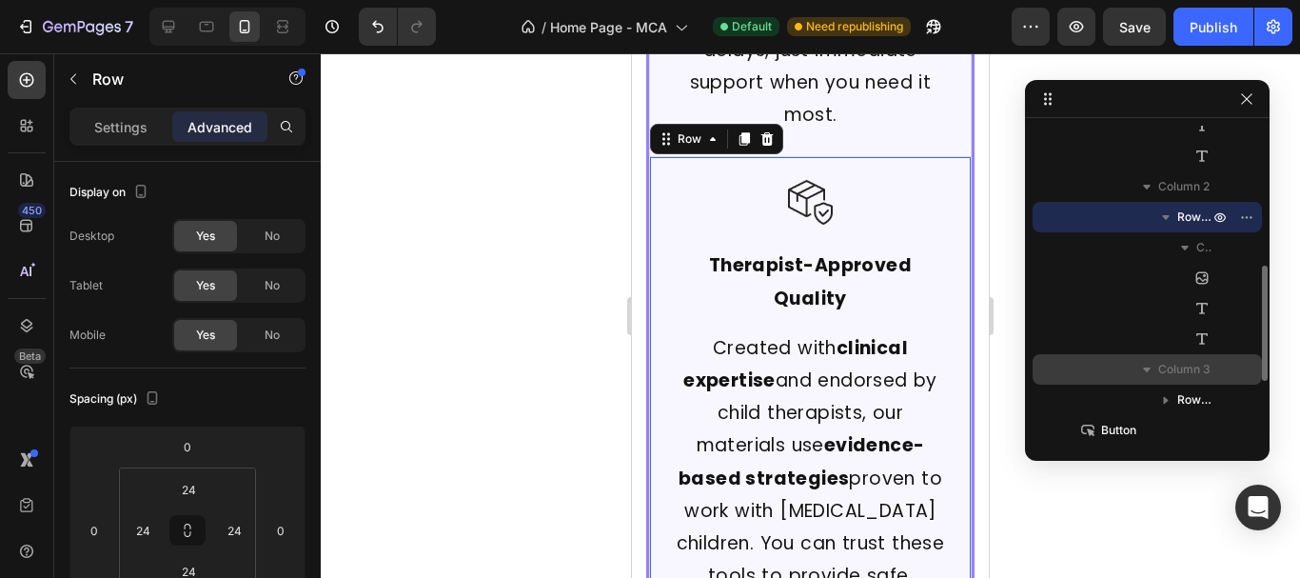
click at [1184, 365] on span "Column 3" at bounding box center [1184, 369] width 52 height 19
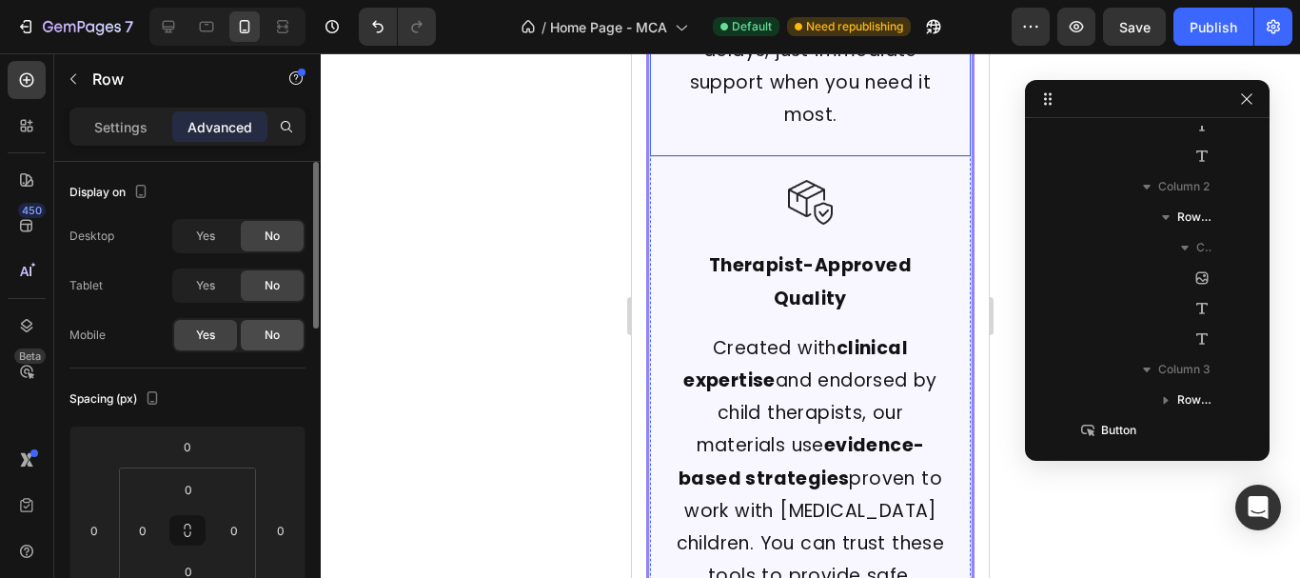
click at [252, 338] on div "No" at bounding box center [272, 335] width 63 height 30
click at [212, 291] on span "Yes" at bounding box center [205, 285] width 19 height 17
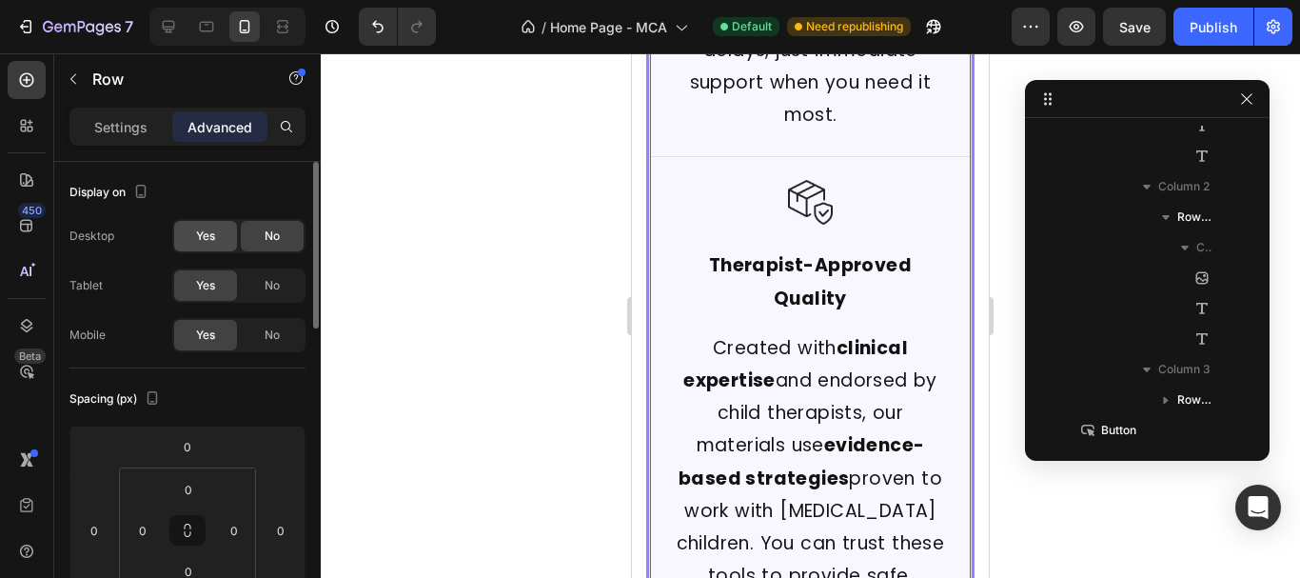
click at [218, 227] on div "Yes" at bounding box center [205, 236] width 63 height 30
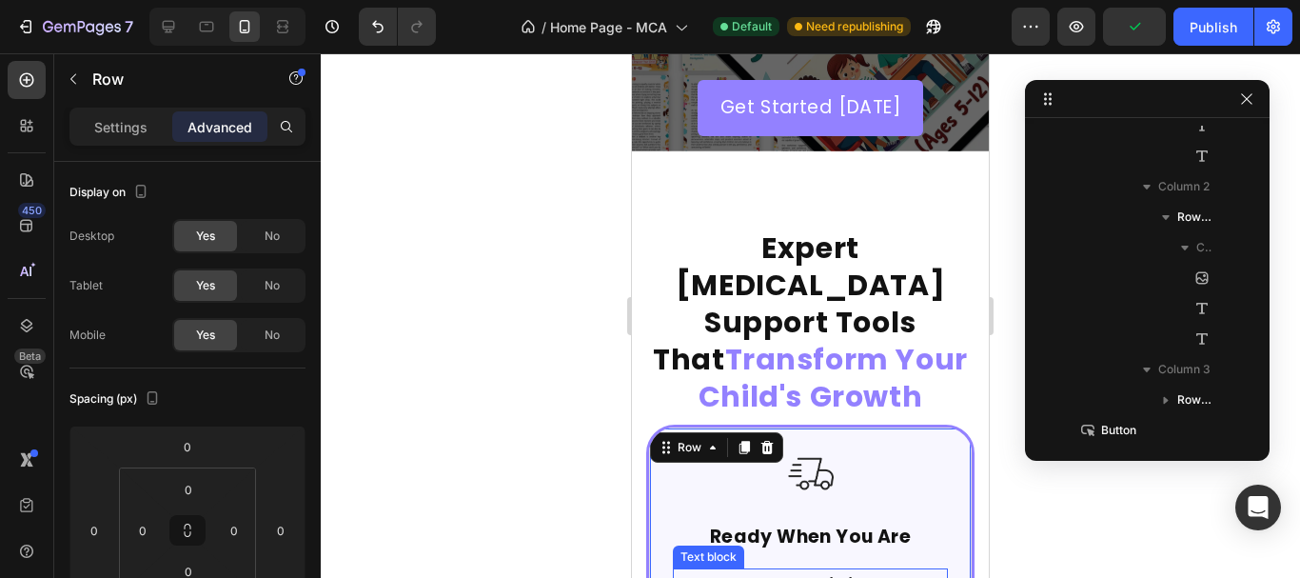
scroll to position [449, 0]
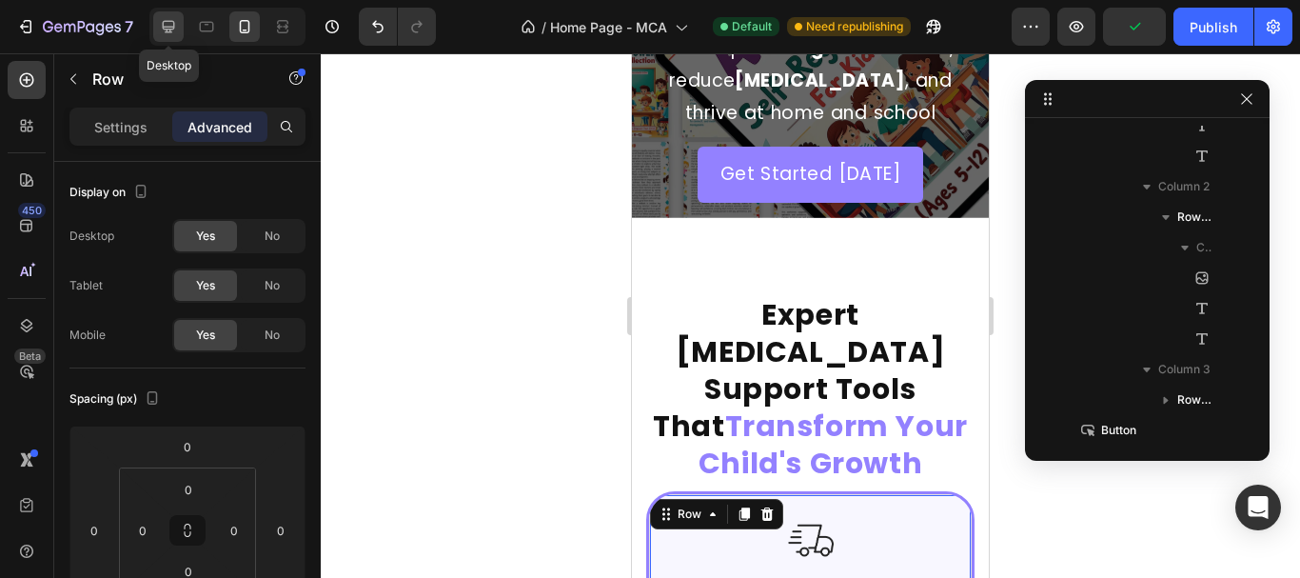
click at [166, 23] on icon at bounding box center [168, 26] width 19 height 19
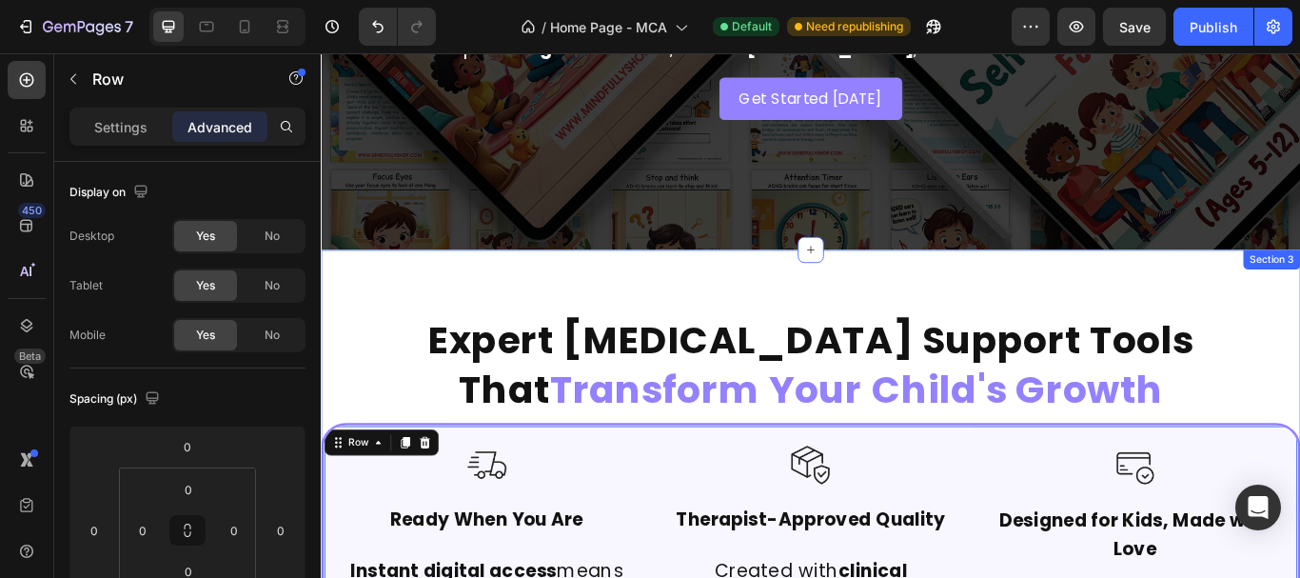
scroll to position [666, 0]
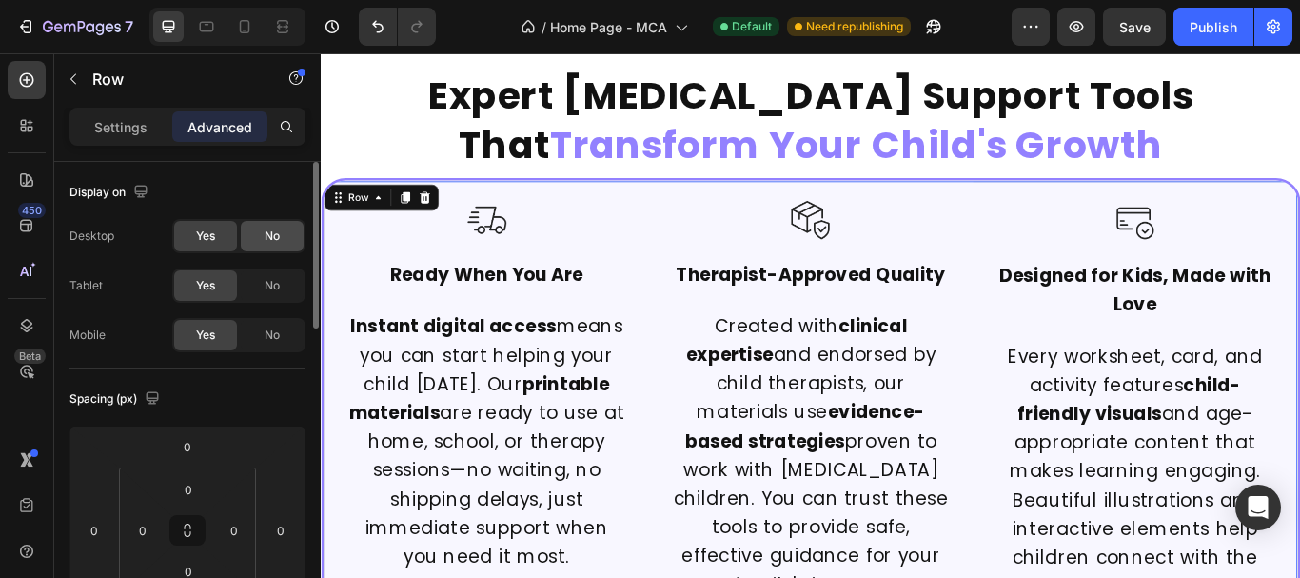
click at [288, 229] on div "No" at bounding box center [272, 236] width 63 height 30
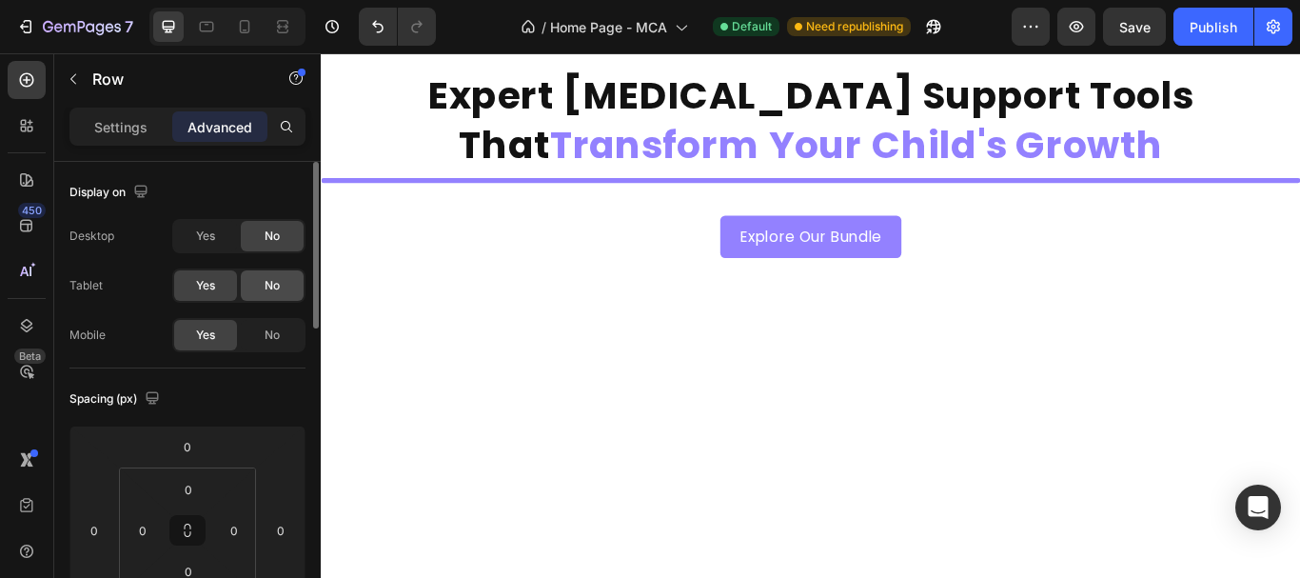
click at [277, 289] on span "No" at bounding box center [272, 285] width 15 height 17
click at [212, 231] on span "Yes" at bounding box center [205, 235] width 19 height 17
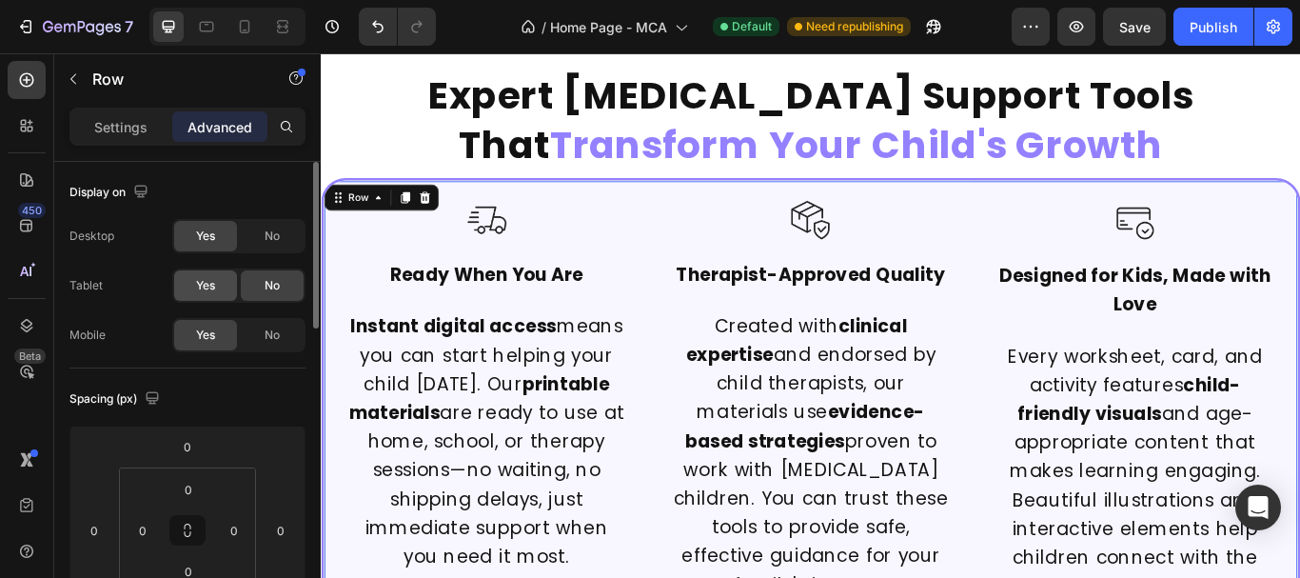
click at [211, 293] on span "Yes" at bounding box center [205, 285] width 19 height 17
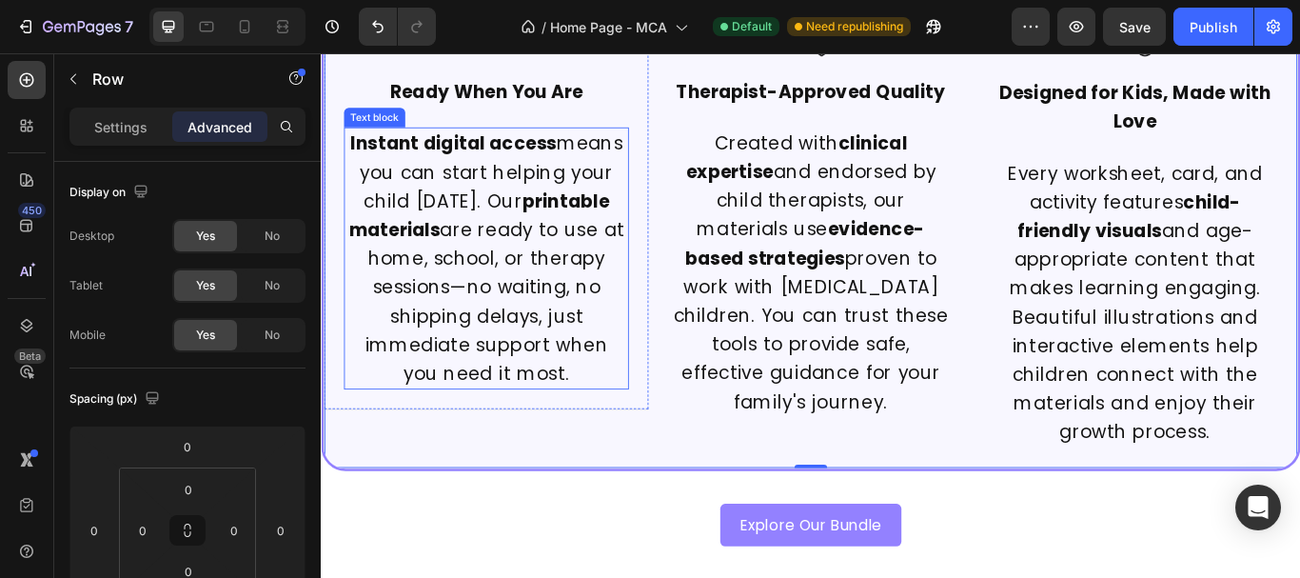
scroll to position [952, 0]
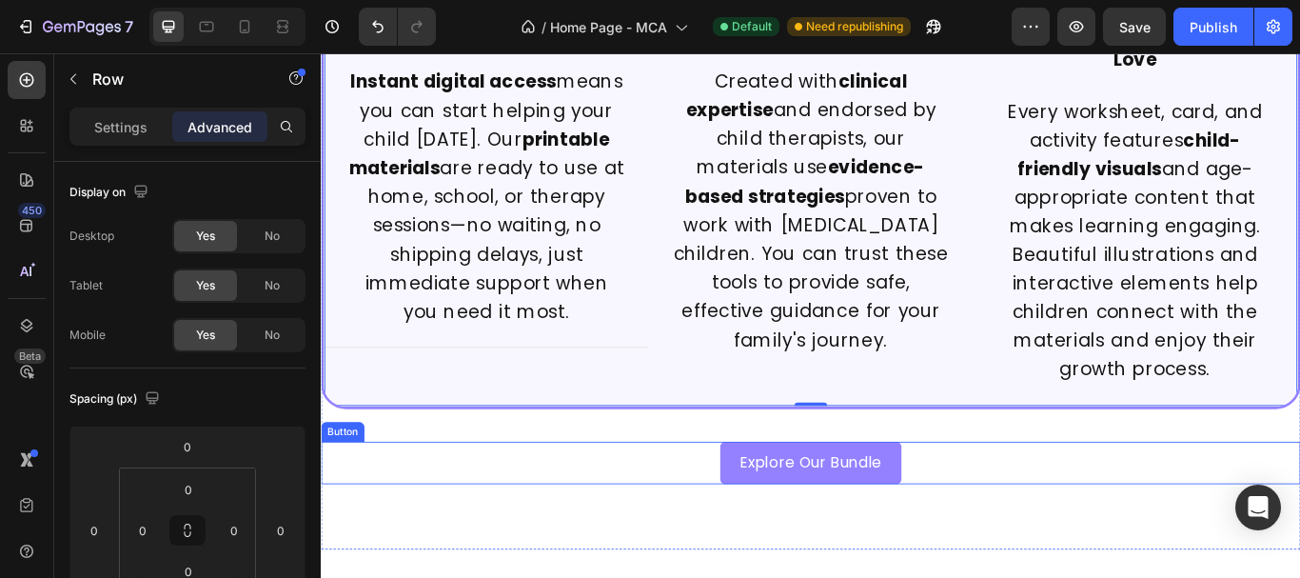
click at [583, 546] on div "Explore Our Bundle Button" at bounding box center [892, 531] width 1142 height 50
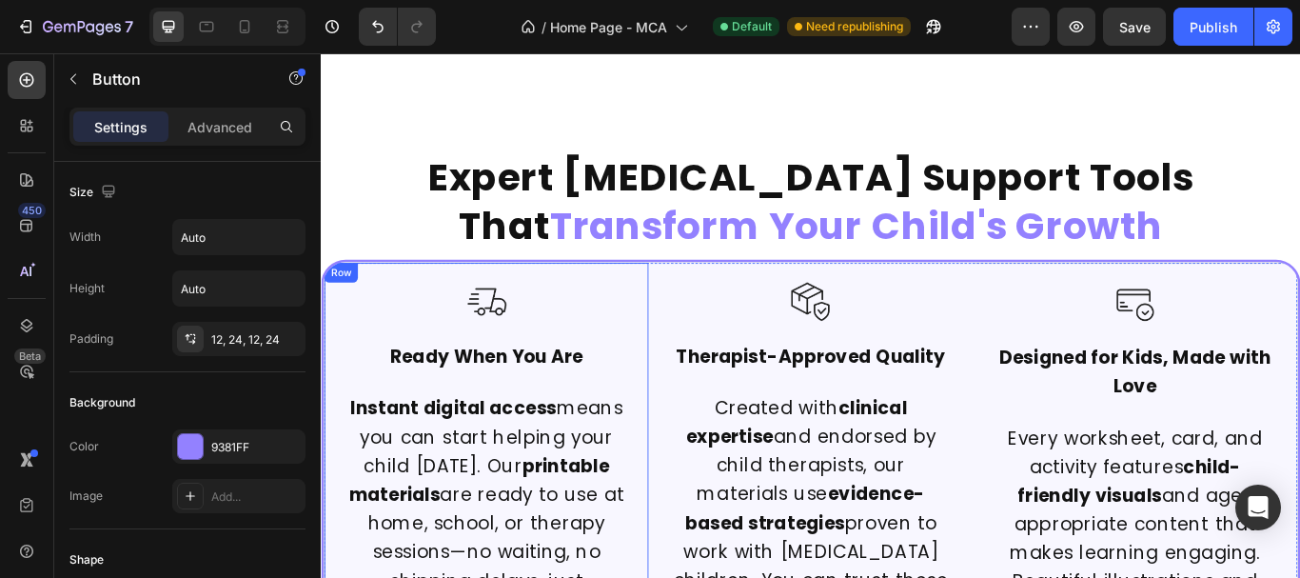
scroll to position [666, 0]
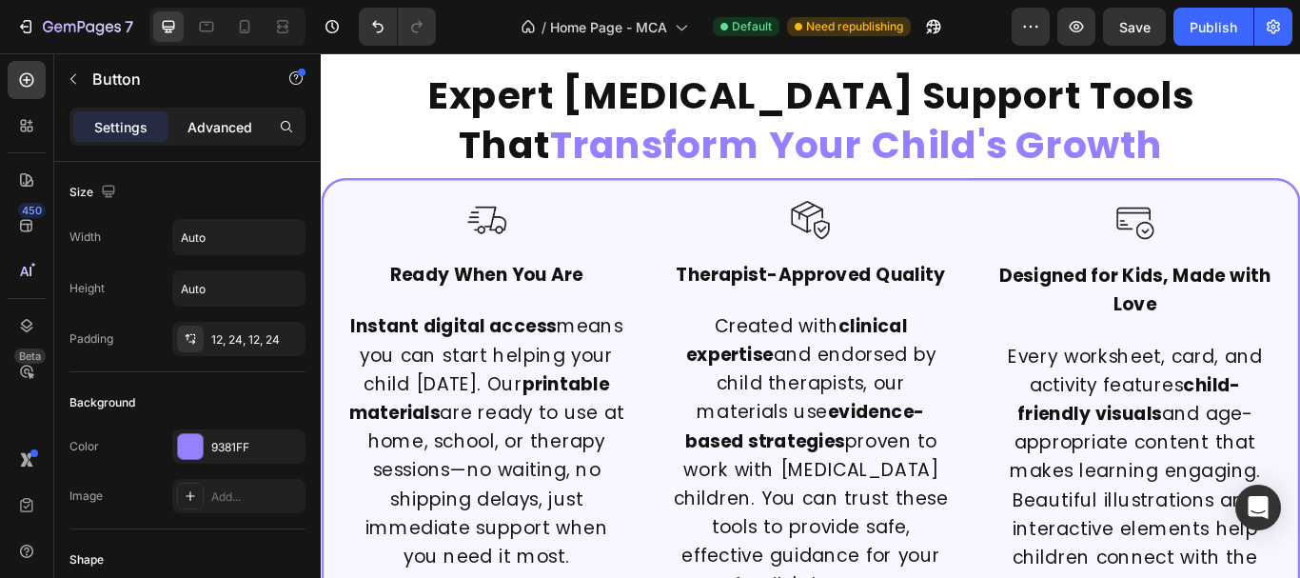
click at [215, 128] on p "Advanced" at bounding box center [219, 127] width 65 height 20
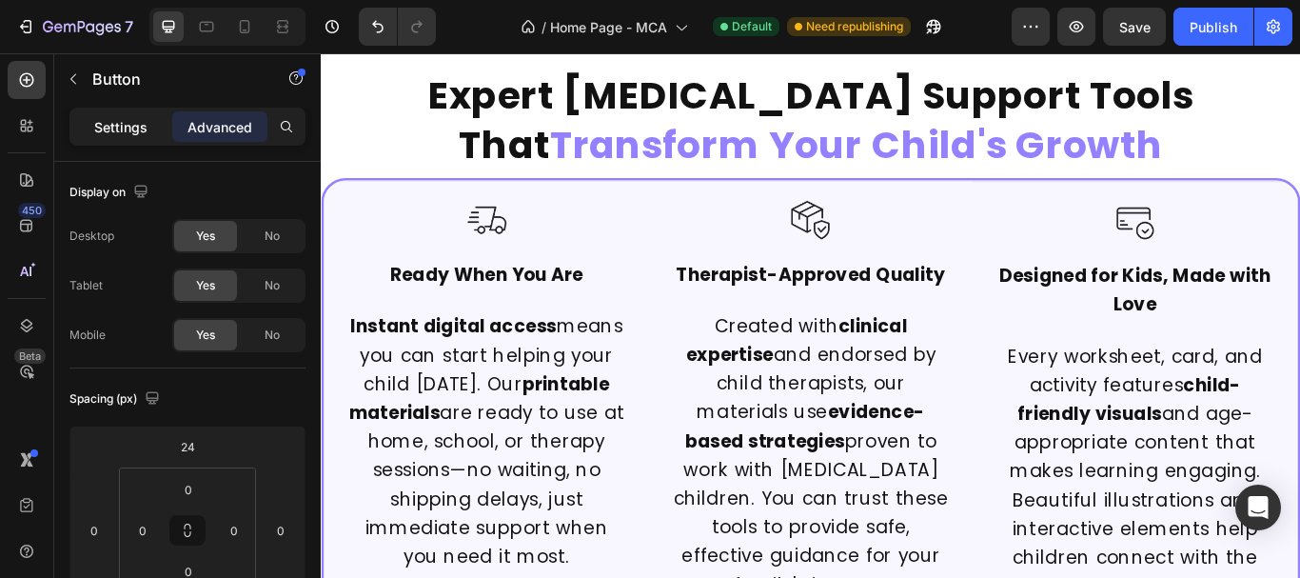
click at [141, 127] on p "Settings" at bounding box center [120, 127] width 53 height 20
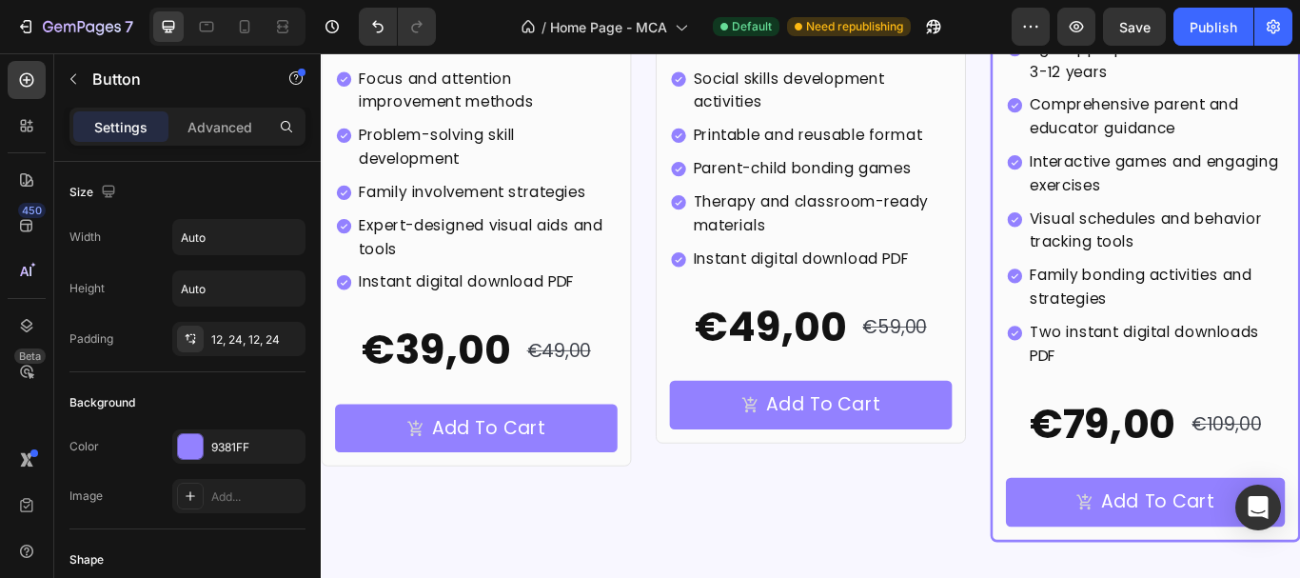
scroll to position [6186, 0]
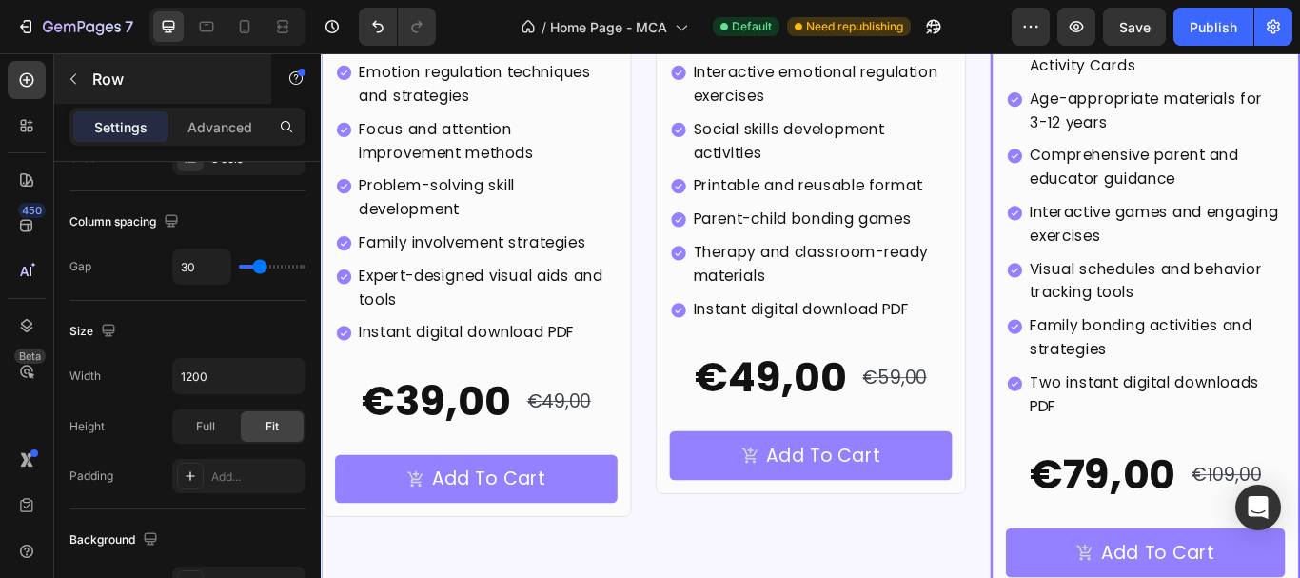
scroll to position [6091, 0]
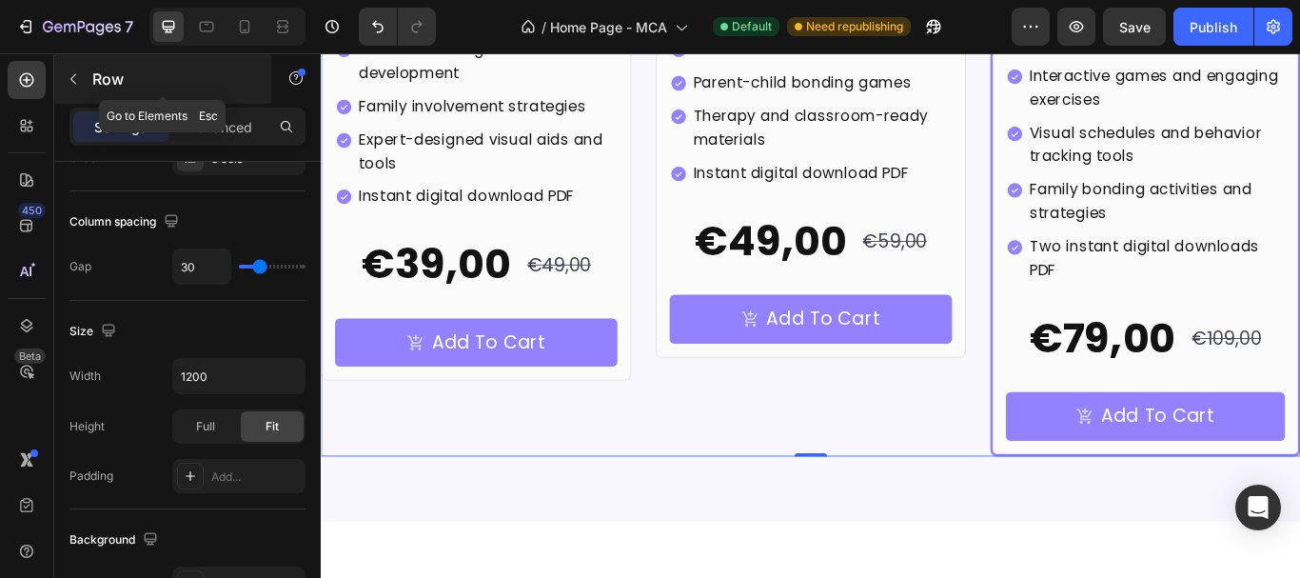
click at [93, 74] on p "Row" at bounding box center [173, 79] width 162 height 23
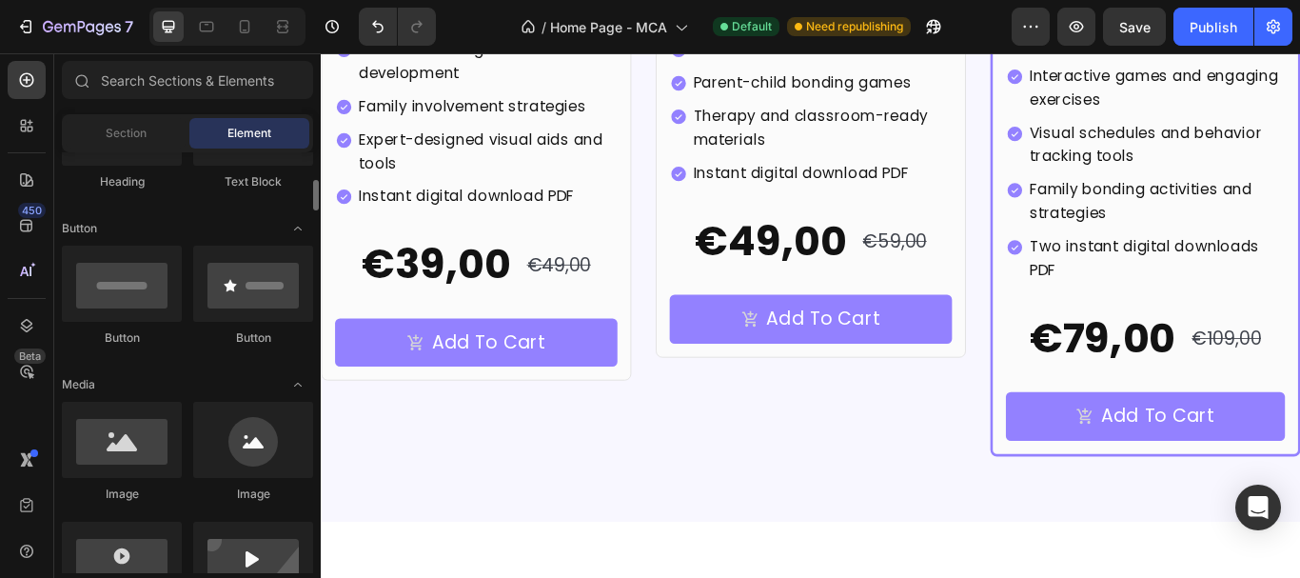
scroll to position [476, 0]
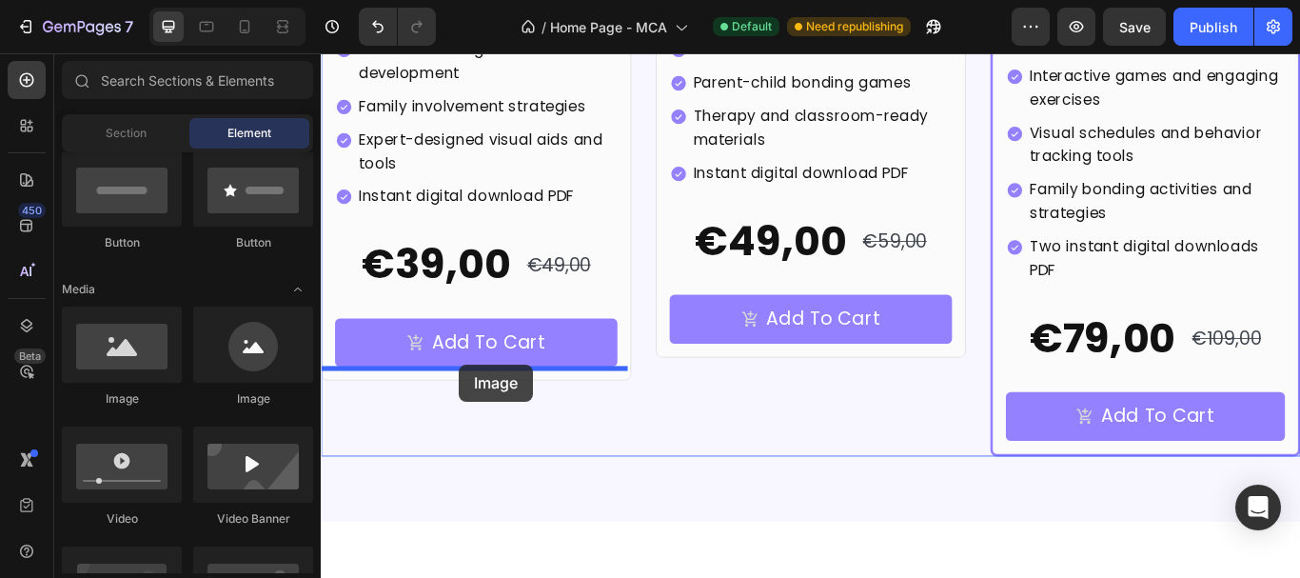
drag, startPoint x: 458, startPoint y: 409, endPoint x: 482, endPoint y: 416, distance: 24.7
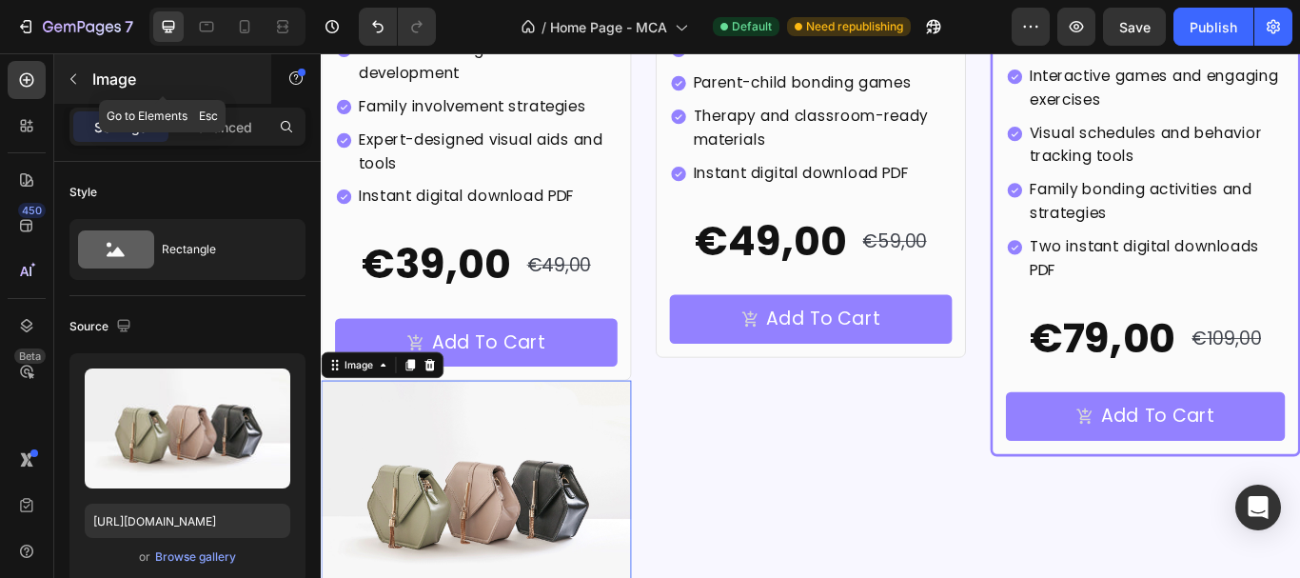
click at [78, 71] on icon "button" at bounding box center [73, 78] width 15 height 15
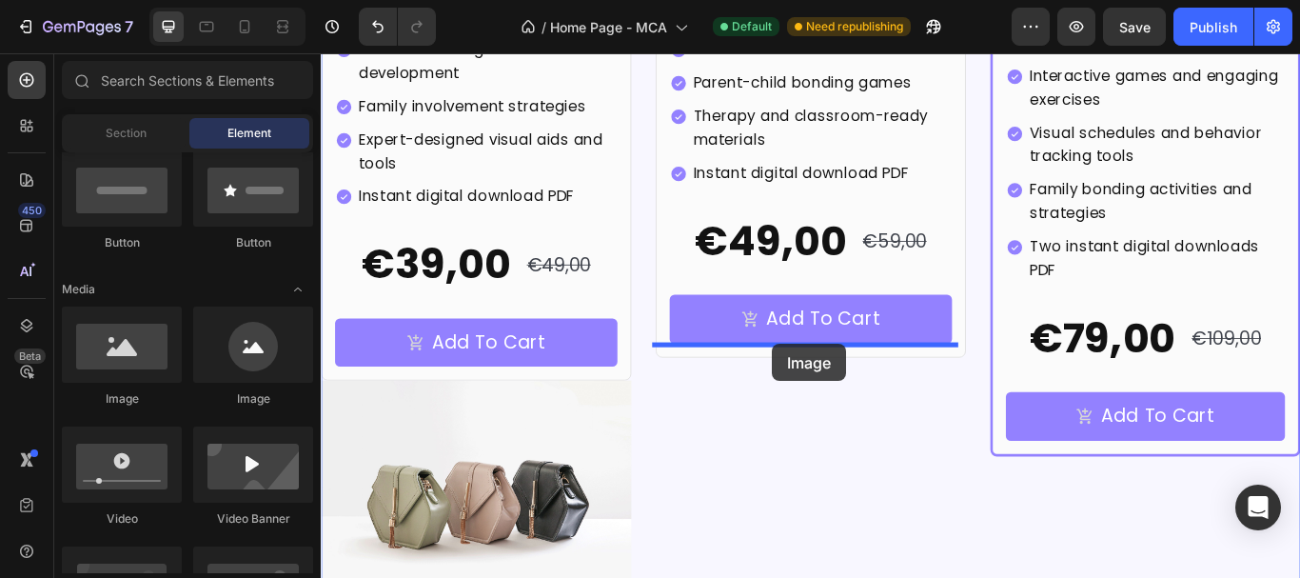
drag, startPoint x: 463, startPoint y: 421, endPoint x: 847, endPoint y: 392, distance: 385.6
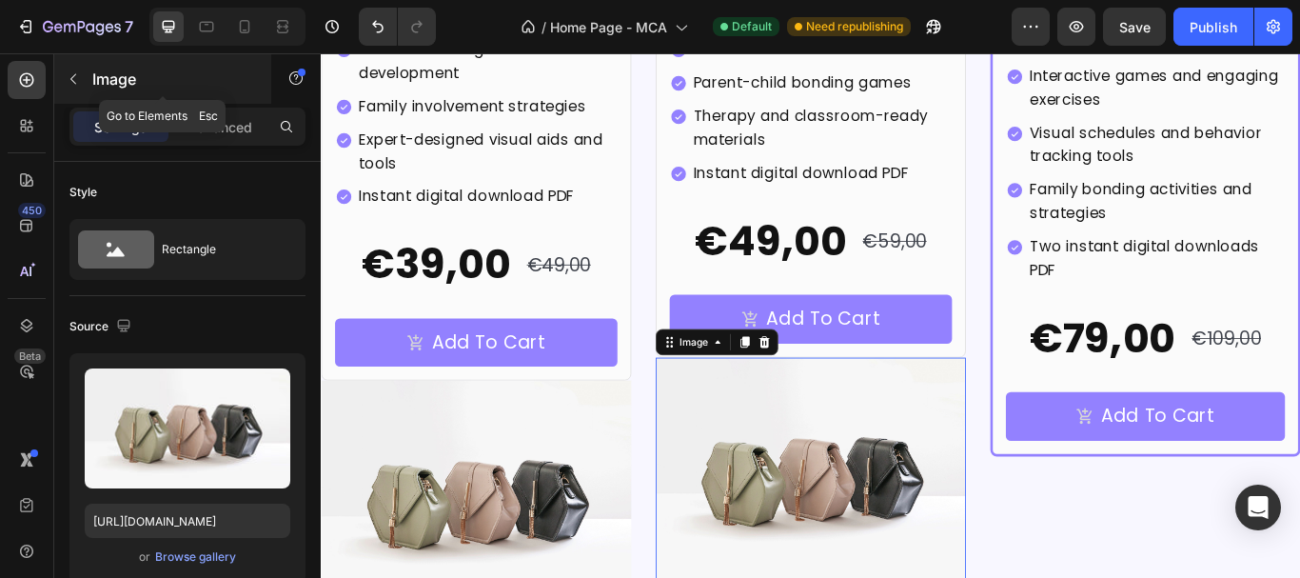
click at [71, 77] on icon "button" at bounding box center [73, 78] width 15 height 15
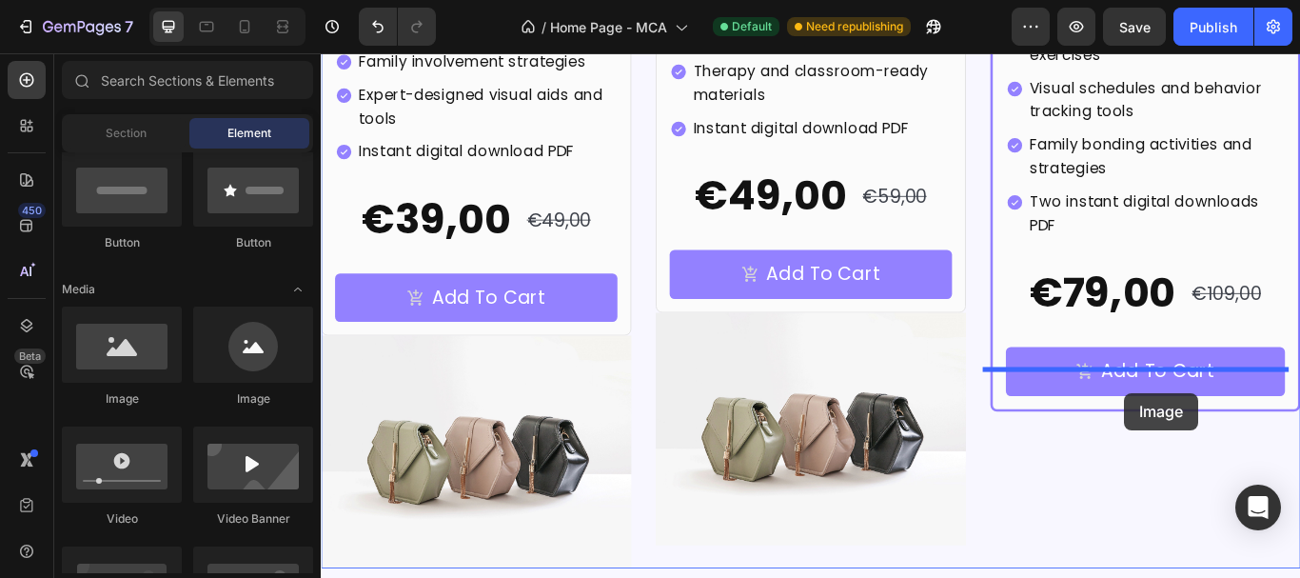
scroll to position [6158, 0]
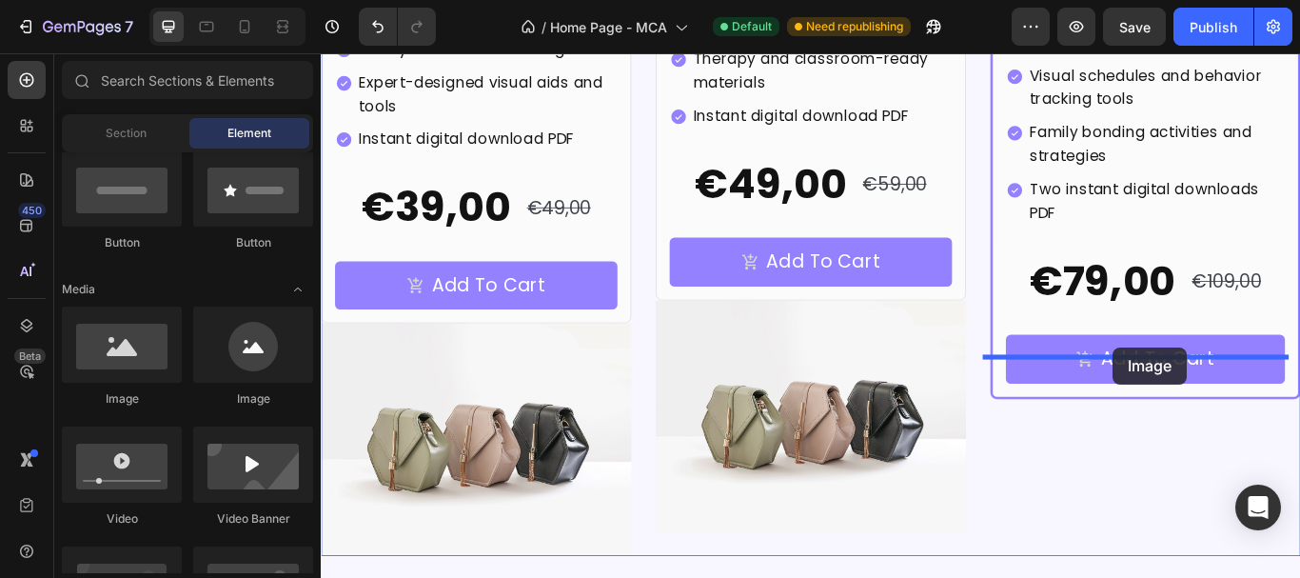
drag, startPoint x: 465, startPoint y: 420, endPoint x: 1244, endPoint y: 396, distance: 778.9
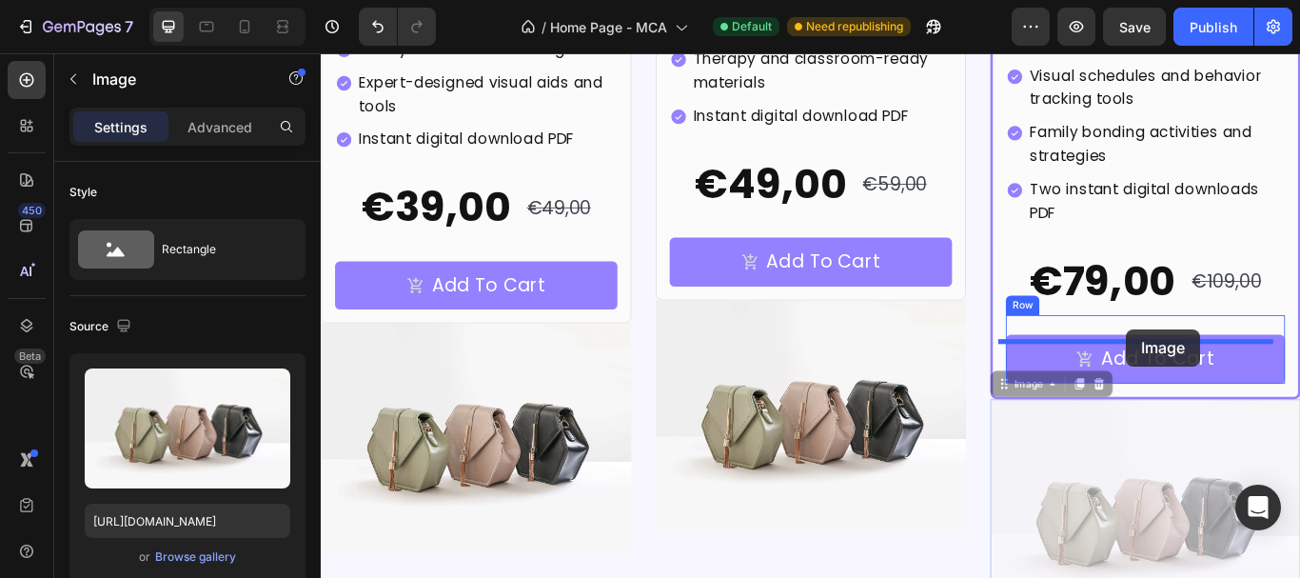
drag, startPoint x: 1148, startPoint y: 390, endPoint x: 1260, endPoint y: 375, distance: 113.3
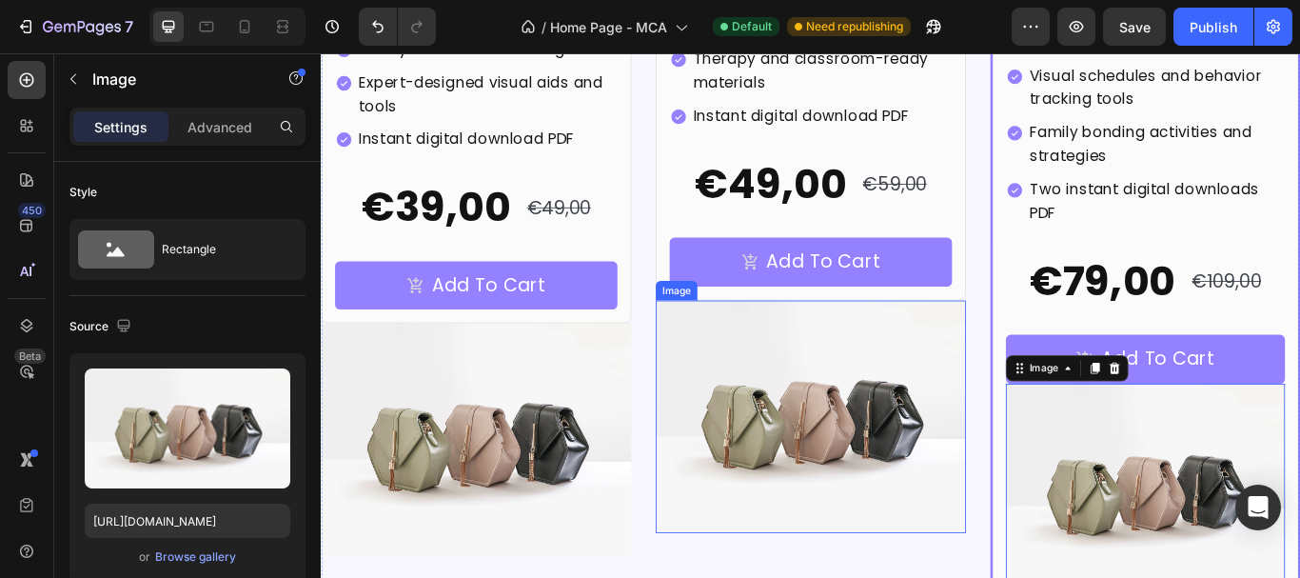
drag, startPoint x: 727, startPoint y: 358, endPoint x: 725, endPoint y: 341, distance: 17.2
click at [726, 358] on img at bounding box center [892, 477] width 362 height 271
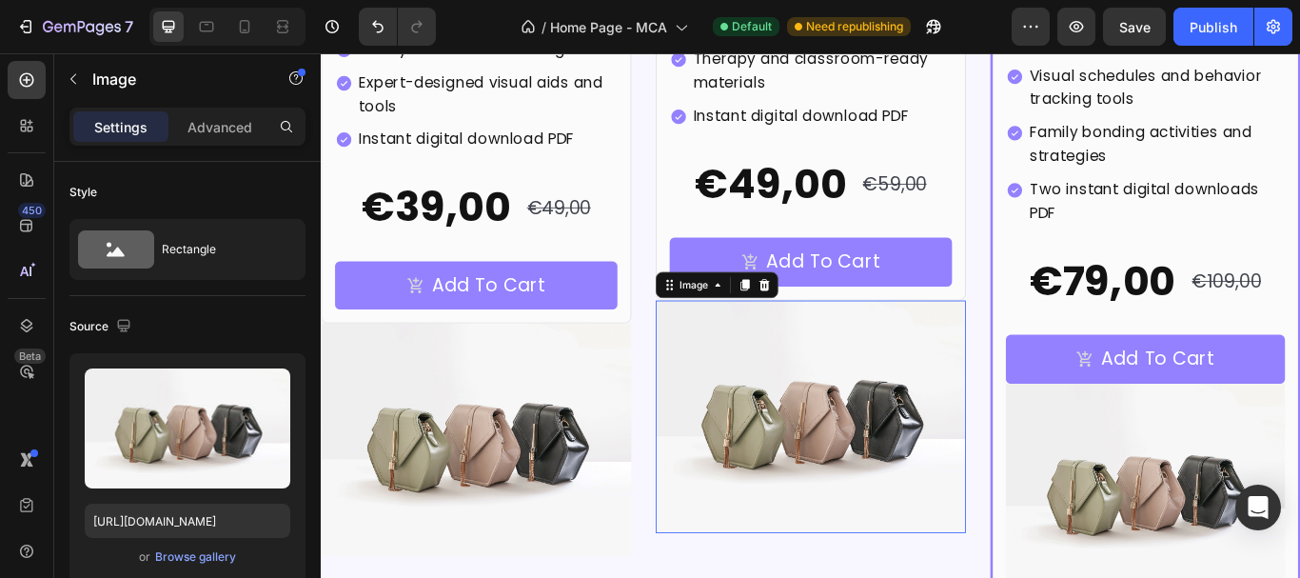
scroll to position [381, 0]
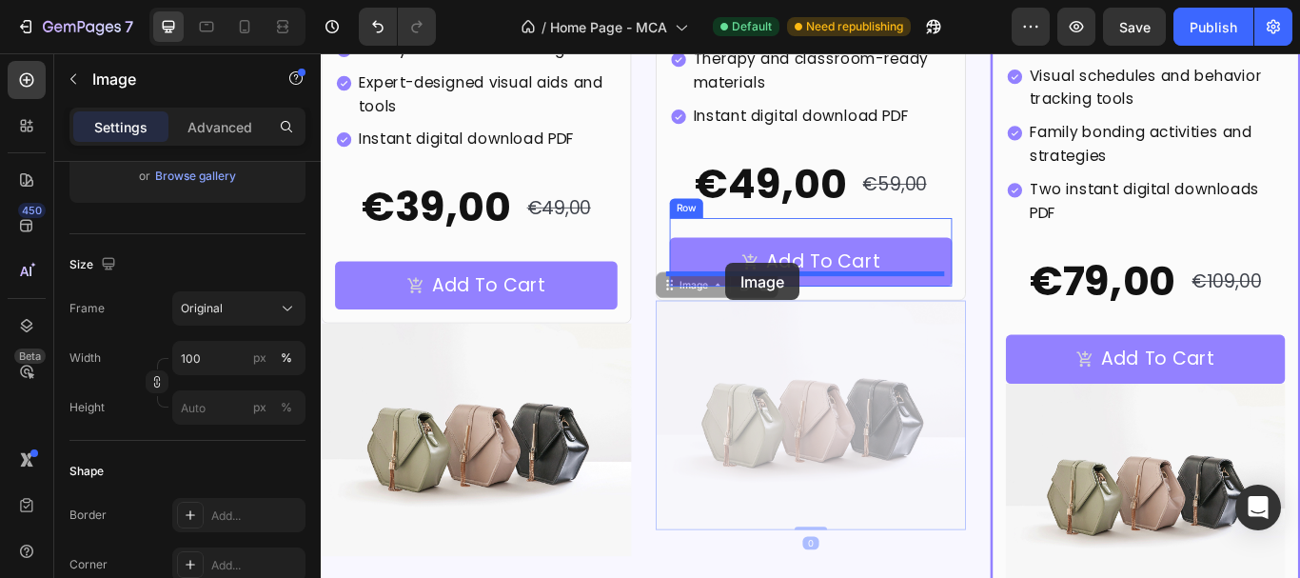
drag, startPoint x: 740, startPoint y: 309, endPoint x: 793, endPoint y: 298, distance: 53.6
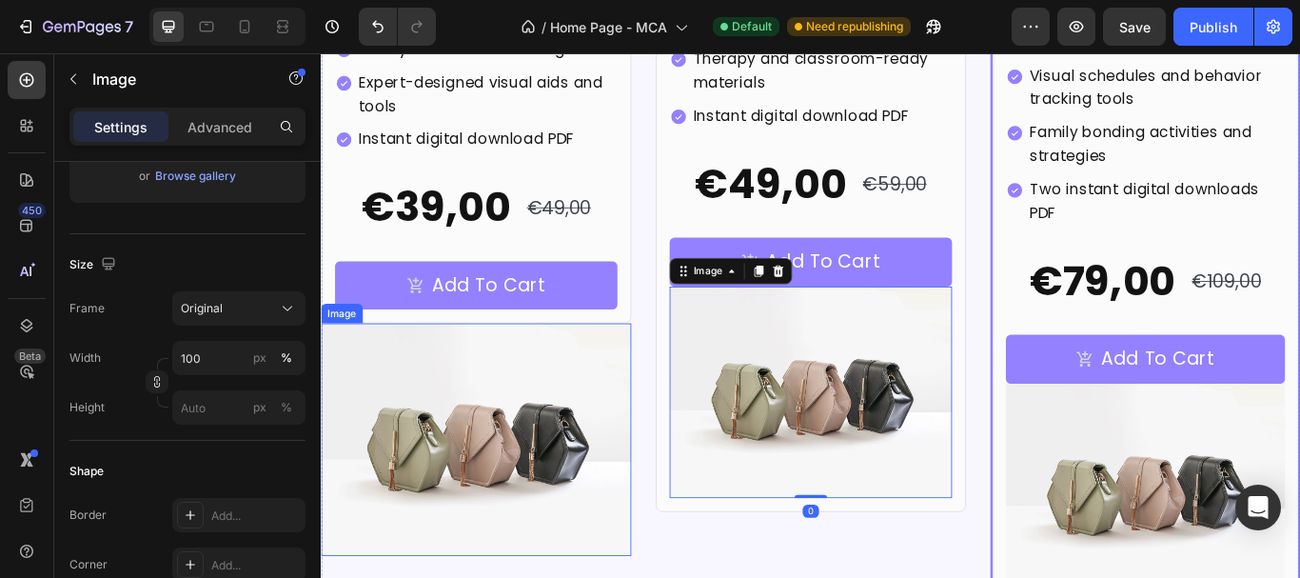
drag, startPoint x: 438, startPoint y: 475, endPoint x: 437, endPoint y: 355, distance: 119.9
click at [437, 471] on img at bounding box center [502, 503] width 362 height 271
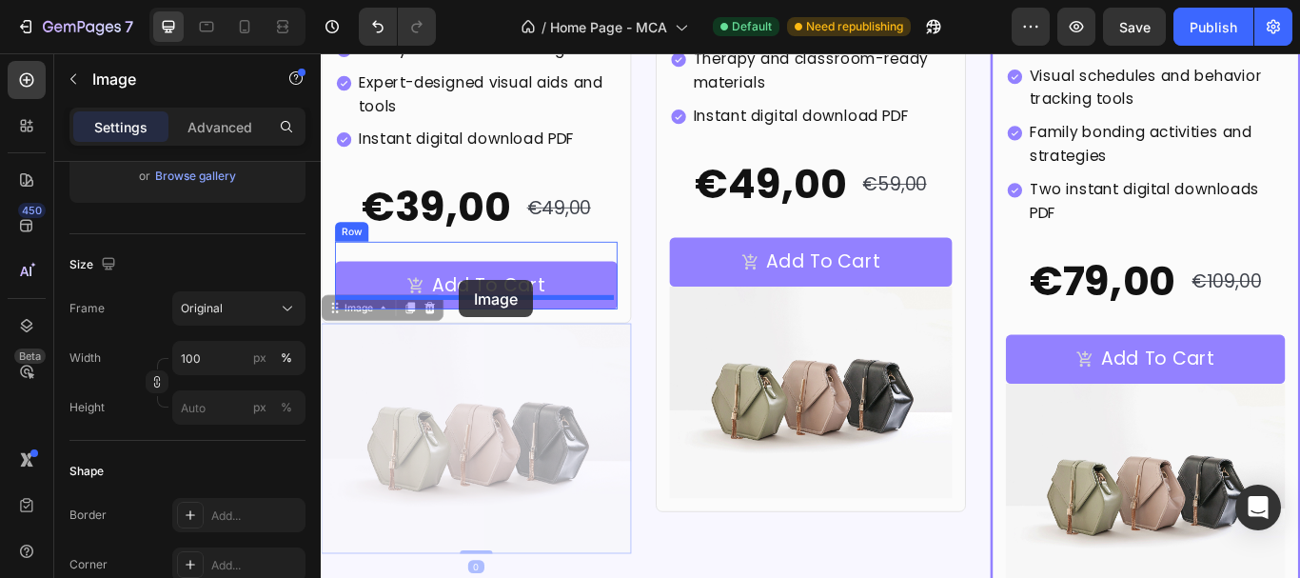
drag, startPoint x: 372, startPoint y: 345, endPoint x: 482, endPoint y: 318, distance: 112.6
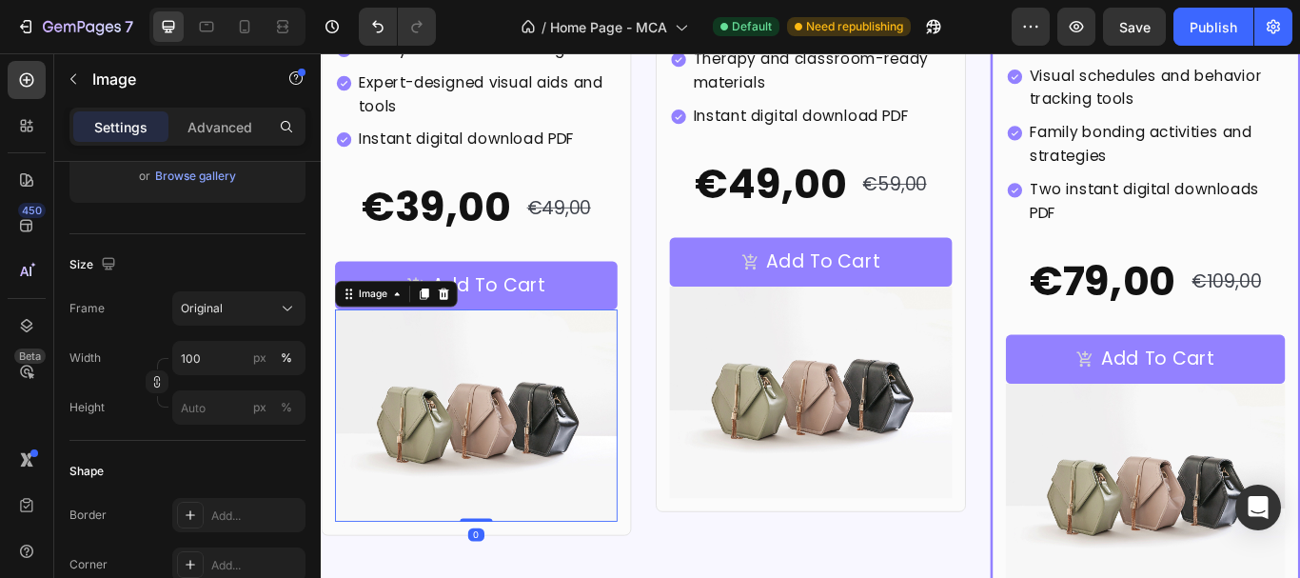
click at [484, 383] on img at bounding box center [501, 475] width 329 height 247
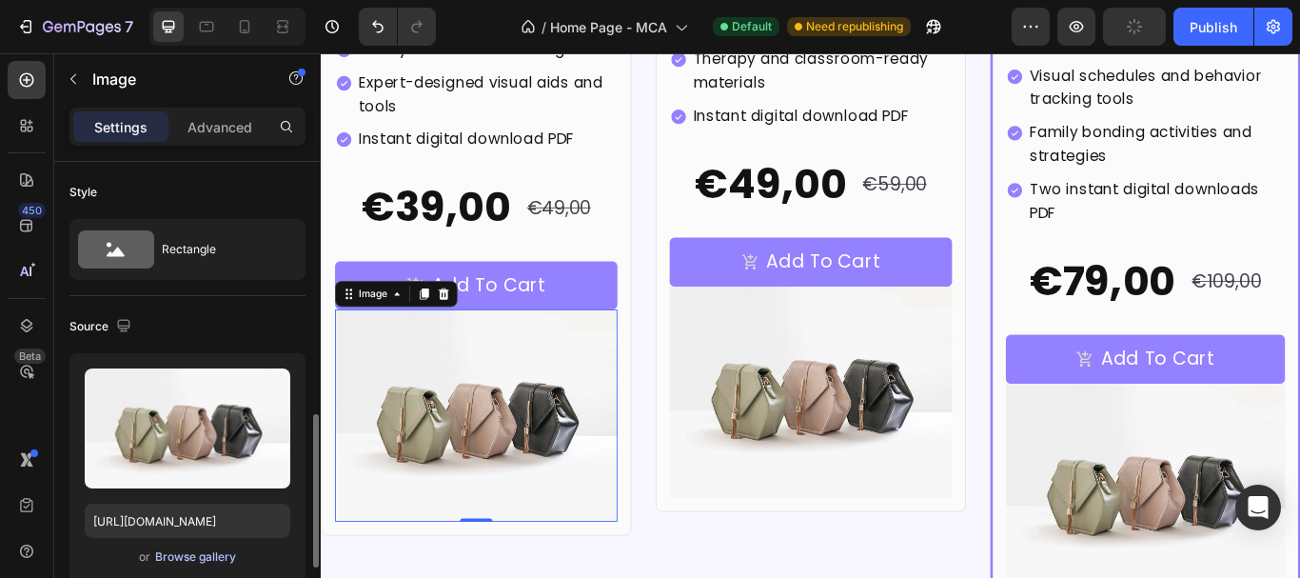
scroll to position [190, 0]
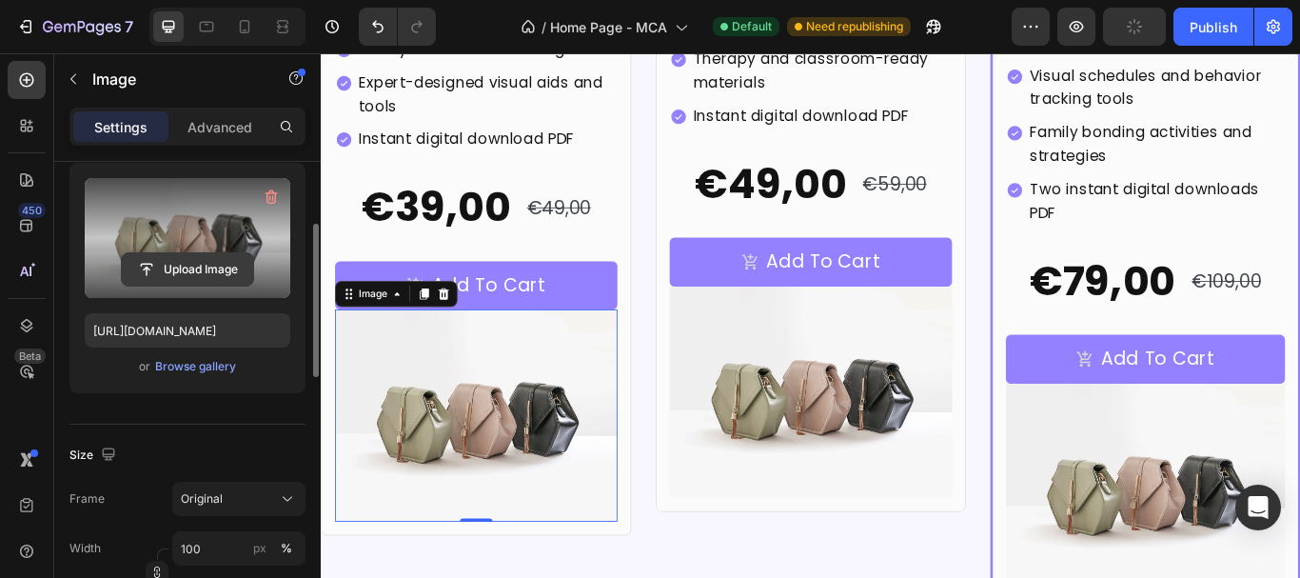
click at [192, 253] on input "file" at bounding box center [187, 269] width 131 height 32
click at [228, 238] on label at bounding box center [188, 238] width 206 height 120
click at [228, 253] on input "file" at bounding box center [187, 269] width 131 height 32
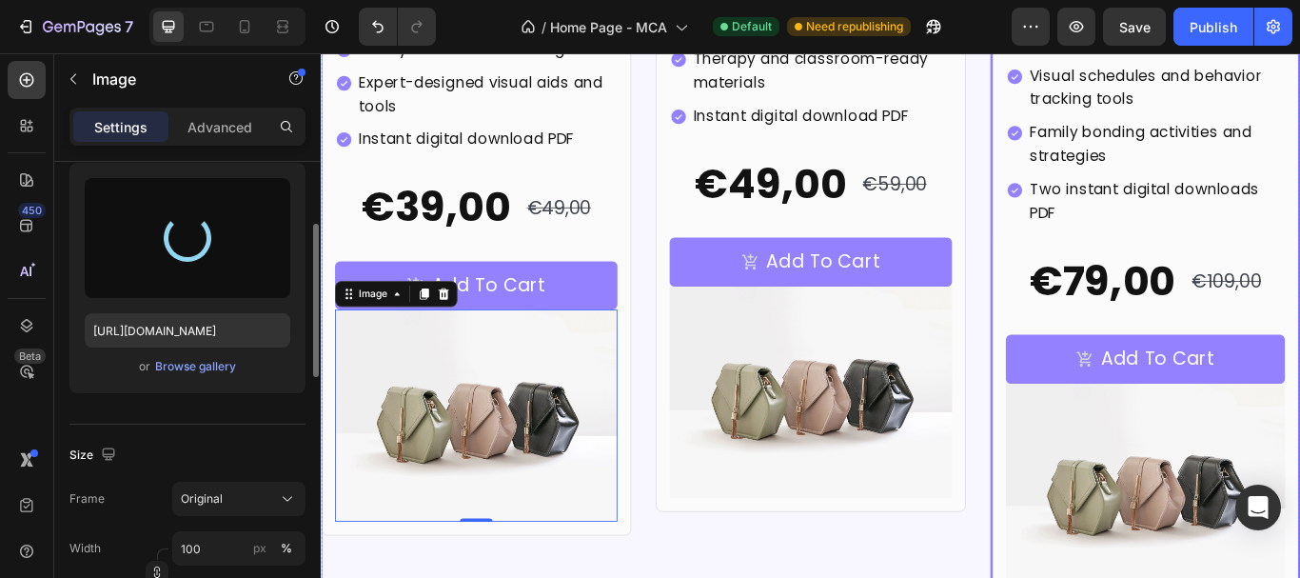
type input "https://cdn.shopify.com/s/files/1/0902/5975/1254/files/gempages_580741209572508…"
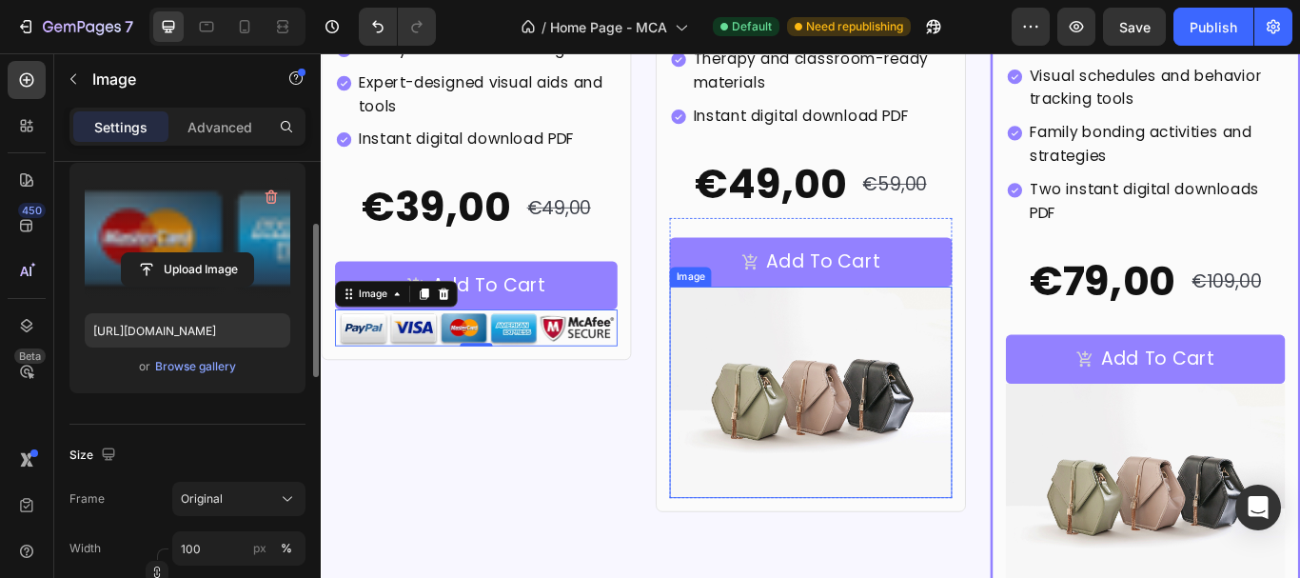
click at [857, 432] on img at bounding box center [891, 448] width 329 height 247
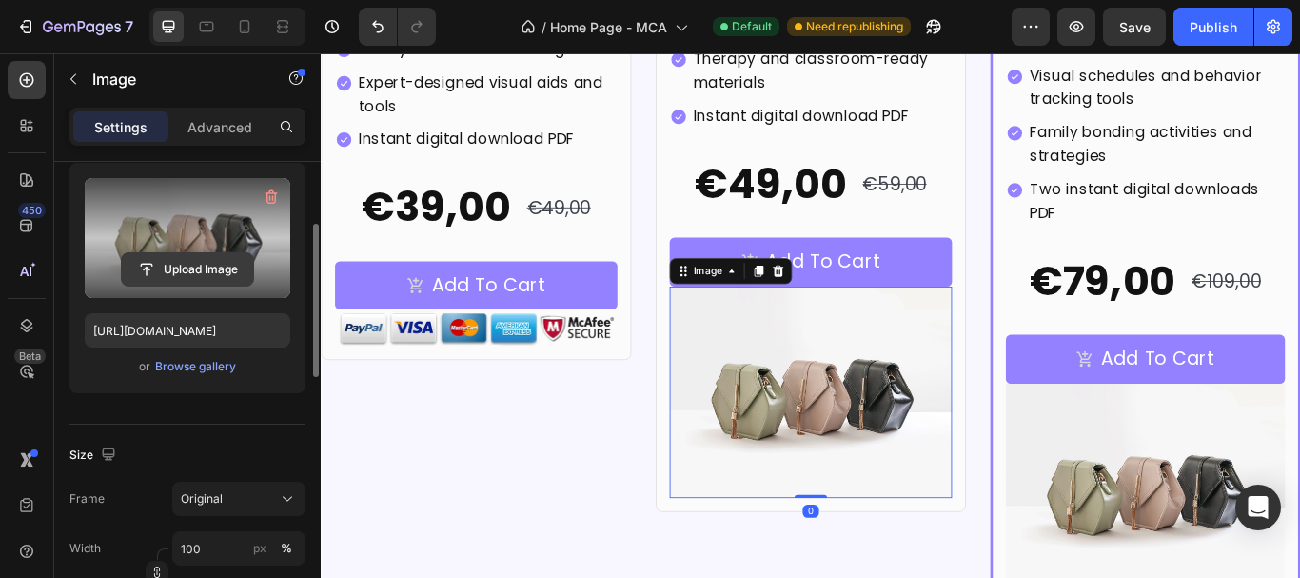
click at [200, 261] on input "file" at bounding box center [187, 269] width 131 height 32
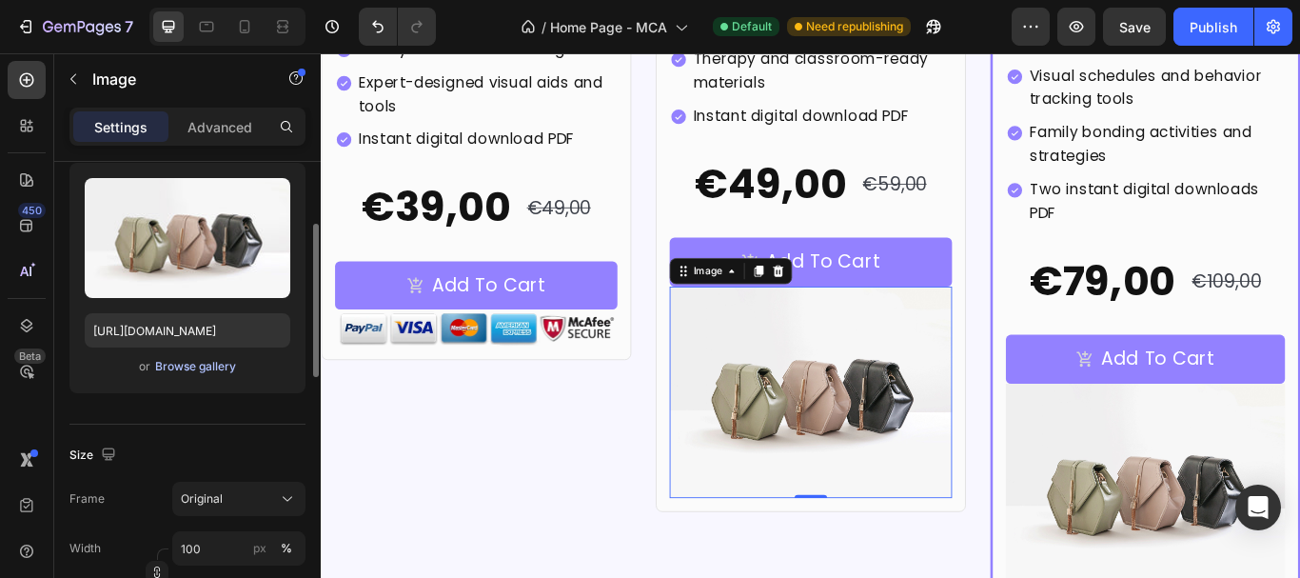
click at [206, 367] on div "Browse gallery" at bounding box center [195, 366] width 81 height 17
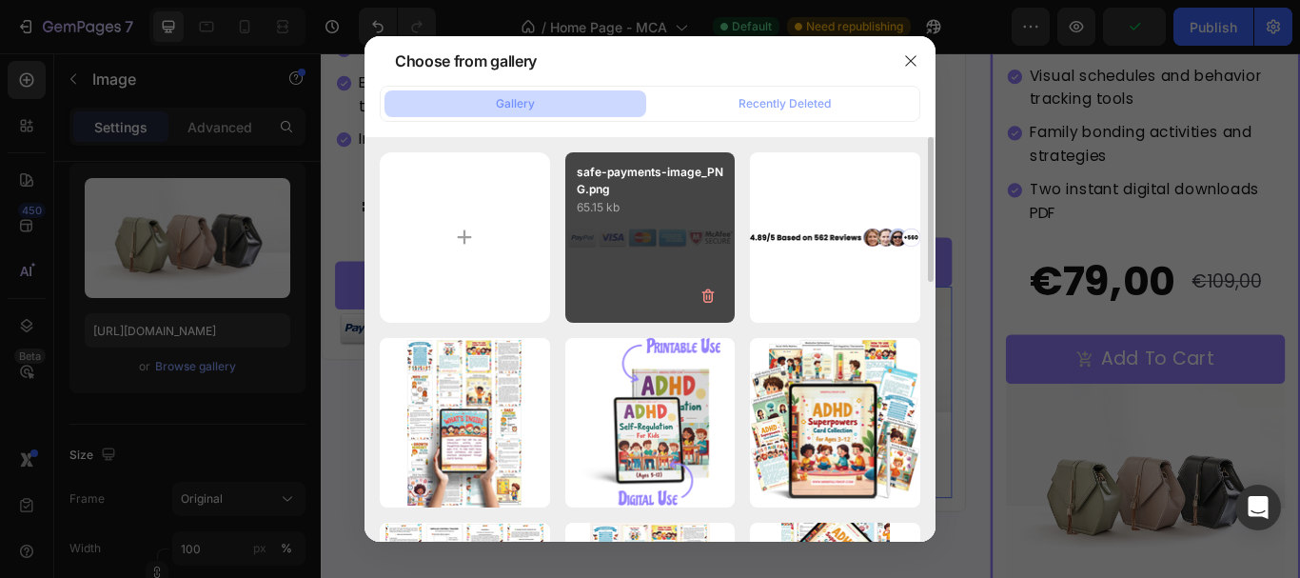
click at [637, 295] on div "safe-payments-image_PNG.png 65.15 kb" at bounding box center [650, 237] width 170 height 170
type input "https://cdn.shopify.com/s/files/1/0902/5975/1254/files/gempages_580741209572508…"
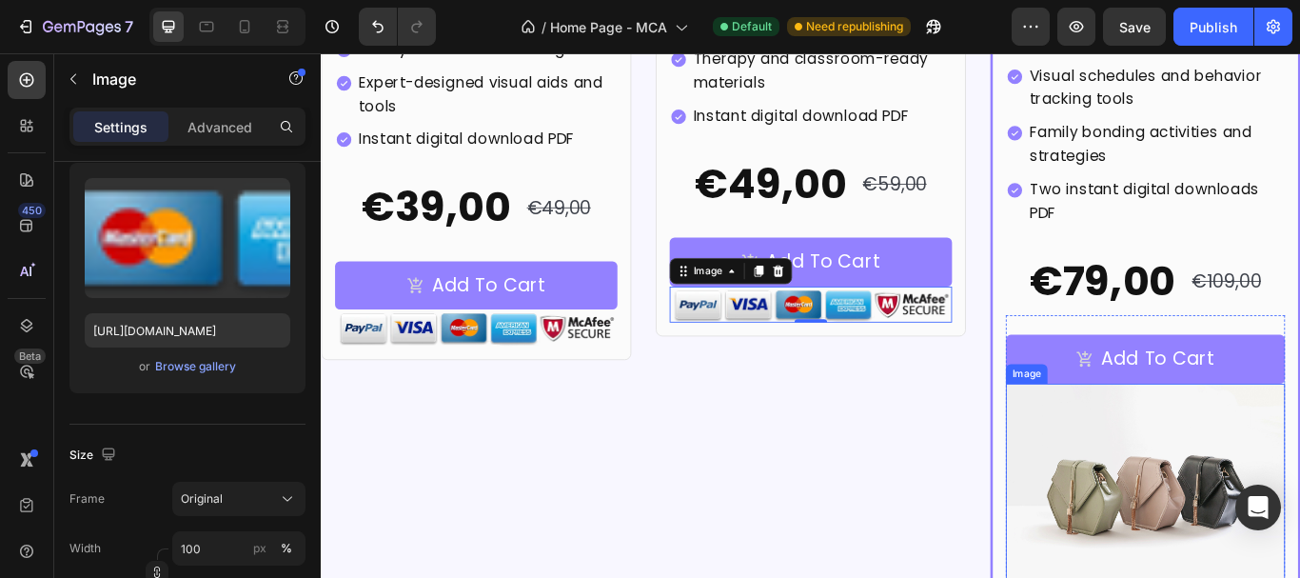
click at [1233, 476] on img at bounding box center [1281, 561] width 325 height 245
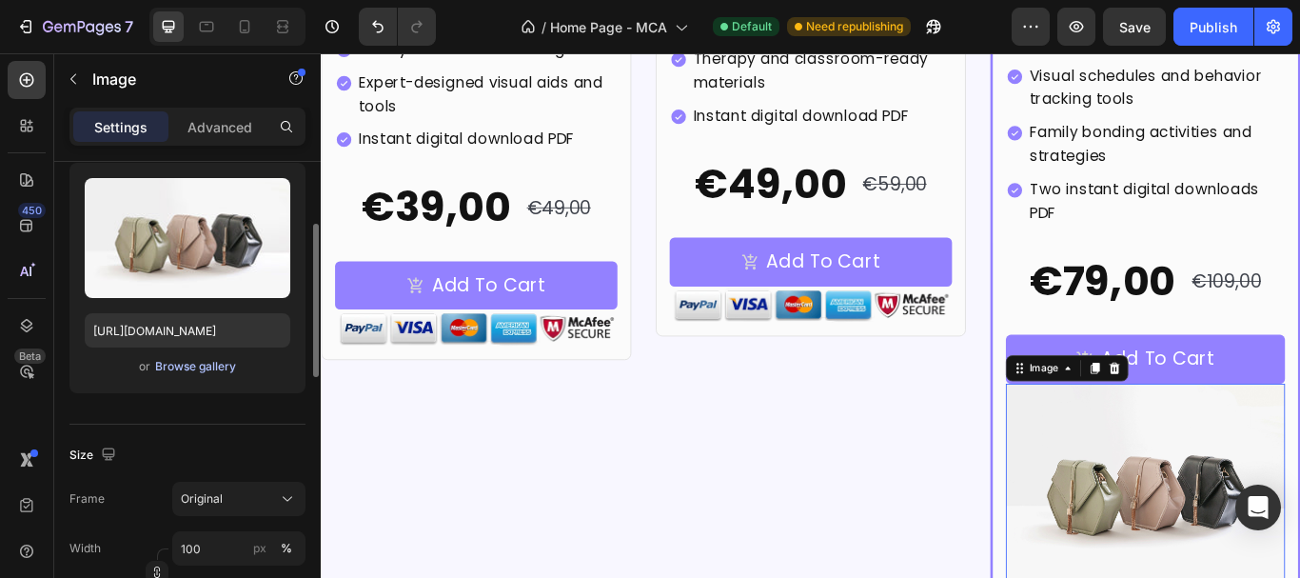
click at [194, 361] on div "Browse gallery" at bounding box center [195, 366] width 81 height 17
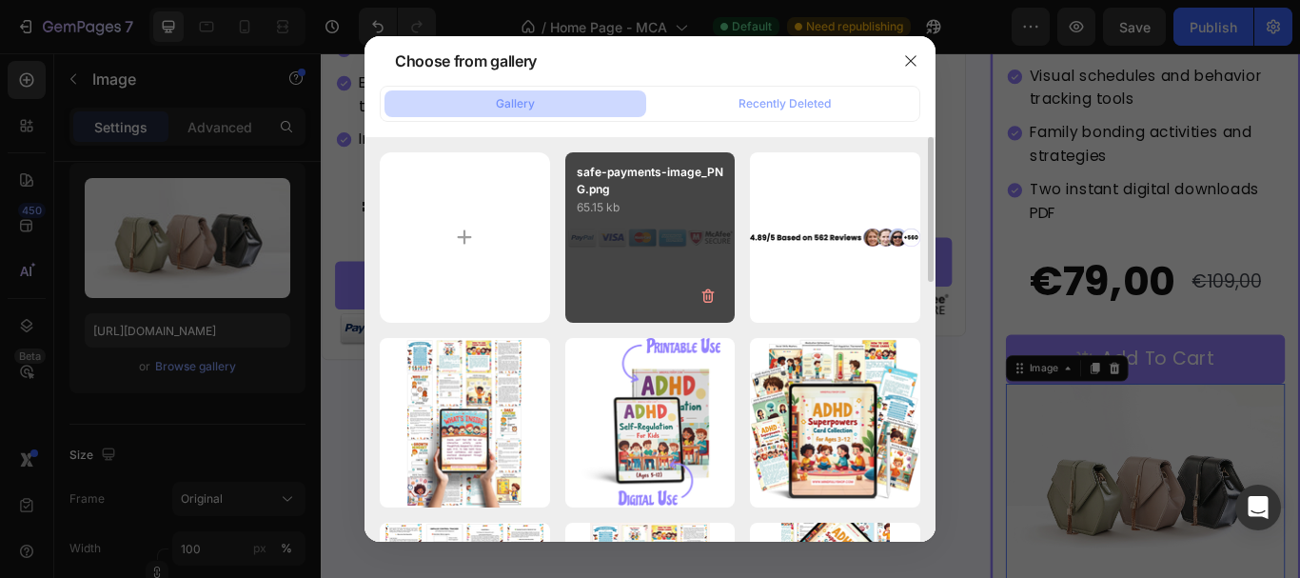
click at [621, 257] on div "safe-payments-image_PNG.png 65.15 kb" at bounding box center [650, 237] width 170 height 170
type input "https://cdn.shopify.com/s/files/1/0902/5975/1254/files/gempages_580741209572508…"
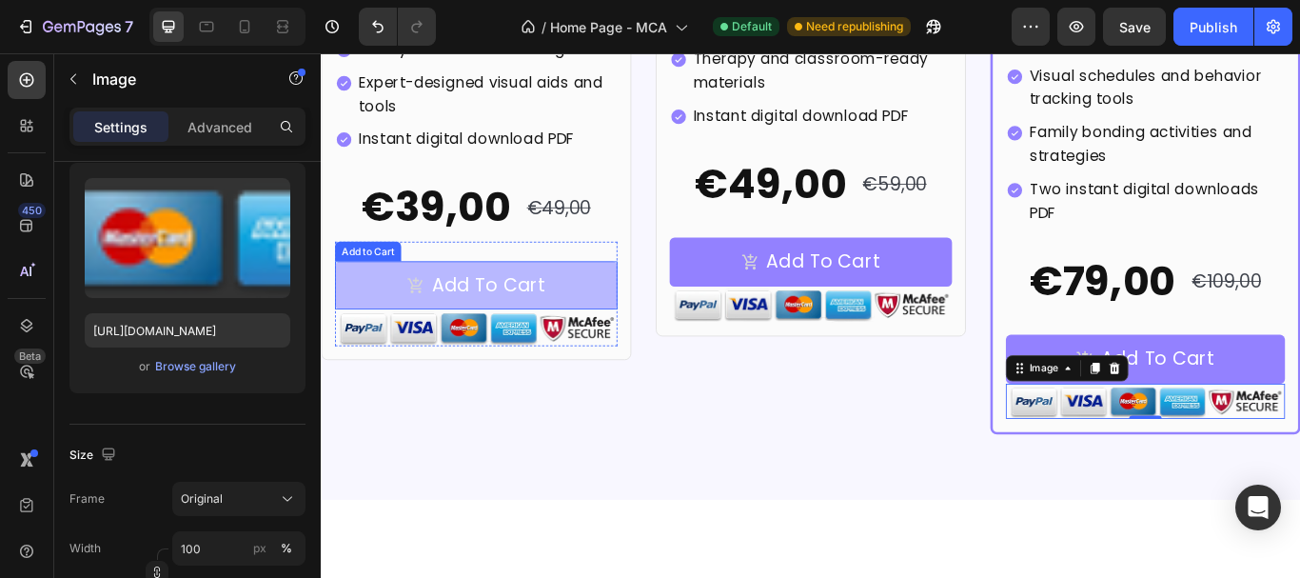
click at [652, 321] on button "Add To Cart" at bounding box center [501, 324] width 329 height 56
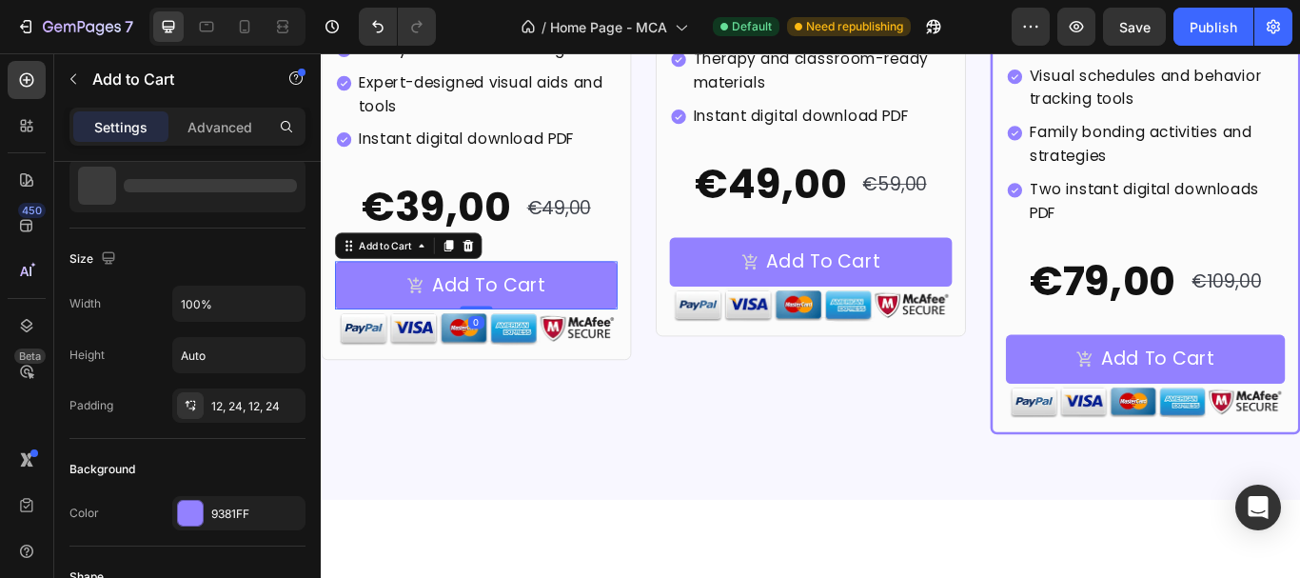
scroll to position [0, 0]
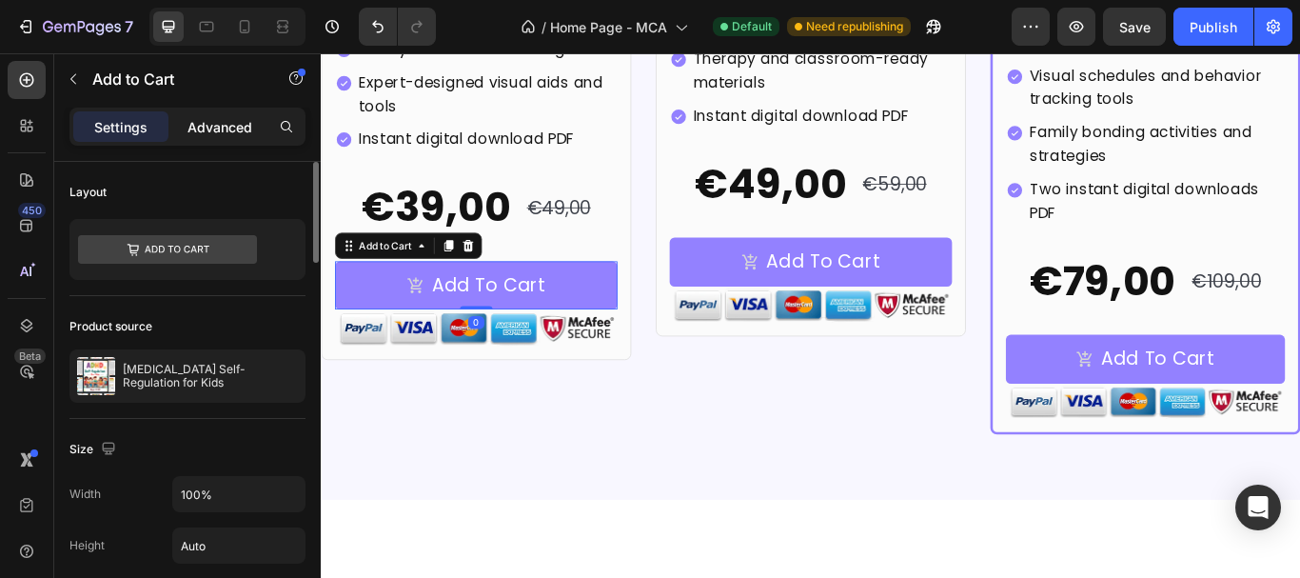
click at [223, 118] on p "Advanced" at bounding box center [219, 127] width 65 height 20
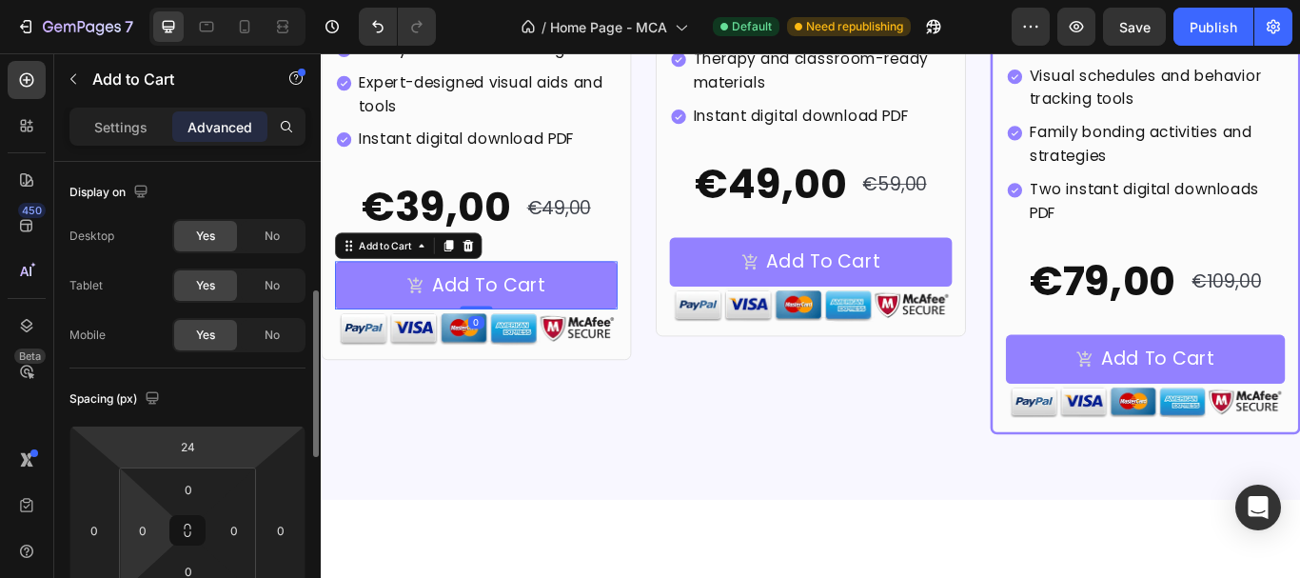
scroll to position [190, 0]
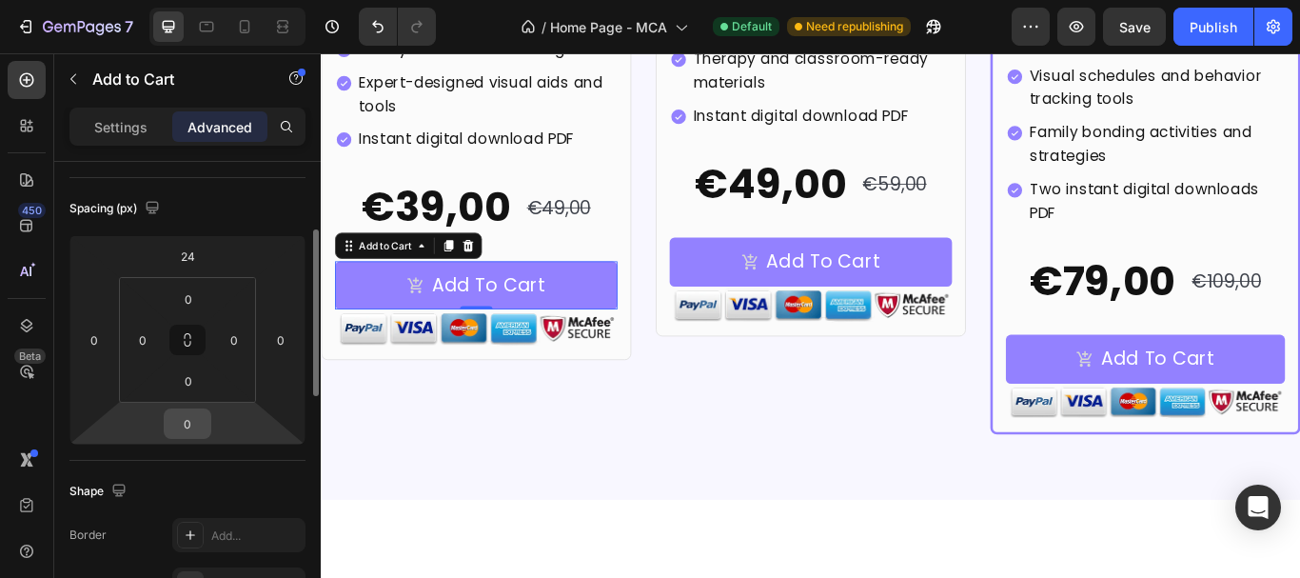
click at [188, 408] on div "0" at bounding box center [188, 423] width 48 height 30
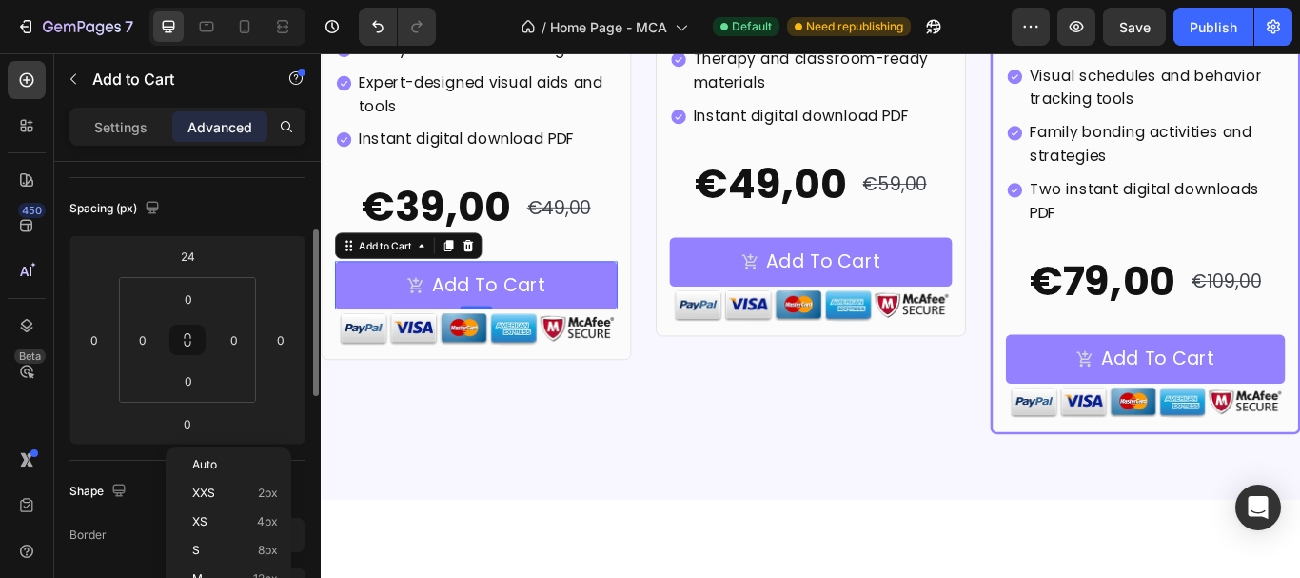
scroll to position [286, 0]
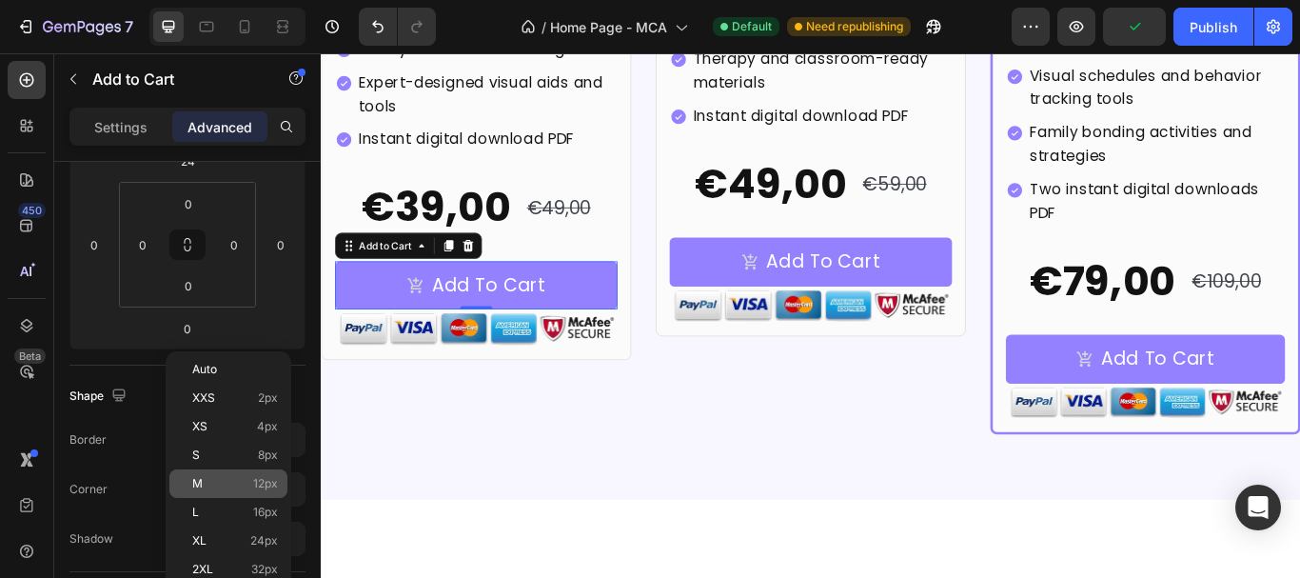
click at [227, 483] on p "M 12px" at bounding box center [235, 483] width 86 height 13
type input "12"
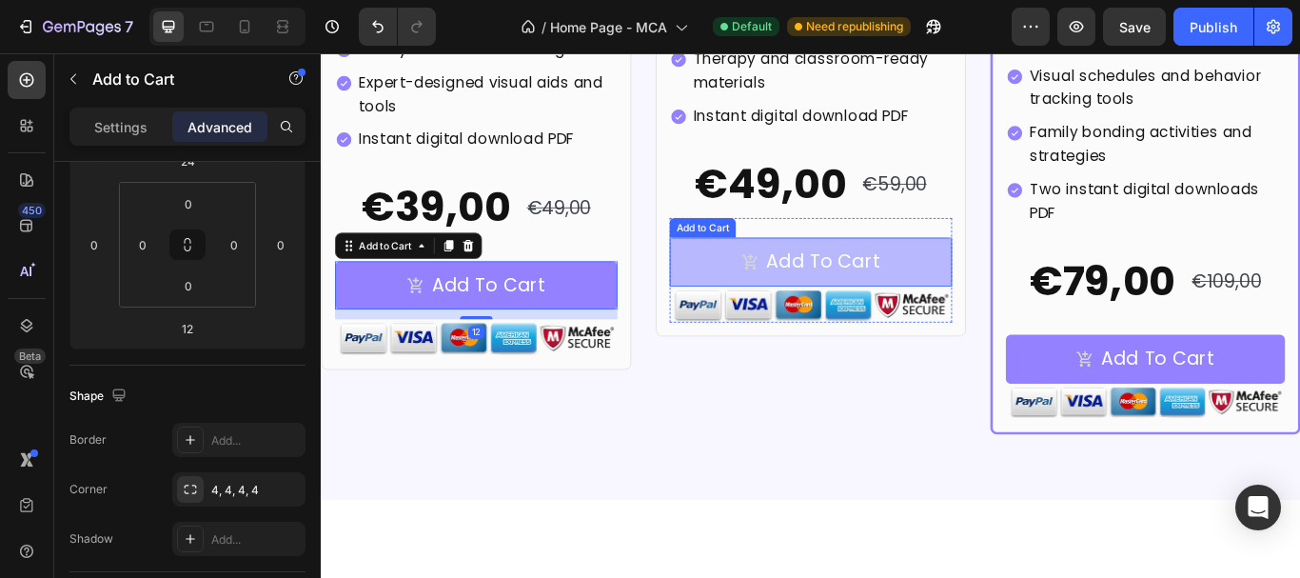
click at [757, 292] on button "Add To Cart" at bounding box center [891, 296] width 329 height 56
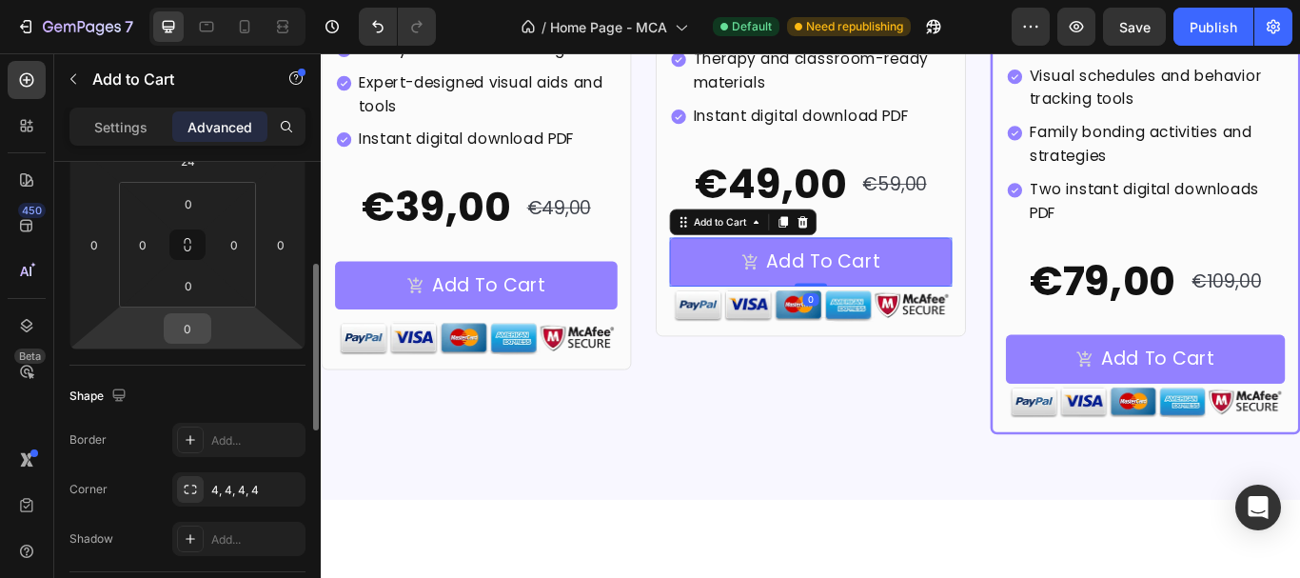
click at [199, 336] on input "0" at bounding box center [187, 328] width 38 height 29
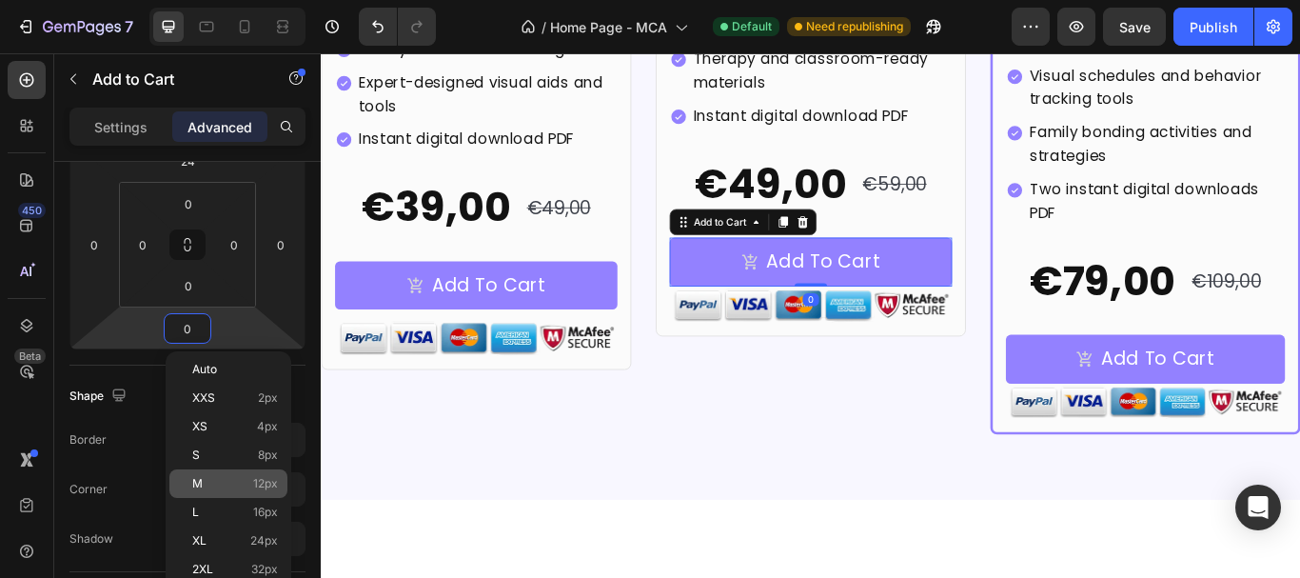
click at [245, 488] on p "M 12px" at bounding box center [235, 483] width 86 height 13
type input "12"
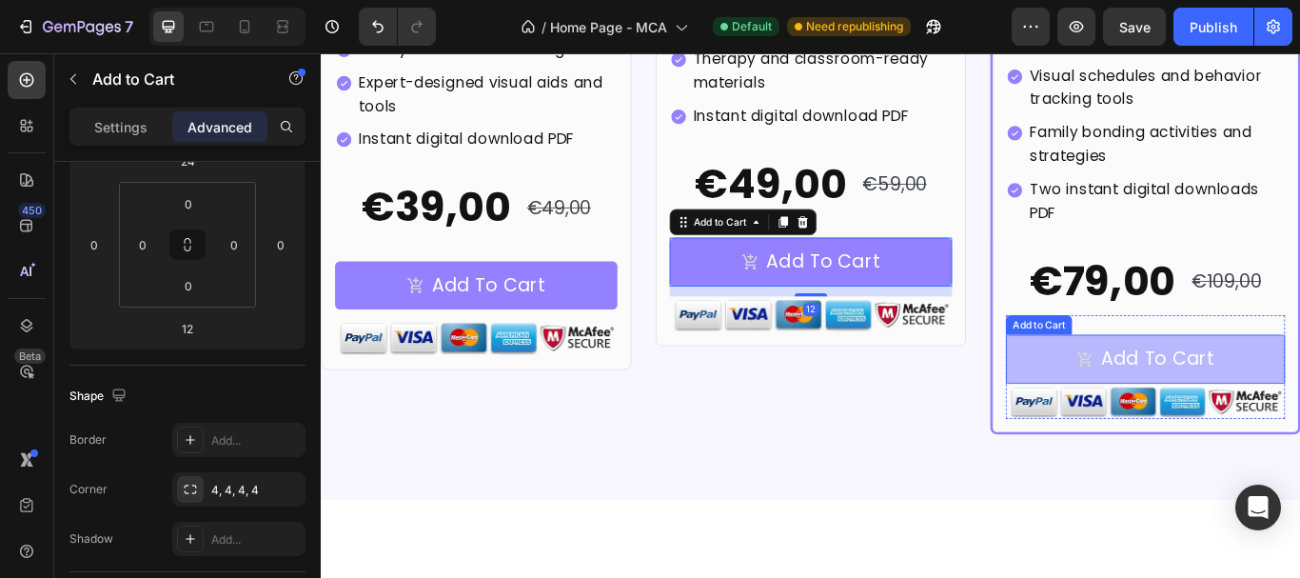
click at [1153, 382] on button "Add To Cart" at bounding box center [1281, 410] width 325 height 56
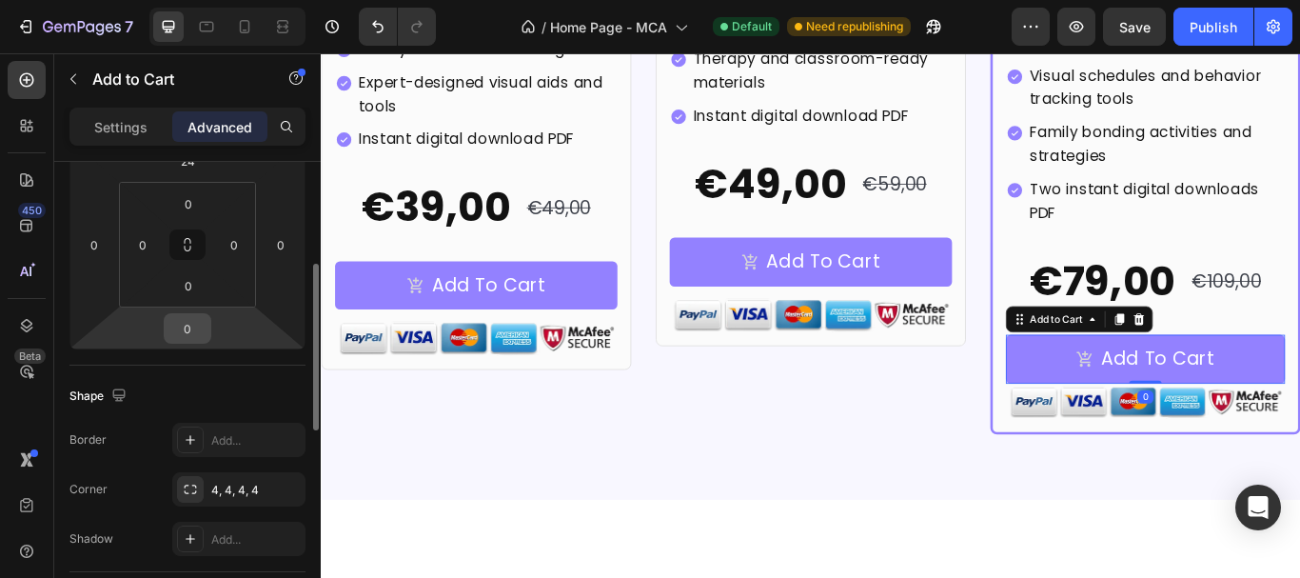
click at [183, 325] on input "0" at bounding box center [187, 328] width 38 height 29
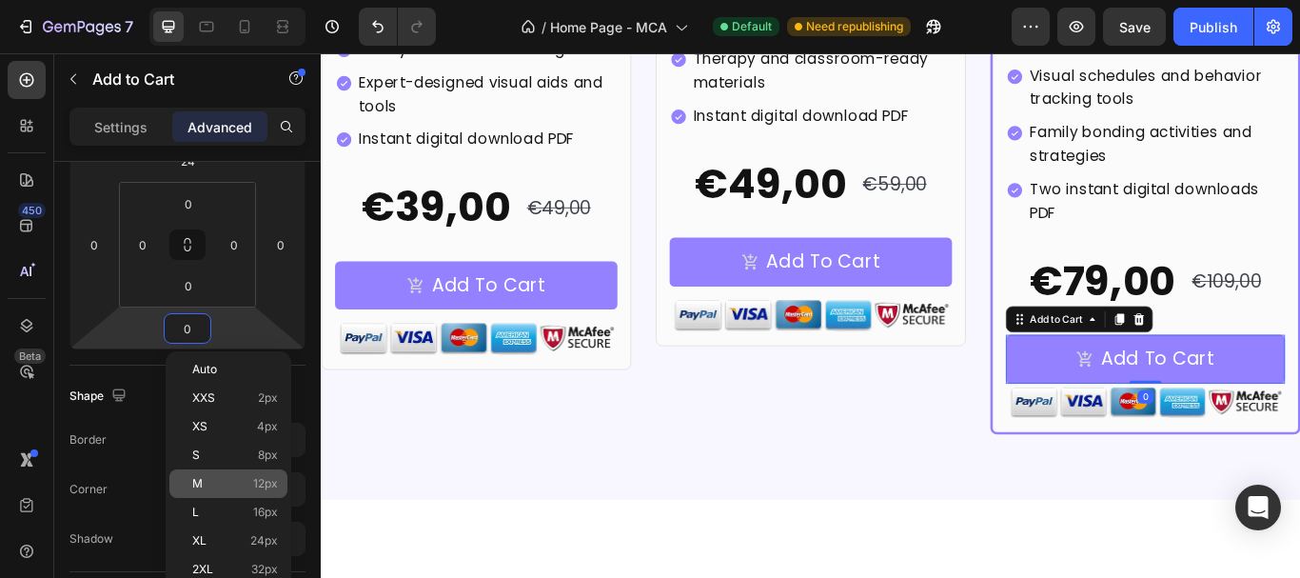
click at [239, 469] on div "M 12px" at bounding box center [228, 483] width 118 height 29
type input "12"
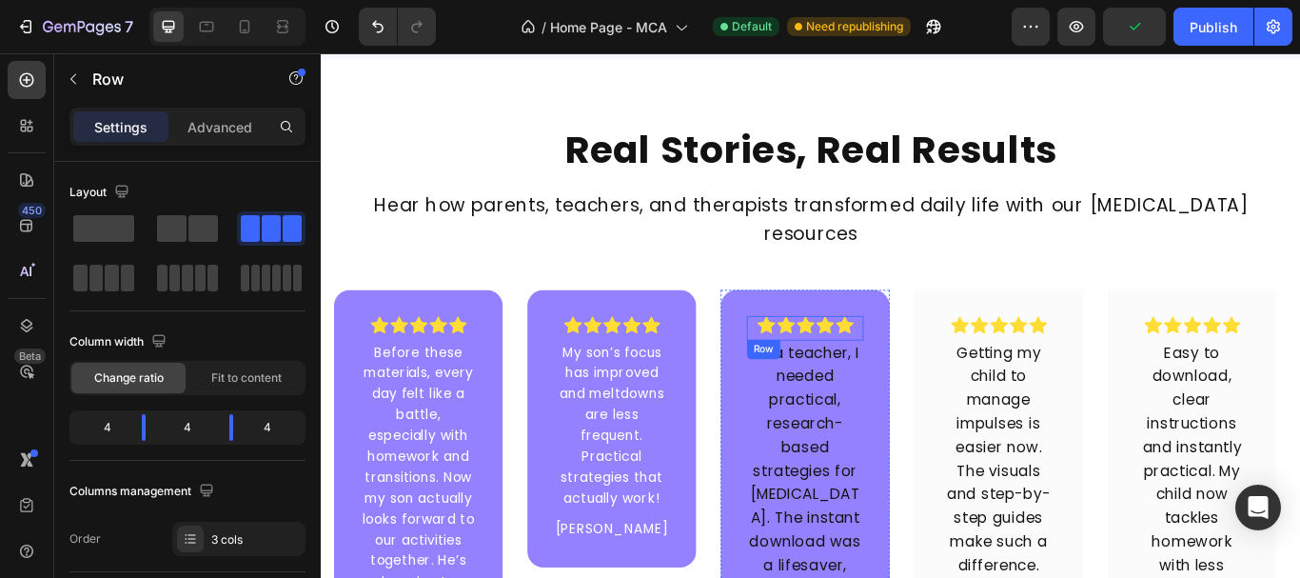
scroll to position [6824, 0]
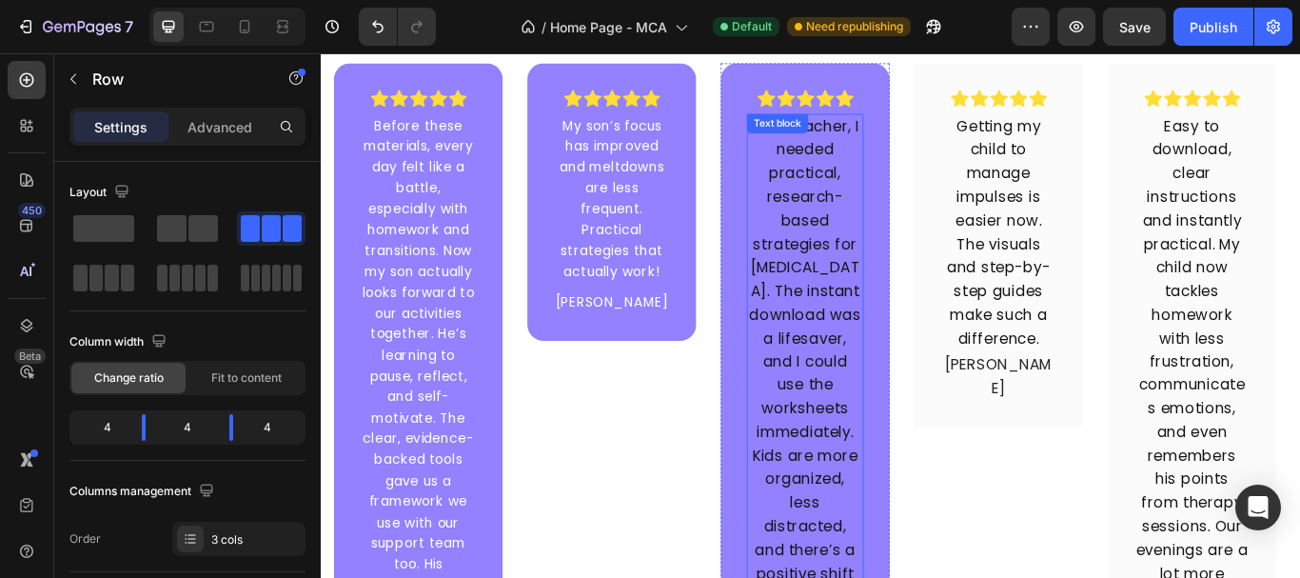
scroll to position [6919, 0]
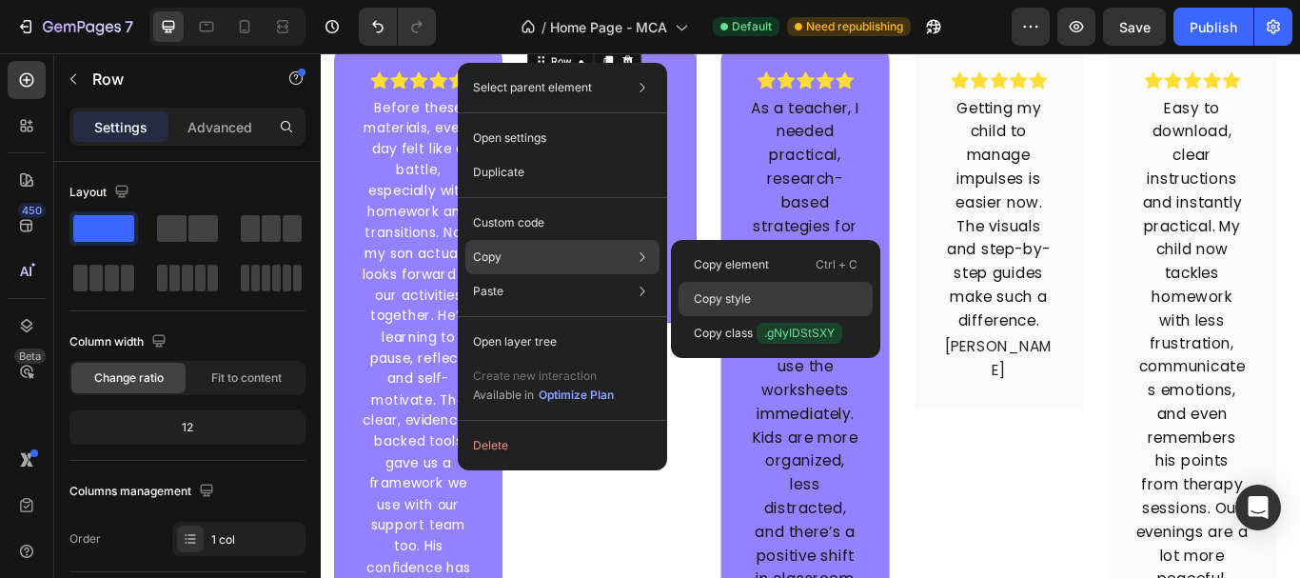
click at [752, 316] on div "Copy style" at bounding box center [776, 333] width 194 height 34
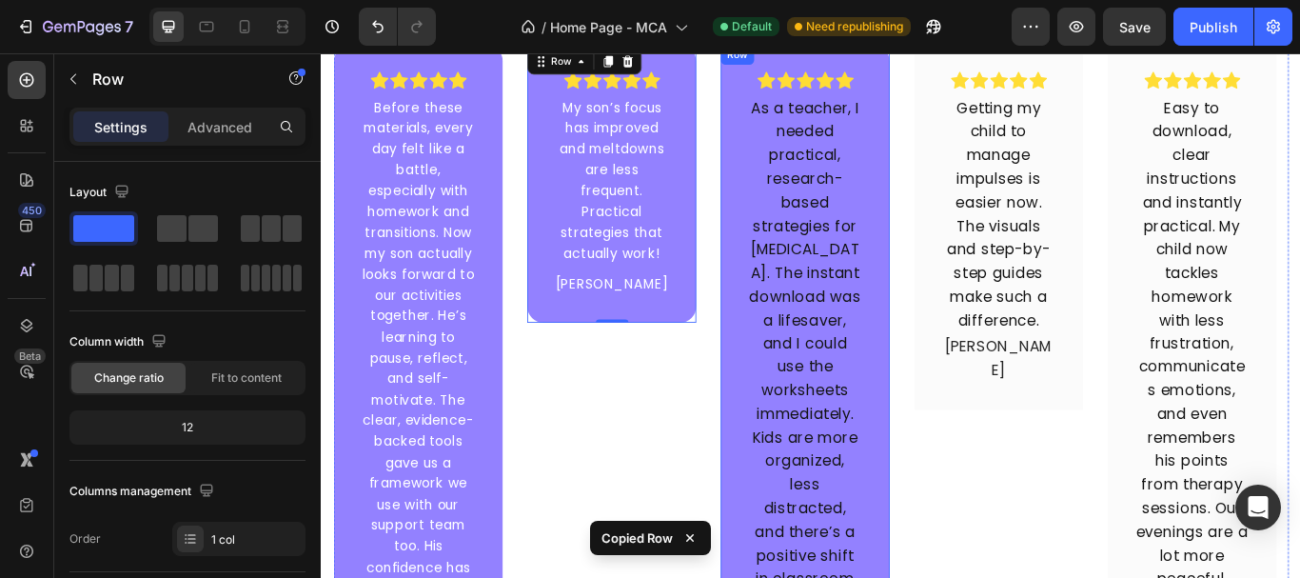
click at [809, 322] on div "Icon Icon Icon Icon Icon Row As a teacher, I needed practical, research-based s…" at bounding box center [884, 421] width 197 height 755
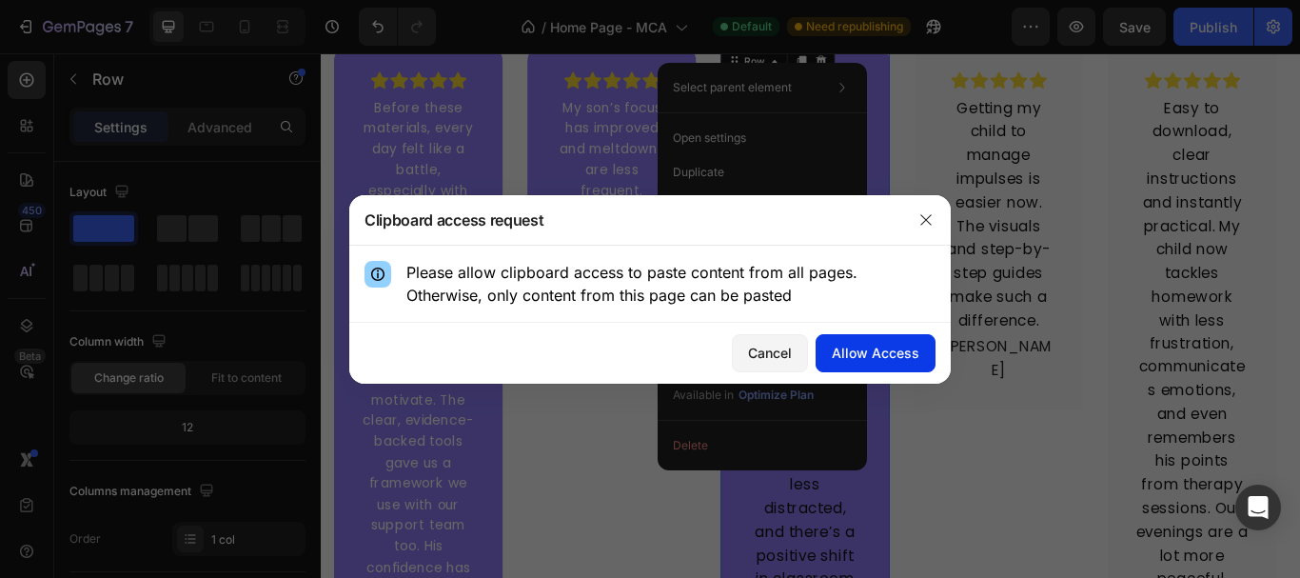
click at [886, 345] on div "Allow Access" at bounding box center [876, 353] width 88 height 20
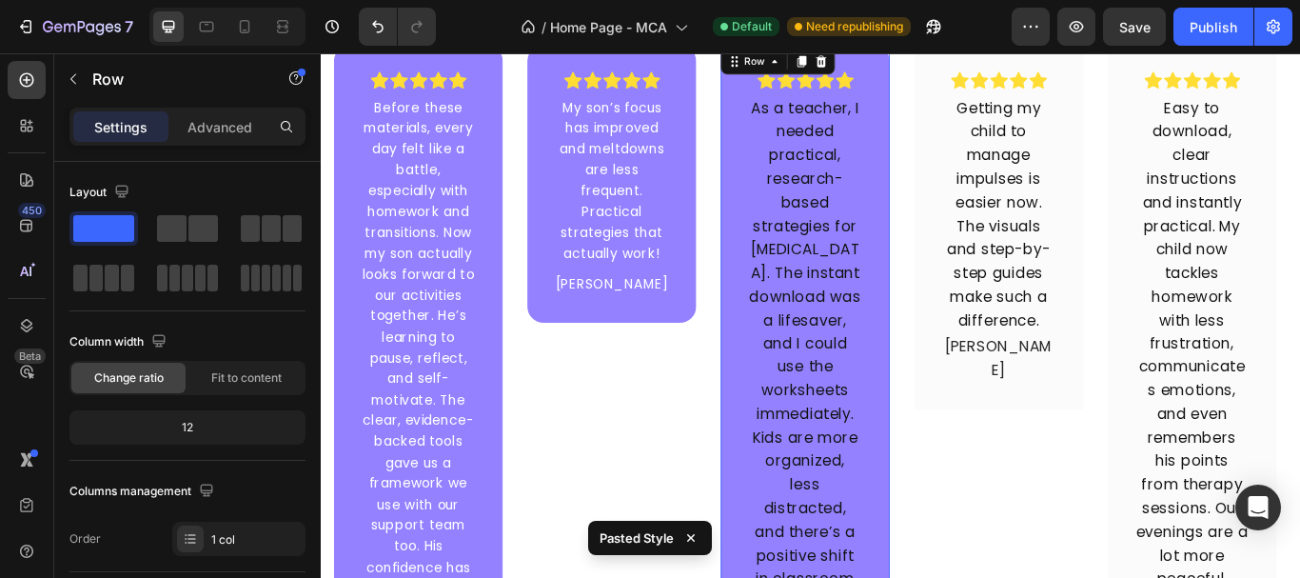
click at [797, 369] on div "Icon Icon Icon Icon Icon Row As a teacher, I needed practical, research-based s…" at bounding box center [884, 421] width 197 height 755
click at [1031, 364] on div "Icon Icon Icon Icon Icon Row Getting my child to manage impulses is easier now.…" at bounding box center [1110, 257] width 197 height 426
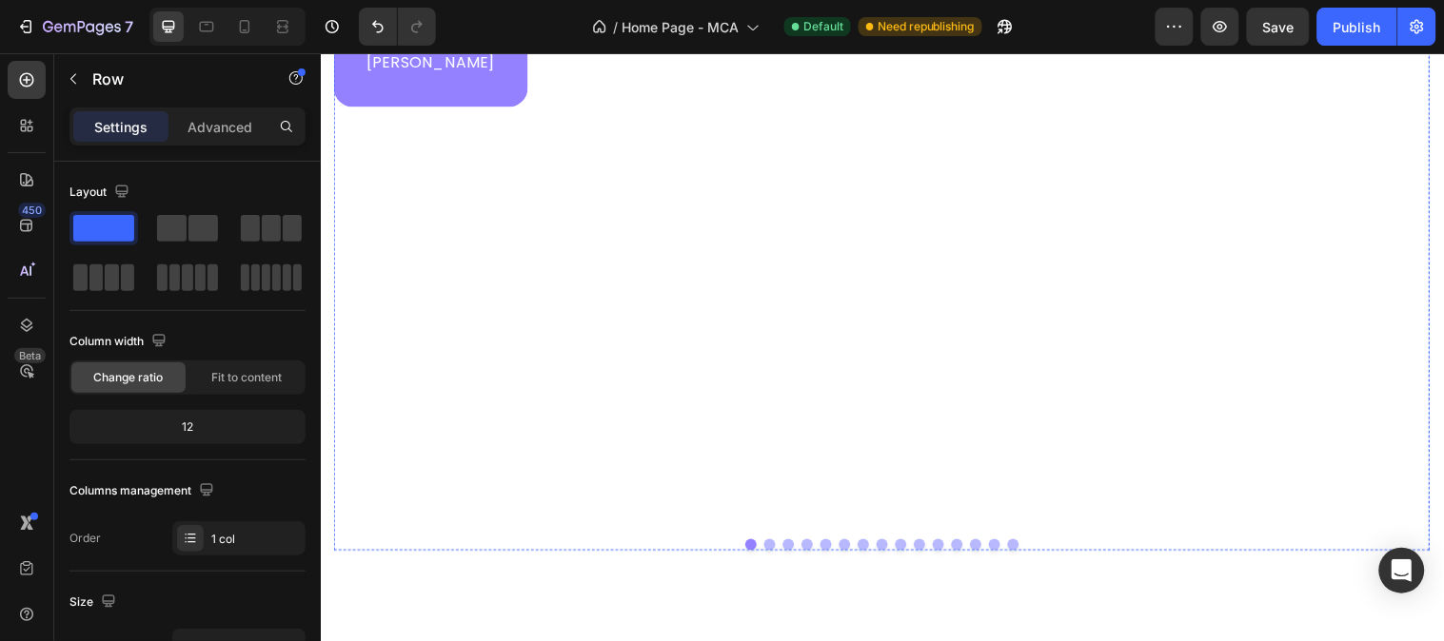
scroll to position [7976, 0]
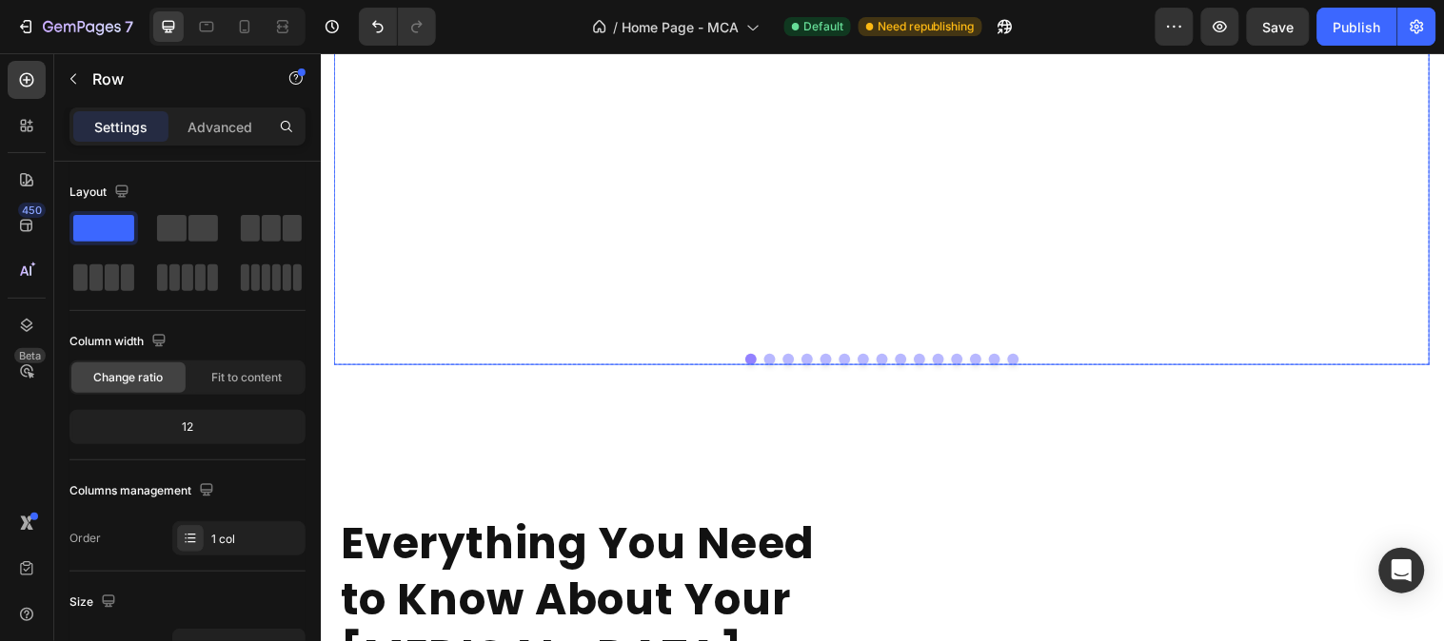
click at [771, 358] on button "Dot" at bounding box center [776, 363] width 11 height 11
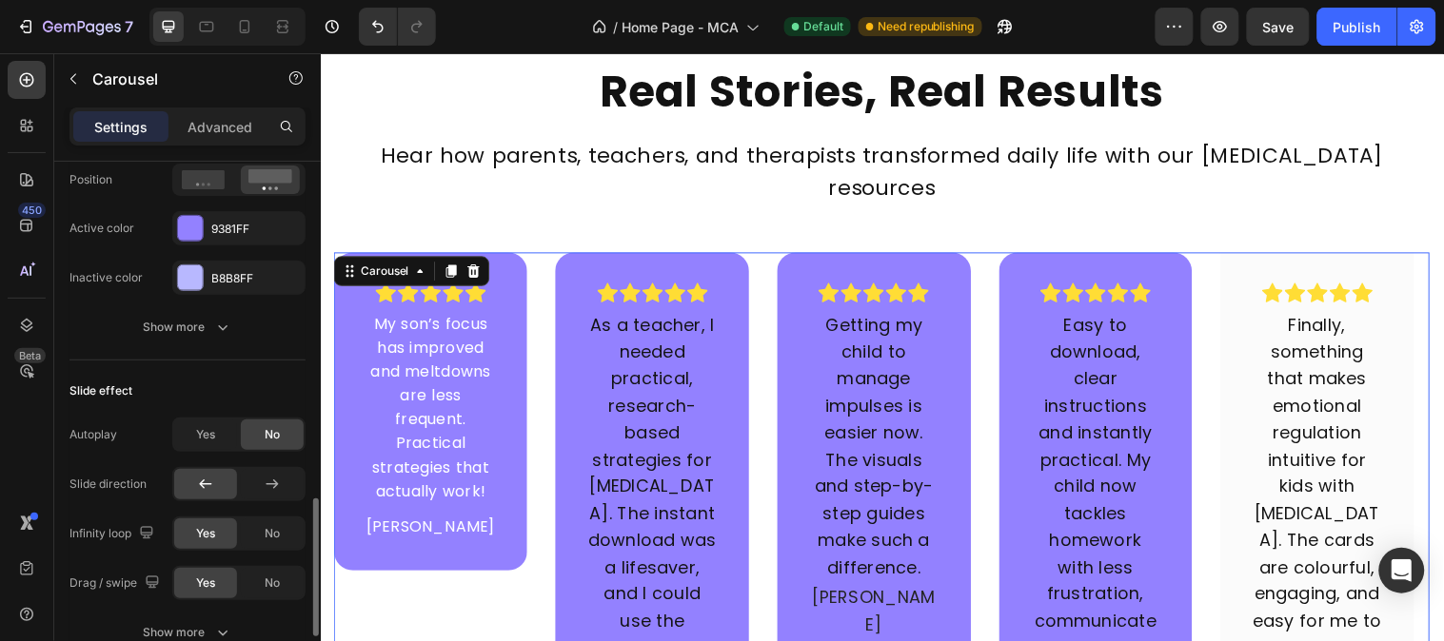
scroll to position [892, 0]
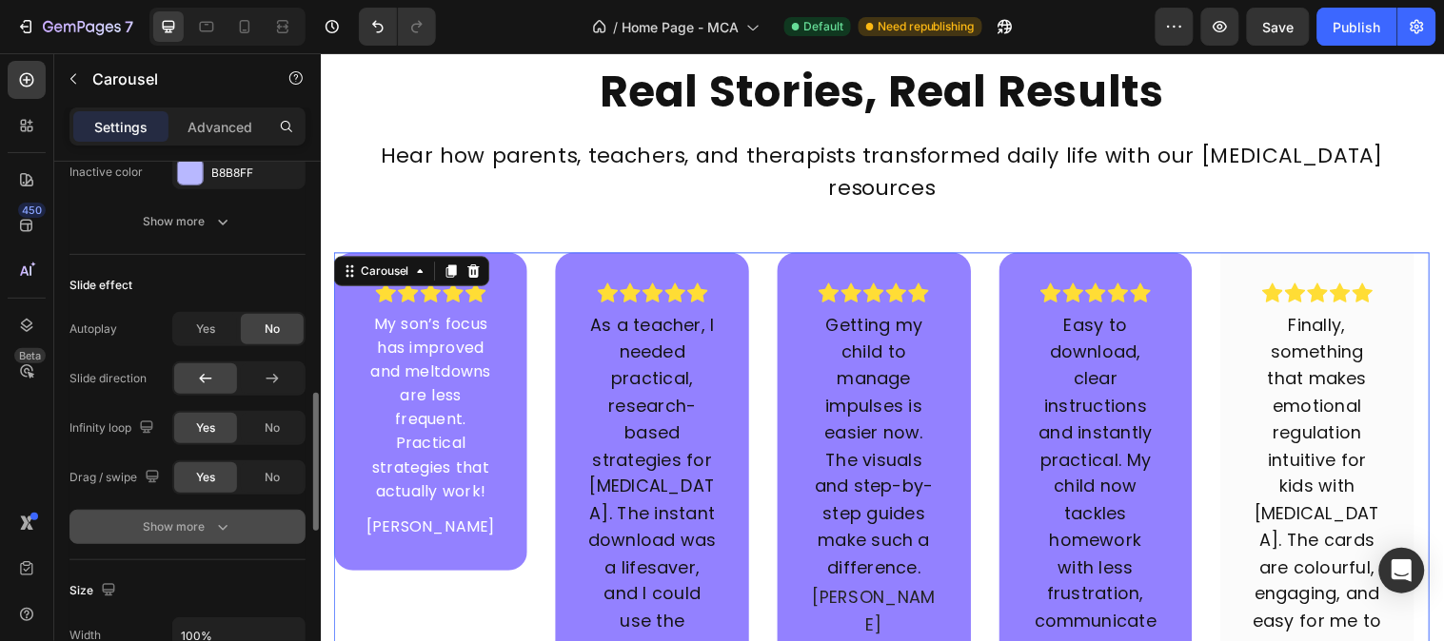
click at [197, 525] on div "Show more" at bounding box center [188, 527] width 89 height 19
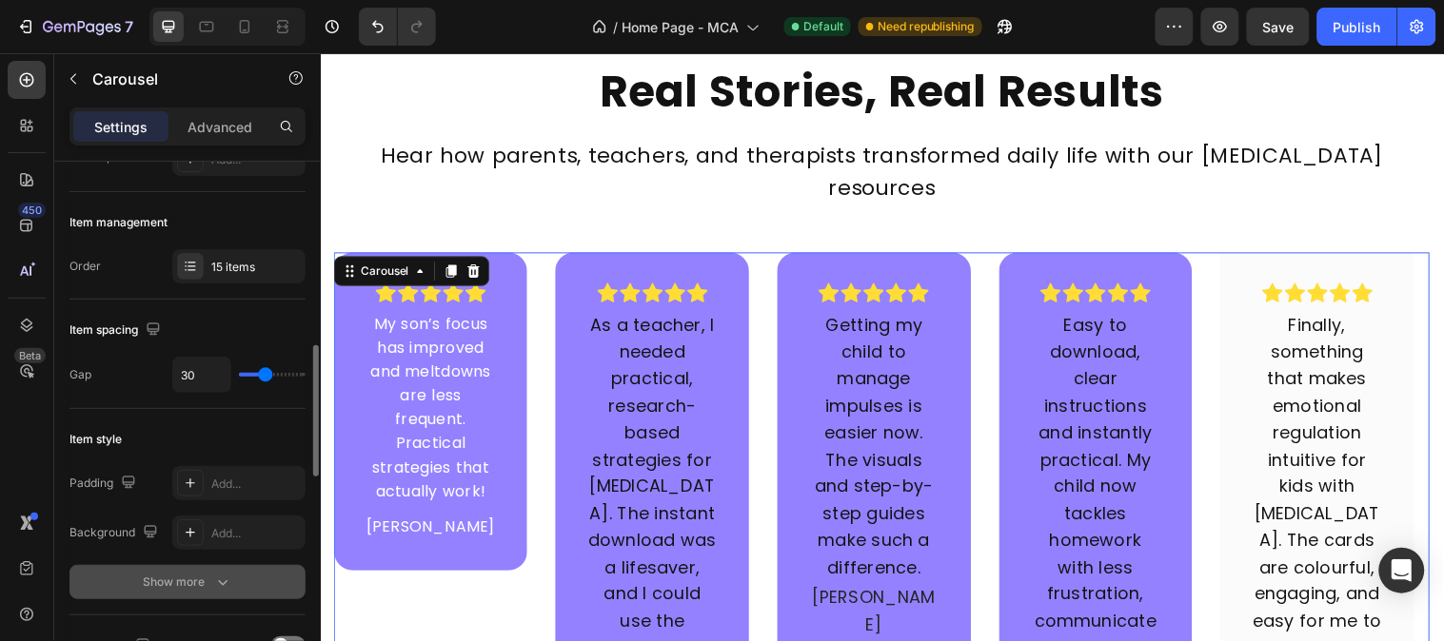
scroll to position [317, 0]
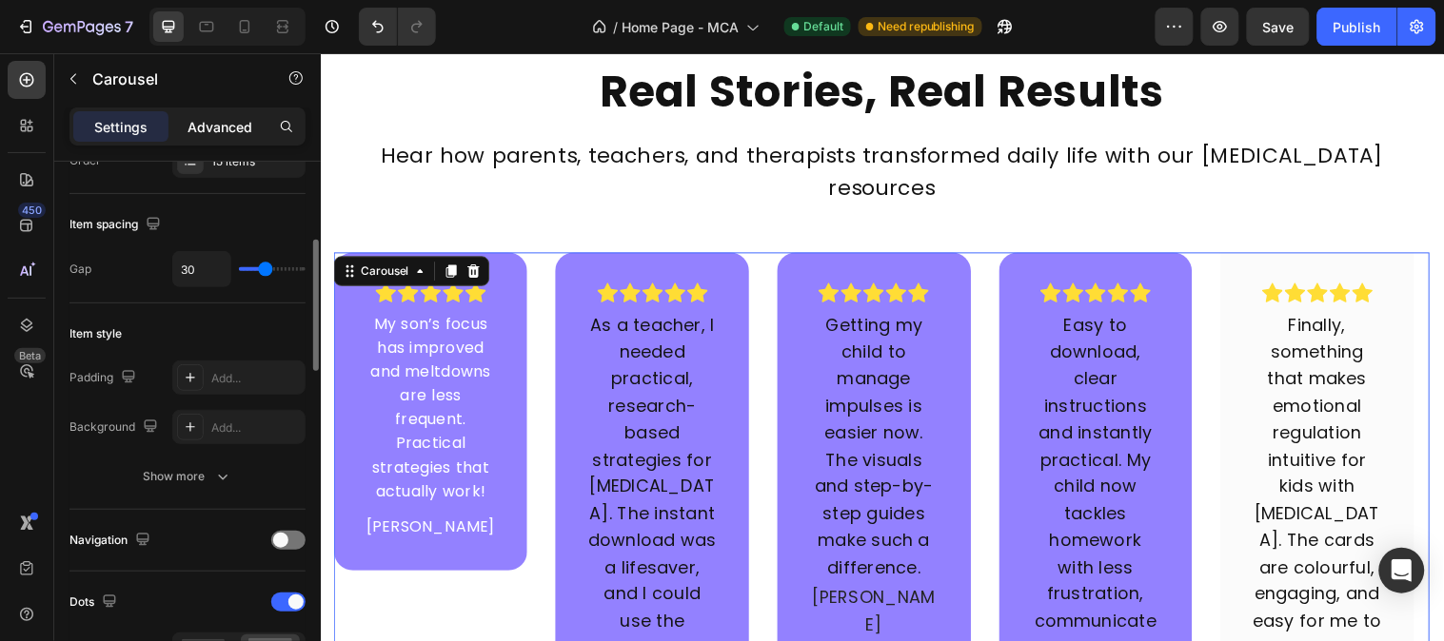
click at [209, 114] on div "Advanced" at bounding box center [219, 126] width 95 height 30
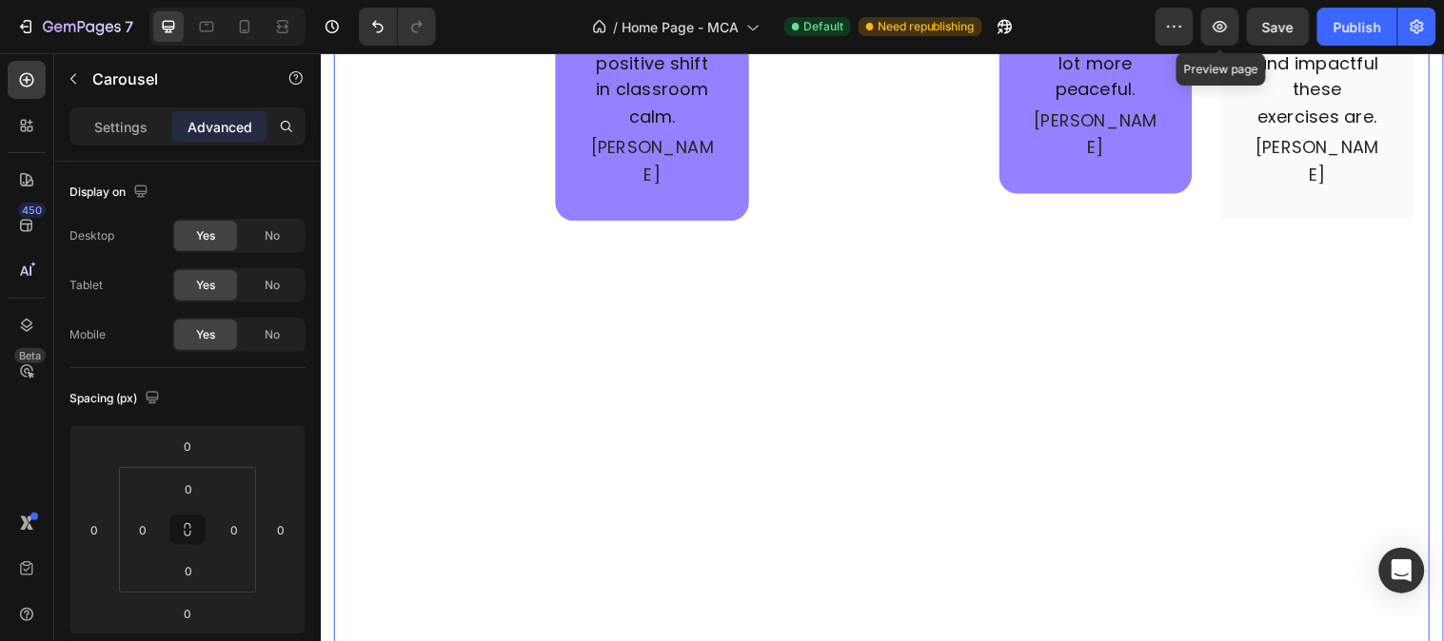
scroll to position [7764, 0]
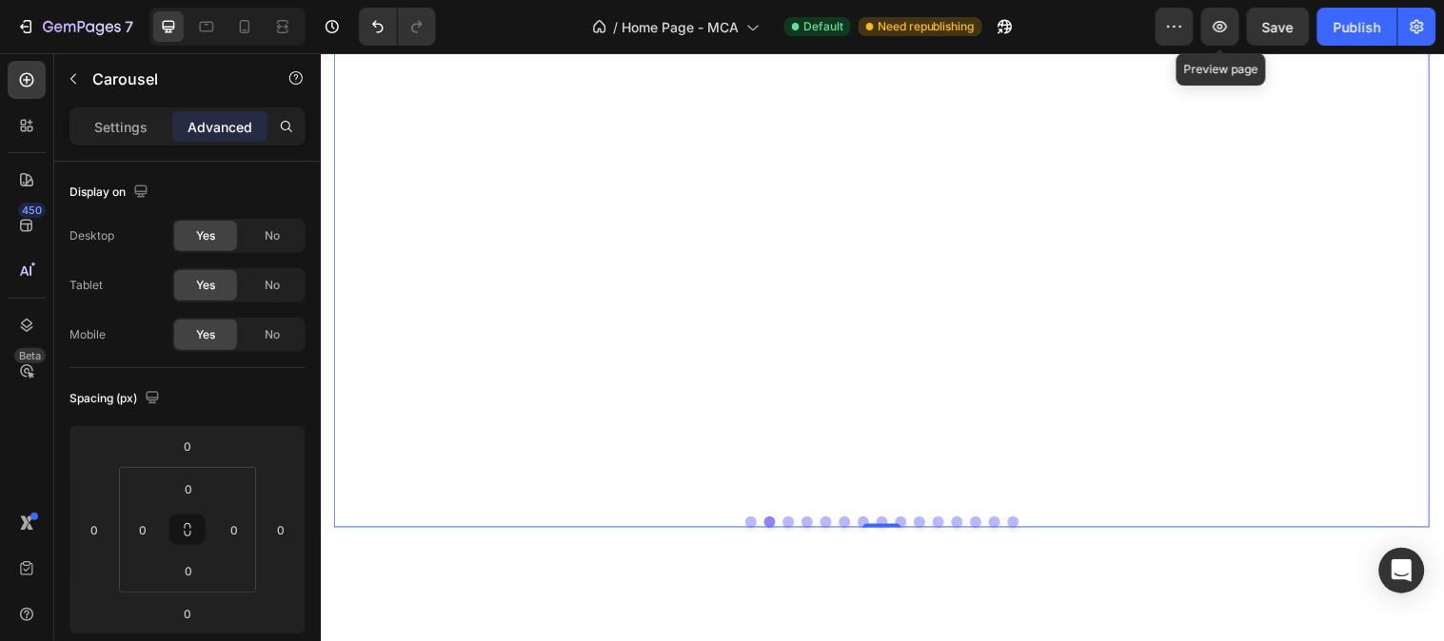
click at [828, 523] on button "Dot" at bounding box center [833, 528] width 11 height 11
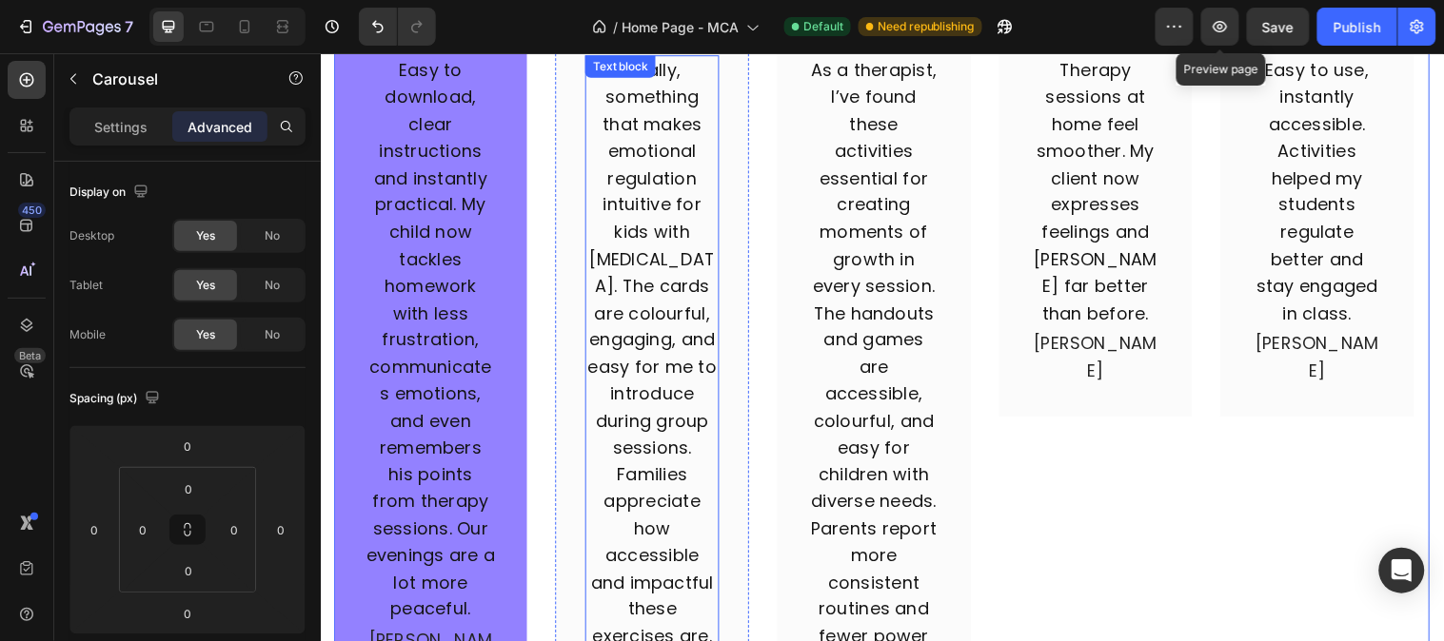
scroll to position [6601, 0]
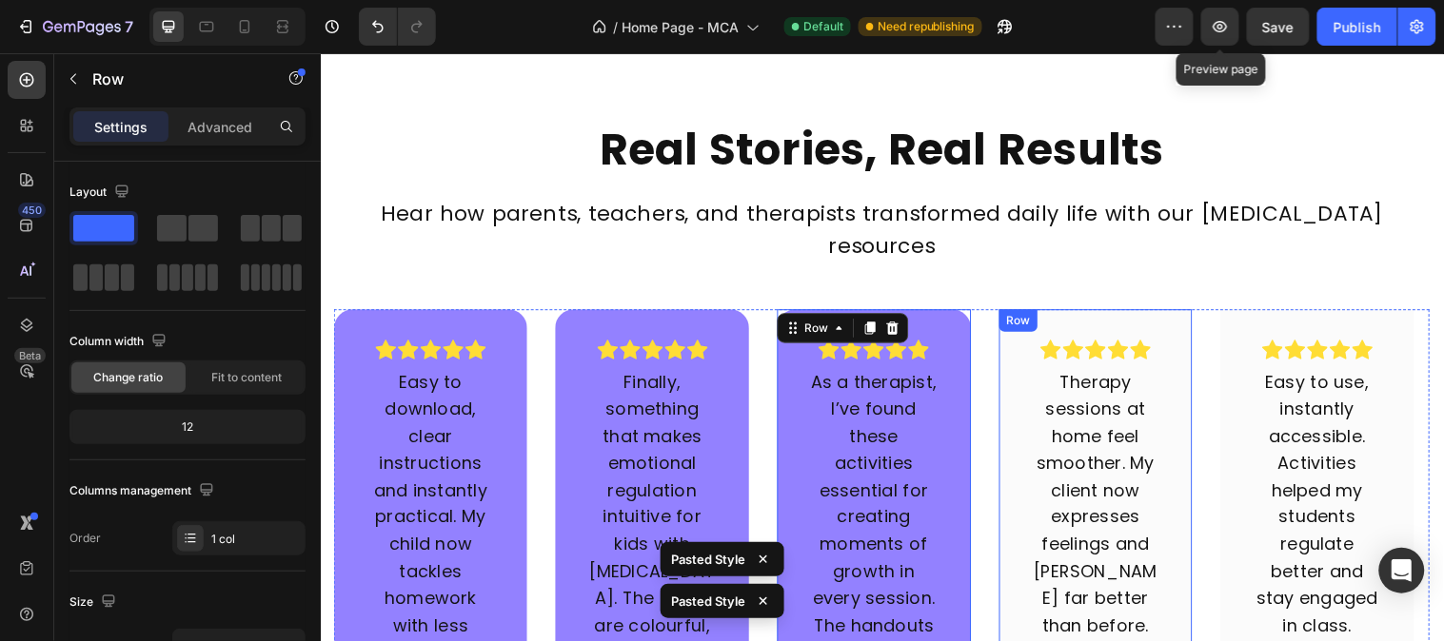
click at [1030, 373] on div "Icon Icon Icon Icon Icon Row Therapy sessions at home feel smoother. My client …" at bounding box center [1108, 526] width 197 height 426
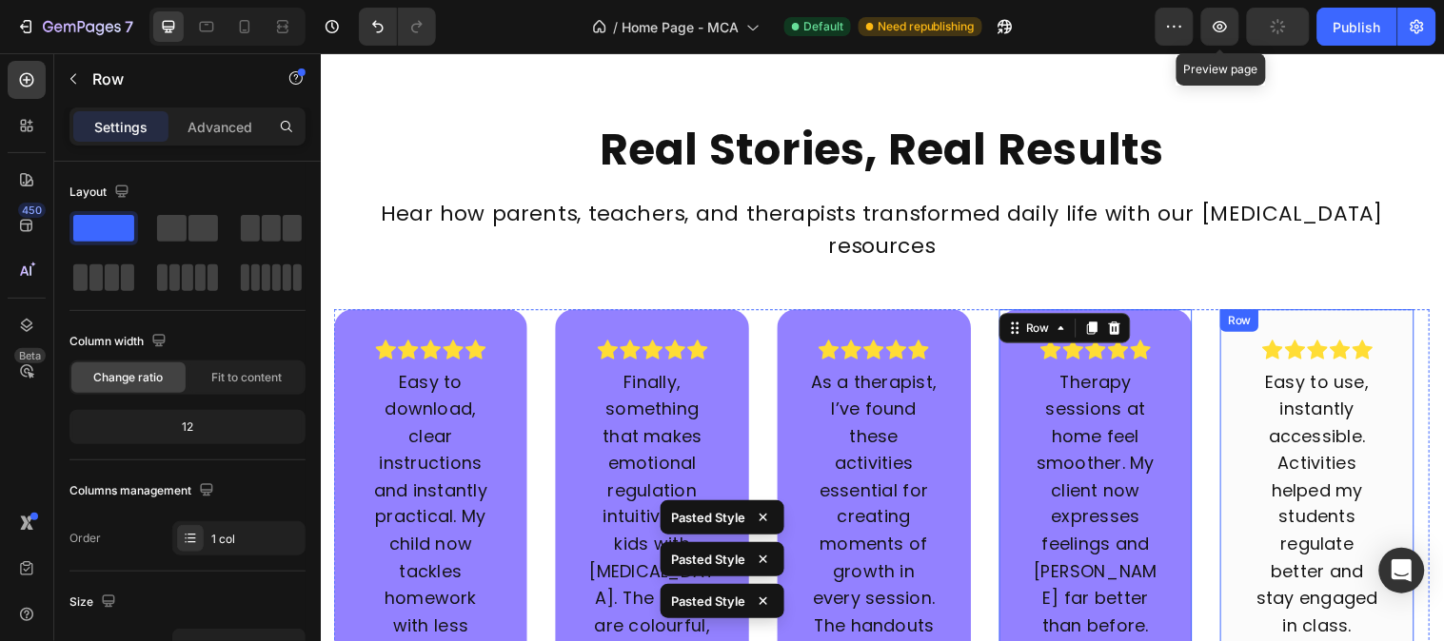
click at [1266, 418] on div "Easy to use, instantly accessible. Activities helped my students regulate bette…" at bounding box center [1334, 511] width 136 height 278
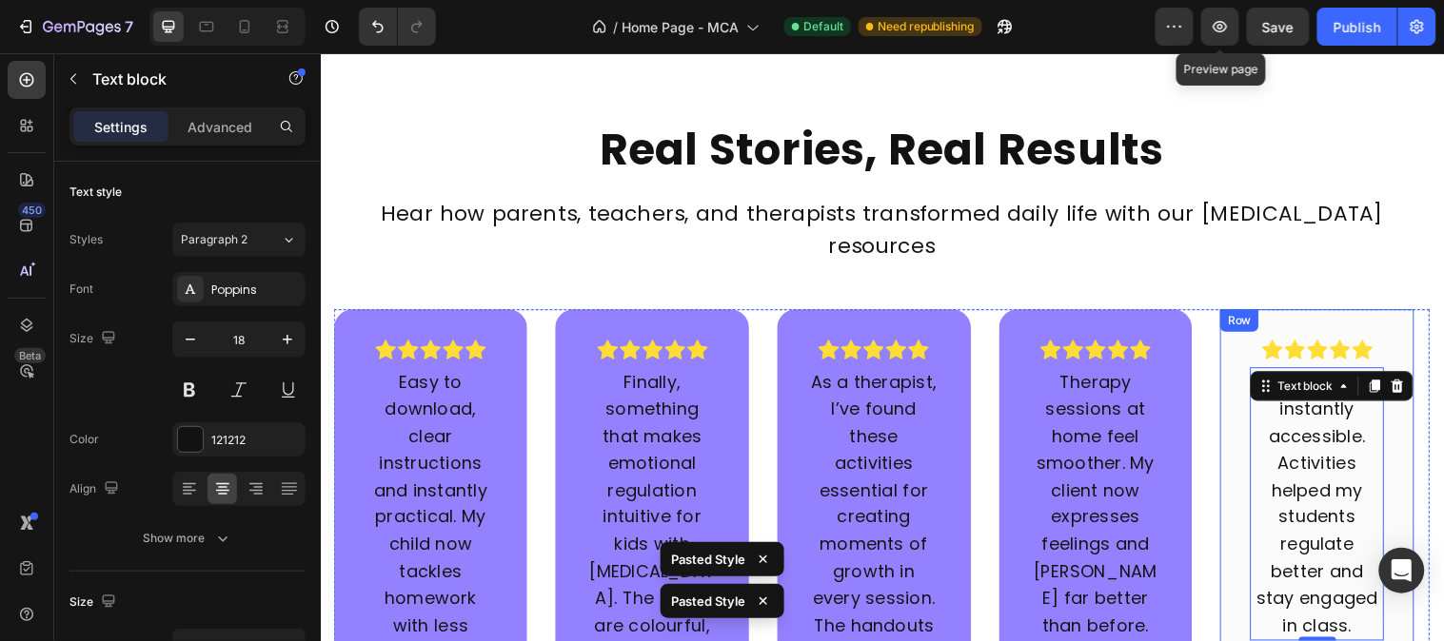
click at [1240, 421] on div "Icon Icon Icon Icon Icon Row Easy to use, instantly accessible. Activities help…" at bounding box center [1333, 526] width 197 height 426
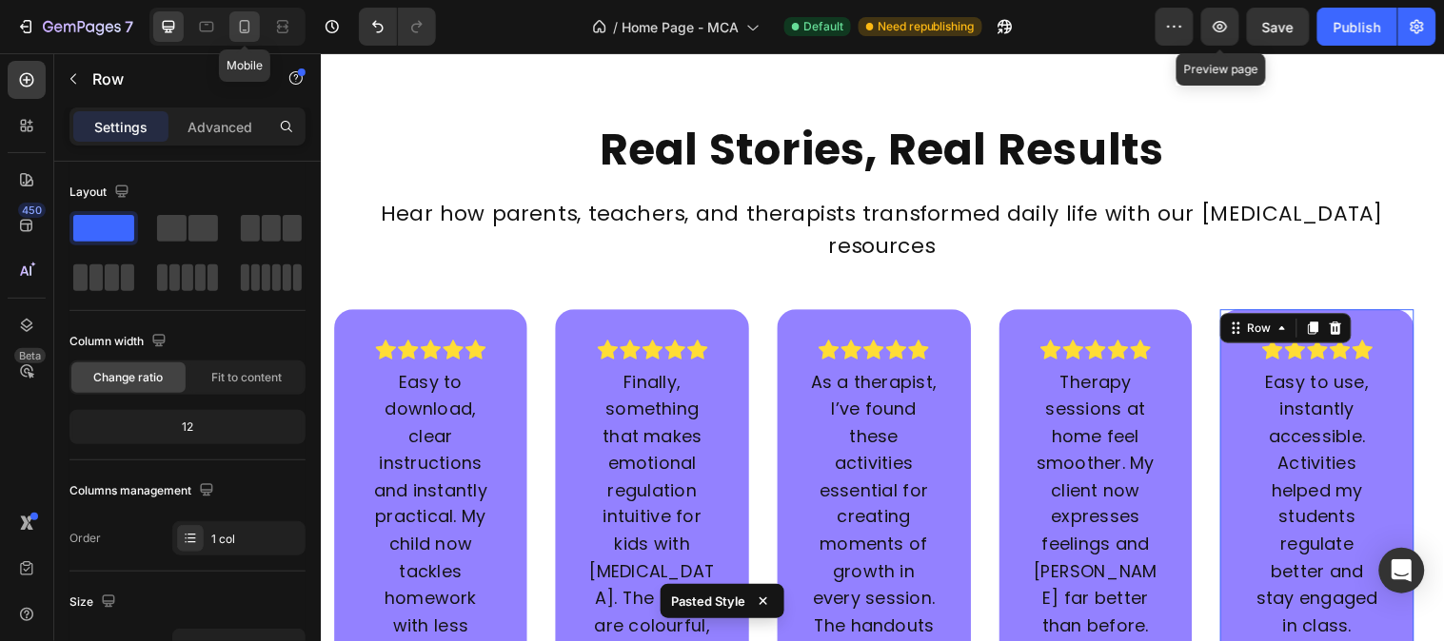
click at [242, 39] on div at bounding box center [244, 26] width 30 height 30
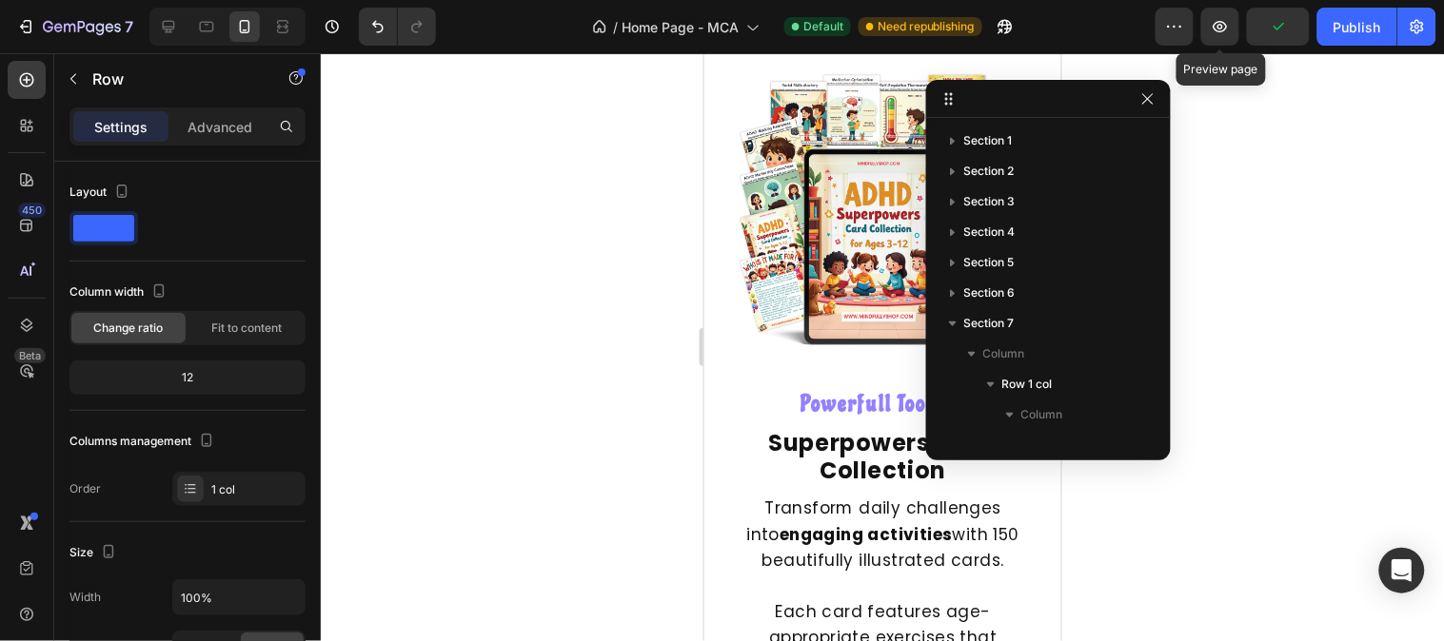
scroll to position [2670, 0]
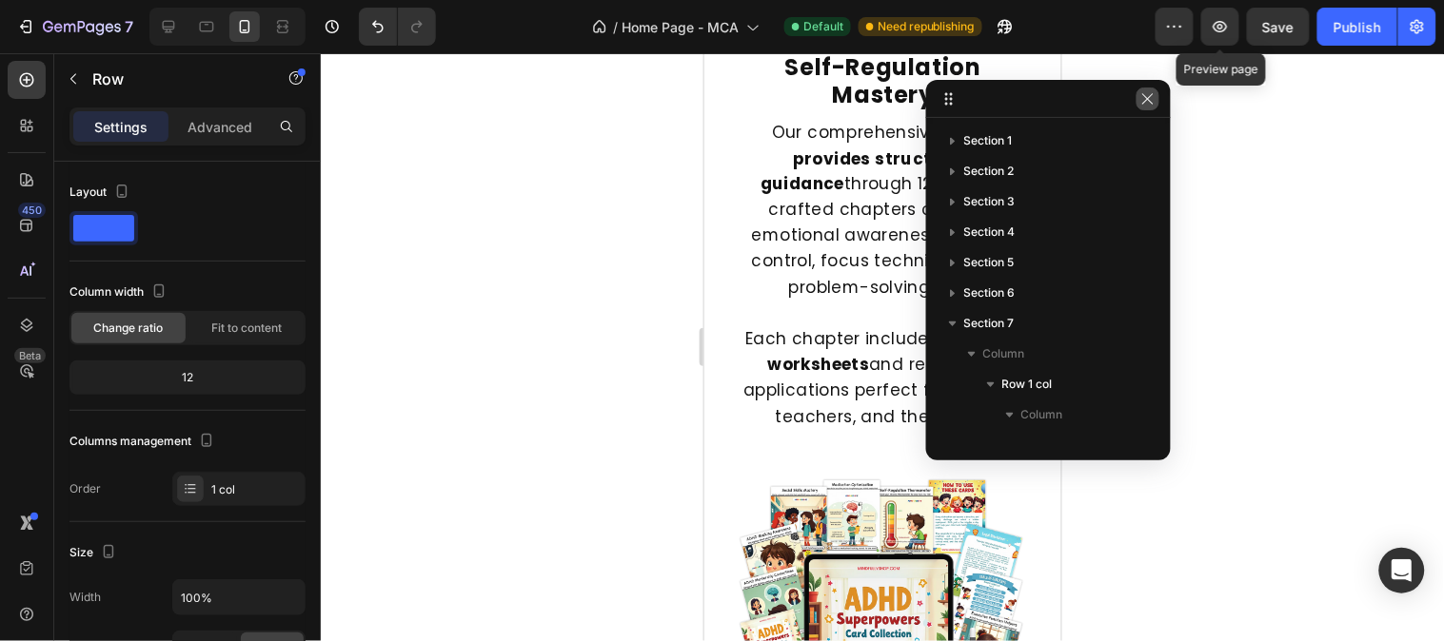
click at [1140, 98] on icon "button" at bounding box center [1147, 98] width 15 height 15
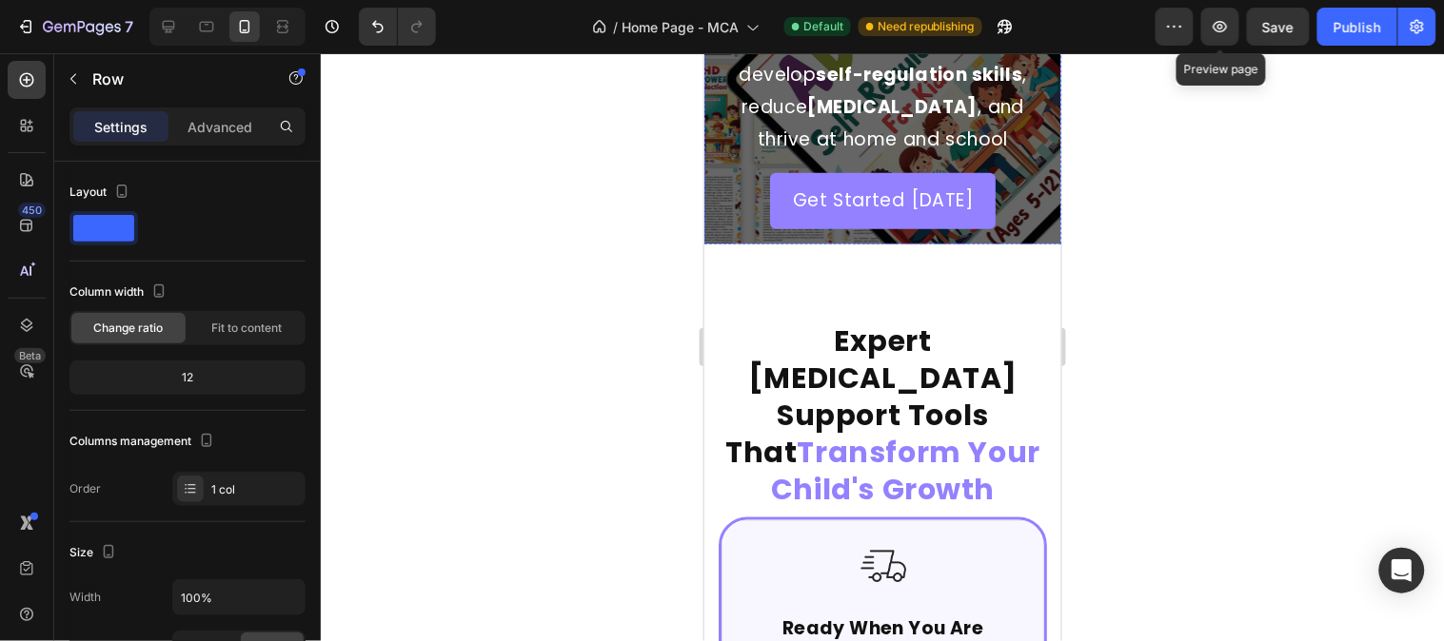
scroll to position [1057, 0]
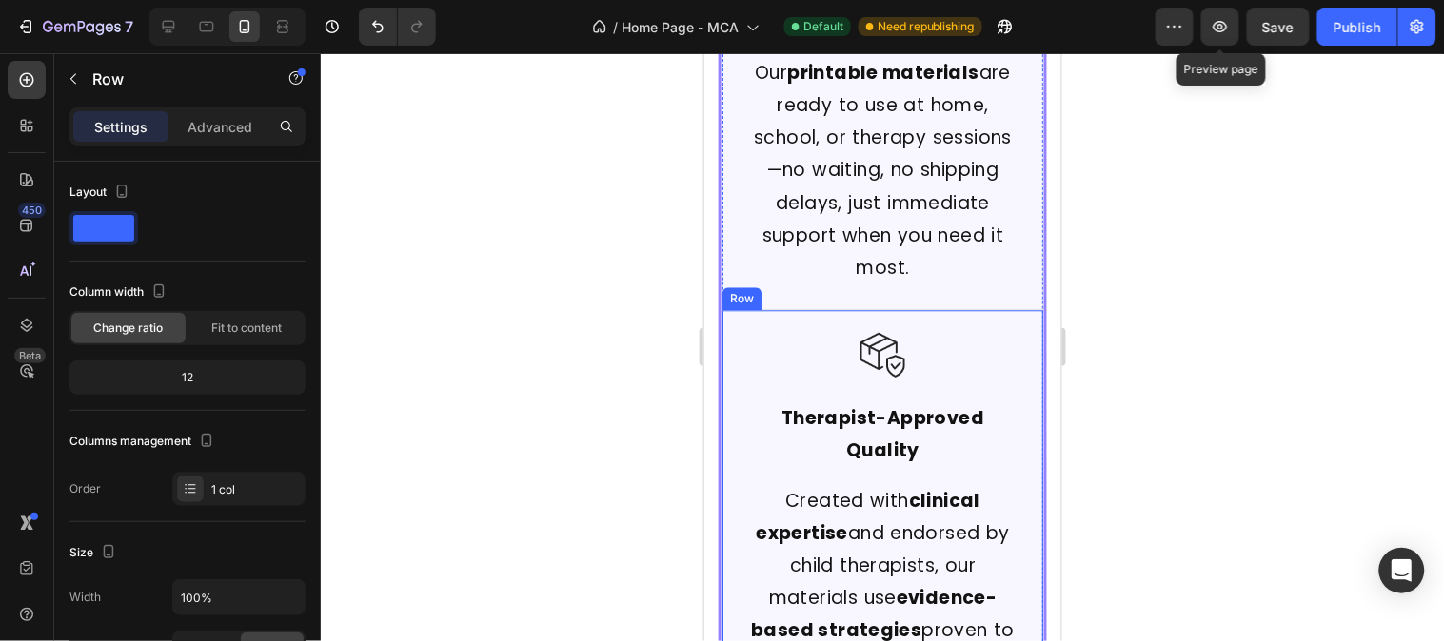
click at [739, 289] on div "Row" at bounding box center [740, 297] width 31 height 17
click at [755, 283] on div "Row" at bounding box center [760, 291] width 31 height 17
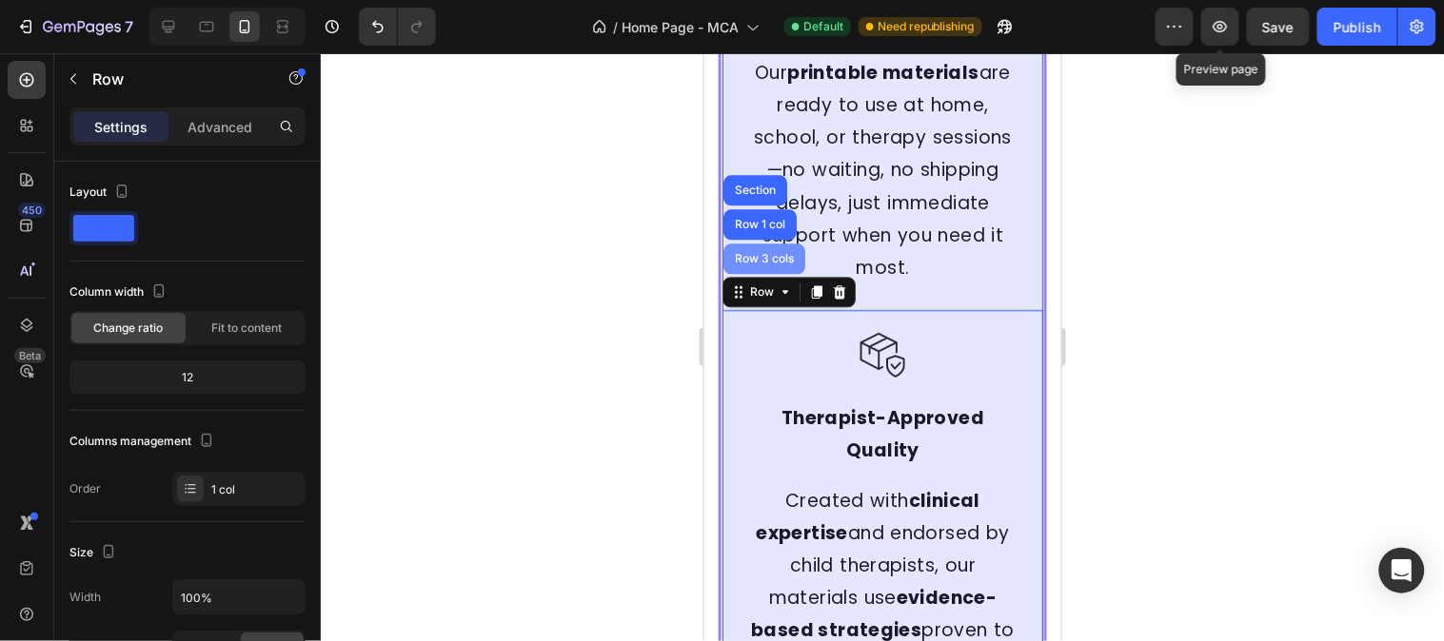
click at [750, 243] on div "Row 3 cols" at bounding box center [763, 258] width 82 height 30
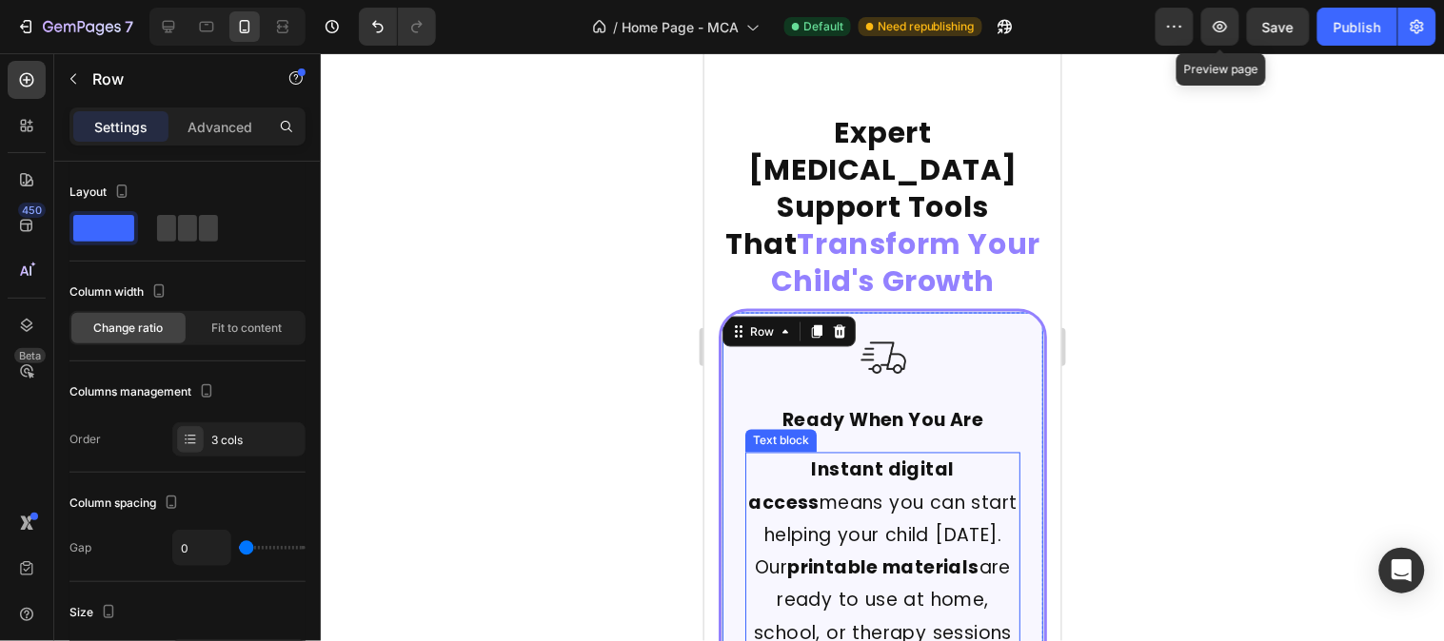
scroll to position [528, 0]
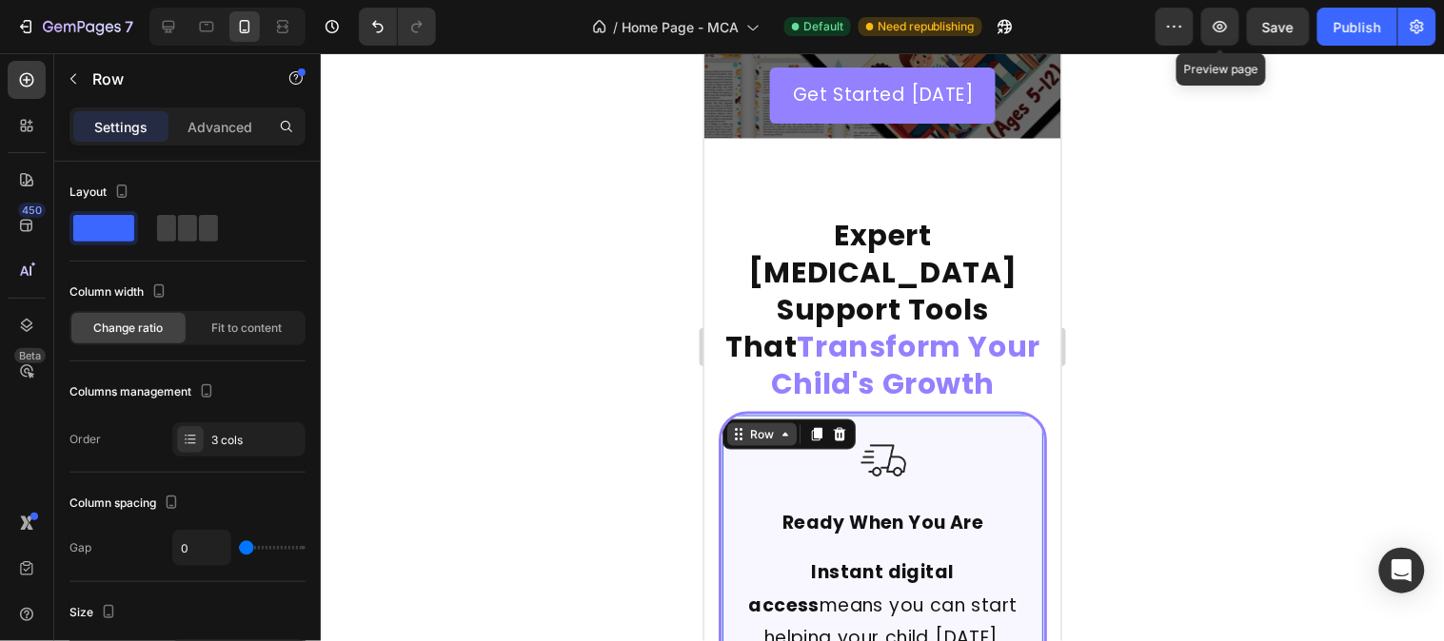
click at [774, 425] on div "Row" at bounding box center [760, 433] width 31 height 17
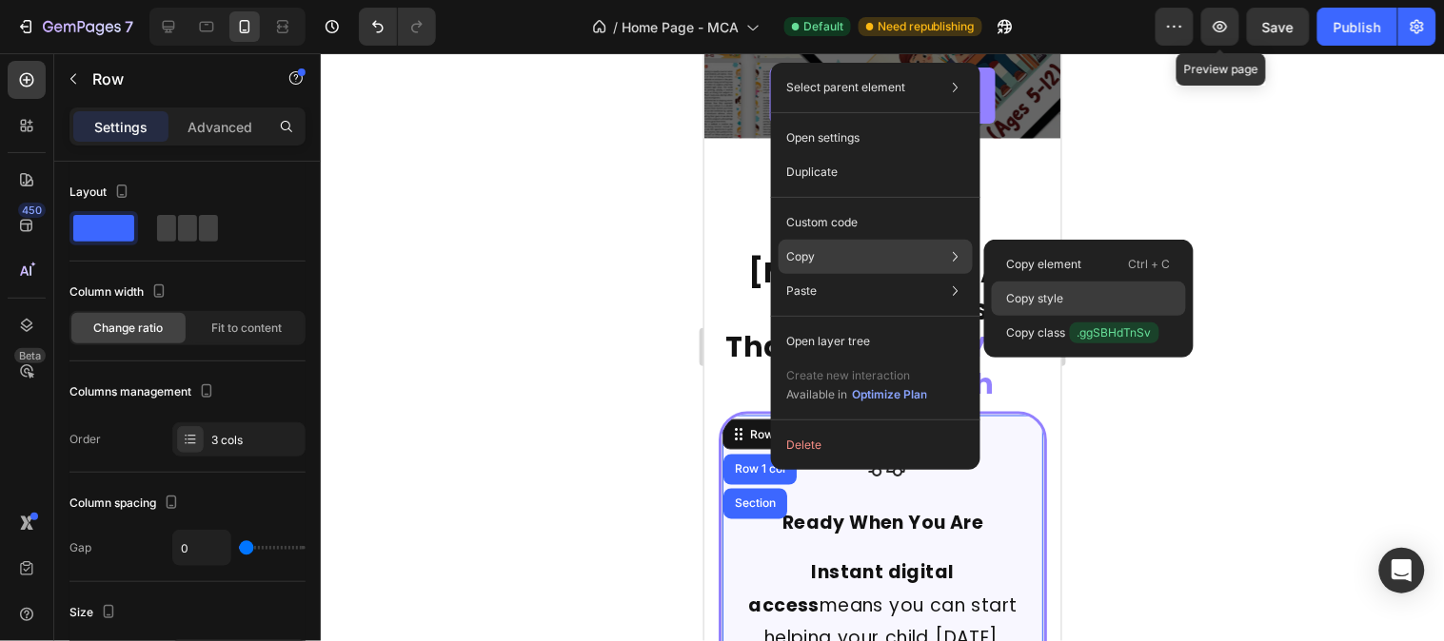
click at [1067, 316] on div "Copy style" at bounding box center [1089, 333] width 194 height 34
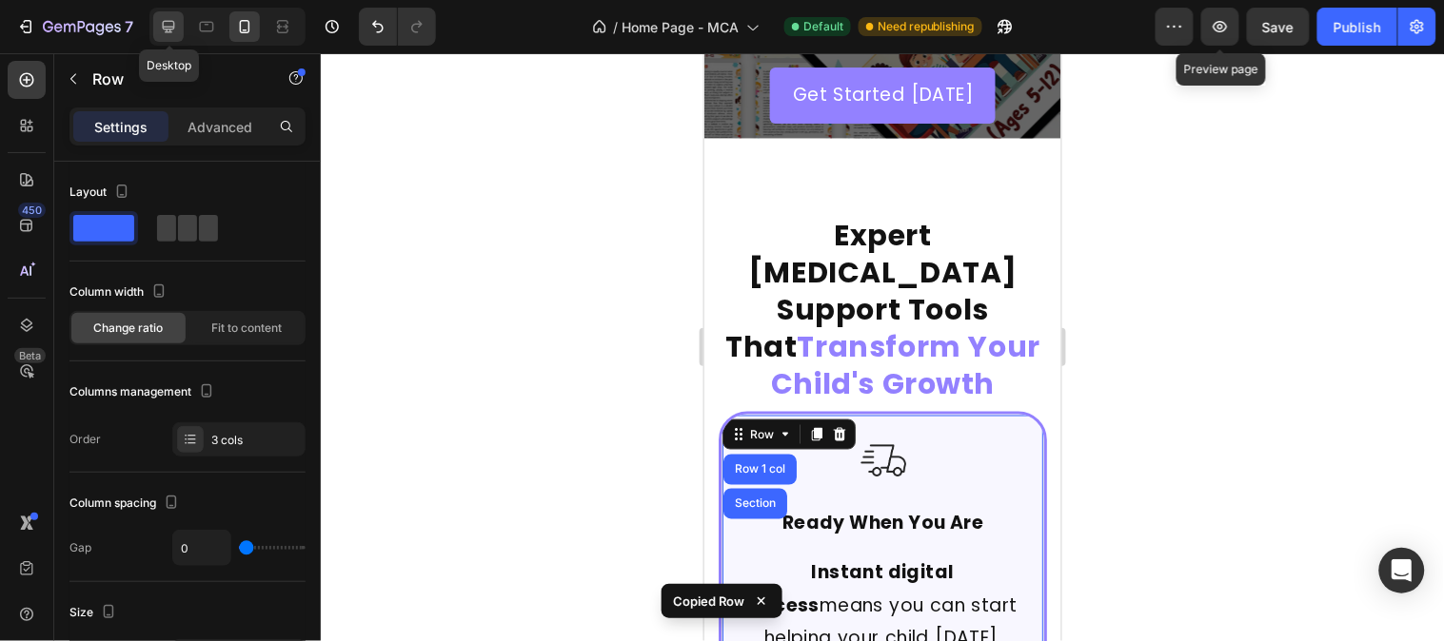
click at [164, 32] on icon at bounding box center [168, 26] width 19 height 19
type input "1200"
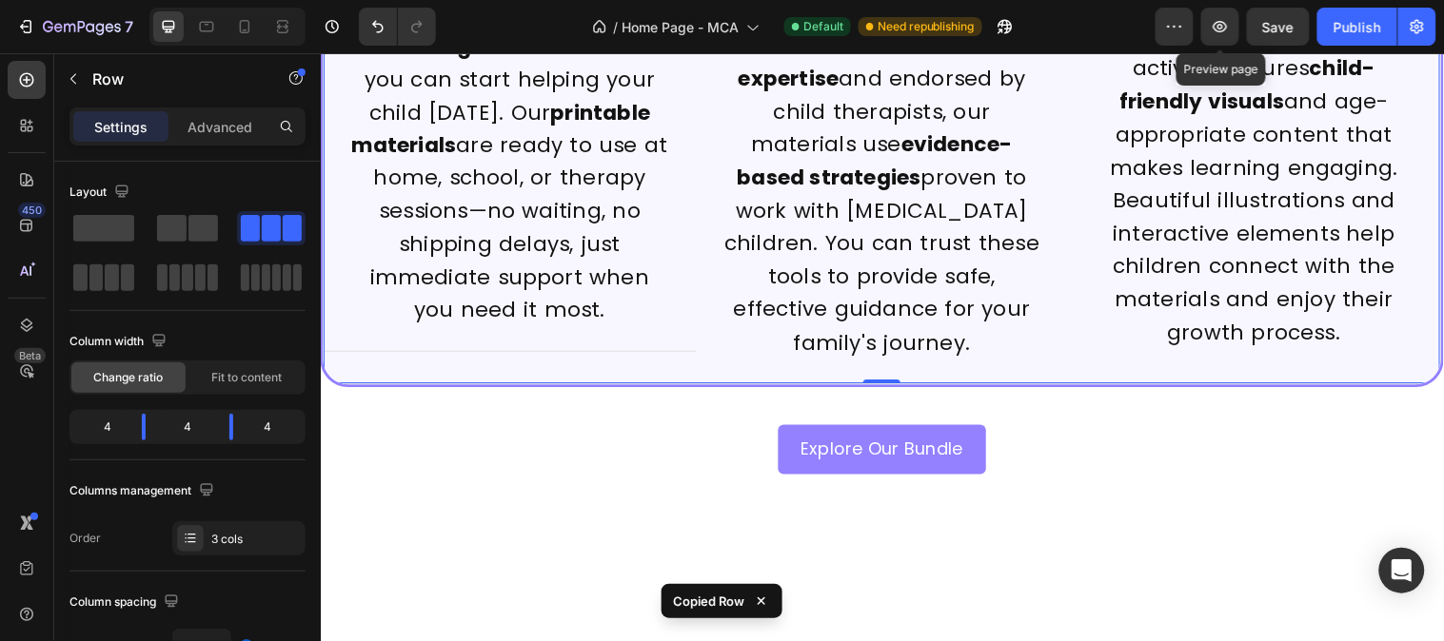
scroll to position [175, 0]
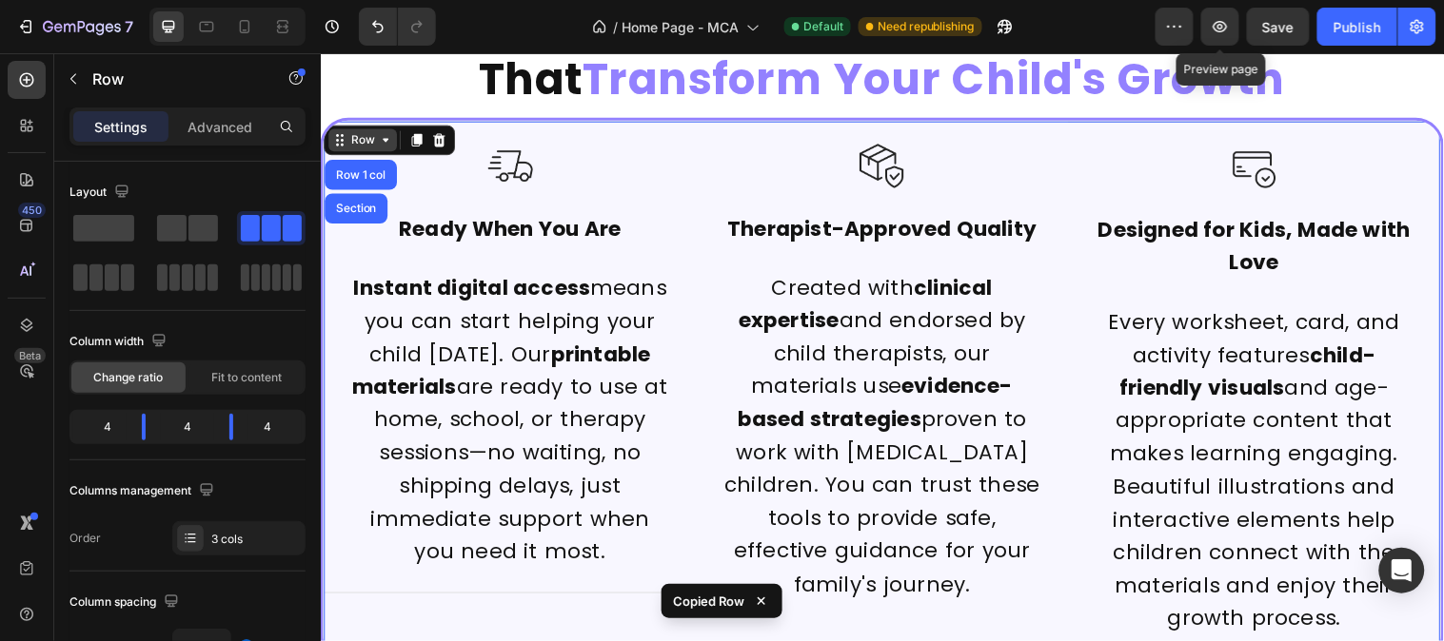
click at [351, 140] on div "Row" at bounding box center [362, 140] width 31 height 17
click at [361, 140] on div "Row" at bounding box center [362, 140] width 31 height 17
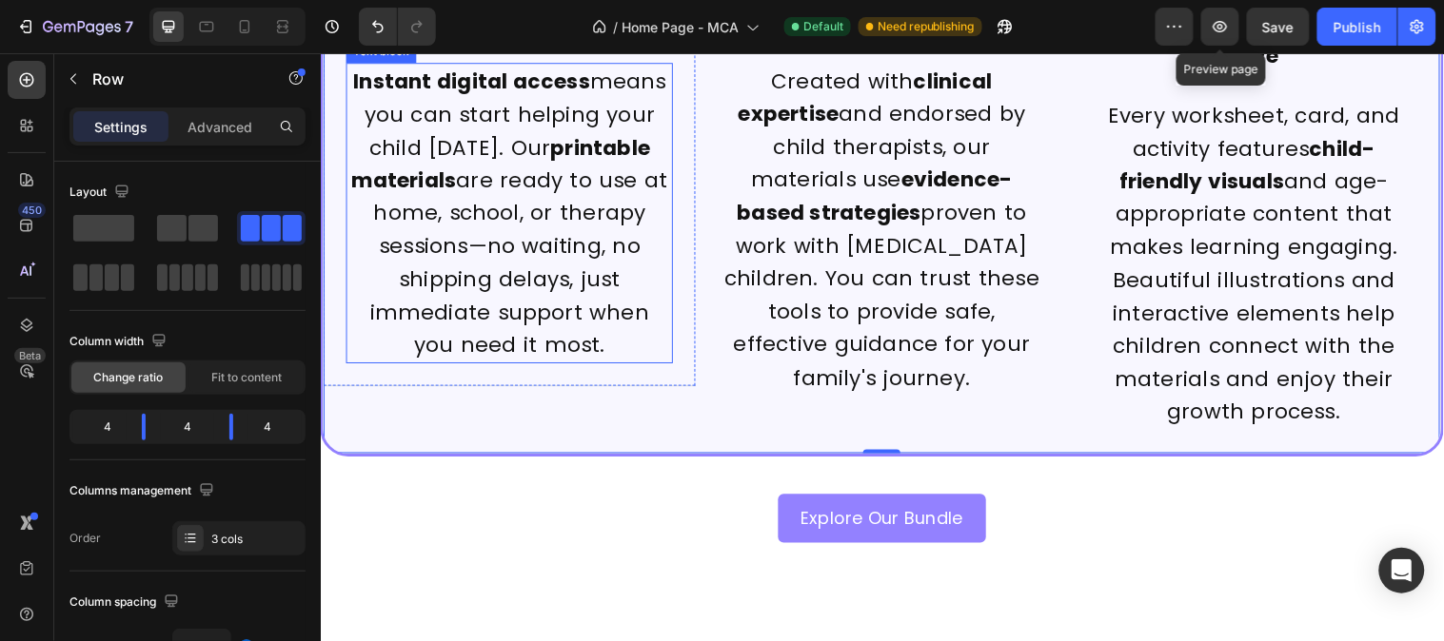
scroll to position [386, 0]
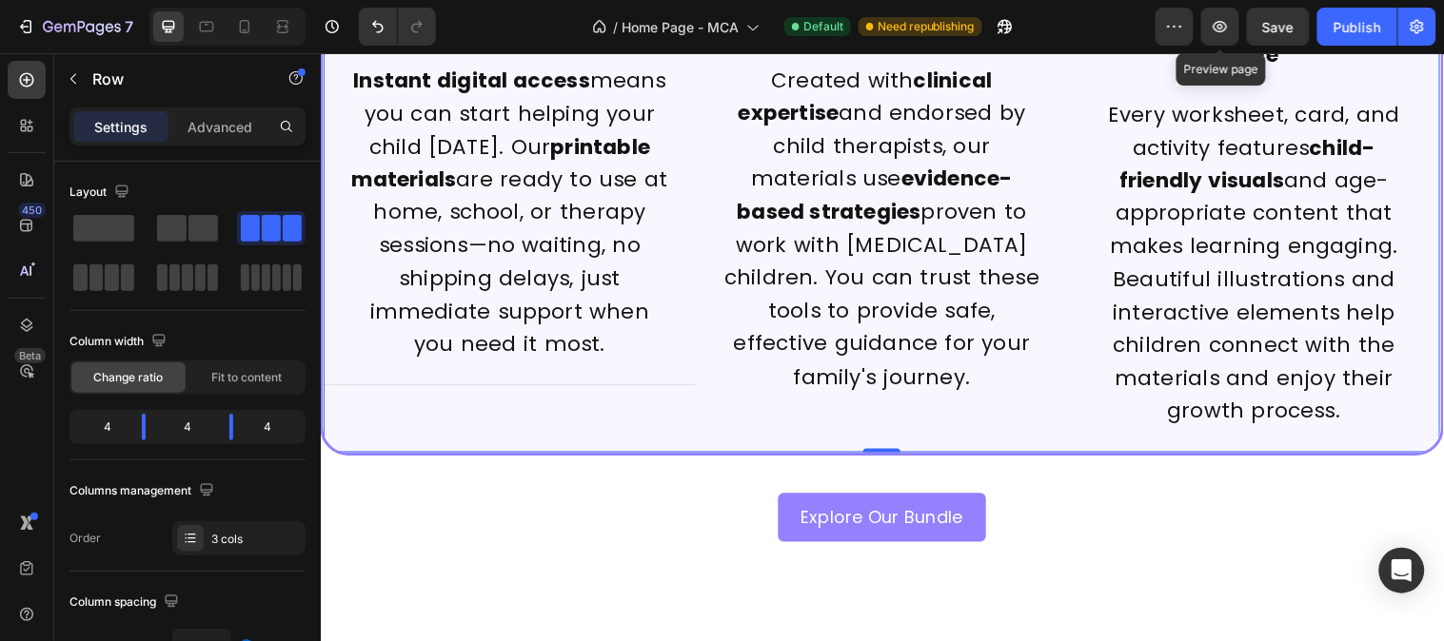
click at [666, 436] on div "Image Ready When You Are Text Block Instant digital access means you can start …" at bounding box center [513, 184] width 378 height 547
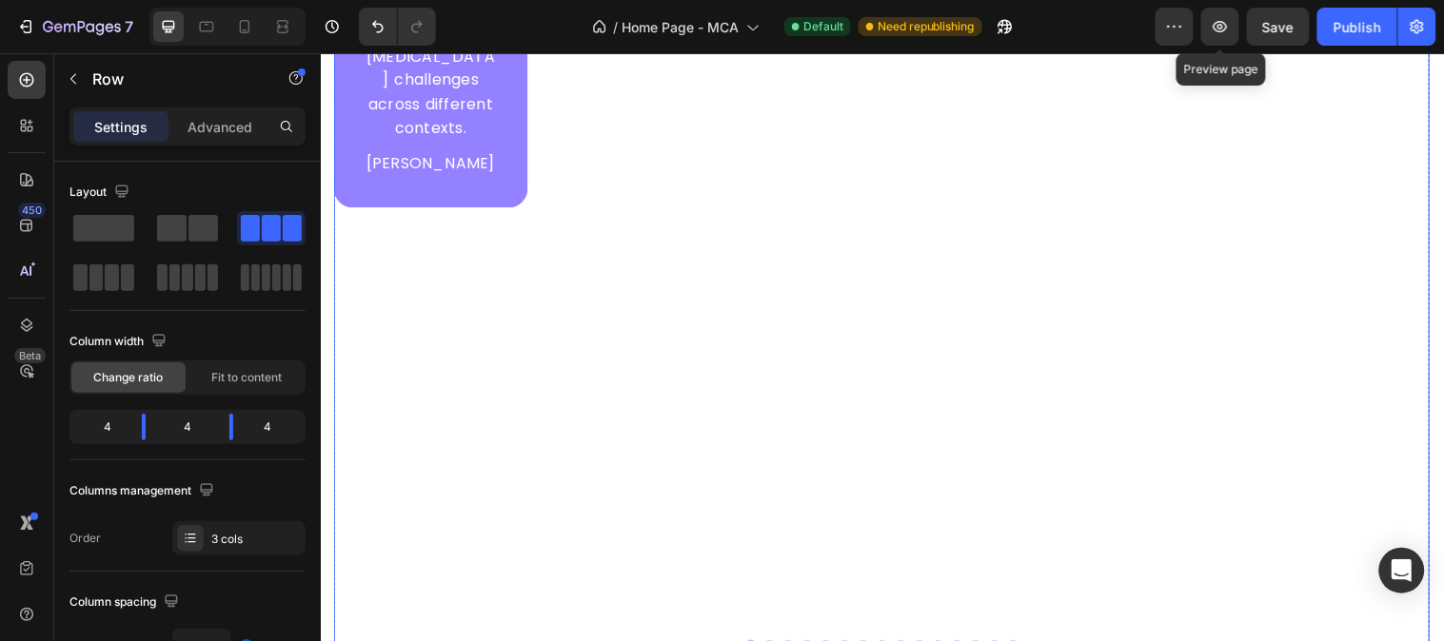
scroll to position [7415, 0]
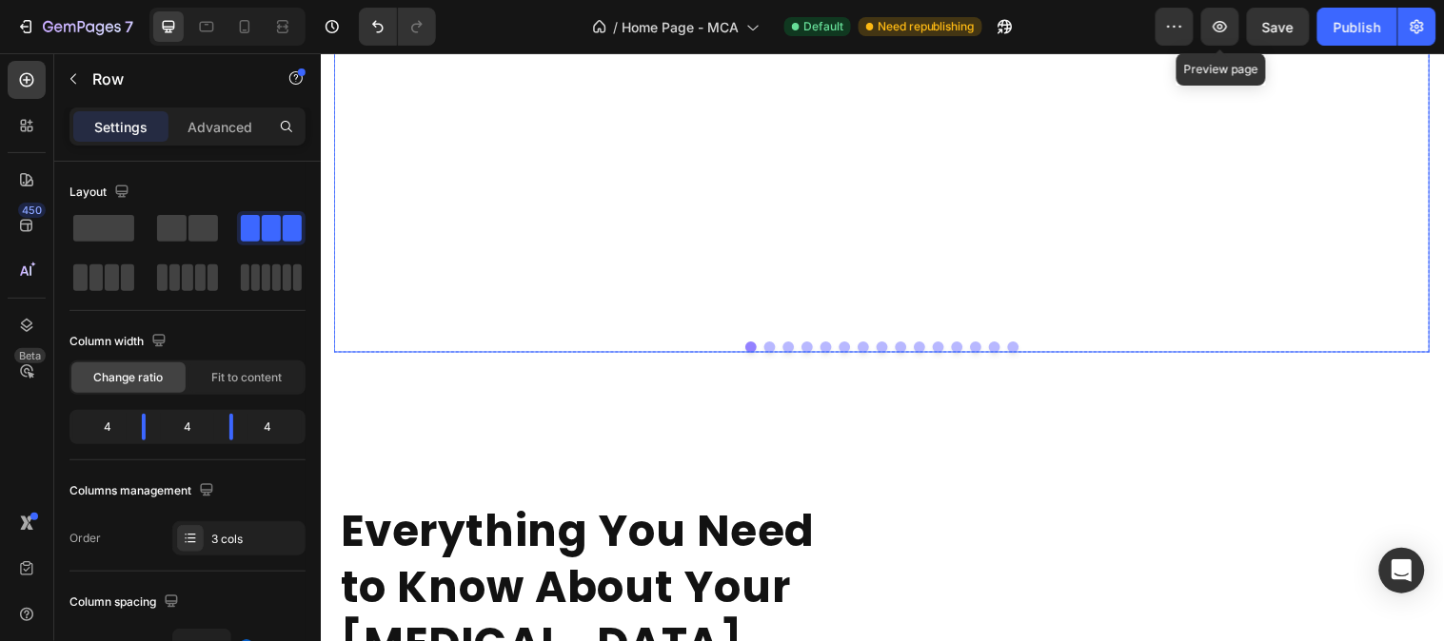
click at [934, 345] on div at bounding box center [891, 350] width 1114 height 11
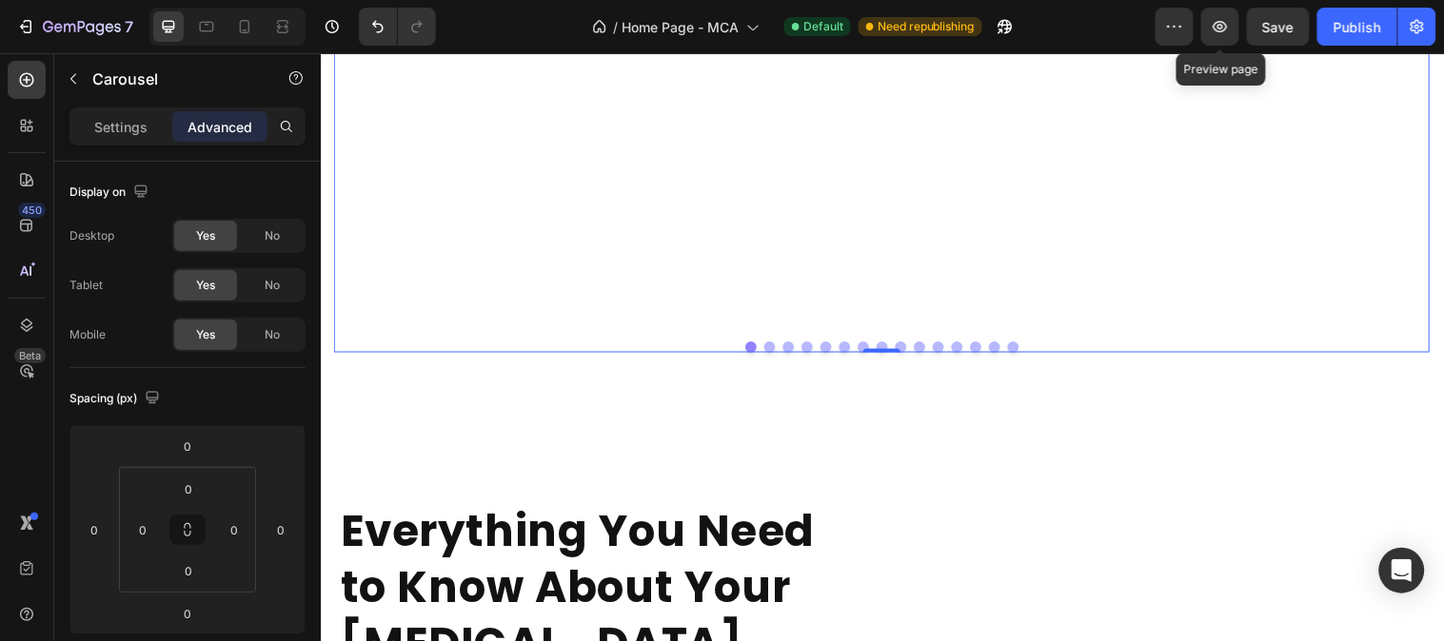
click at [942, 345] on button "Dot" at bounding box center [947, 350] width 11 height 11
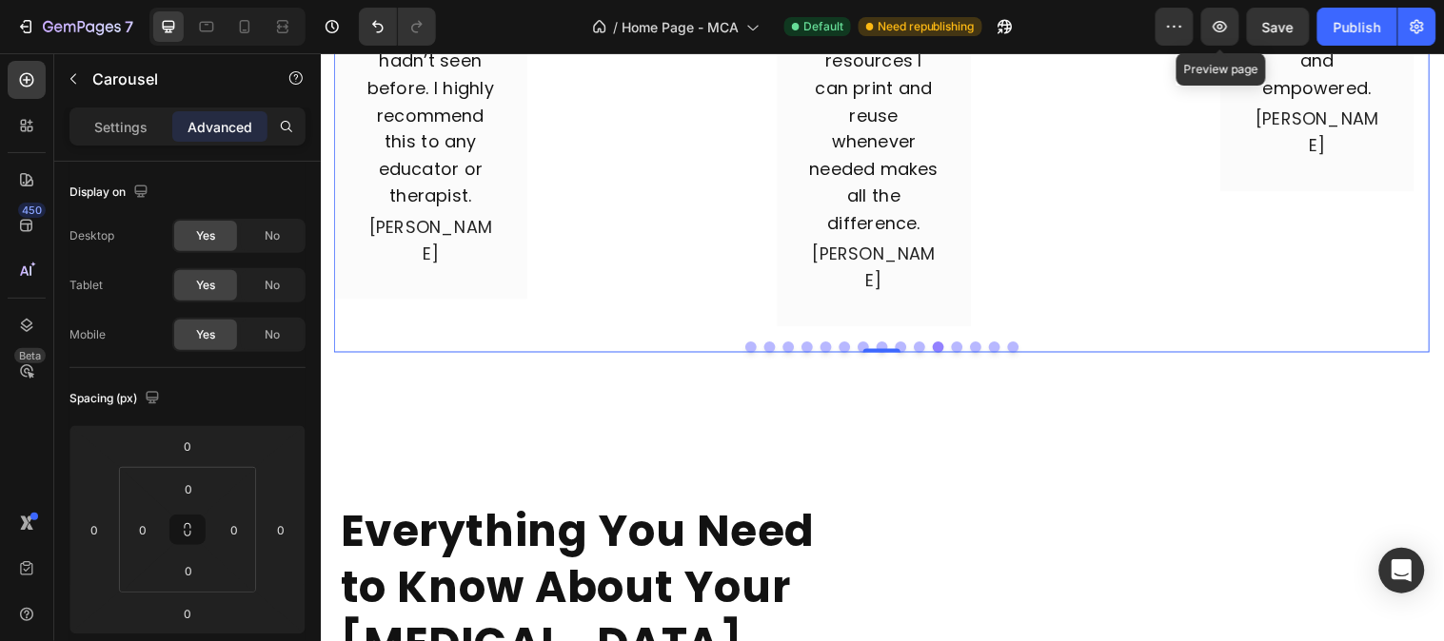
click at [885, 345] on button "Dot" at bounding box center [890, 350] width 11 height 11
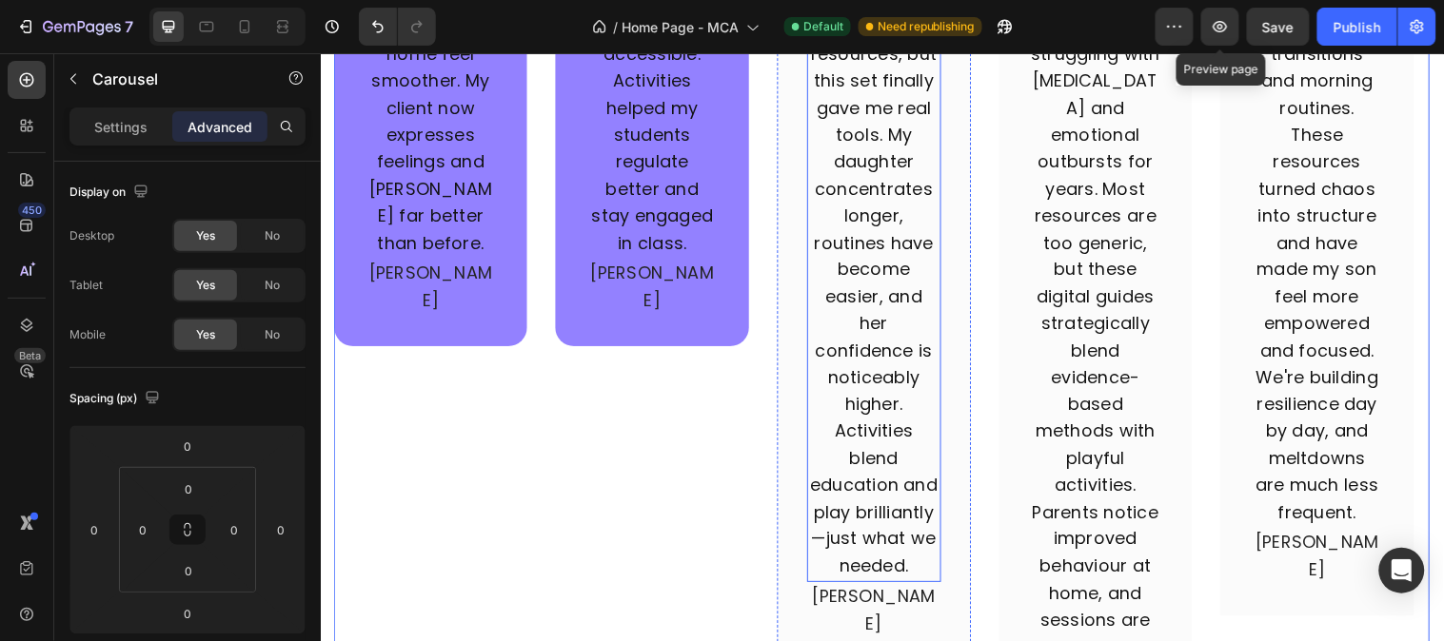
scroll to position [6251, 0]
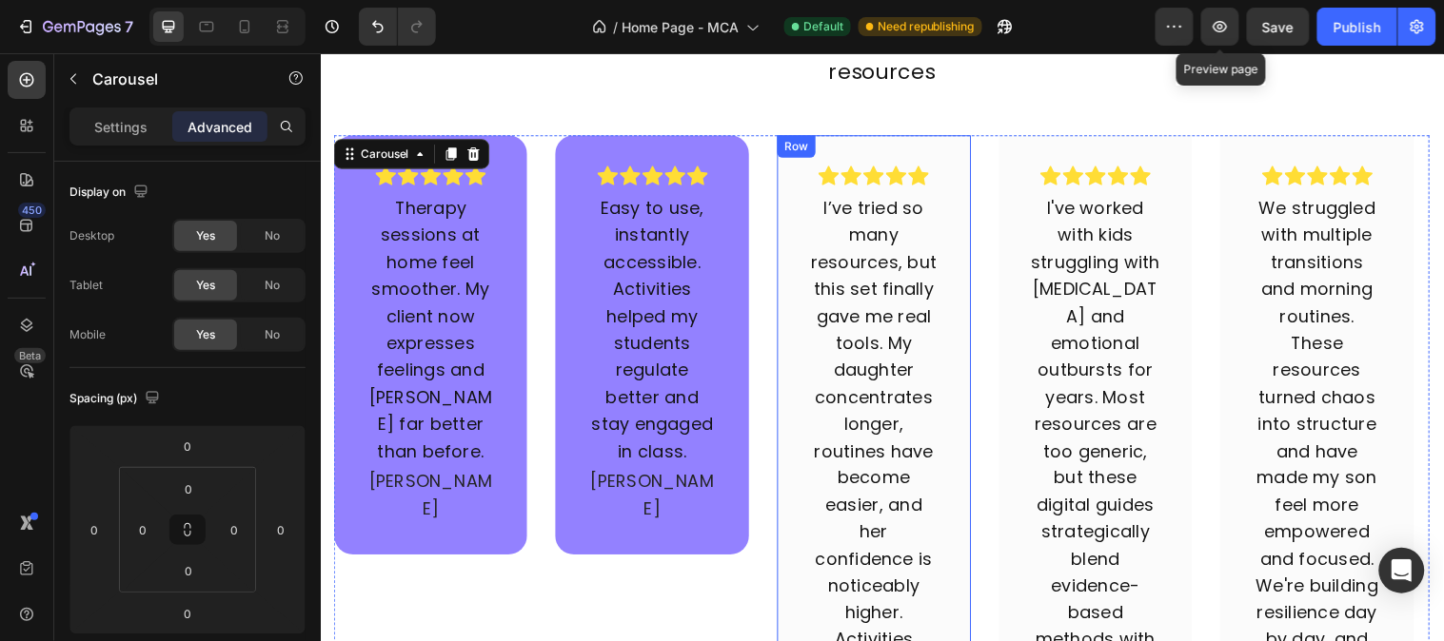
click at [807, 187] on div "Icon Icon Icon Icon Icon Row I’ve tried so many resources, but this set finally…" at bounding box center [882, 513] width 197 height 755
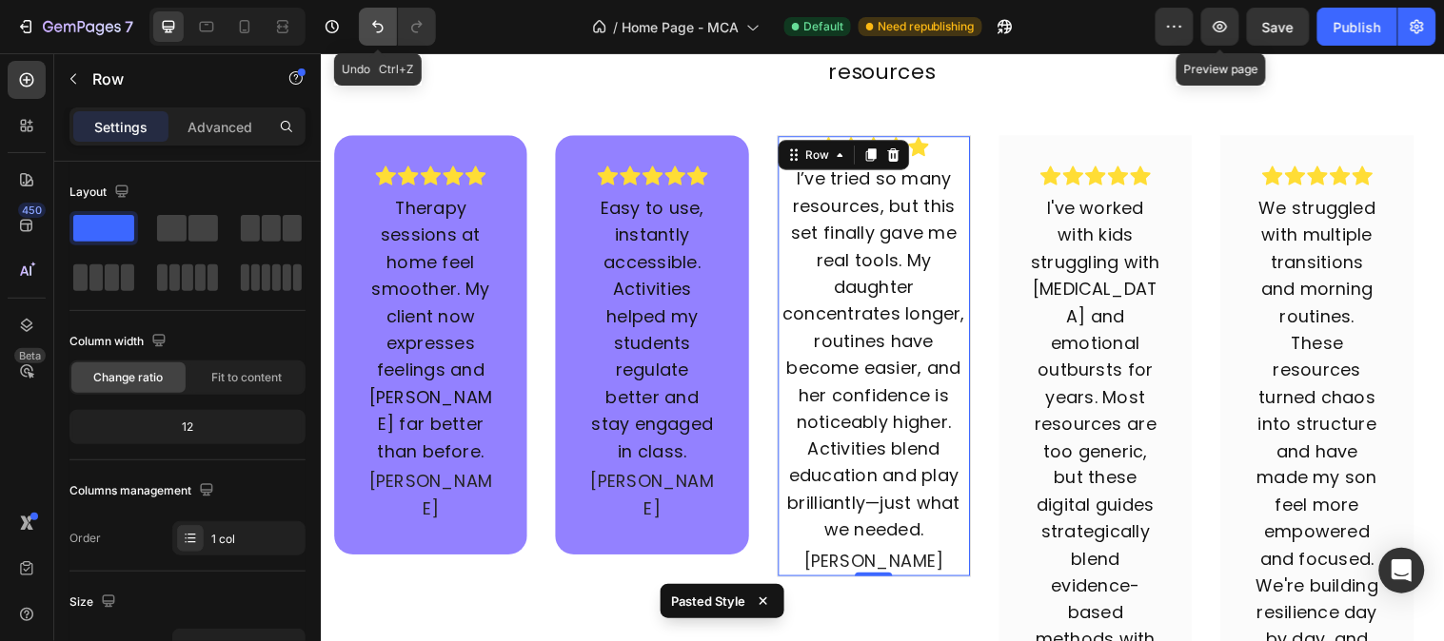
click at [384, 34] on icon "Undo/Redo" at bounding box center [377, 26] width 19 height 19
type input "100%"
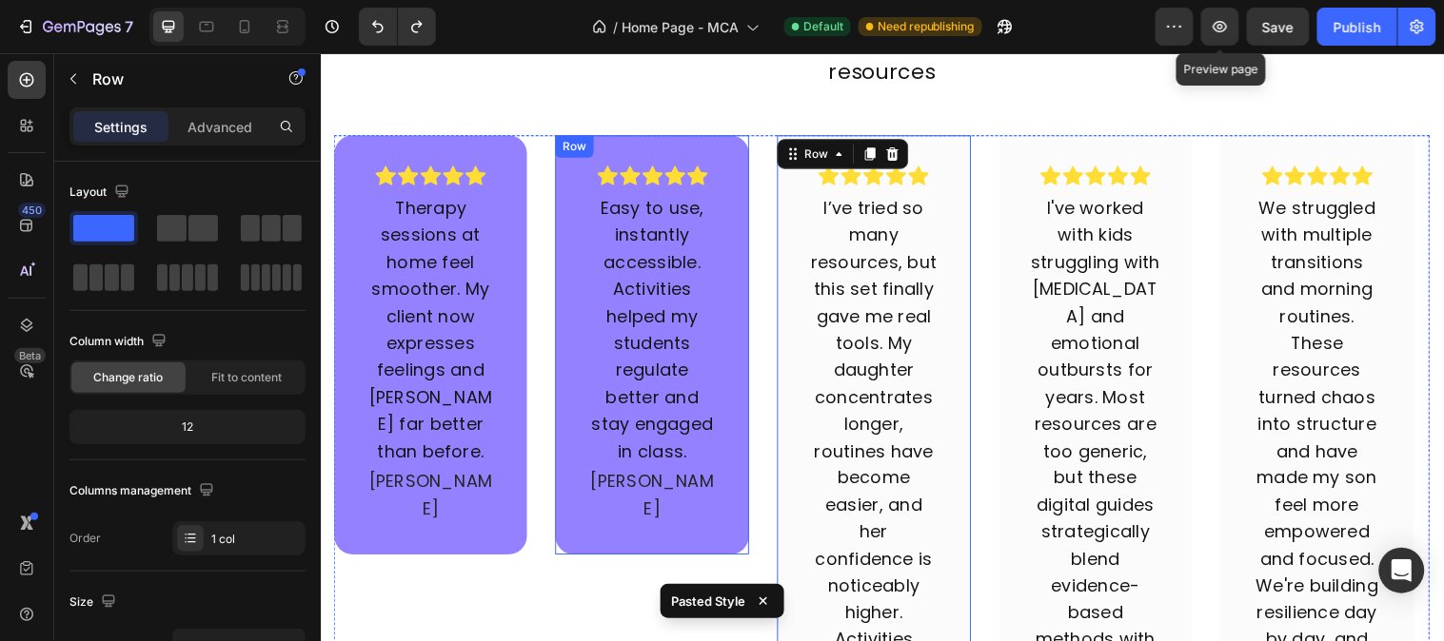
click at [582, 235] on div "Icon Icon Icon Icon Icon Row Easy to use, instantly accessible. Activities help…" at bounding box center [658, 349] width 197 height 426
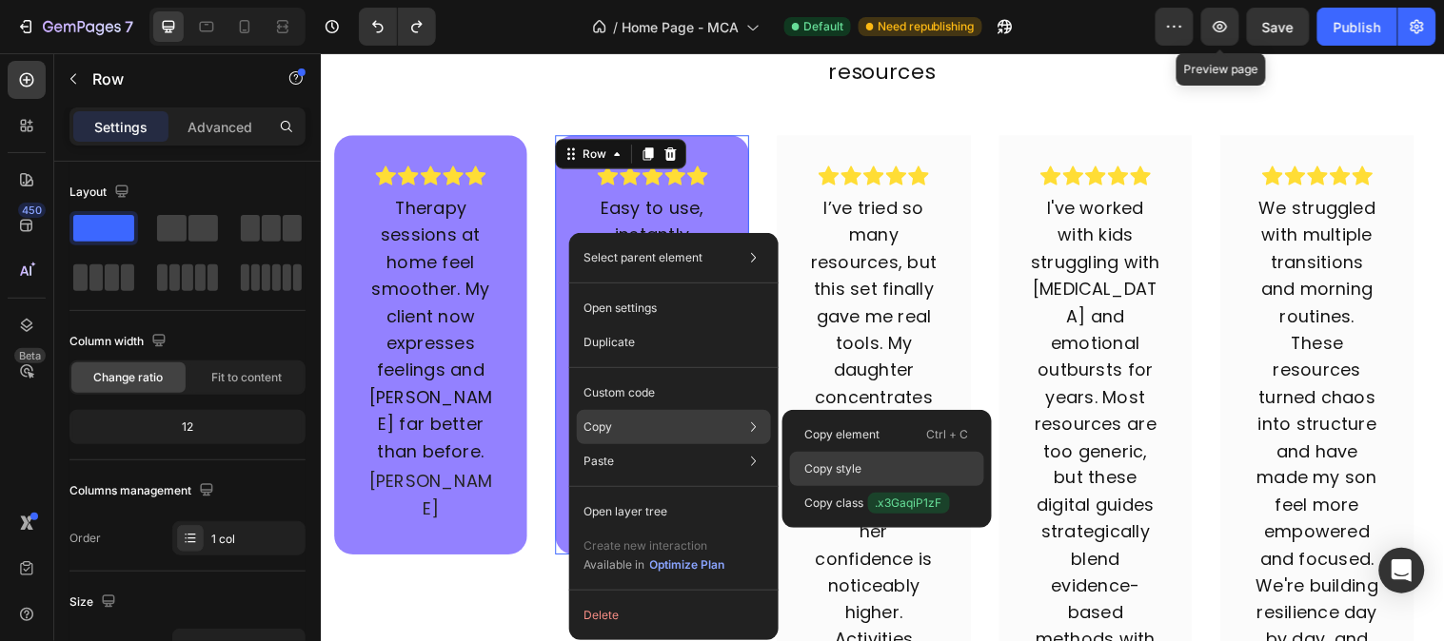
click at [826, 472] on p "Copy style" at bounding box center [833, 469] width 57 height 17
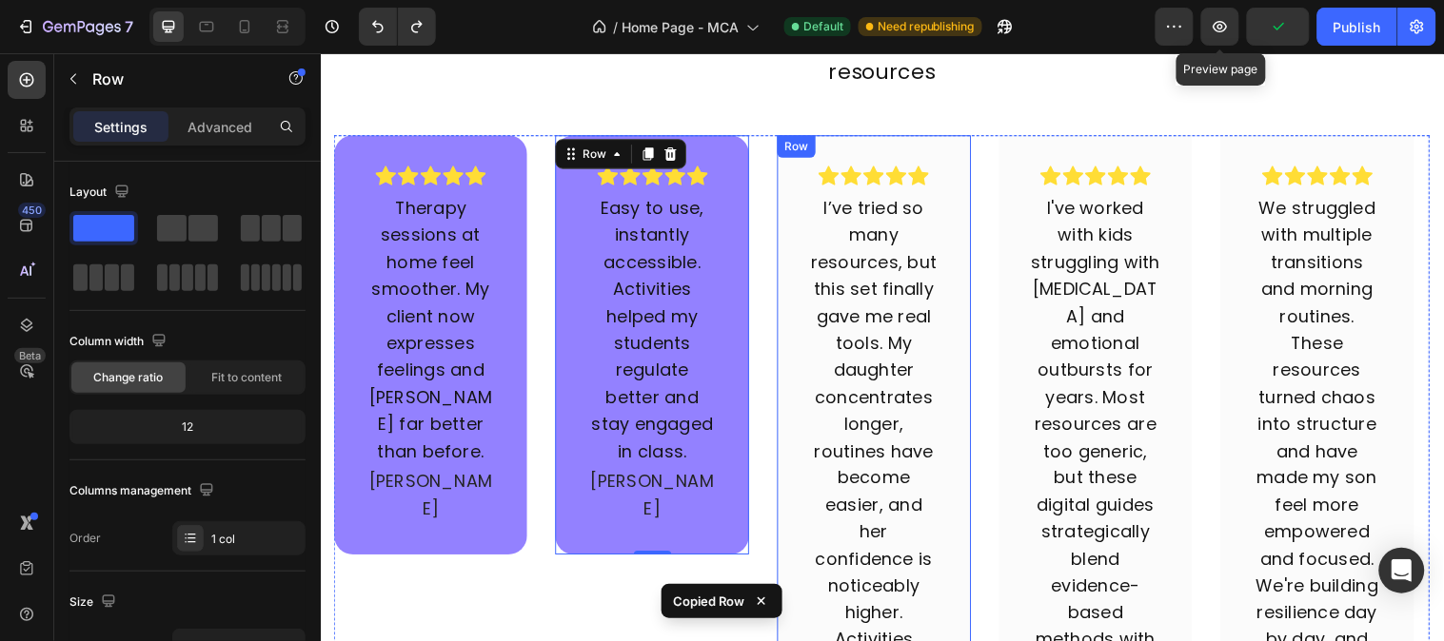
click at [803, 443] on div "Icon Icon Icon Icon Icon Row I’ve tried so many resources, but this set finally…" at bounding box center [882, 513] width 197 height 755
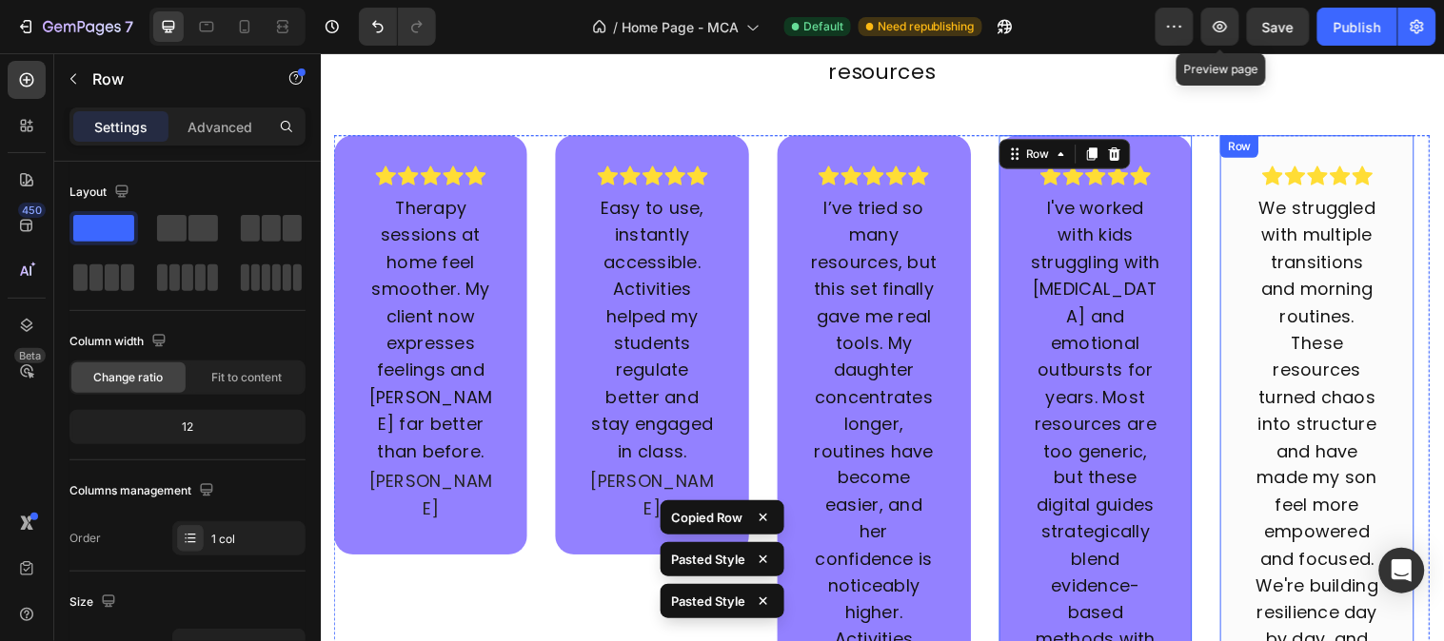
click at [1257, 334] on div "Icon Icon Icon Icon Icon Row We struggled with multiple transitions and morning…" at bounding box center [1333, 486] width 197 height 700
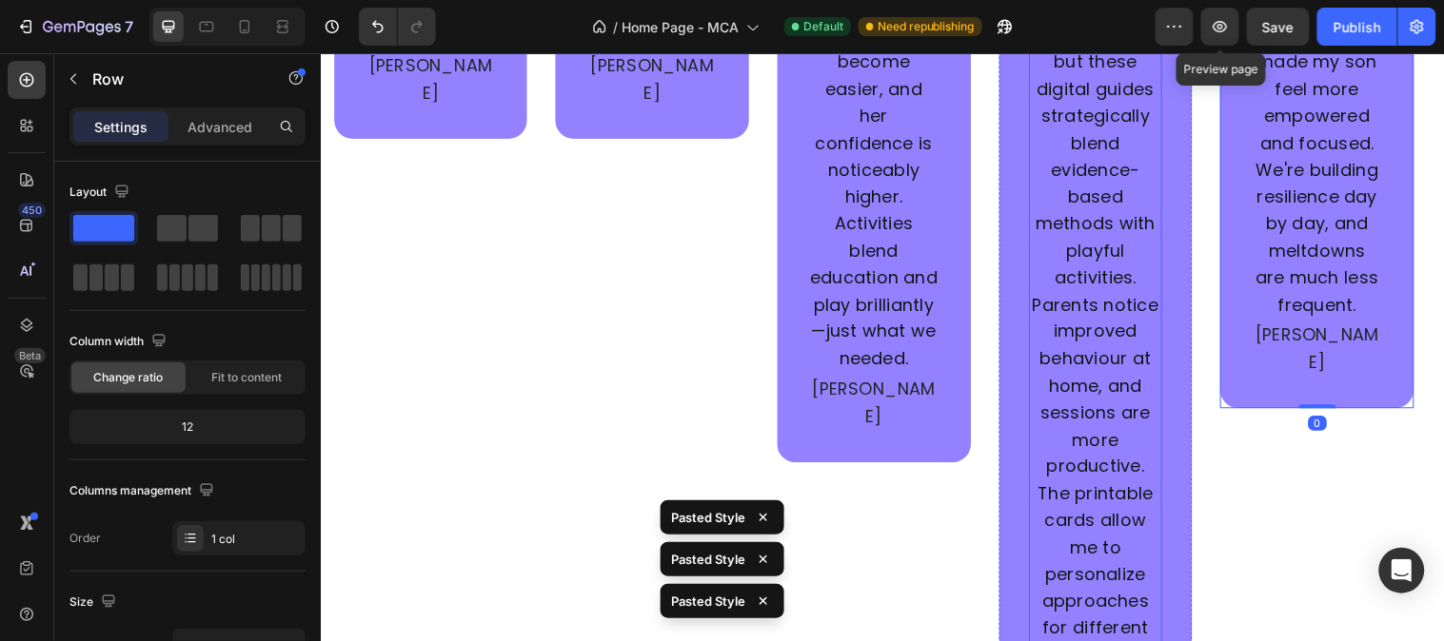
scroll to position [7097, 0]
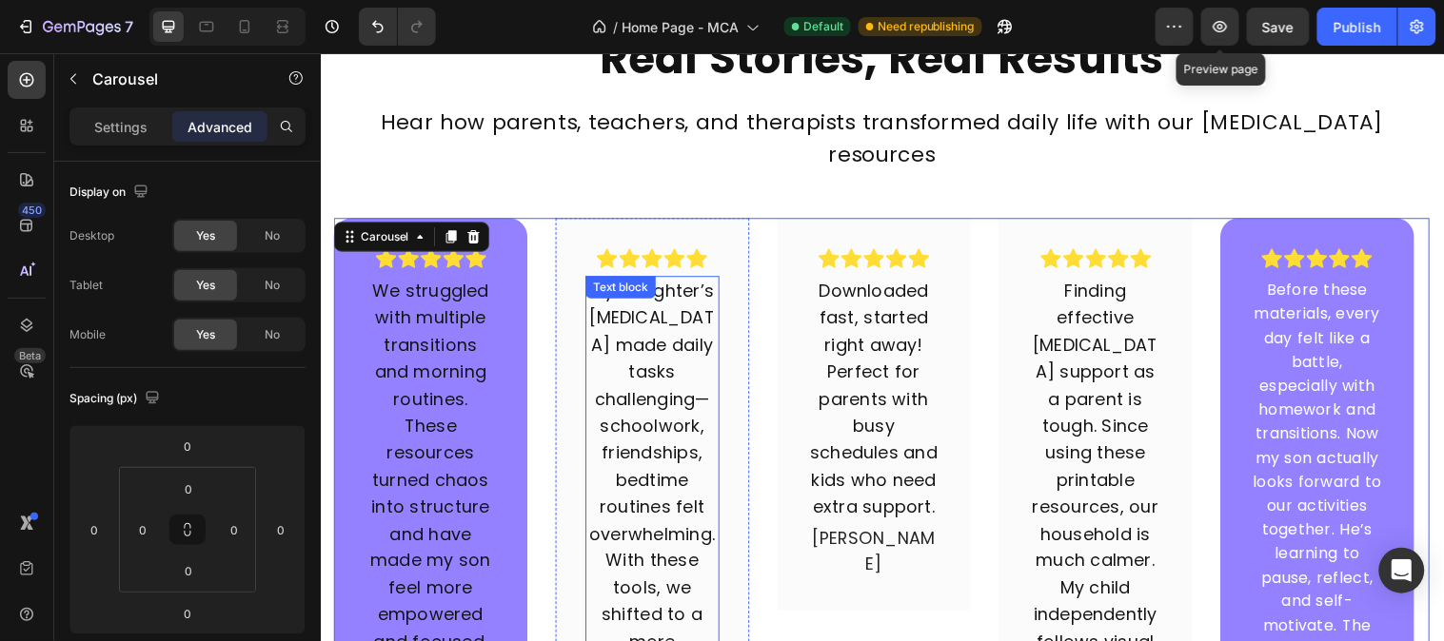
scroll to position [6145, 0]
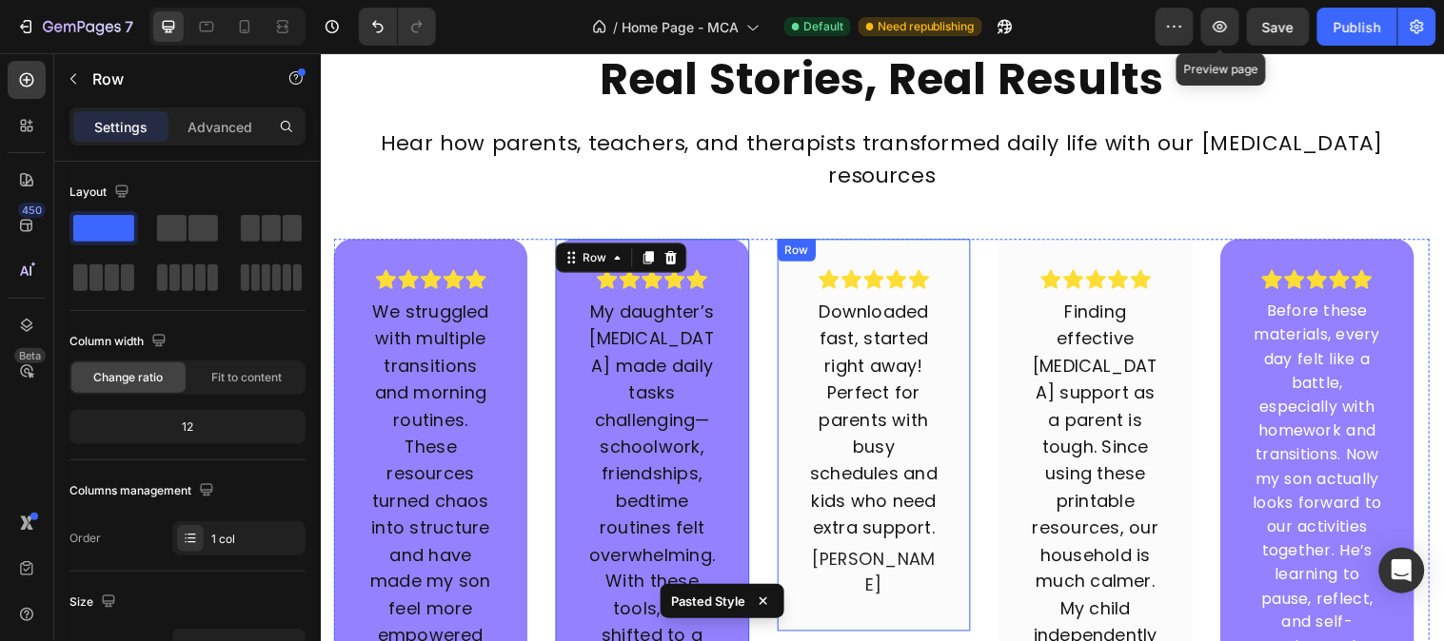
click at [798, 279] on div "Icon Icon Icon Icon Icon Row Downloaded fast, started right away! Perfect for p…" at bounding box center [882, 441] width 197 height 399
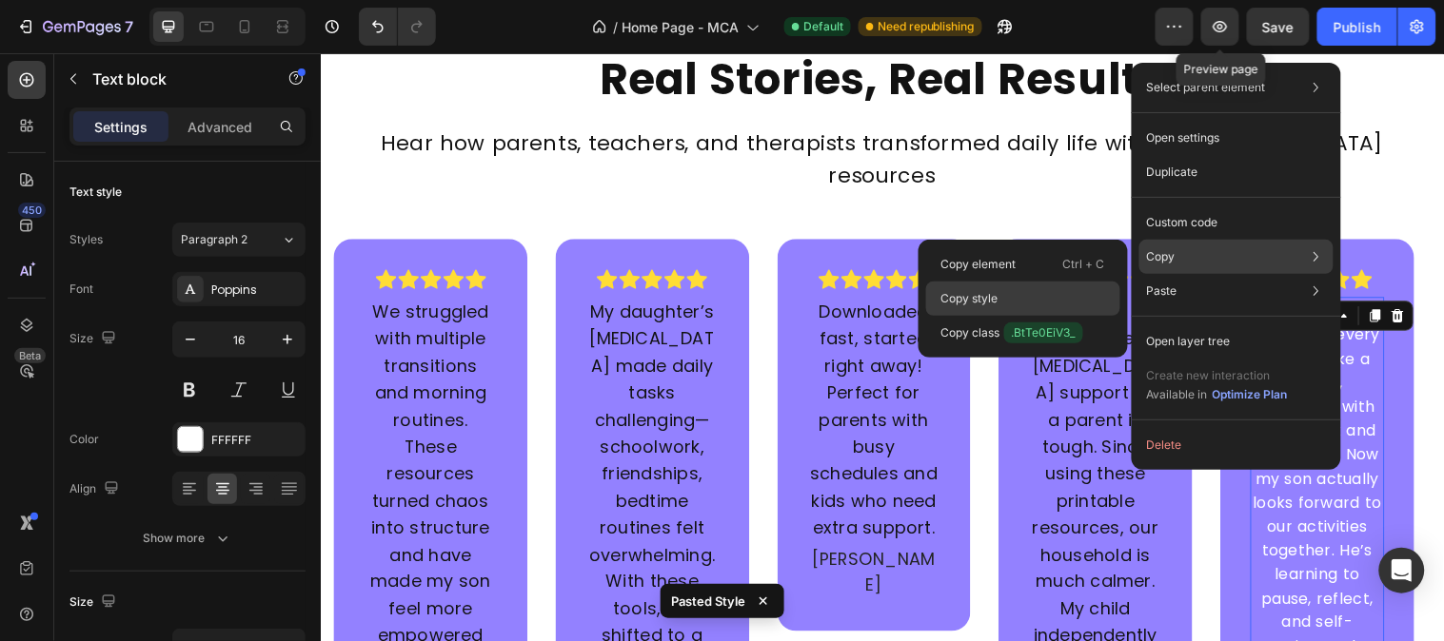
click at [1014, 316] on div "Copy style" at bounding box center [1023, 333] width 194 height 34
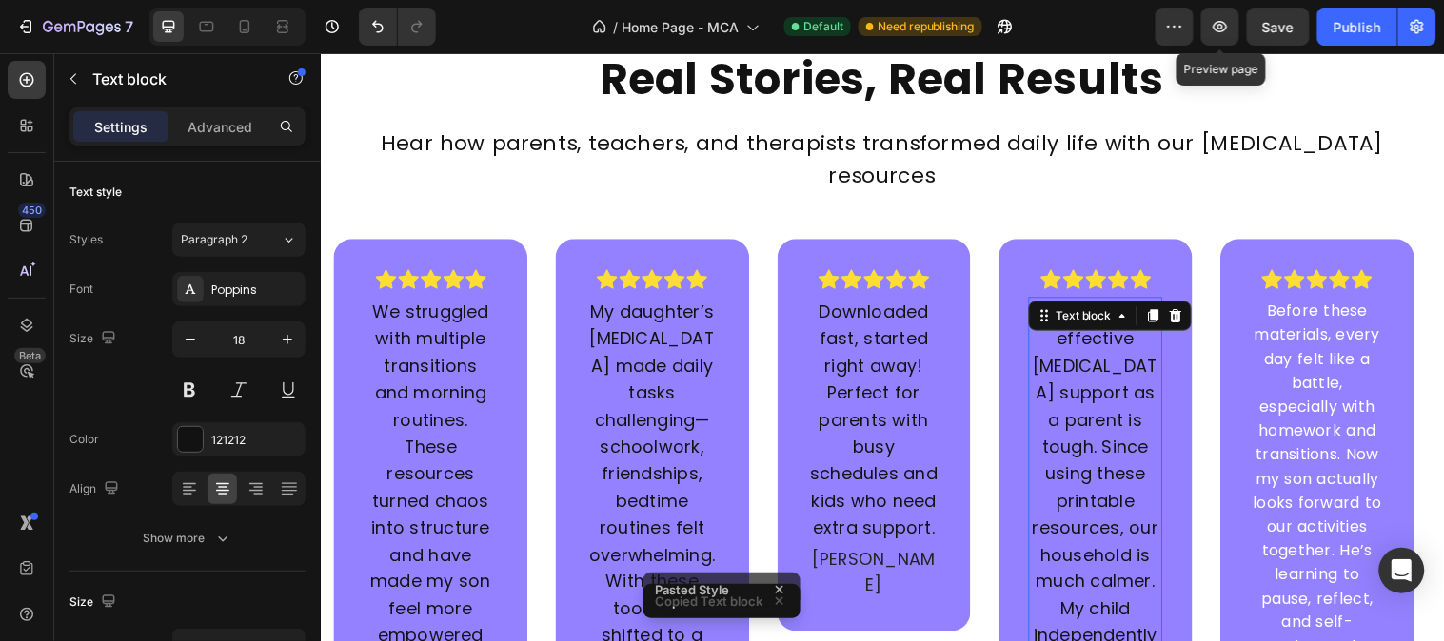
type input "16"
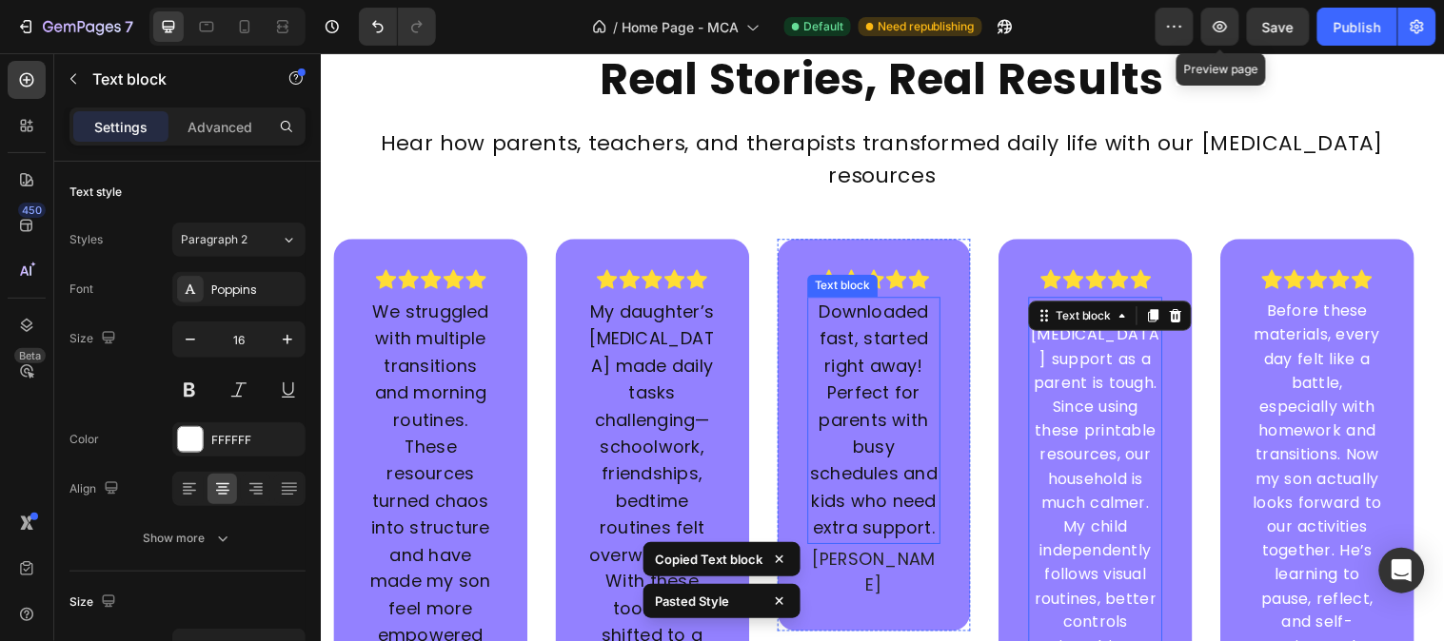
click at [868, 352] on p "Downloaded fast, started right away! Perfect for parents with busy schedules an…" at bounding box center [883, 426] width 132 height 246
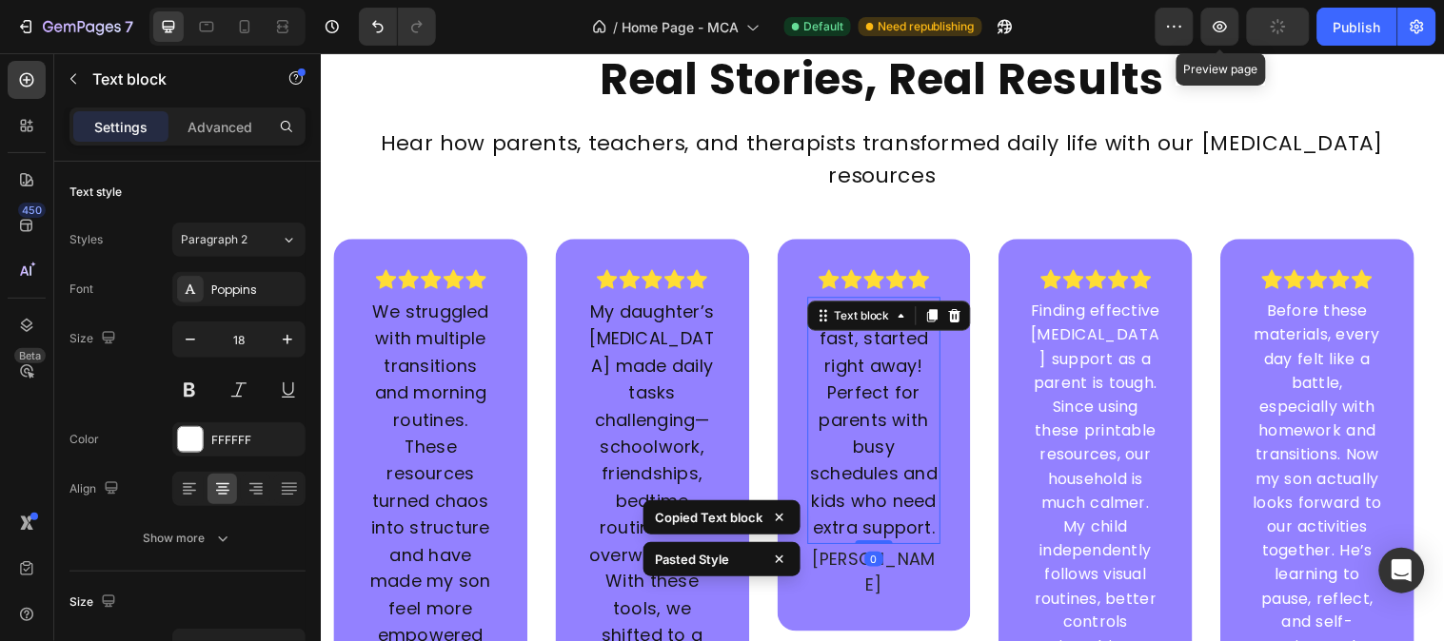
type input "16"
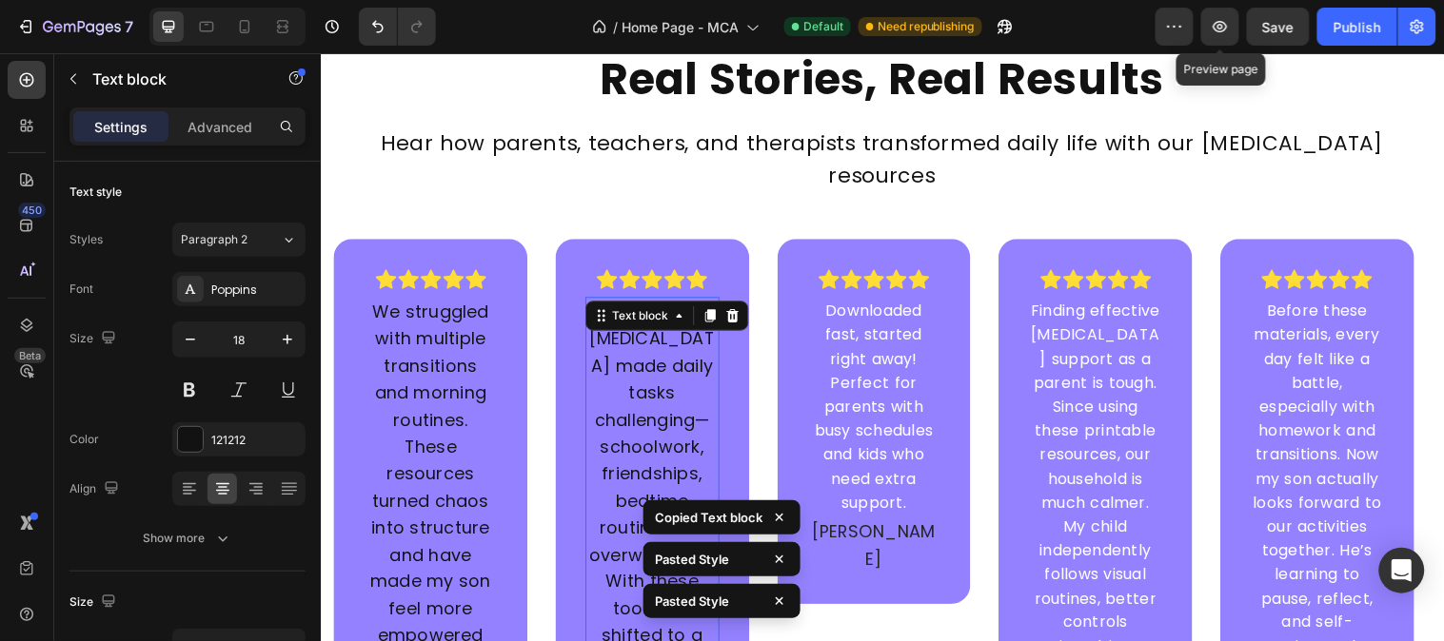
type input "16"
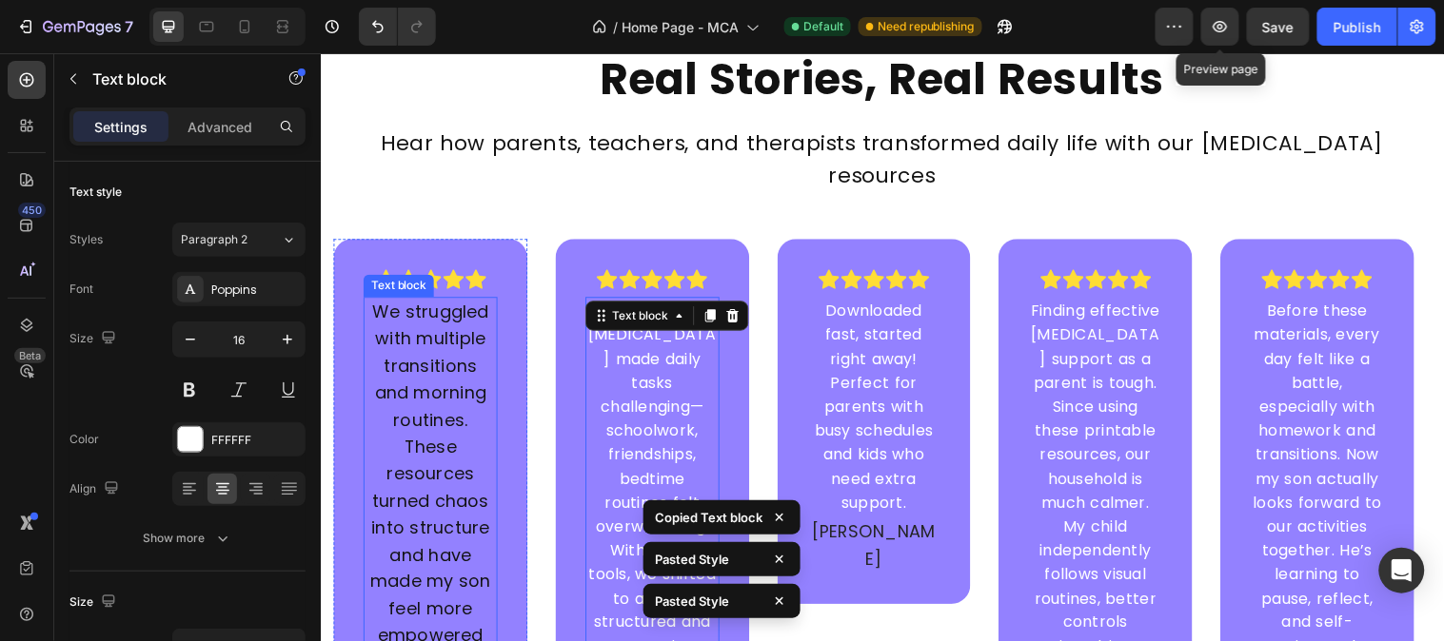
click at [455, 353] on p "We struggled with multiple transitions and morning routines. These resources tu…" at bounding box center [432, 577] width 132 height 548
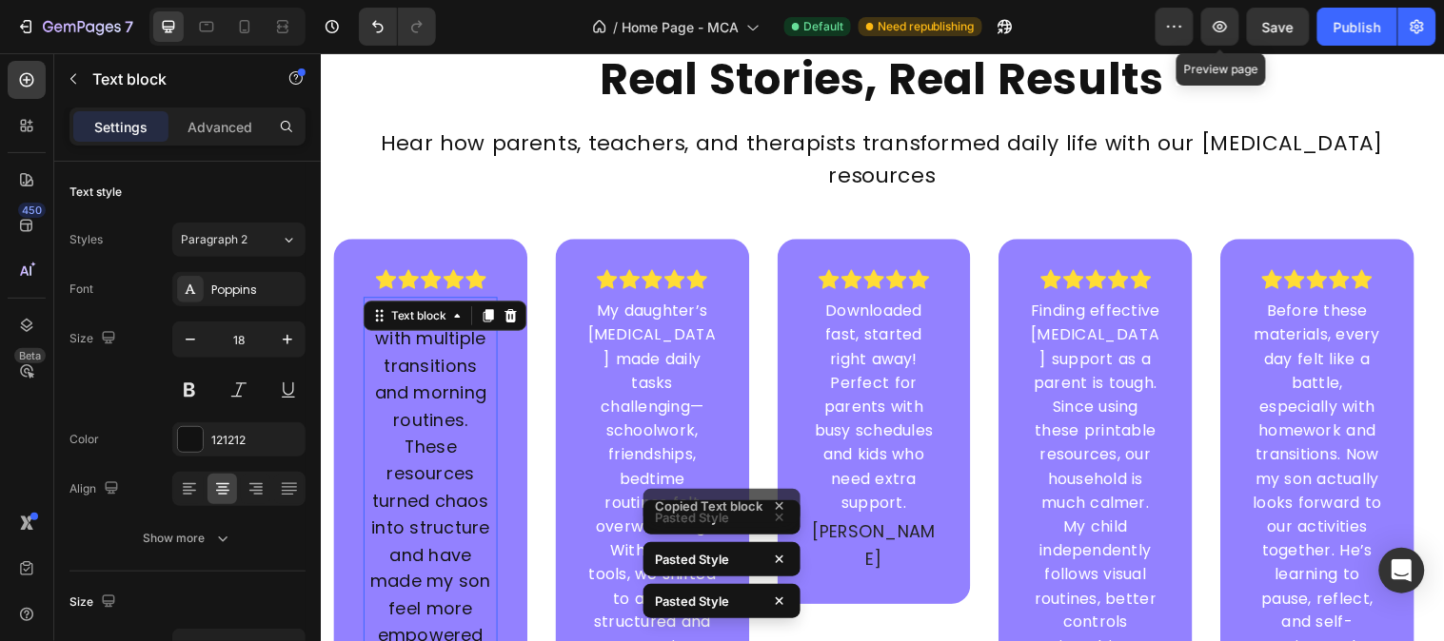
type input "16"
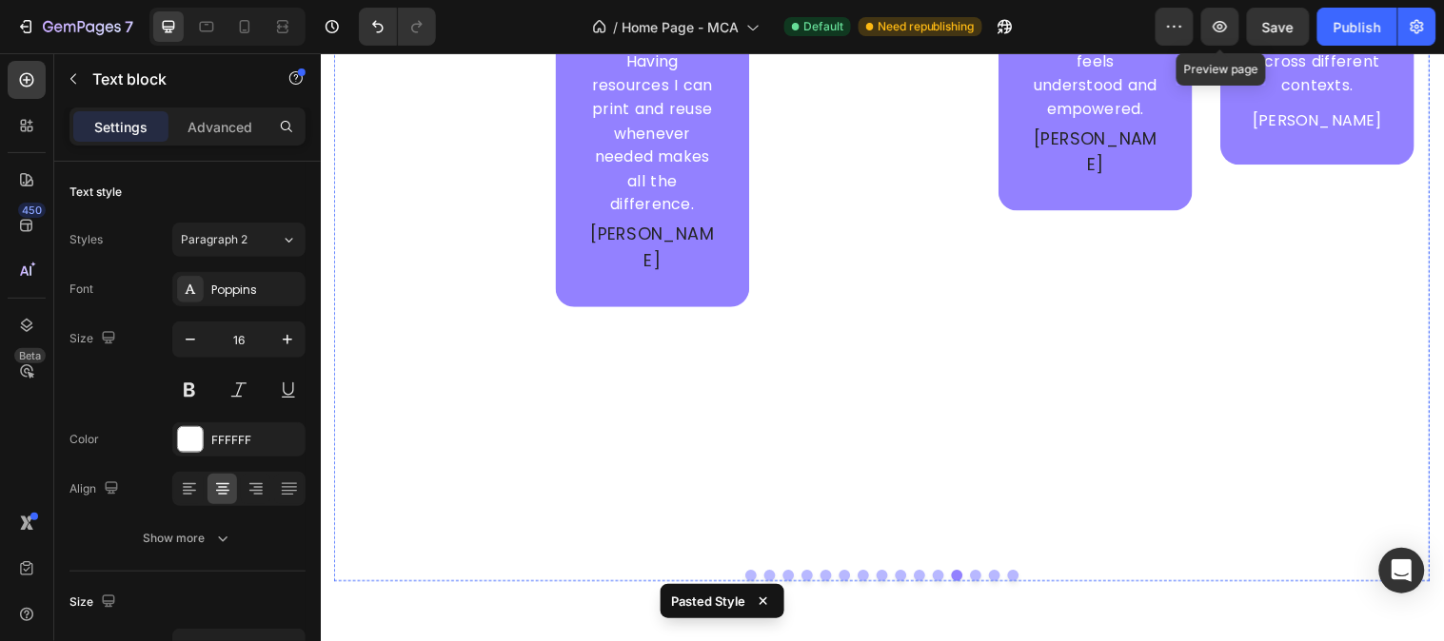
scroll to position [7203, 0]
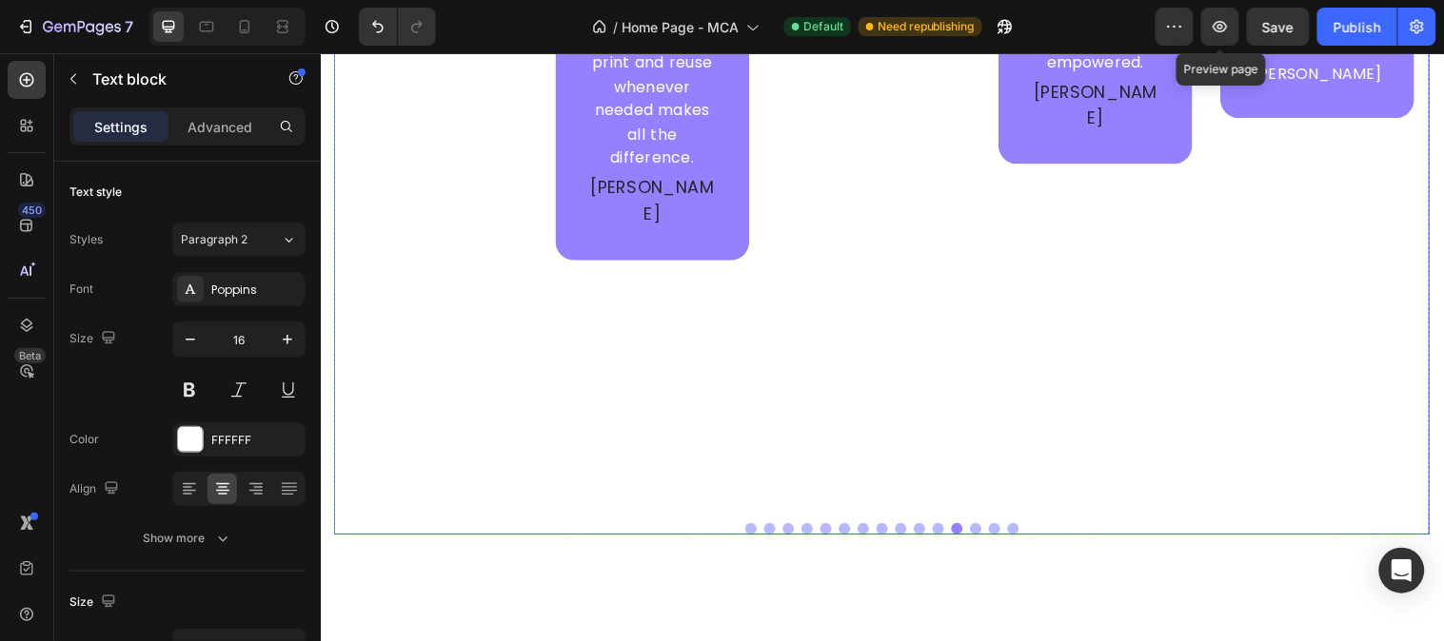
click at [752, 530] on button "Dot" at bounding box center [757, 535] width 11 height 11
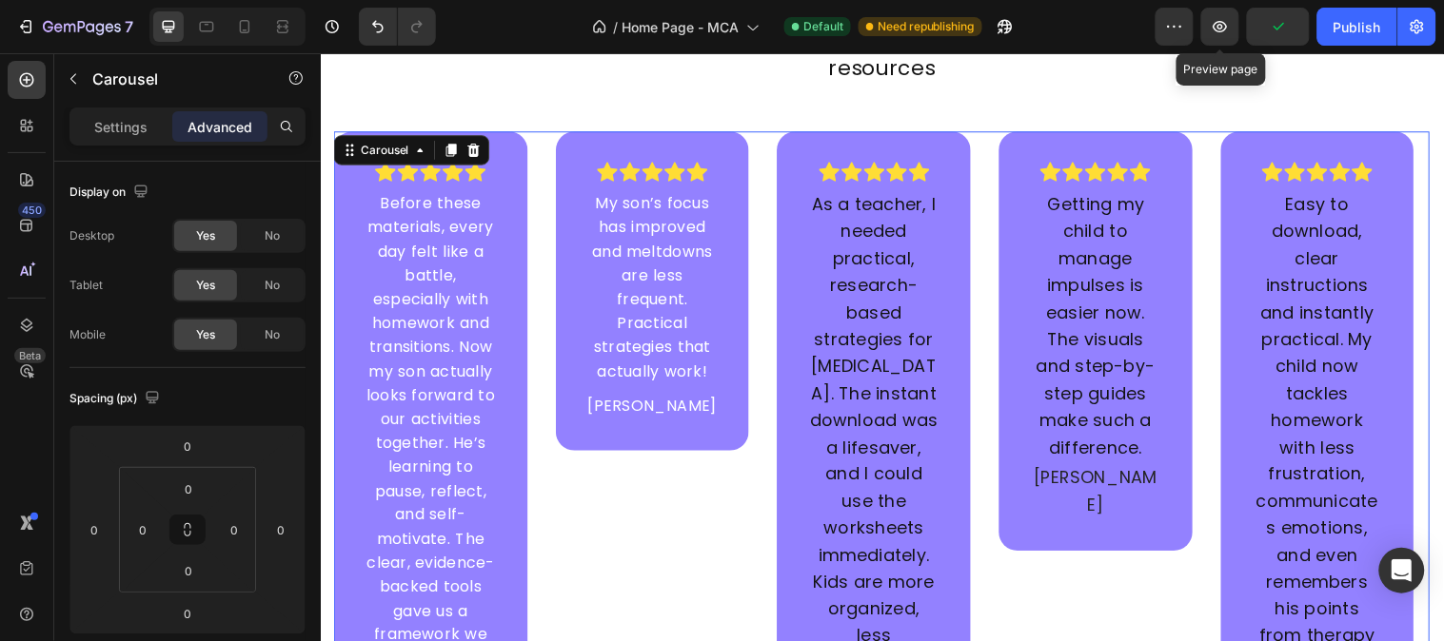
scroll to position [6251, 0]
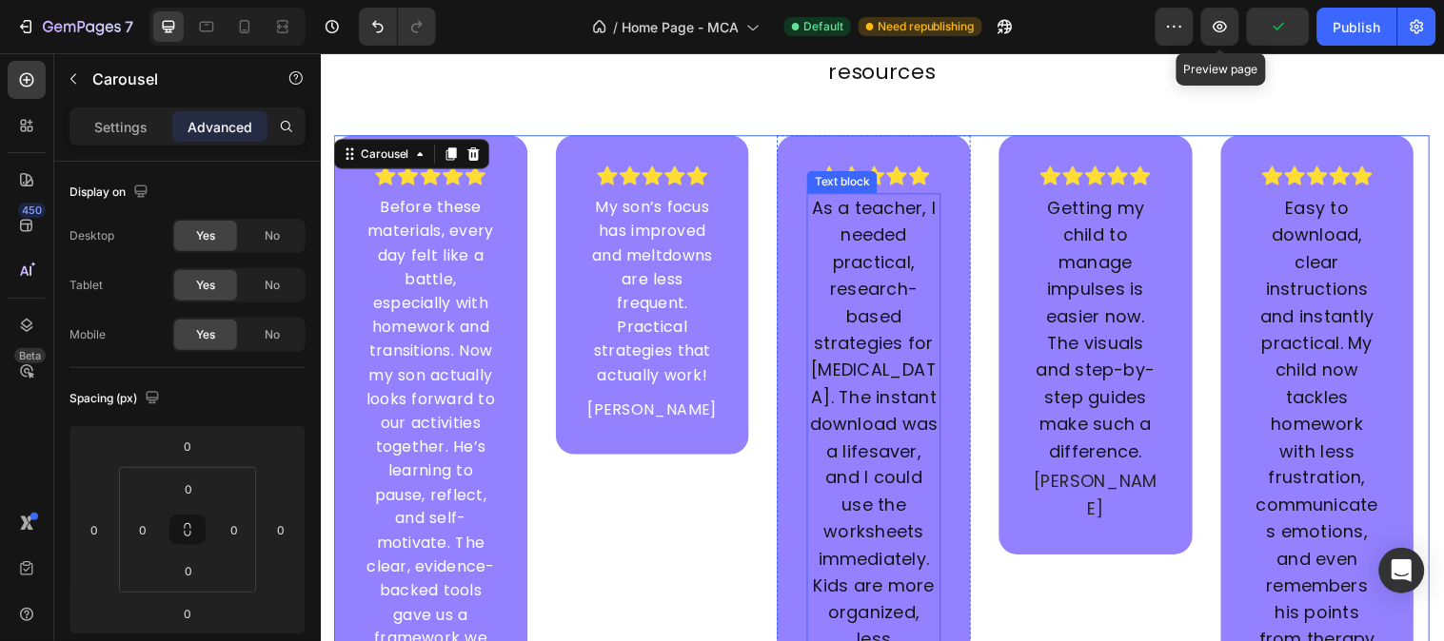
click at [863, 366] on p "As a teacher, I needed practical, research-based strategies for [MEDICAL_DATA].…" at bounding box center [883, 498] width 132 height 603
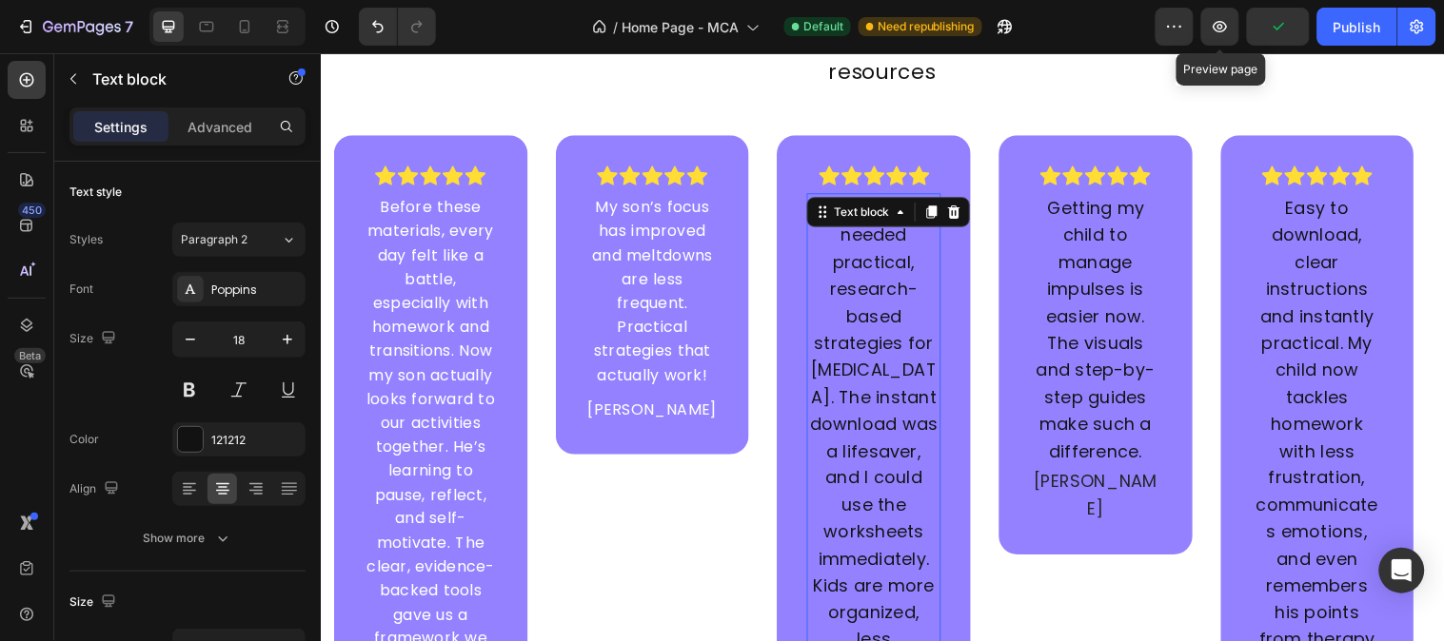
type input "16"
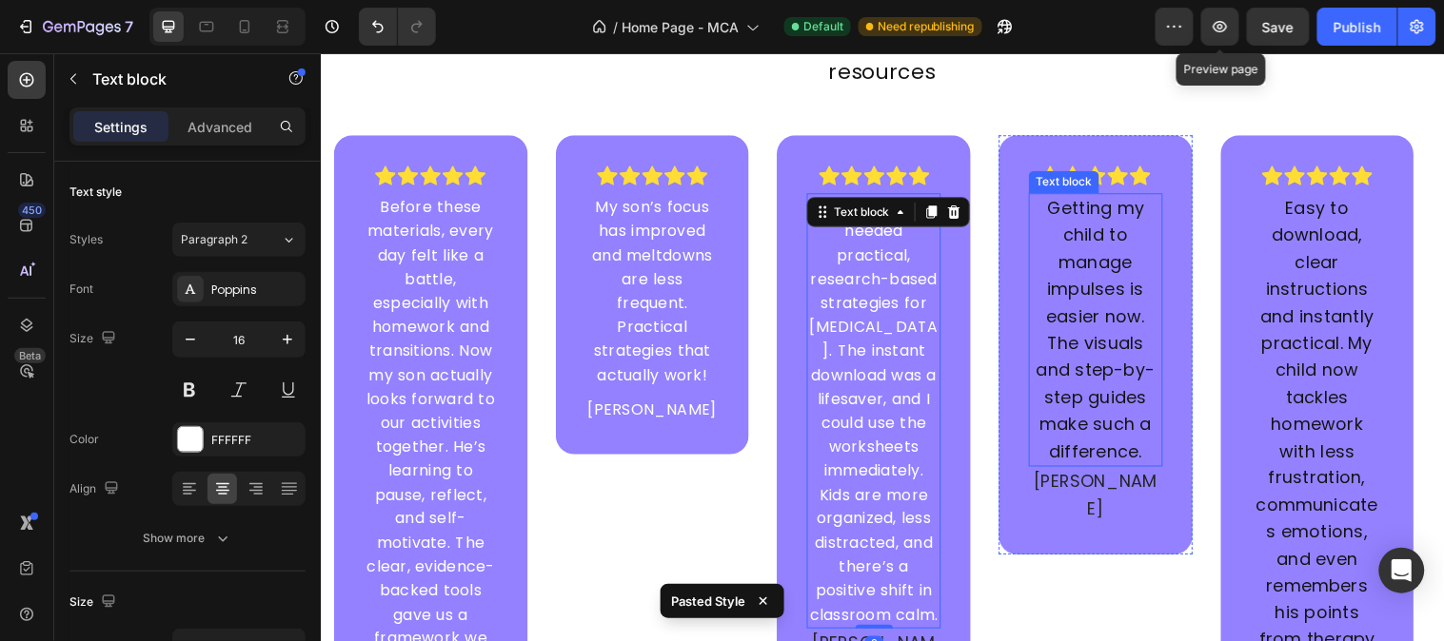
click at [1124, 306] on p "Getting my child to manage impulses is easier now. The visuals and step-by-step…" at bounding box center [1108, 334] width 132 height 274
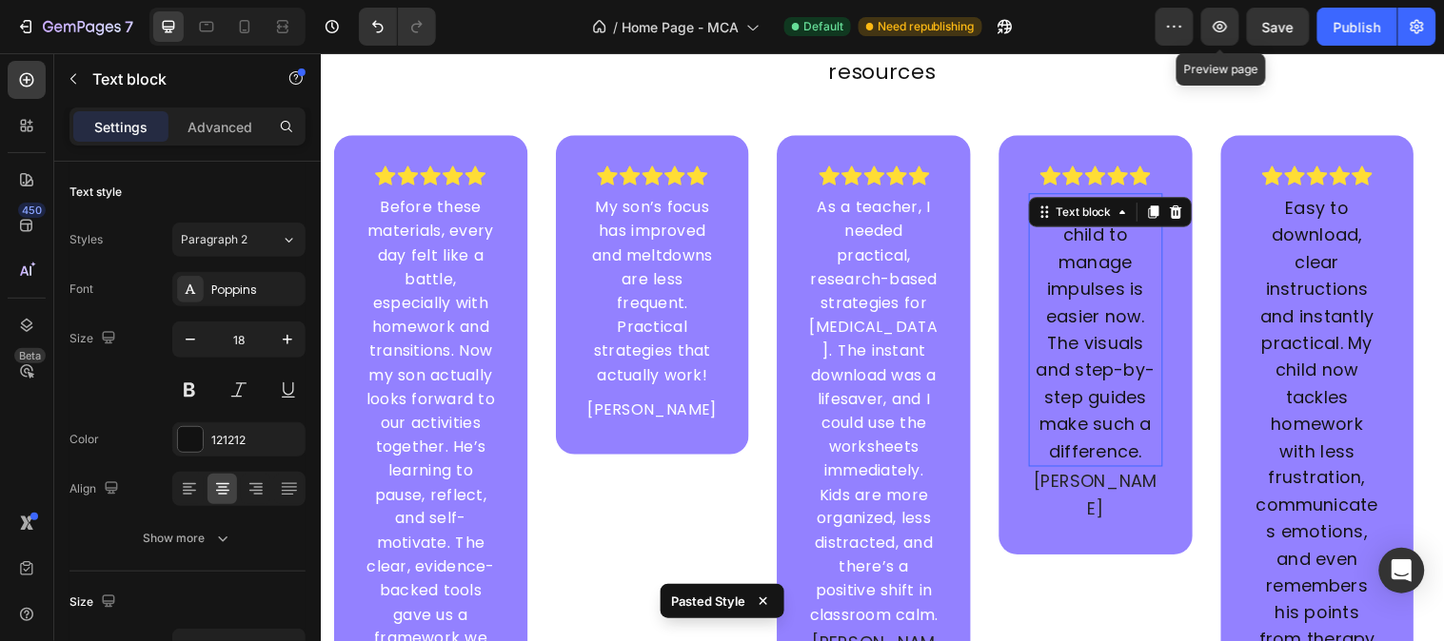
type input "16"
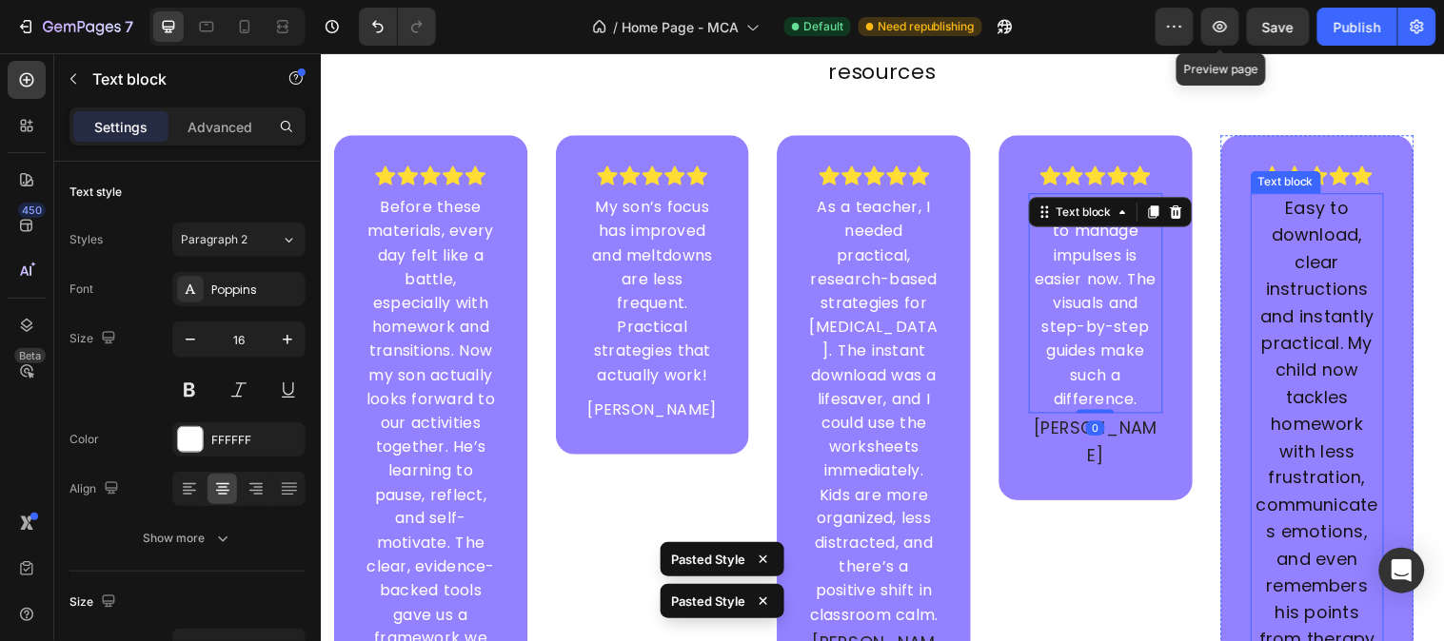
click at [1299, 299] on p "Easy to download, clear instructions and instantly practical. My child now tack…" at bounding box center [1334, 485] width 132 height 576
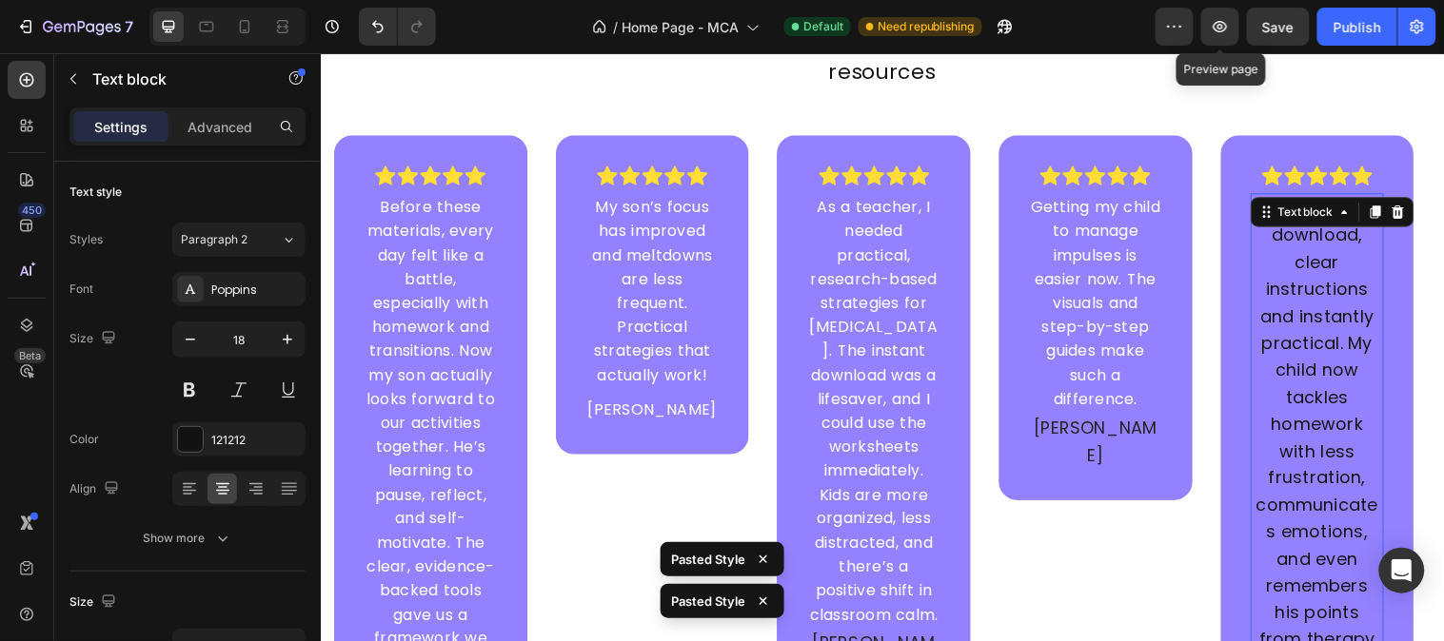
type input "16"
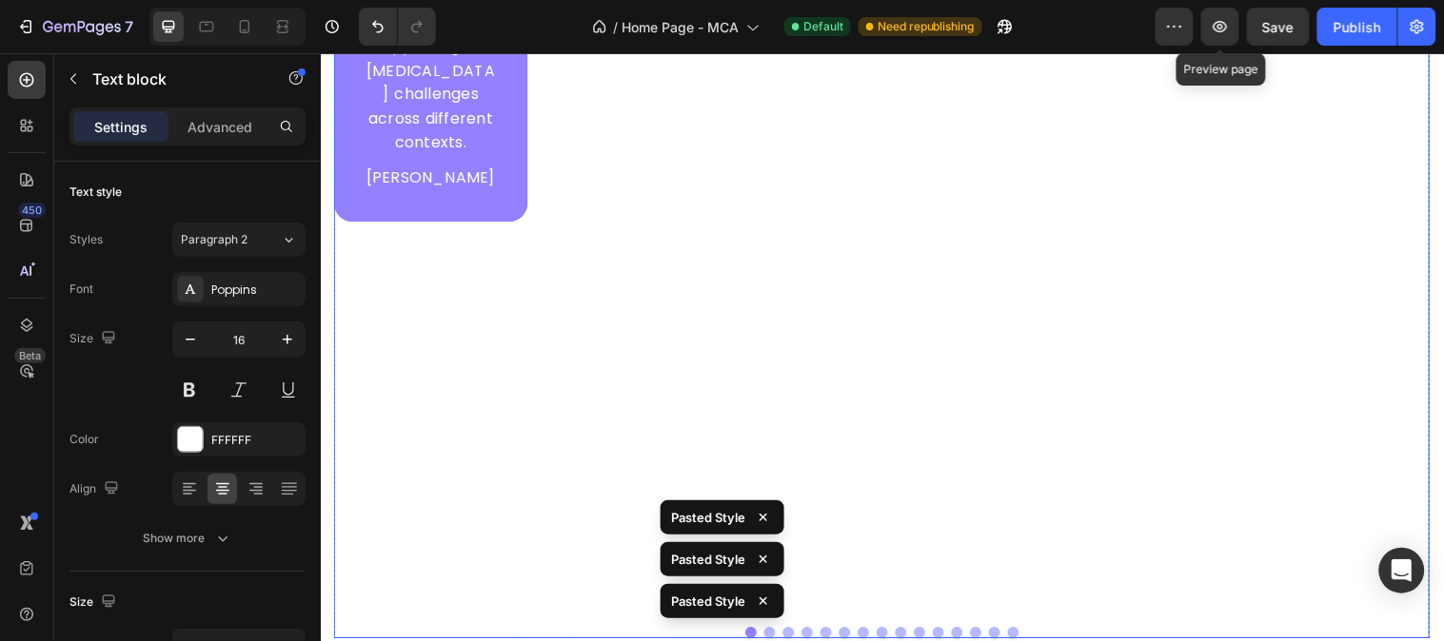
scroll to position [7203, 0]
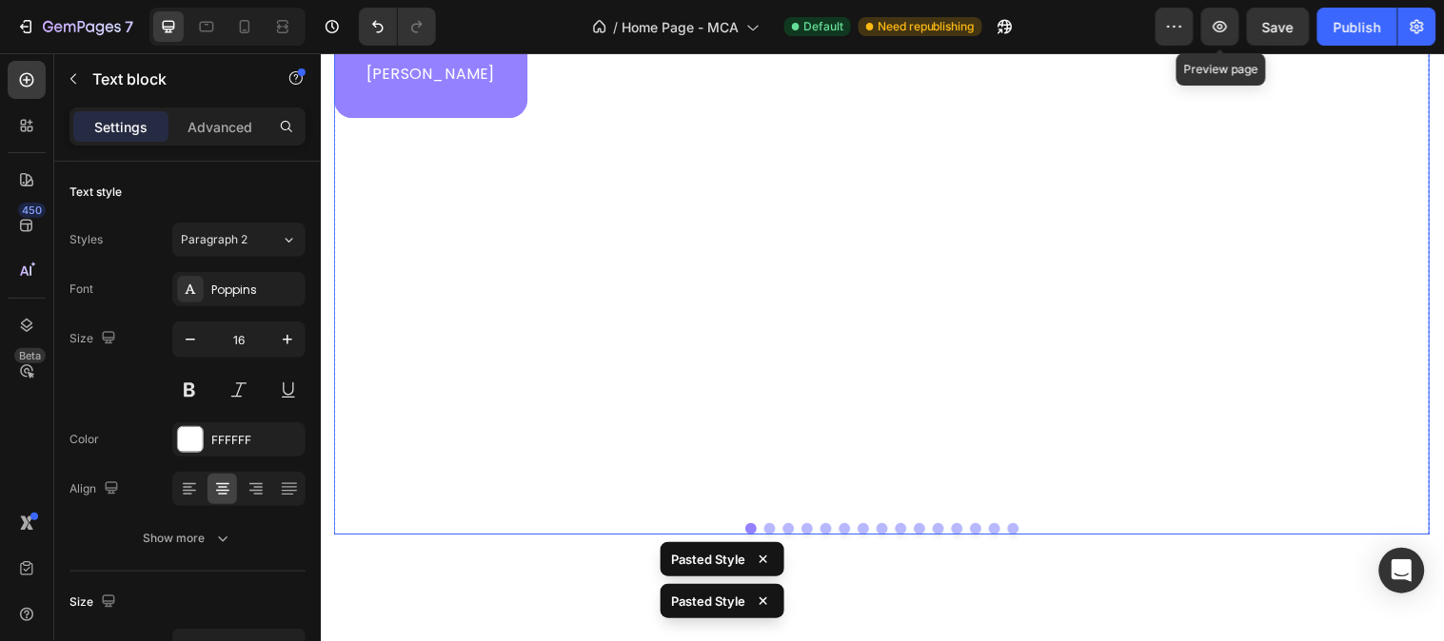
click at [792, 530] on button "Dot" at bounding box center [795, 535] width 11 height 11
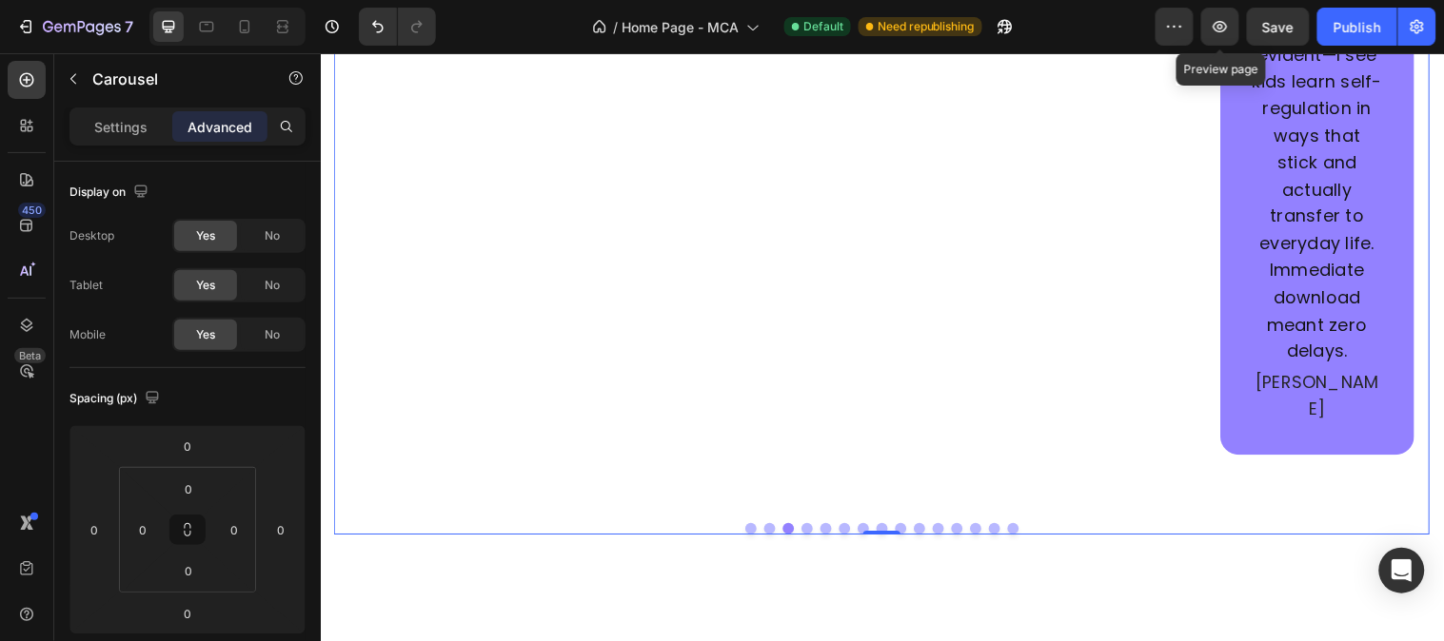
click at [828, 530] on button "Dot" at bounding box center [833, 535] width 11 height 11
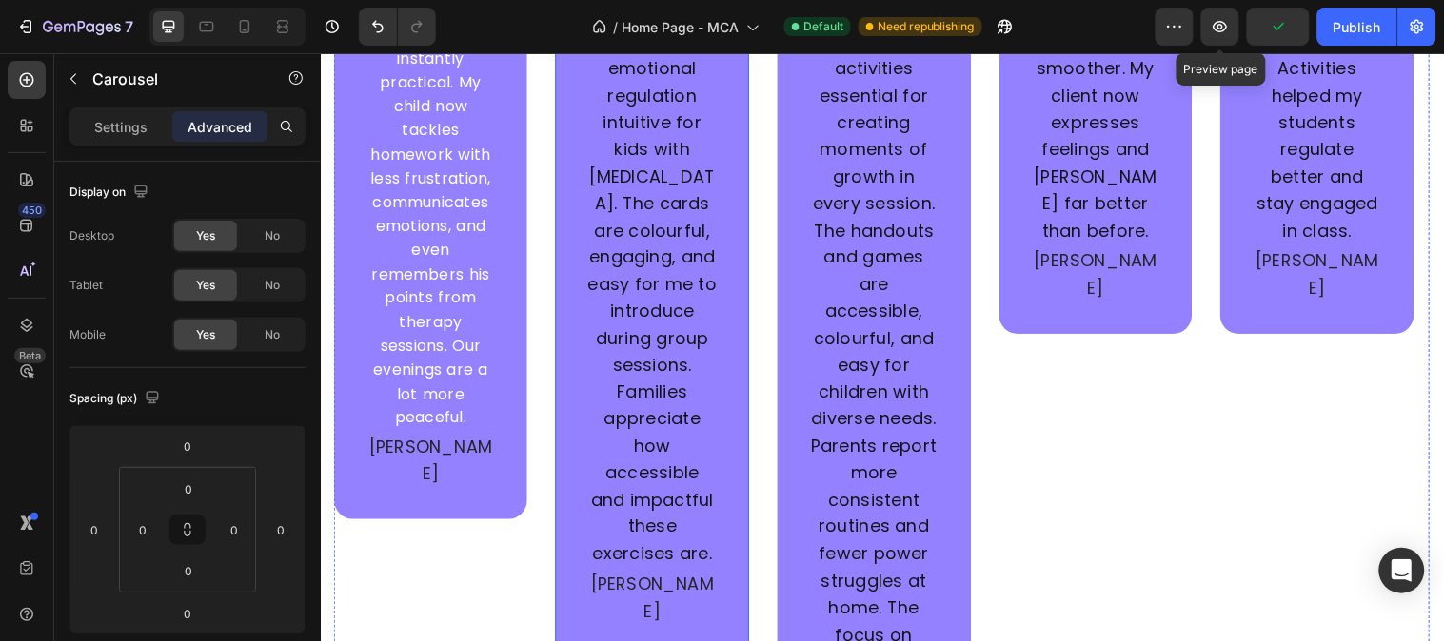
scroll to position [6463, 0]
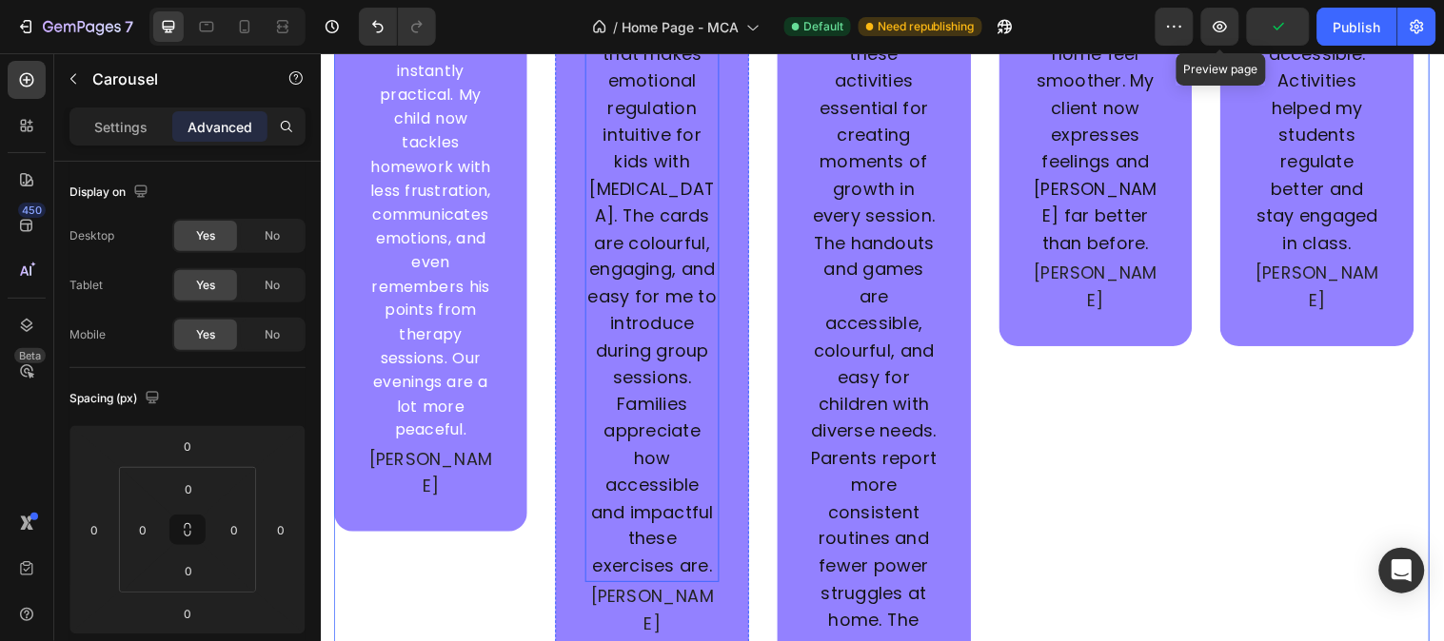
click at [688, 349] on p "Finally, something that makes emotional regulation intuitive for kids with [MED…" at bounding box center [658, 286] width 132 height 603
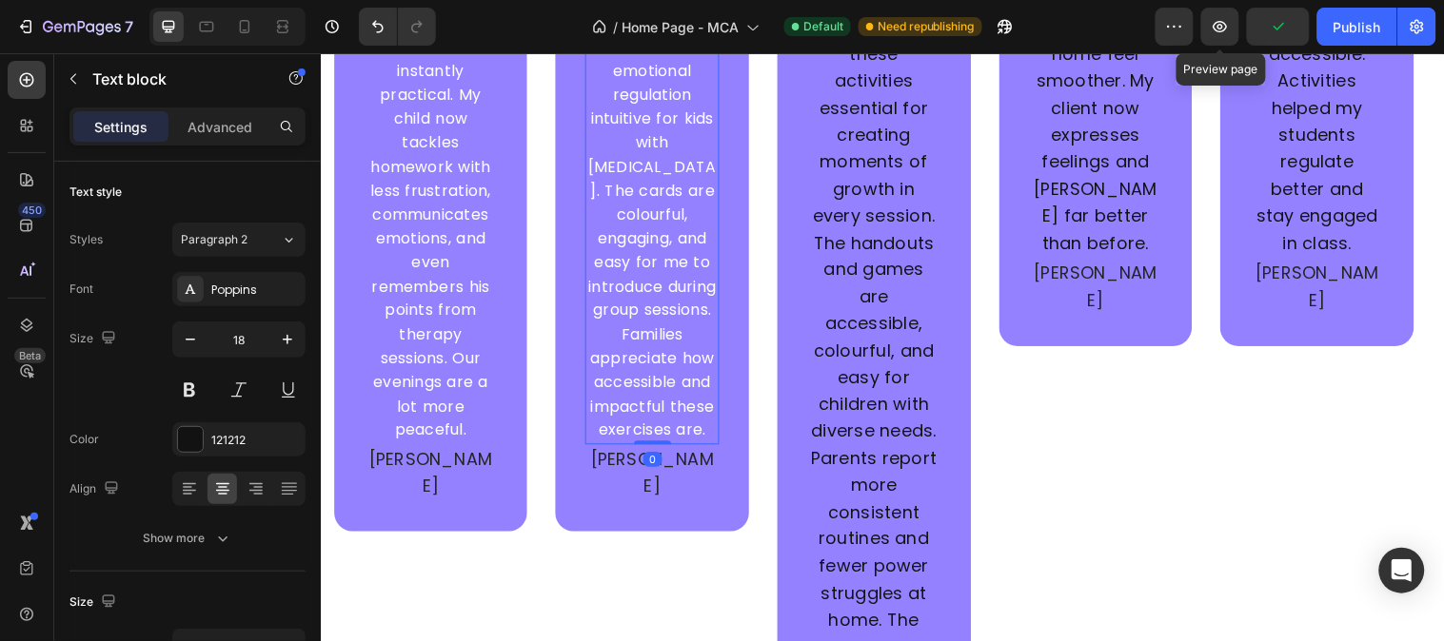
type input "16"
click at [917, 341] on p "As a therapist, I’ve found these activities essential for creating moments of g…" at bounding box center [883, 547] width 132 height 1124
type input "16"
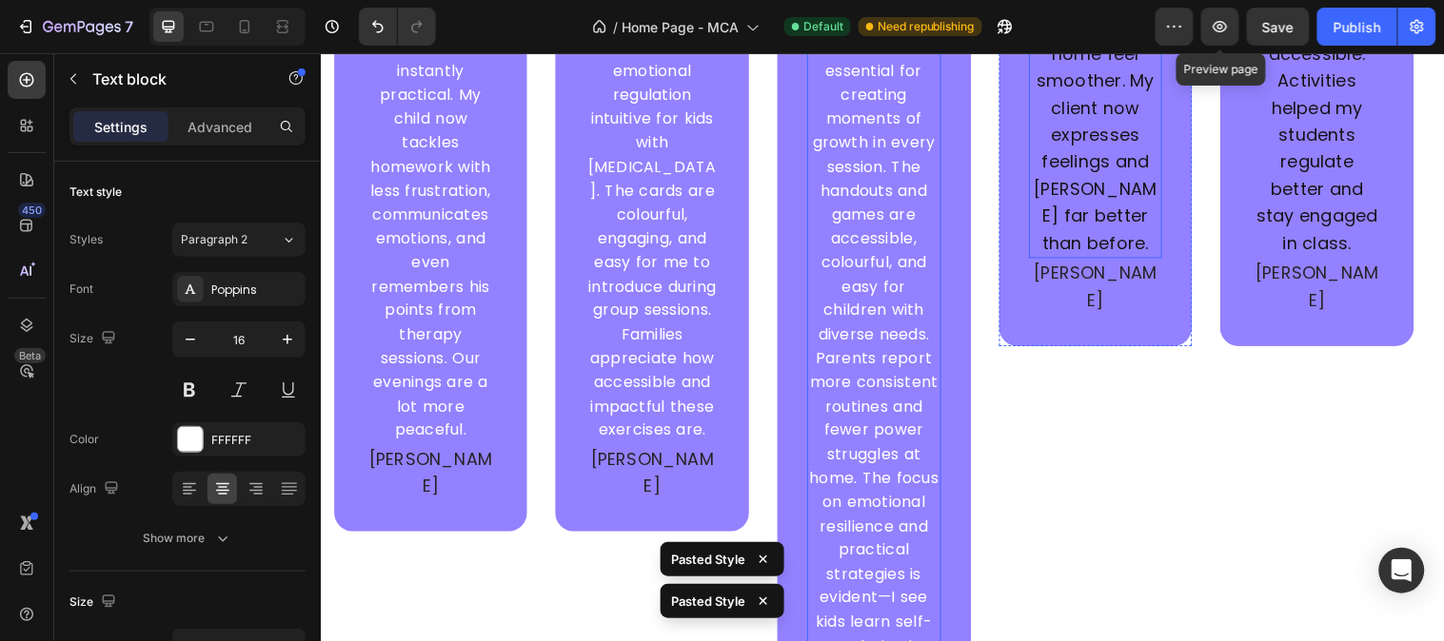
click at [1114, 163] on p "Therapy sessions at home feel smoother. My client now expresses feelings and [P…" at bounding box center [1108, 122] width 132 height 274
type input "16"
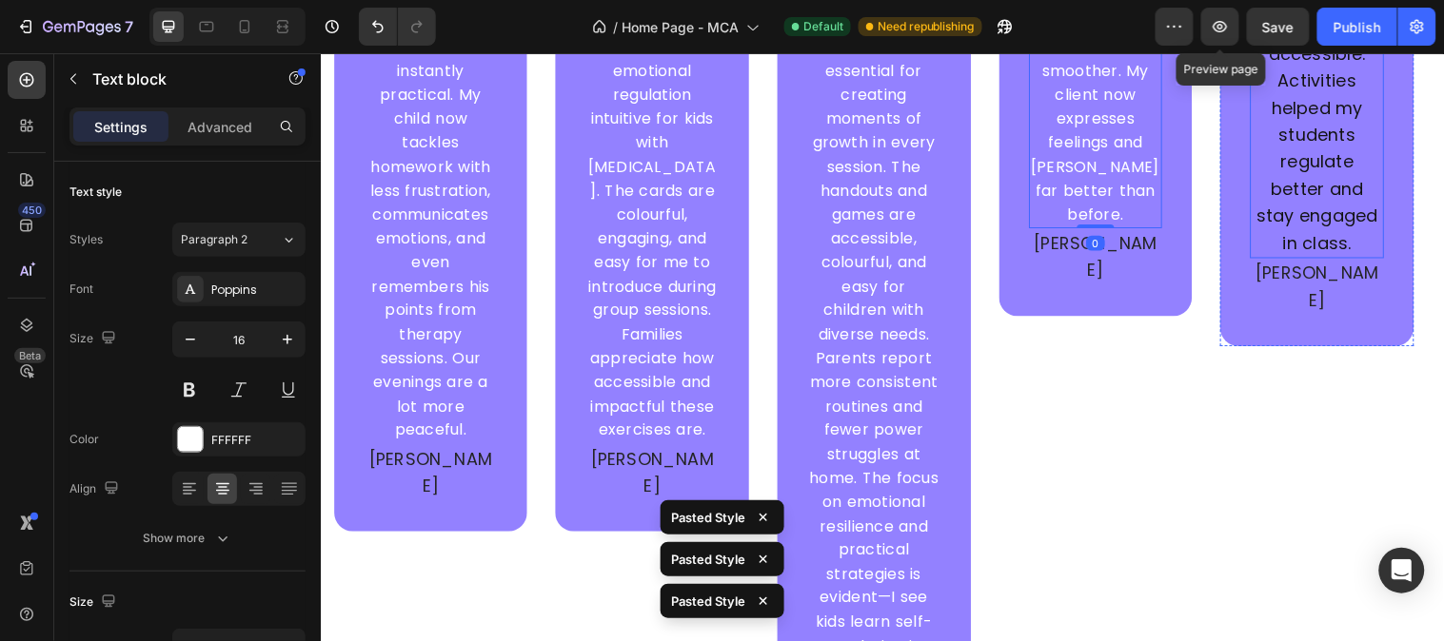
click at [1299, 175] on p "Easy to use, instantly accessible. Activities helped my students regulate bette…" at bounding box center [1334, 122] width 132 height 274
type input "16"
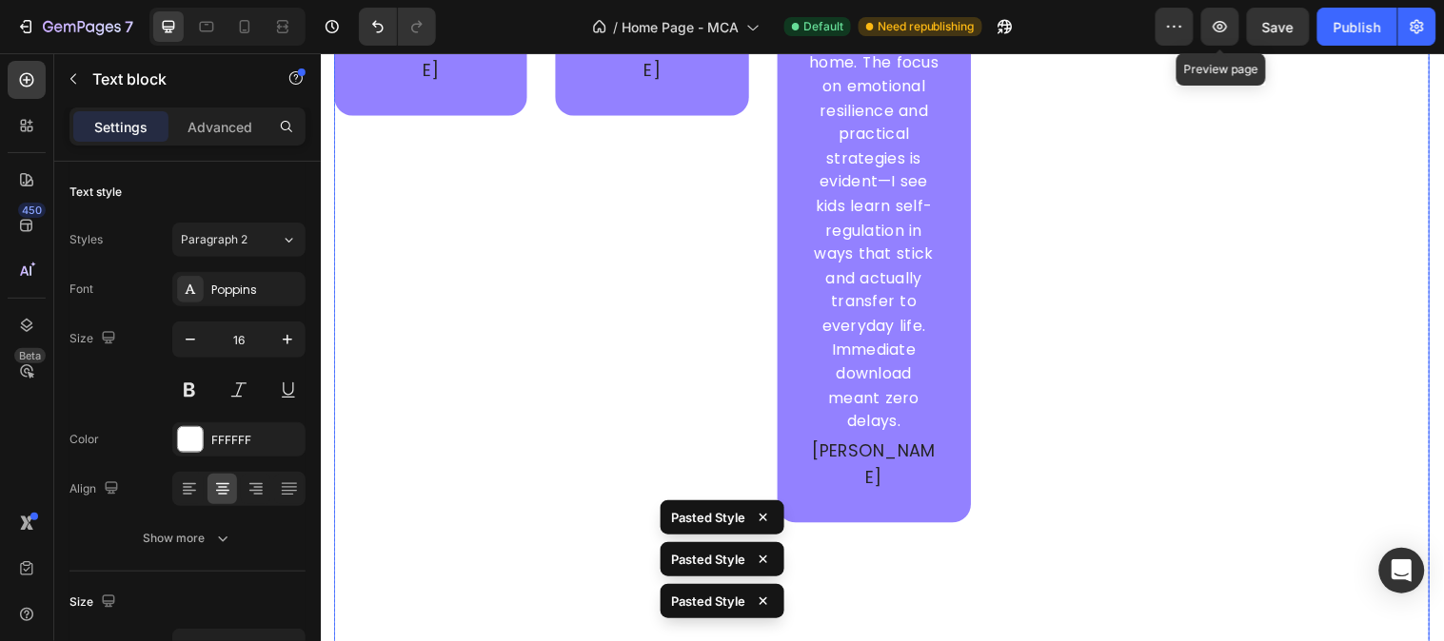
scroll to position [7309, 0]
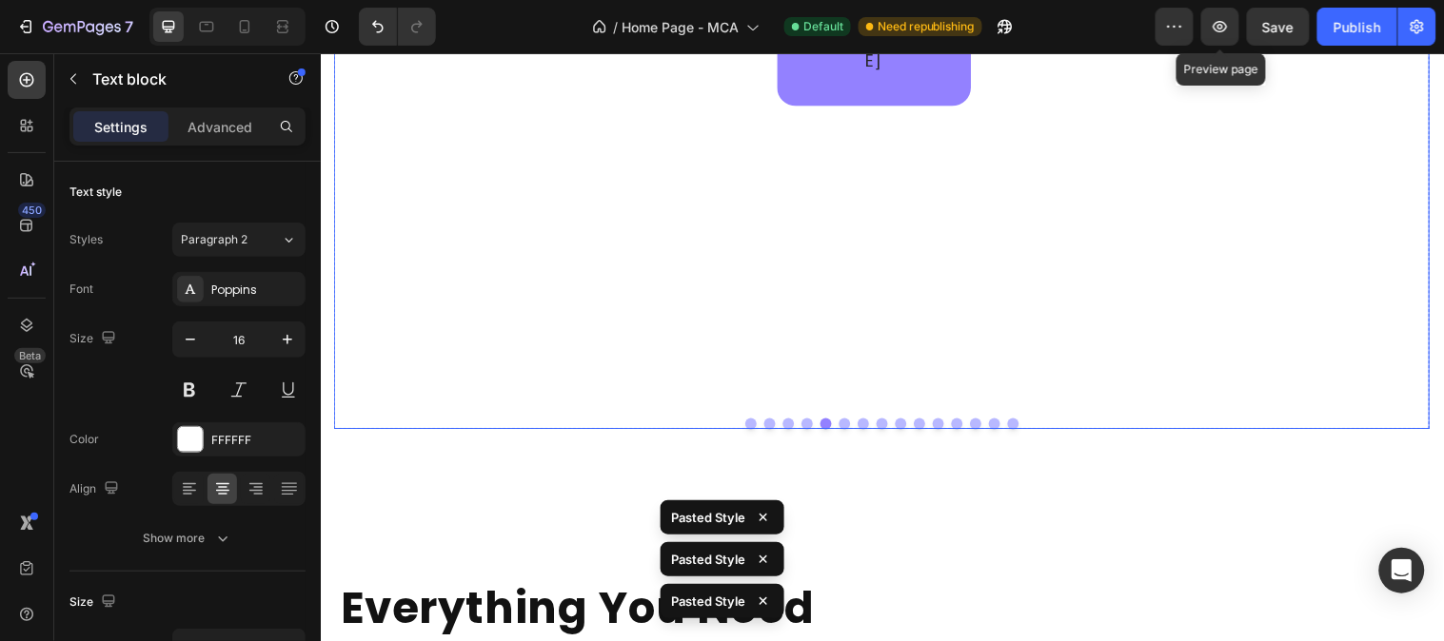
click at [885, 424] on button "Dot" at bounding box center [890, 429] width 11 height 11
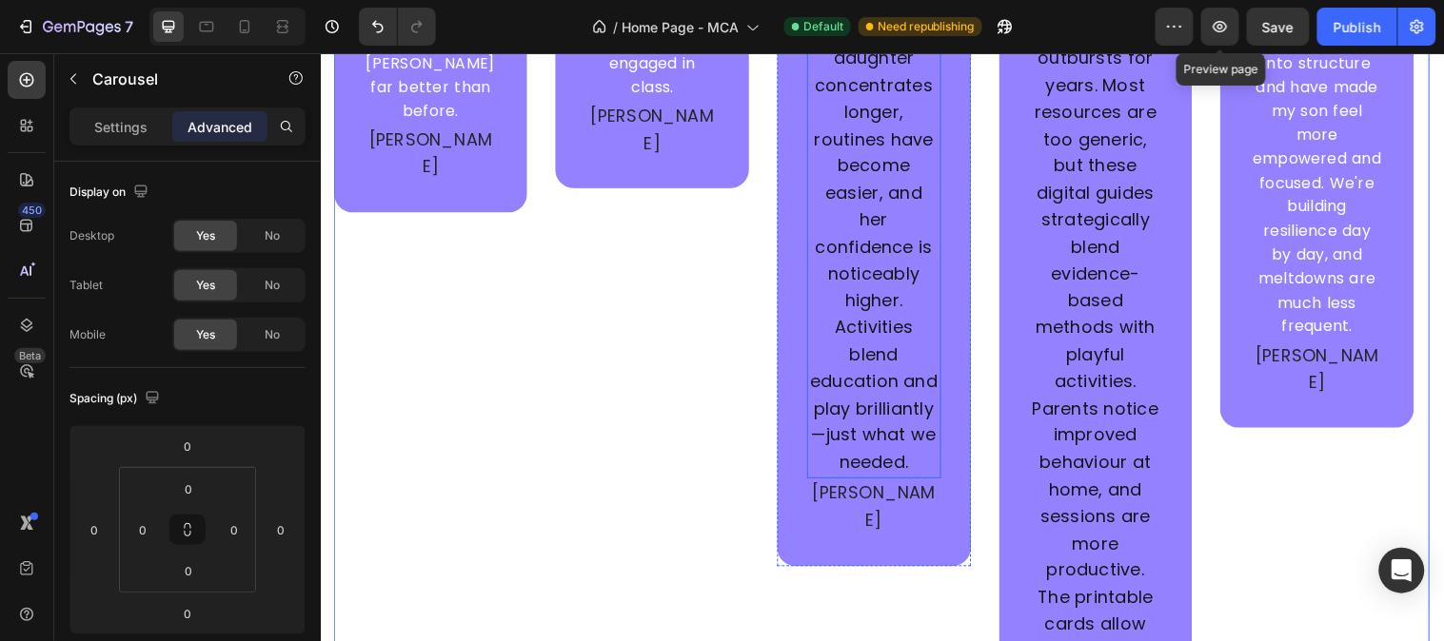
scroll to position [6357, 0]
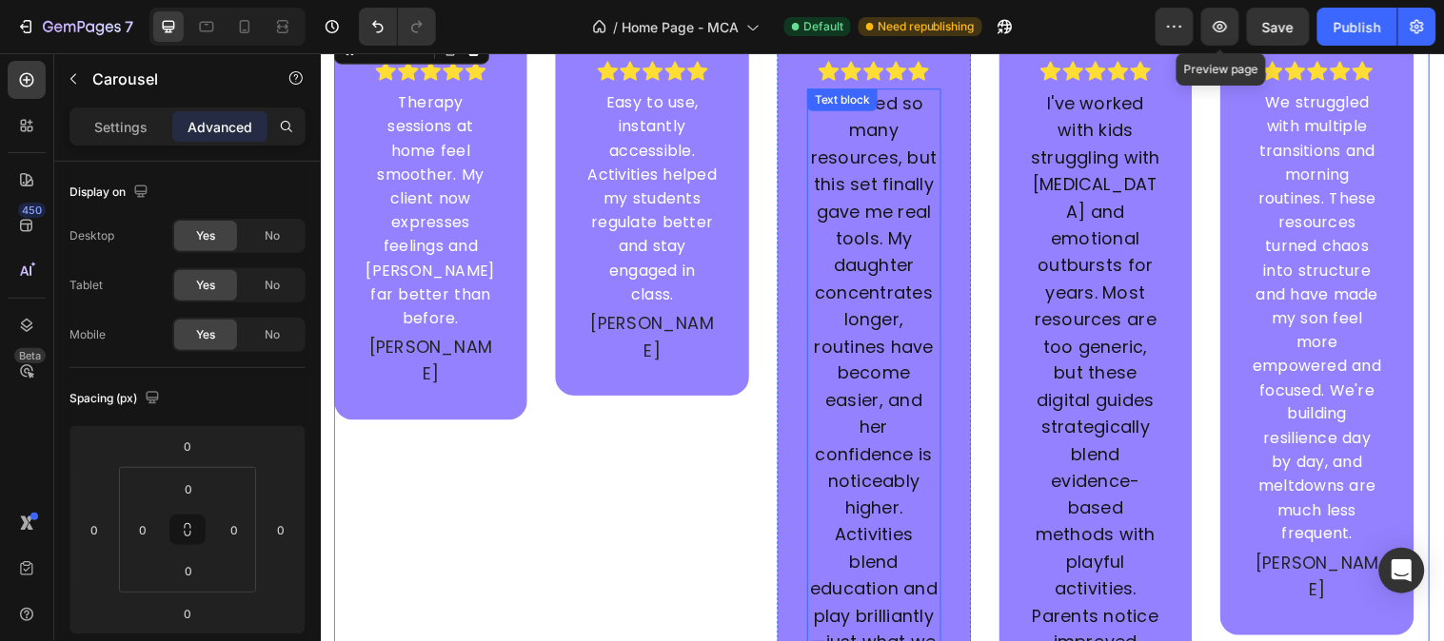
click at [882, 292] on p "I’ve tried so many resources, but this set finally gave me real tools. My daugh…" at bounding box center [883, 391] width 132 height 603
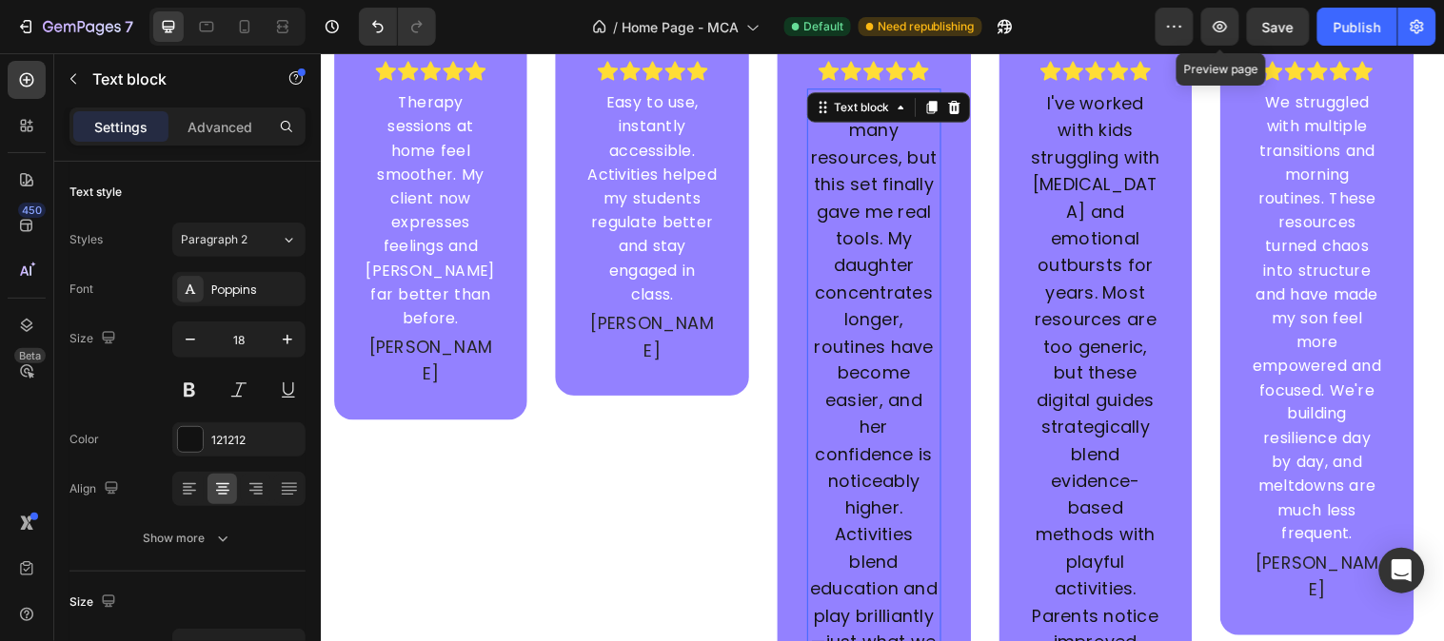
type input "16"
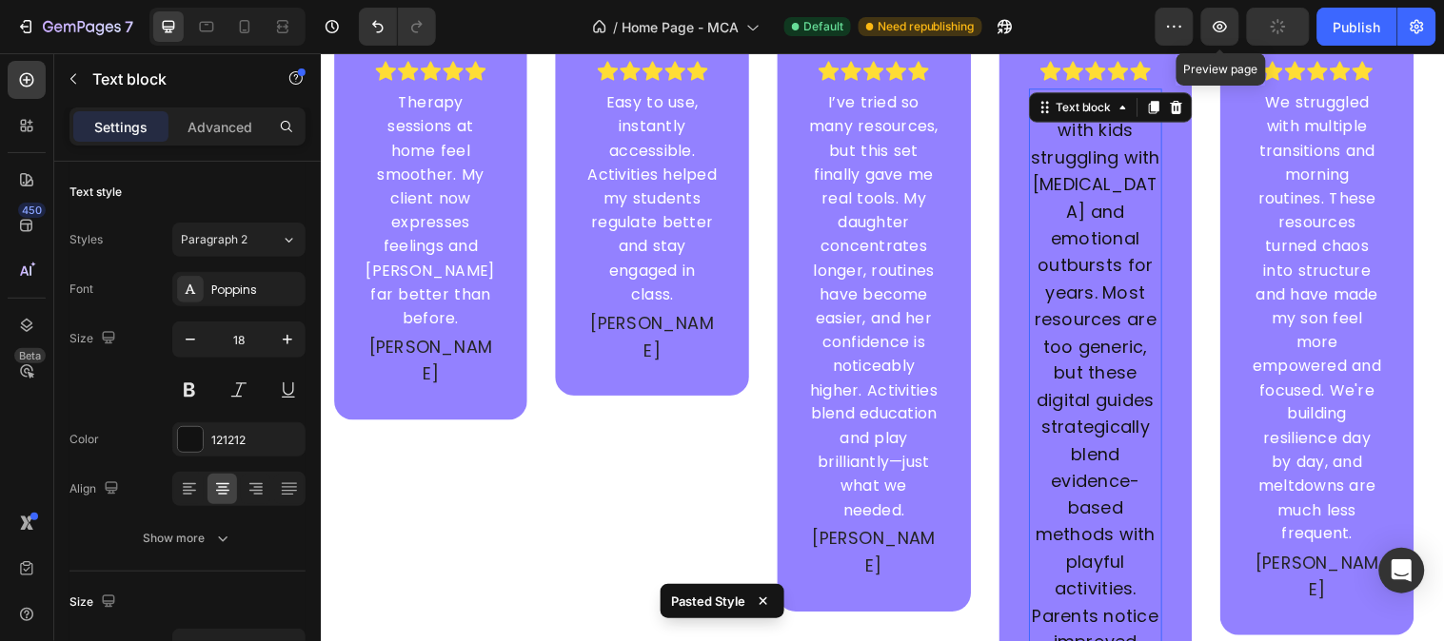
type input "16"
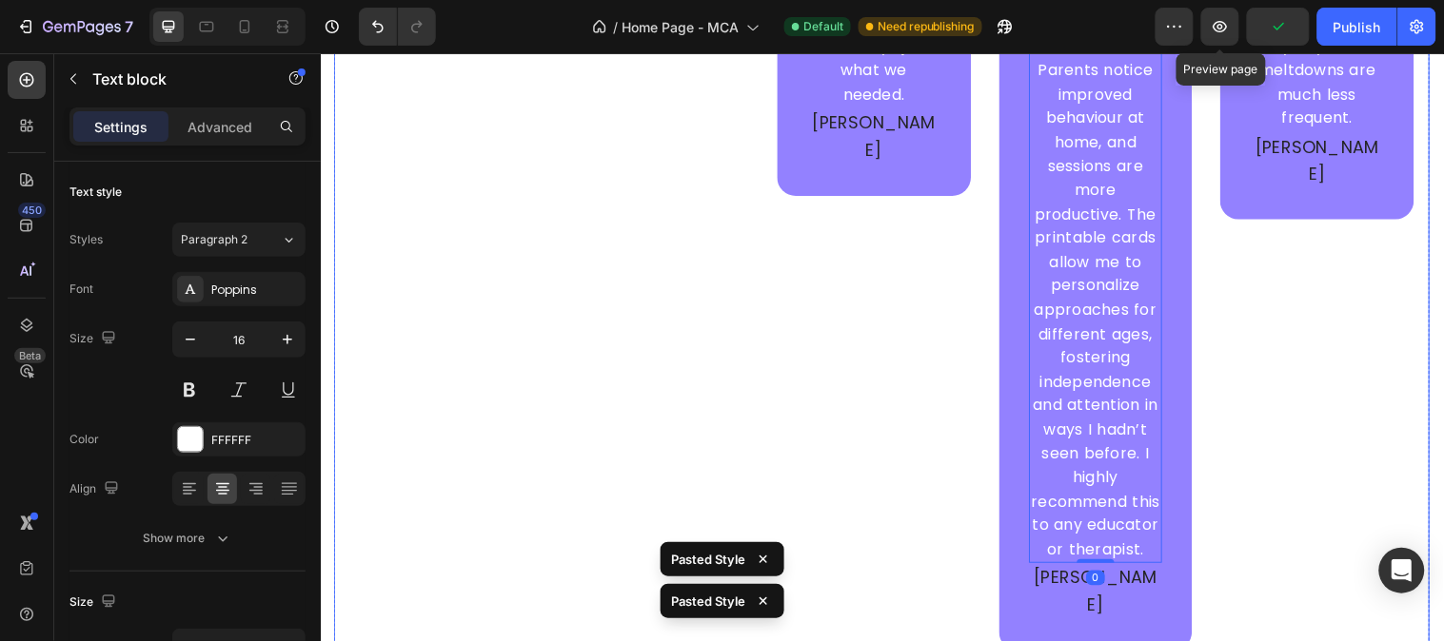
scroll to position [7203, 0]
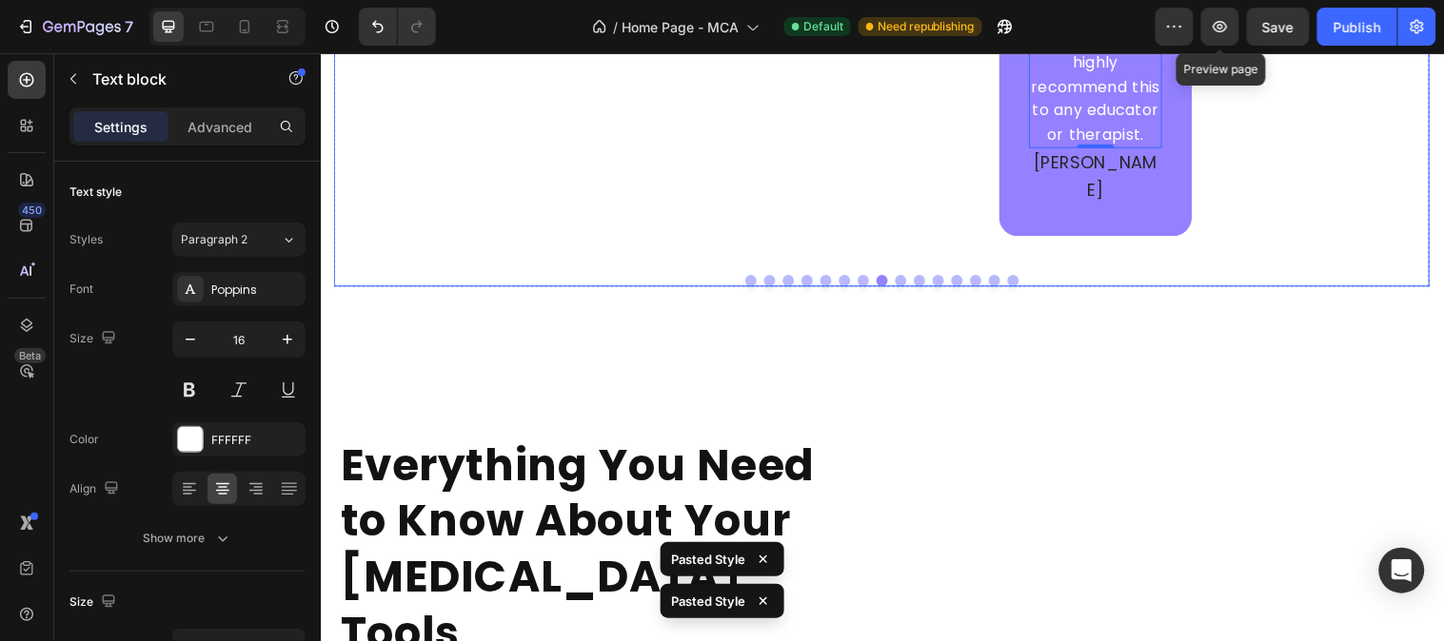
click at [752, 278] on button "Dot" at bounding box center [757, 283] width 11 height 11
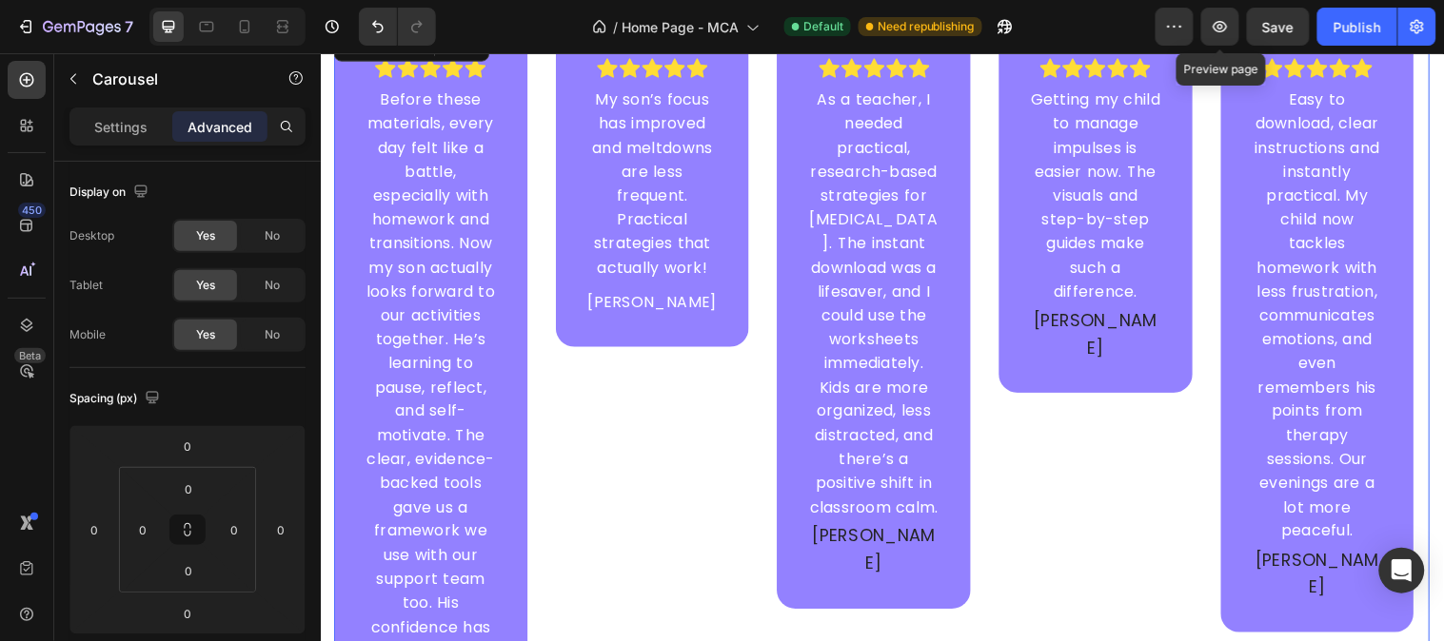
scroll to position [6357, 0]
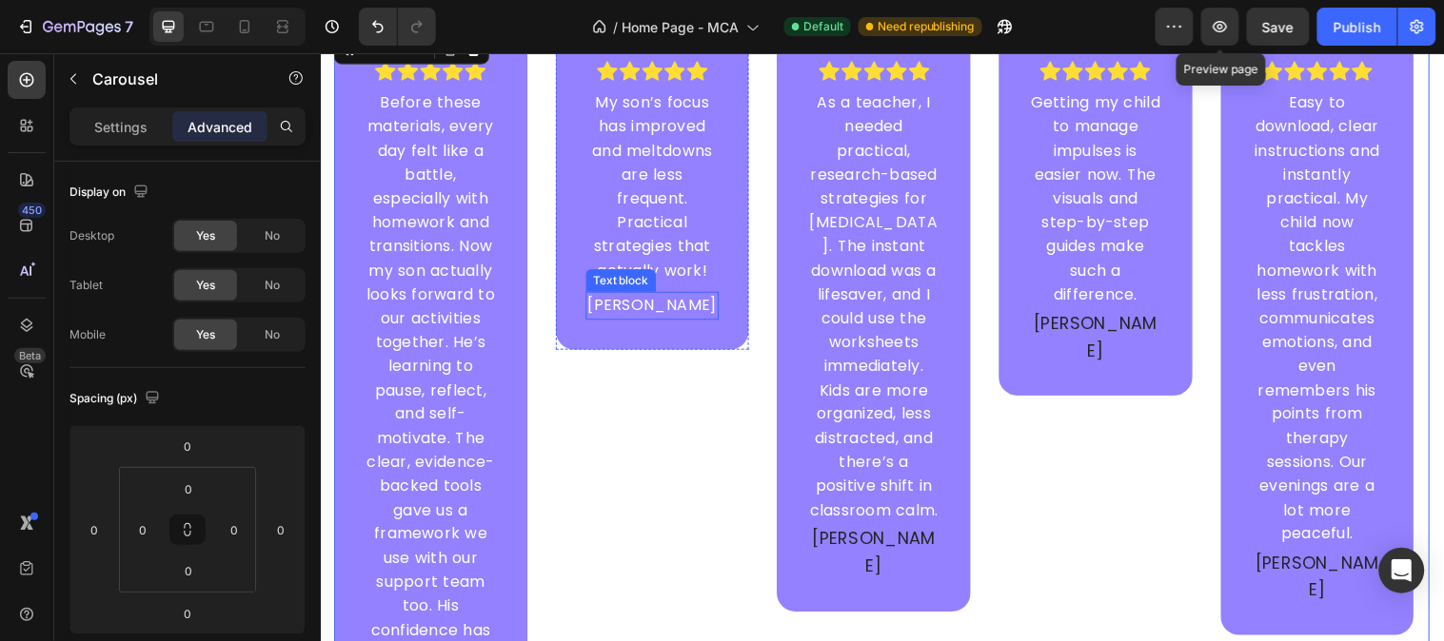
click at [655, 297] on p "[PERSON_NAME]" at bounding box center [658, 309] width 132 height 25
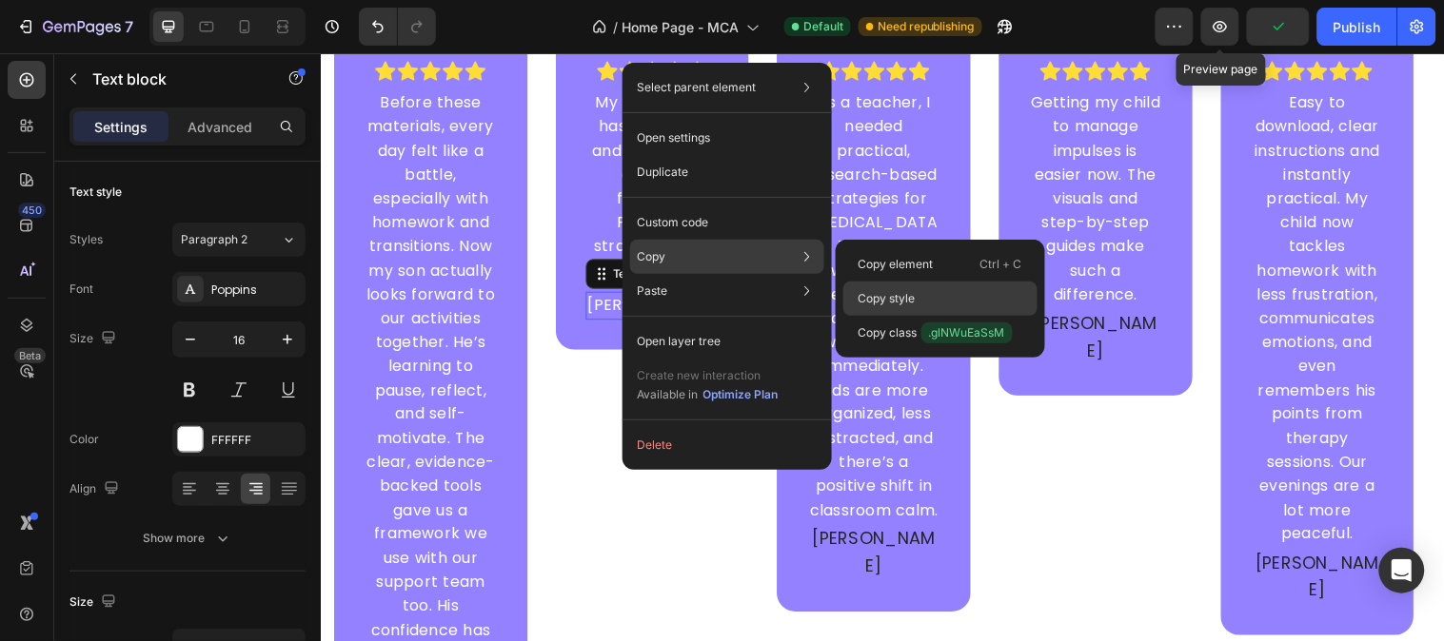
click at [918, 316] on div "Copy style" at bounding box center [940, 333] width 194 height 34
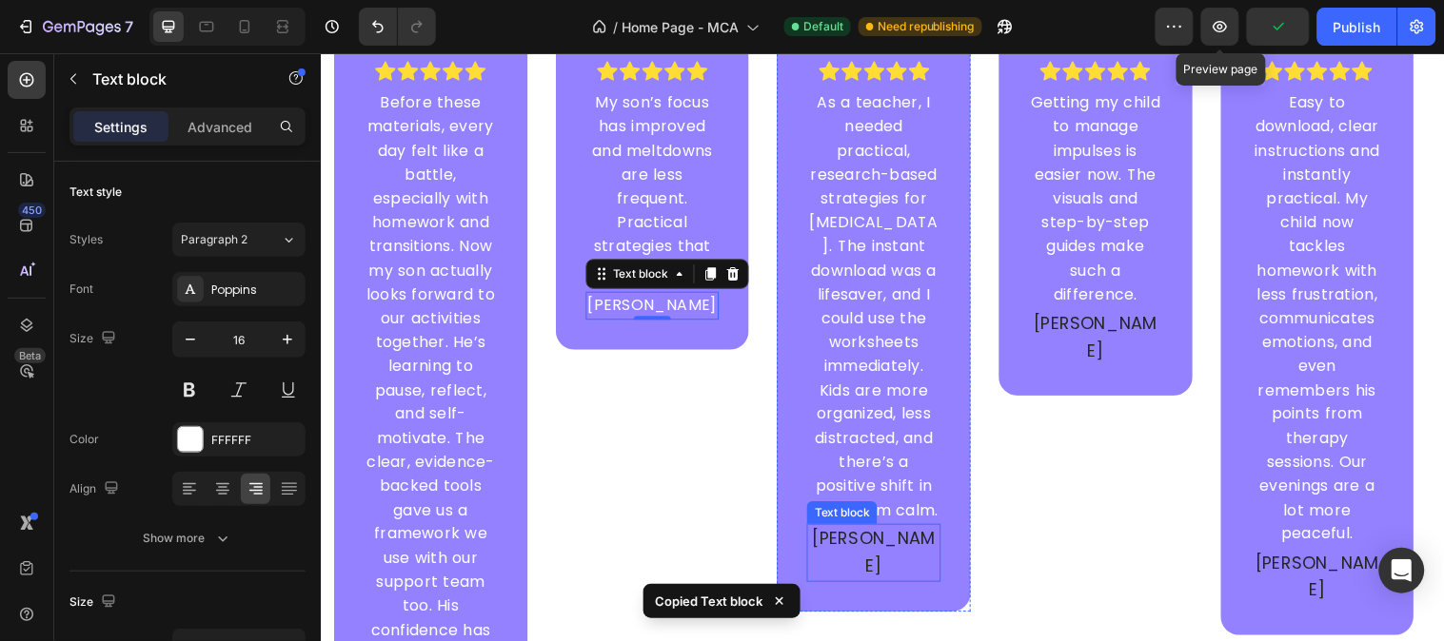
click at [872, 542] on p "[PERSON_NAME]" at bounding box center [883, 560] width 132 height 55
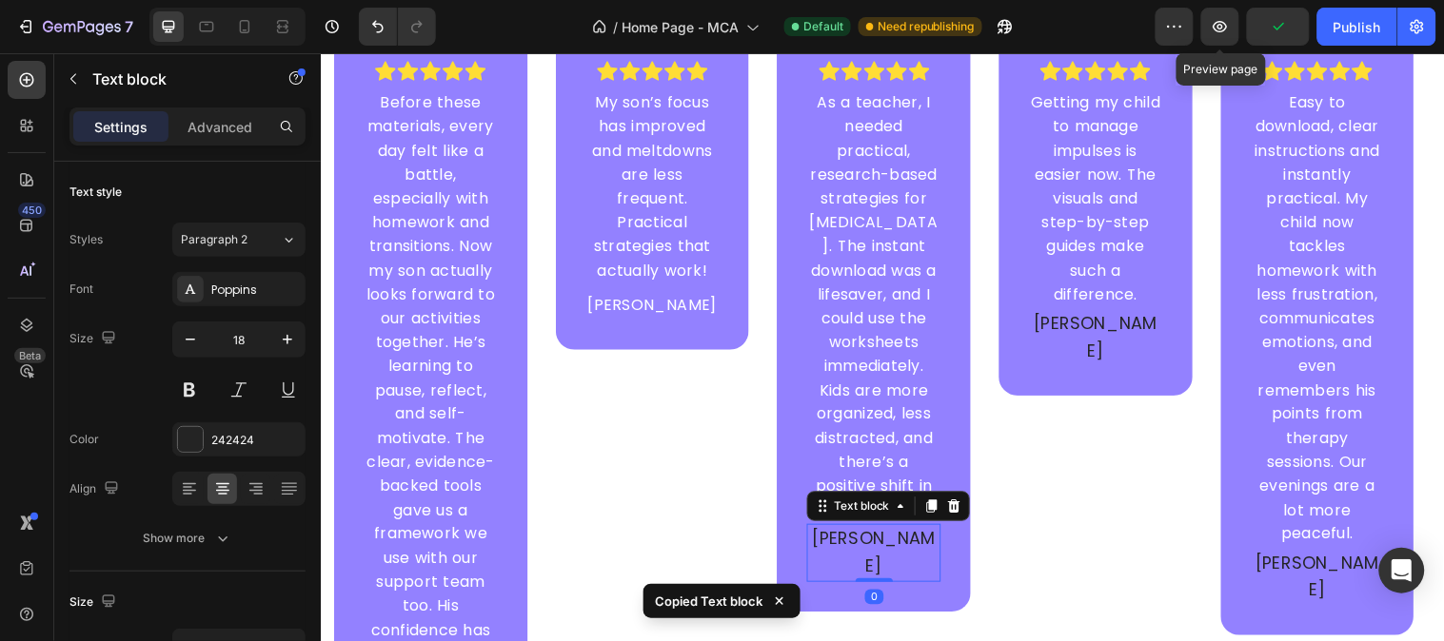
type input "16"
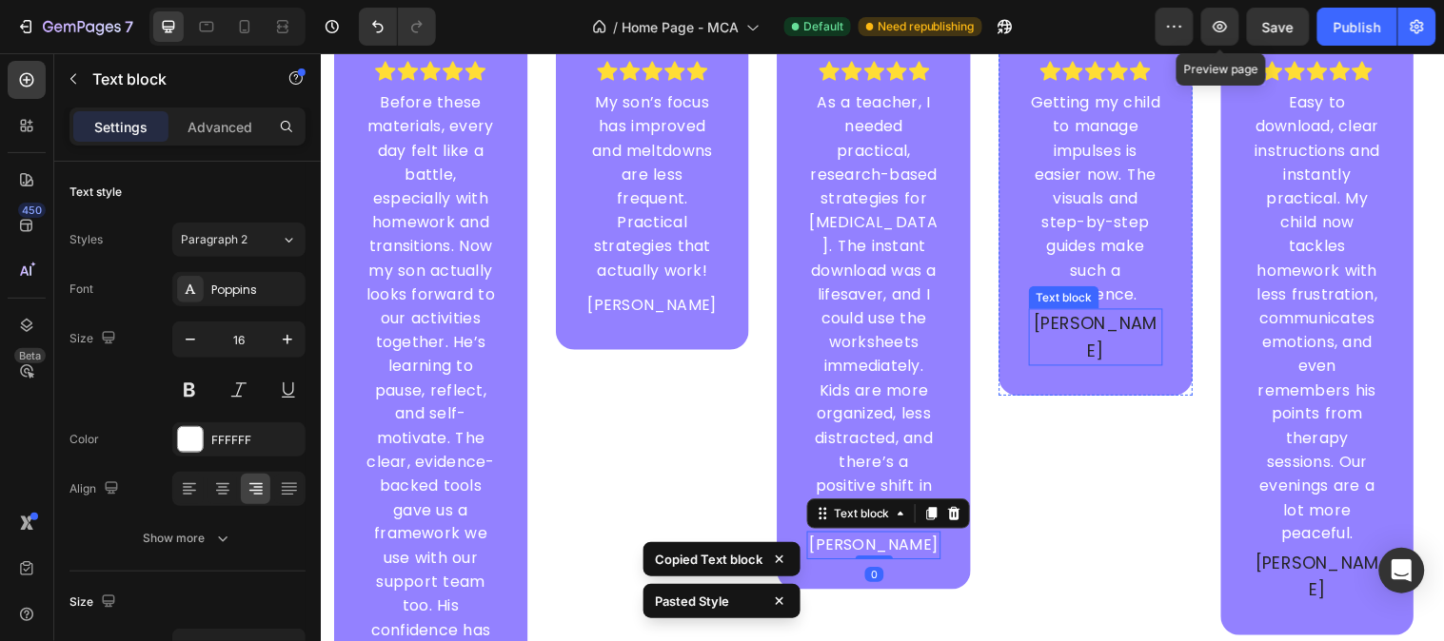
click at [1105, 332] on p "[PERSON_NAME]" at bounding box center [1108, 341] width 132 height 55
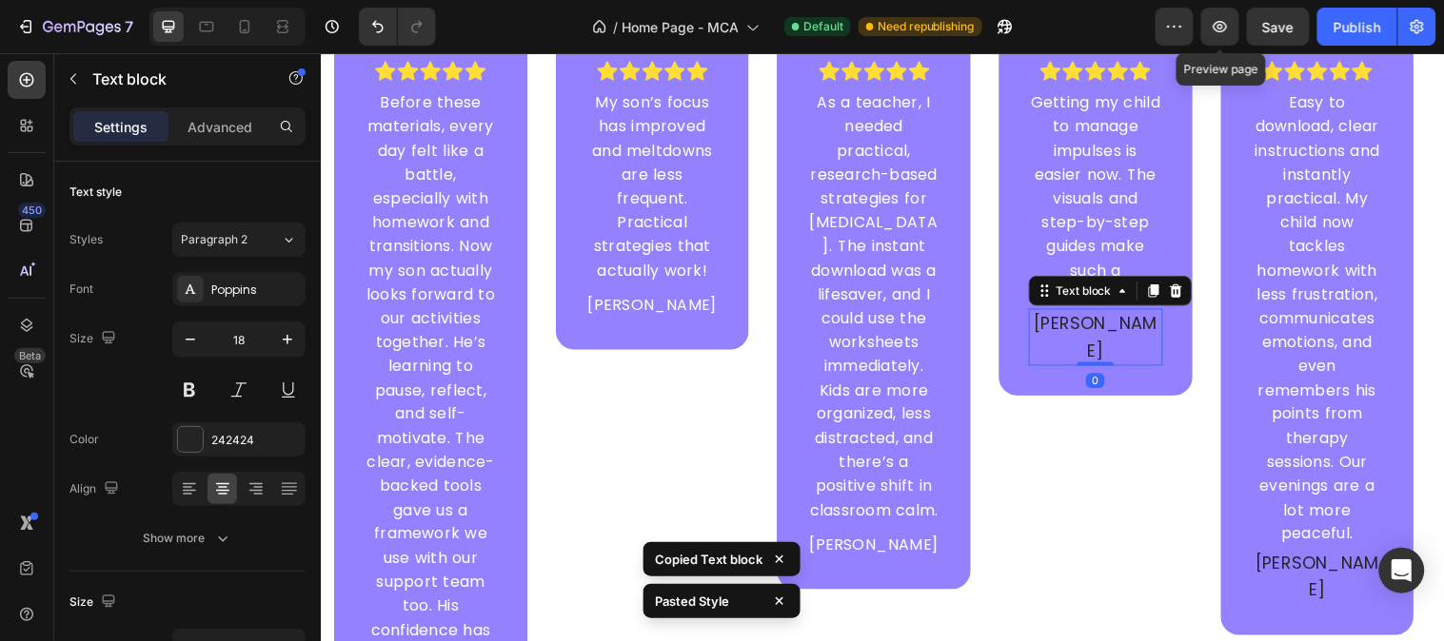
type input "16"
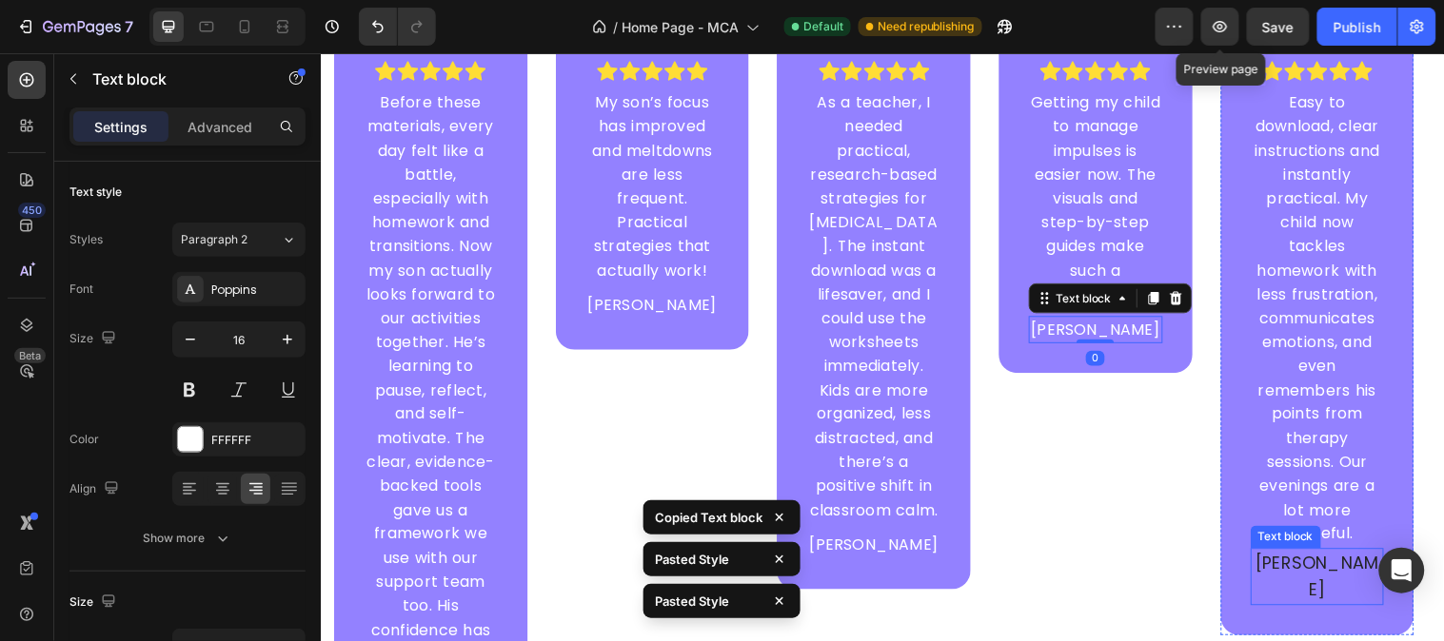
click at [1299, 558] on p "[PERSON_NAME]" at bounding box center [1334, 585] width 132 height 55
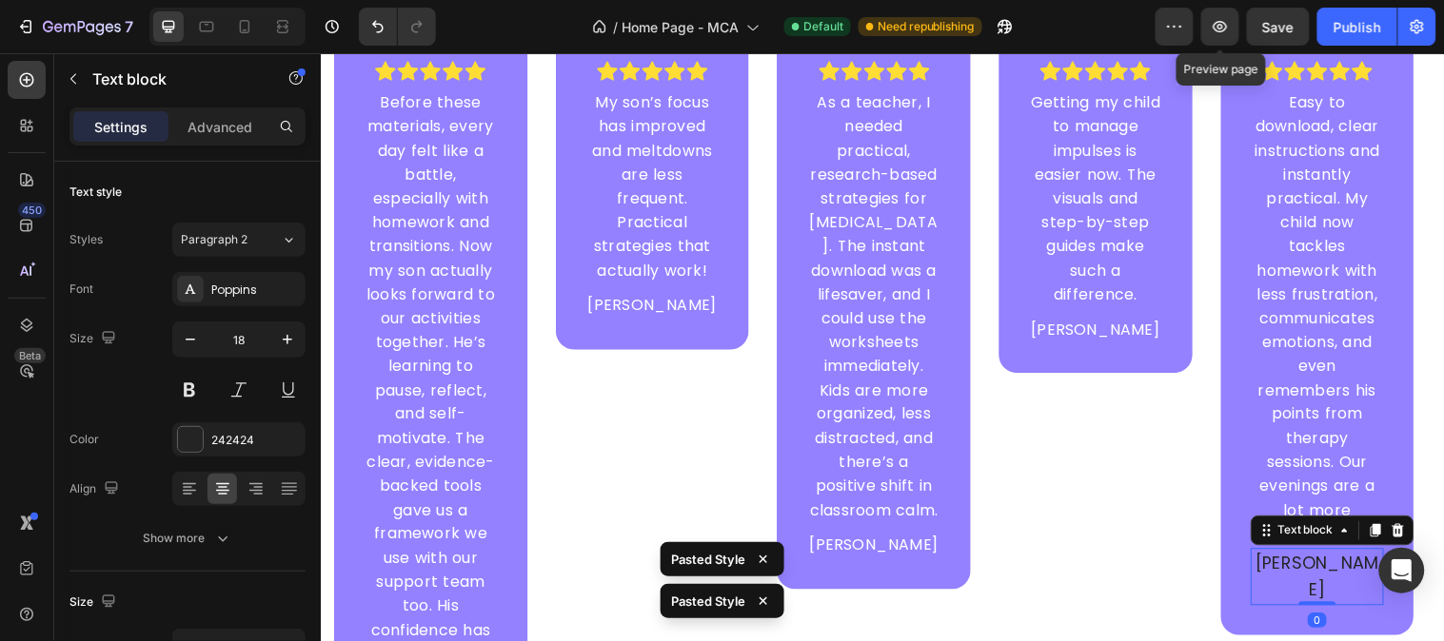
type input "16"
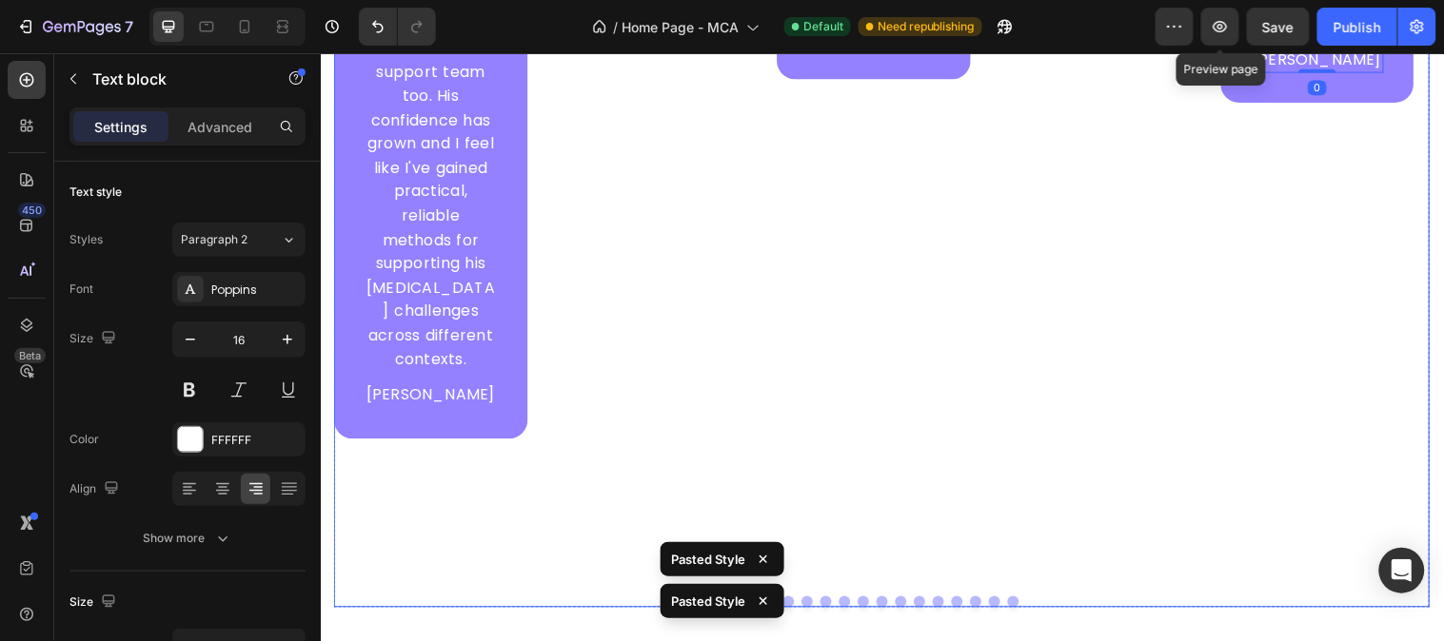
scroll to position [6886, 0]
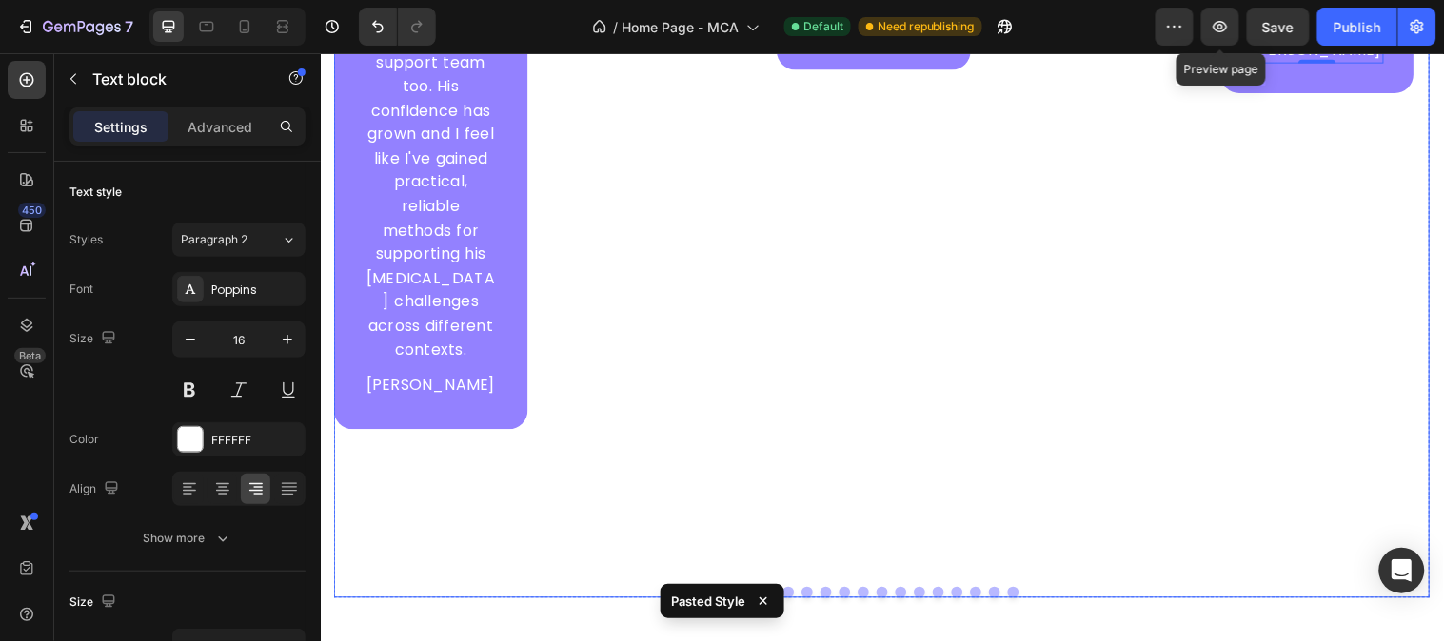
click at [809, 577] on button "Dot" at bounding box center [814, 600] width 11 height 11
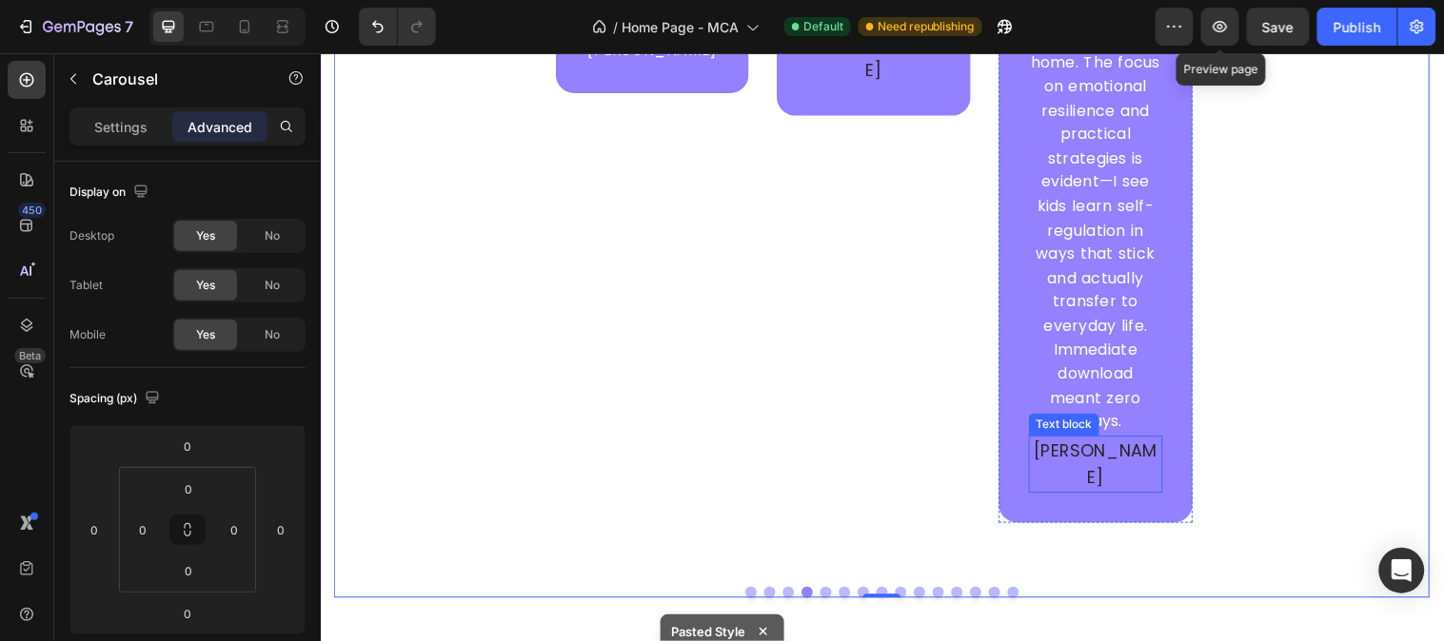
click at [1127, 450] on p "[PERSON_NAME]" at bounding box center [1108, 471] width 132 height 55
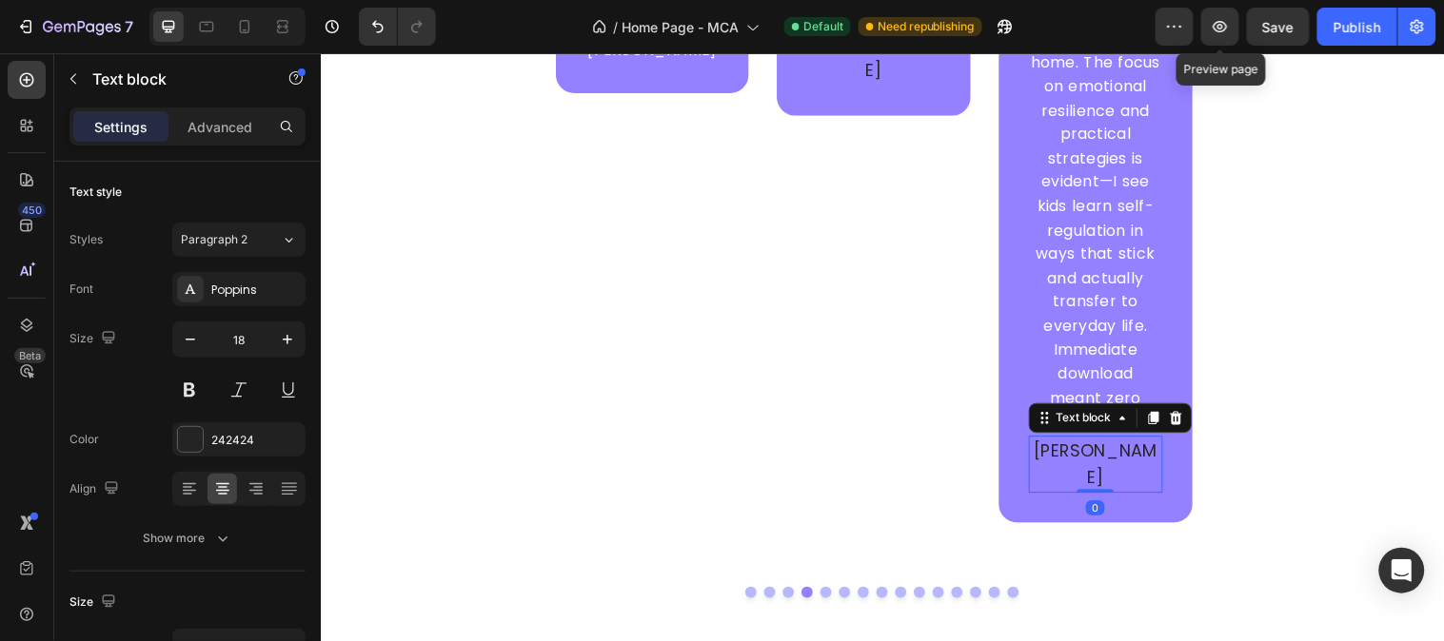
type input "16"
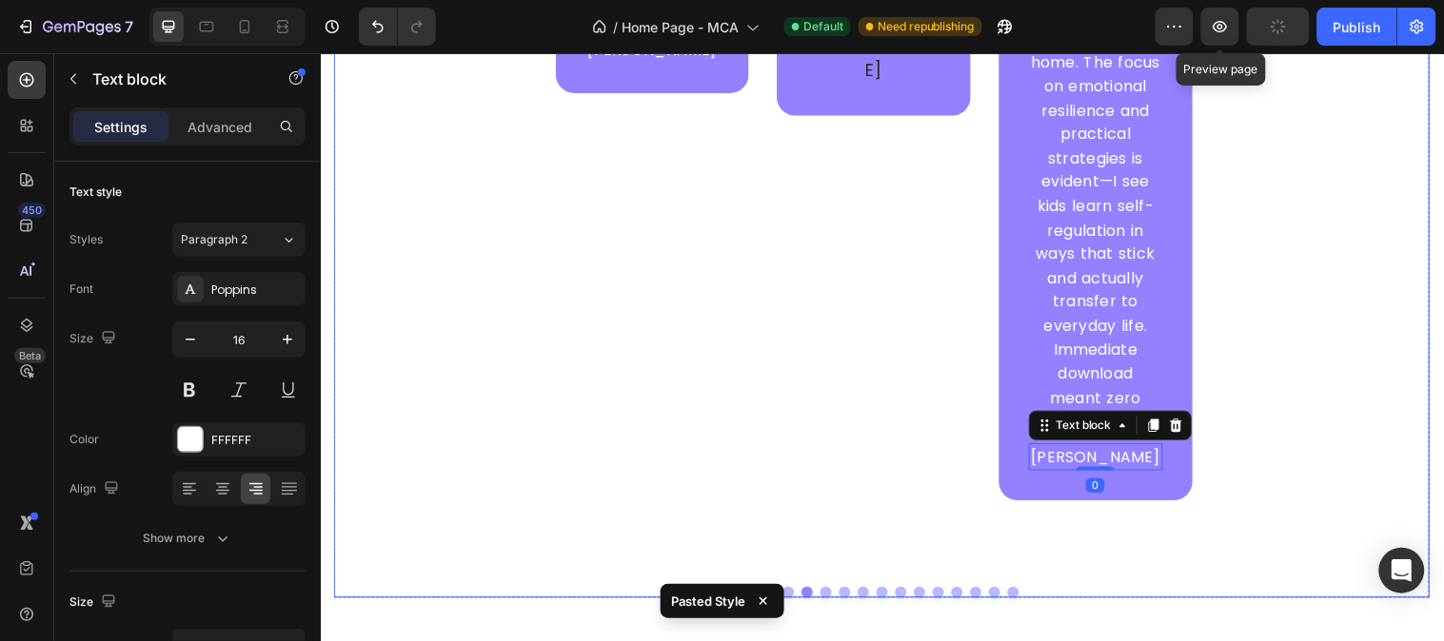
scroll to position [6463, 0]
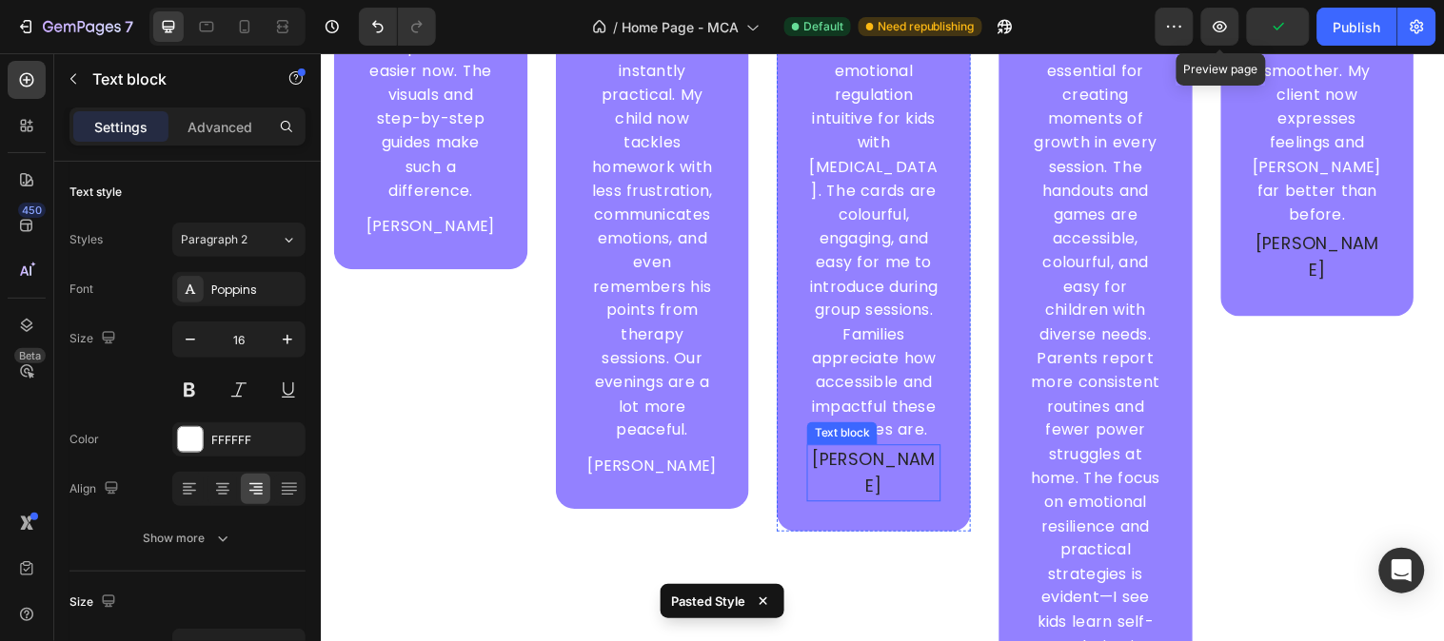
click at [902, 452] on p "[PERSON_NAME]" at bounding box center [883, 479] width 132 height 55
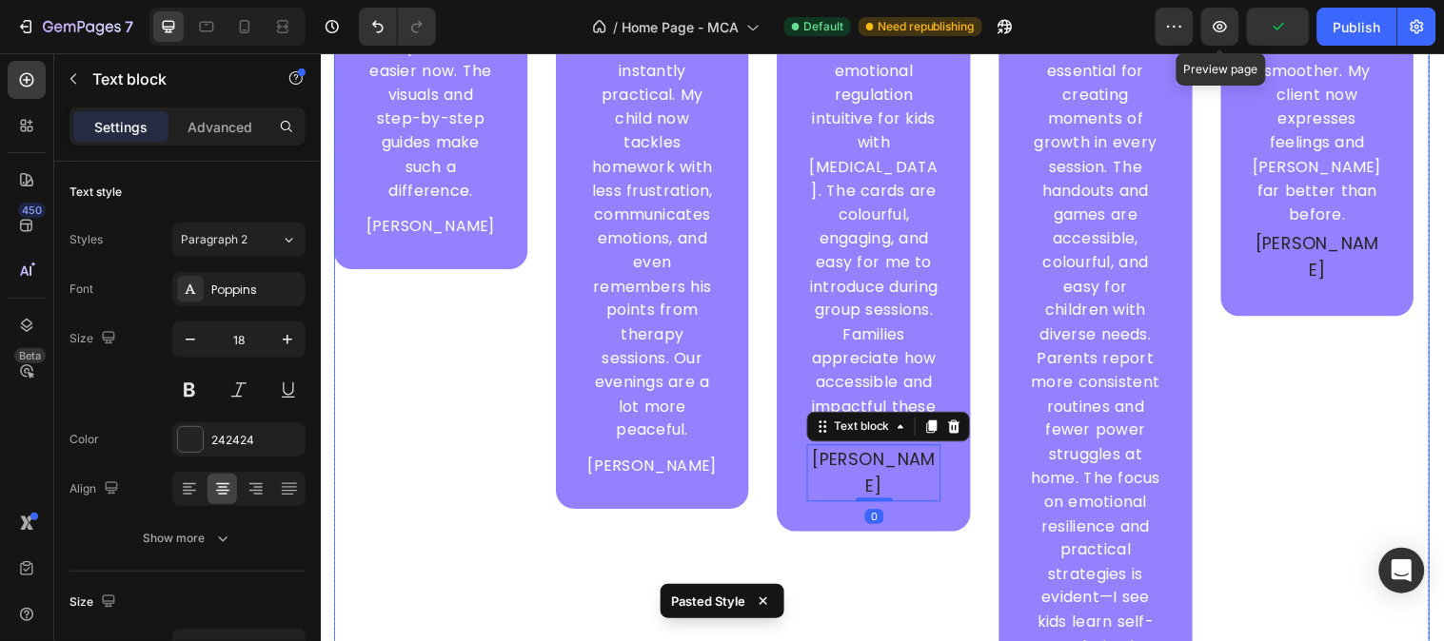
type input "16"
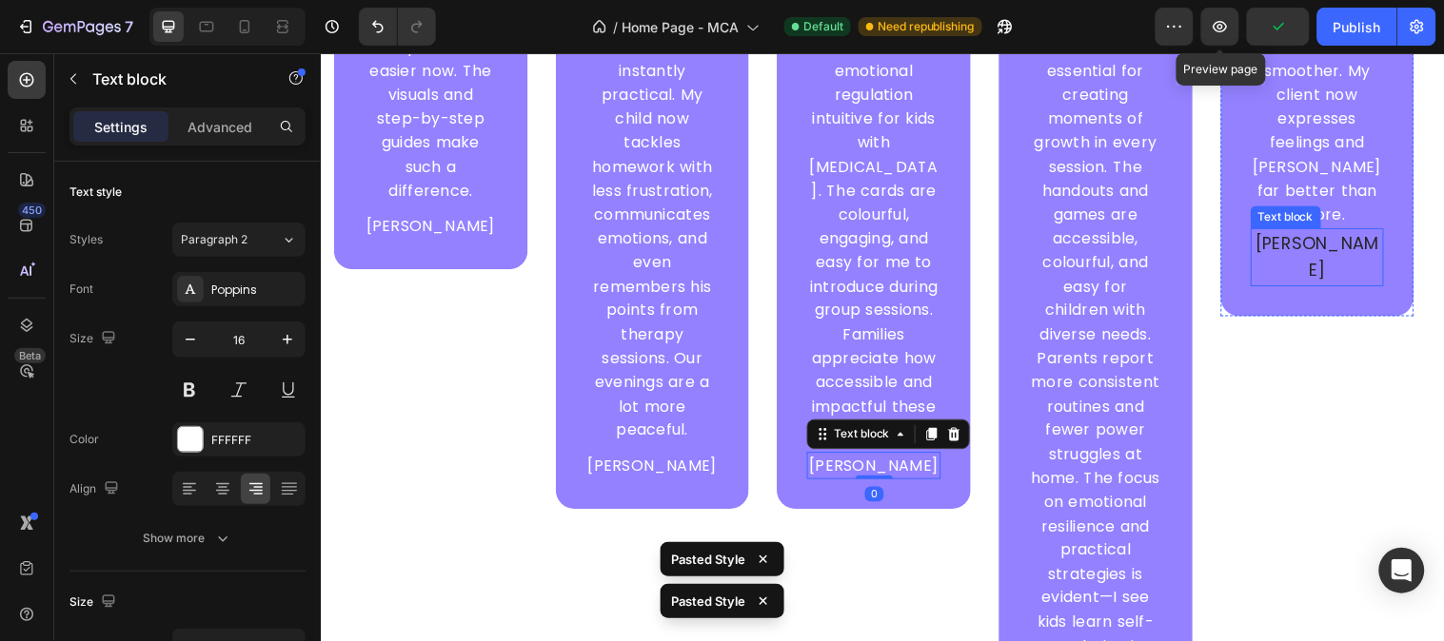
click at [1299, 232] on p "[PERSON_NAME]" at bounding box center [1334, 259] width 132 height 55
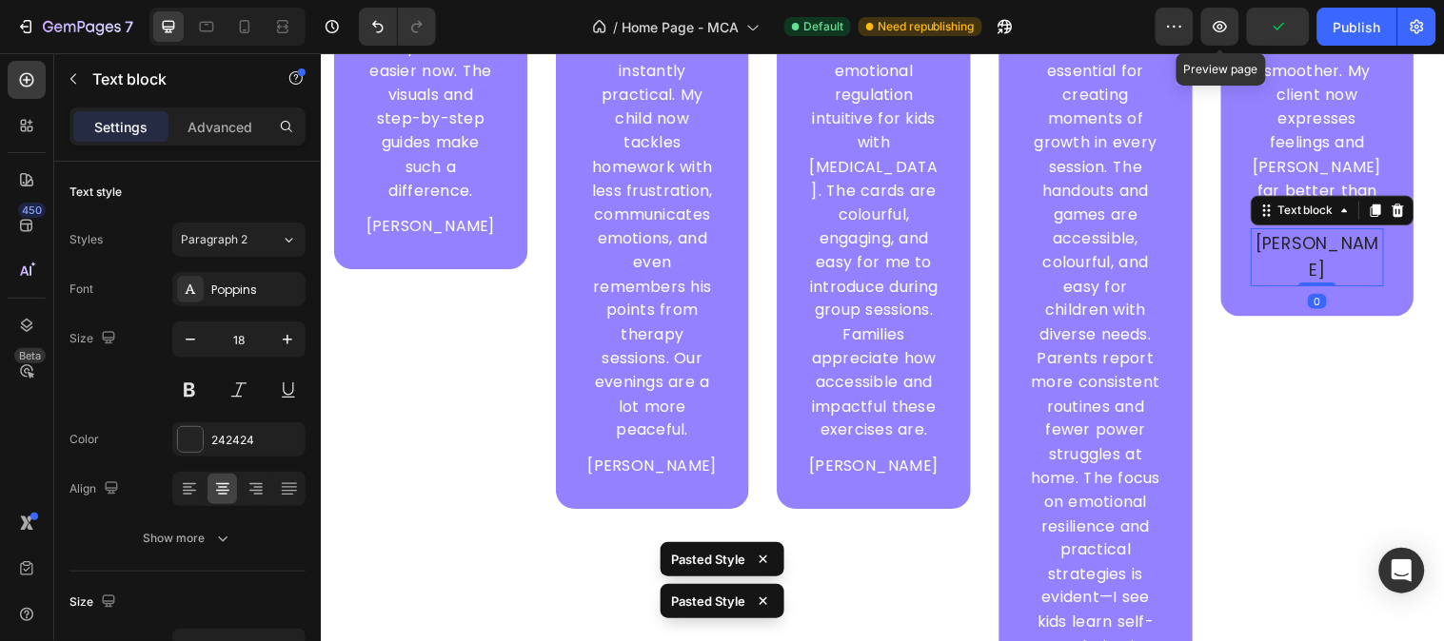
type input "16"
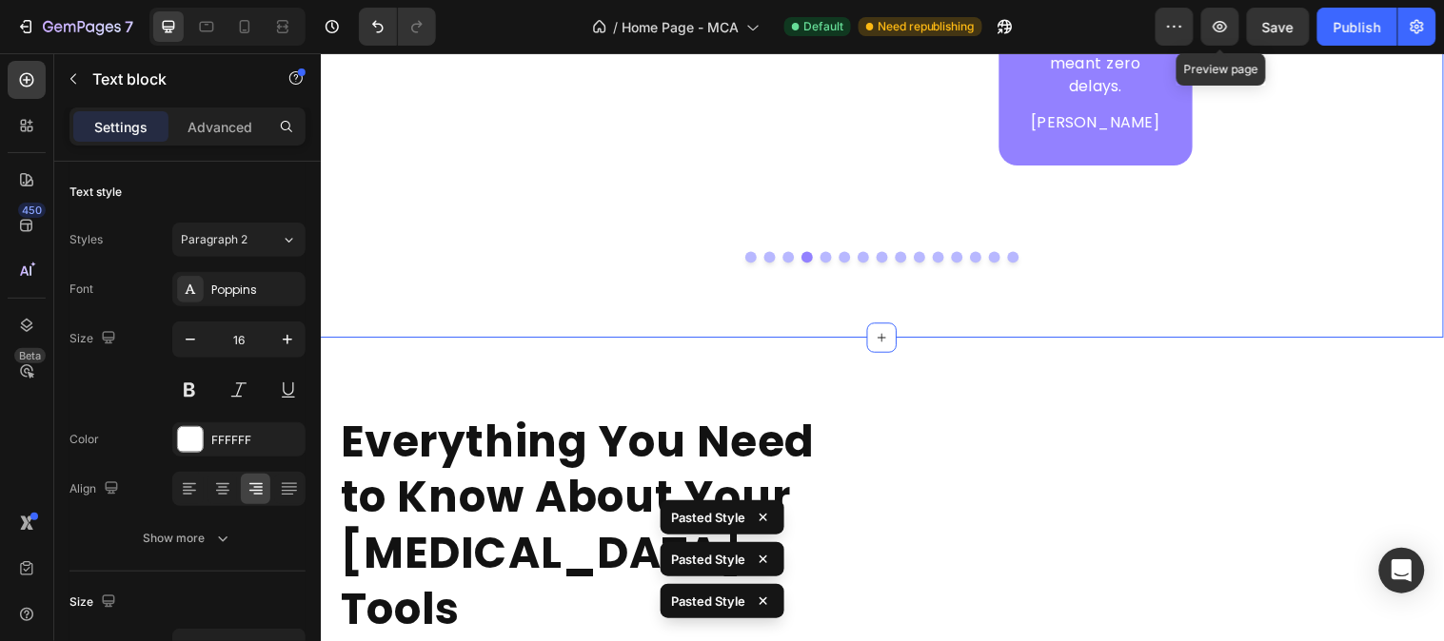
scroll to position [7203, 0]
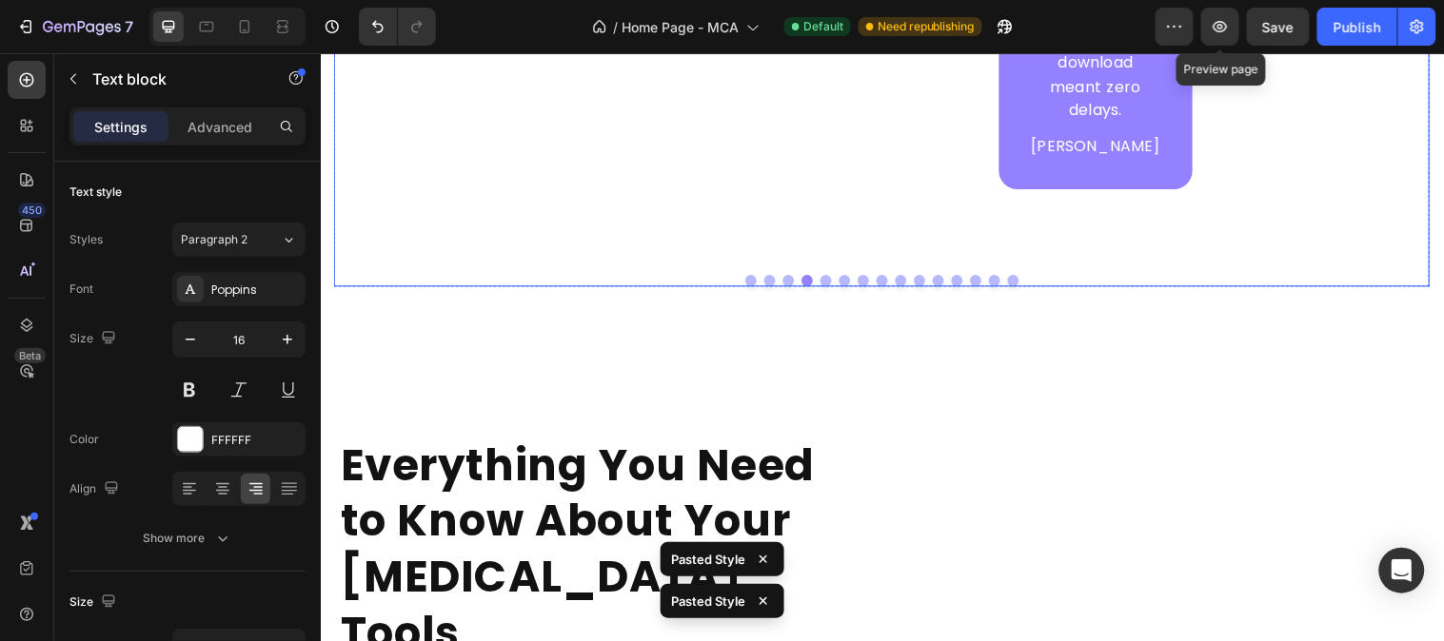
click at [866, 278] on button "Dot" at bounding box center [871, 283] width 11 height 11
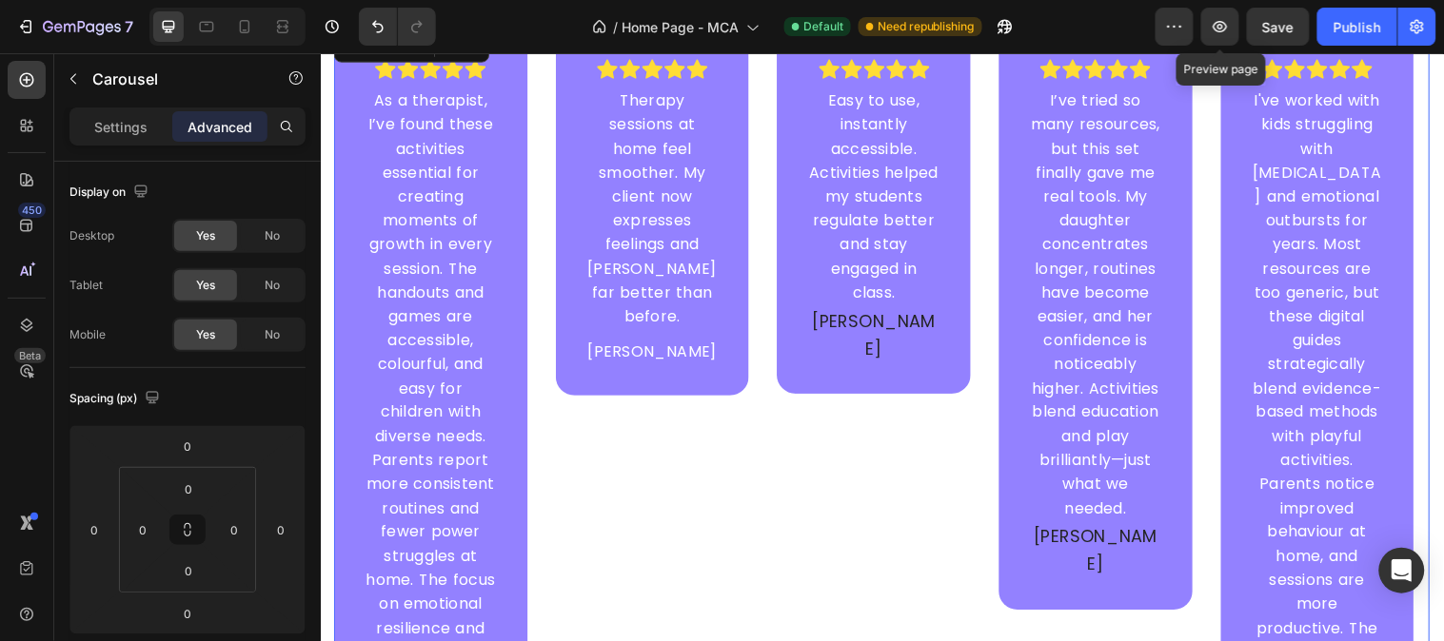
scroll to position [6357, 0]
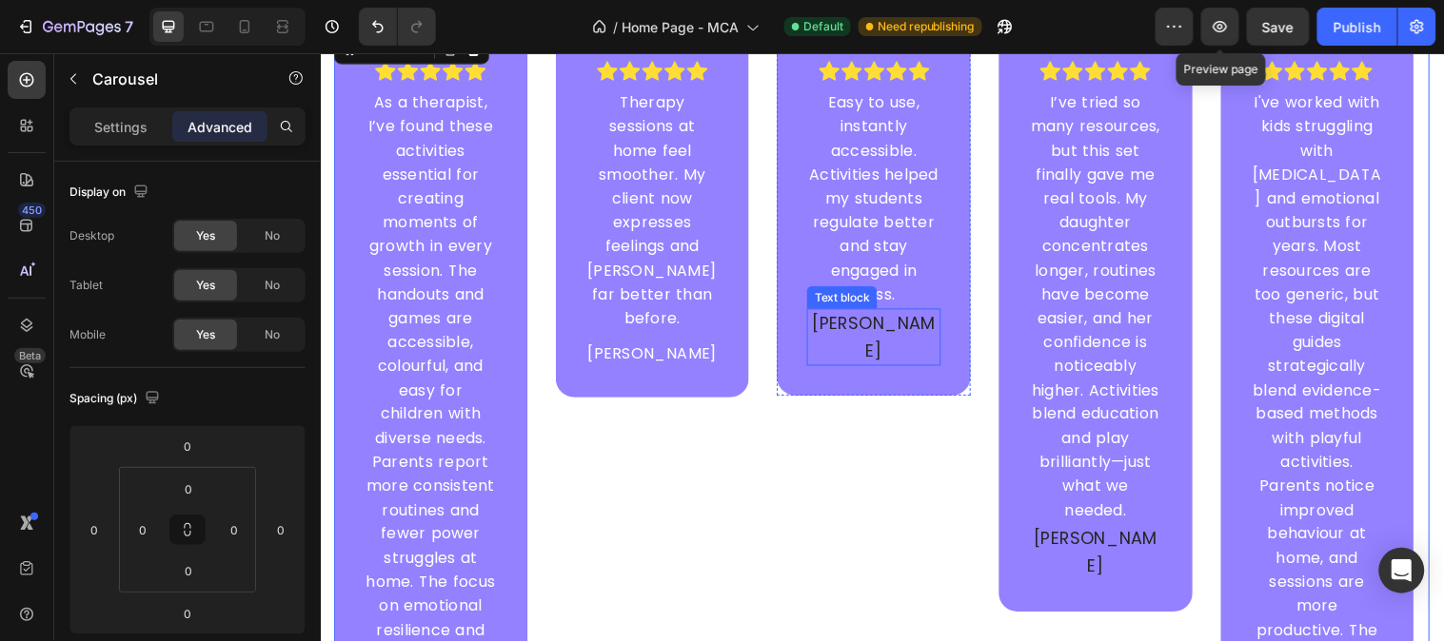
click at [897, 314] on p "[PERSON_NAME]" at bounding box center [883, 341] width 132 height 55
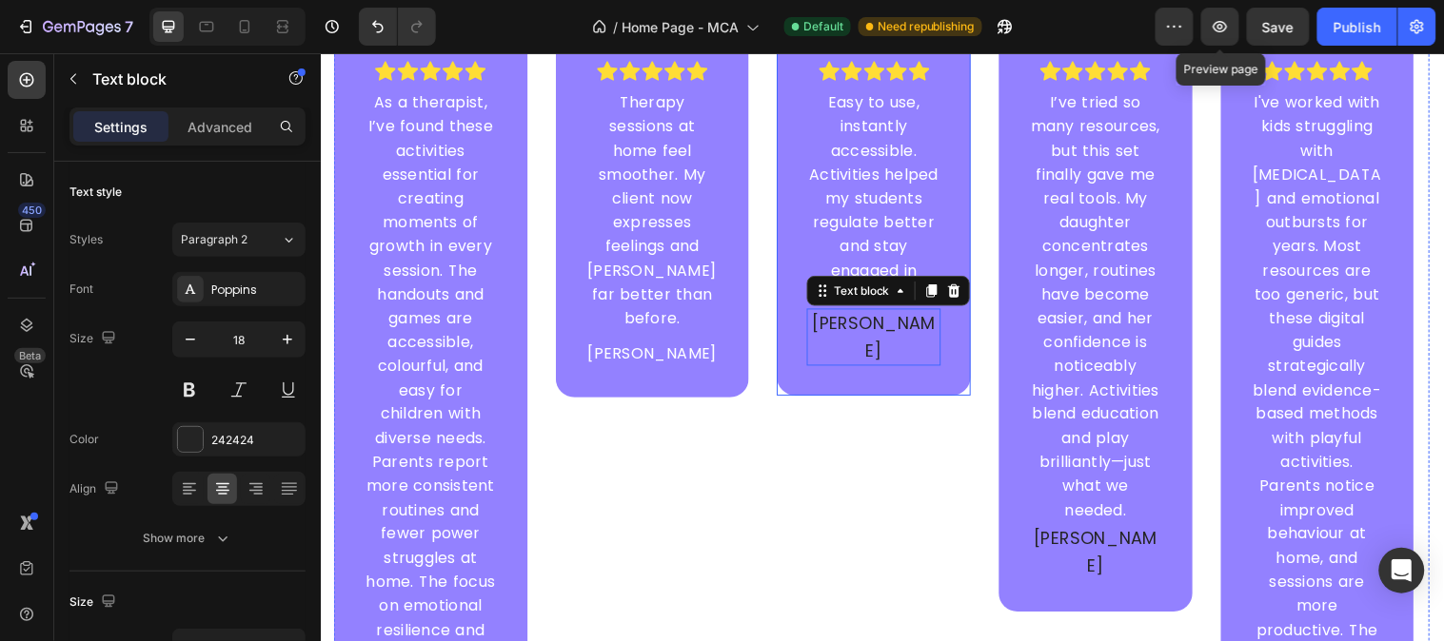
type input "16"
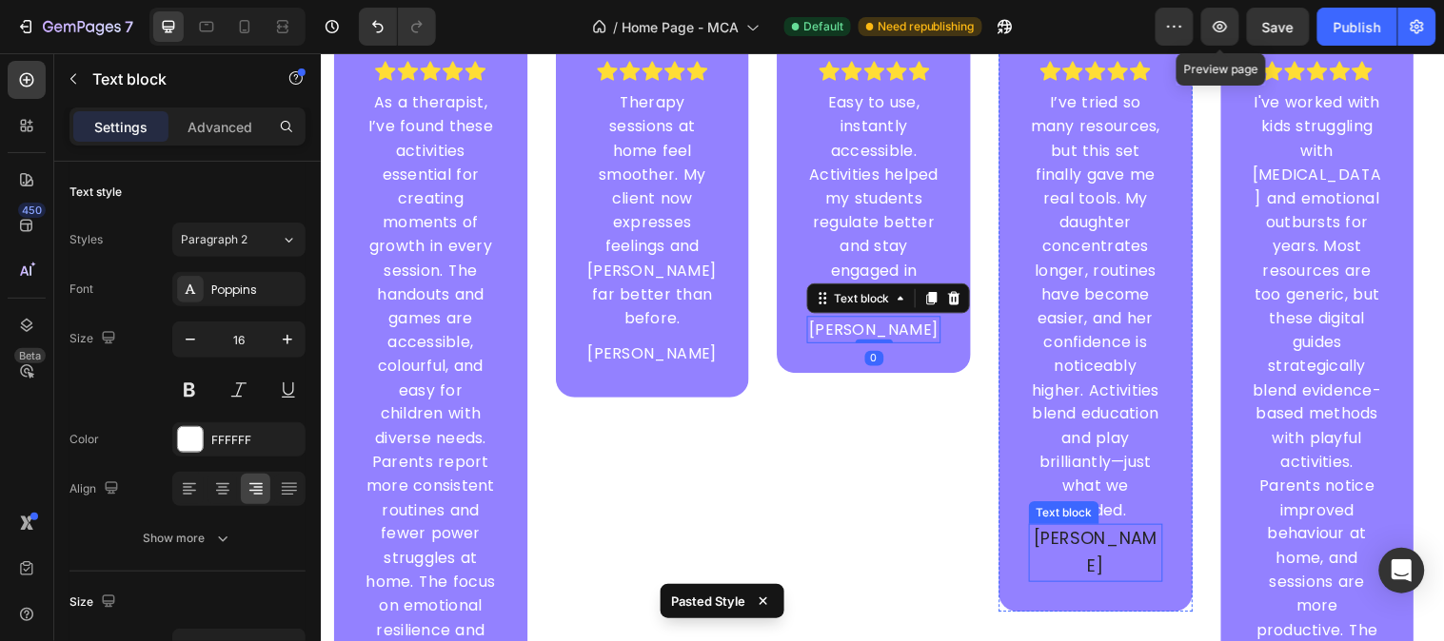
click at [1107, 553] on p "[PERSON_NAME]" at bounding box center [1108, 560] width 132 height 55
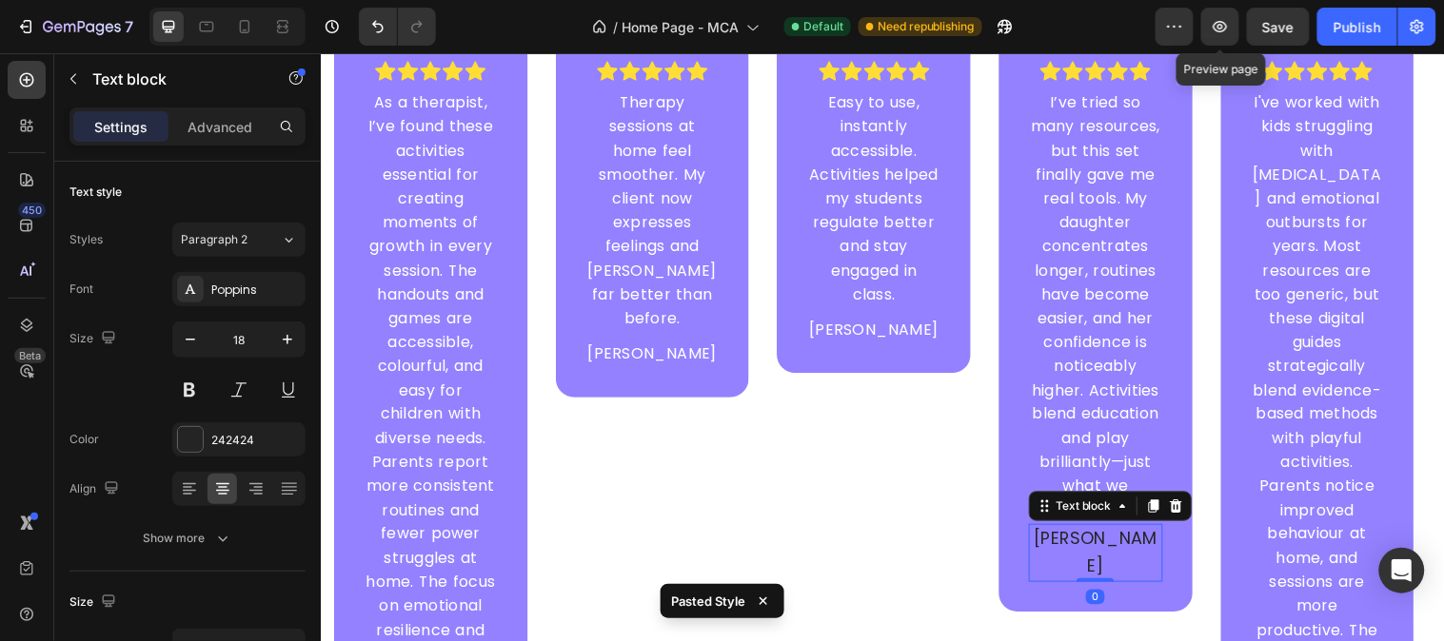
type input "16"
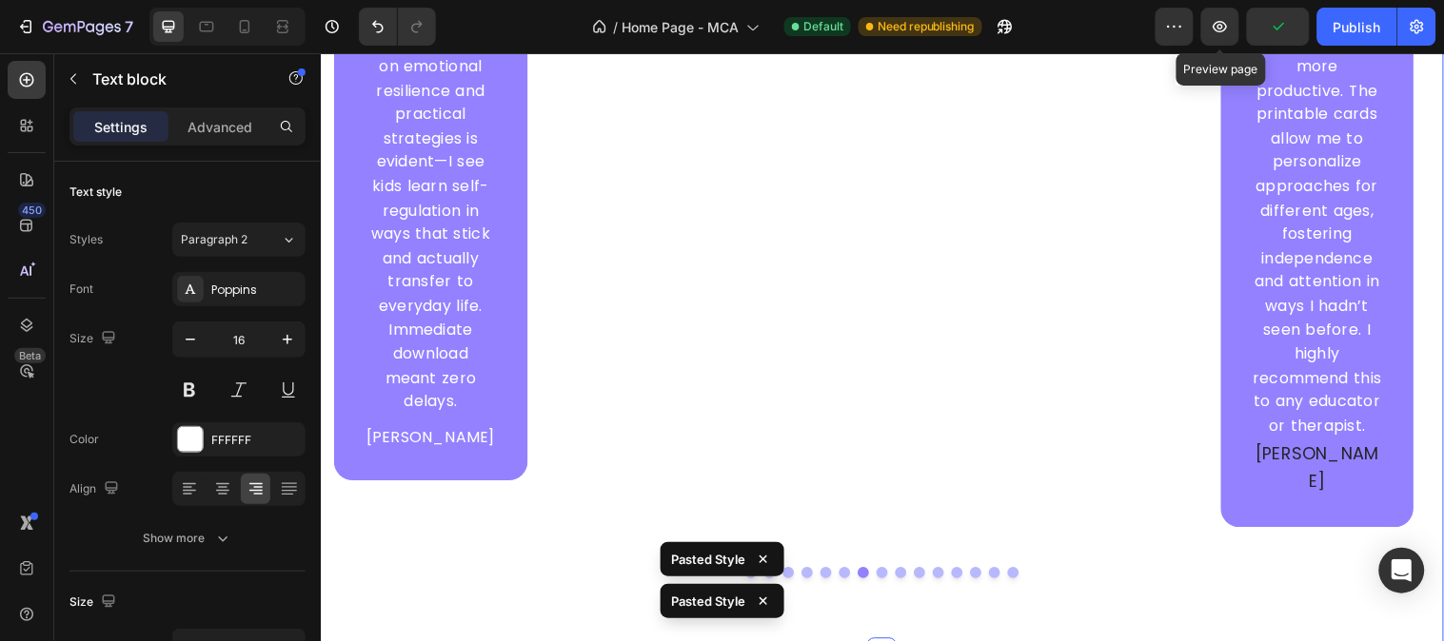
scroll to position [6991, 0]
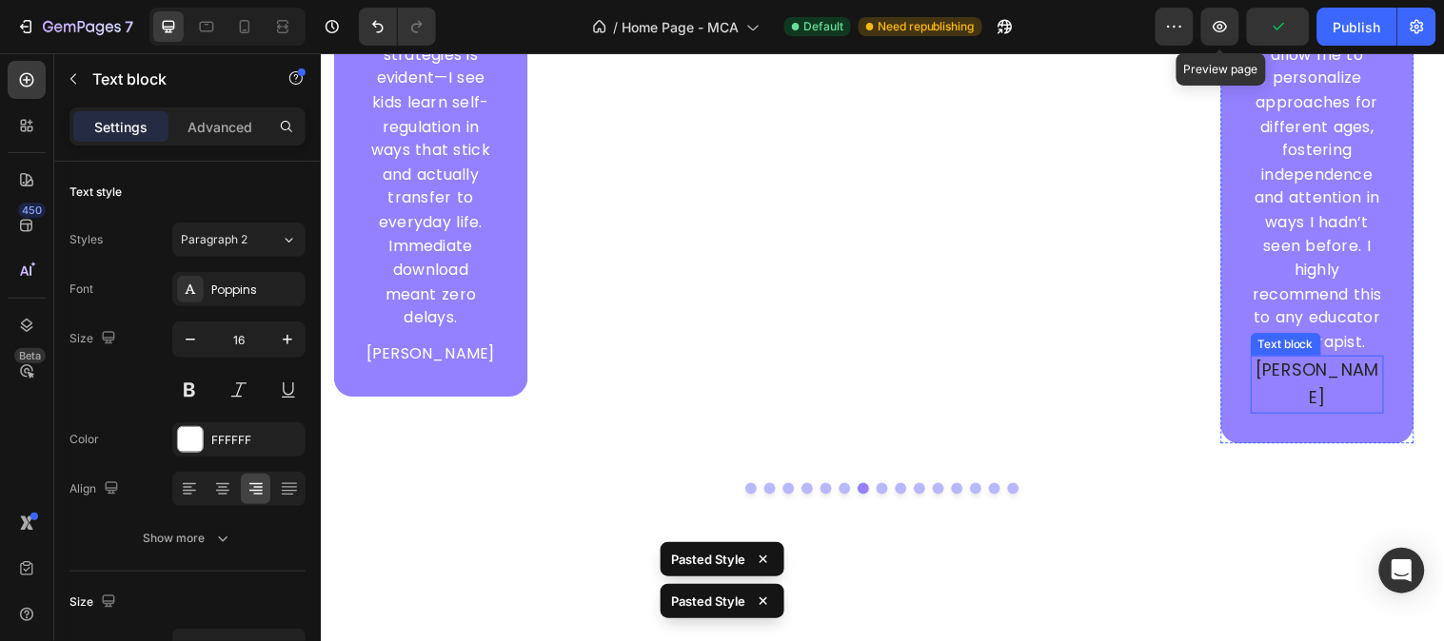
click at [1299, 362] on p "[PERSON_NAME]" at bounding box center [1334, 389] width 132 height 55
type input "16"
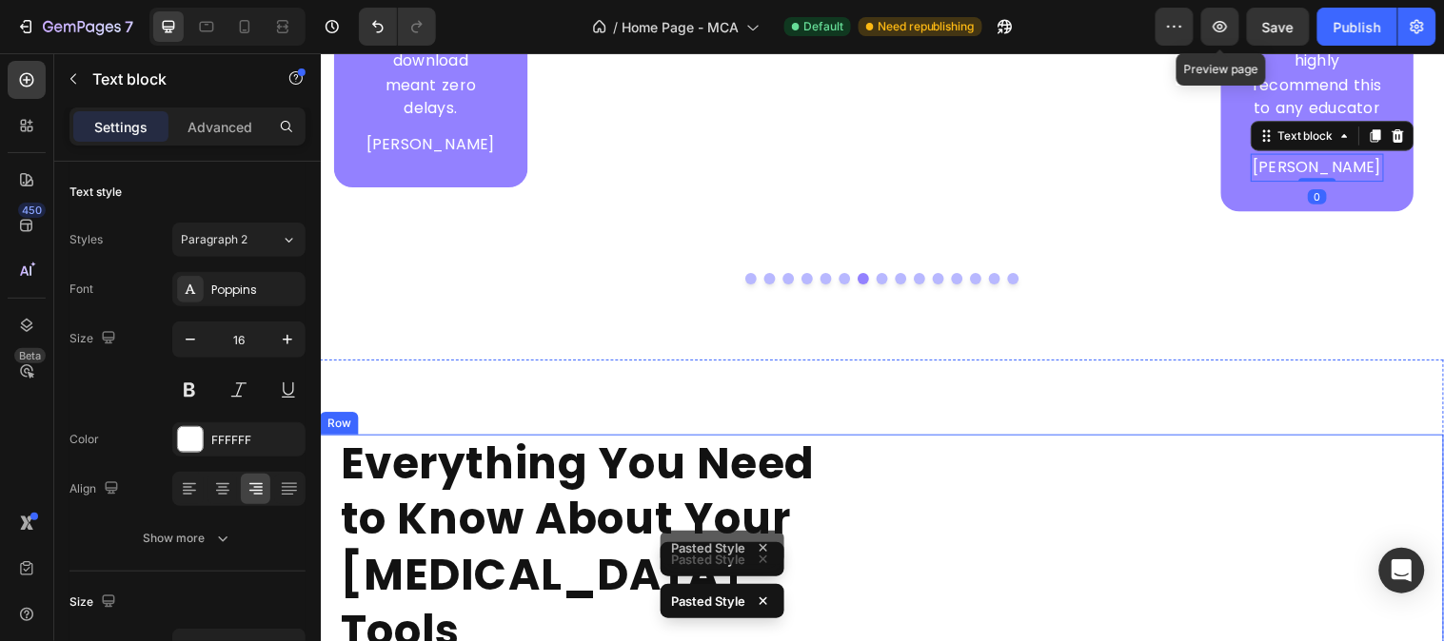
scroll to position [7203, 0]
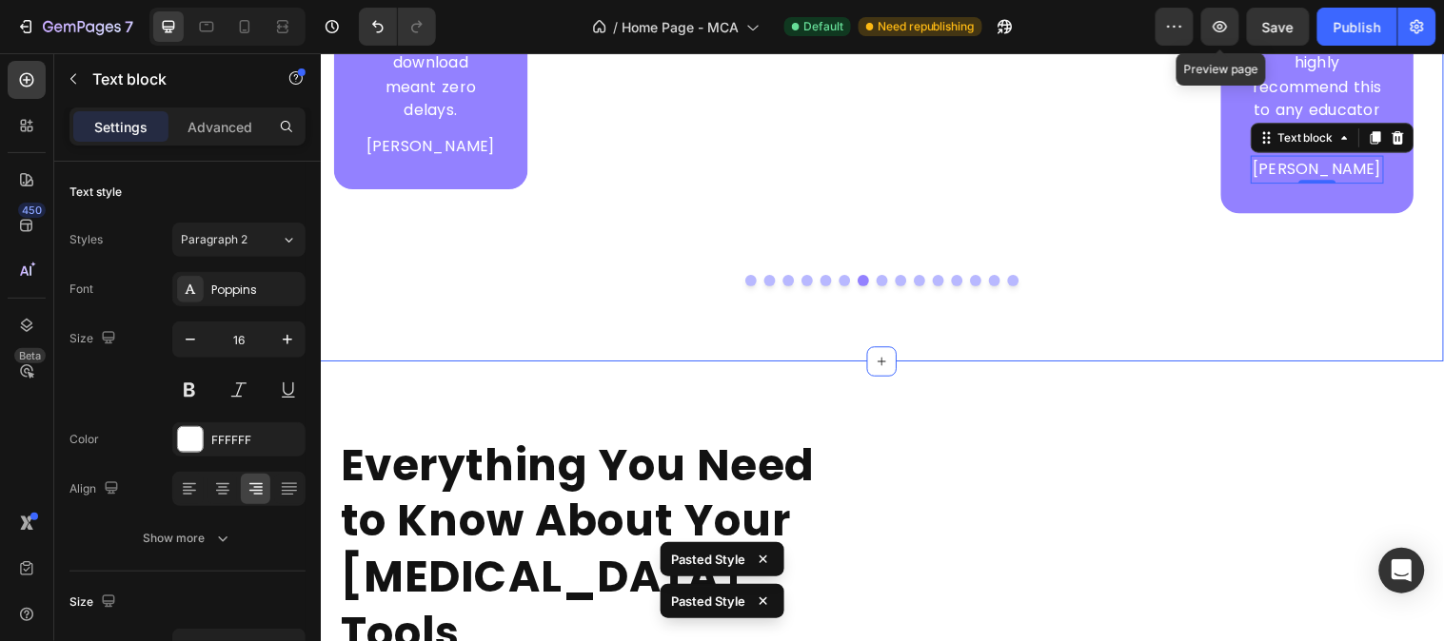
click at [923, 278] on button "Dot" at bounding box center [928, 283] width 11 height 11
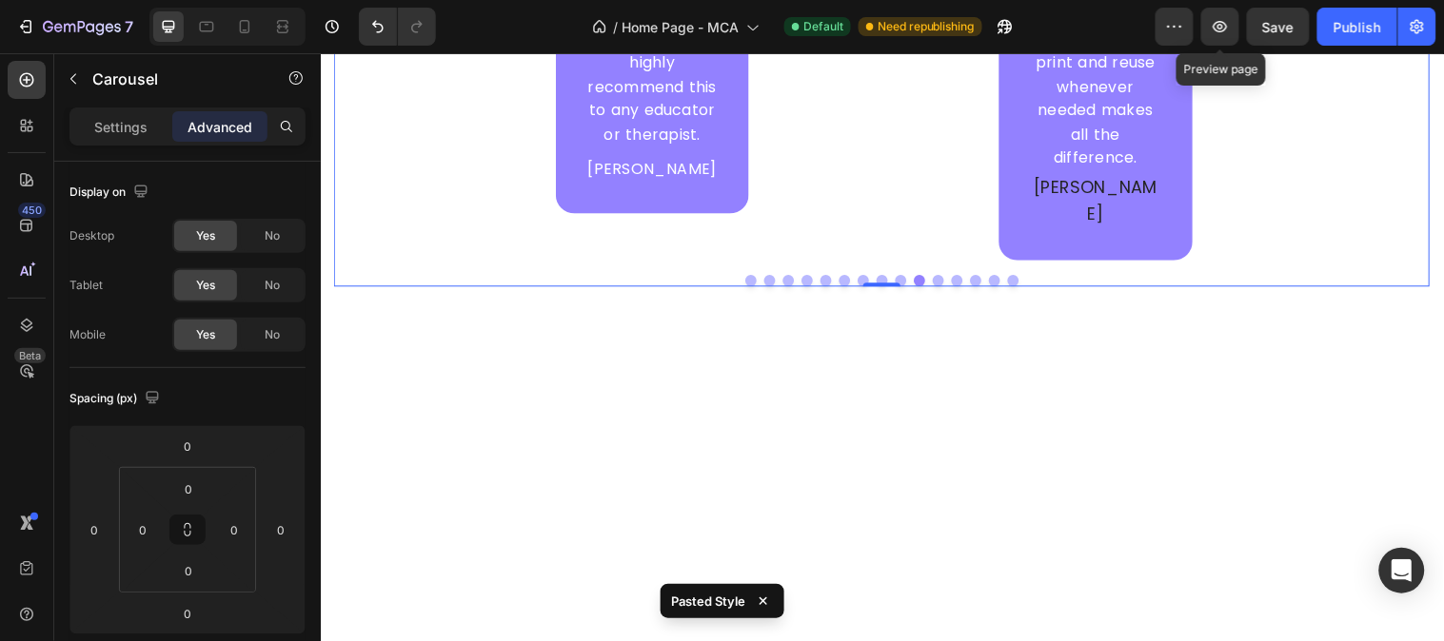
scroll to position [6674, 0]
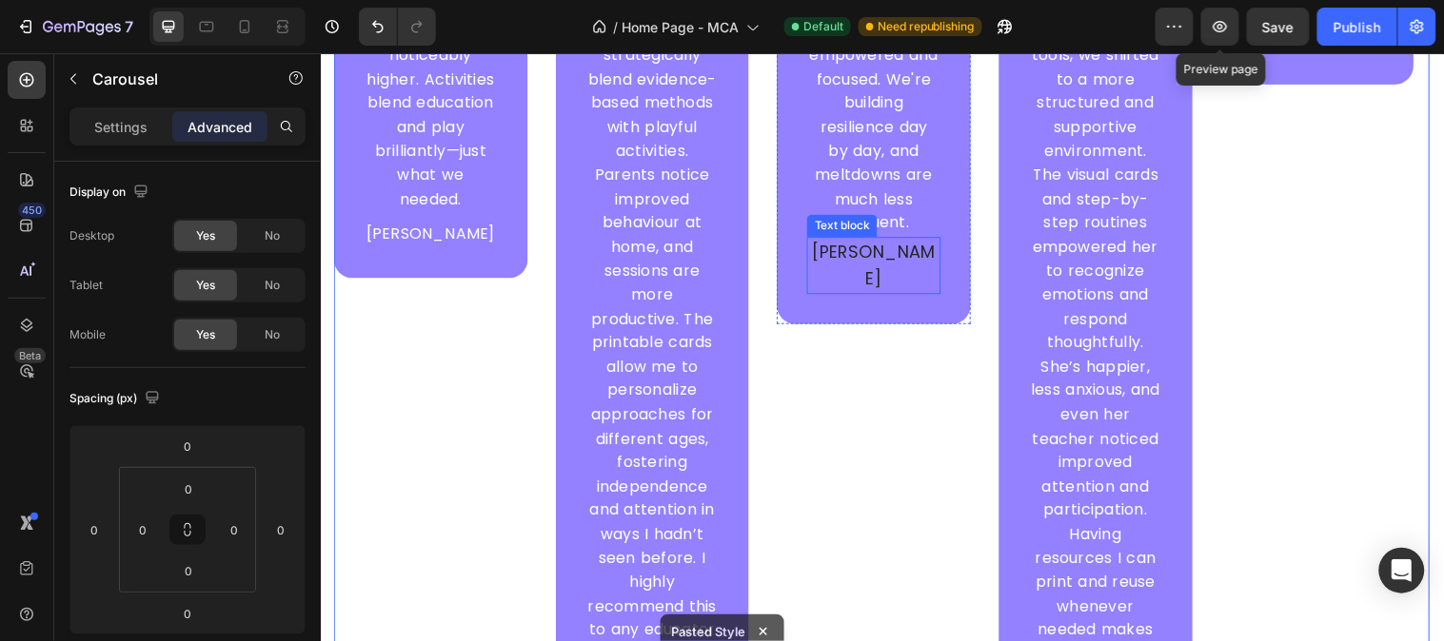
click at [900, 241] on p "[PERSON_NAME]" at bounding box center [883, 268] width 132 height 55
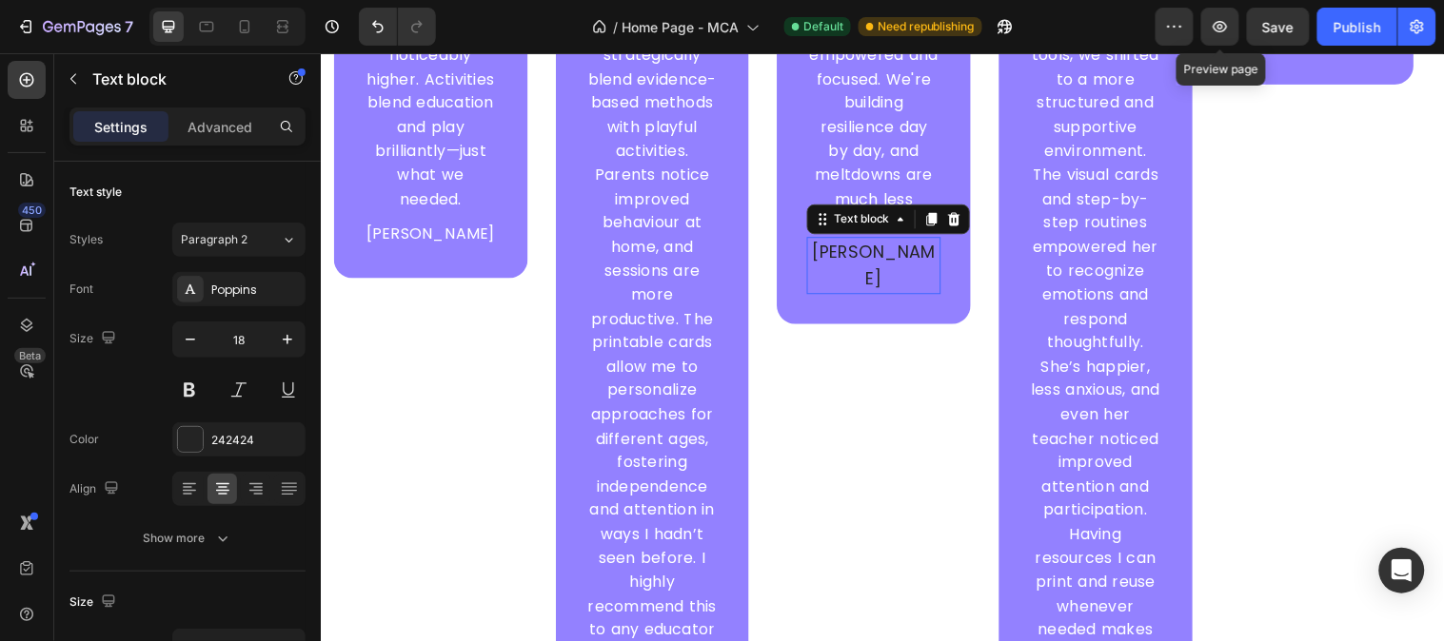
type input "16"
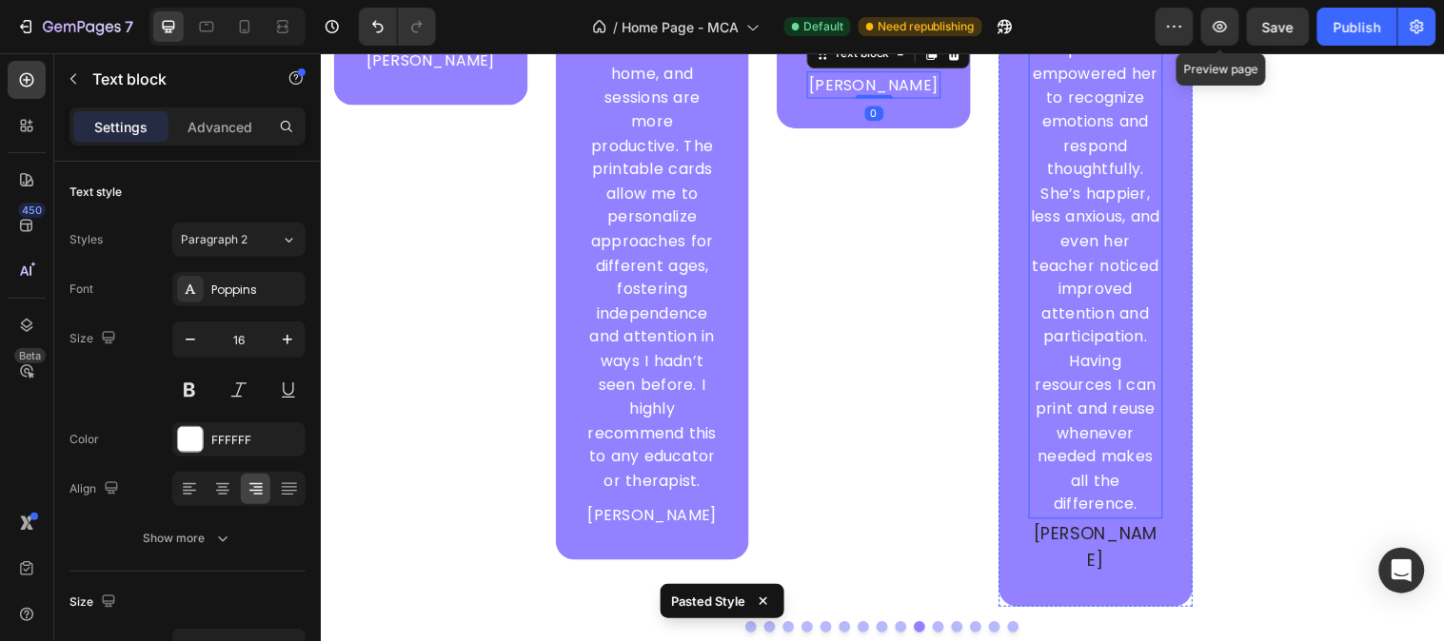
scroll to position [7097, 0]
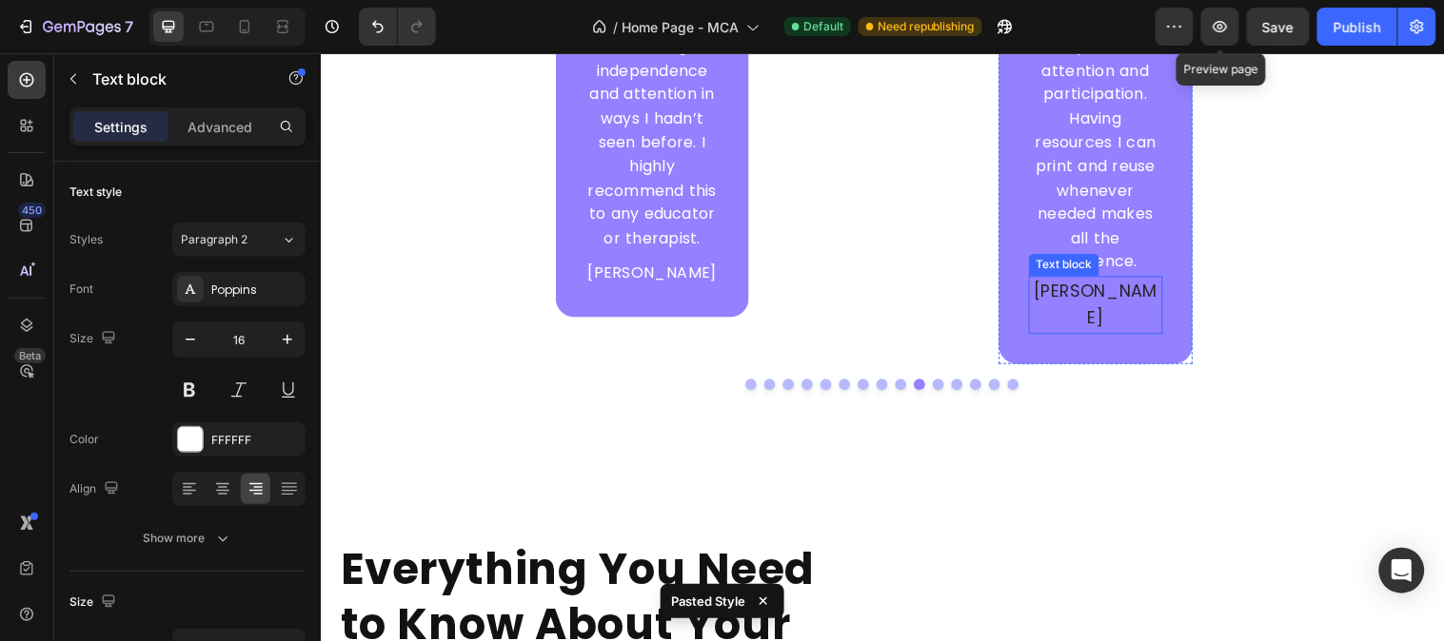
click at [1112, 281] on p "[PERSON_NAME]" at bounding box center [1108, 308] width 132 height 55
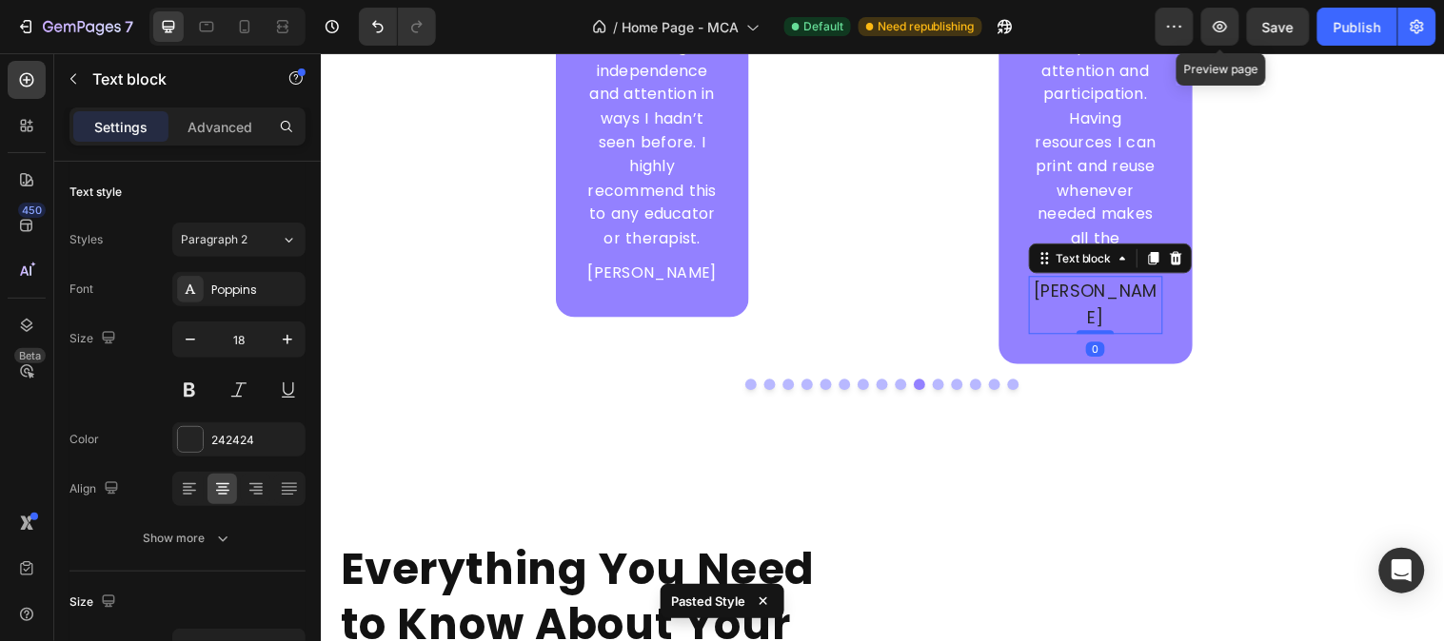
type input "16"
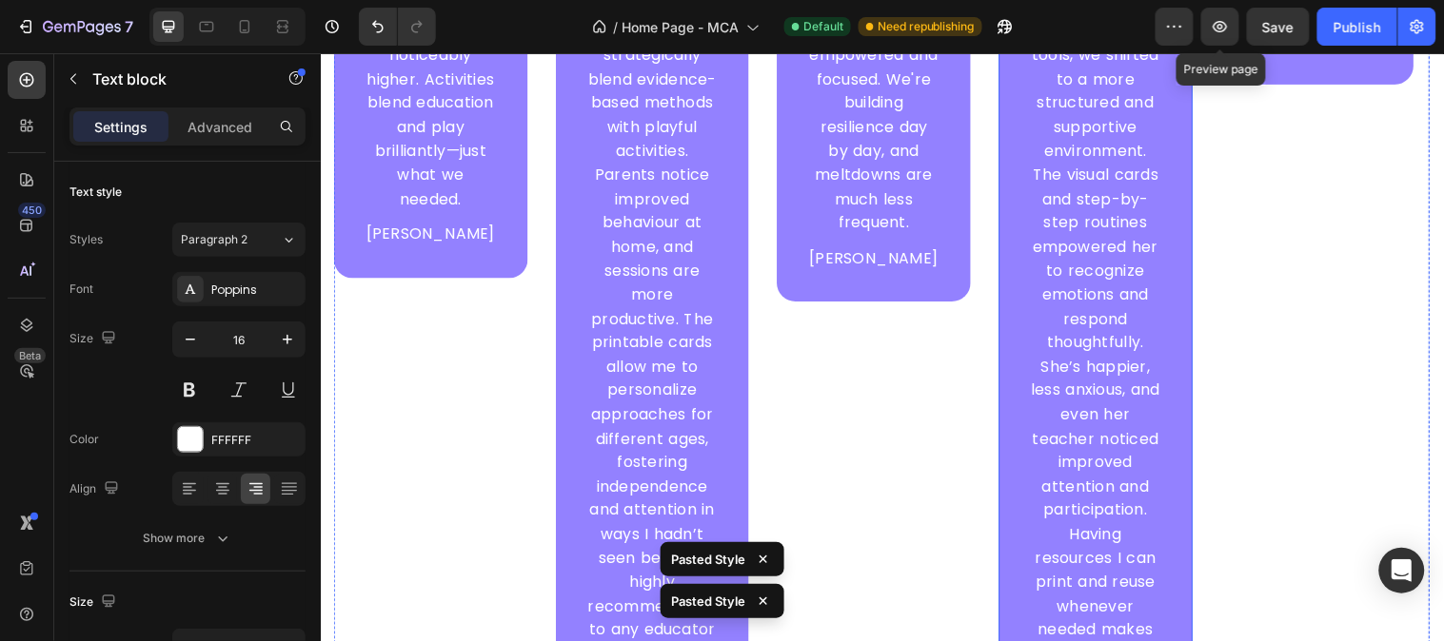
scroll to position [6251, 0]
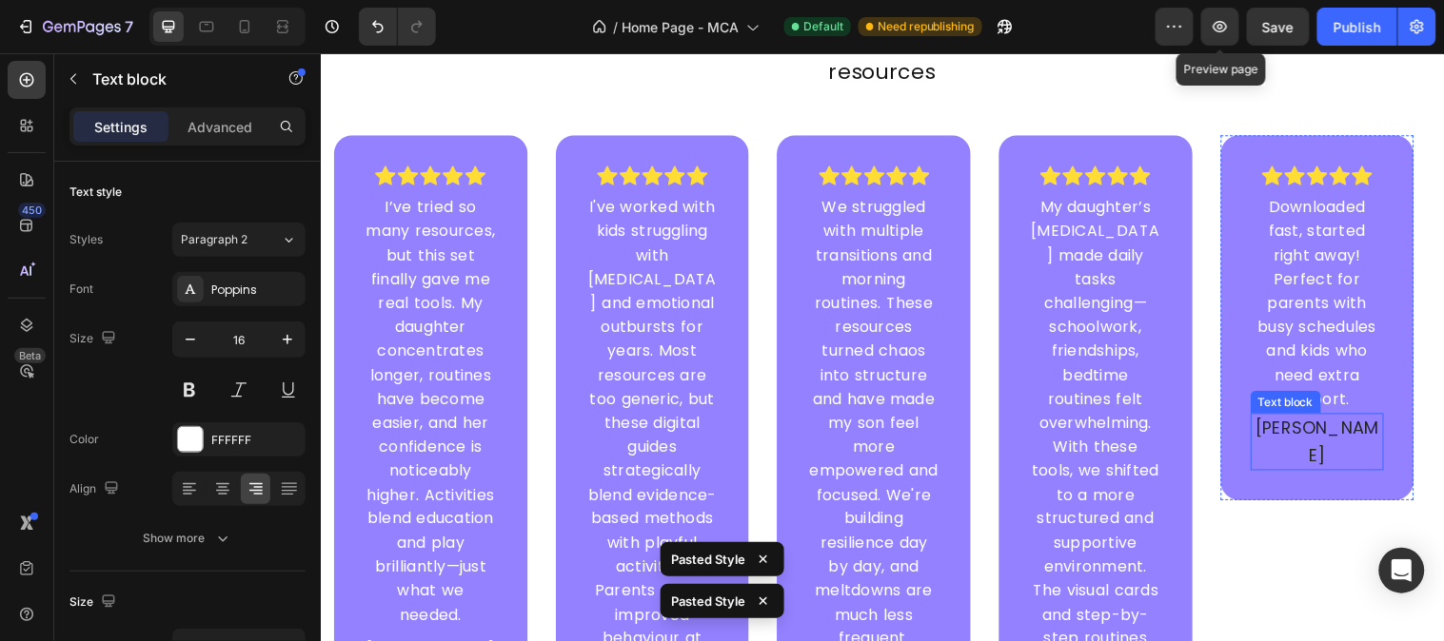
click at [1299, 421] on p "[PERSON_NAME]" at bounding box center [1334, 448] width 132 height 55
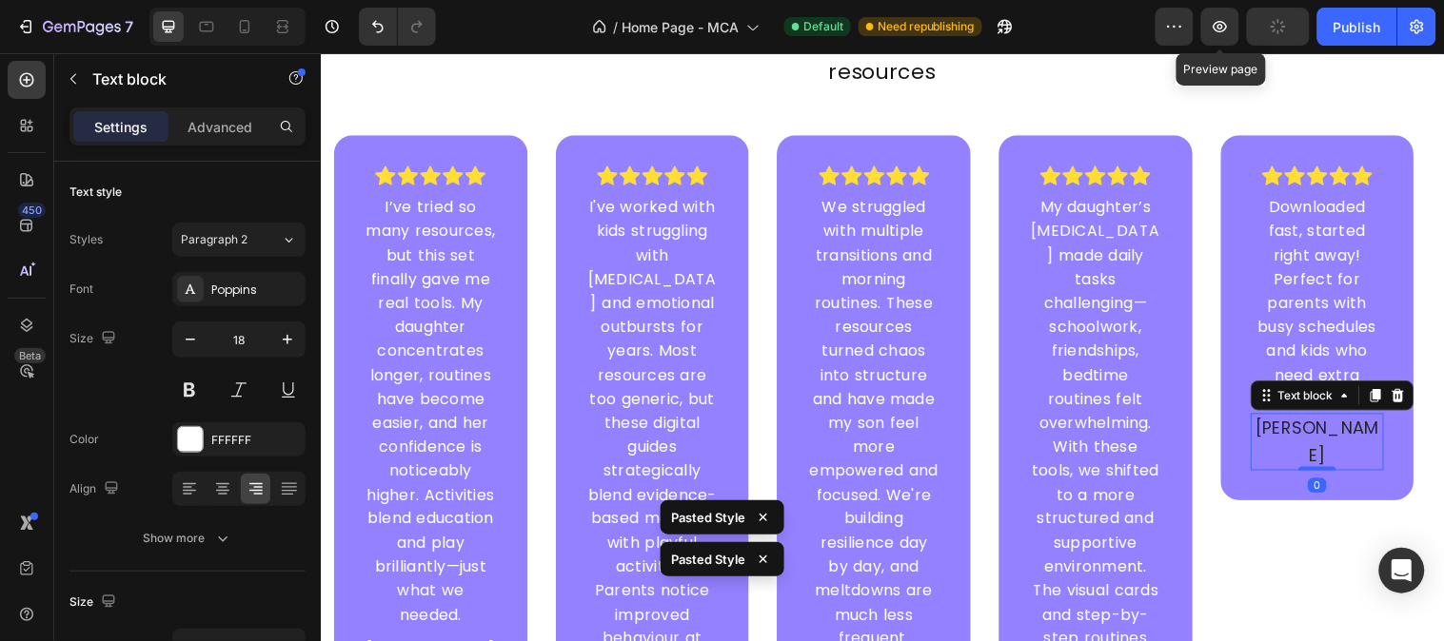
type input "16"
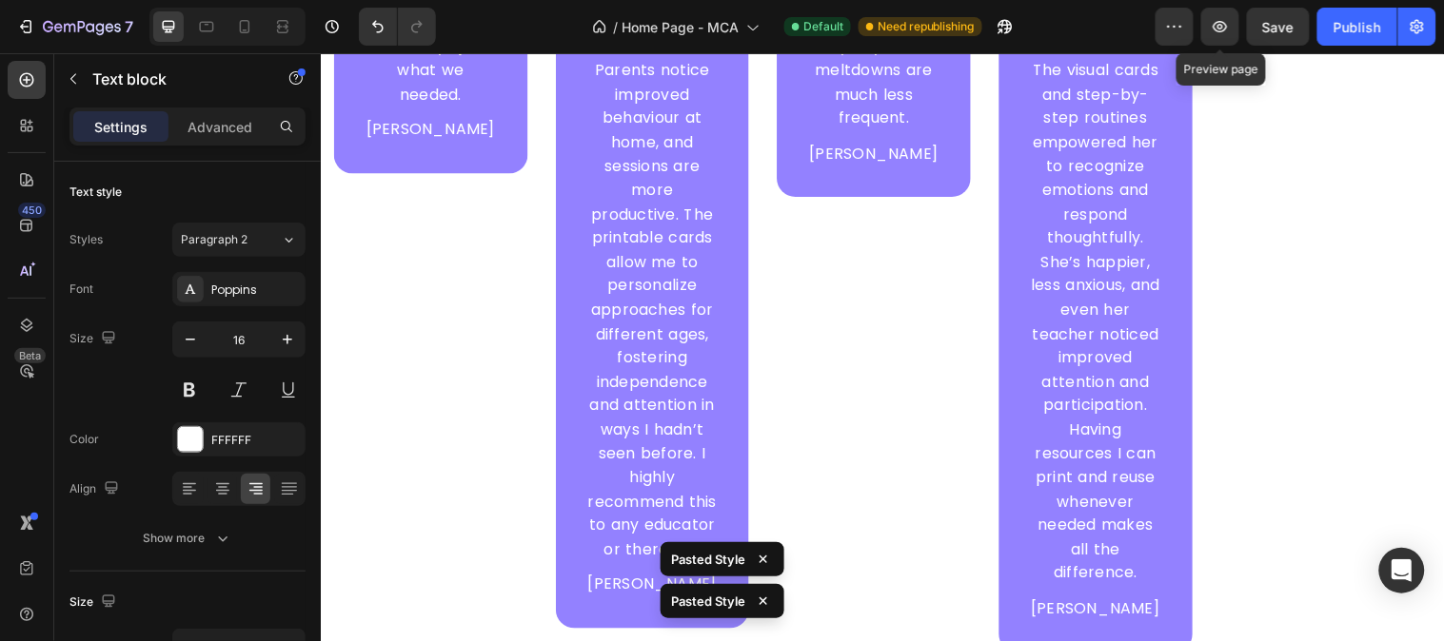
scroll to position [7203, 0]
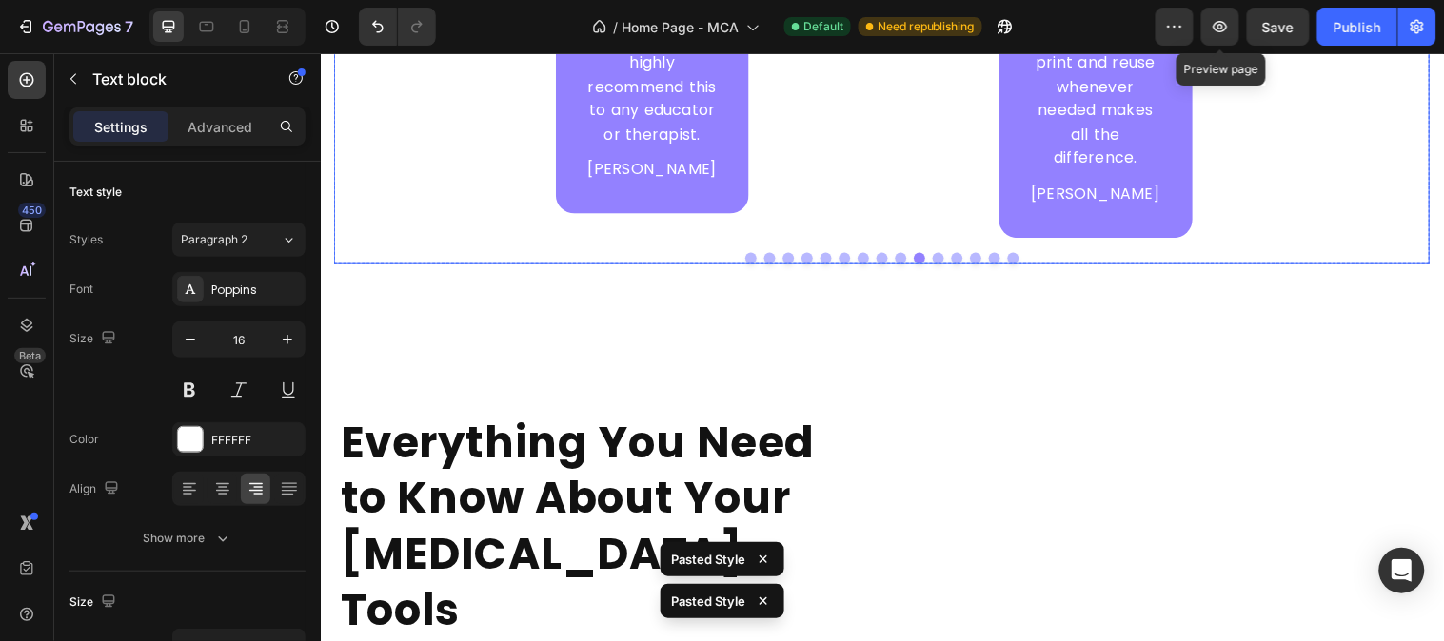
click at [961, 255] on button "Dot" at bounding box center [966, 260] width 11 height 11
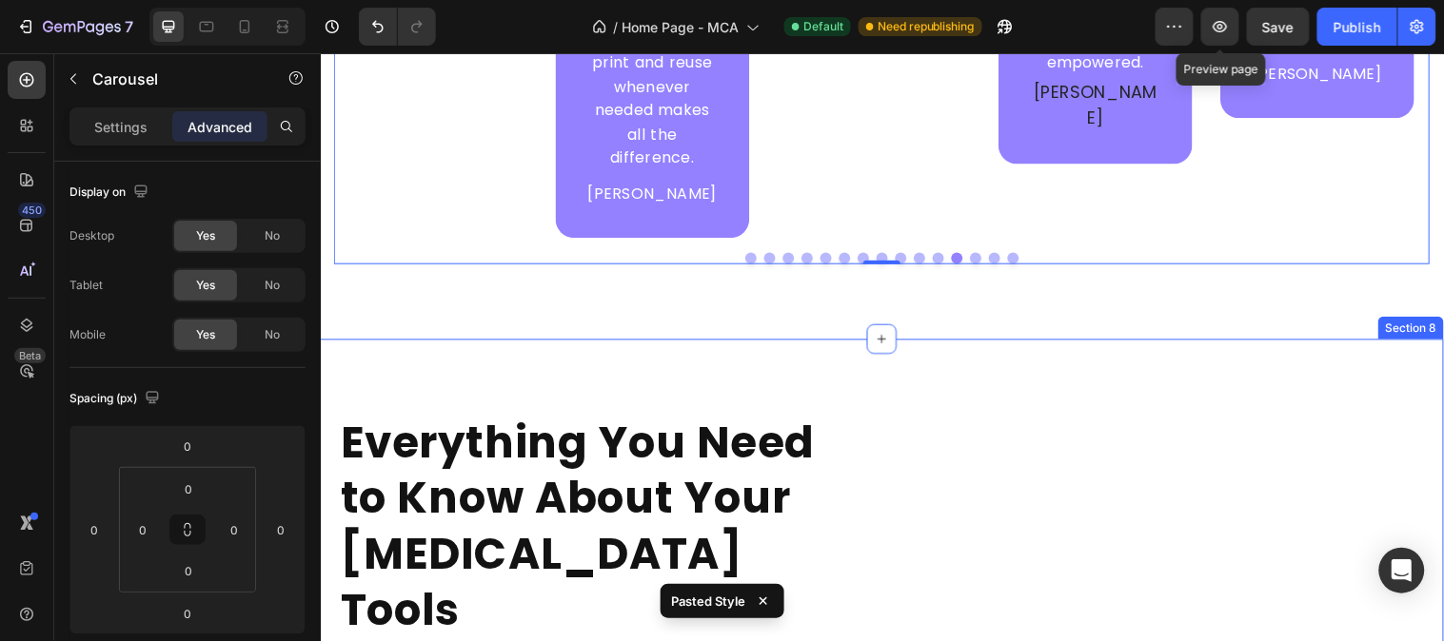
scroll to position [6886, 0]
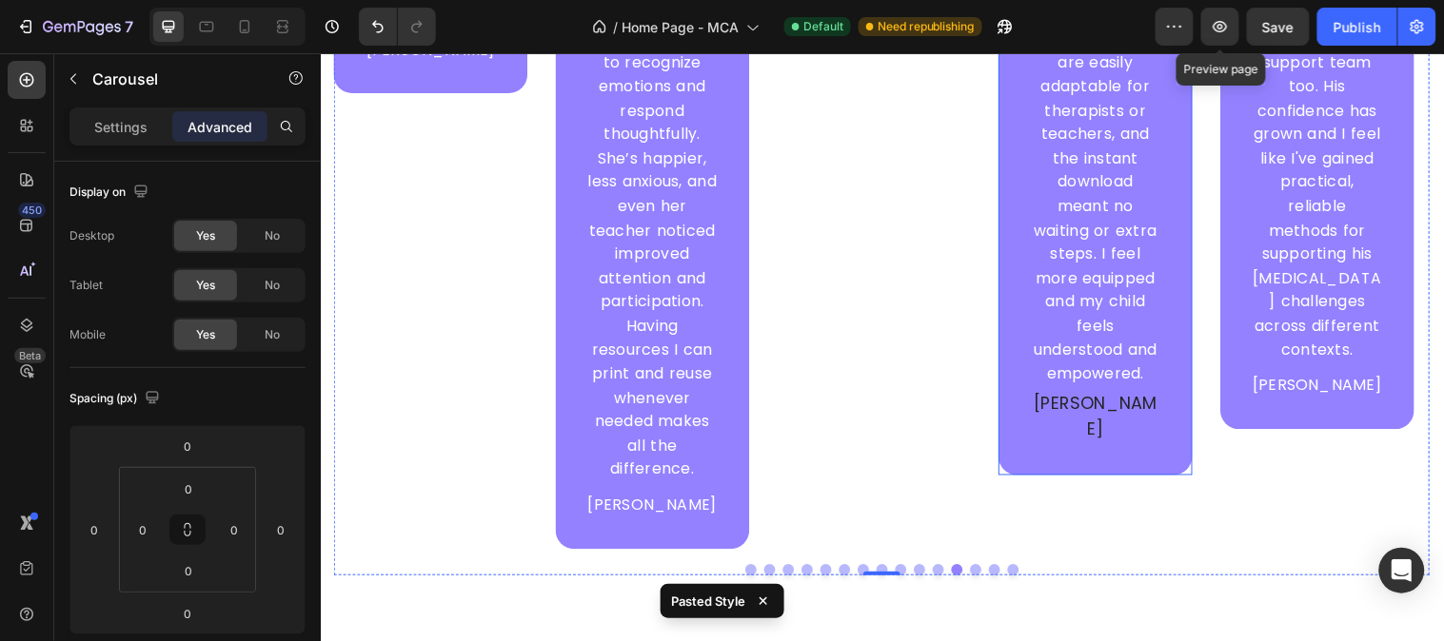
click at [1102, 396] on p "[PERSON_NAME]" at bounding box center [1108, 422] width 132 height 55
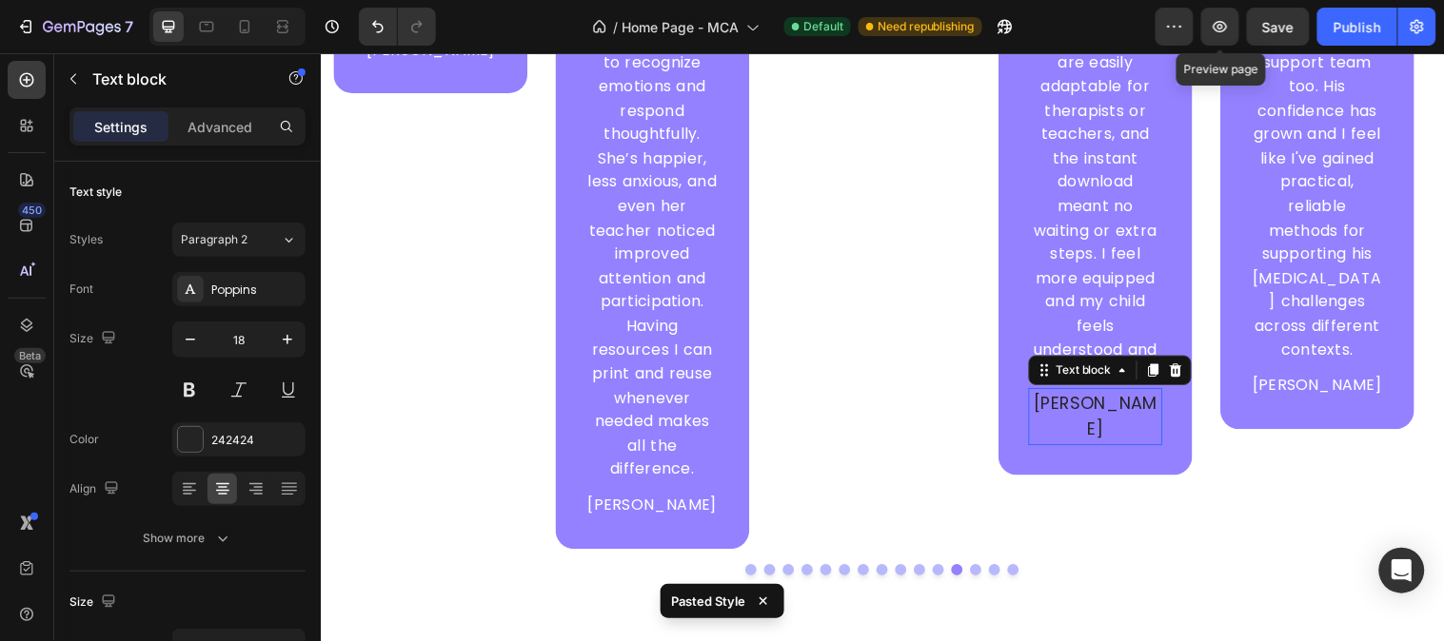
type input "16"
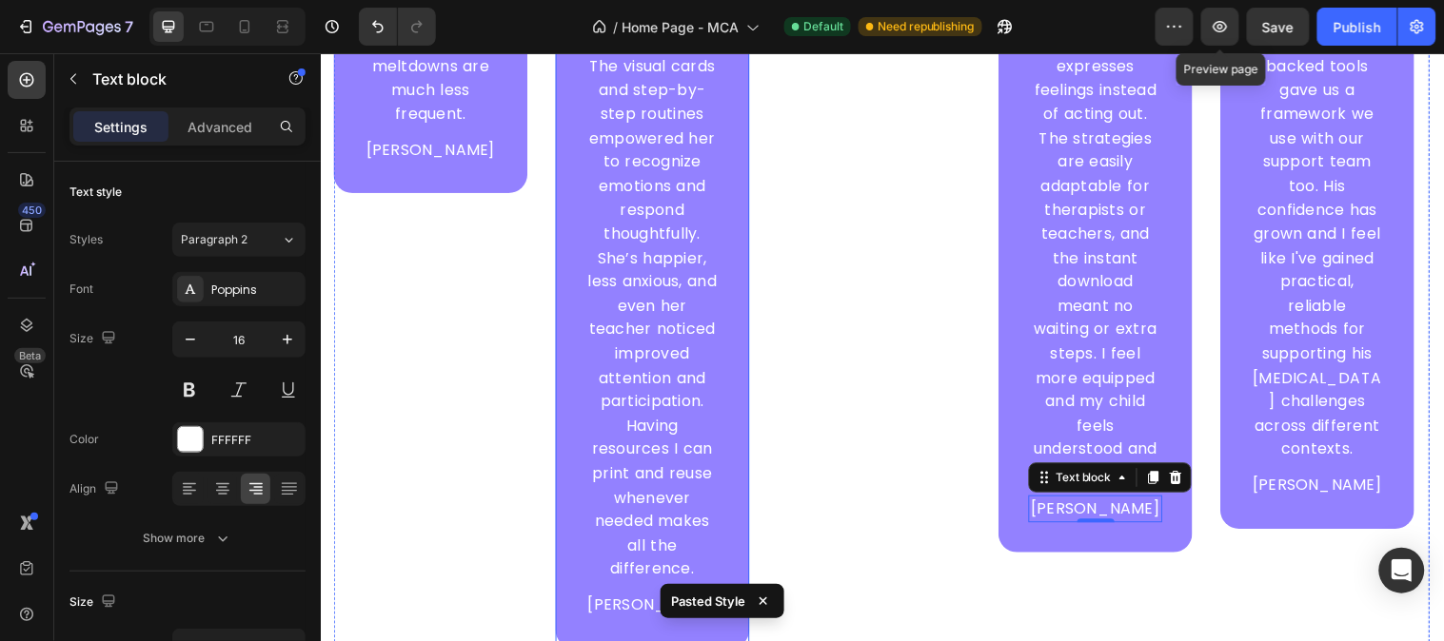
scroll to position [6610, 0]
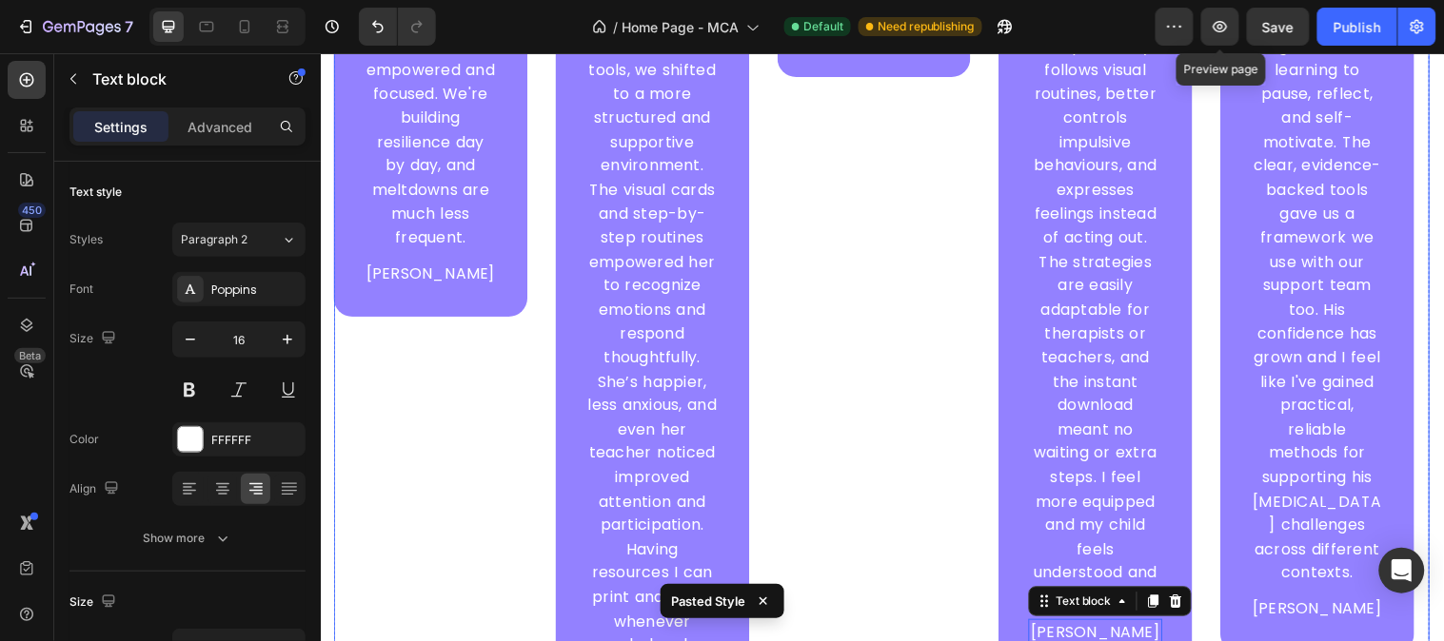
click at [458, 486] on div "Icon Icon Icon Icon Icon Row We struggled with multiple transitions and morning…" at bounding box center [432, 256] width 197 height 1055
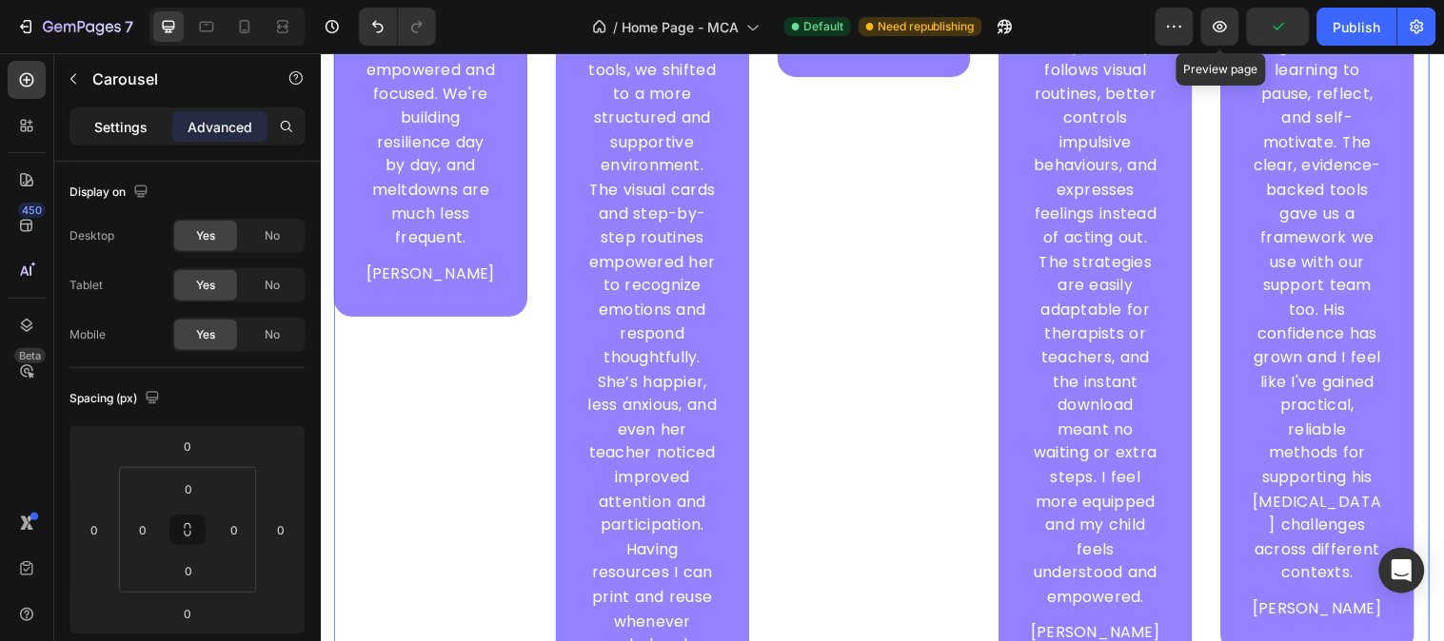
click at [112, 133] on p "Settings" at bounding box center [120, 127] width 53 height 20
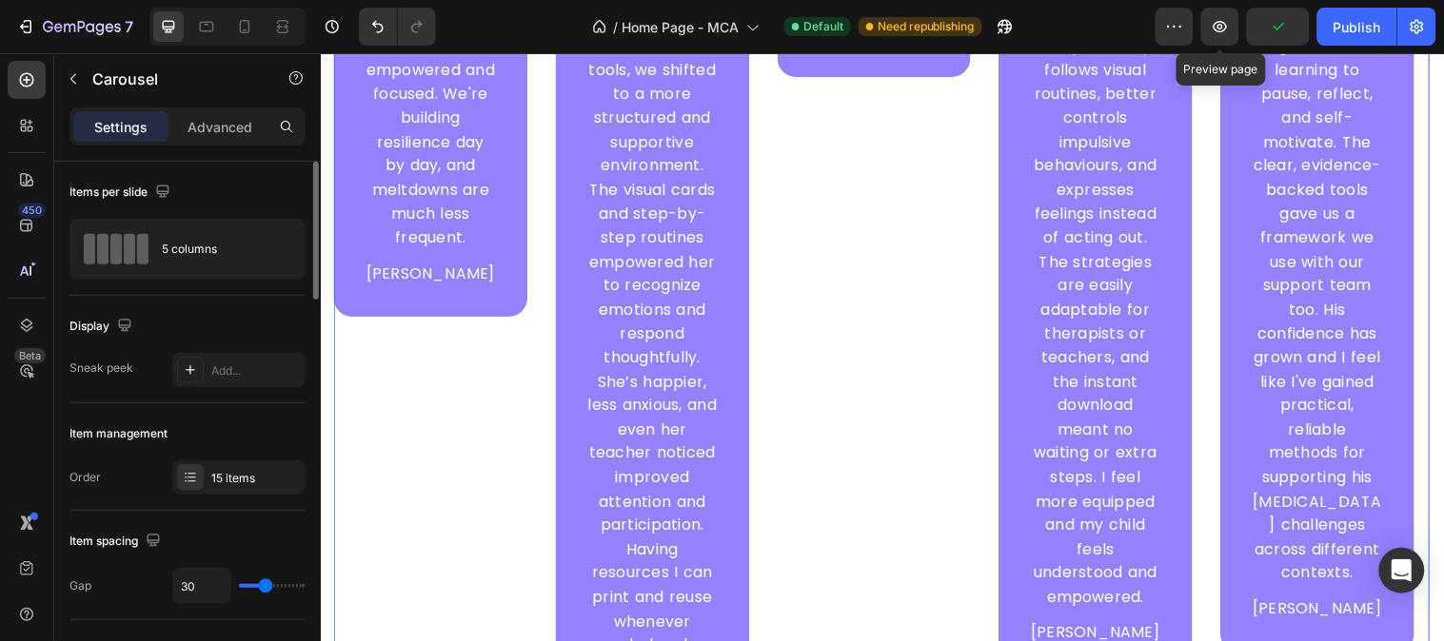
click at [214, 404] on div "Items per slide 5 columns" at bounding box center [187, 458] width 236 height 108
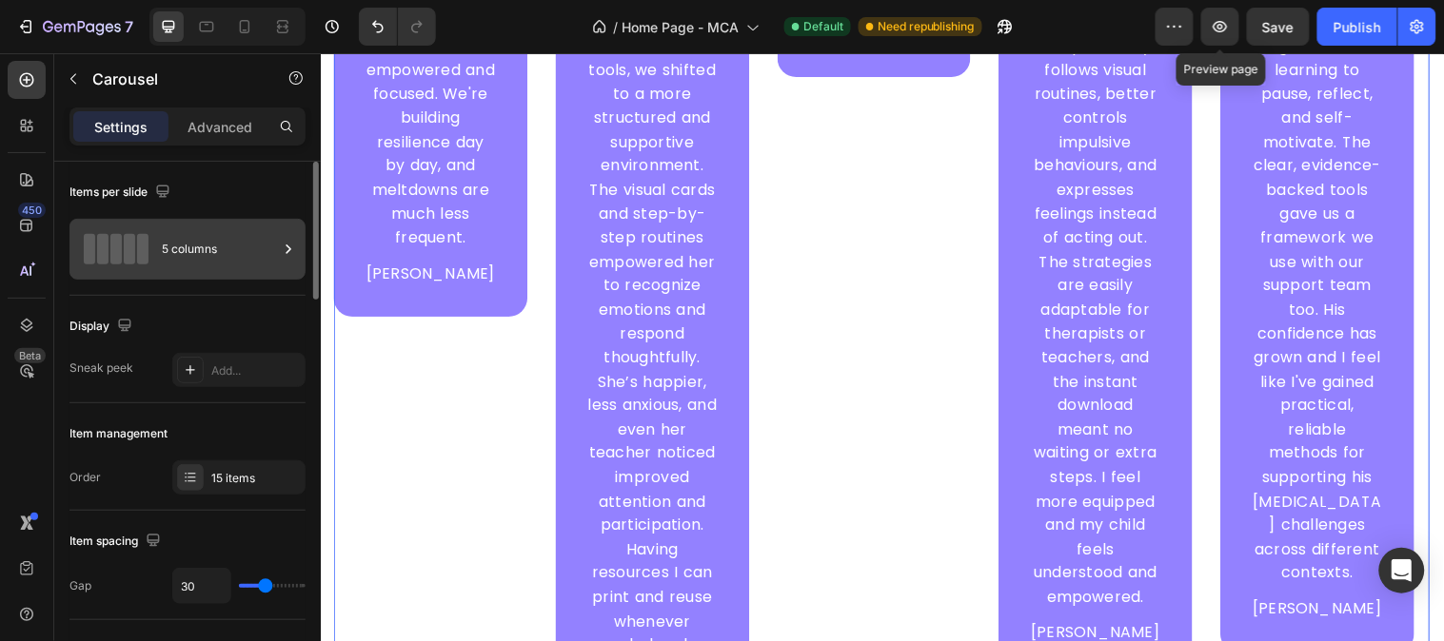
click at [203, 259] on div "5 columns" at bounding box center [220, 249] width 116 height 44
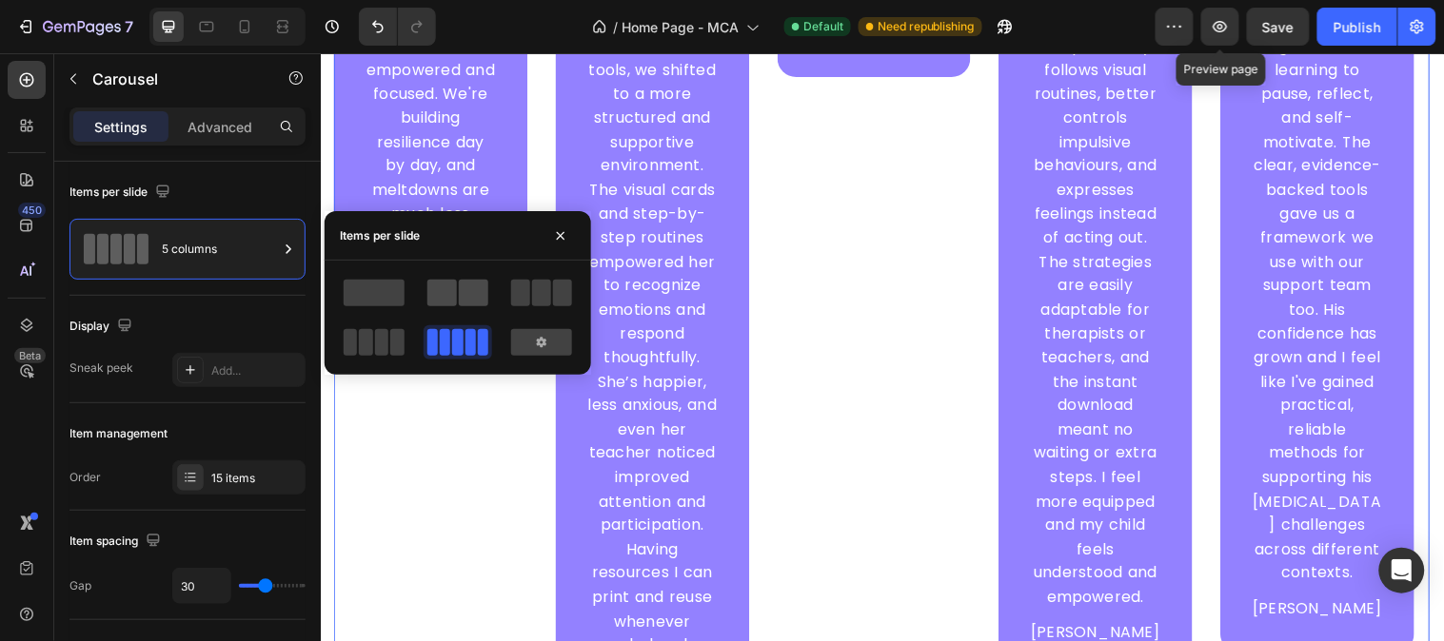
click at [452, 293] on span at bounding box center [442, 293] width 30 height 27
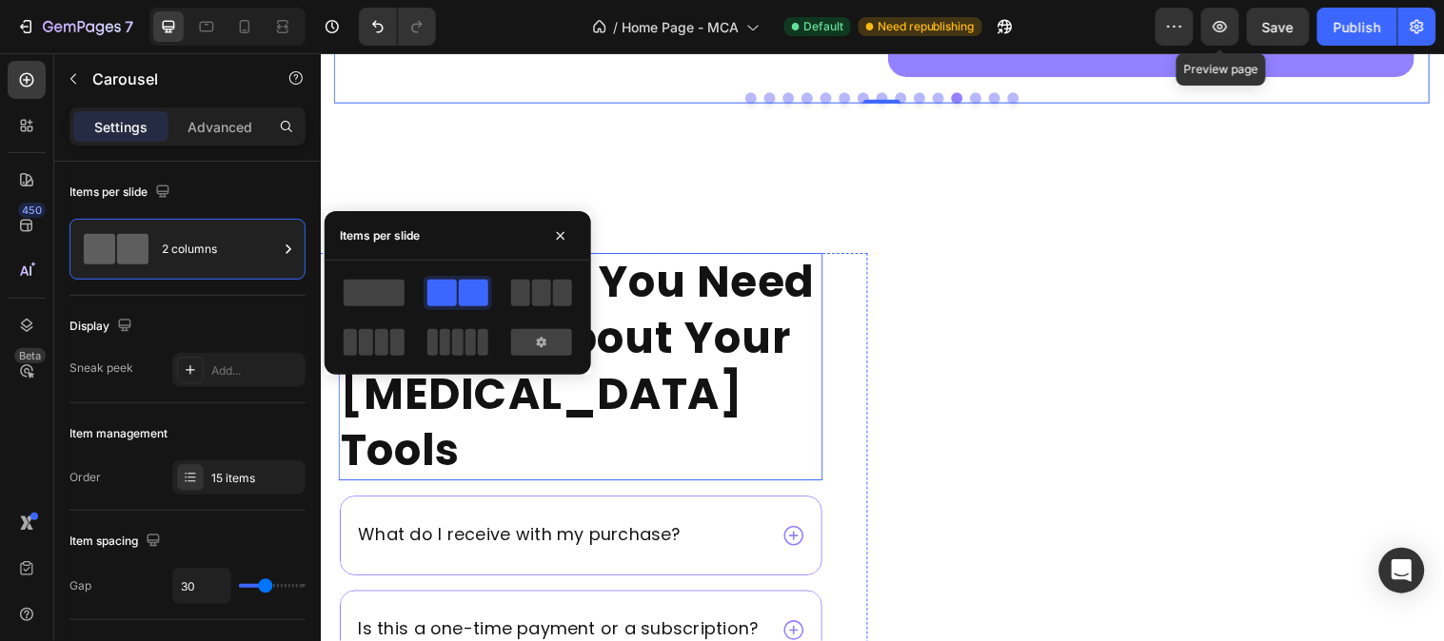
scroll to position [5971, 0]
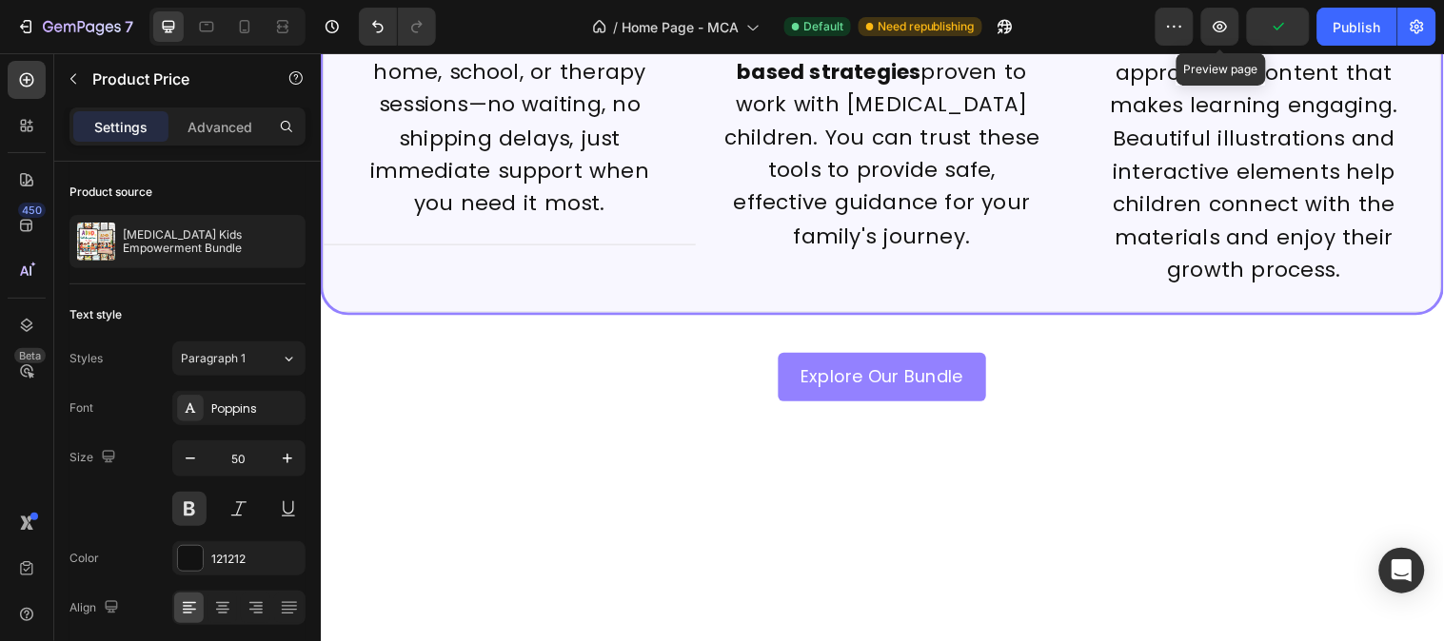
scroll to position [0, 0]
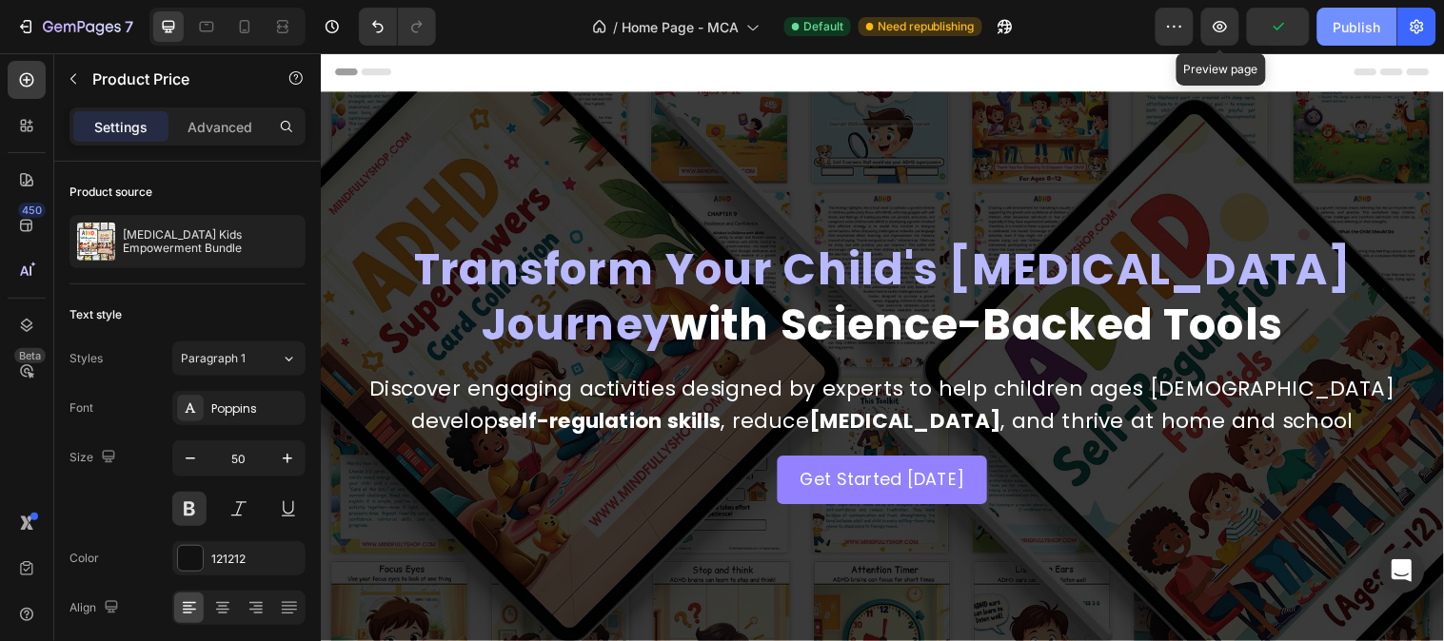
click at [1299, 35] on div "Publish" at bounding box center [1357, 27] width 48 height 20
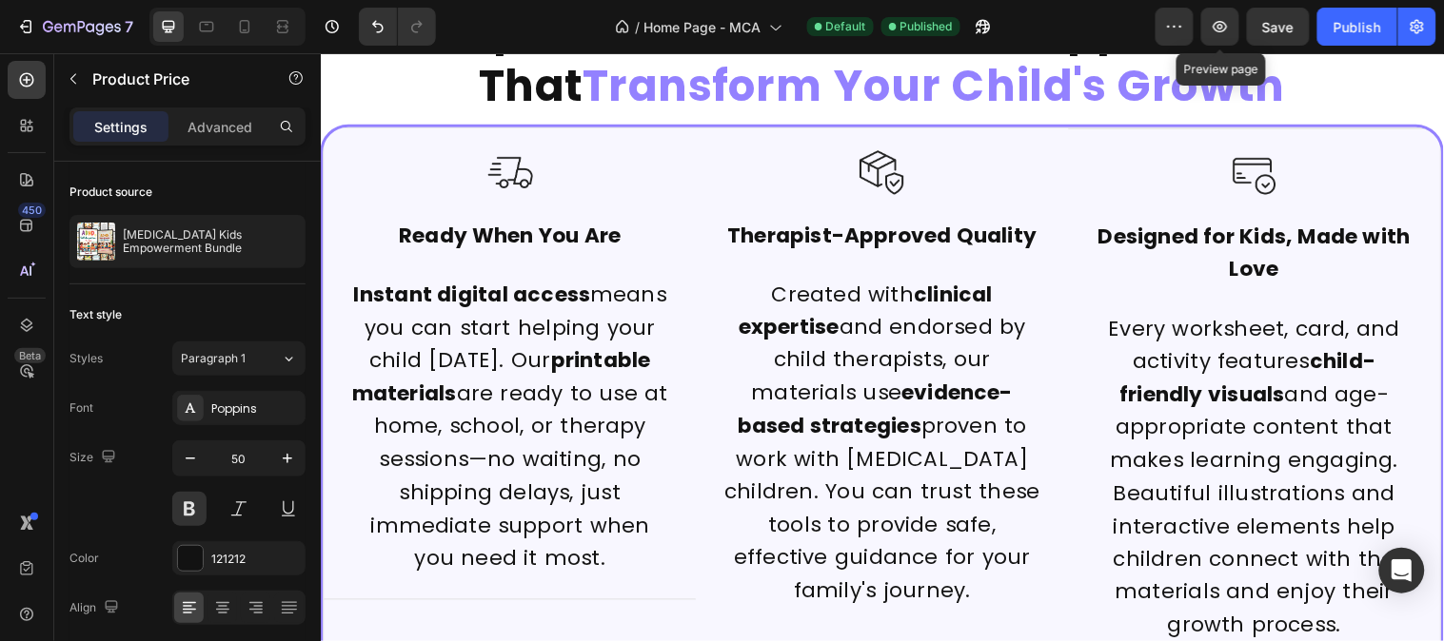
scroll to position [845, 0]
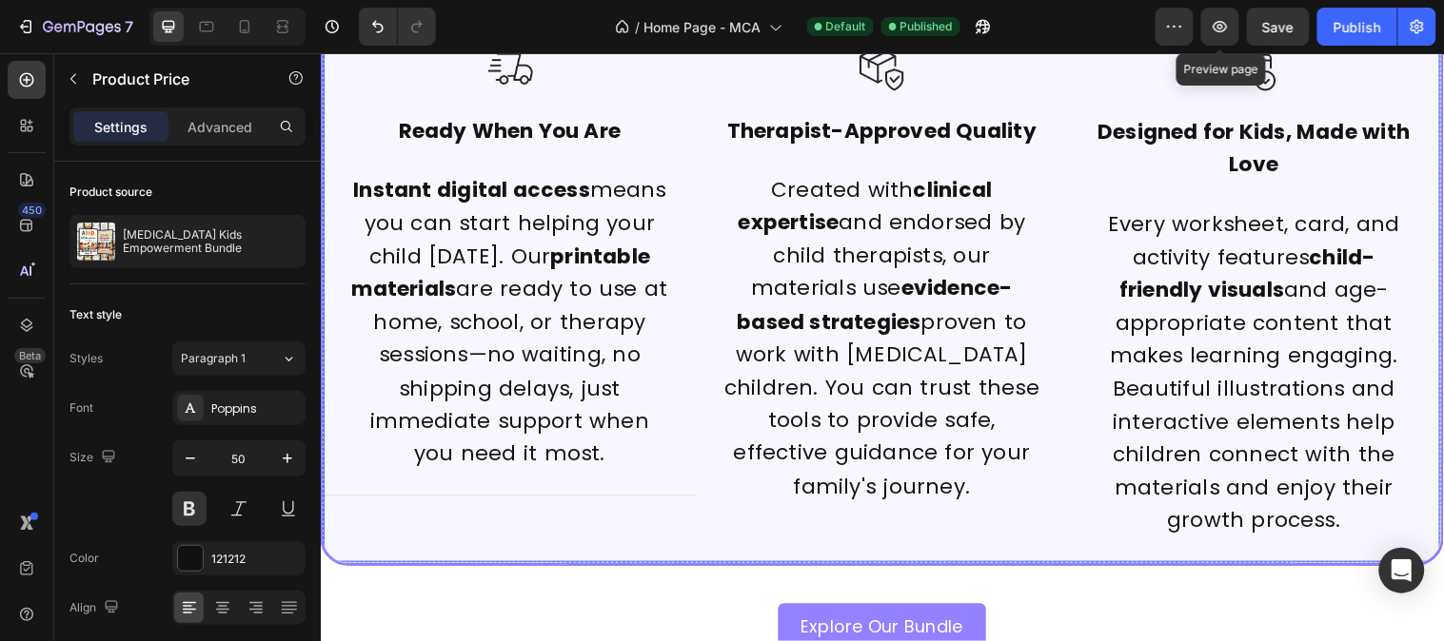
click at [641, 554] on div "Image Ready When You Are Text Block Instant digital access means you can start …" at bounding box center [513, 296] width 378 height 547
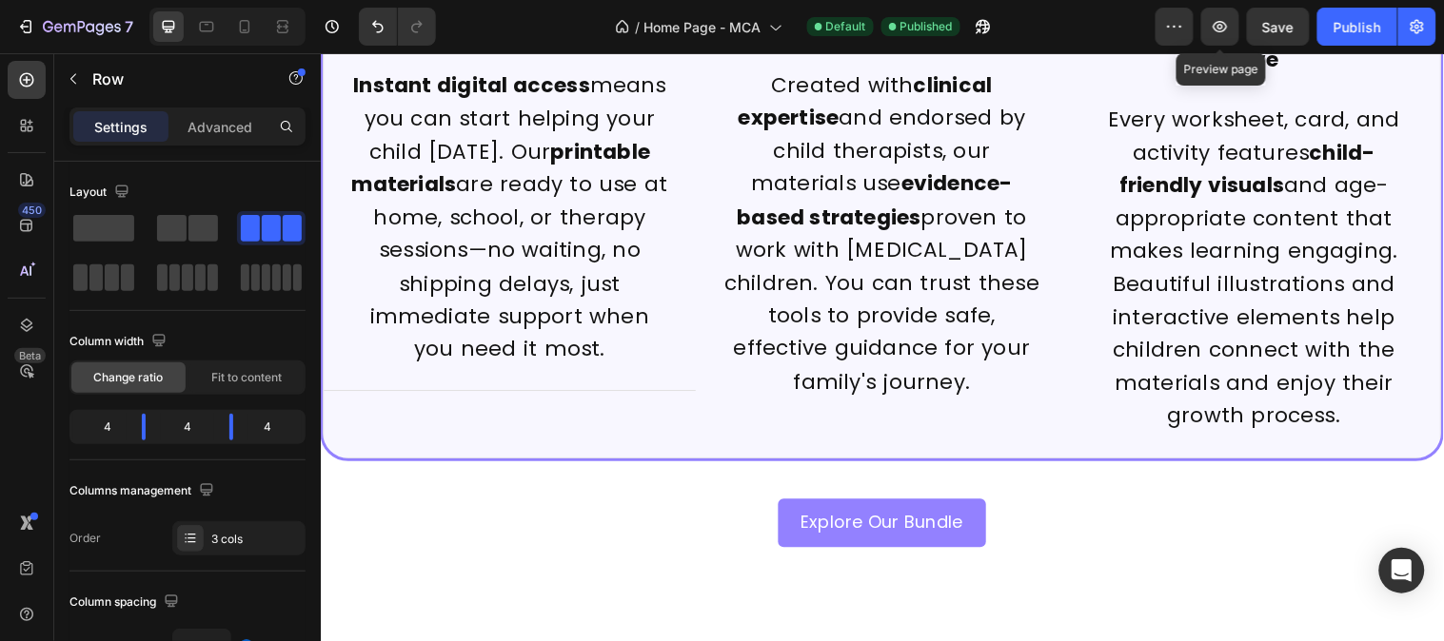
scroll to position [739, 0]
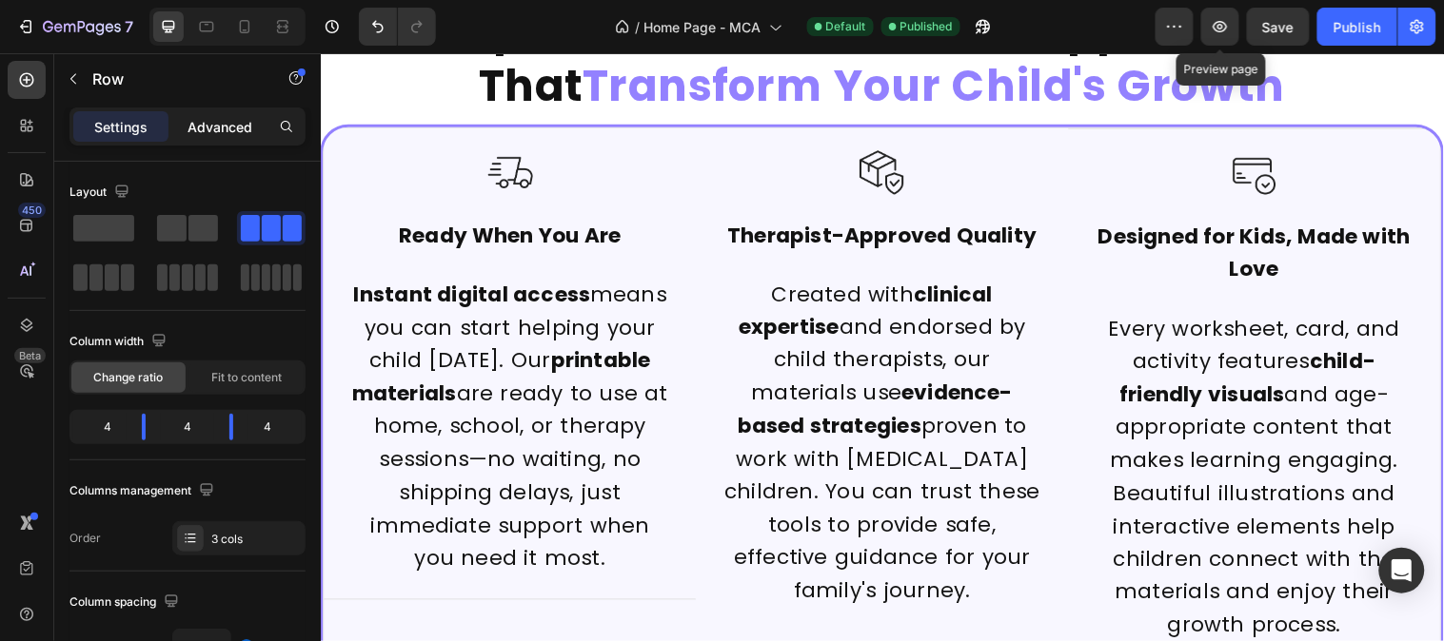
click at [214, 114] on div "Advanced" at bounding box center [219, 126] width 95 height 30
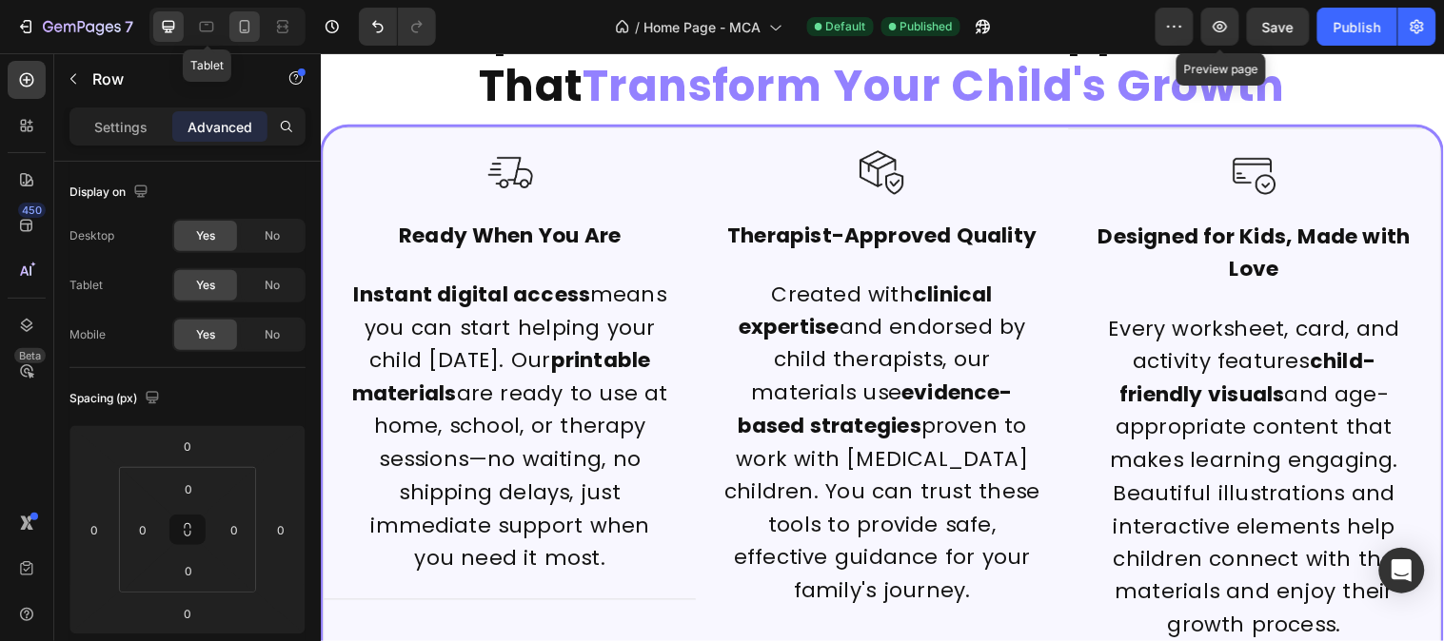
click at [240, 27] on icon at bounding box center [245, 26] width 10 height 13
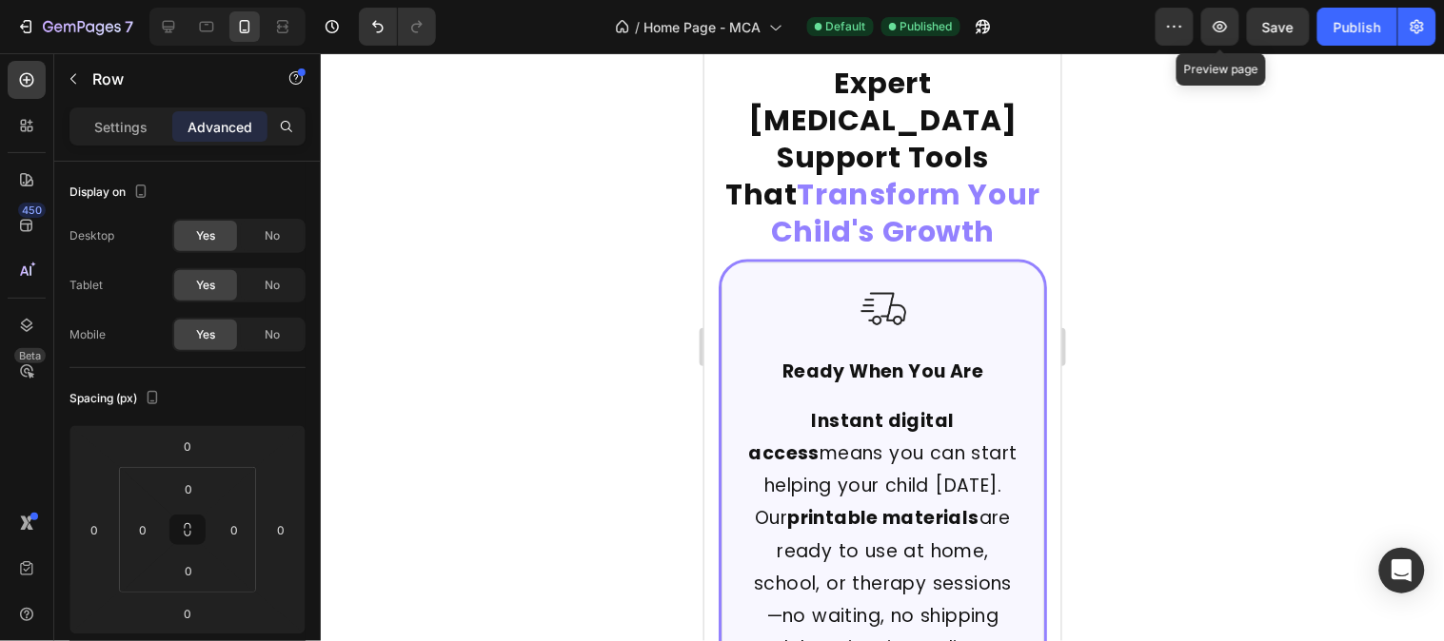
scroll to position [676, 0]
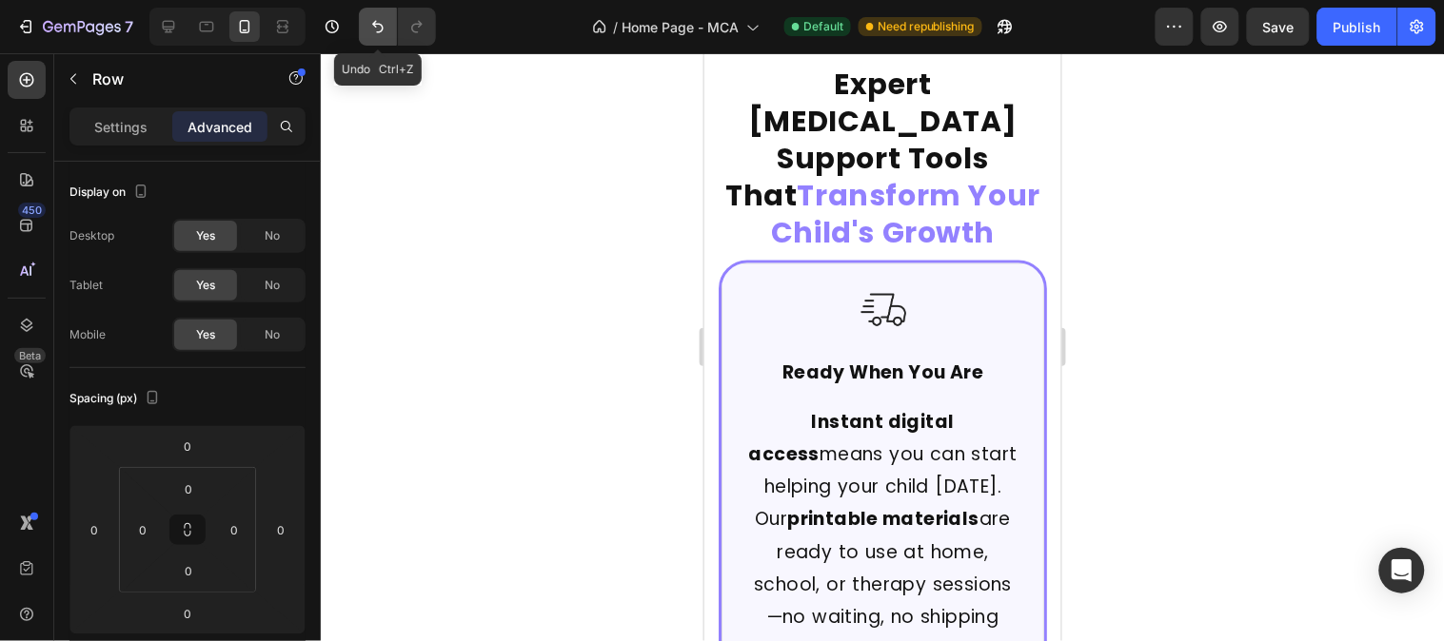
click at [379, 41] on button "Undo/Redo" at bounding box center [378, 27] width 38 height 38
click at [414, 36] on button "Undo/Redo" at bounding box center [417, 27] width 38 height 38
click at [1299, 20] on div "Publish" at bounding box center [1357, 27] width 48 height 20
